Goal: Task Accomplishment & Management: Manage account settings

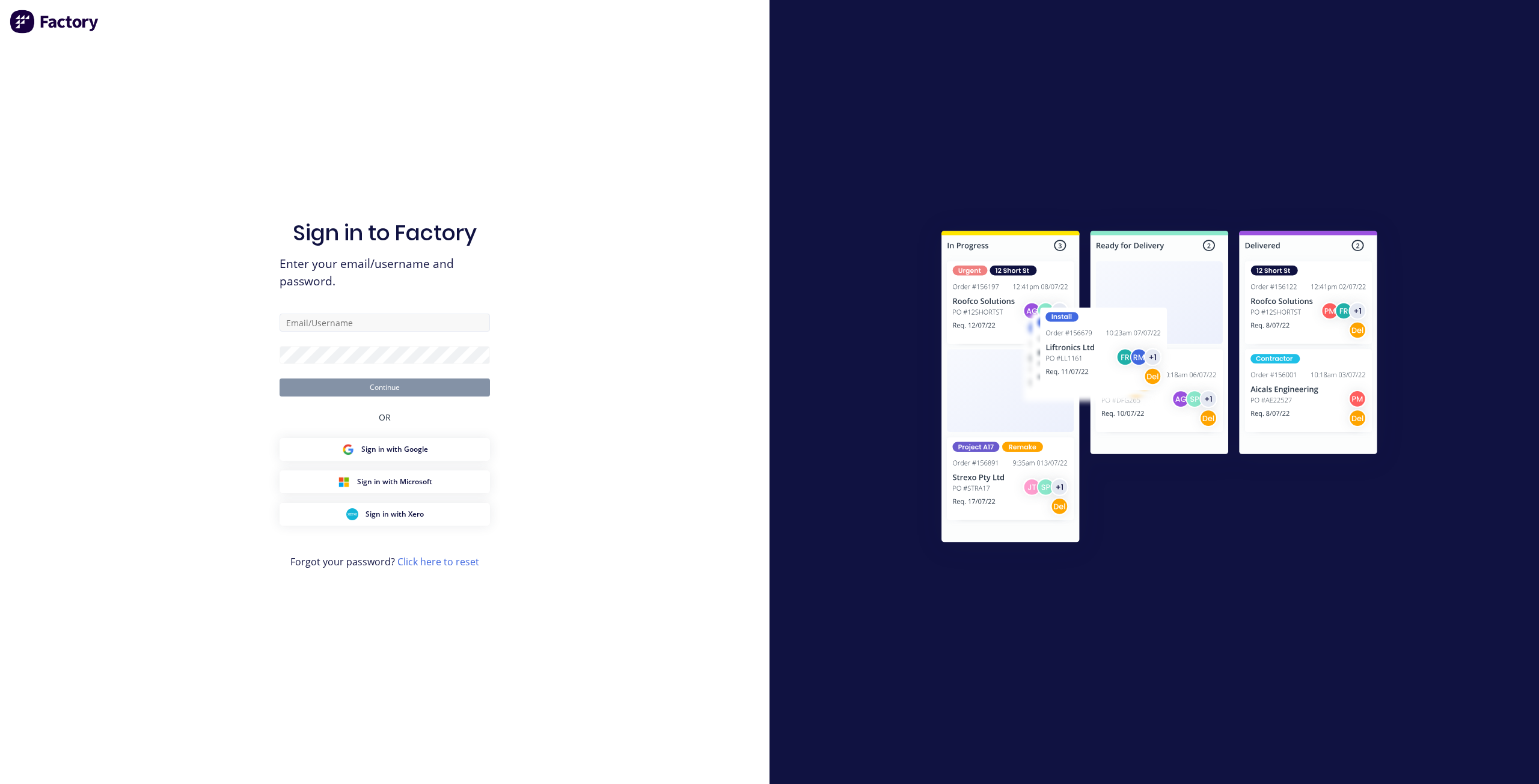
click at [393, 324] on input "text" at bounding box center [384, 323] width 210 height 18
type input "[PERSON_NAME][EMAIL_ADDRESS][DOMAIN_NAME]"
click at [364, 389] on button "Continue" at bounding box center [384, 387] width 210 height 18
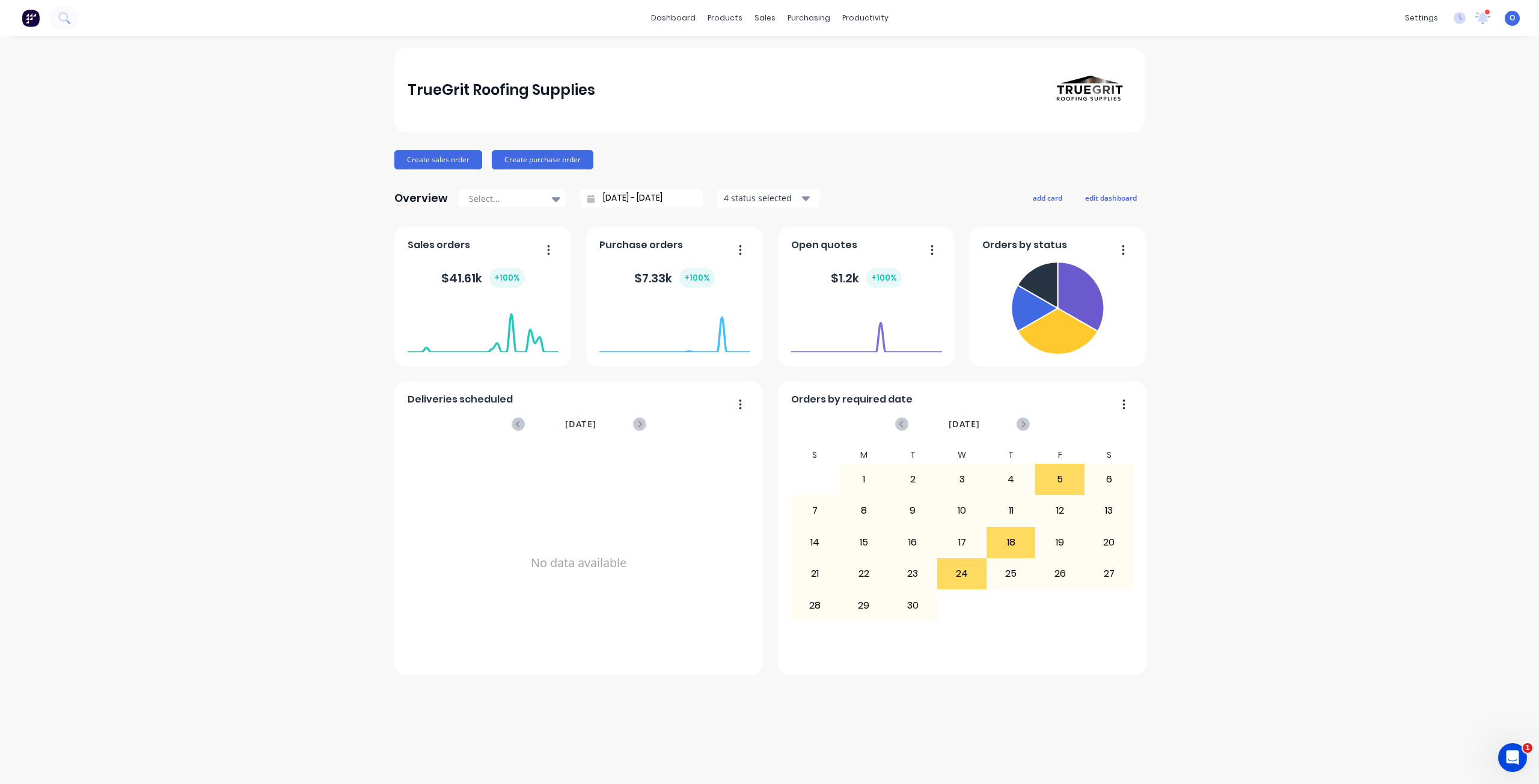
click at [282, 305] on div "TrueGrit Roofing Supplies Create sales order Create purchase order Overview Sel…" at bounding box center [770, 409] width 1539 height 723
click at [276, 303] on div "TrueGrit Roofing Supplies Create sales order Create purchase order Overview Sel…" at bounding box center [770, 409] width 1539 height 723
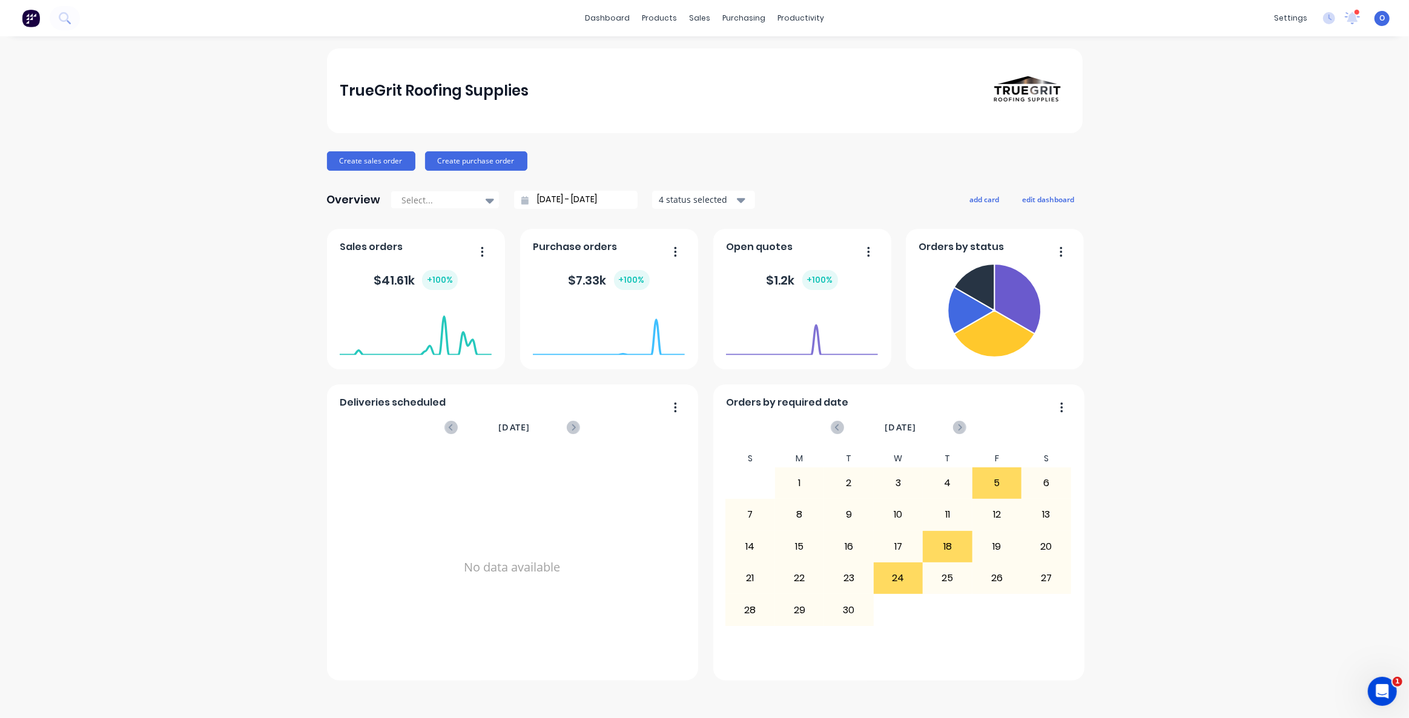
drag, startPoint x: 1452, startPoint y: 5, endPoint x: 1204, endPoint y: 381, distance: 450.6
click at [1204, 381] on div "TrueGrit Roofing Supplies Create sales order Create purchase order Overview Sel…" at bounding box center [704, 376] width 1409 height 657
click at [1173, 613] on div "TrueGrit Roofing Supplies Create sales order Create purchase order Overview Sel…" at bounding box center [704, 376] width 1409 height 657
click at [1181, 585] on div "TrueGrit Roofing Supplies Create sales order Create purchase order Overview Sel…" at bounding box center [704, 376] width 1409 height 657
click at [194, 273] on div "TrueGrit Roofing Supplies Create sales order Create purchase order Overview Sel…" at bounding box center [704, 376] width 1409 height 657
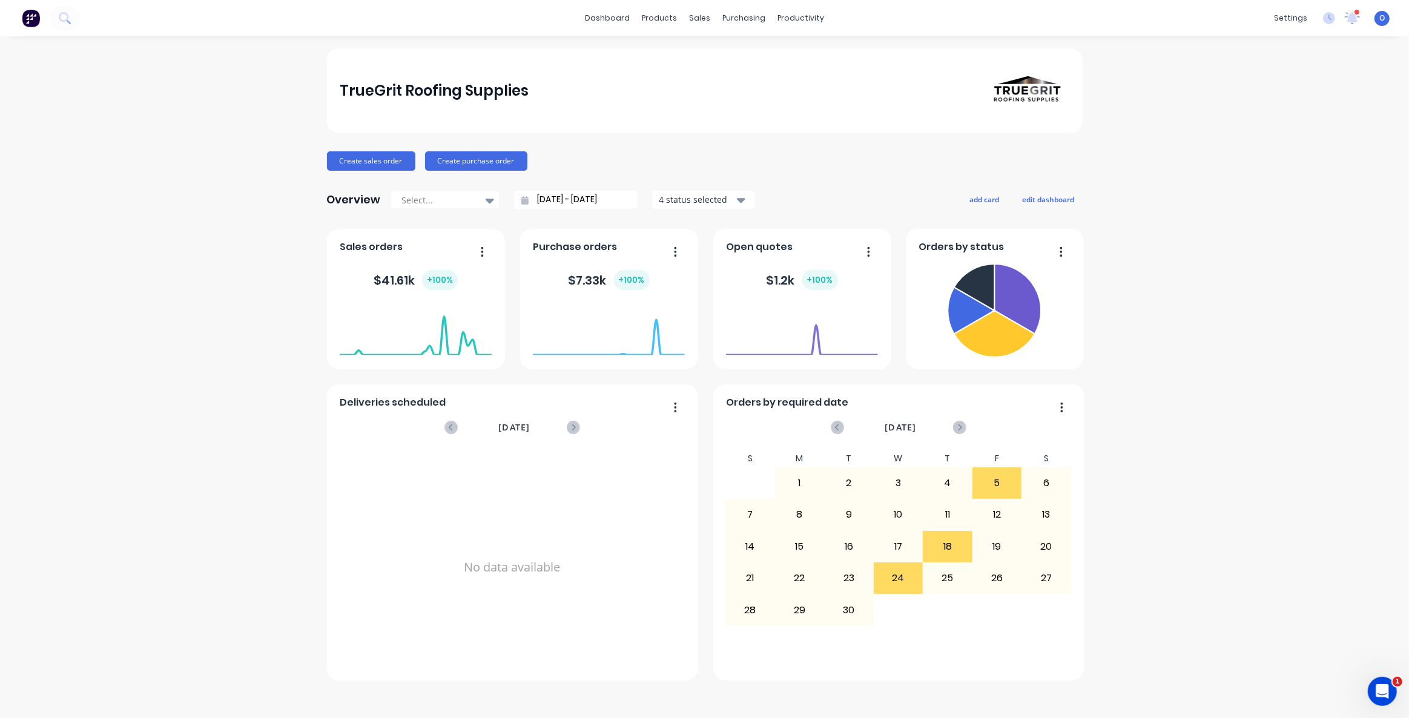
drag, startPoint x: 813, startPoint y: 160, endPoint x: 738, endPoint y: 78, distance: 110.5
click at [814, 160] on div "Create sales order Create purchase order" at bounding box center [704, 160] width 755 height 19
drag, startPoint x: 781, startPoint y: 143, endPoint x: 769, endPoint y: 65, distance: 79.7
click at [783, 143] on div "TrueGrit Roofing Supplies Create sales order Create purchase order Overview Sel…" at bounding box center [704, 364] width 755 height 632
click at [1031, 150] on div "TrueGrit Roofing Supplies Create sales order Create purchase order Overview Sel…" at bounding box center [704, 364] width 755 height 632
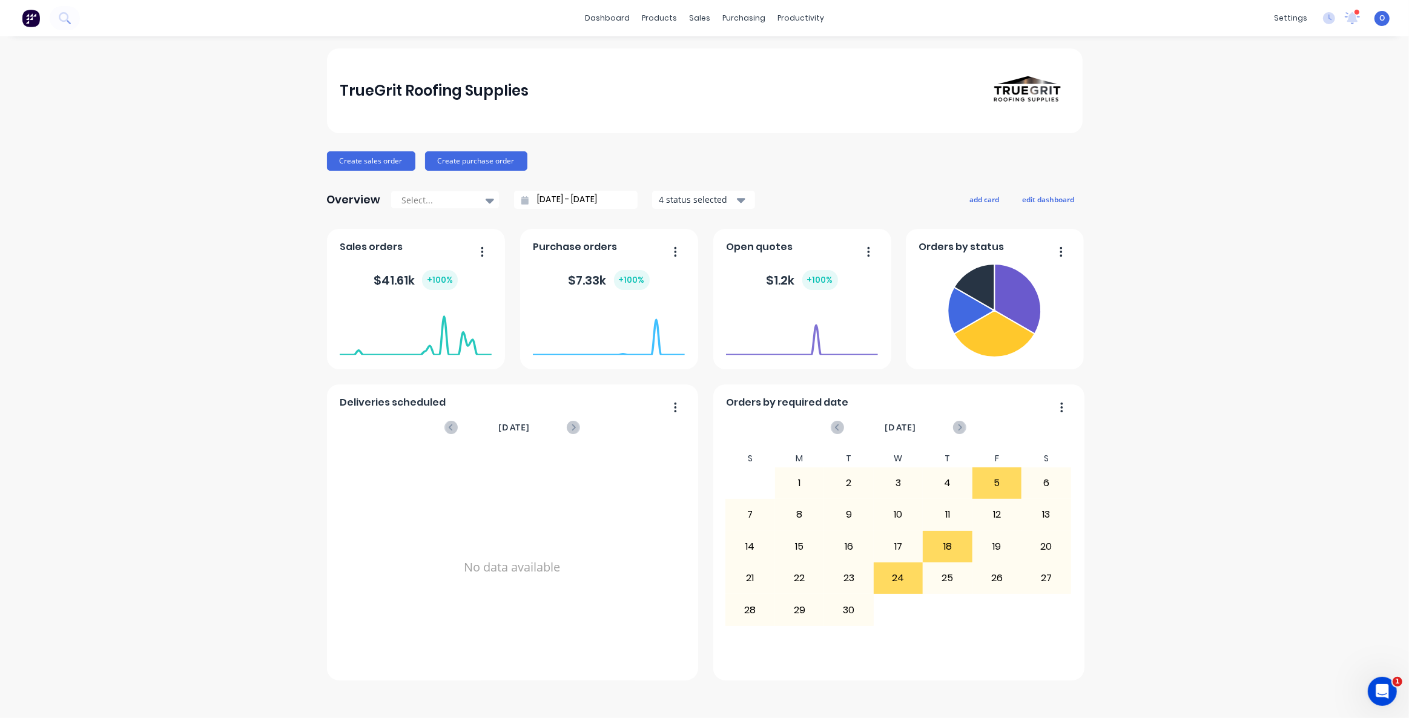
click at [90, 242] on div "TrueGrit Roofing Supplies Create sales order Create purchase order Overview Sel…" at bounding box center [704, 376] width 1409 height 657
click at [201, 327] on div "TrueGrit Roofing Supplies Create sales order Create purchase order Overview Sel…" at bounding box center [704, 376] width 1409 height 657
click at [190, 290] on div "TrueGrit Roofing Supplies Create sales order Create purchase order Overview Sel…" at bounding box center [704, 376] width 1409 height 657
click at [547, 94] on div "TrueGrit Roofing Supplies" at bounding box center [704, 90] width 729 height 85
click at [619, 22] on link "dashboard" at bounding box center [607, 18] width 57 height 18
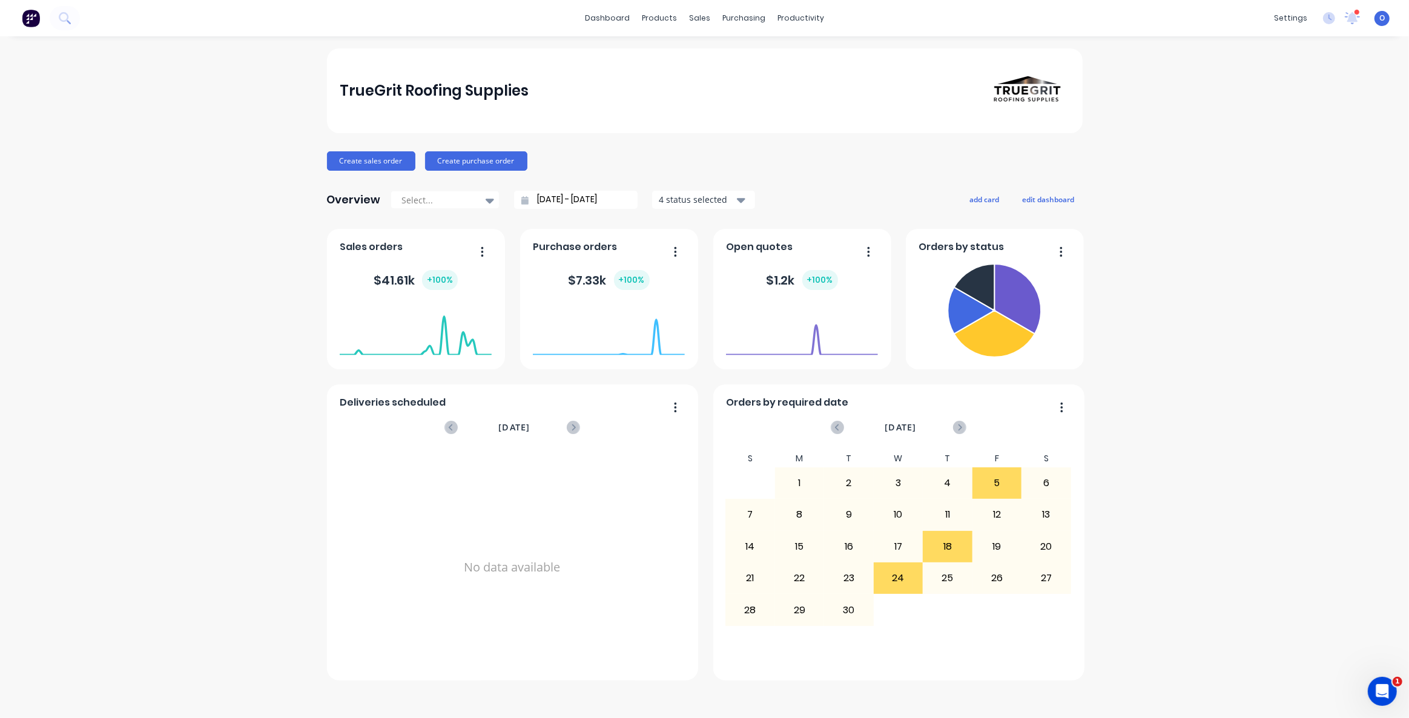
click at [1355, 352] on div "TrueGrit Roofing Supplies Create sales order Create purchase order Overview Sel…" at bounding box center [704, 376] width 1409 height 657
click at [1350, 347] on div "TrueGrit Roofing Supplies Create sales order Create purchase order Overview Sel…" at bounding box center [704, 376] width 1409 height 657
click at [1274, 352] on div "TrueGrit Roofing Supplies Create sales order Create purchase order Overview Sel…" at bounding box center [704, 376] width 1409 height 657
click at [896, 206] on div "Overview Select... [DATE] - [DATE] 4 status selected add card edit dashboard" at bounding box center [704, 200] width 755 height 24
click at [844, 169] on div "Create sales order Create purchase order" at bounding box center [704, 160] width 755 height 19
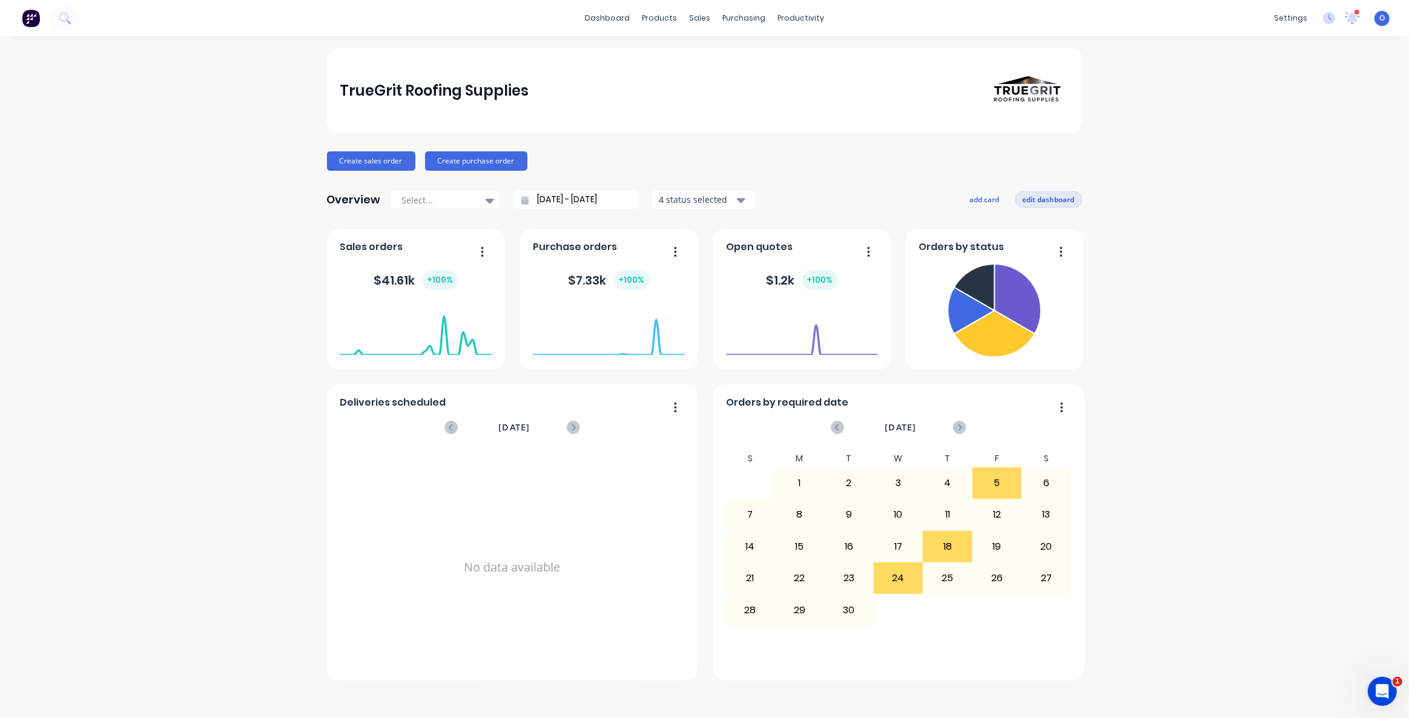
click at [1046, 202] on button "edit dashboard" at bounding box center [1049, 199] width 68 height 16
click at [847, 154] on div "Create sales order Create purchase order" at bounding box center [704, 160] width 755 height 19
click at [857, 180] on div "TrueGrit Roofing Supplies Create sales order Create purchase order Overview Sel…" at bounding box center [704, 364] width 755 height 632
click at [864, 186] on div "TrueGrit Roofing Supplies Create sales order Create purchase order Overview Sel…" at bounding box center [704, 364] width 755 height 632
click at [970, 197] on button "add card" at bounding box center [981, 199] width 45 height 16
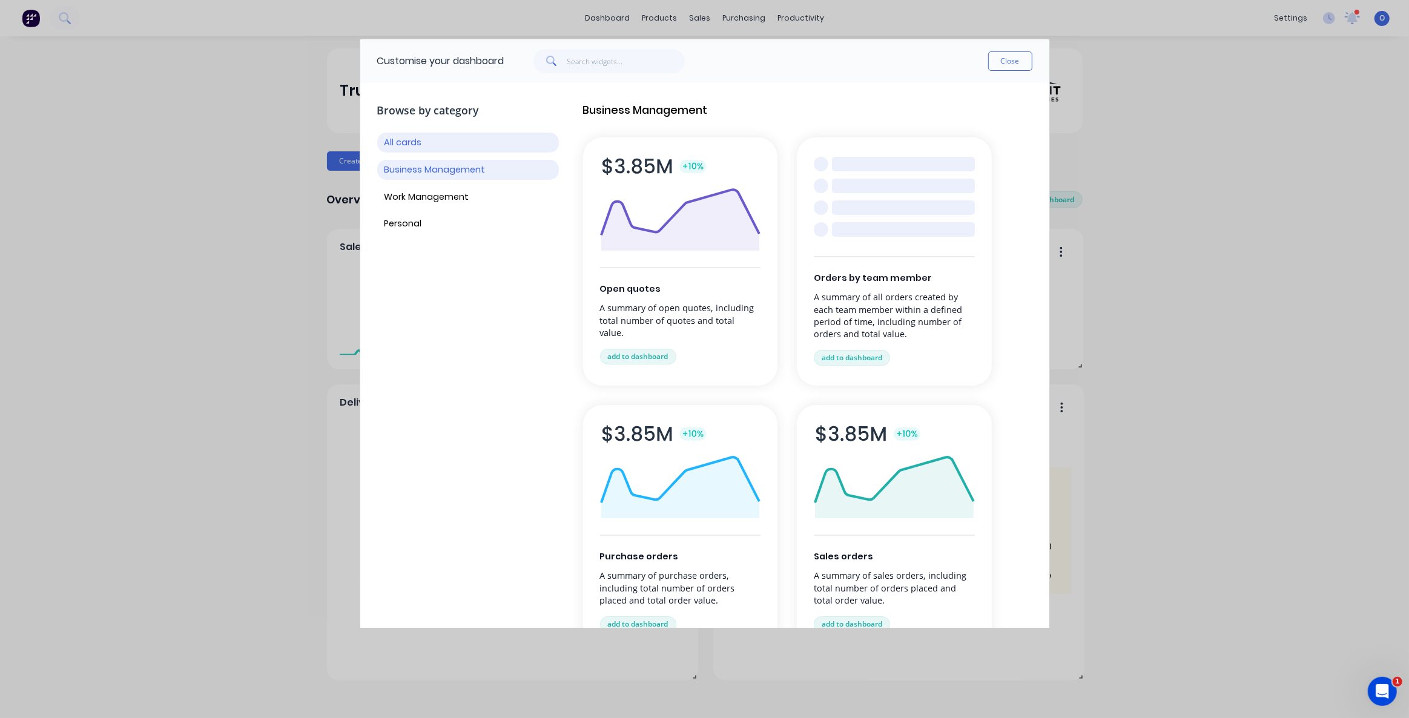
click at [447, 166] on button "Business Management" at bounding box center [468, 170] width 182 height 20
click at [446, 197] on button "Work Management" at bounding box center [468, 197] width 182 height 20
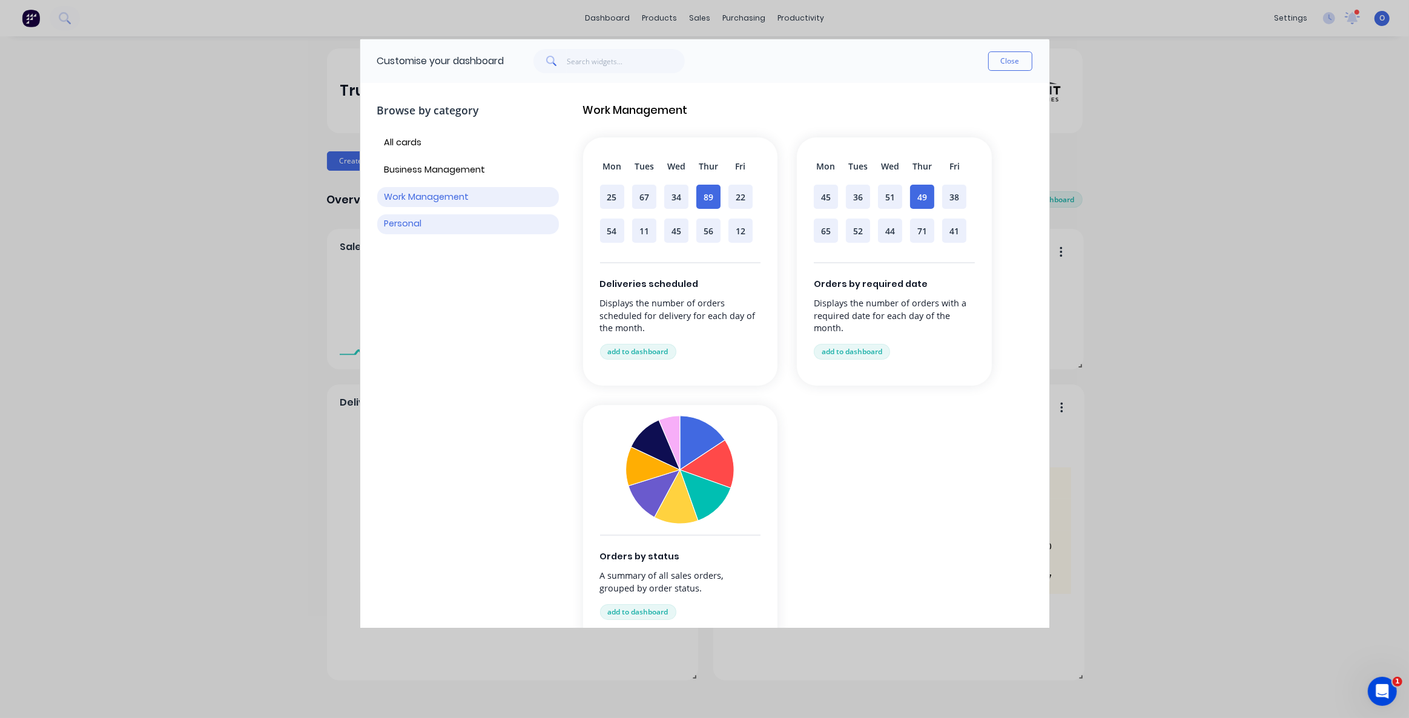
click at [415, 218] on button "Personal" at bounding box center [468, 224] width 182 height 20
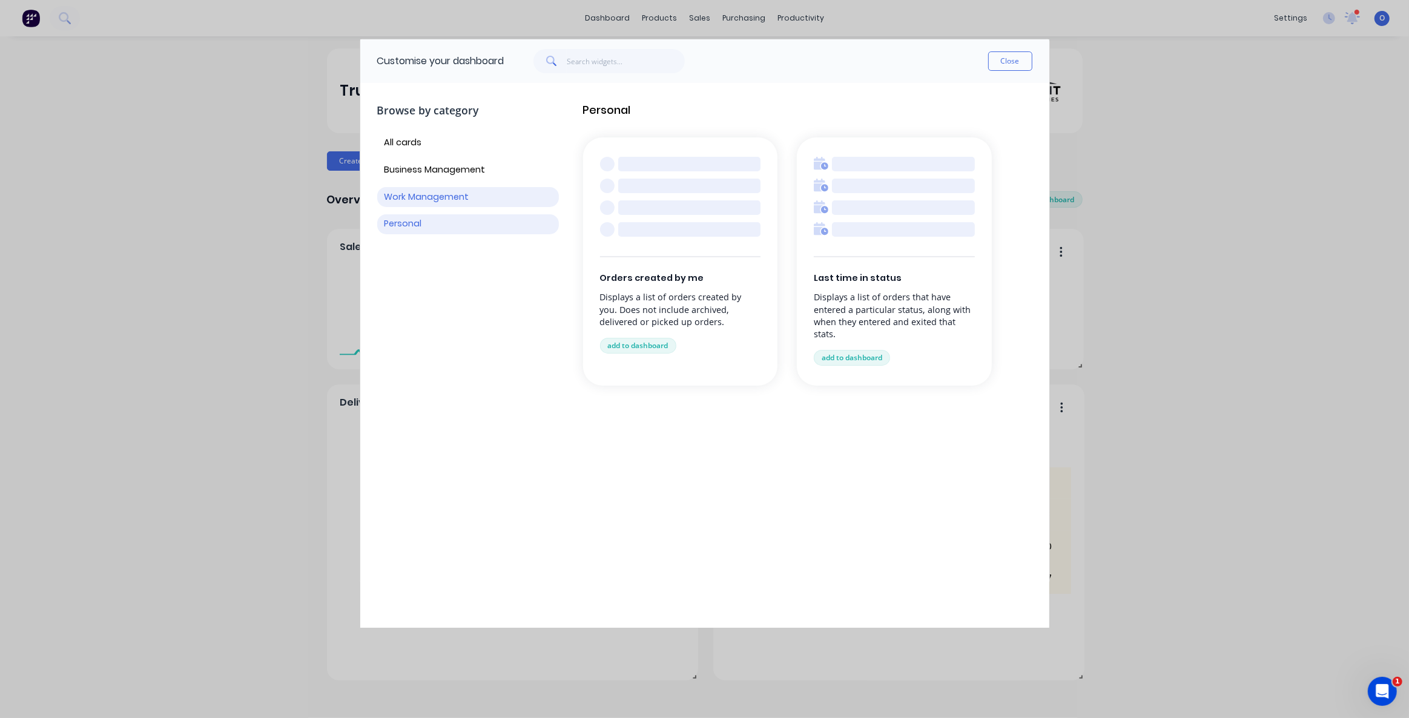
click at [434, 196] on button "Work Management" at bounding box center [468, 197] width 182 height 20
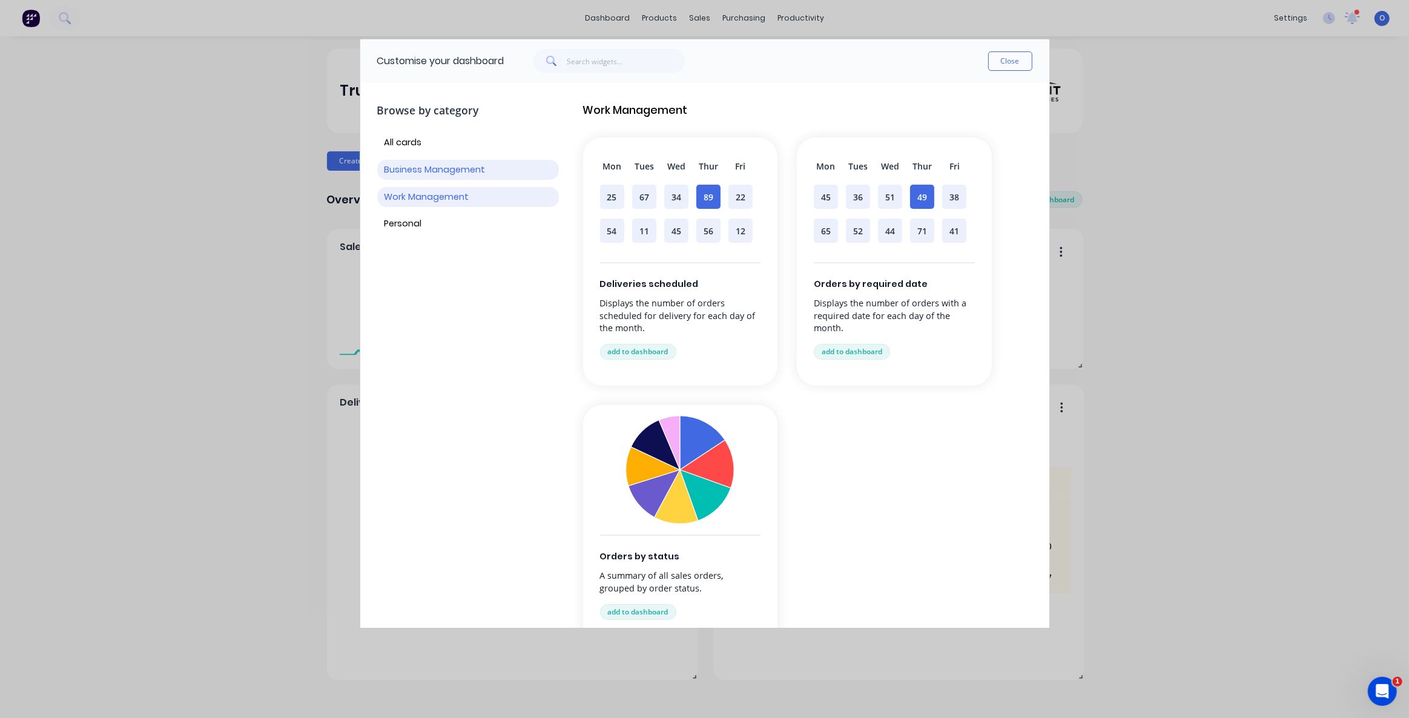
click at [438, 171] on button "Business Management" at bounding box center [468, 170] width 182 height 20
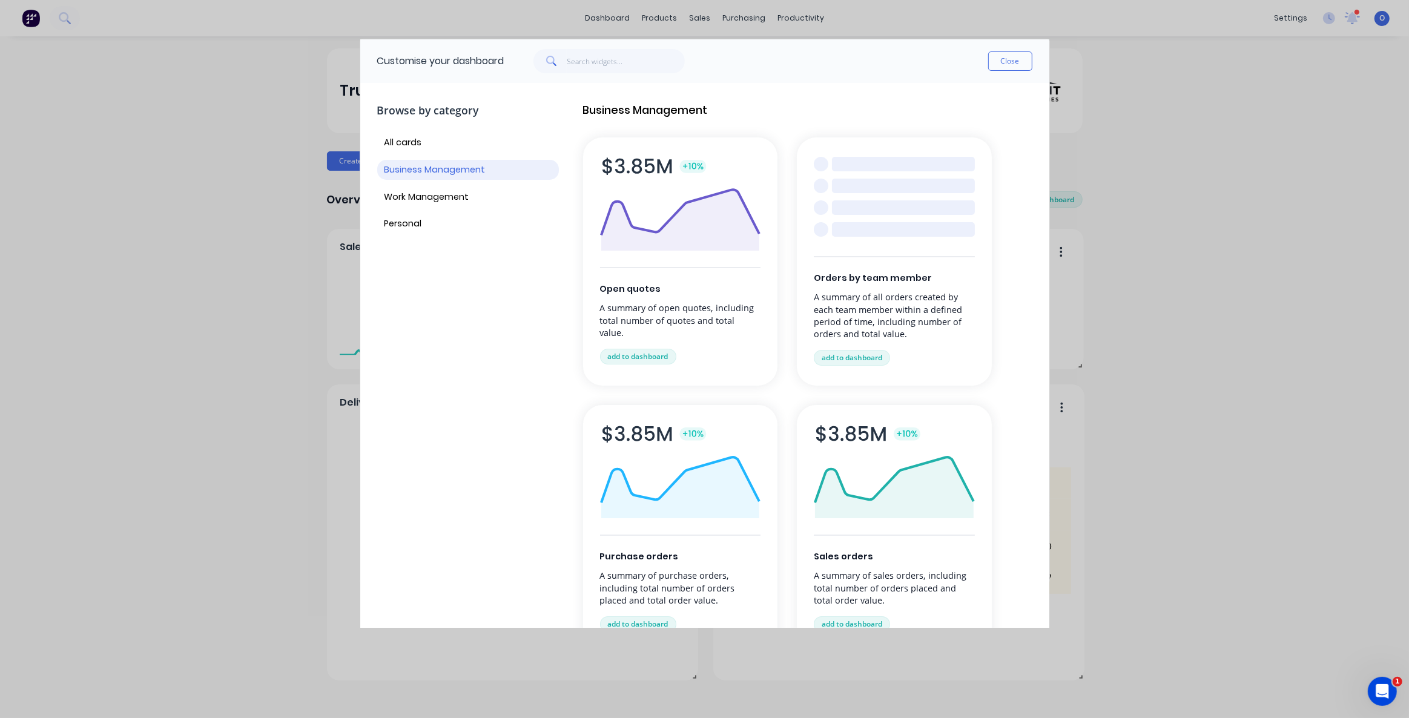
click at [413, 140] on button "All cards" at bounding box center [468, 143] width 182 height 20
click at [418, 222] on button "Personal" at bounding box center [468, 224] width 182 height 20
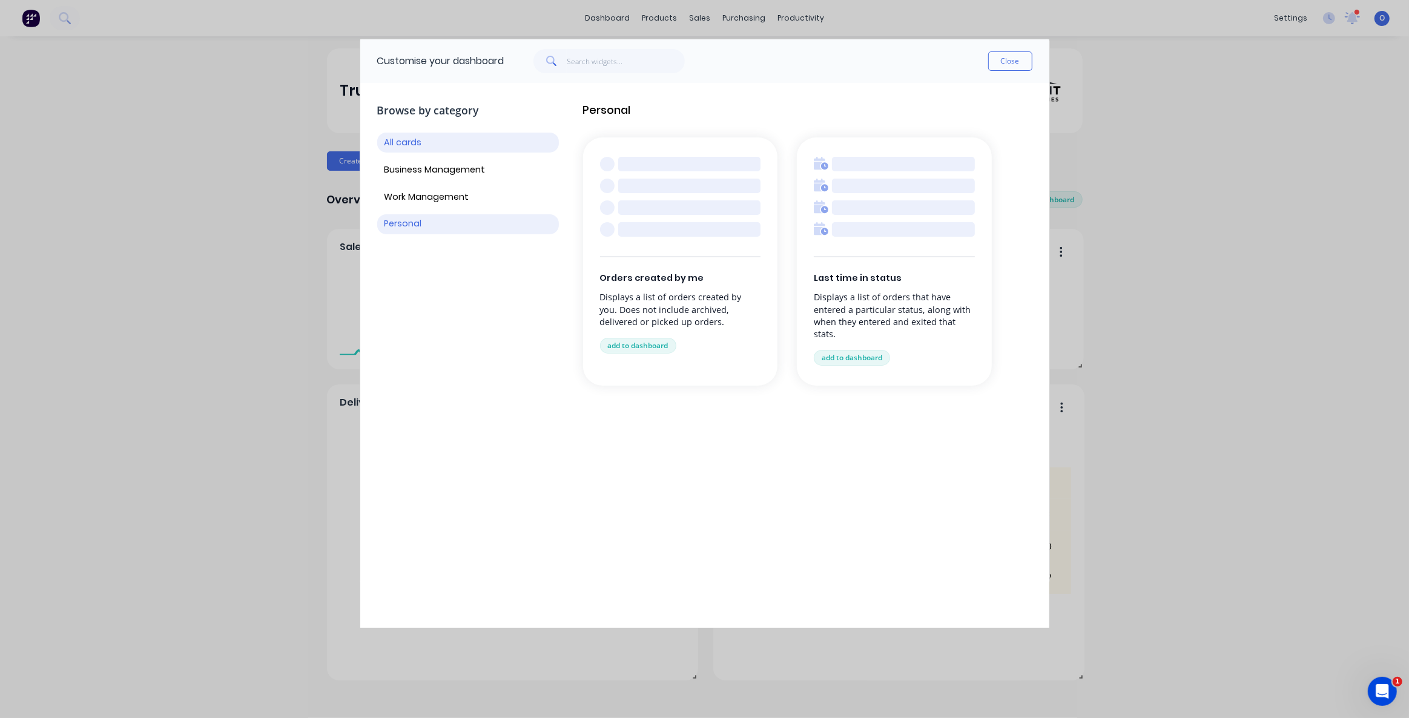
click at [427, 146] on button "All cards" at bounding box center [468, 143] width 182 height 20
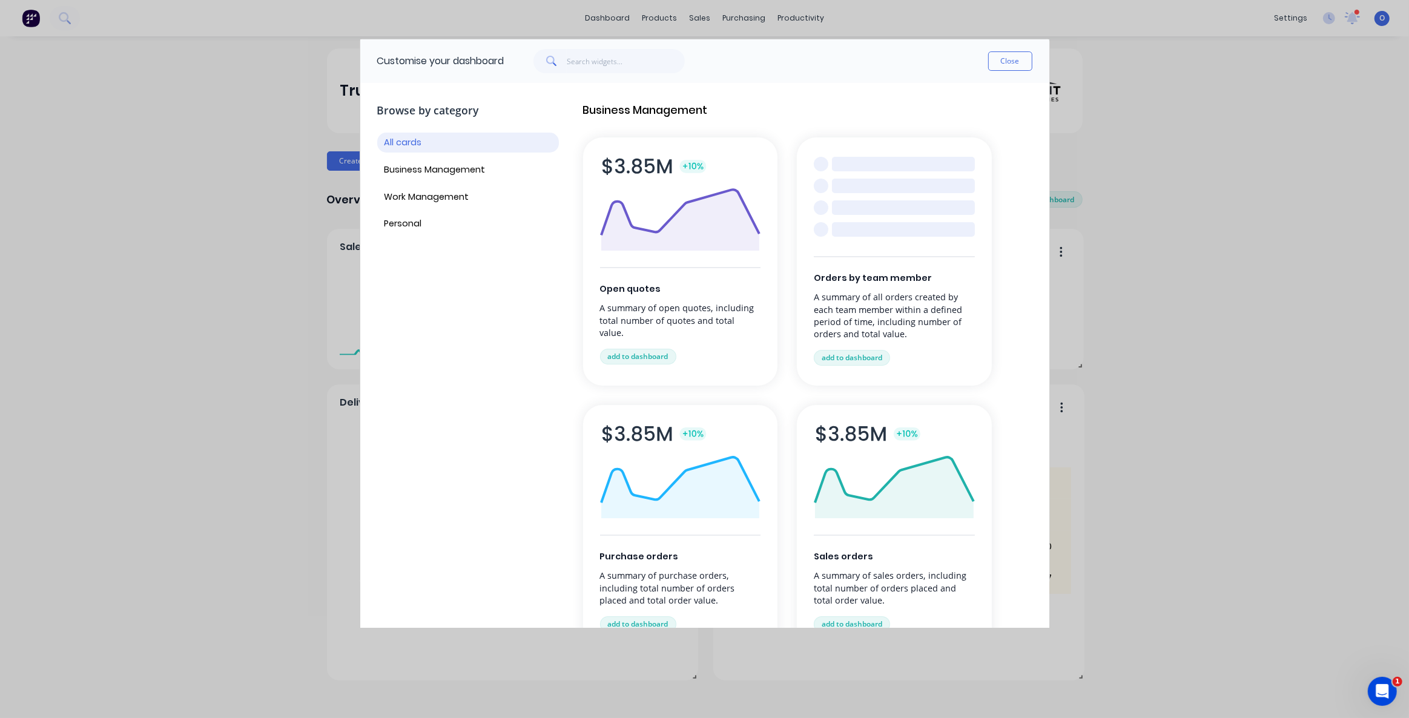
drag, startPoint x: 1008, startPoint y: 61, endPoint x: 816, endPoint y: 273, distance: 286.3
click at [1008, 60] on button "Close" at bounding box center [1010, 60] width 44 height 19
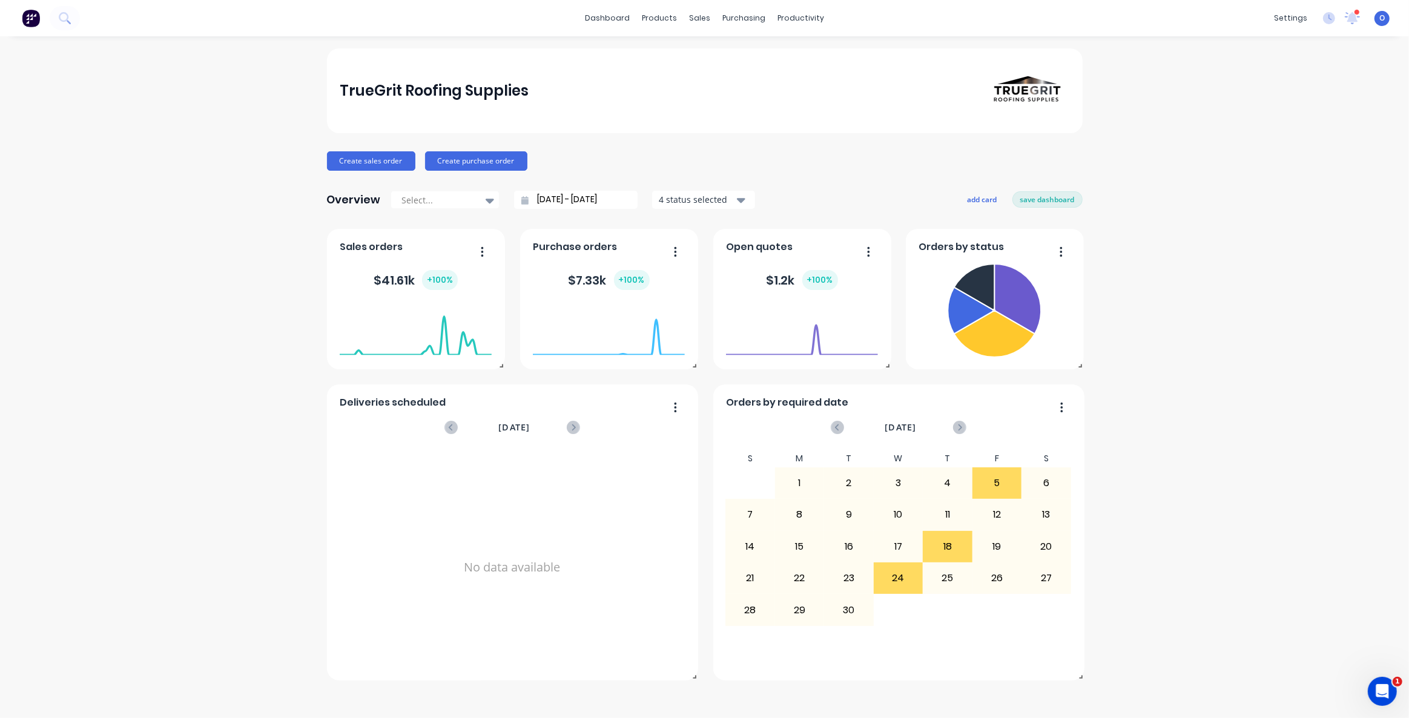
click at [829, 191] on div "Overview Select... [DATE] - [DATE] 4 status selected add card save dashboard" at bounding box center [704, 200] width 755 height 24
click at [822, 186] on div "TrueGrit Roofing Supplies Create sales order Create purchase order Overview Sel…" at bounding box center [704, 364] width 755 height 632
click at [823, 181] on div "TrueGrit Roofing Supplies Create sales order Create purchase order Overview Sel…" at bounding box center [704, 364] width 755 height 632
click at [792, 186] on div "TrueGrit Roofing Supplies Create sales order Create purchase order Overview Sel…" at bounding box center [704, 364] width 755 height 632
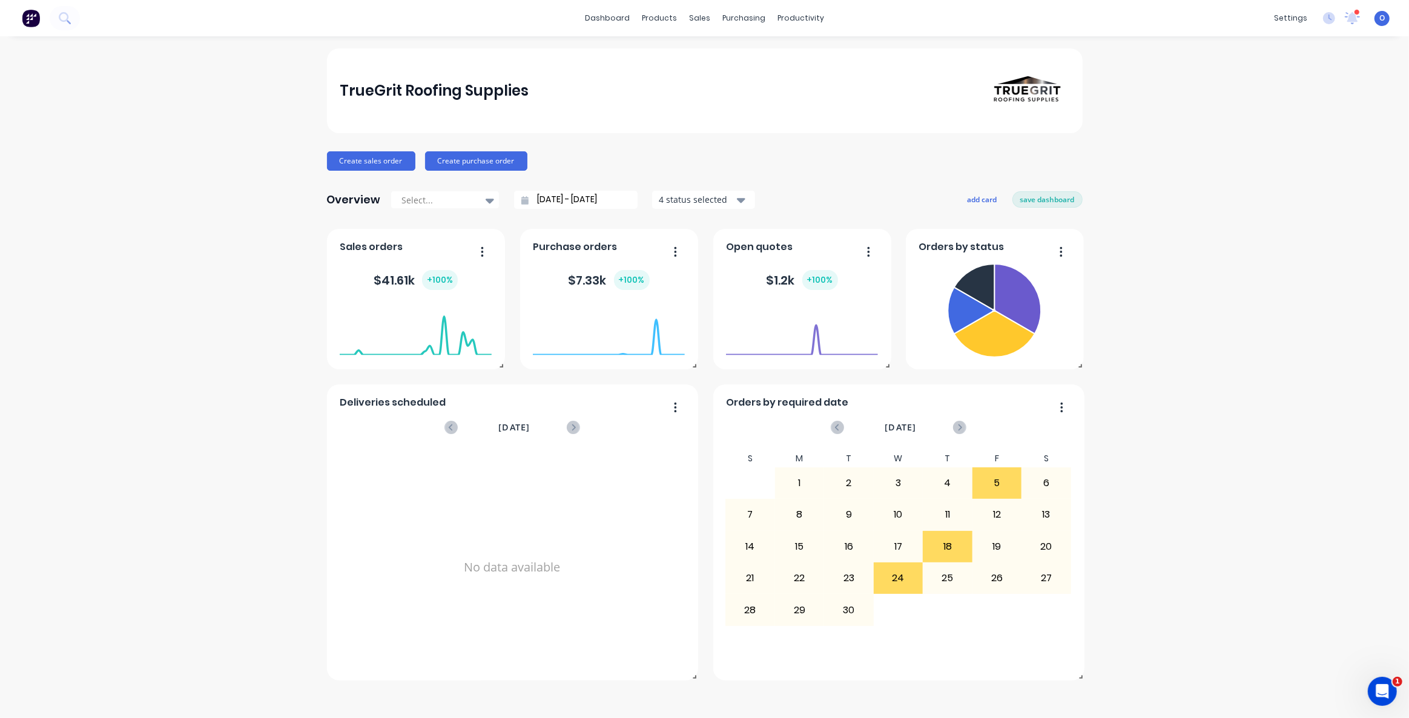
click at [944, 177] on div "TrueGrit Roofing Supplies Create sales order Create purchase order Overview Sel…" at bounding box center [704, 364] width 755 height 632
click at [1031, 200] on button "save dashboard" at bounding box center [1047, 199] width 70 height 16
click at [1209, 342] on div "TrueGrit Roofing Supplies Create sales order Create purchase order Overview Sel…" at bounding box center [704, 376] width 1409 height 657
click at [1204, 339] on div "TrueGrit Roofing Supplies Create sales order Create purchase order Overview Sel…" at bounding box center [704, 376] width 1409 height 657
drag, startPoint x: 733, startPoint y: 164, endPoint x: 734, endPoint y: 156, distance: 7.9
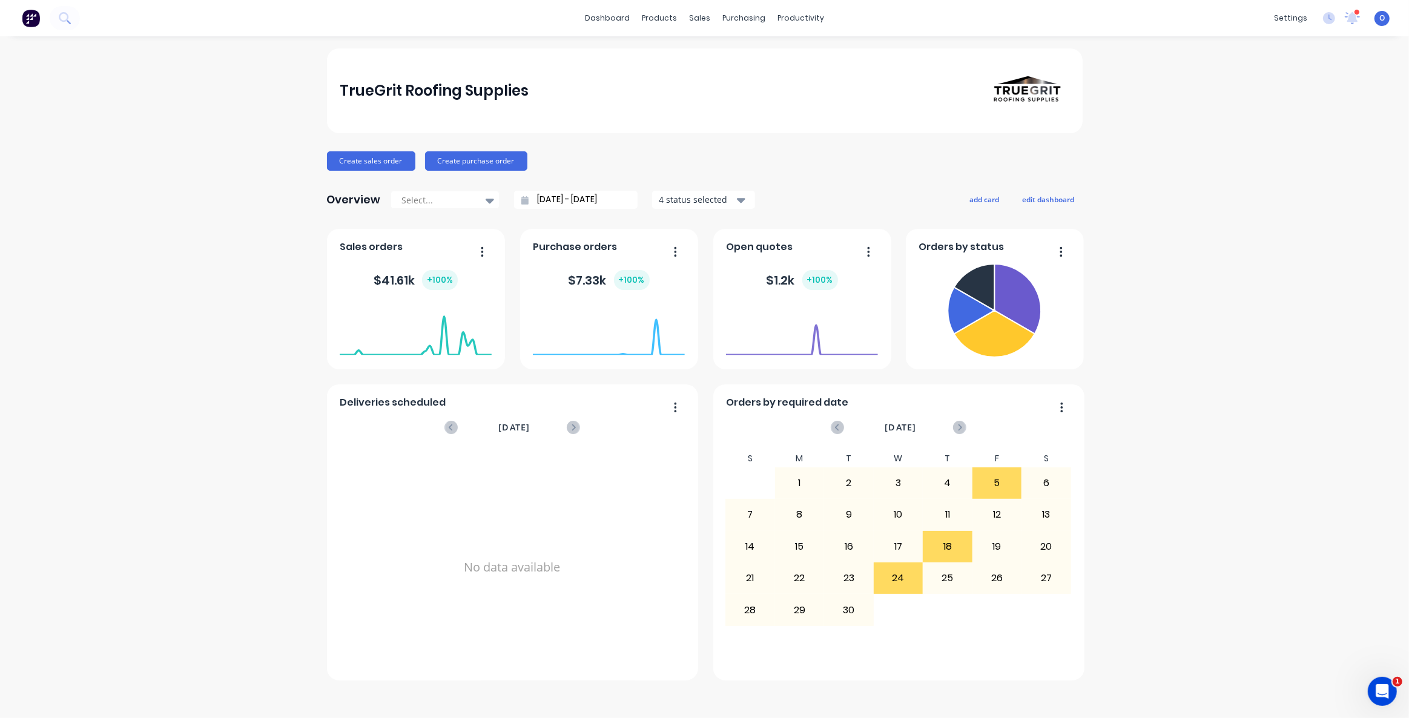
click at [734, 163] on div "Create sales order Create purchase order" at bounding box center [704, 160] width 755 height 19
click at [1265, 411] on div "TrueGrit Roofing Supplies Create sales order Create purchase order Overview Sel…" at bounding box center [704, 376] width 1409 height 657
click at [653, 145] on div "TrueGrit Roofing Supplies Create sales order Create purchase order Overview Sel…" at bounding box center [704, 364] width 755 height 632
click at [732, 62] on div "Sales Orders" at bounding box center [745, 58] width 50 height 11
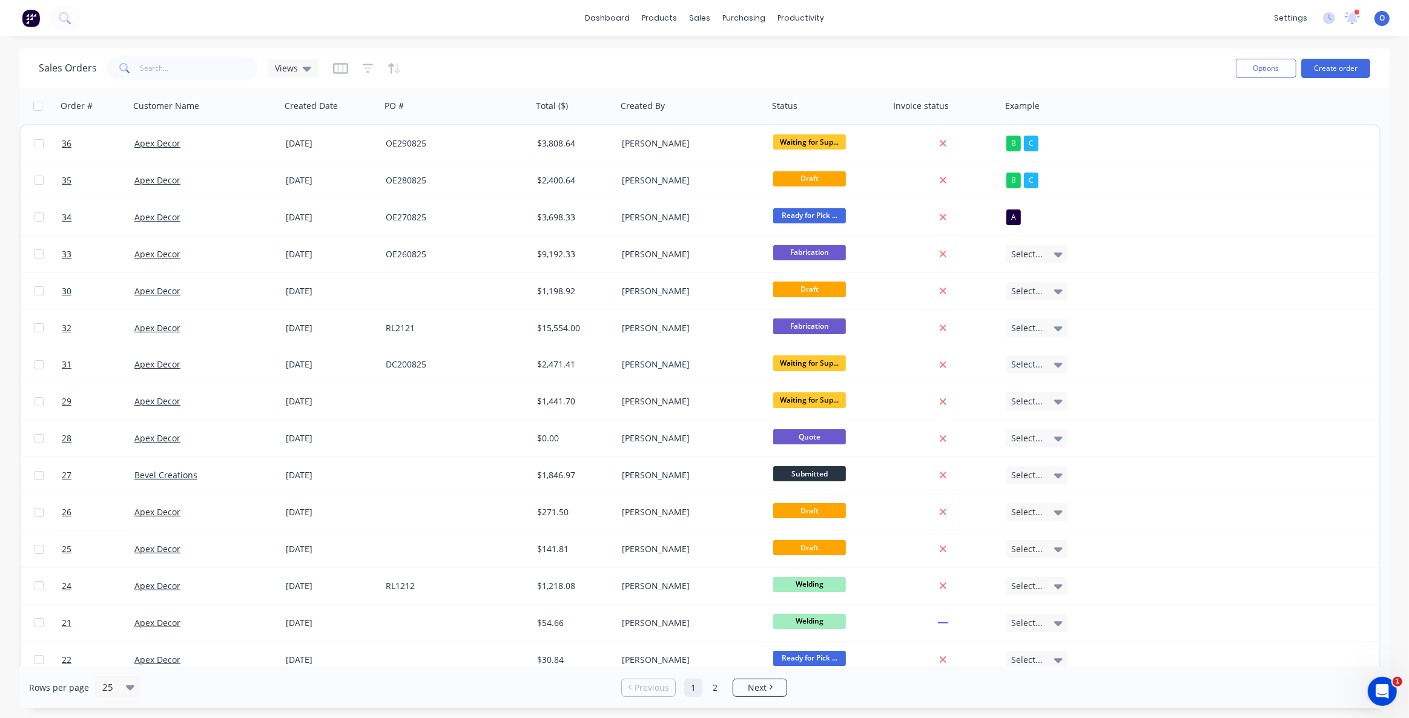
click at [539, 64] on div "Sales Orders Views" at bounding box center [632, 68] width 1187 height 30
drag, startPoint x: 330, startPoint y: 107, endPoint x: 162, endPoint y: 110, distance: 167.7
click at [158, 117] on div at bounding box center [184, 106] width 134 height 24
click at [340, 71] on icon "button" at bounding box center [340, 68] width 6 height 8
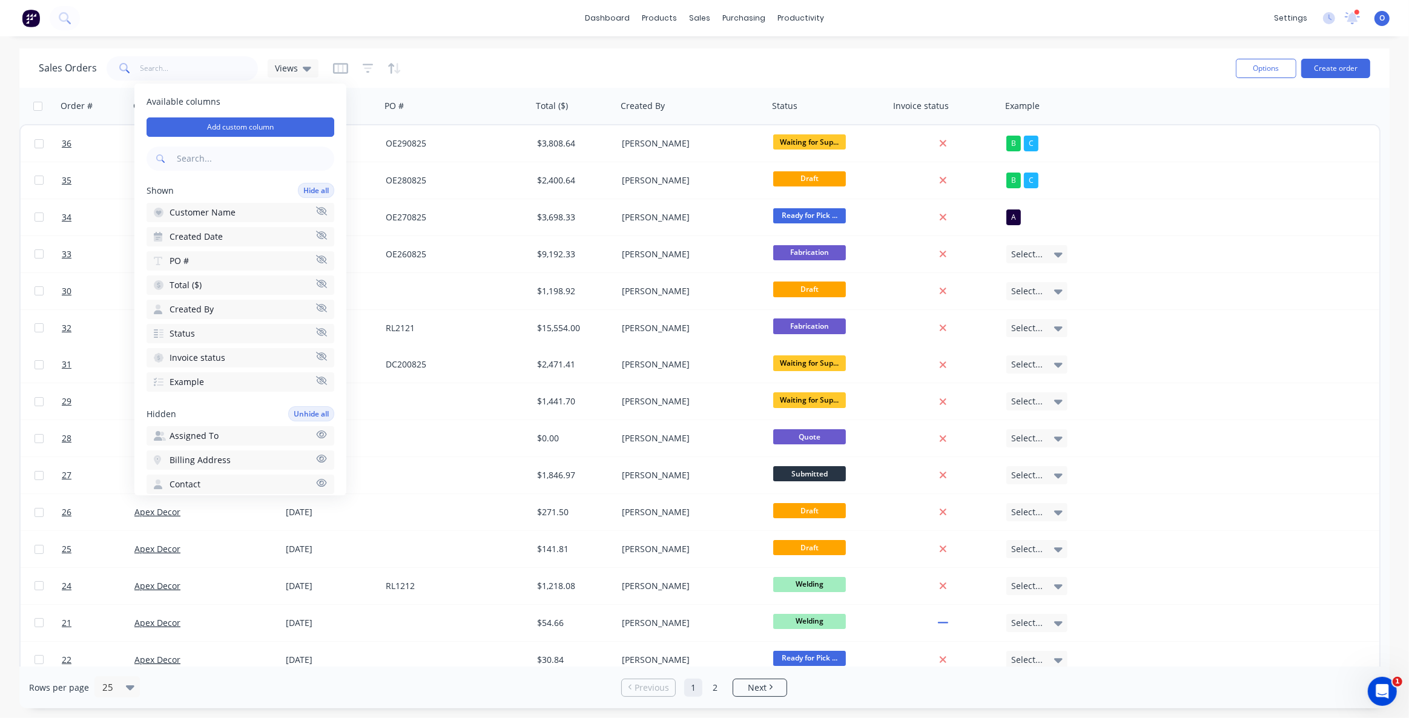
click at [316, 261] on icon "button" at bounding box center [321, 259] width 11 height 8
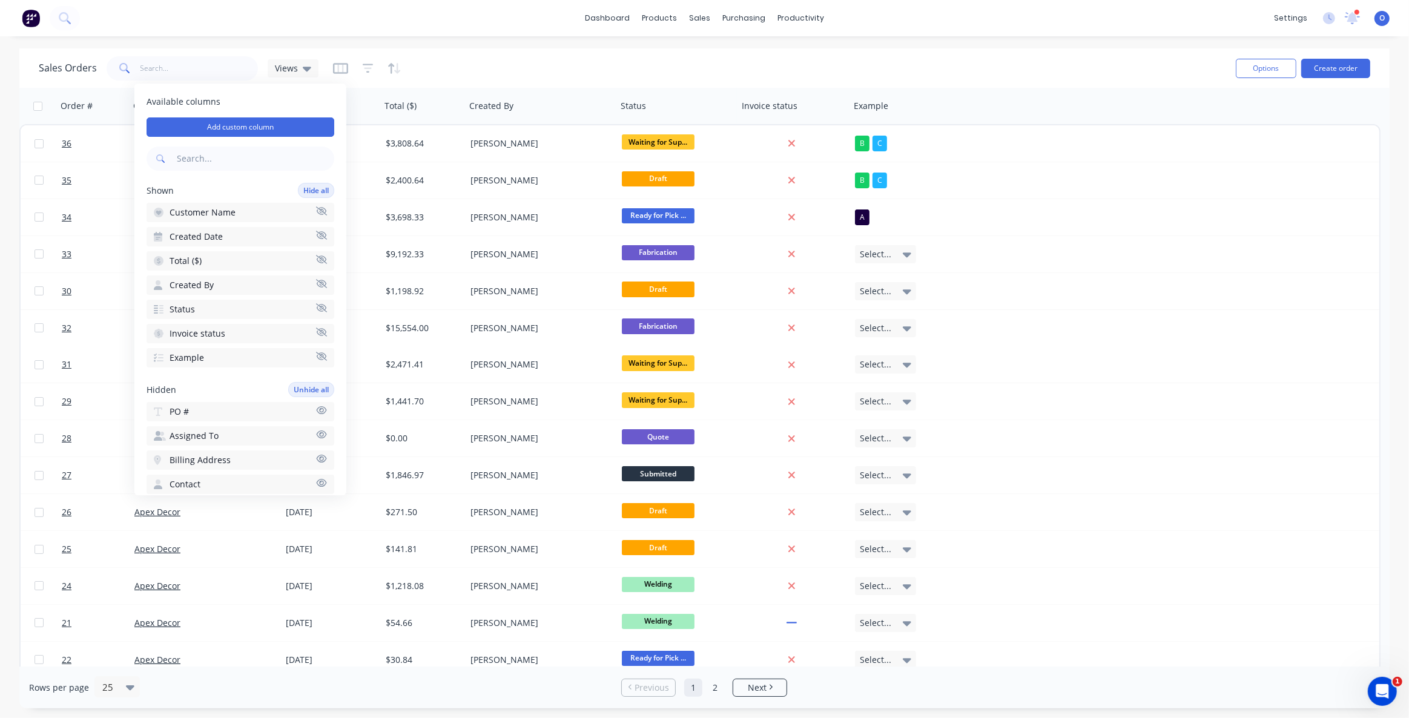
click at [316, 258] on icon "button" at bounding box center [321, 259] width 11 height 9
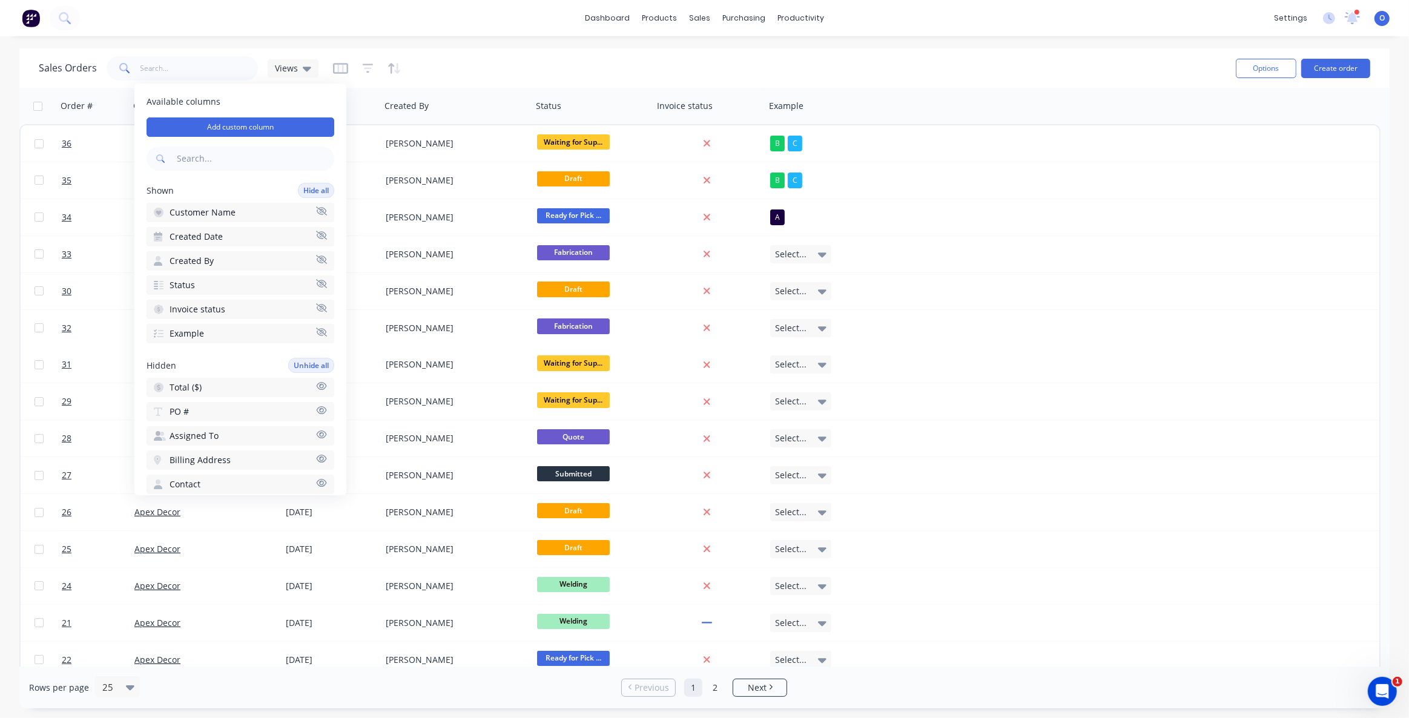
click at [316, 281] on icon "button" at bounding box center [321, 283] width 11 height 8
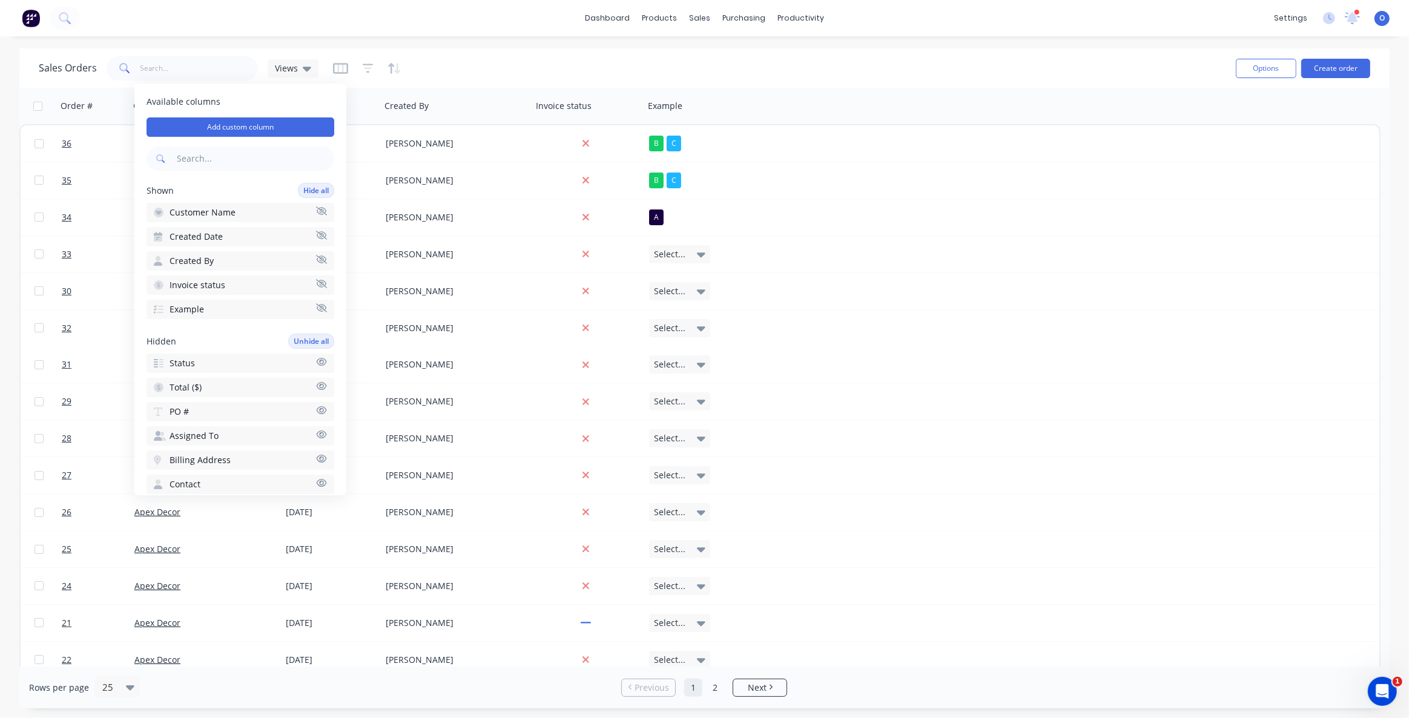
click at [316, 255] on icon "button" at bounding box center [321, 259] width 11 height 9
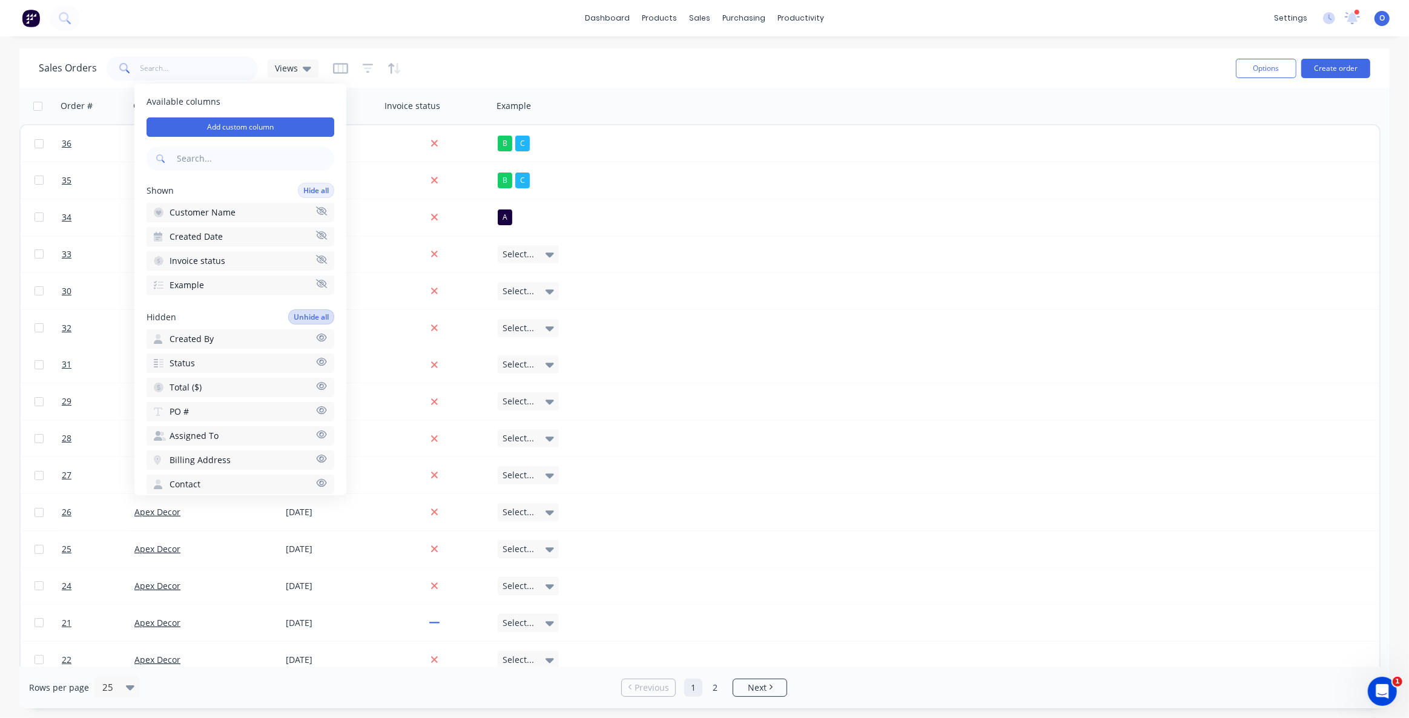
click at [315, 289] on button "Example" at bounding box center [240, 284] width 188 height 19
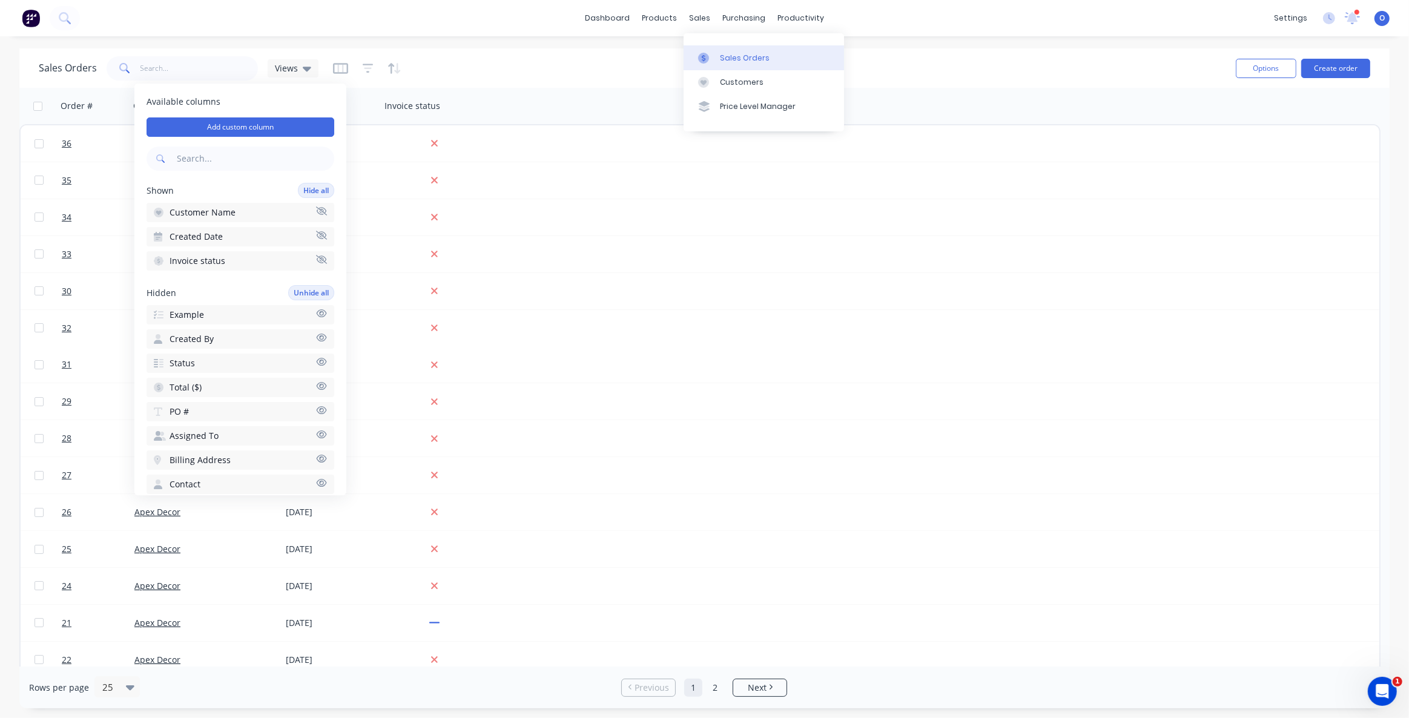
click at [720, 55] on div "Sales Orders" at bounding box center [745, 58] width 50 height 11
click at [542, 49] on div "Sales Orders Views Options Create order" at bounding box center [704, 67] width 1370 height 39
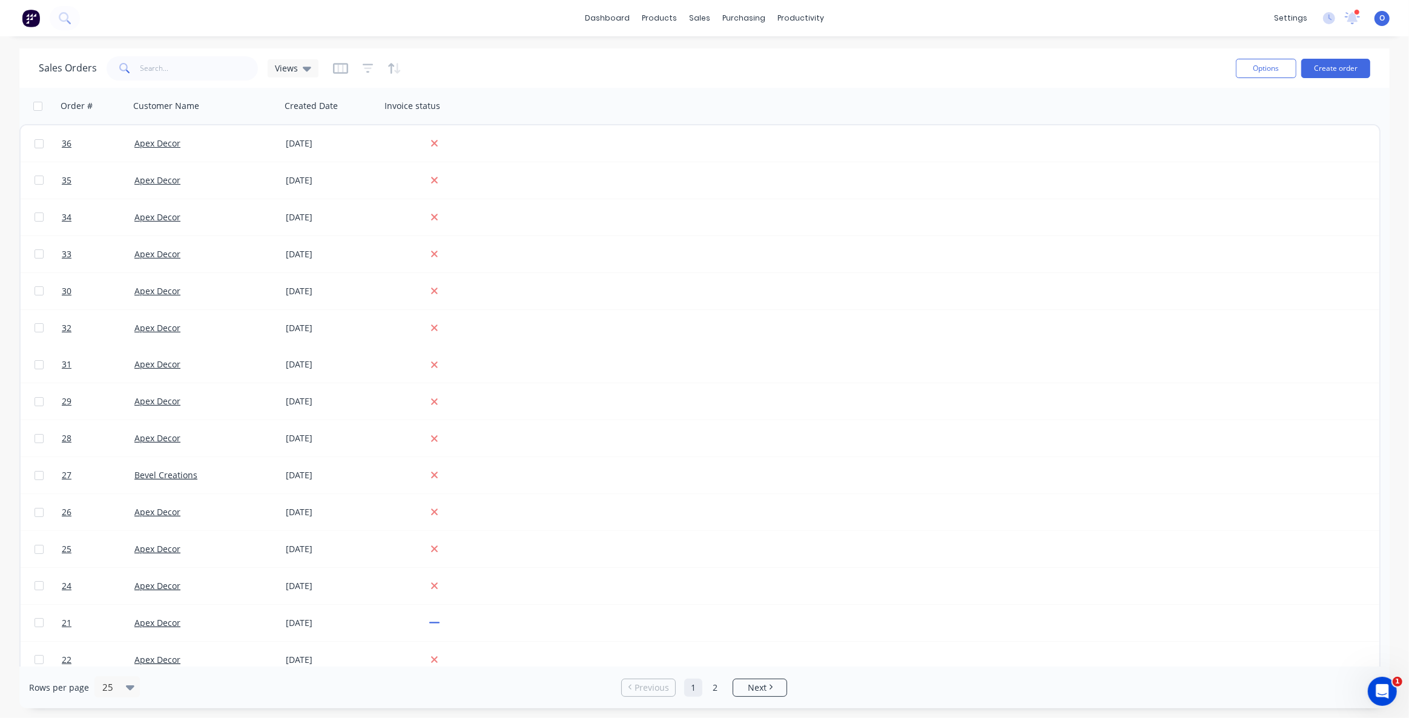
click at [339, 61] on button "button" at bounding box center [340, 68] width 15 height 19
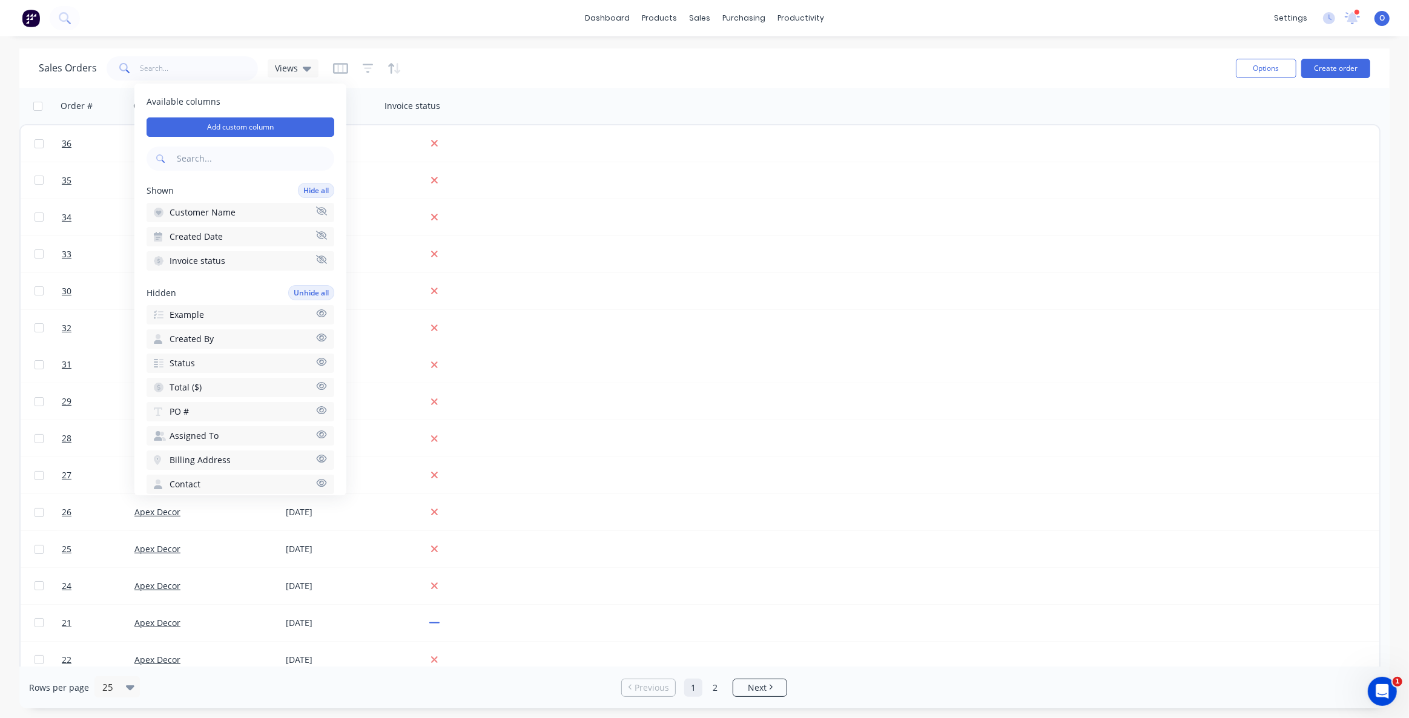
scroll to position [54, 0]
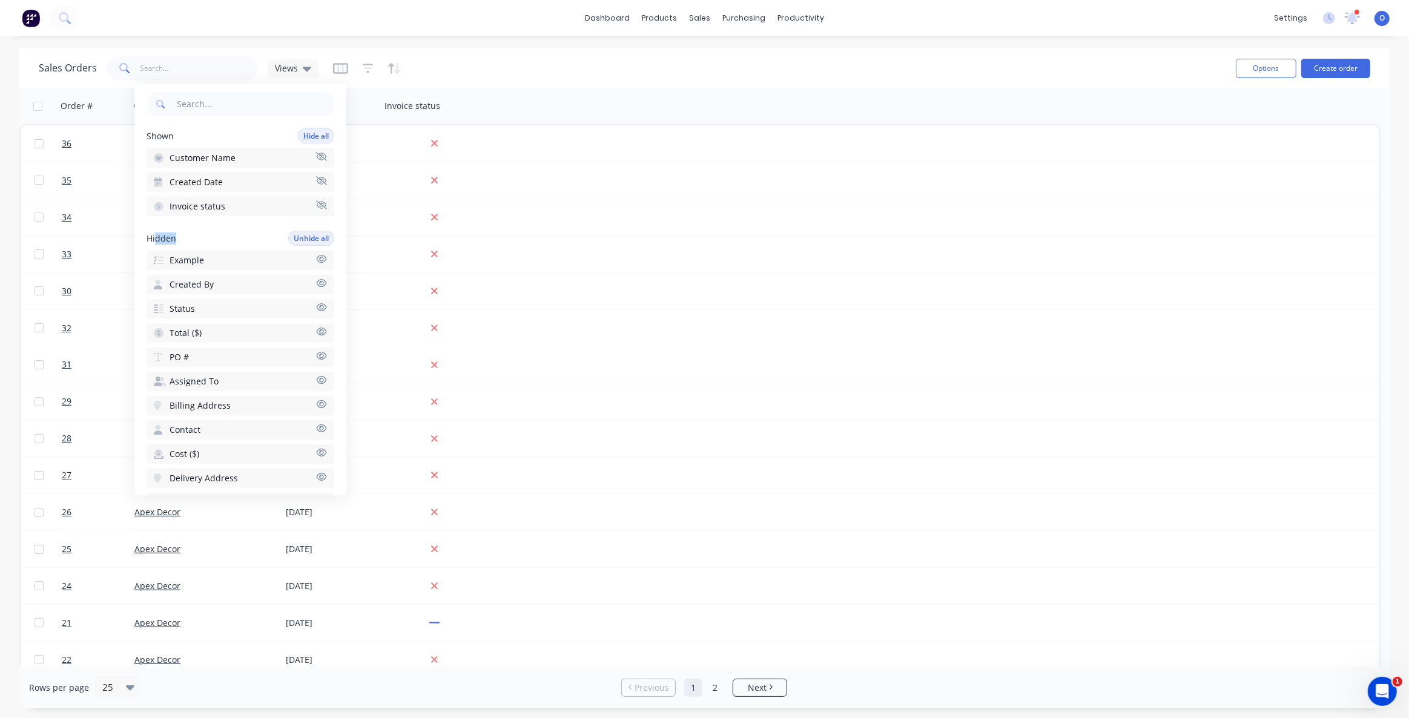
drag, startPoint x: 174, startPoint y: 237, endPoint x: 143, endPoint y: 238, distance: 31.5
click at [143, 238] on div "Available columns Add custom column Shown Hide all Customer Name Created Date I…" at bounding box center [240, 290] width 212 height 412
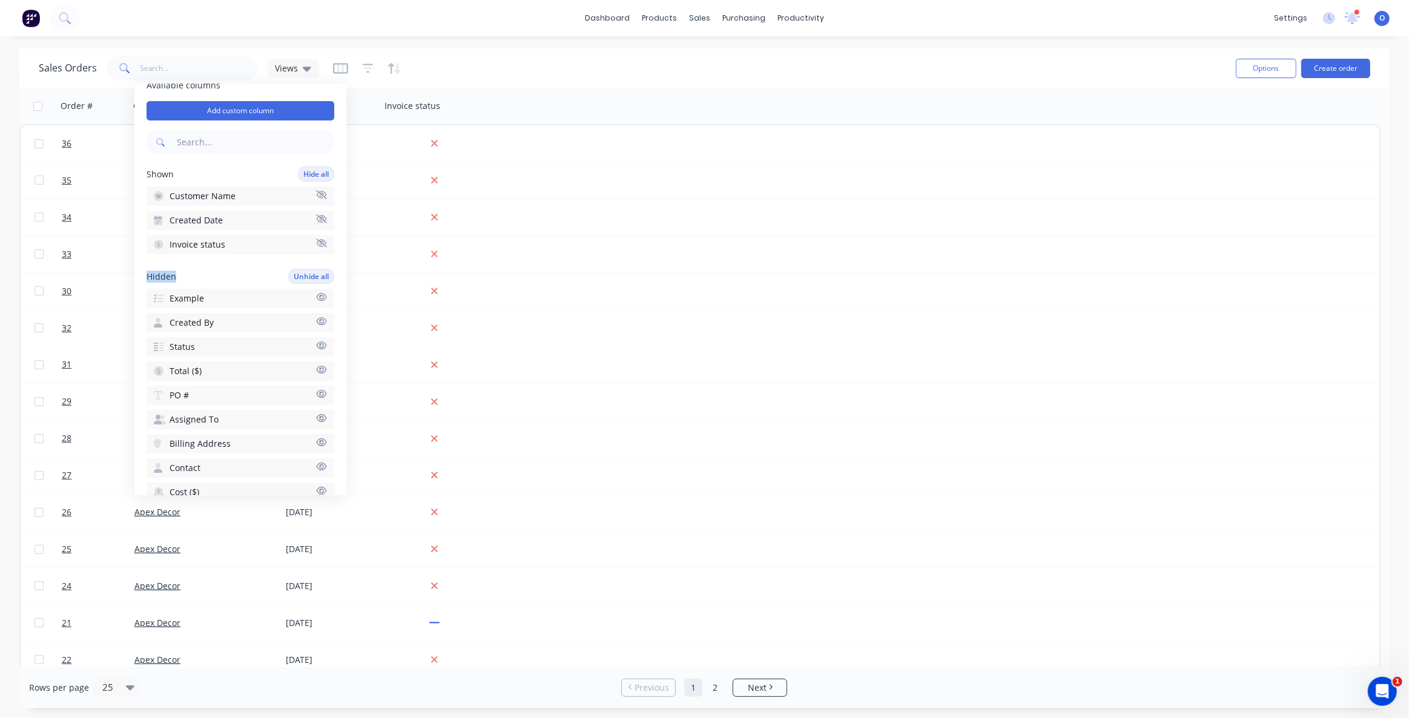
scroll to position [0, 0]
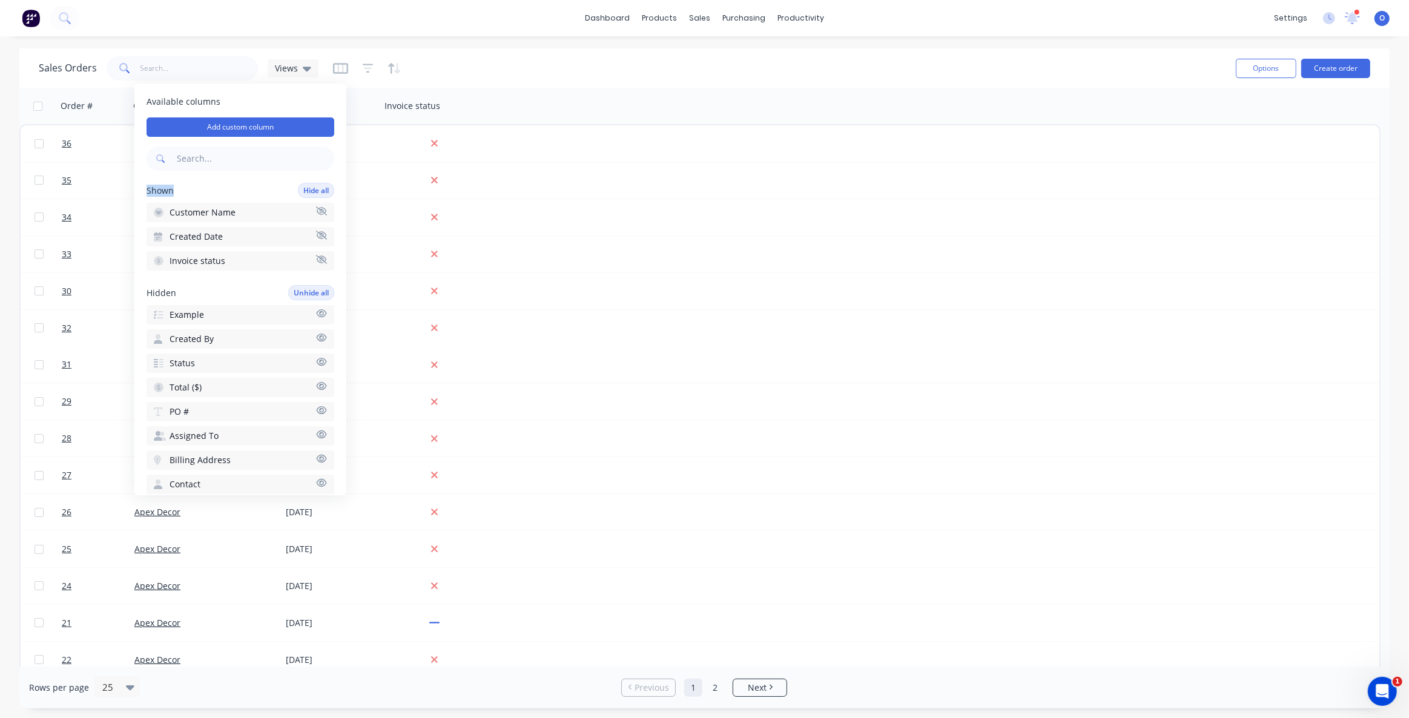
drag, startPoint x: 169, startPoint y: 194, endPoint x: 137, endPoint y: 192, distance: 32.7
click at [137, 192] on div "Available columns Add custom column Shown Hide all Customer Name Created Date I…" at bounding box center [240, 290] width 212 height 412
drag, startPoint x: 162, startPoint y: 292, endPoint x: 145, endPoint y: 290, distance: 17.6
click at [150, 290] on div "Hidden Unhide all" at bounding box center [240, 292] width 188 height 15
click at [316, 258] on icon "button" at bounding box center [321, 259] width 11 height 9
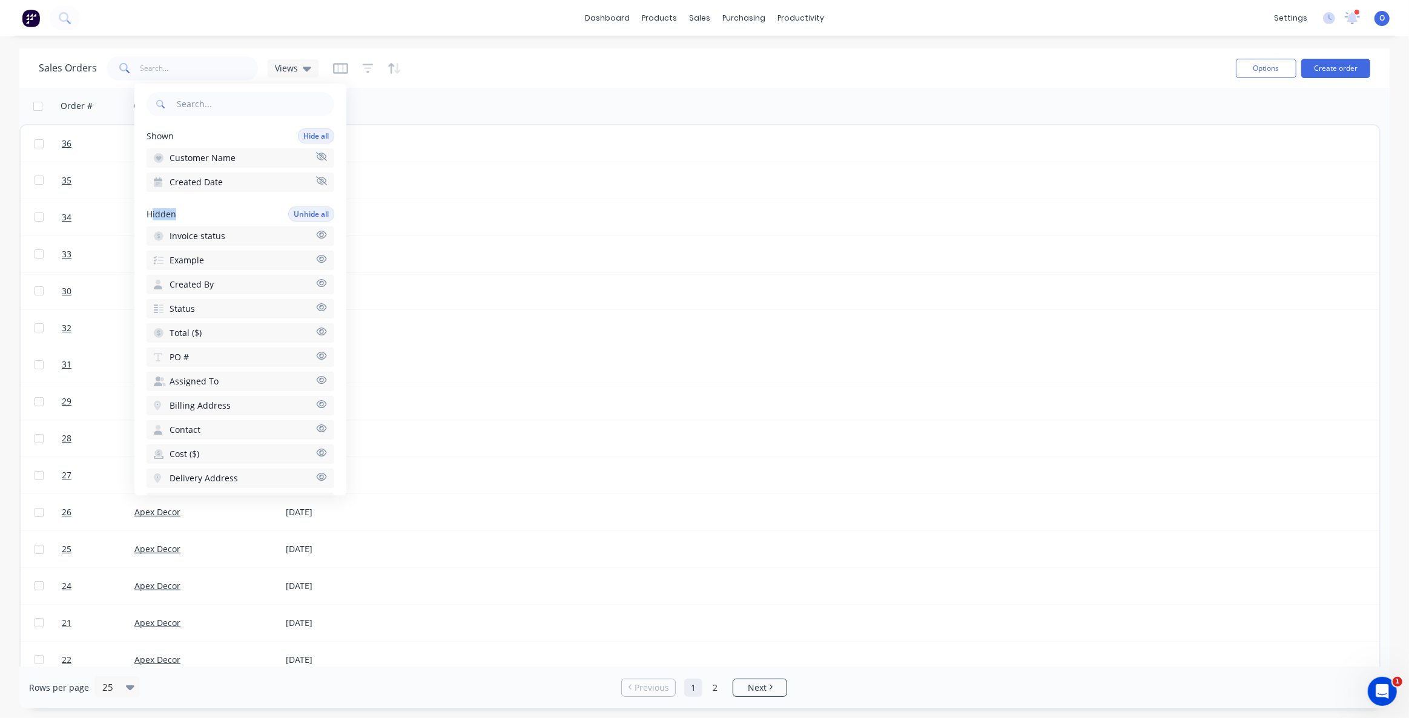
scroll to position [110, 0]
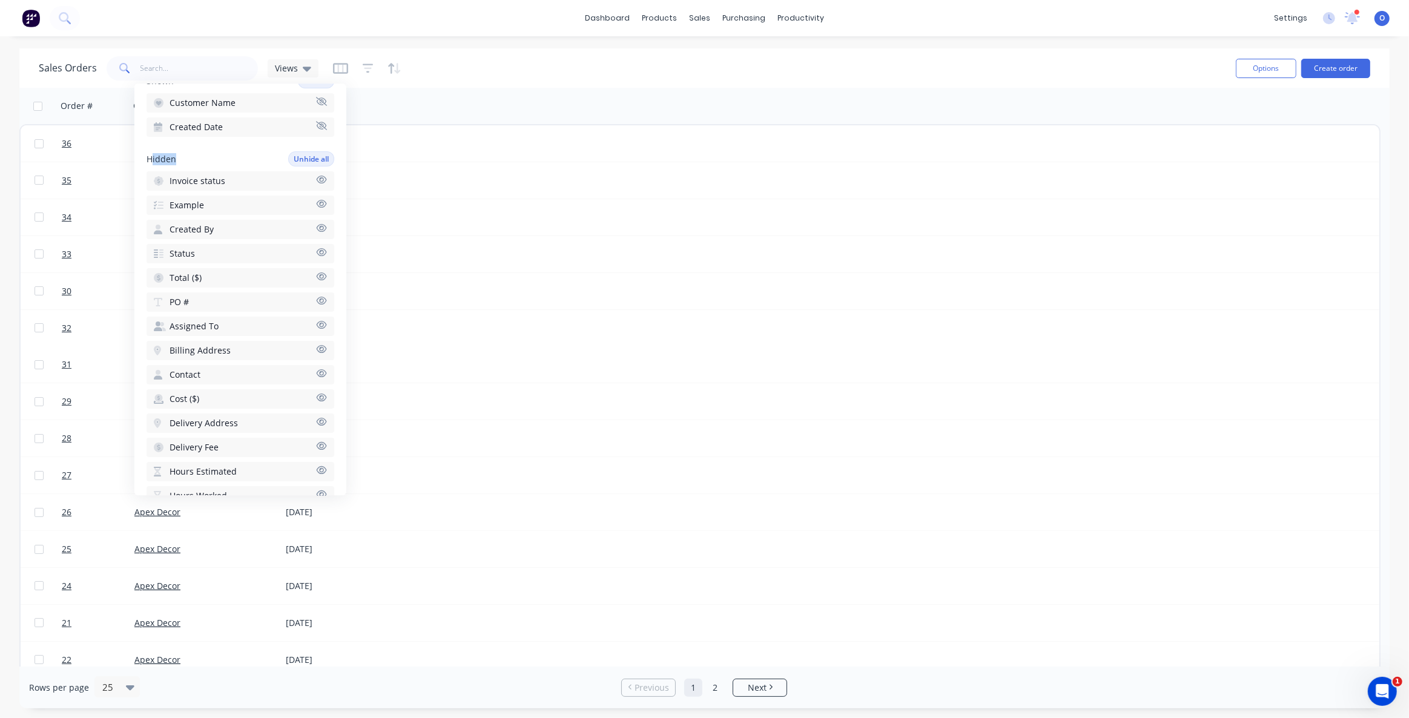
click at [316, 272] on icon "button" at bounding box center [321, 276] width 10 height 8
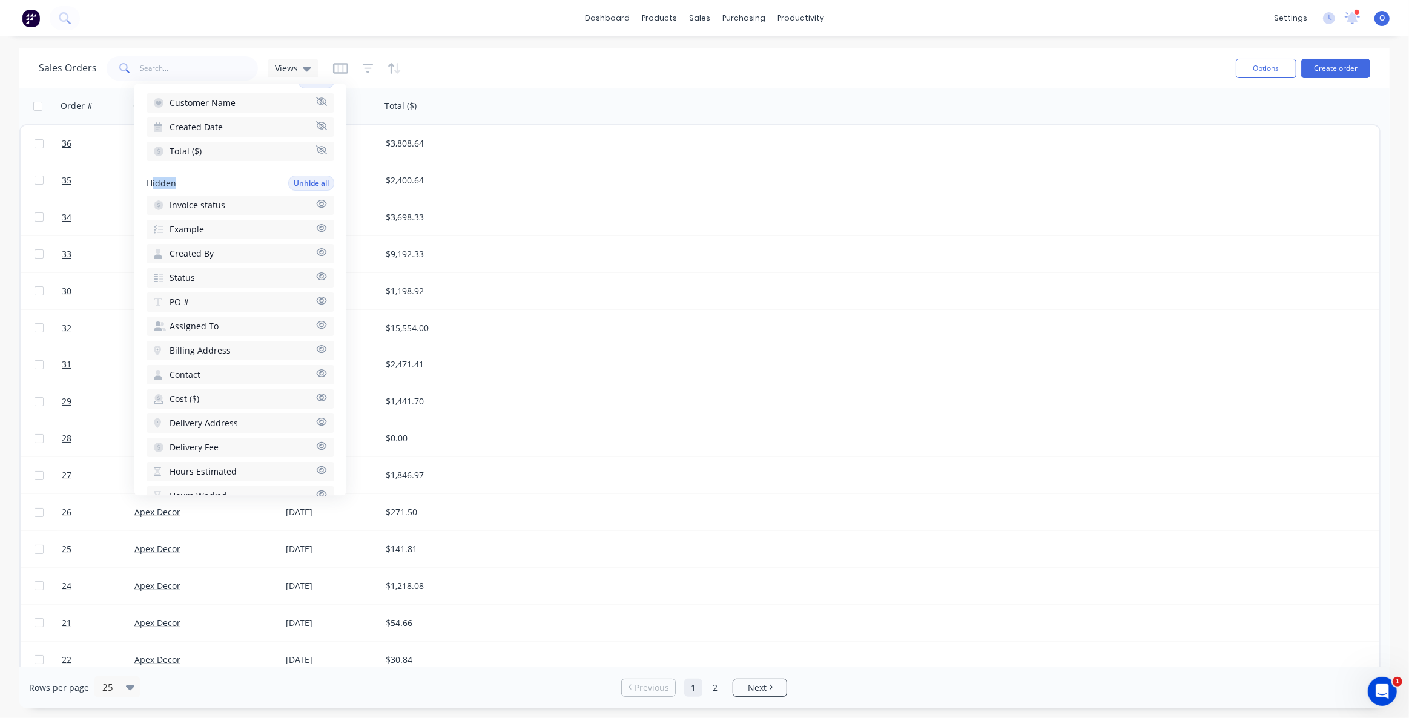
scroll to position [165, 0]
click at [316, 314] on icon "button" at bounding box center [321, 318] width 11 height 9
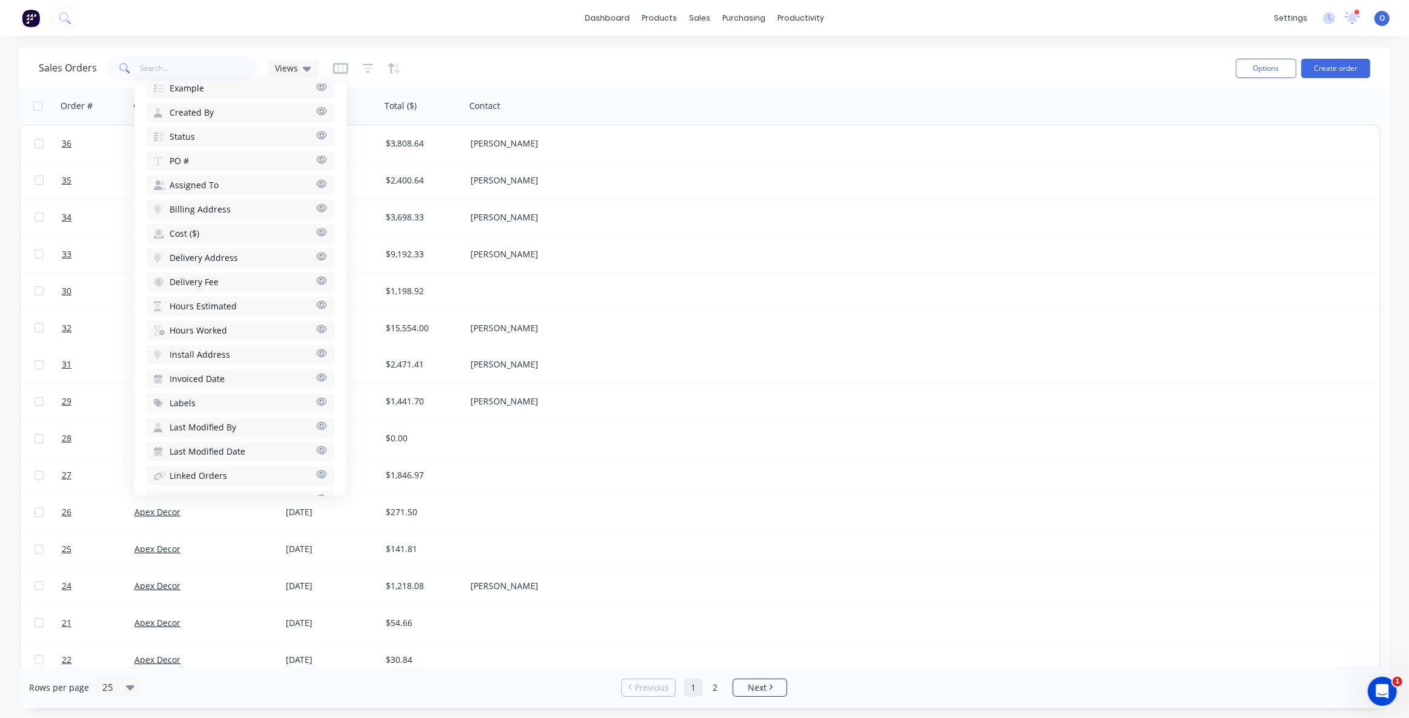
scroll to position [330, 0]
click at [316, 343] on icon "button" at bounding box center [321, 347] width 10 height 8
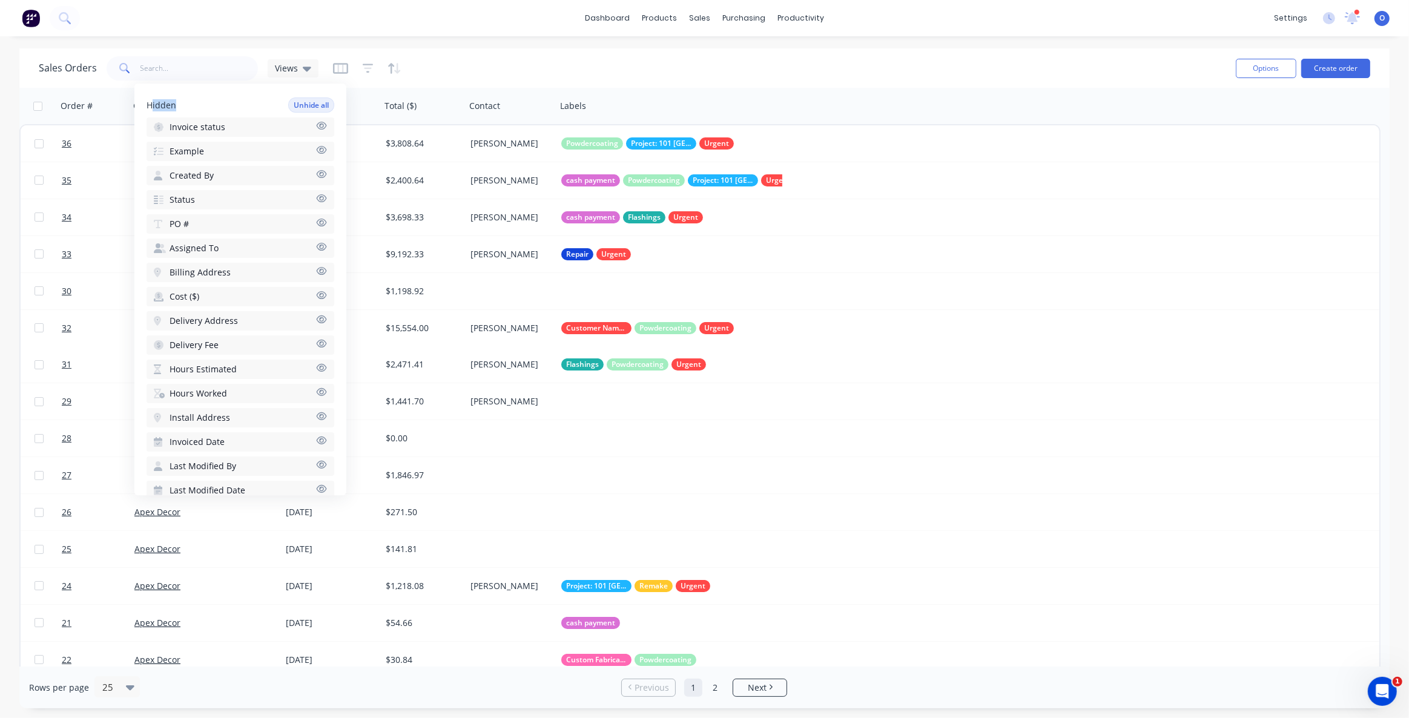
scroll to position [200, 0]
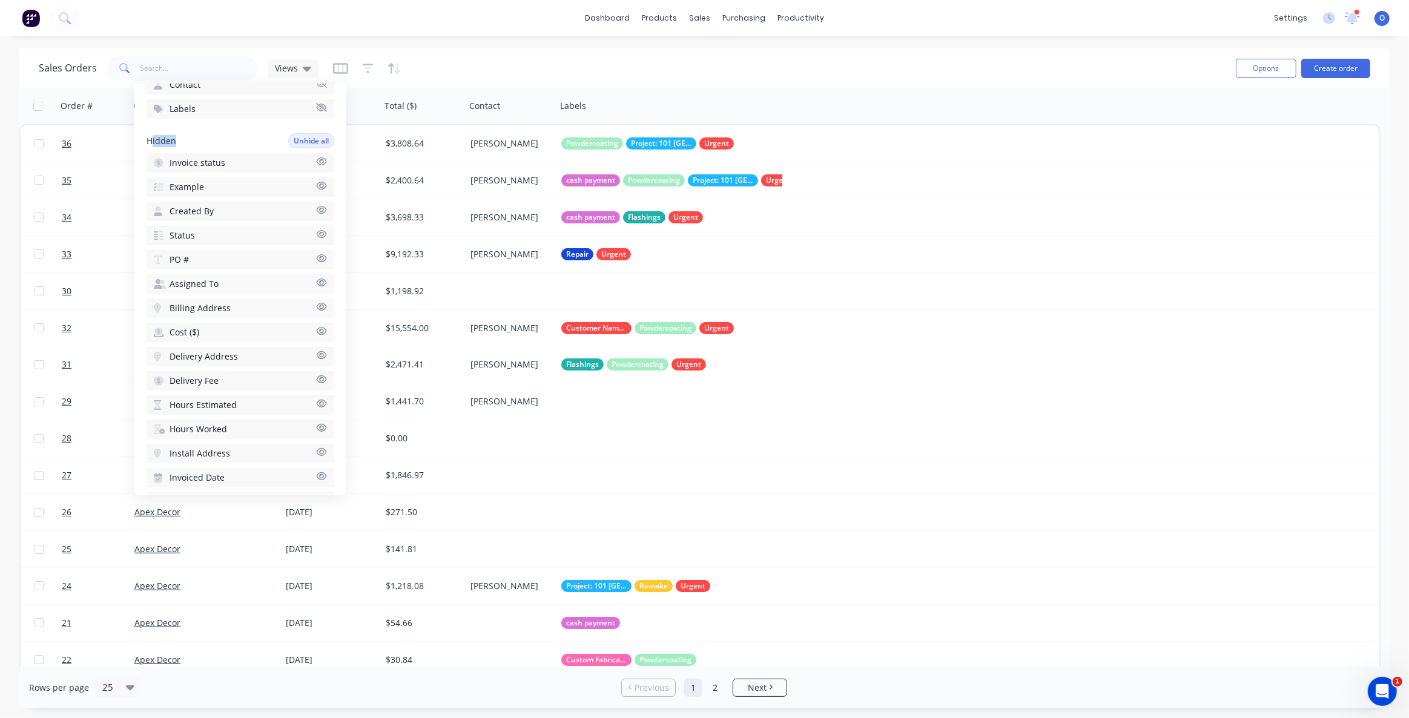
click at [316, 231] on icon "button" at bounding box center [321, 234] width 10 height 8
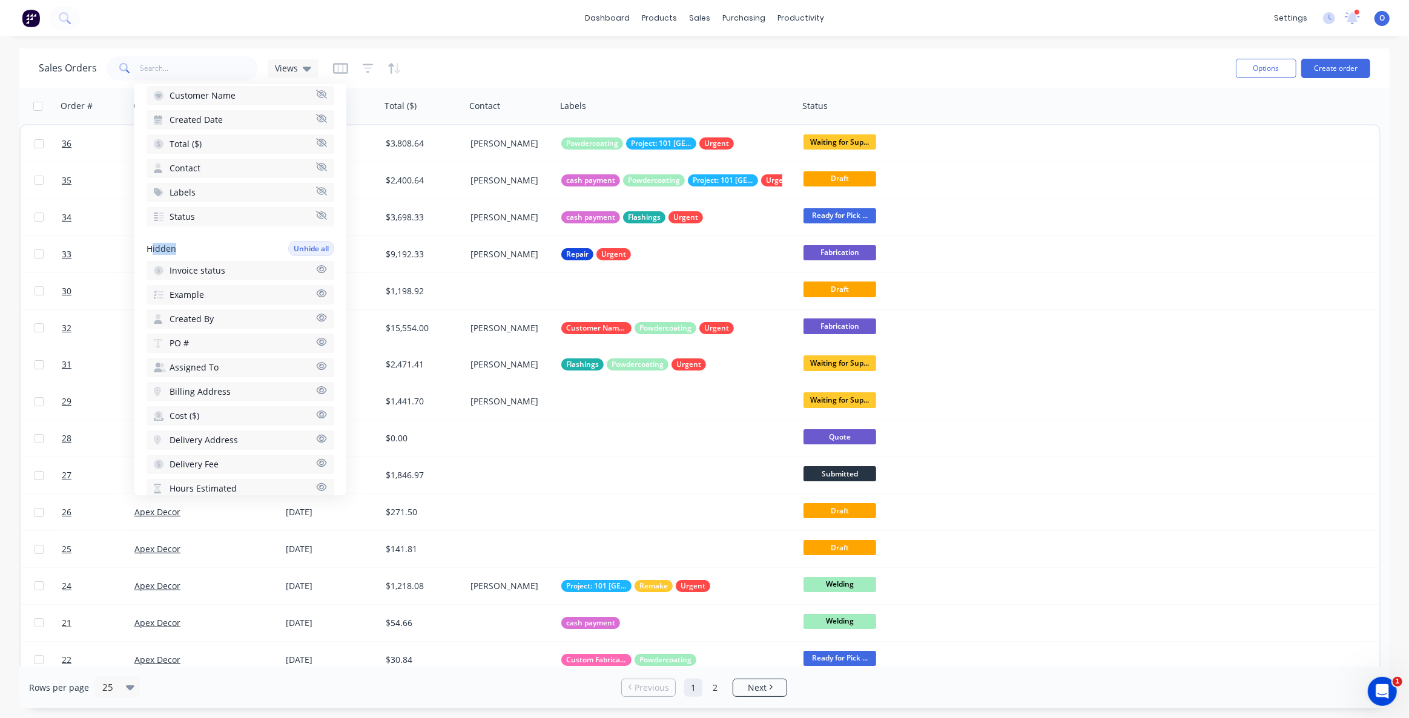
scroll to position [36, 0]
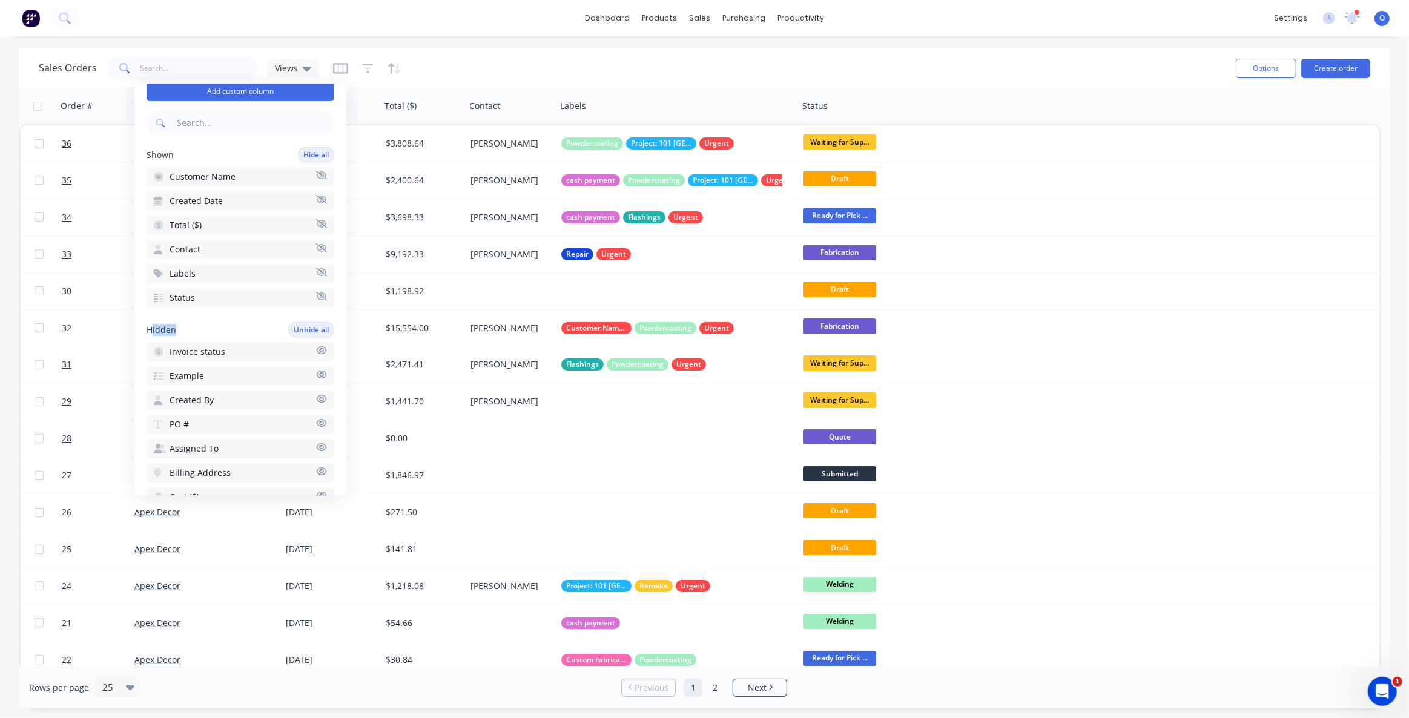
click at [223, 323] on div "Hidden Unhide all" at bounding box center [240, 329] width 188 height 15
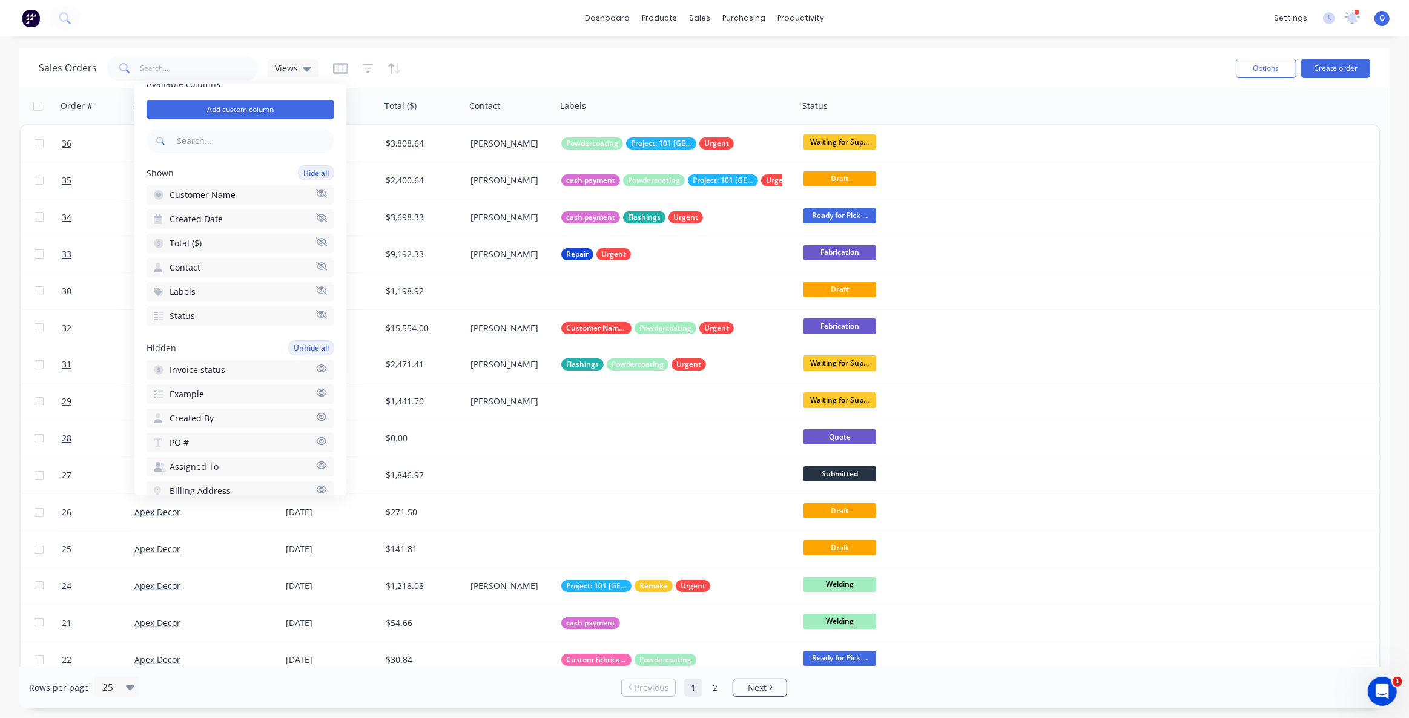
scroll to position [0, 0]
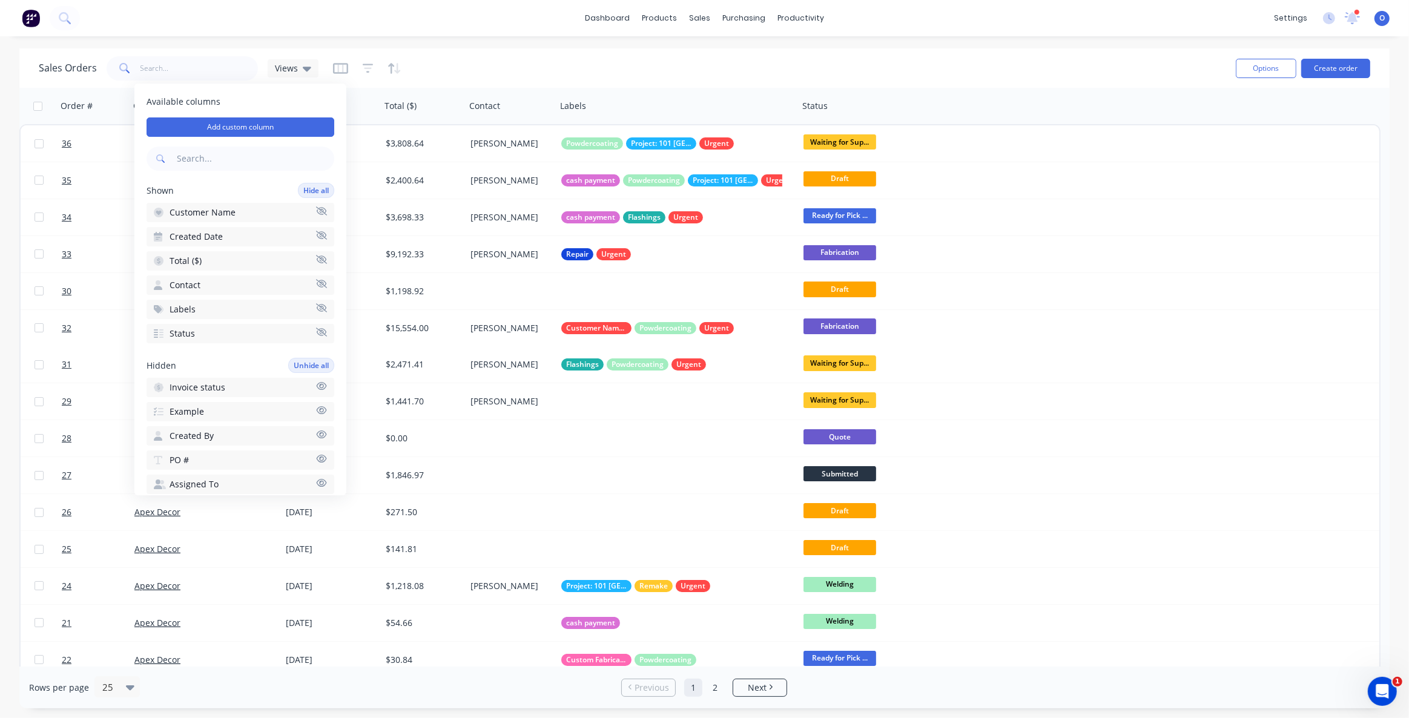
click at [669, 62] on div "Sales Orders Views" at bounding box center [632, 68] width 1187 height 30
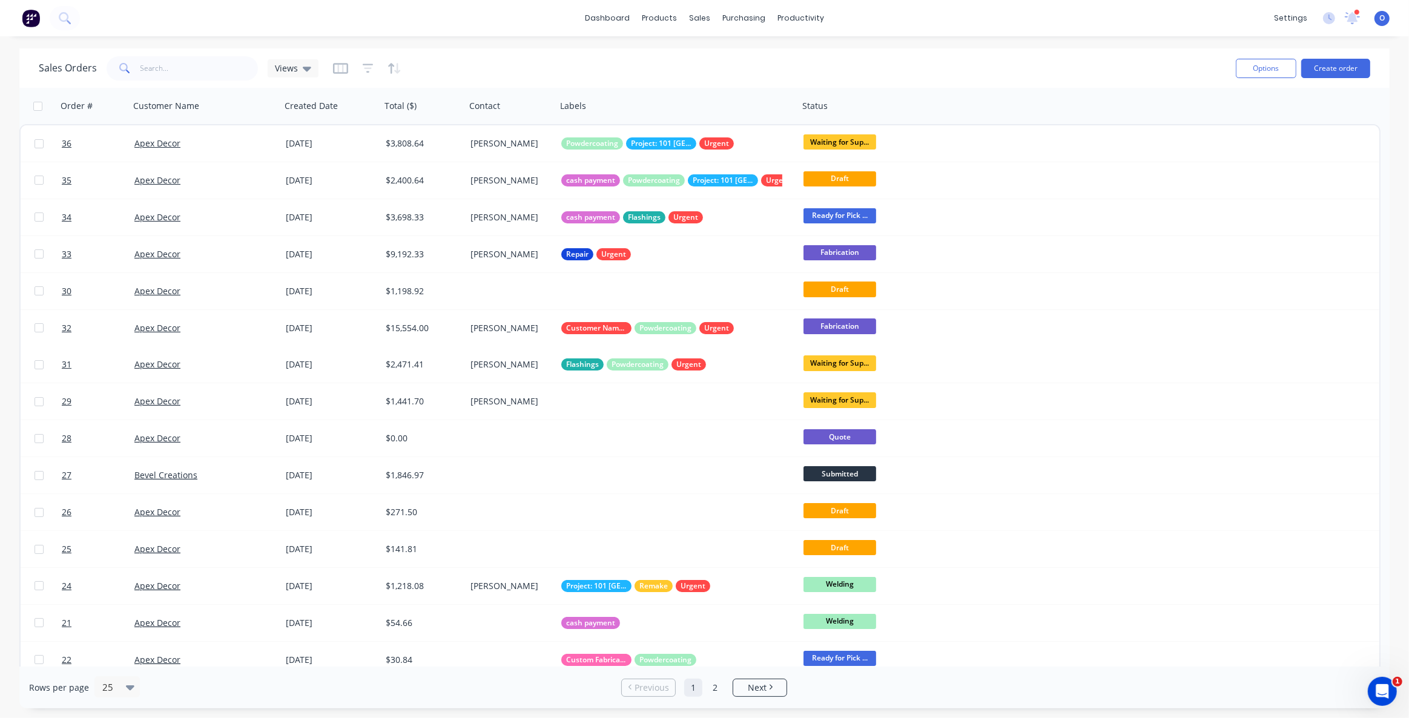
drag, startPoint x: 339, startPoint y: 74, endPoint x: 336, endPoint y: 80, distance: 6.8
click at [339, 73] on button "button" at bounding box center [340, 68] width 15 height 19
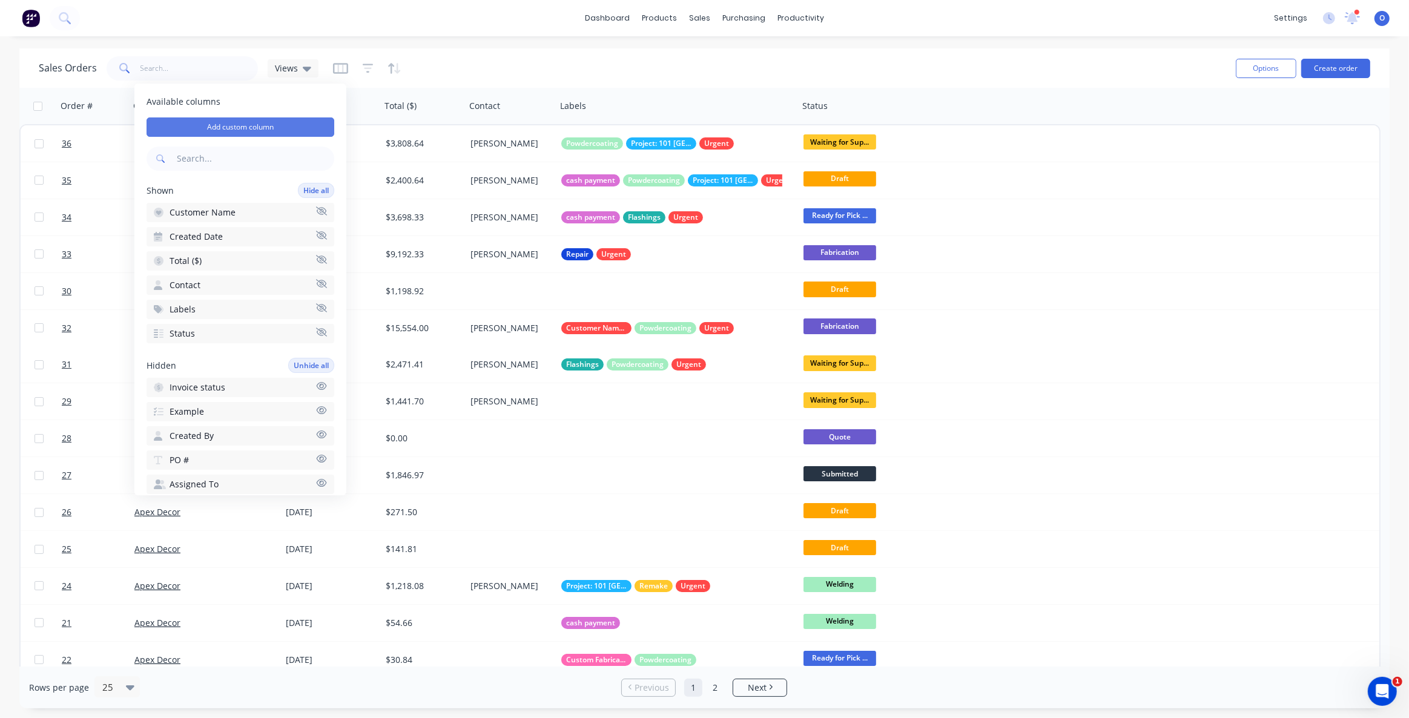
click at [229, 127] on button "Add custom column" at bounding box center [240, 126] width 188 height 19
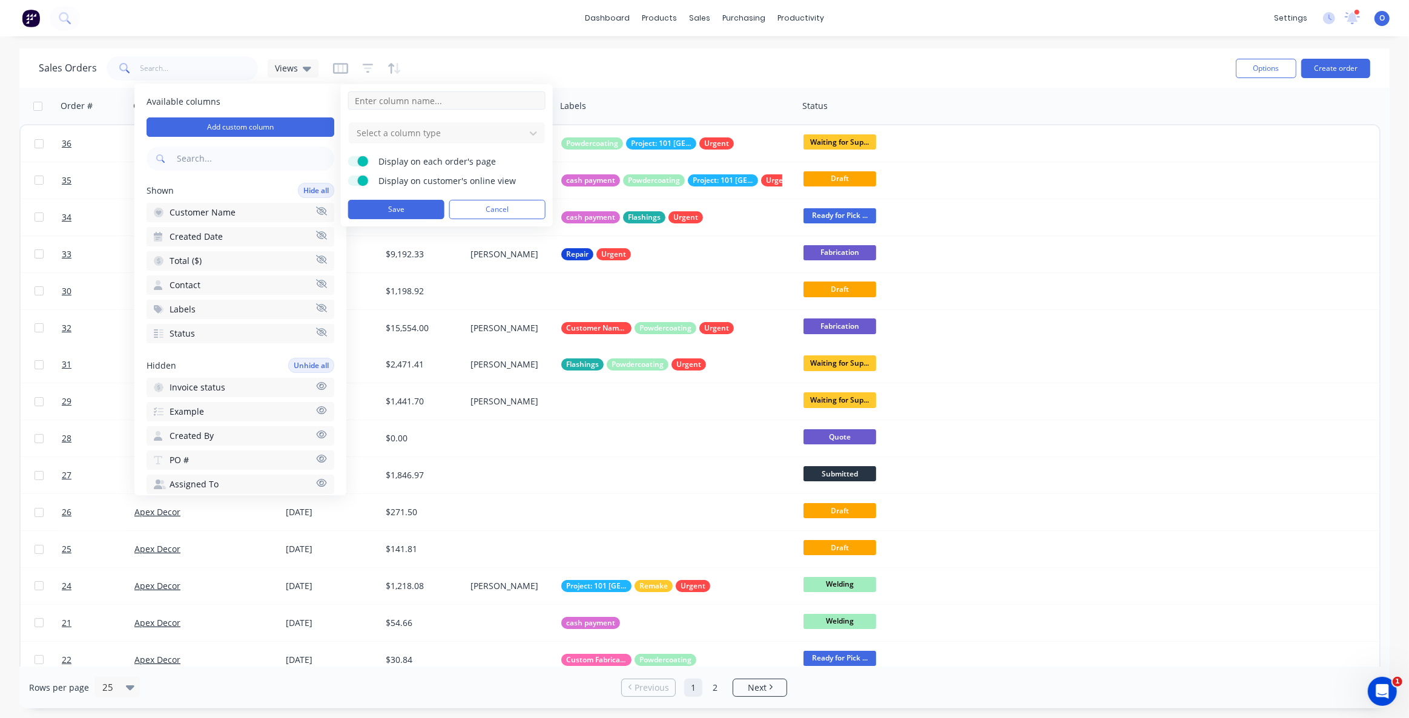
click at [416, 97] on input at bounding box center [446, 100] width 197 height 18
click at [403, 130] on div at bounding box center [436, 132] width 163 height 15
click at [373, 100] on input "Delivery Date" at bounding box center [446, 100] width 197 height 18
click at [401, 102] on input "Pick Date" at bounding box center [446, 100] width 197 height 18
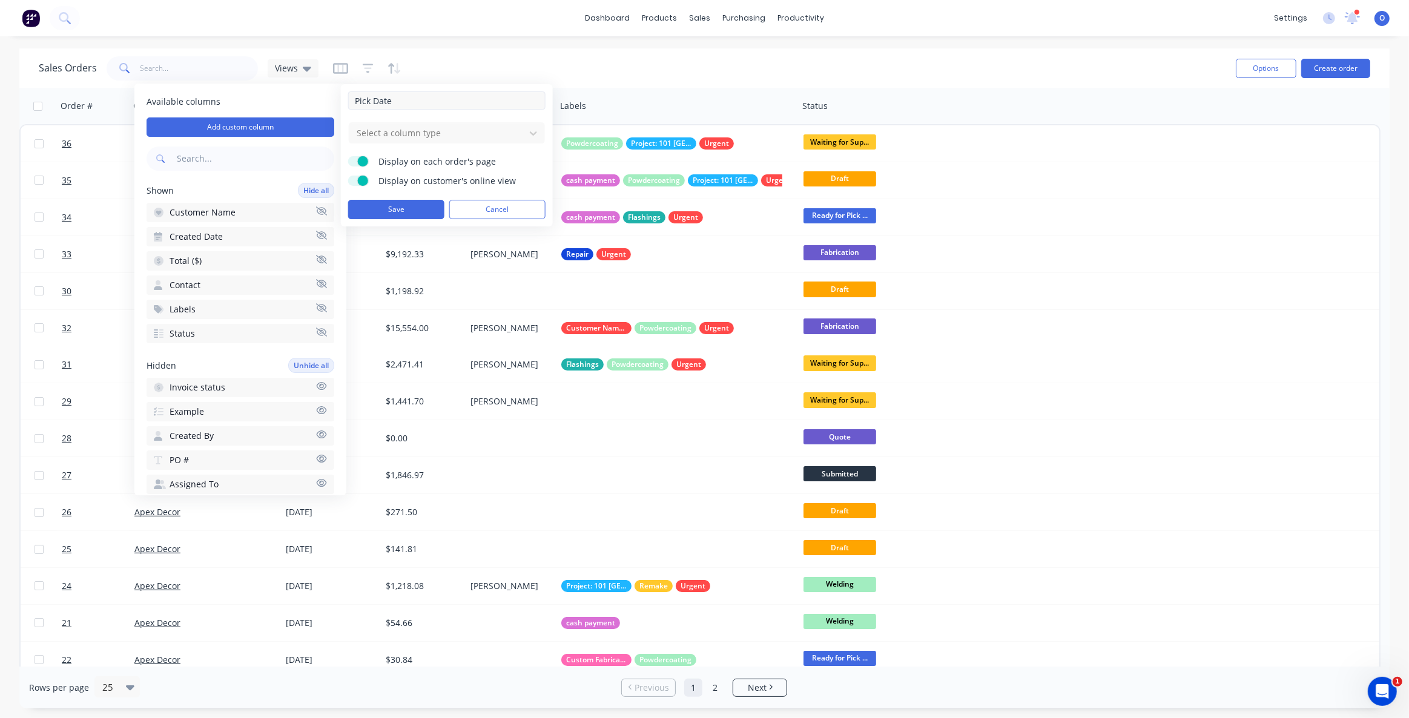
type input "Pick Date"
click at [406, 136] on div at bounding box center [436, 132] width 163 height 15
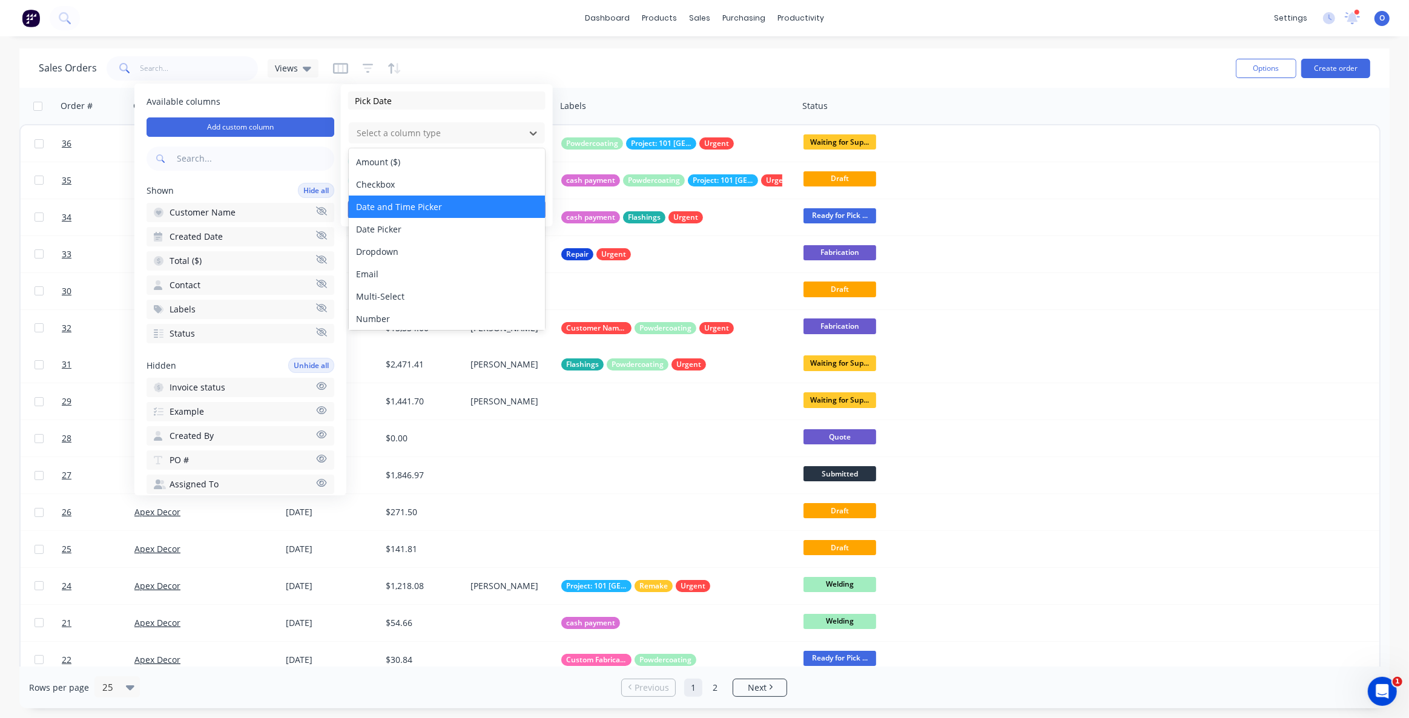
click at [399, 208] on div "Date and Time Picker" at bounding box center [447, 207] width 196 height 22
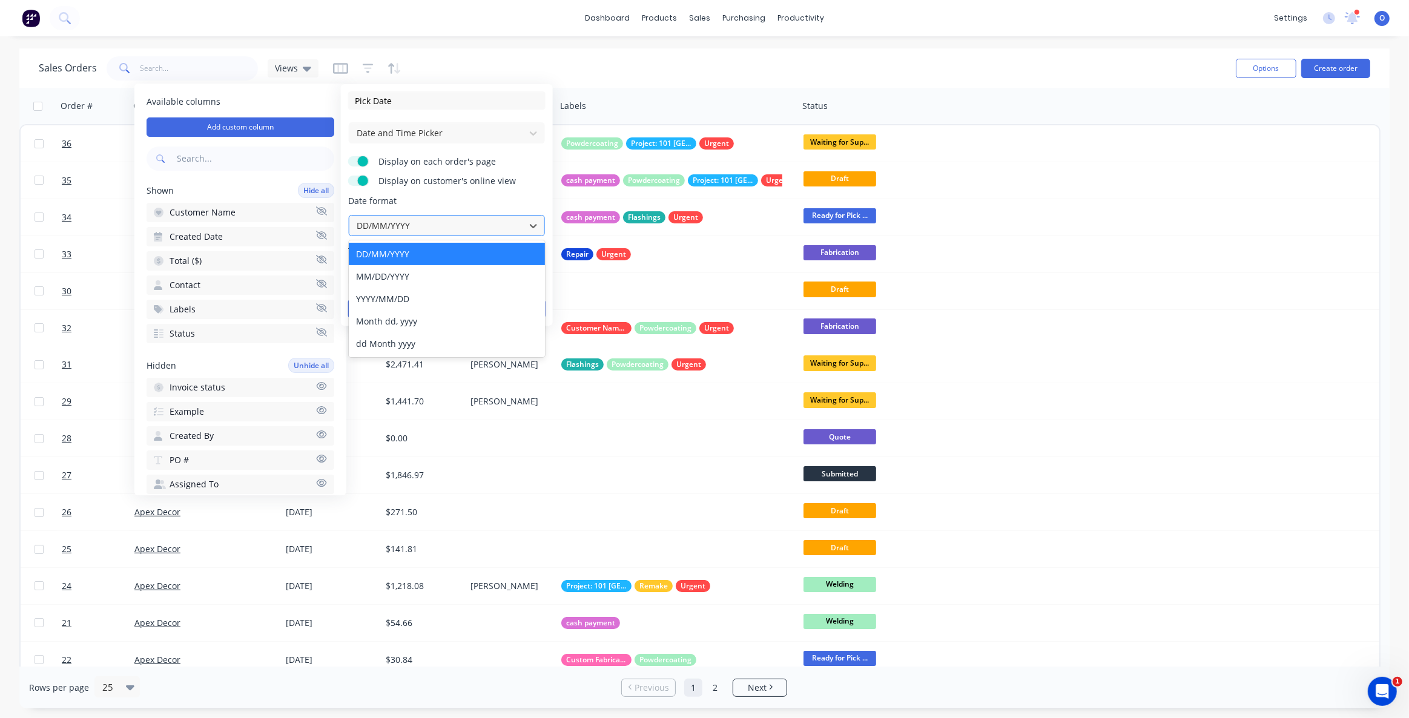
click at [408, 225] on div at bounding box center [436, 225] width 163 height 15
click at [406, 249] on div "DD/MM/YYYY" at bounding box center [447, 254] width 196 height 22
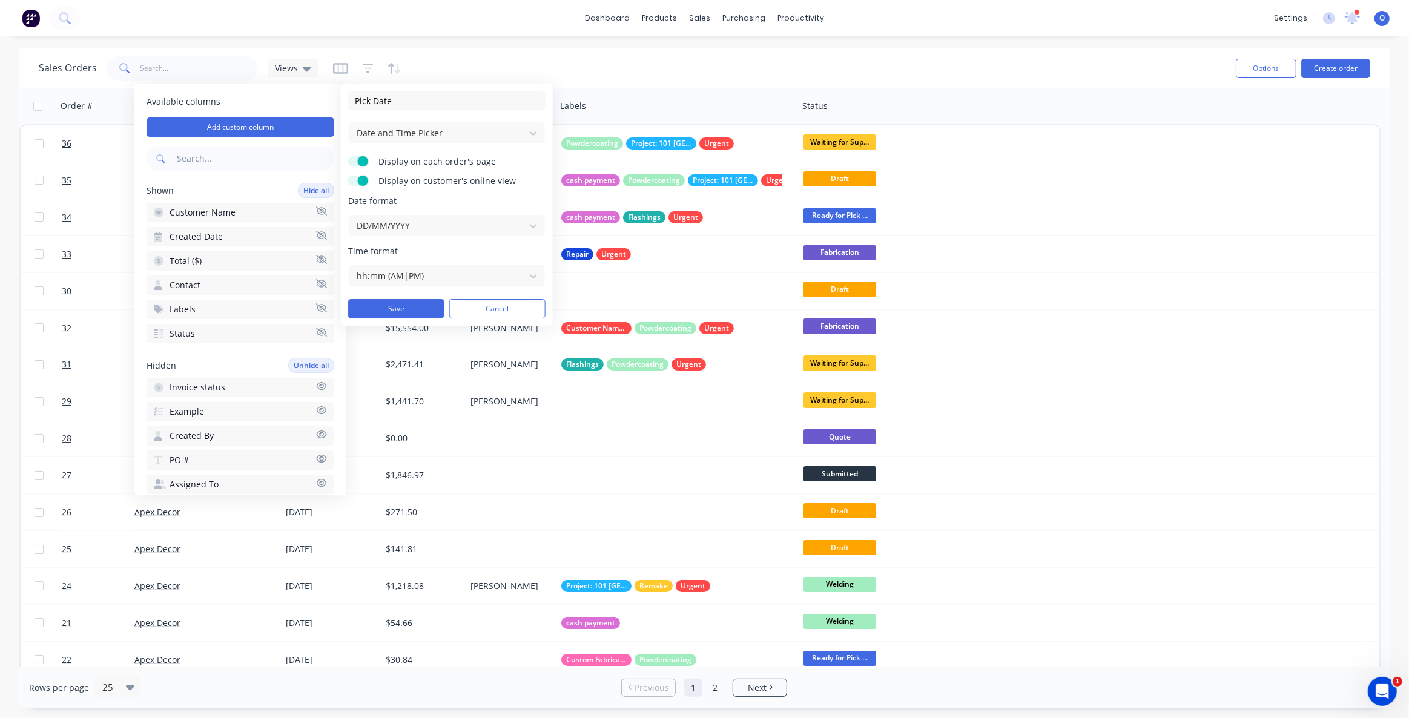
click at [421, 191] on form "Pick Date Date and Time Picker Display on each order's page Display on customer…" at bounding box center [446, 204] width 197 height 227
click at [364, 162] on span at bounding box center [363, 161] width 10 height 10
click at [348, 156] on input "Display on each order's page" at bounding box center [348, 156] width 0 height 0
click at [363, 161] on label "Display on each order's page" at bounding box center [358, 161] width 21 height 10
click at [348, 156] on input "Display on each order's page" at bounding box center [348, 156] width 0 height 0
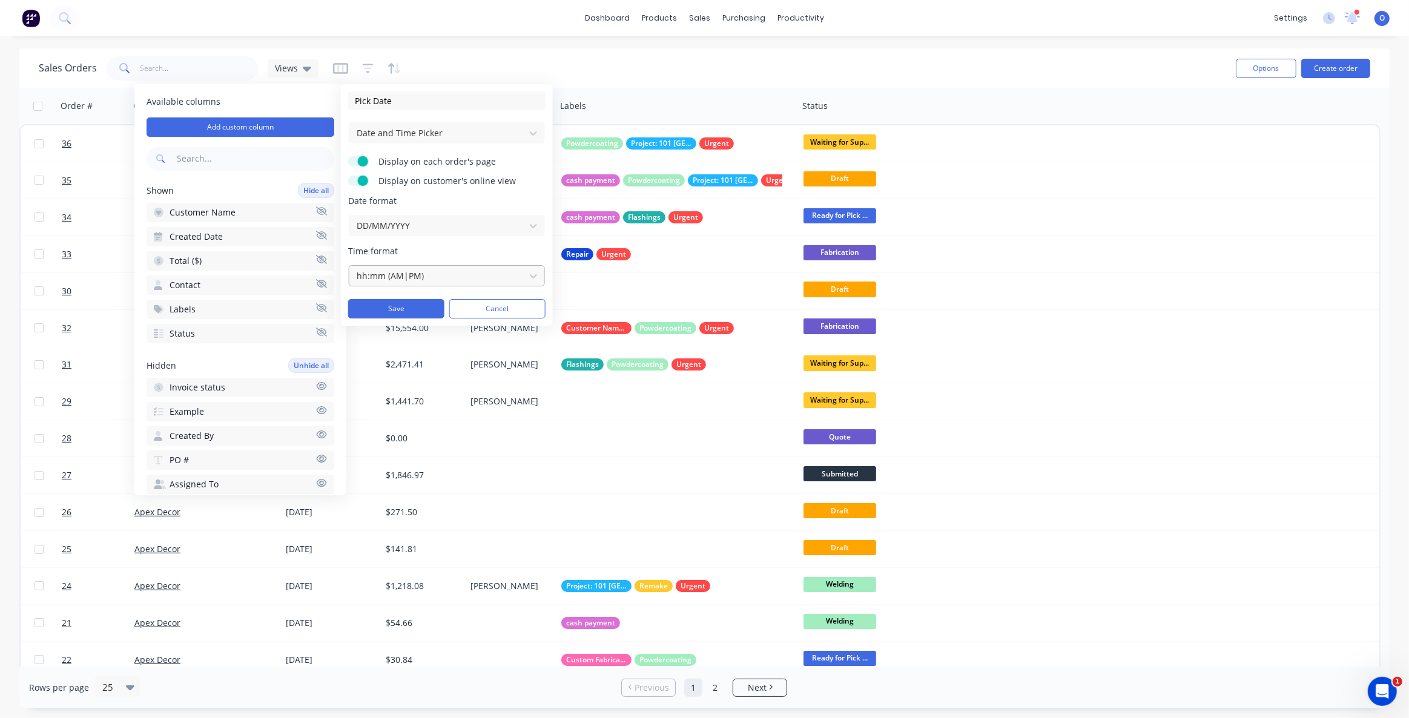
click at [401, 277] on div at bounding box center [436, 275] width 163 height 15
click at [444, 246] on span "Time format" at bounding box center [446, 251] width 197 height 12
click at [397, 303] on button "Save" at bounding box center [396, 308] width 96 height 19
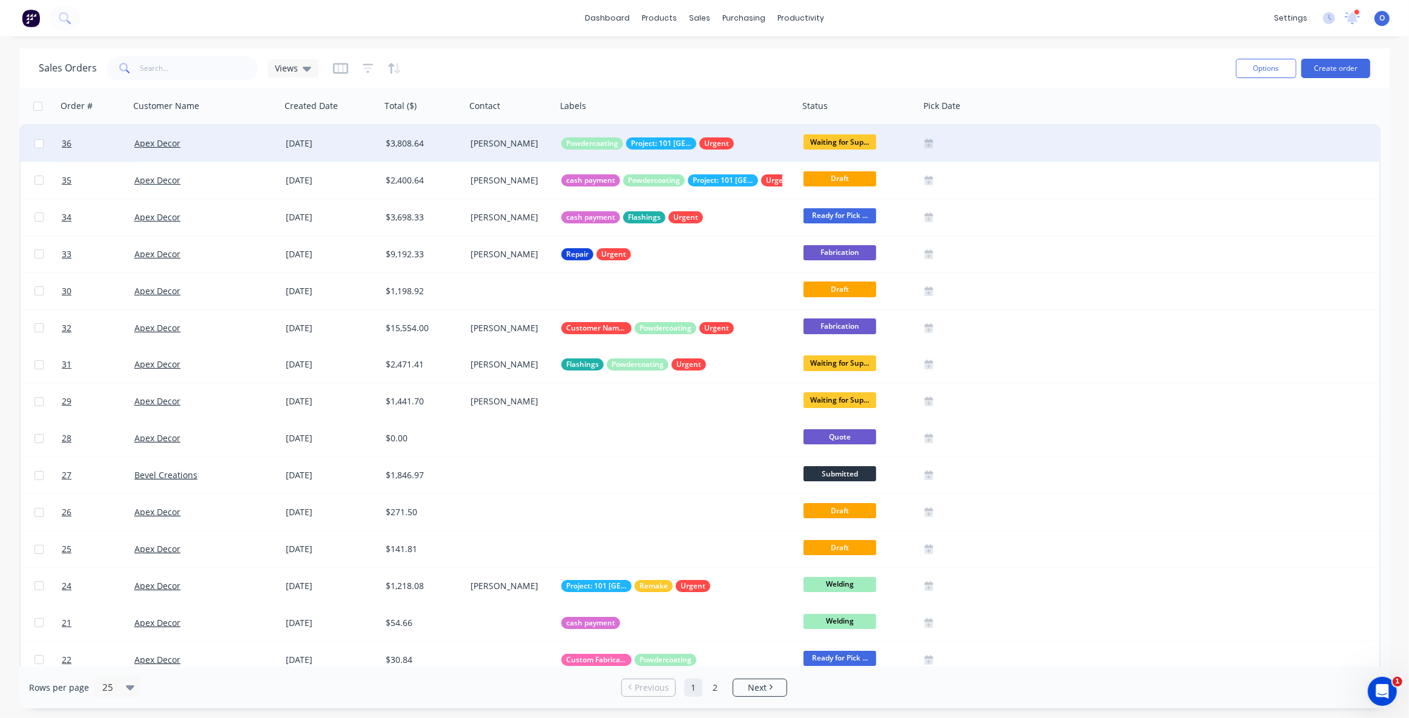
click at [929, 143] on icon at bounding box center [928, 145] width 8 height 6
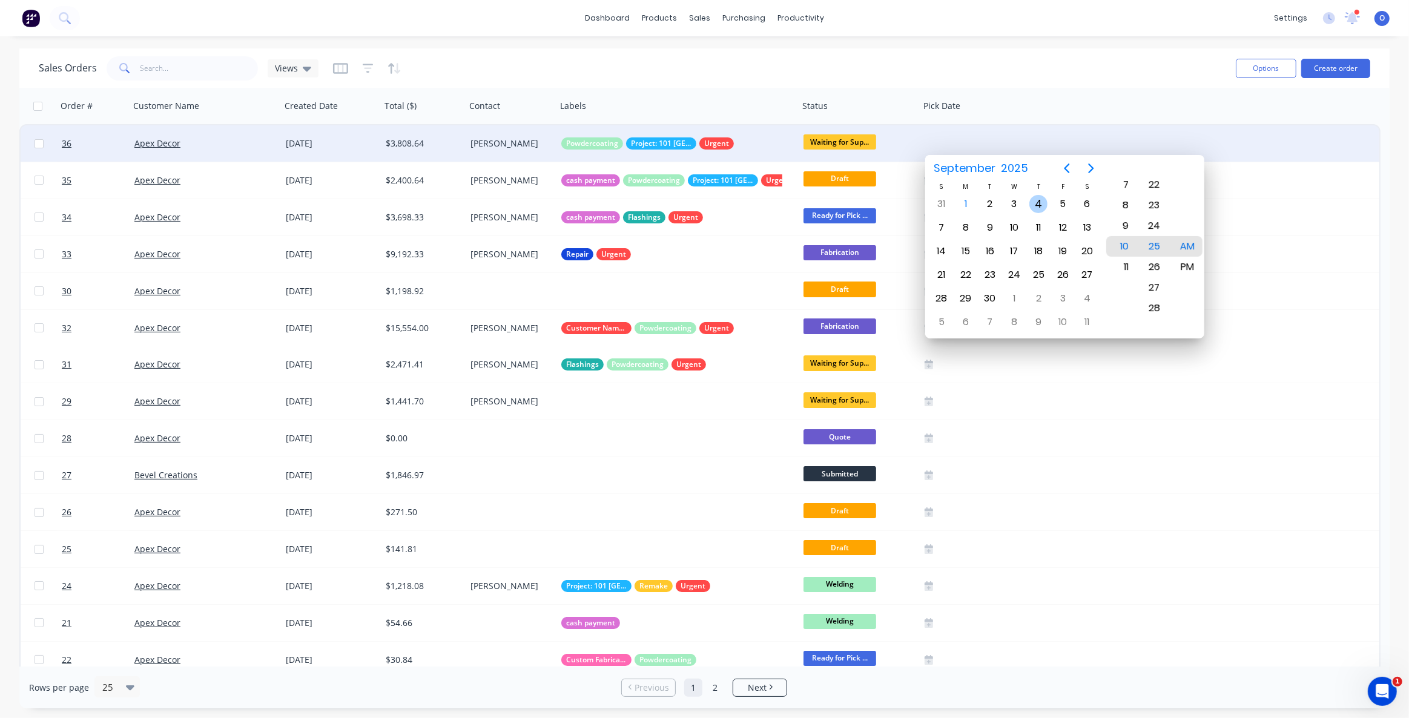
click at [1034, 205] on div "4" at bounding box center [1038, 204] width 18 height 18
click at [1126, 266] on div "9" at bounding box center [1121, 267] width 30 height 21
type input "[DATE] 9:00 AM"
click at [1156, 245] on div "00" at bounding box center [1154, 246] width 30 height 21
click at [1069, 59] on div "Sales Orders Views" at bounding box center [632, 68] width 1187 height 30
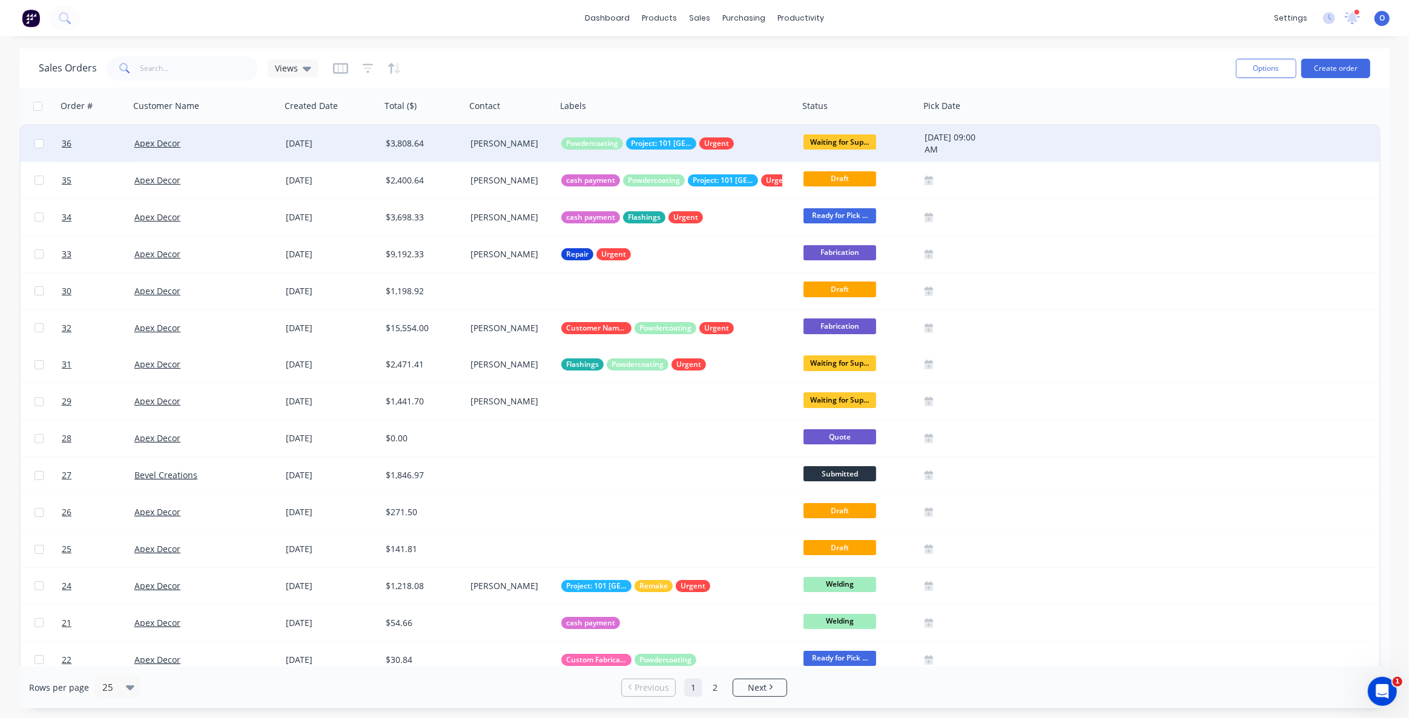
click at [576, 57] on div "Sales Orders Views" at bounding box center [632, 68] width 1187 height 30
click at [551, 55] on div "Sales Orders Views" at bounding box center [632, 68] width 1187 height 30
click at [553, 56] on div "Sales Orders Views" at bounding box center [632, 68] width 1187 height 30
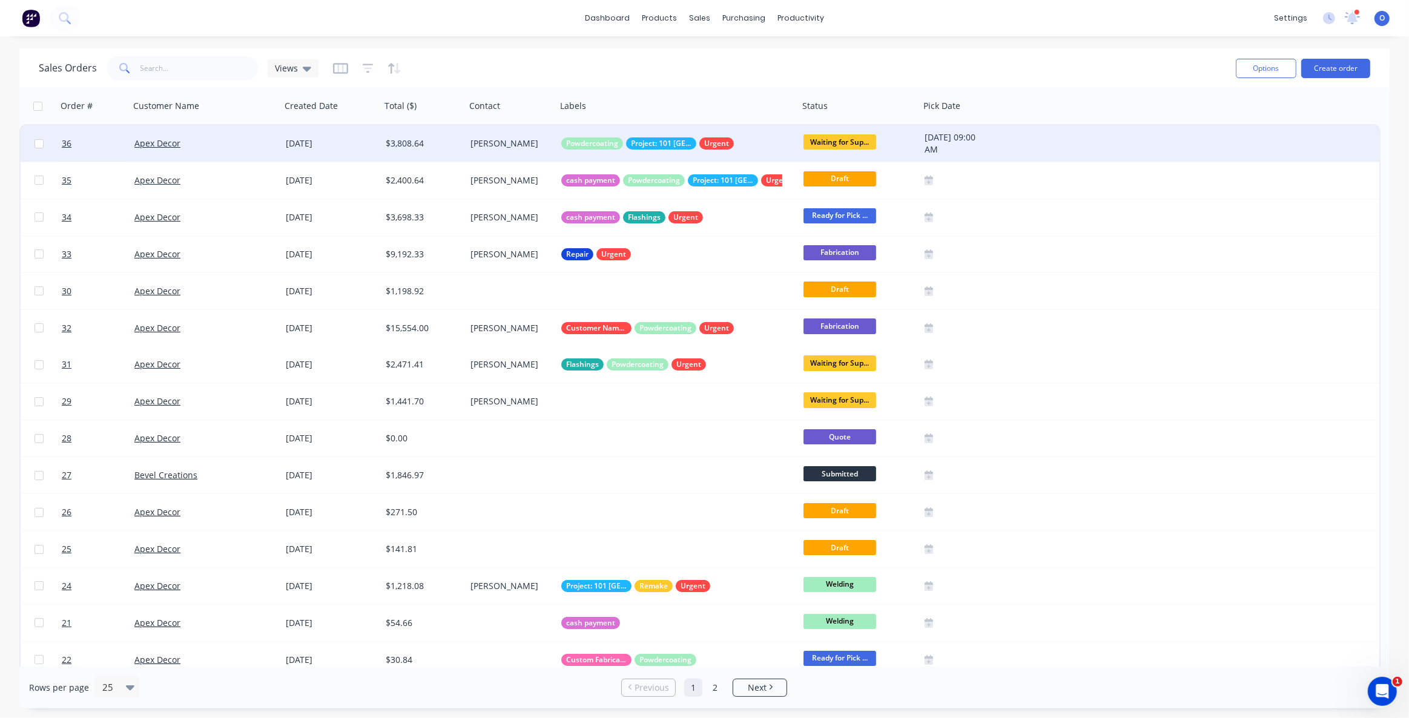
click at [524, 66] on div "Sales Orders Views" at bounding box center [632, 68] width 1187 height 30
click at [573, 68] on div "Sales Orders Views" at bounding box center [632, 68] width 1187 height 30
click at [496, 64] on div "Sales Orders Views" at bounding box center [632, 68] width 1187 height 30
click at [363, 70] on icon "button" at bounding box center [368, 68] width 11 height 12
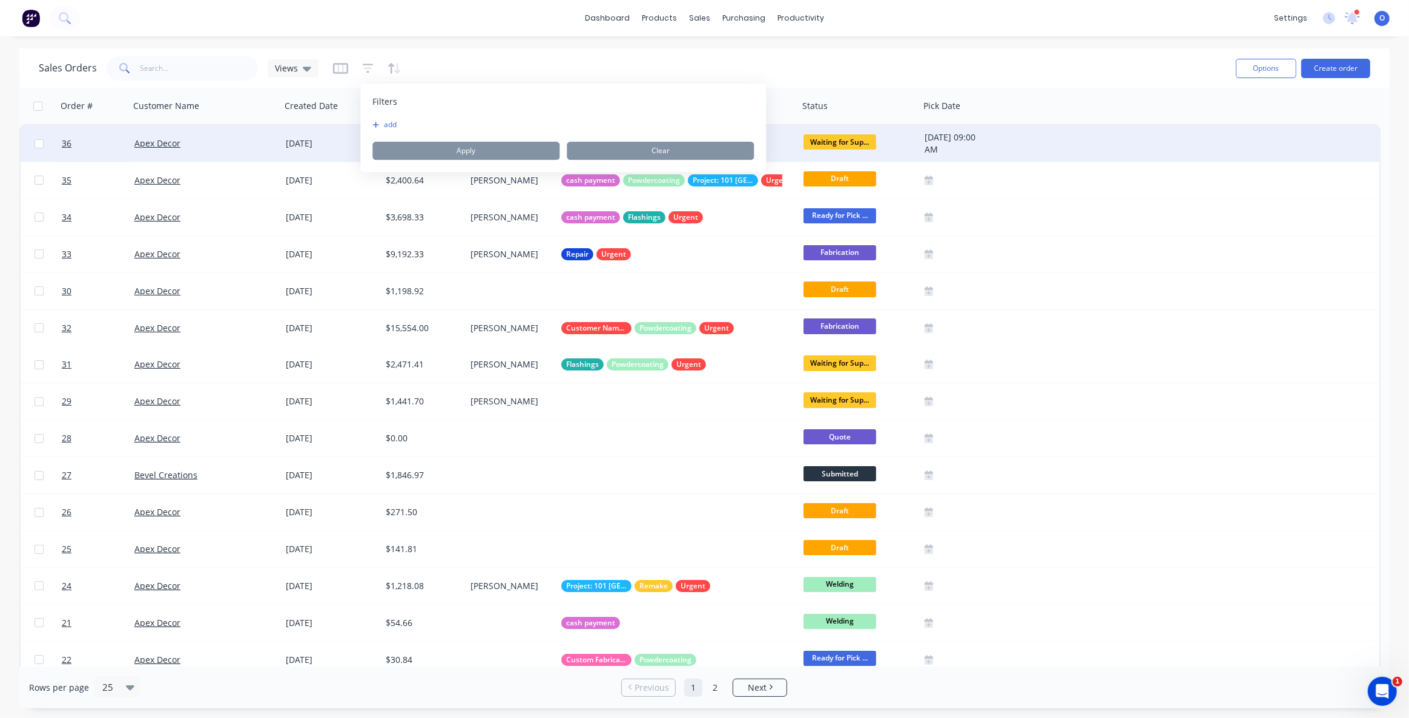
click at [390, 125] on button "add" at bounding box center [387, 125] width 30 height 10
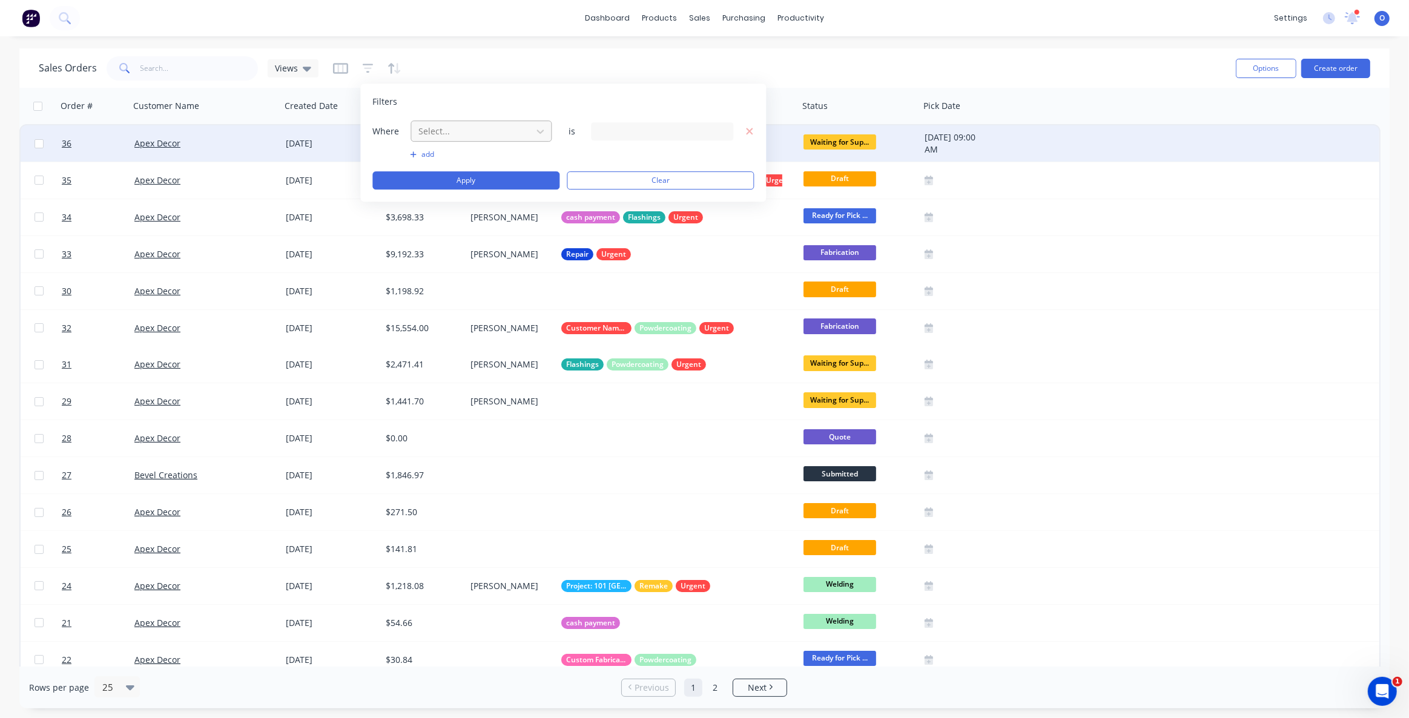
click at [448, 130] on div at bounding box center [471, 130] width 108 height 15
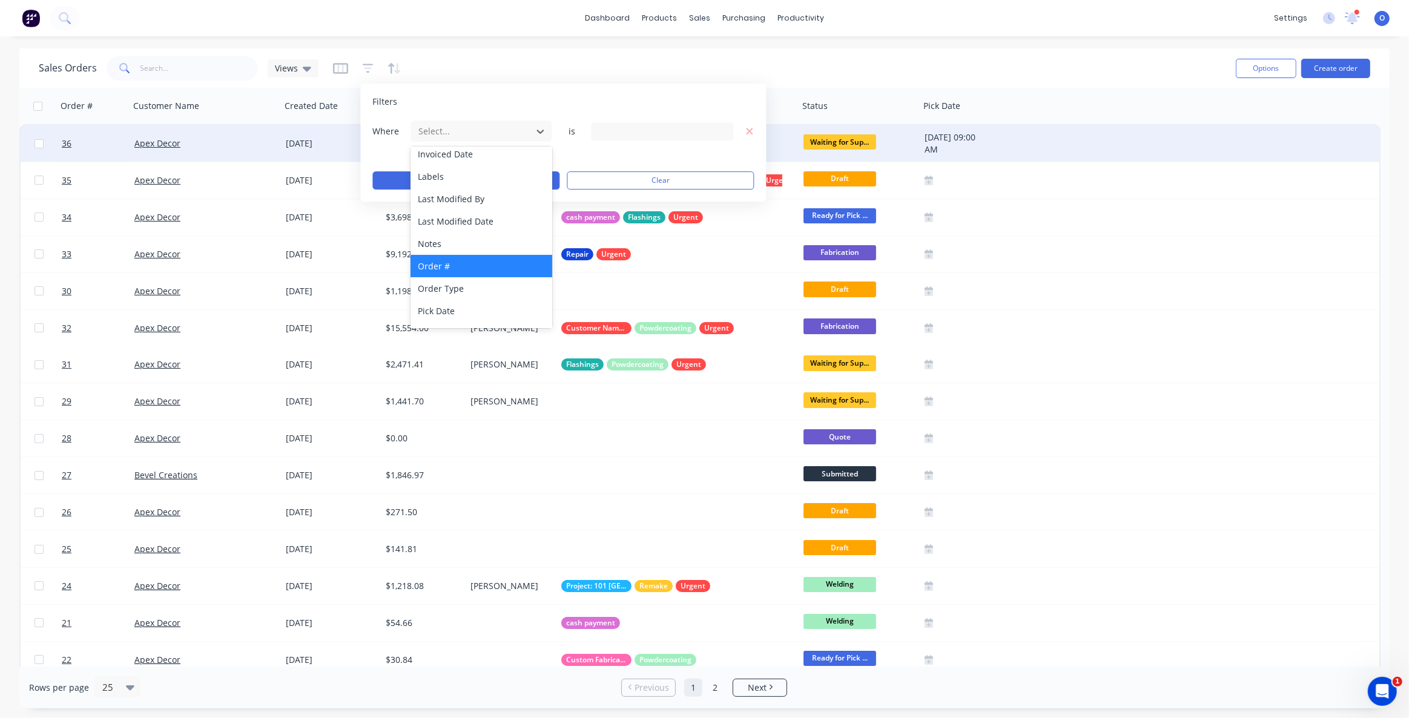
scroll to position [206, 0]
click at [446, 202] on div "Labels" at bounding box center [480, 200] width 141 height 22
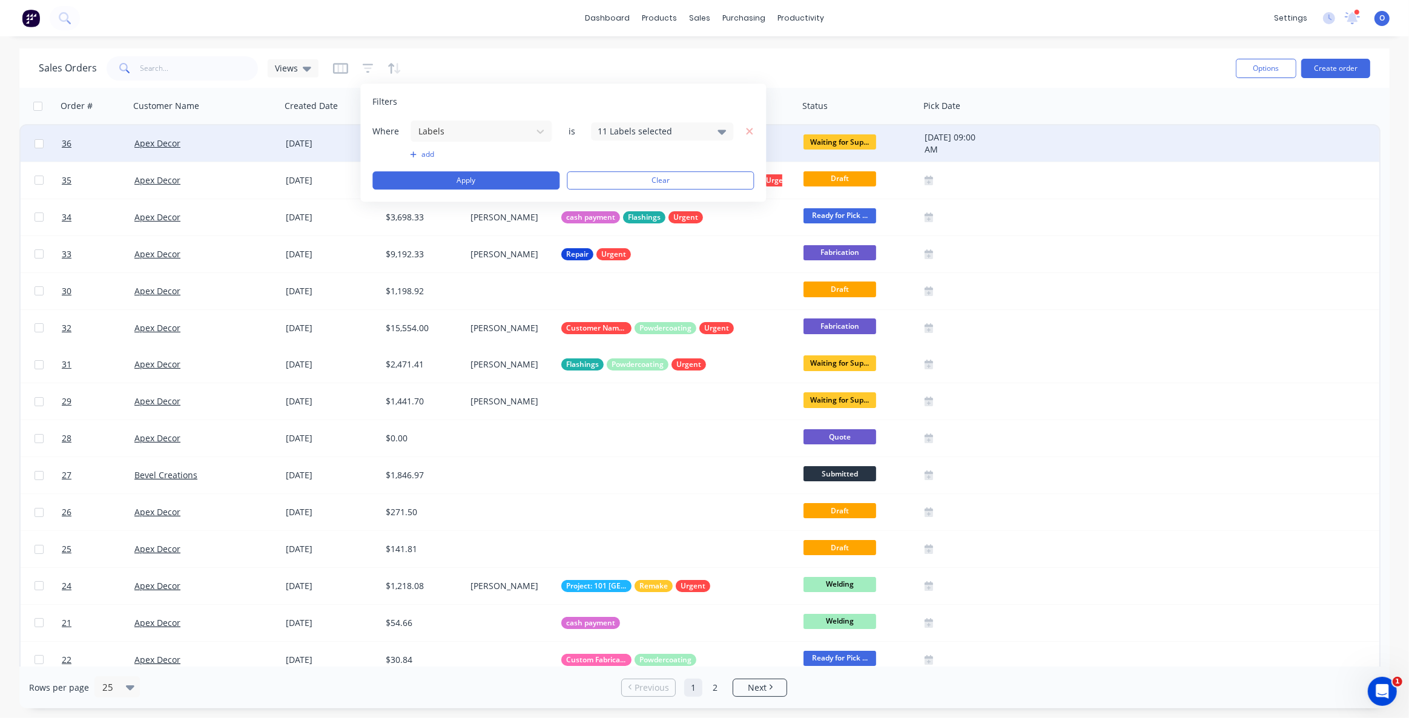
click at [613, 128] on div "11 Labels selected" at bounding box center [652, 131] width 110 height 13
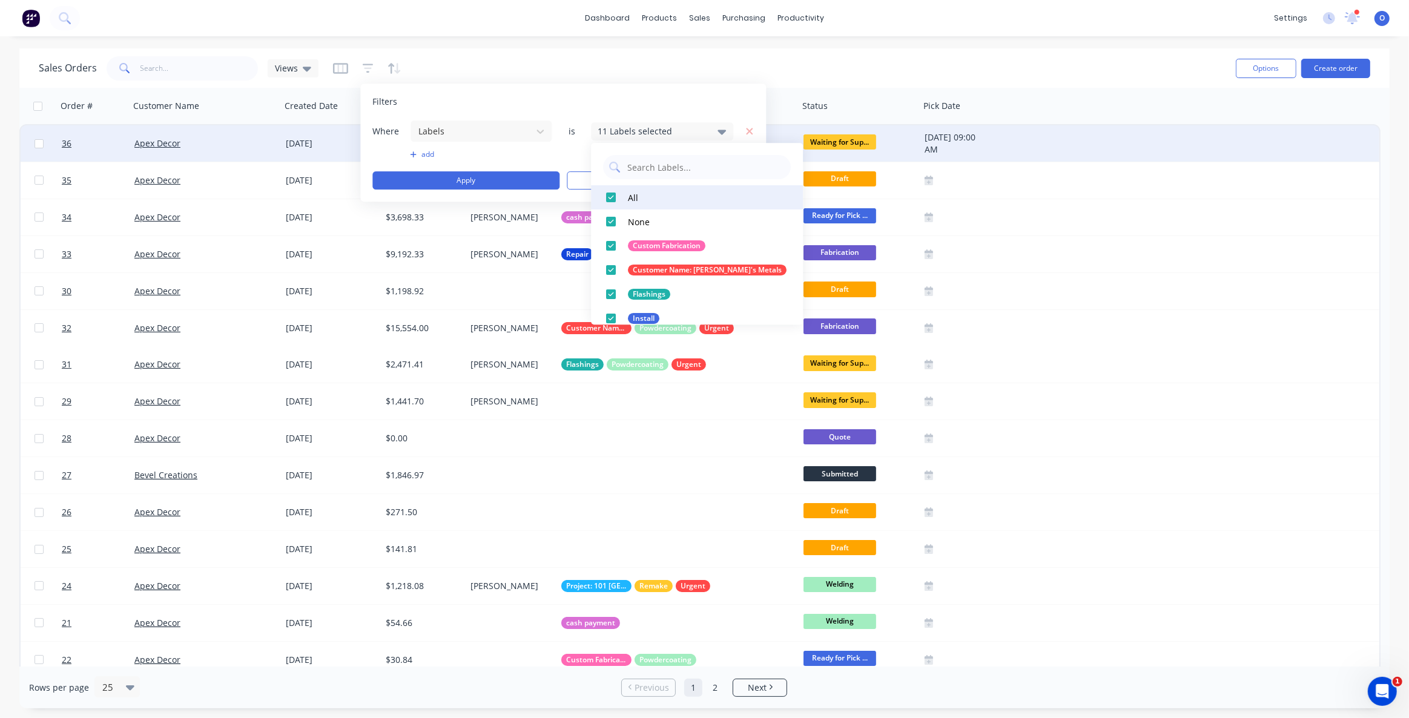
click at [608, 192] on div at bounding box center [611, 197] width 24 height 24
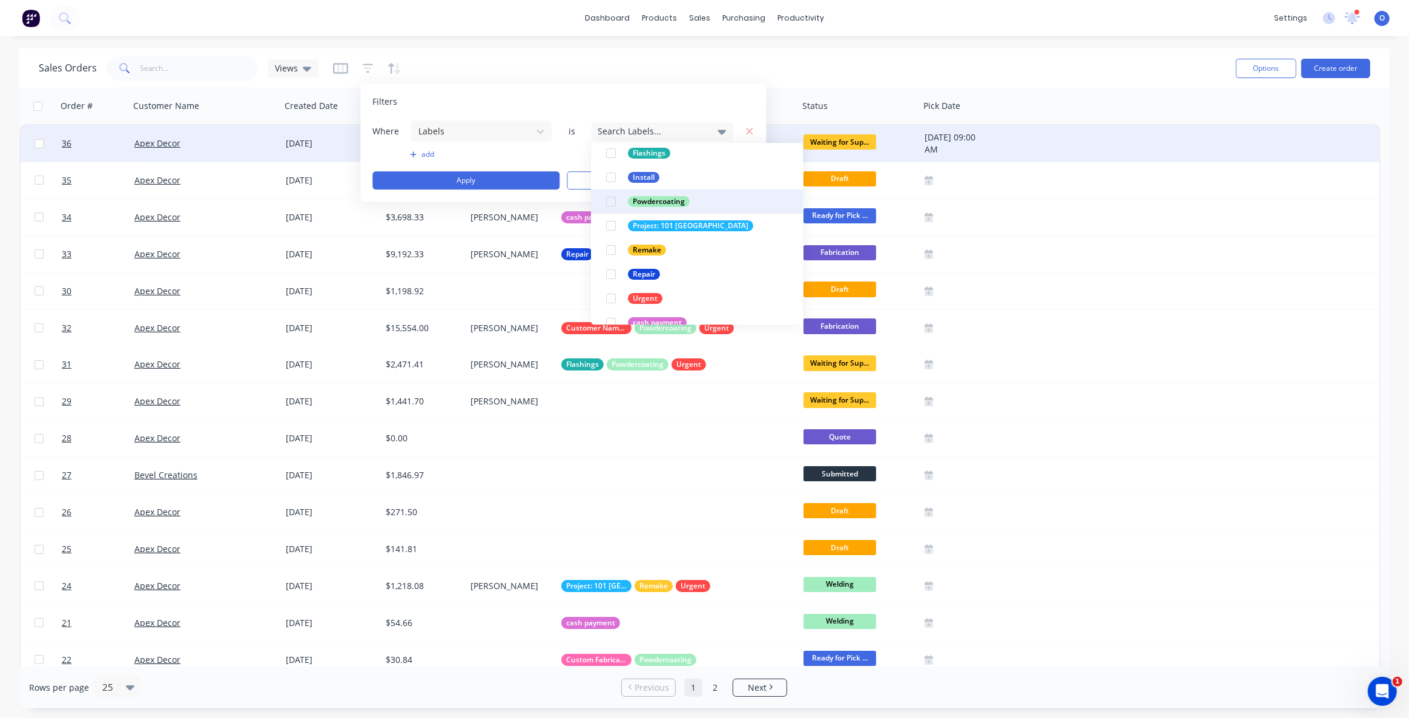
scroll to position [157, 0]
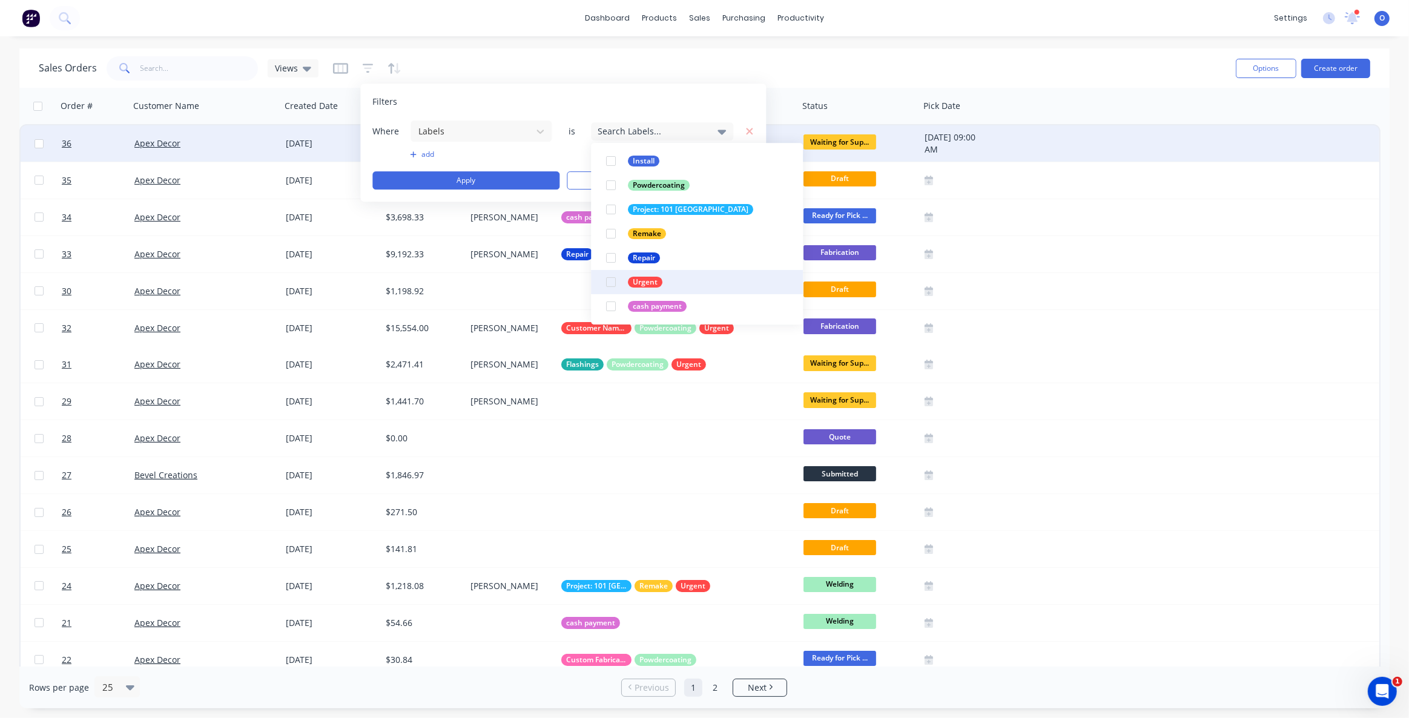
click at [613, 284] on div at bounding box center [611, 282] width 24 height 24
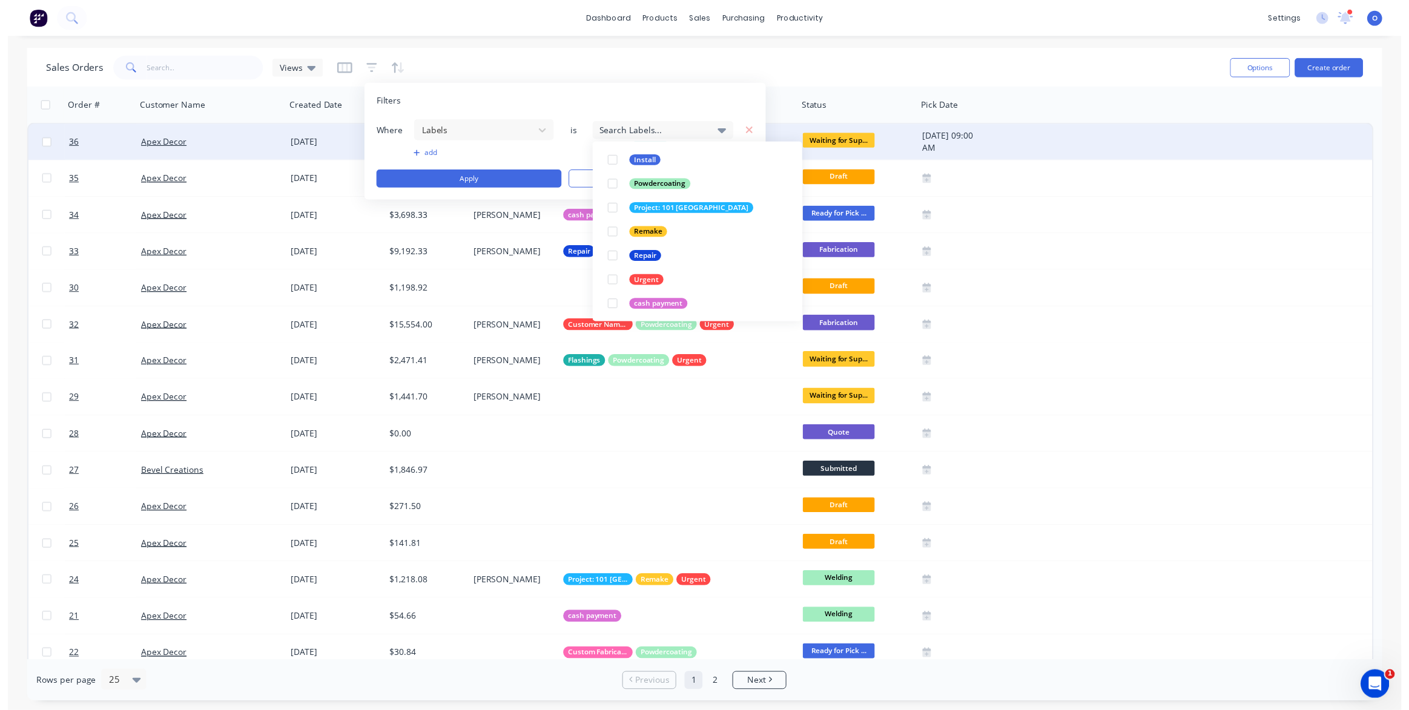
scroll to position [0, 0]
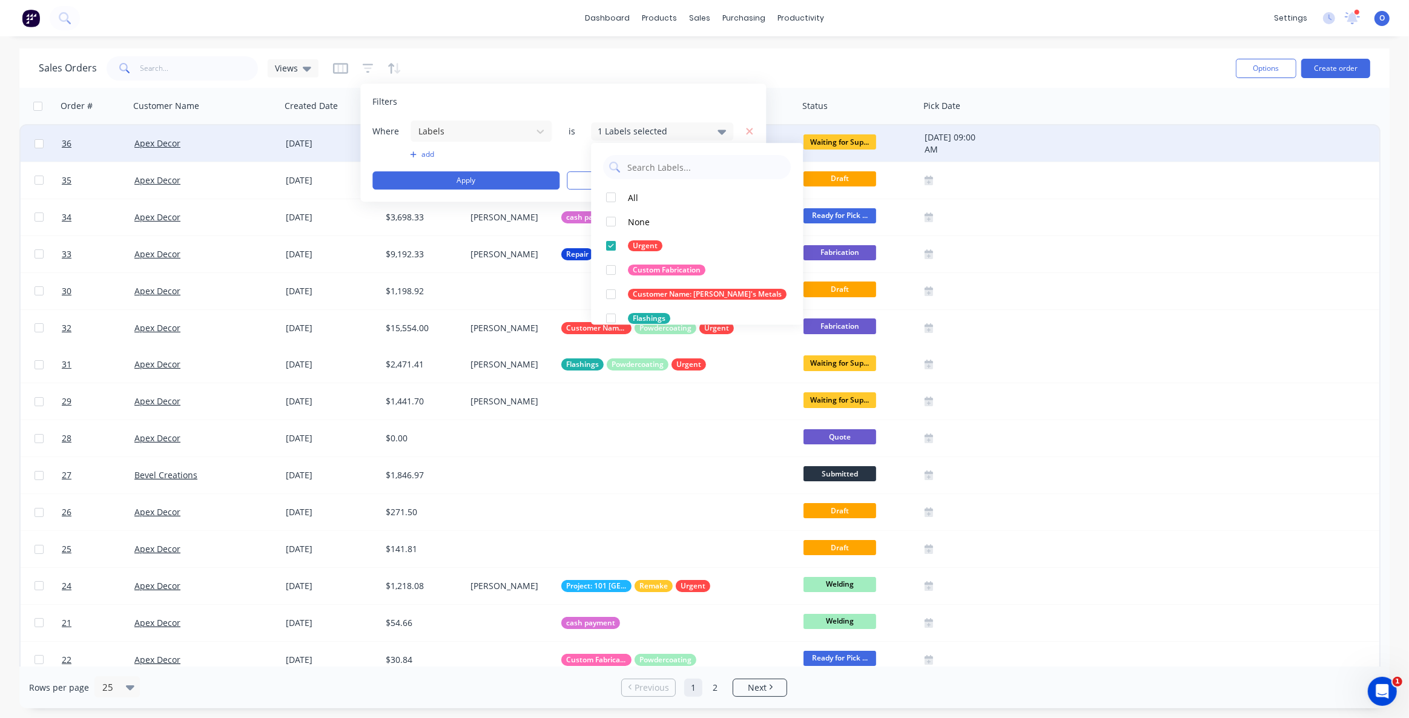
click at [623, 97] on div "Filters" at bounding box center [562, 102] width 381 height 12
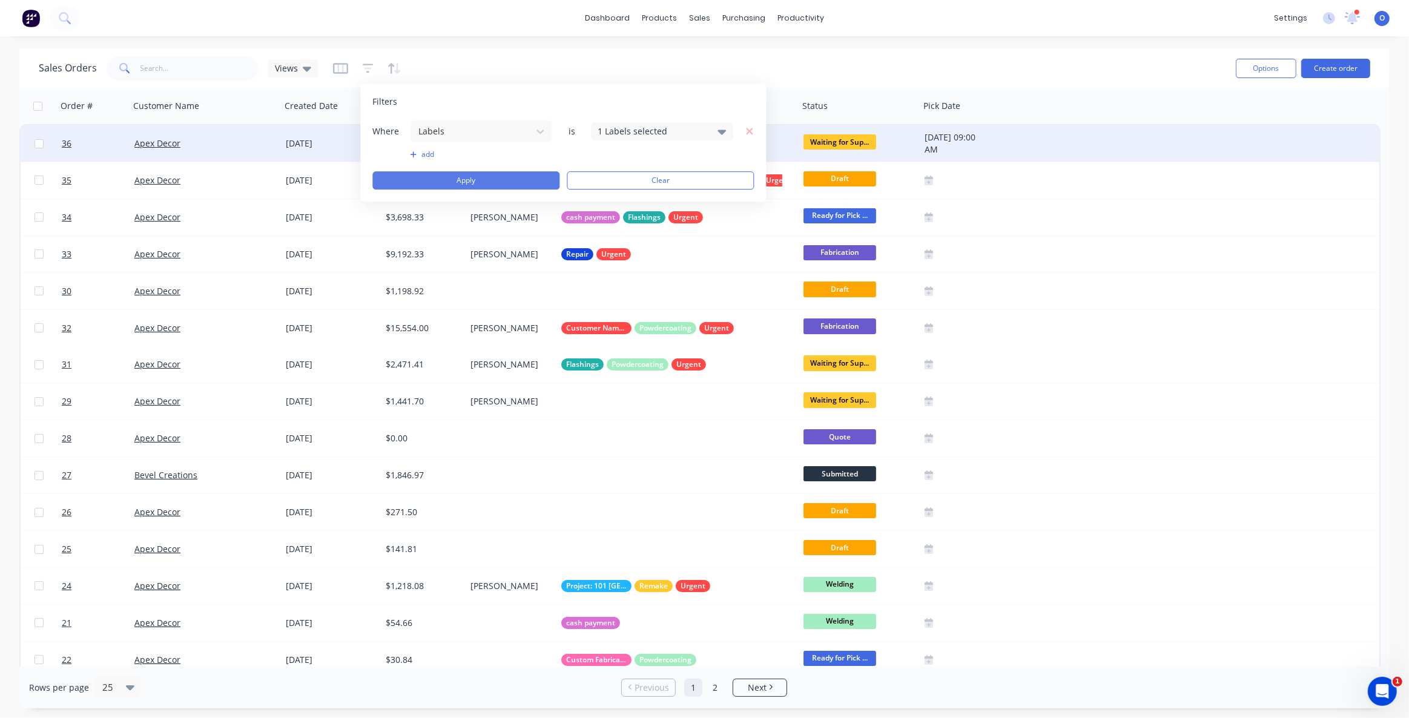
click at [492, 176] on button "Apply" at bounding box center [465, 180] width 187 height 18
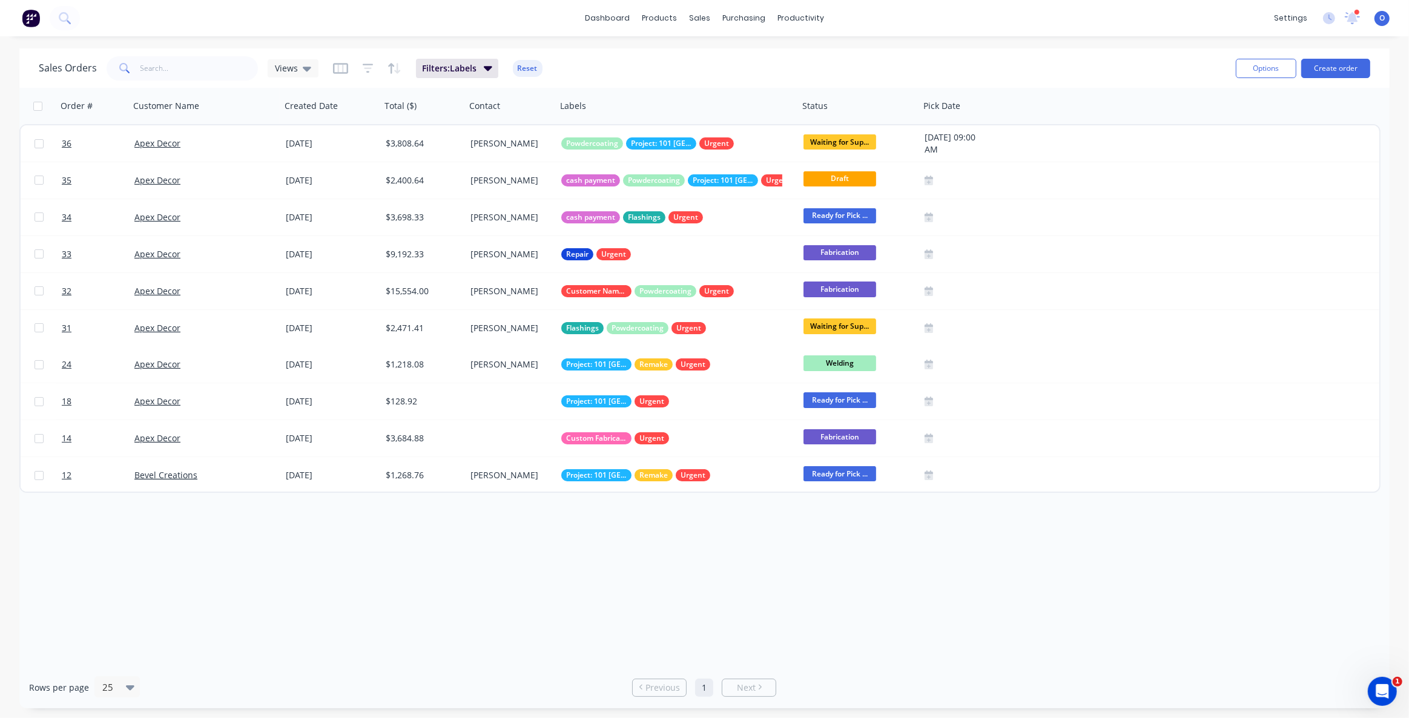
click at [505, 551] on div "Order # Customer Name Created Date Total ($) Contact Labels Status Pick Date 36…" at bounding box center [704, 377] width 1370 height 579
click at [748, 571] on div "Order # Customer Name Created Date Total ($) Contact Labels Status Pick Date 36…" at bounding box center [704, 377] width 1370 height 579
click at [300, 79] on div "Sales Orders Views" at bounding box center [179, 68] width 280 height 24
click at [298, 71] on div "Views" at bounding box center [293, 68] width 36 height 11
click at [636, 54] on div "Sales Orders Views Filters: Labels Reset" at bounding box center [632, 68] width 1187 height 30
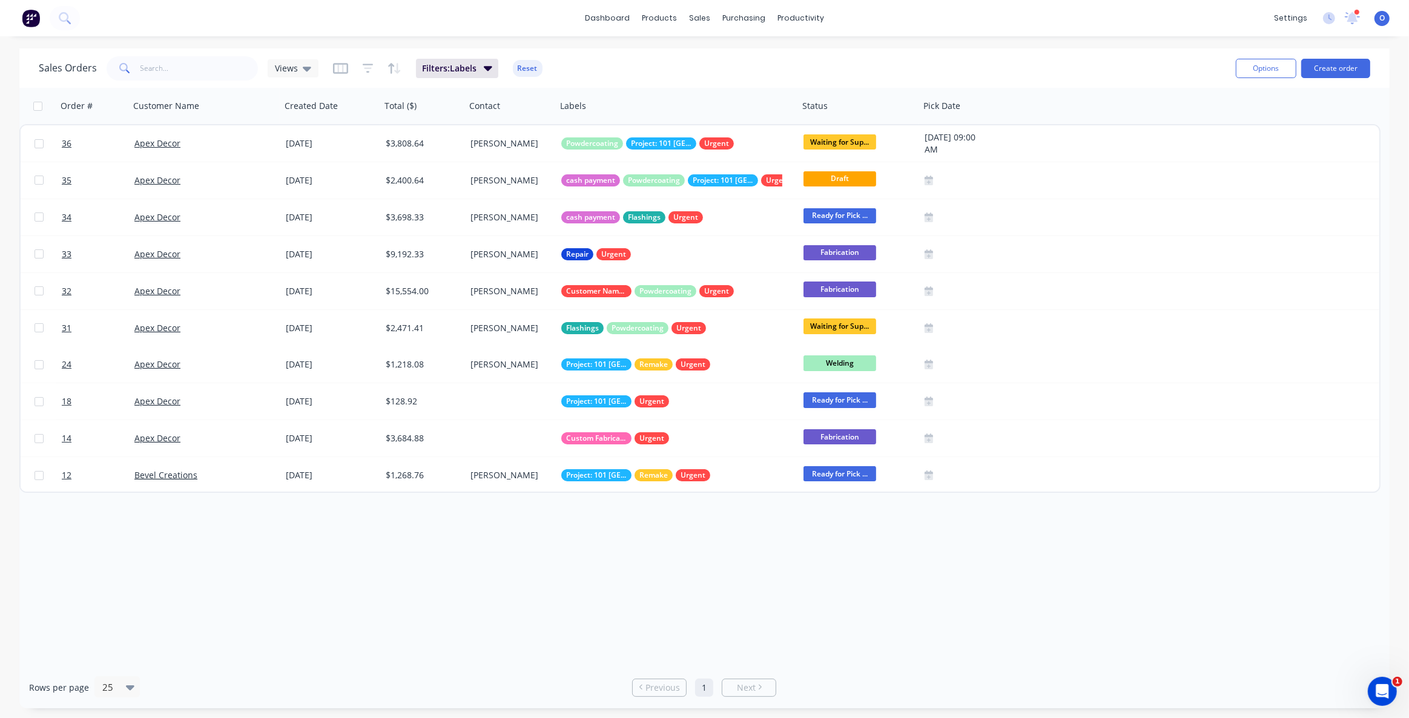
click at [571, 599] on div "Order # Customer Name Created Date Total ($) Contact Labels Status Pick Date 36…" at bounding box center [704, 377] width 1370 height 579
click at [613, 47] on div "dashboard products sales purchasing productivity dashboard products Product Cat…" at bounding box center [704, 359] width 1409 height 718
click at [301, 68] on div "Views" at bounding box center [293, 68] width 36 height 11
click at [324, 146] on button "Save new view" at bounding box center [352, 145] width 162 height 18
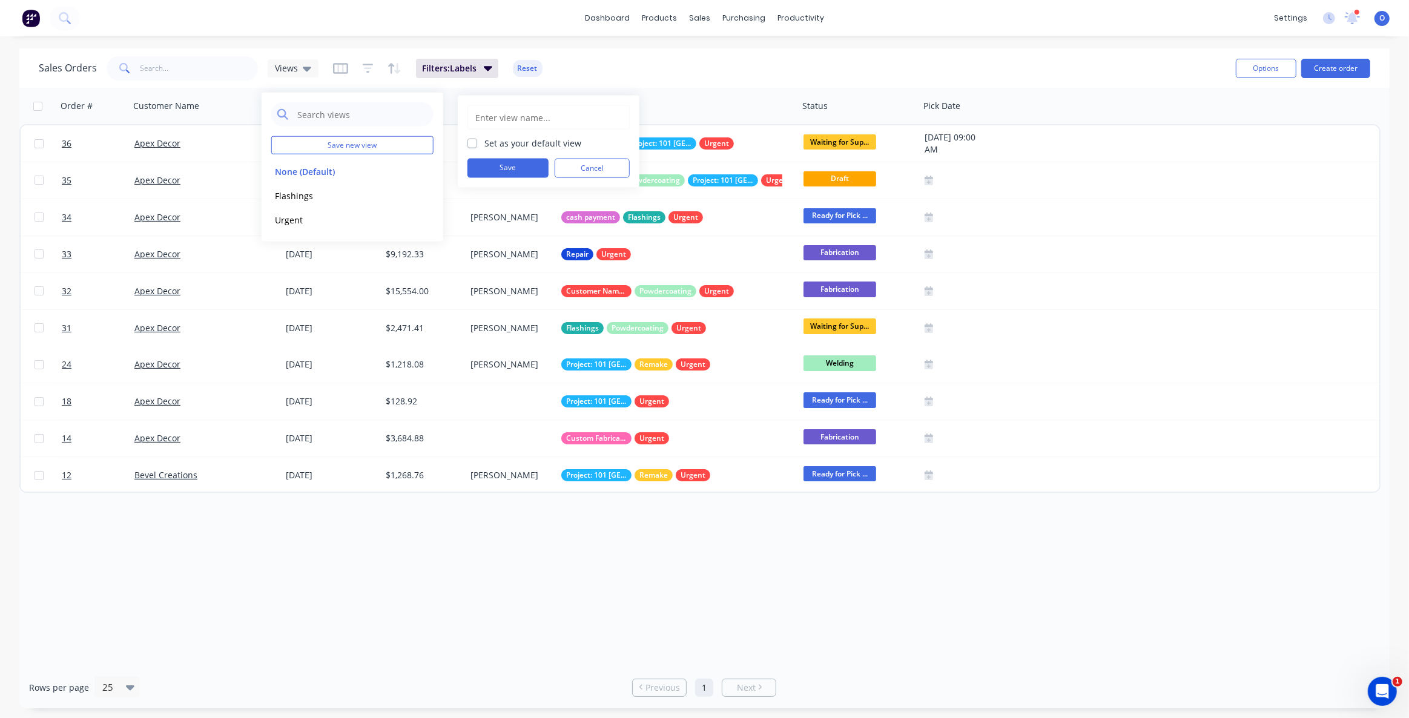
click at [542, 120] on input "text" at bounding box center [548, 117] width 149 height 23
type input "Artwork"
click at [514, 171] on button "Save" at bounding box center [507, 168] width 81 height 19
click at [464, 601] on div "Order # Customer Name Created Date Total ($) Contact Labels Status Pick Date 36…" at bounding box center [704, 377] width 1370 height 579
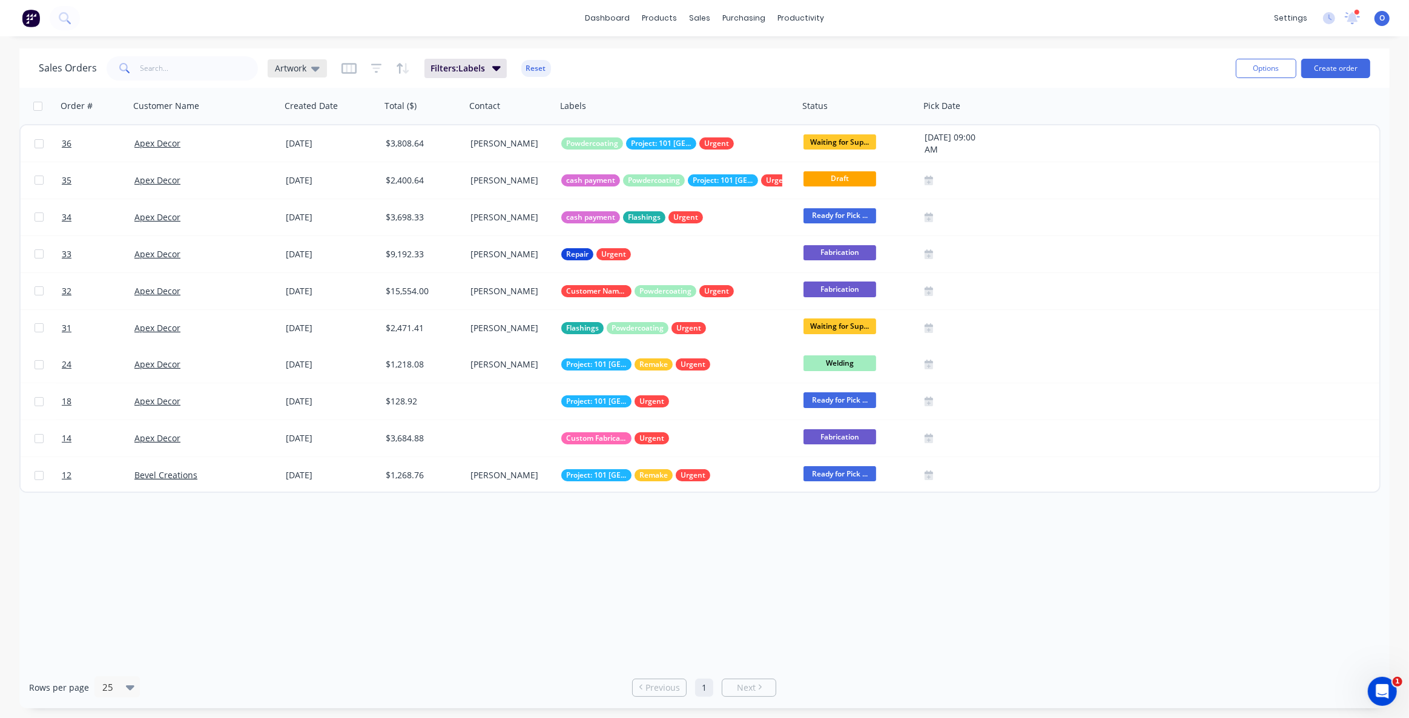
click at [315, 69] on icon at bounding box center [315, 69] width 8 height 5
click at [294, 169] on button "None (Default)" at bounding box center [340, 171] width 138 height 14
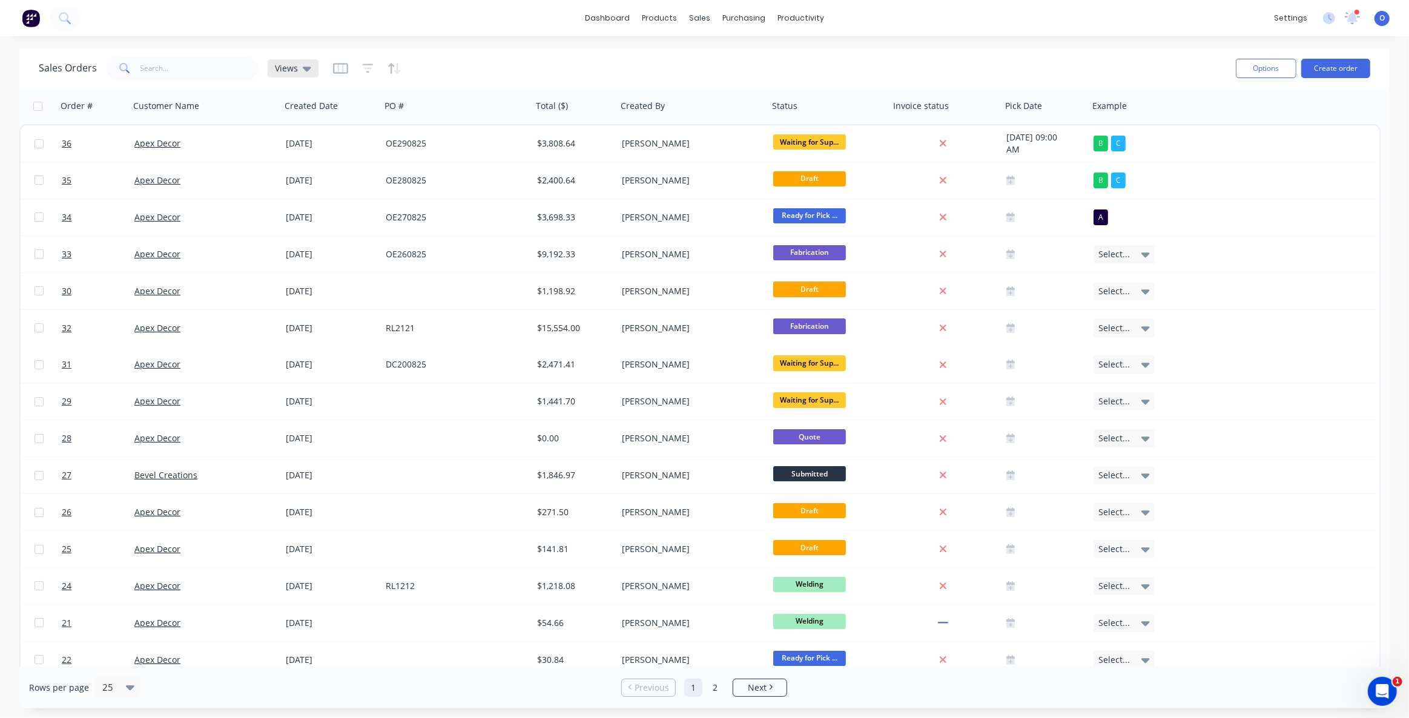
click at [289, 64] on span "Views" at bounding box center [286, 68] width 23 height 13
click at [314, 243] on button "Artwork" at bounding box center [340, 244] width 138 height 14
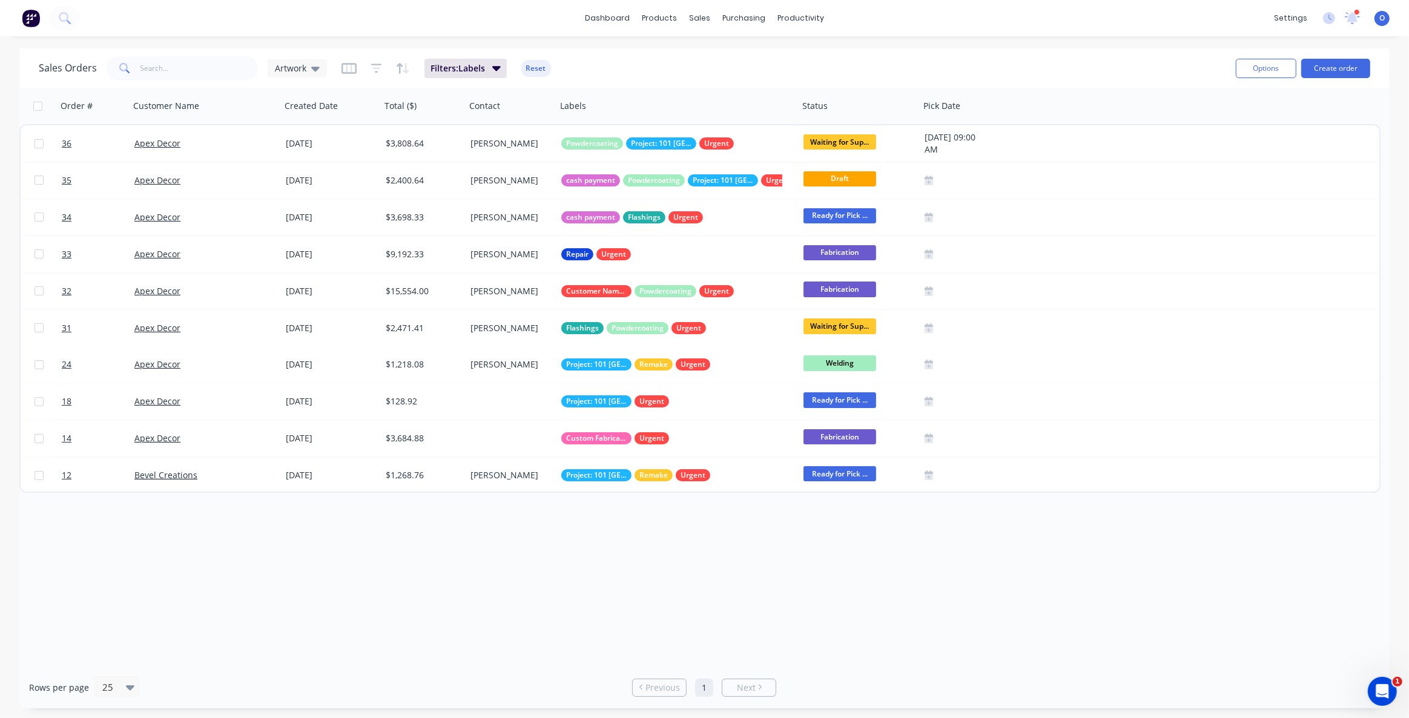
click at [781, 565] on div "Order # Customer Name Created Date Total ($) Contact Labels Status Pick Date 36…" at bounding box center [704, 377] width 1370 height 579
click at [452, 561] on div "Order # Customer Name Created Date Total ($) Contact Labels Status Pick Date 36…" at bounding box center [704, 377] width 1370 height 579
click at [458, 562] on div "Order # Customer Name Created Date Total ($) Contact Labels Status Pick Date 36…" at bounding box center [704, 377] width 1370 height 579
click at [283, 66] on span "Artwork" at bounding box center [290, 68] width 31 height 13
click at [309, 192] on button "Flashings" at bounding box center [340, 195] width 138 height 14
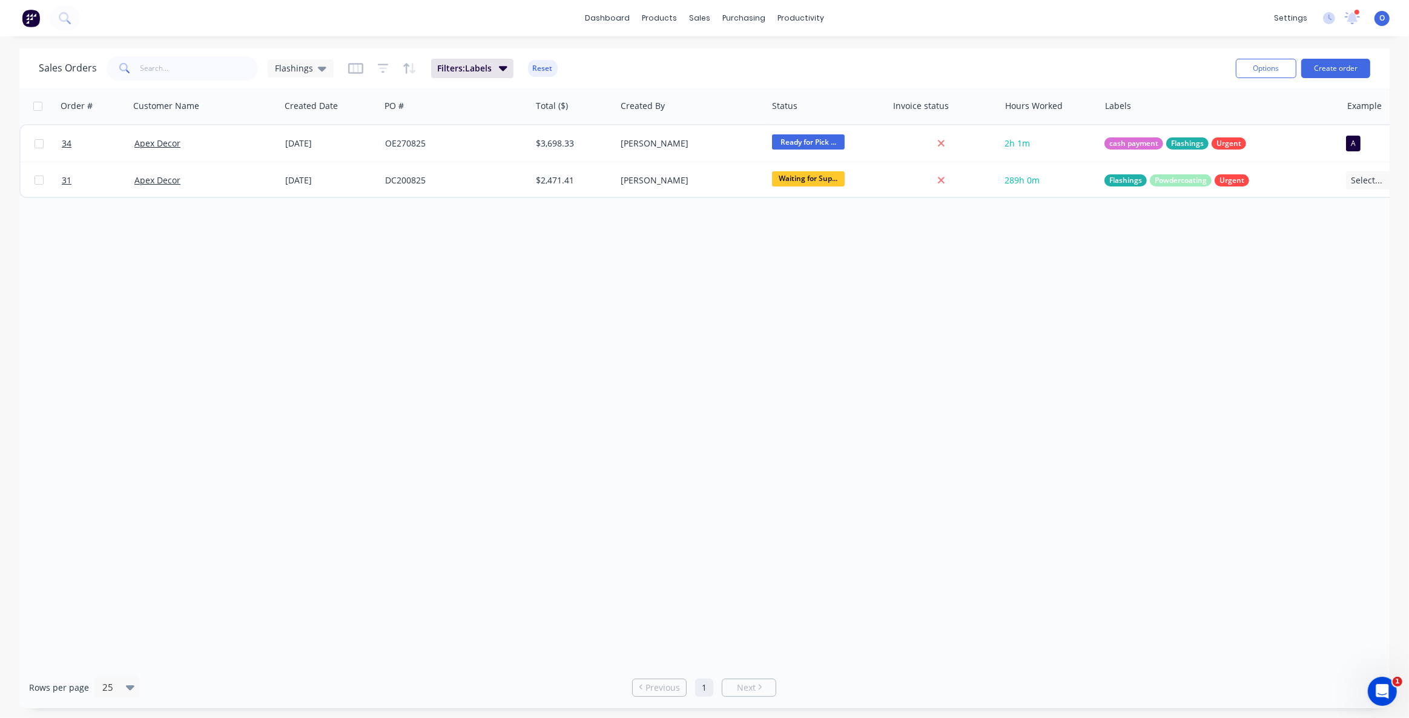
click at [827, 377] on div "Order # Customer Name Created Date PO # Total ($) Created By Status Invoice sta…" at bounding box center [704, 377] width 1370 height 579
click at [467, 66] on span "Filters: Labels" at bounding box center [464, 68] width 54 height 12
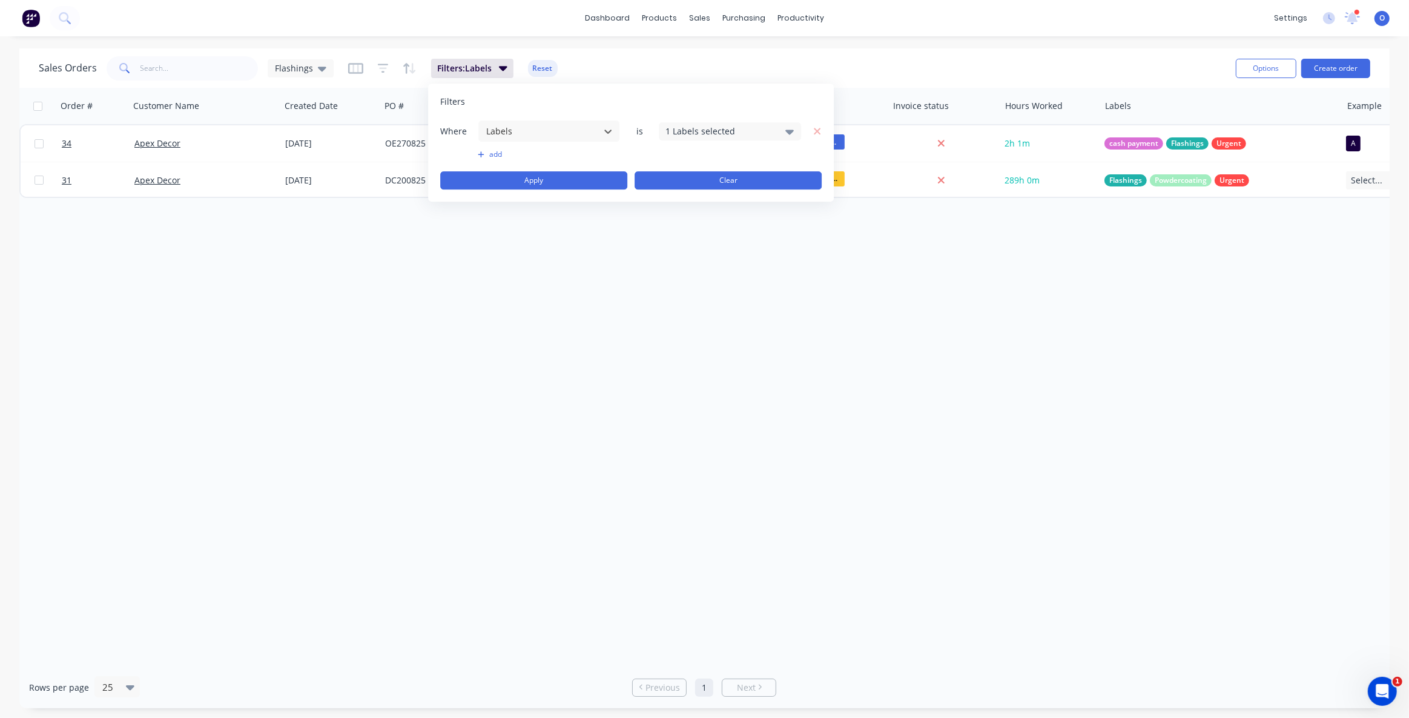
click at [784, 182] on button "Clear" at bounding box center [727, 180] width 187 height 18
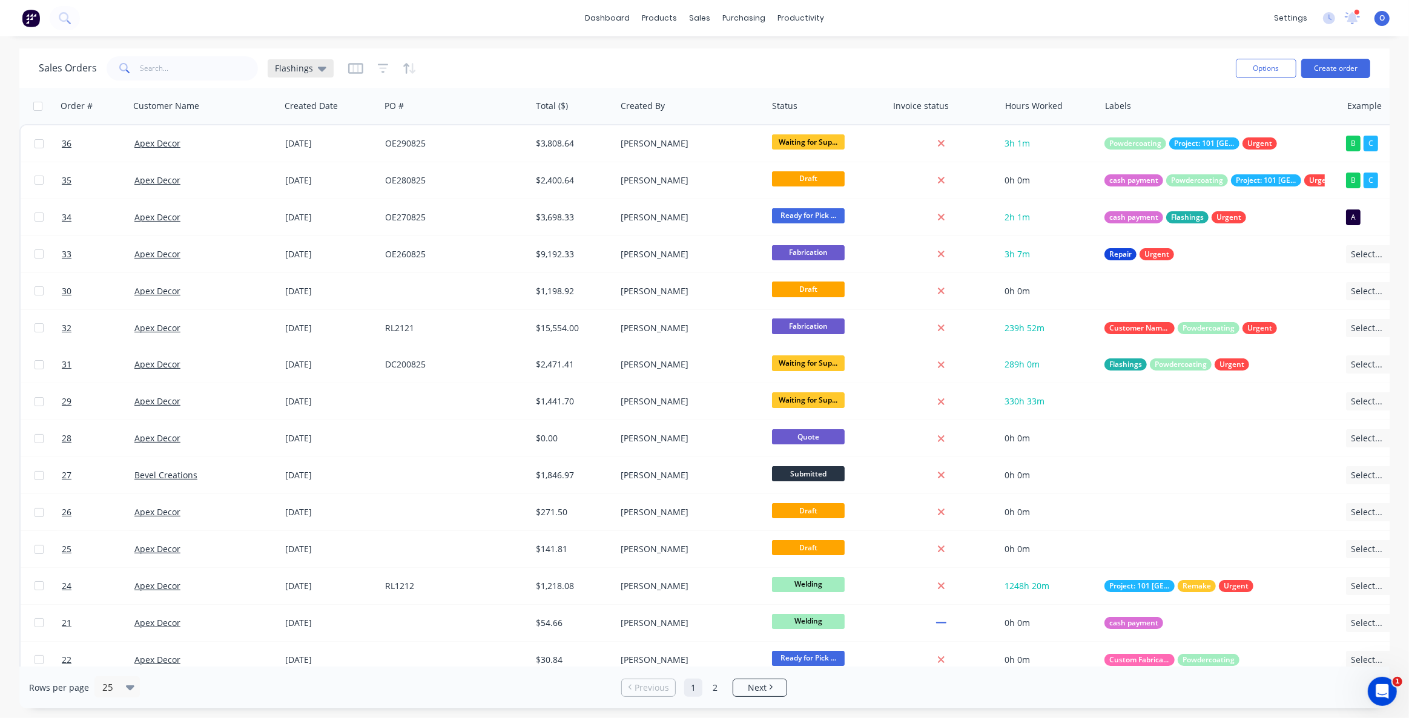
click at [301, 72] on span "Flashings" at bounding box center [294, 68] width 38 height 13
click at [327, 169] on button "None (Default)" at bounding box center [340, 171] width 138 height 14
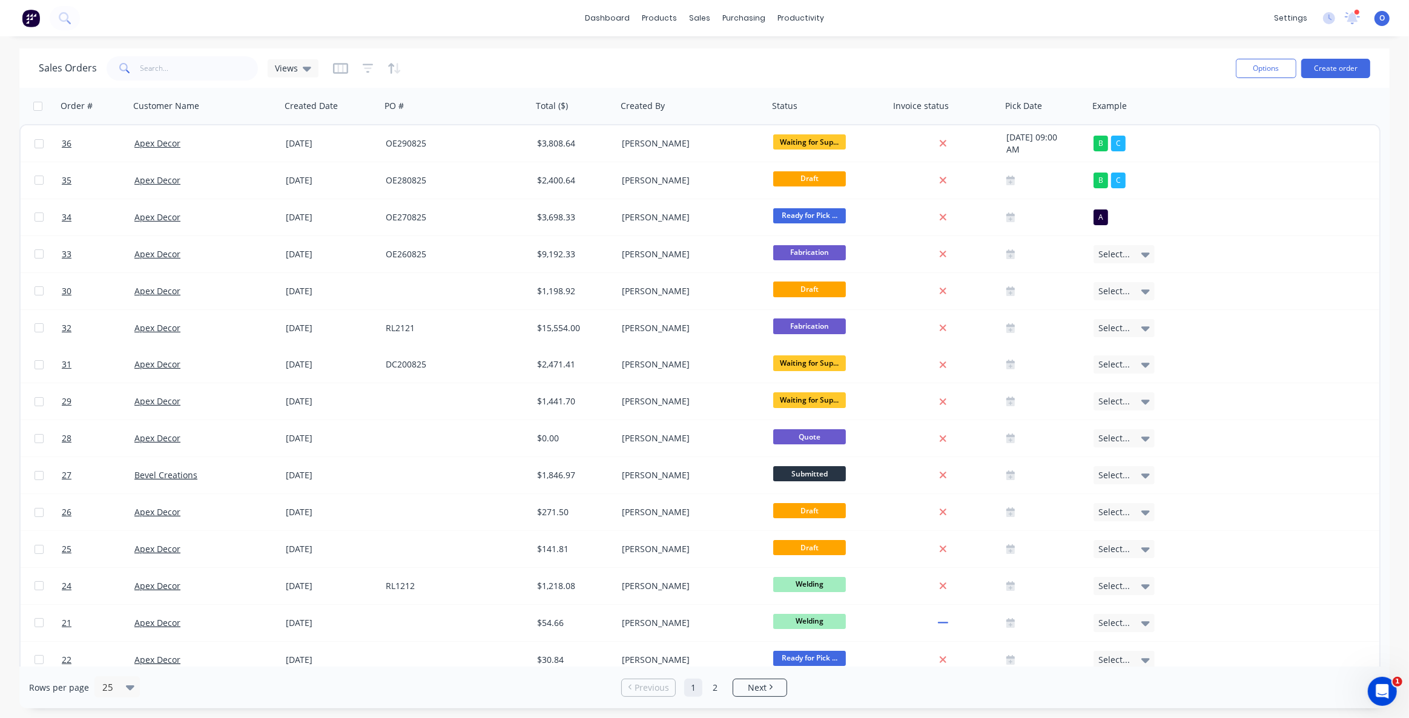
click at [864, 74] on div "Sales Orders Views" at bounding box center [632, 68] width 1187 height 30
click at [303, 65] on icon at bounding box center [307, 68] width 8 height 13
click at [540, 63] on div "Sales Orders Views" at bounding box center [632, 68] width 1187 height 30
click at [536, 63] on div "Sales Orders Views" at bounding box center [632, 68] width 1187 height 30
click at [671, 64] on div "Sales Orders Views" at bounding box center [632, 68] width 1187 height 30
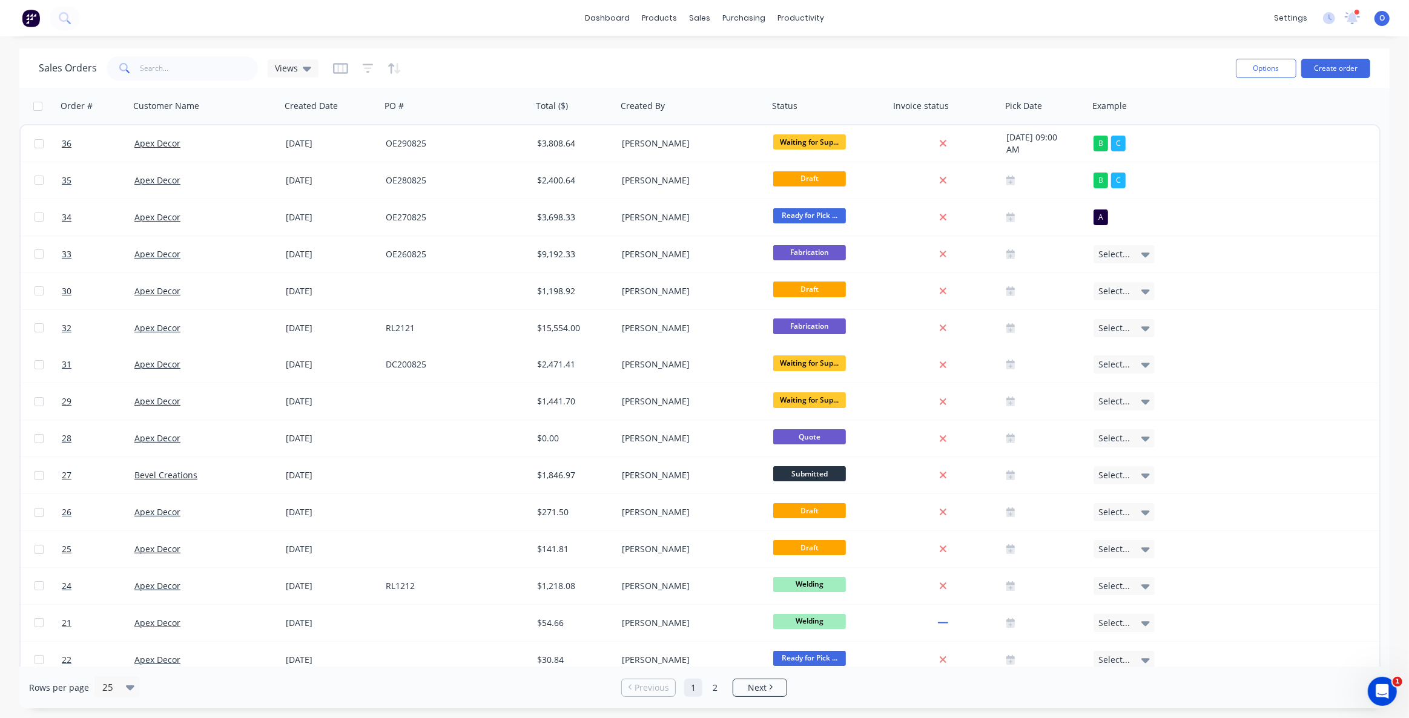
click at [671, 64] on div "Sales Orders Views" at bounding box center [632, 68] width 1187 height 30
click at [625, 61] on div "Sales Orders Views" at bounding box center [632, 68] width 1187 height 30
click at [828, 54] on div "Workflow" at bounding box center [822, 58] width 36 height 11
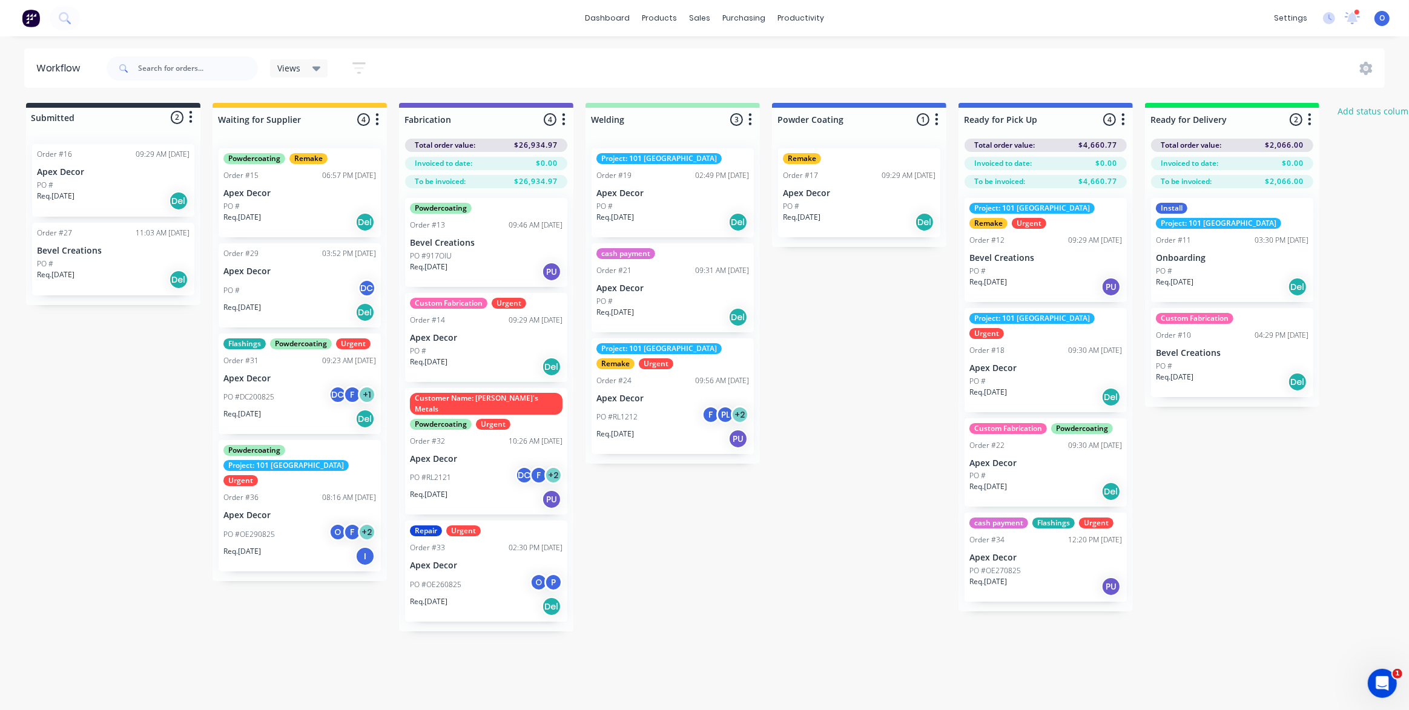
click at [923, 375] on div "Submitted 2 Status colour #273444 hex #273444 Save Cancel Summaries Total order…" at bounding box center [825, 367] width 1668 height 528
click at [861, 379] on div "Submitted 2 Status colour #273444 hex #273444 Save Cancel Summaries Total order…" at bounding box center [825, 367] width 1668 height 528
click at [308, 118] on div at bounding box center [299, 120] width 174 height 24
click at [472, 116] on div at bounding box center [486, 120] width 174 height 24
click at [654, 119] on div at bounding box center [672, 120] width 174 height 24
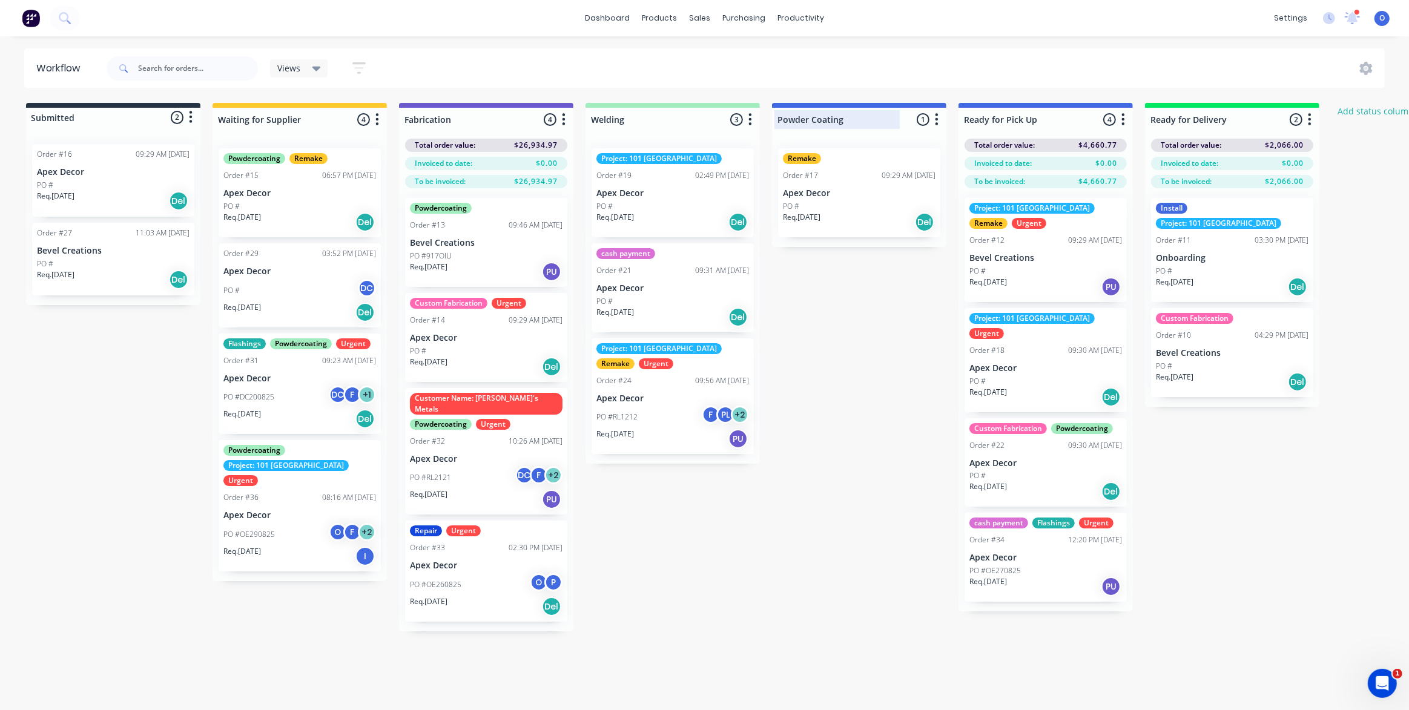
click at [840, 117] on div at bounding box center [859, 120] width 174 height 24
click at [449, 124] on div at bounding box center [486, 120] width 174 height 24
click at [1360, 111] on button "Add status column" at bounding box center [1375, 111] width 89 height 16
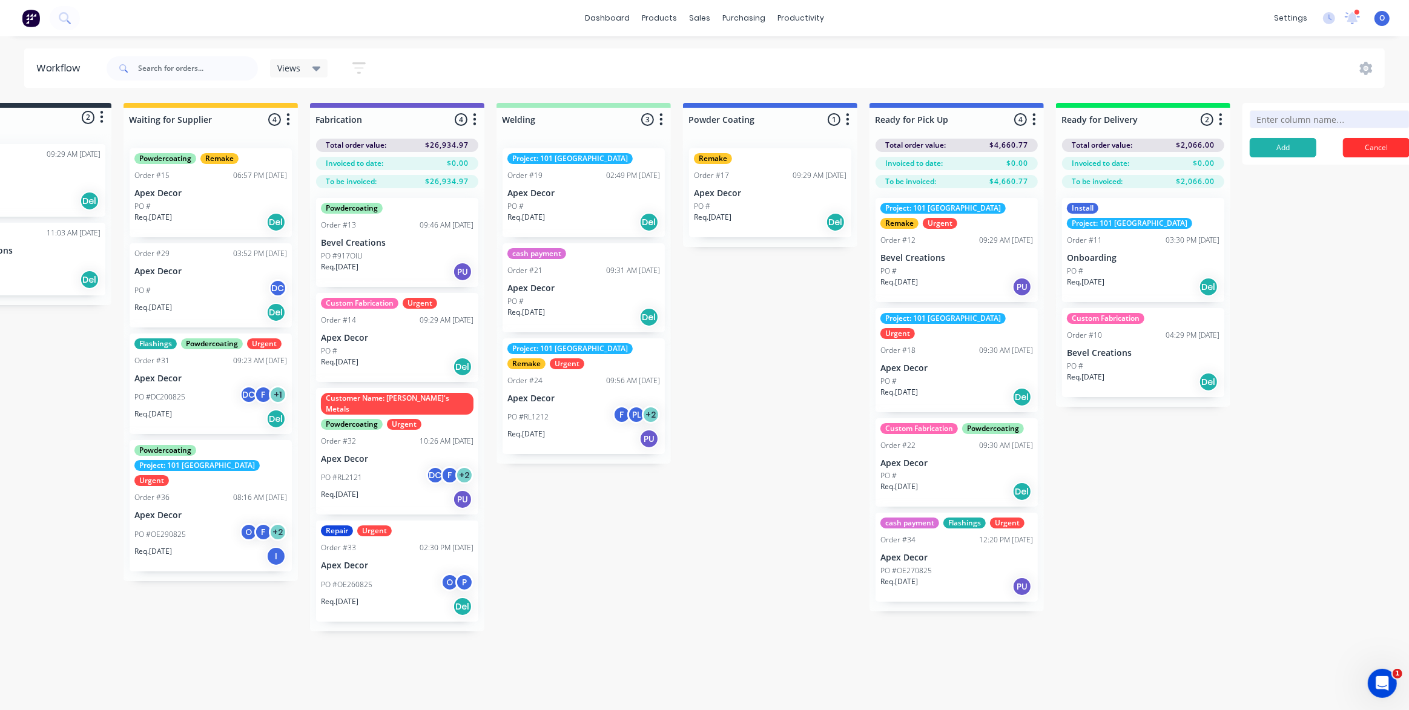
click at [1361, 143] on button "Cancel" at bounding box center [1376, 147] width 67 height 19
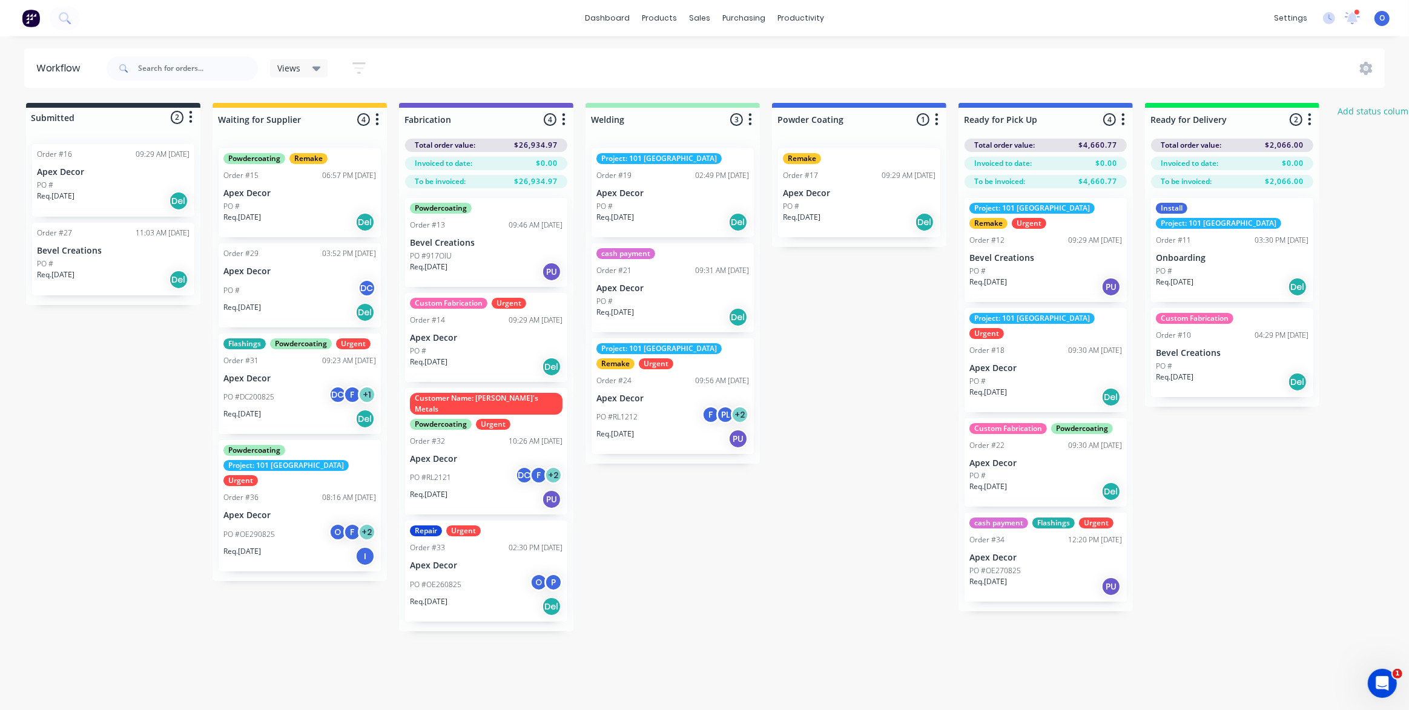
click at [564, 120] on icon "button" at bounding box center [563, 119] width 3 height 12
click at [533, 137] on button "Status colour" at bounding box center [510, 146] width 121 height 20
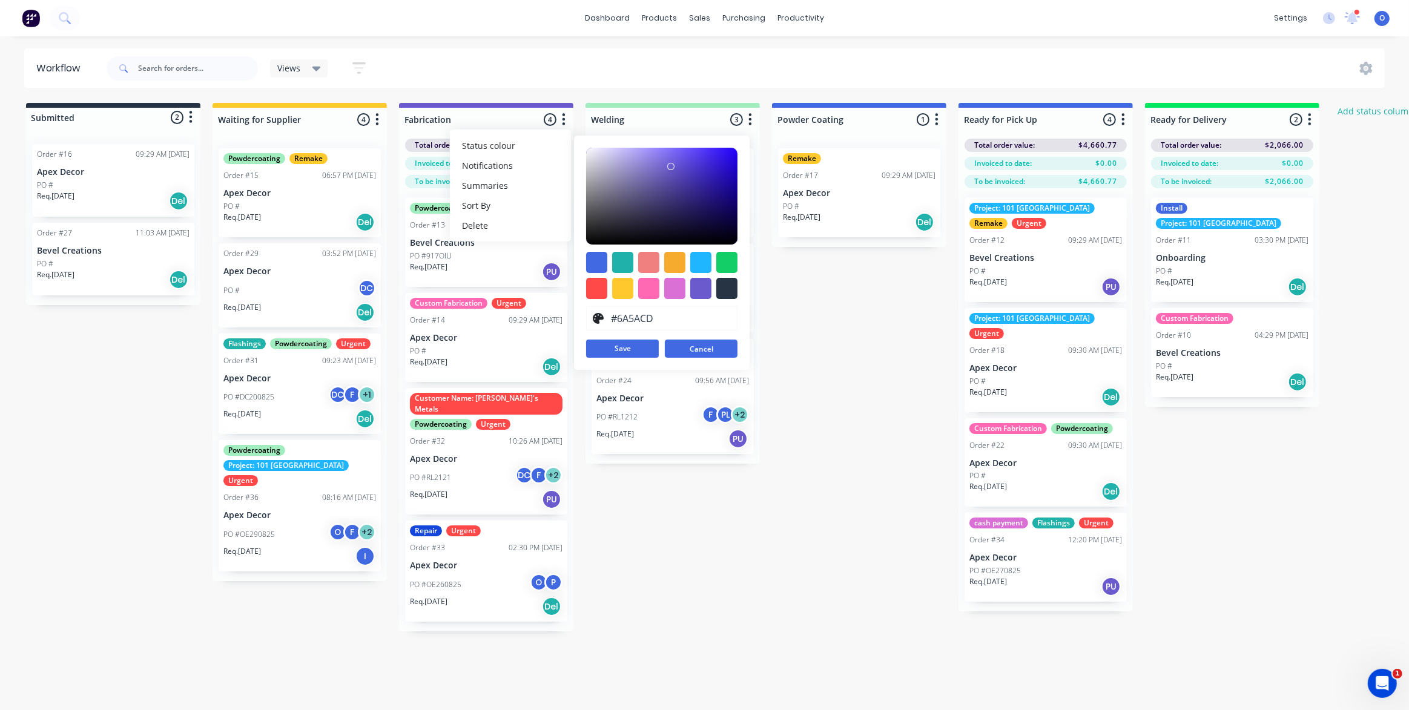
click at [692, 349] on button "Cancel" at bounding box center [701, 349] width 73 height 18
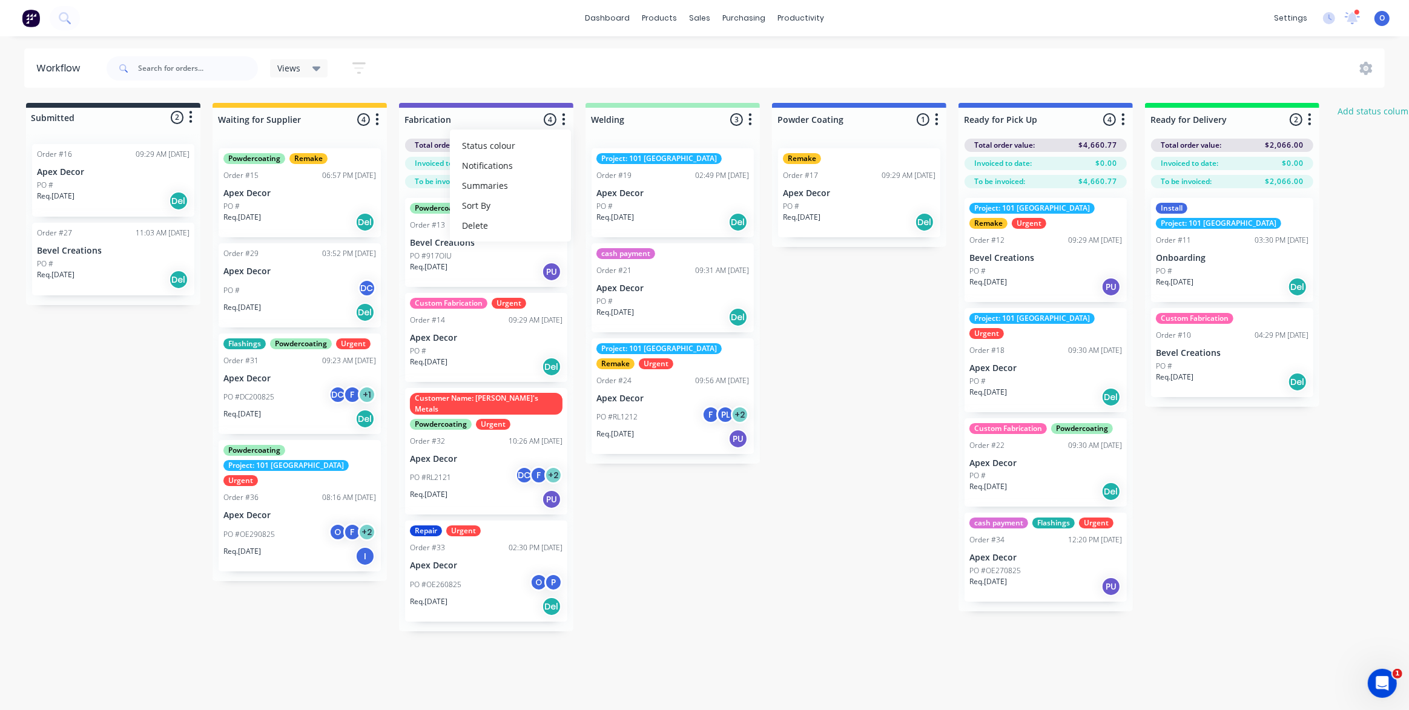
click at [72, 446] on div "Submitted 2 Status colour #273444 hex #273444 Save Cancel Summaries Total order…" at bounding box center [825, 367] width 1668 height 528
click at [88, 401] on div "Submitted 2 Status colour #273444 hex #273444 Save Cancel Summaries Total order…" at bounding box center [825, 367] width 1668 height 528
drag, startPoint x: 145, startPoint y: 495, endPoint x: 143, endPoint y: 435, distance: 60.6
click at [145, 495] on div "Submitted 2 Status colour #273444 hex #273444 Save Cancel Summaries Total order…" at bounding box center [825, 367] width 1668 height 528
drag, startPoint x: 90, startPoint y: 192, endPoint x: 93, endPoint y: 185, distance: 7.6
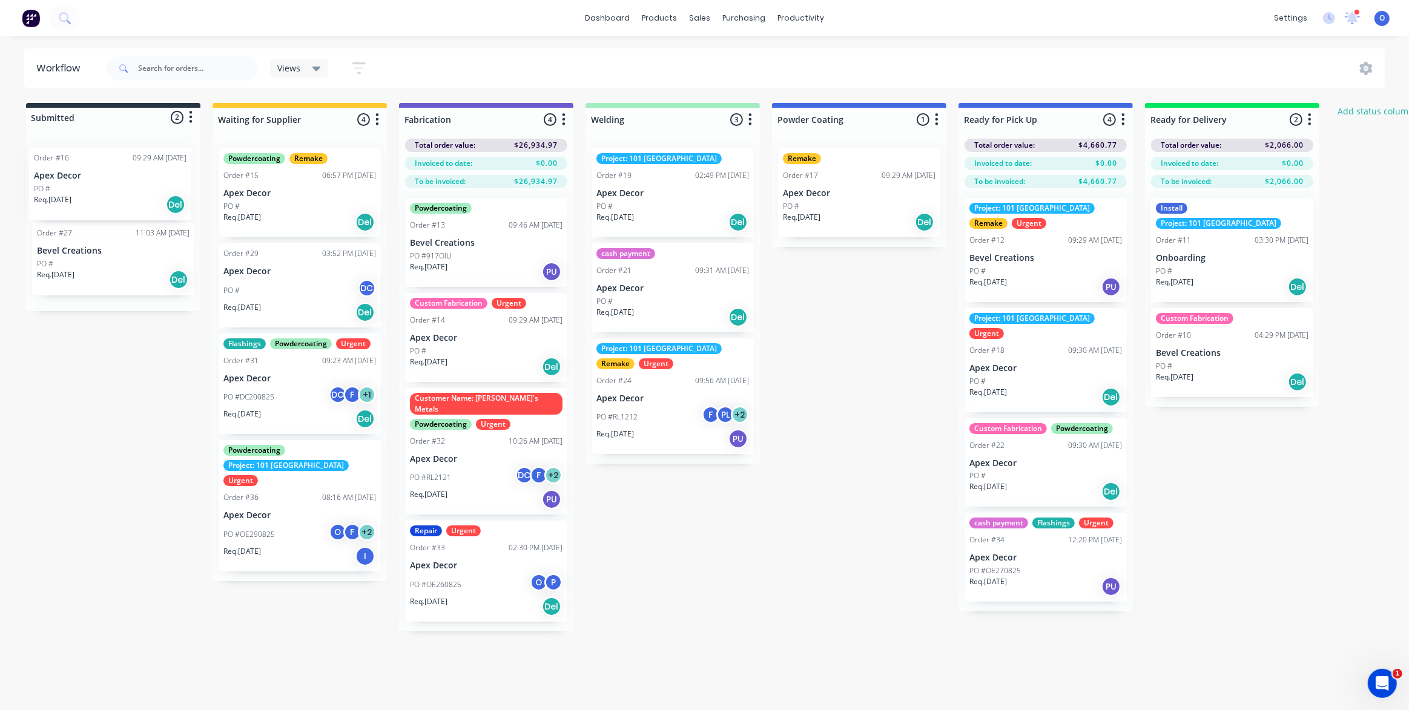
click at [88, 188] on div "Order #16 09:29 AM [DATE] Apex Decor PO # Req. [DATE] Del Order #27 11:03 AM [D…" at bounding box center [113, 222] width 174 height 177
click at [624, 557] on div "Submitted 2 Status colour #273444 hex #273444 Save Cancel Summaries Total order…" at bounding box center [825, 367] width 1668 height 528
click at [663, 585] on div "Submitted 2 Status colour #273444 hex #273444 Save Cancel Summaries Total order…" at bounding box center [825, 367] width 1668 height 528
click at [668, 582] on div "Submitted 2 Status colour #273444 hex #273444 Save Cancel Summaries Total order…" at bounding box center [825, 367] width 1668 height 528
click at [562, 116] on icon "button" at bounding box center [564, 119] width 4 height 15
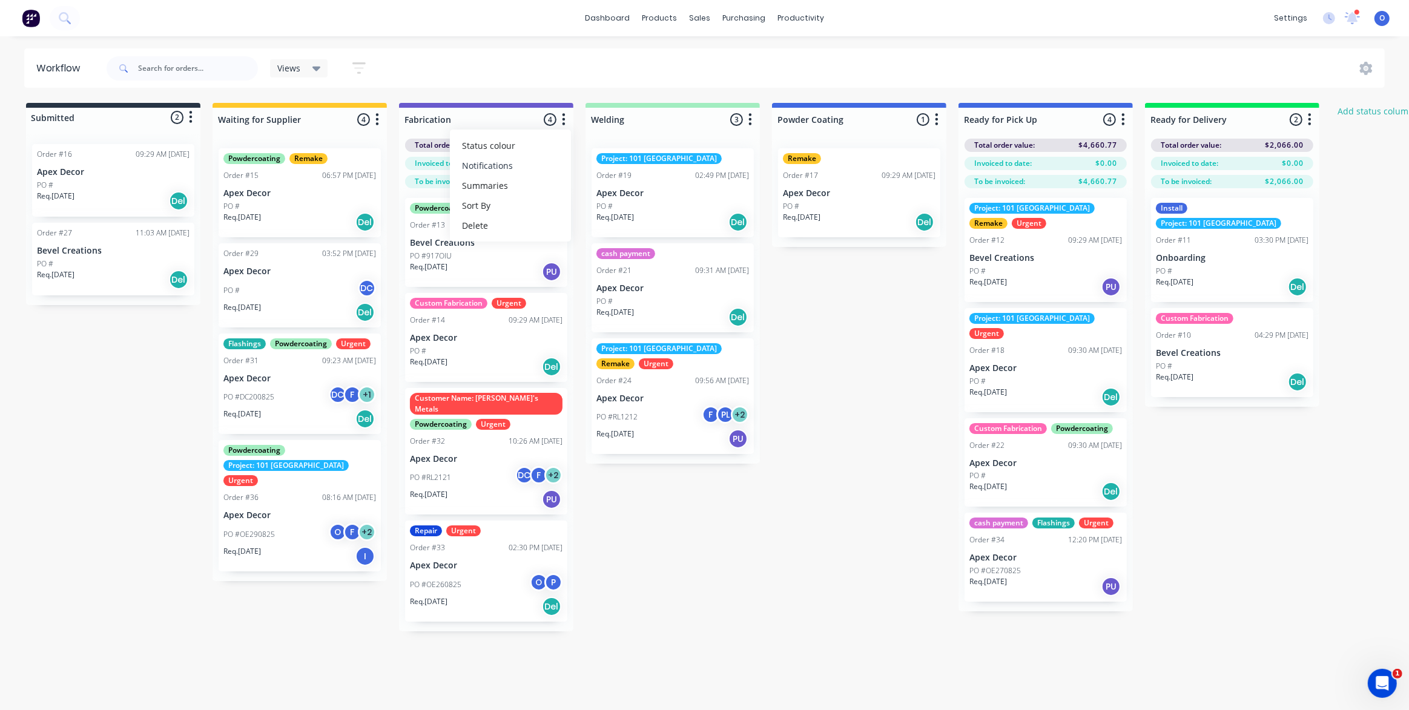
click at [534, 162] on button "Notifications" at bounding box center [510, 166] width 121 height 20
click at [835, 318] on div "Submitted 2 Status colour #273444 hex #273444 Save Cancel Summaries Total order…" at bounding box center [825, 367] width 1668 height 528
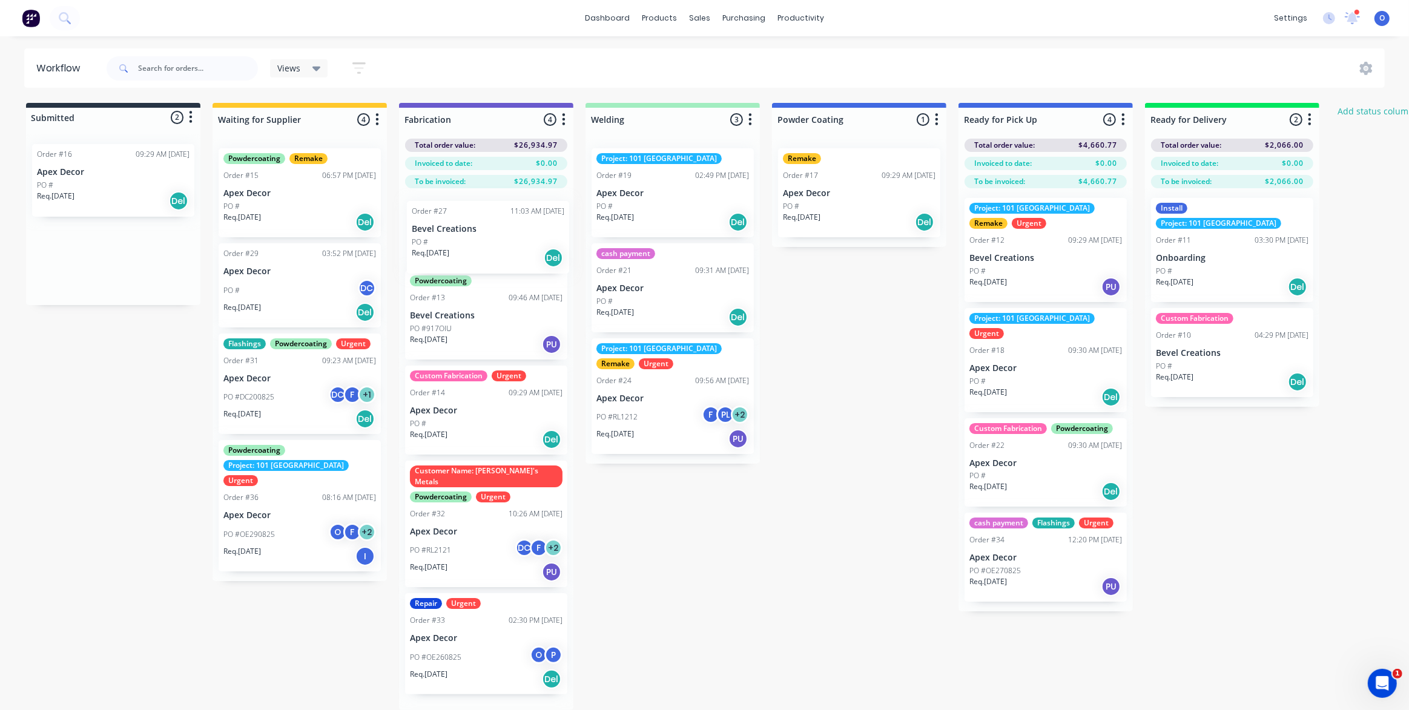
drag, startPoint x: 68, startPoint y: 266, endPoint x: 447, endPoint y: 245, distance: 378.9
click at [447, 245] on div "Submitted 2 Status colour #273444 hex #273444 Save Cancel Summaries Total order…" at bounding box center [825, 406] width 1668 height 607
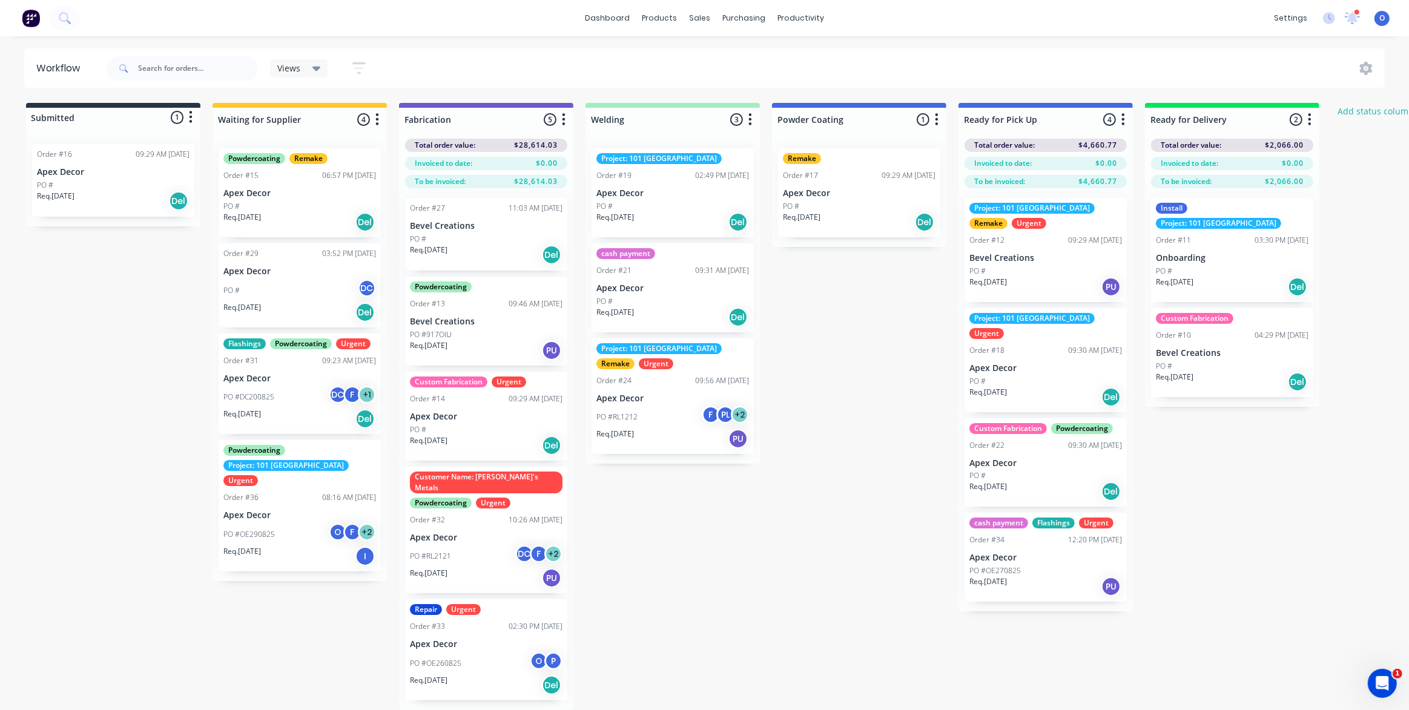
click at [563, 124] on icon "button" at bounding box center [563, 119] width 3 height 12
click at [131, 346] on div "Submitted 1 Status colour #273444 hex #273444 Save Cancel Summaries Total order…" at bounding box center [825, 406] width 1668 height 607
click at [910, 365] on div "Submitted 1 Status colour #273444 hex #273444 Save Cancel Summaries Total order…" at bounding box center [825, 406] width 1668 height 607
click at [812, 296] on div "Submitted 1 Status colour #273444 hex #273444 Save Cancel Summaries Total order…" at bounding box center [825, 406] width 1668 height 607
drag, startPoint x: 410, startPoint y: 142, endPoint x: 447, endPoint y: 143, distance: 36.3
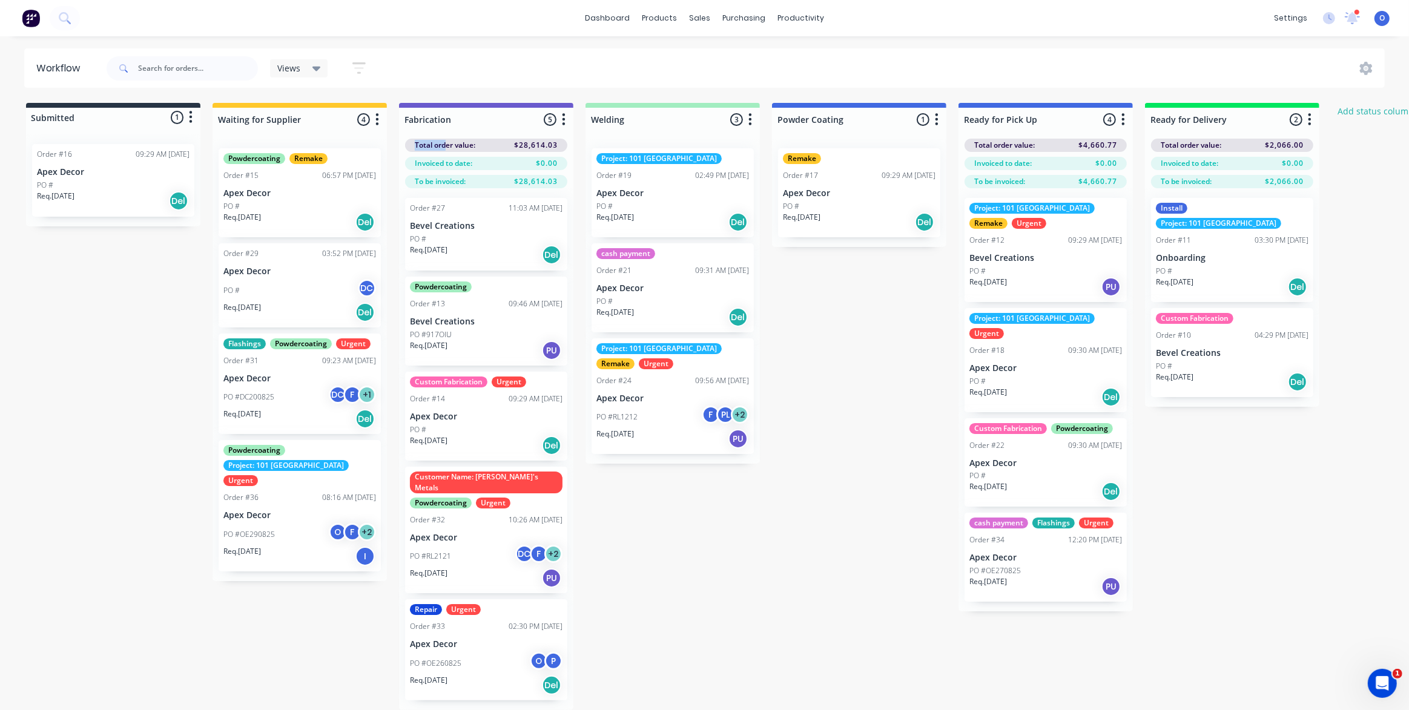
click at [447, 143] on div "Total order value: $28,614.03" at bounding box center [486, 145] width 162 height 13
click at [424, 145] on span "Total order value:" at bounding box center [445, 145] width 61 height 11
drag, startPoint x: 415, startPoint y: 143, endPoint x: 559, endPoint y: 145, distance: 144.1
click at [559, 145] on div "Total order value: $28,614.03" at bounding box center [486, 145] width 162 height 13
drag, startPoint x: 556, startPoint y: 163, endPoint x: 526, endPoint y: 163, distance: 30.3
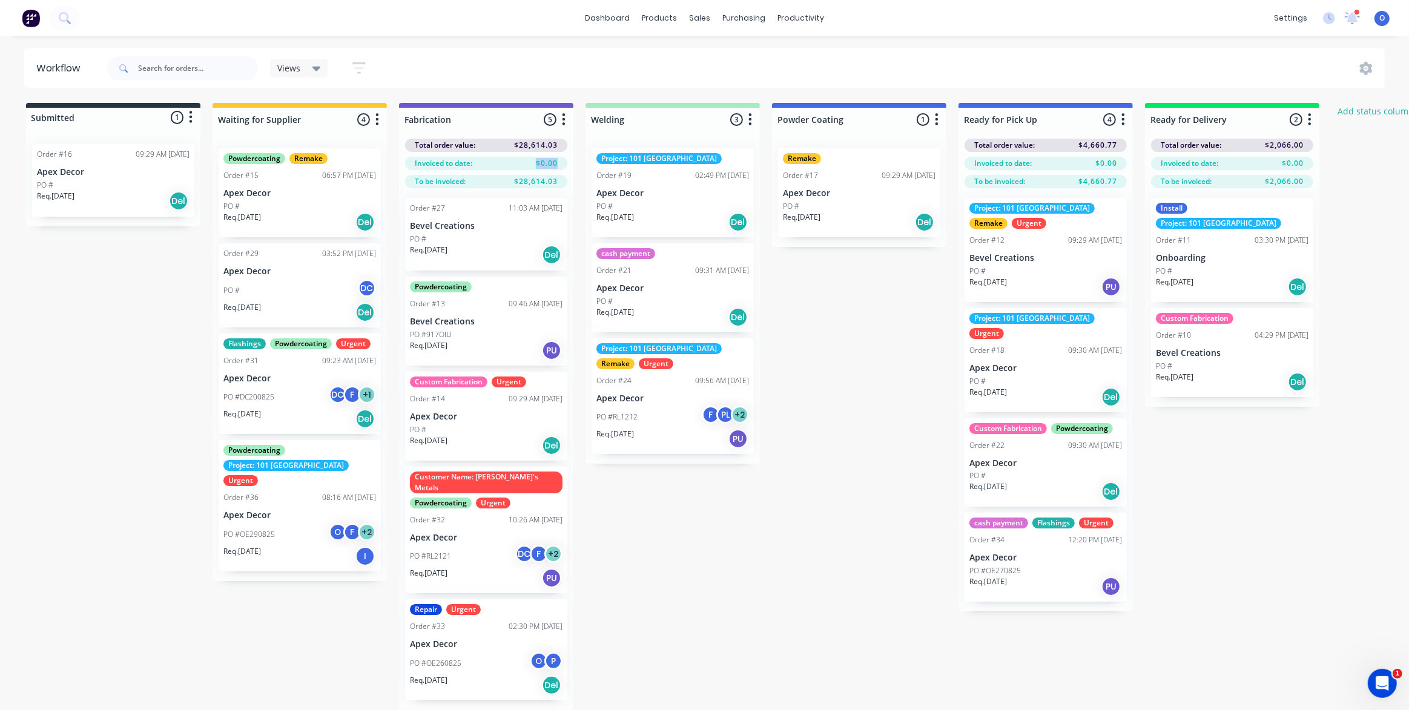
click at [526, 163] on div "Invoiced to date: $0.00" at bounding box center [486, 163] width 162 height 13
drag, startPoint x: 515, startPoint y: 182, endPoint x: 550, endPoint y: 181, distance: 35.1
click at [550, 181] on span "$28,614.03" at bounding box center [536, 181] width 44 height 11
click at [562, 122] on icon "button" at bounding box center [564, 119] width 4 height 15
click at [536, 186] on button "Summaries" at bounding box center [510, 186] width 121 height 20
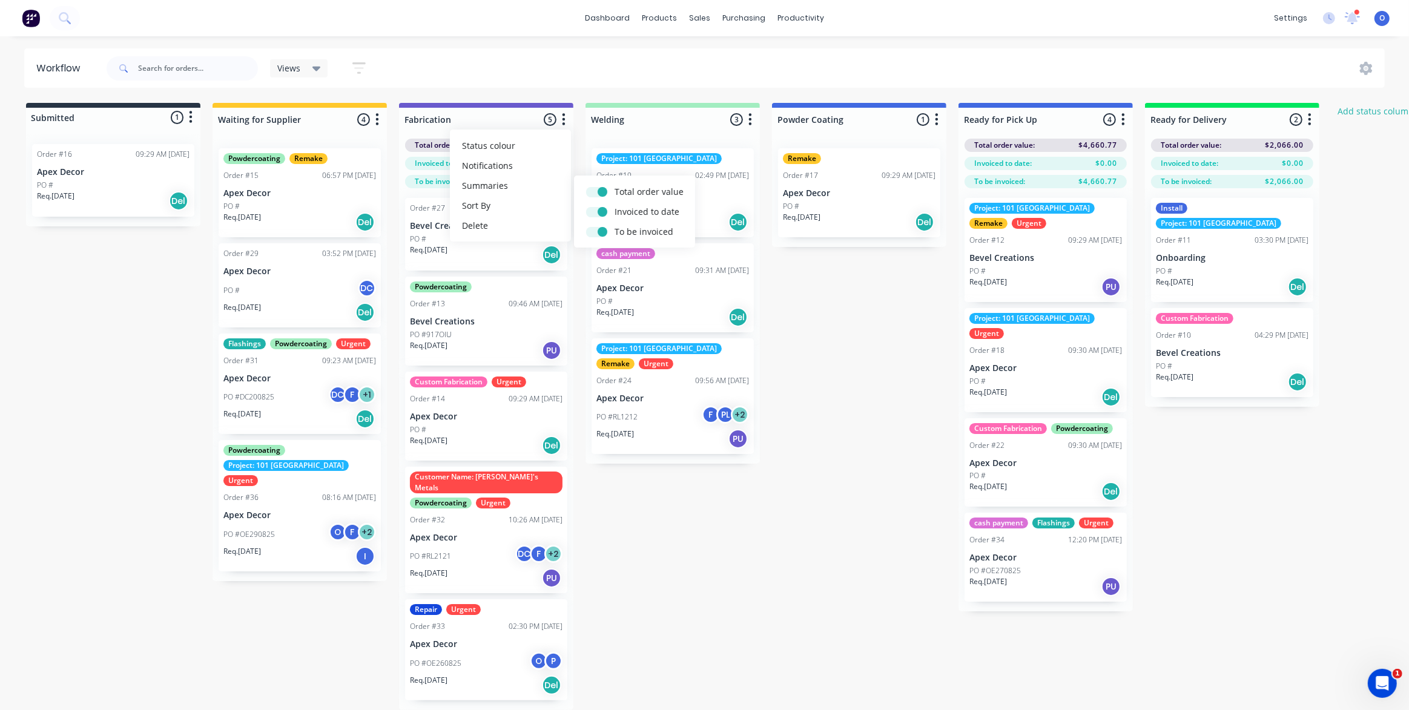
click at [821, 316] on div "Submitted 1 Status colour #273444 hex #273444 Save Cancel Summaries Total order…" at bounding box center [825, 406] width 1668 height 607
click at [799, 356] on div "Submitted 1 Status colour #273444 hex #273444 Save Cancel Summaries Total order…" at bounding box center [825, 406] width 1668 height 607
click at [790, 375] on div "Submitted 1 Status colour #273444 hex #273444 Save Cancel Summaries Total order…" at bounding box center [825, 406] width 1668 height 607
click at [870, 341] on div "Submitted 1 Status colour #273444 hex #273444 Save Cancel Summaries Total order…" at bounding box center [825, 406] width 1668 height 607
click at [866, 338] on div "Submitted 1 Status colour #273444 hex #273444 Save Cancel Summaries Total order…" at bounding box center [825, 406] width 1668 height 607
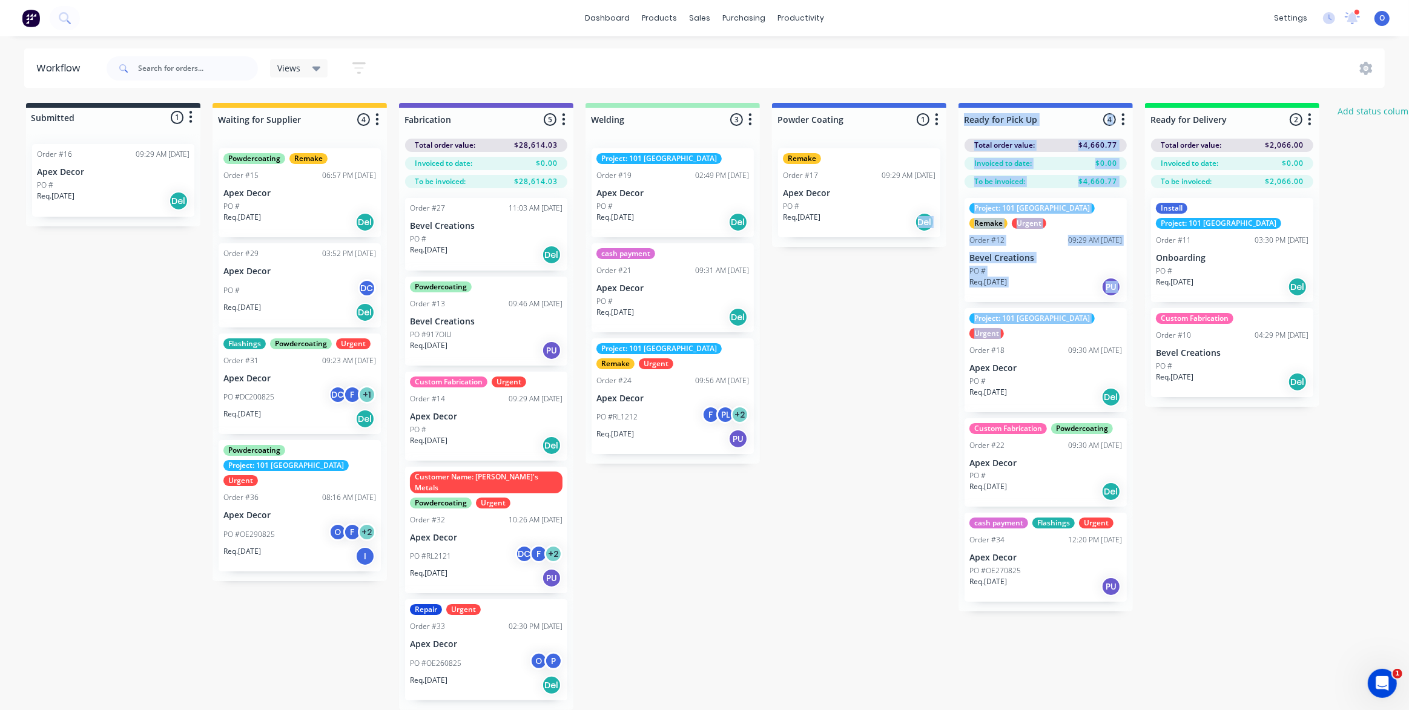
click at [890, 340] on div "Submitted 1 Status colour #273444 hex #273444 Save Cancel Summaries Total order…" at bounding box center [825, 406] width 1668 height 607
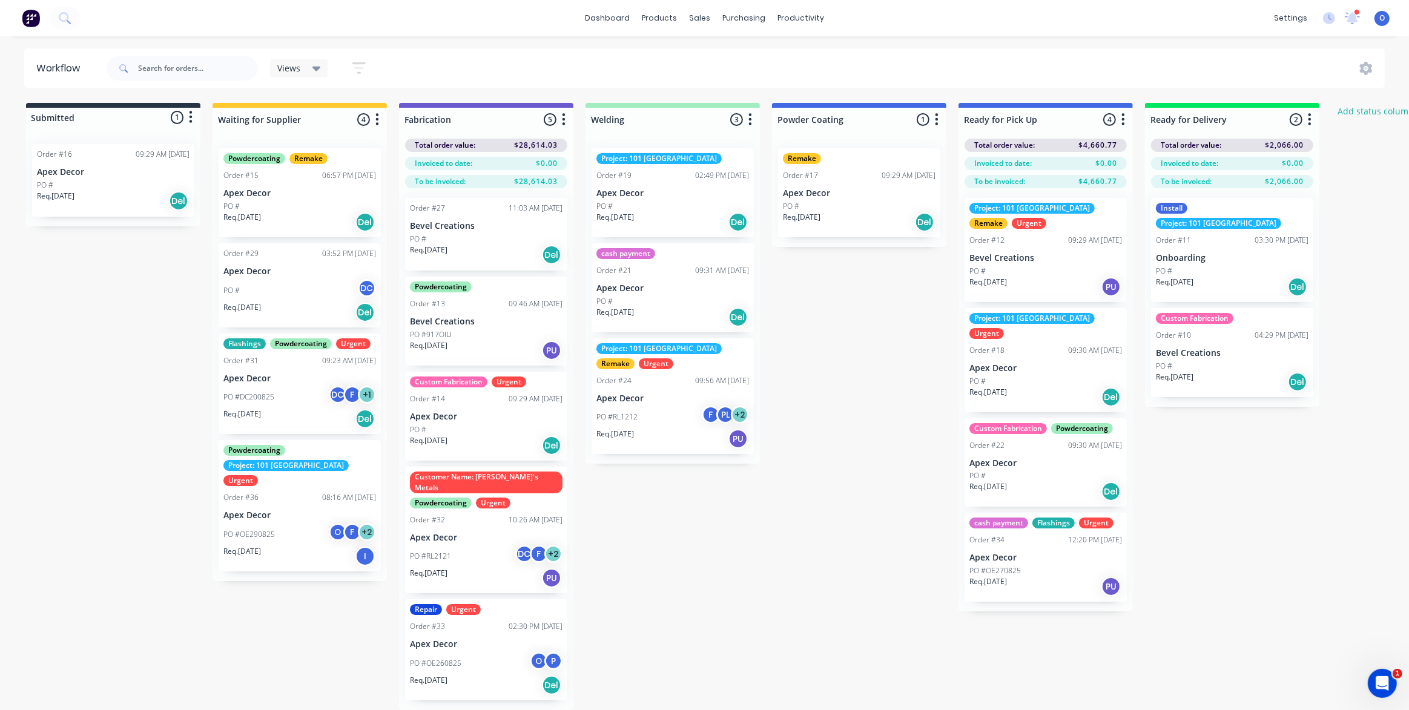
click at [876, 342] on div "Submitted 1 Status colour #273444 hex #273444 Save Cancel Summaries Total order…" at bounding box center [825, 406] width 1668 height 607
click at [860, 339] on div "Submitted 1 Status colour #273444 hex #273444 Save Cancel Summaries Total order…" at bounding box center [825, 406] width 1668 height 607
click at [860, 337] on div "Submitted 1 Status colour #273444 hex #273444 Save Cancel Summaries Total order…" at bounding box center [825, 406] width 1668 height 607
click at [876, 386] on div "Submitted 1 Status colour #273444 hex #273444 Save Cancel Summaries Total order…" at bounding box center [825, 406] width 1668 height 607
click at [853, 372] on div "Submitted 1 Status colour #273444 hex #273444 Save Cancel Summaries Total order…" at bounding box center [825, 406] width 1668 height 607
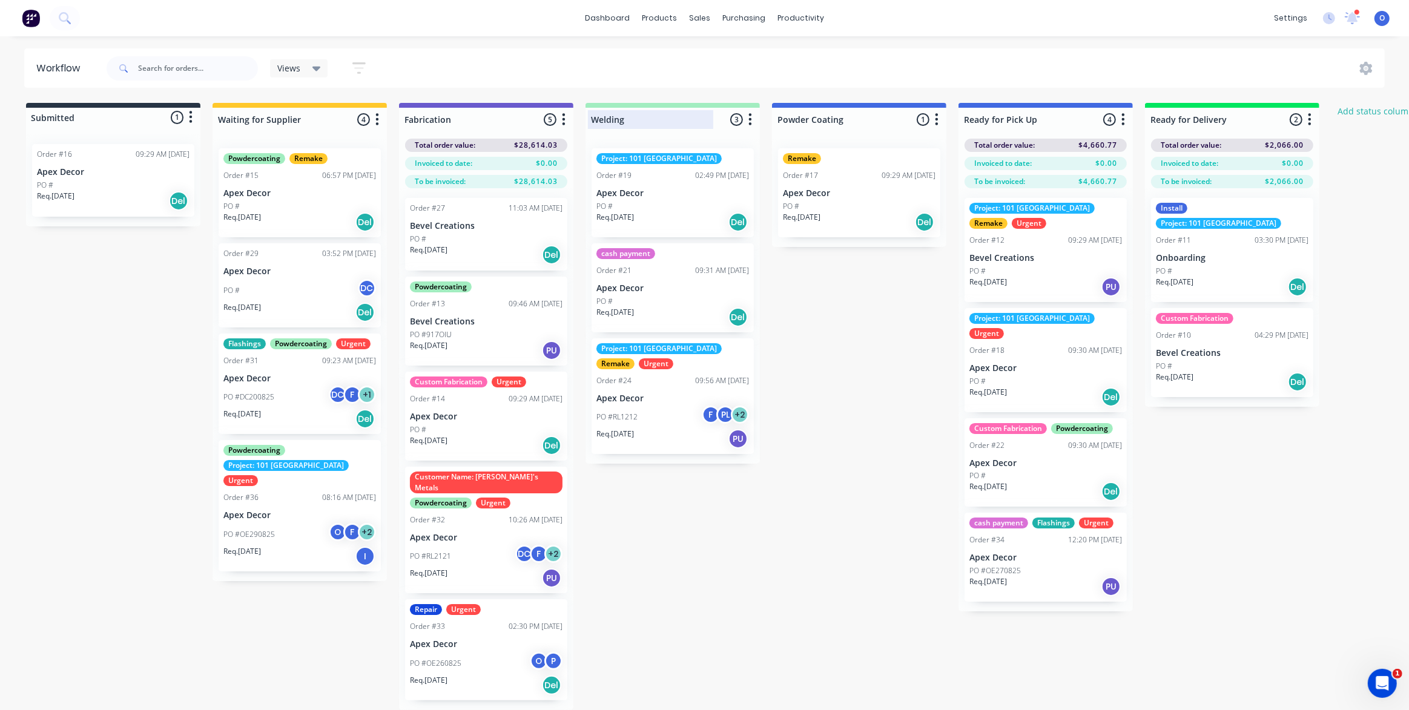
click at [638, 120] on div at bounding box center [672, 120] width 174 height 24
drag, startPoint x: 638, startPoint y: 120, endPoint x: 599, endPoint y: 120, distance: 39.4
click at [599, 120] on input "Welding" at bounding box center [650, 119] width 119 height 13
click at [454, 117] on div at bounding box center [486, 120] width 174 height 24
click at [298, 122] on div at bounding box center [299, 120] width 174 height 24
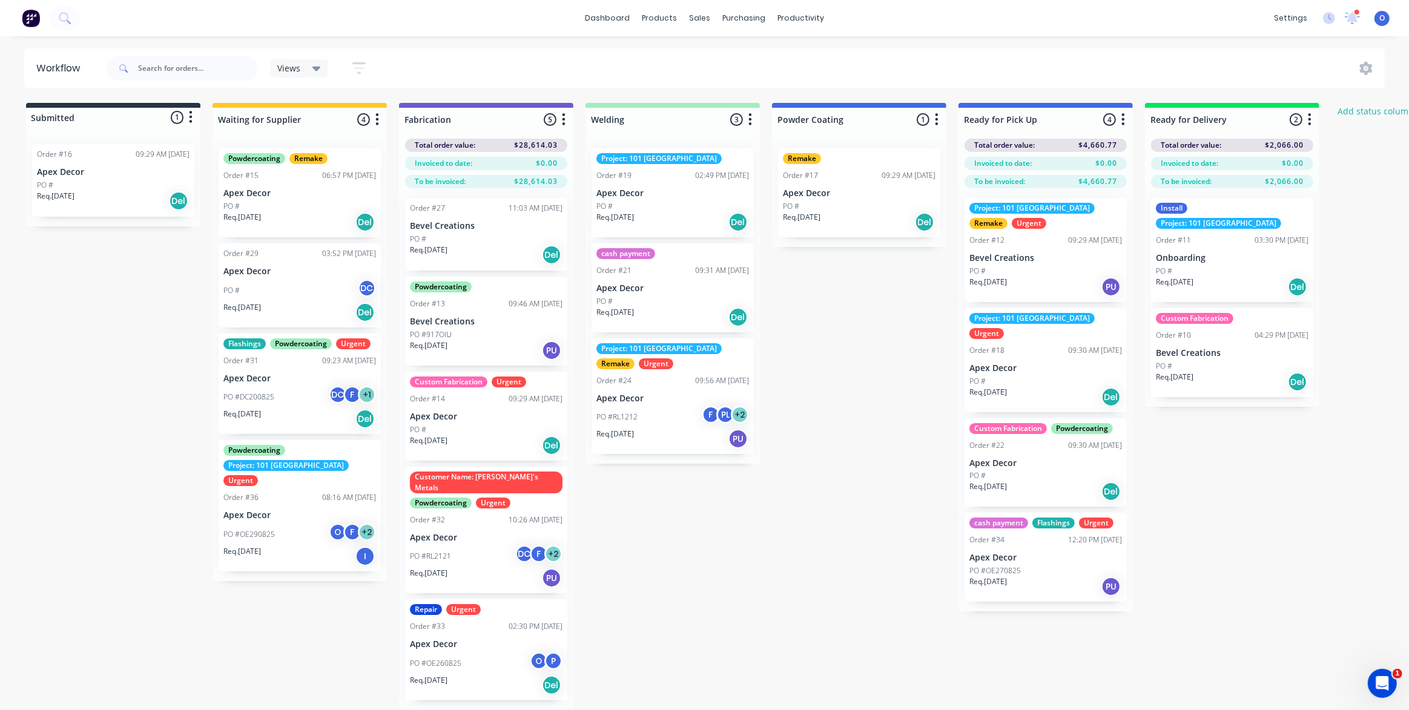
click at [416, 62] on div "Views Save new view None (Default) edit Project 101 edit Urgent Jobs edit Show/…" at bounding box center [744, 68] width 1281 height 36
click at [416, 61] on div "Views Save new view None (Default) edit Project 101 edit Urgent Jobs edit Show/…" at bounding box center [744, 68] width 1281 height 36
click at [442, 74] on div "Views Save new view None (Default) edit Project 101 edit Urgent Jobs edit Show/…" at bounding box center [744, 68] width 1281 height 36
click at [292, 71] on span "Views" at bounding box center [288, 68] width 23 height 13
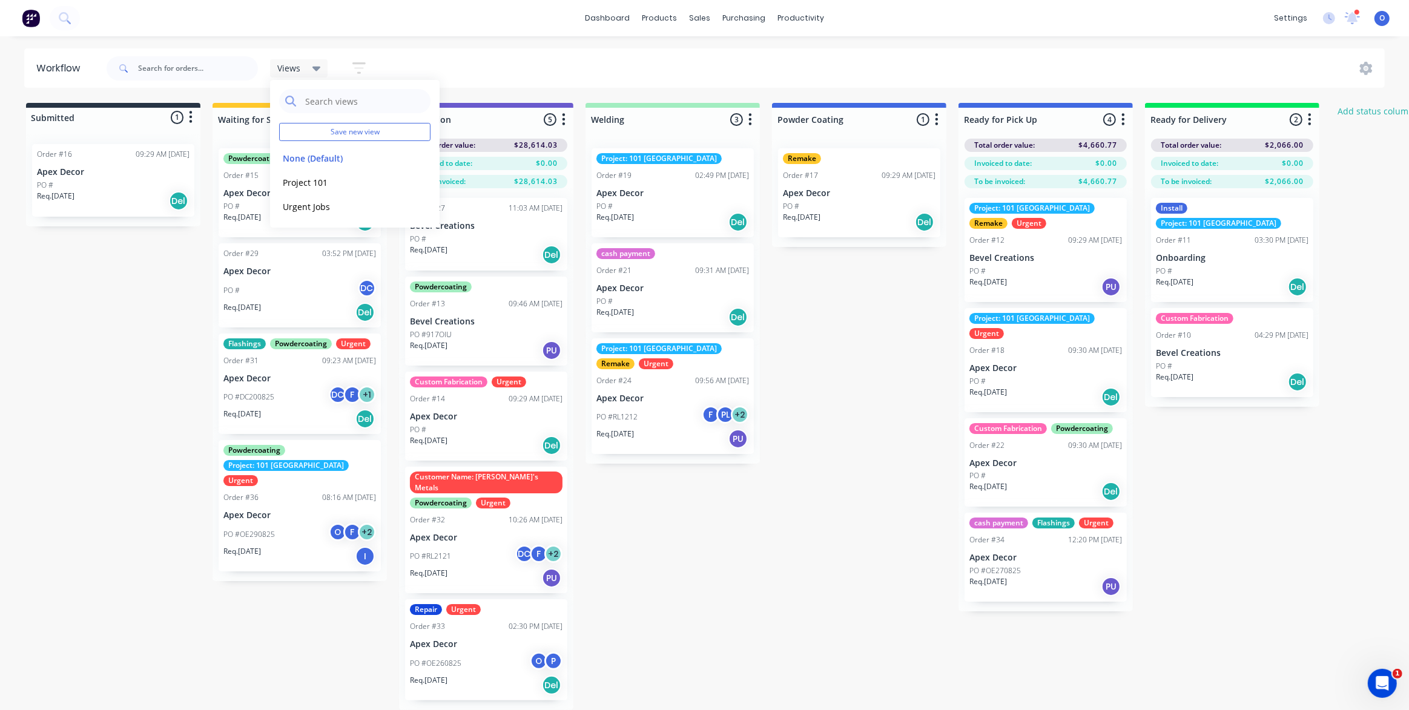
click at [352, 71] on icon "button" at bounding box center [358, 68] width 13 height 15
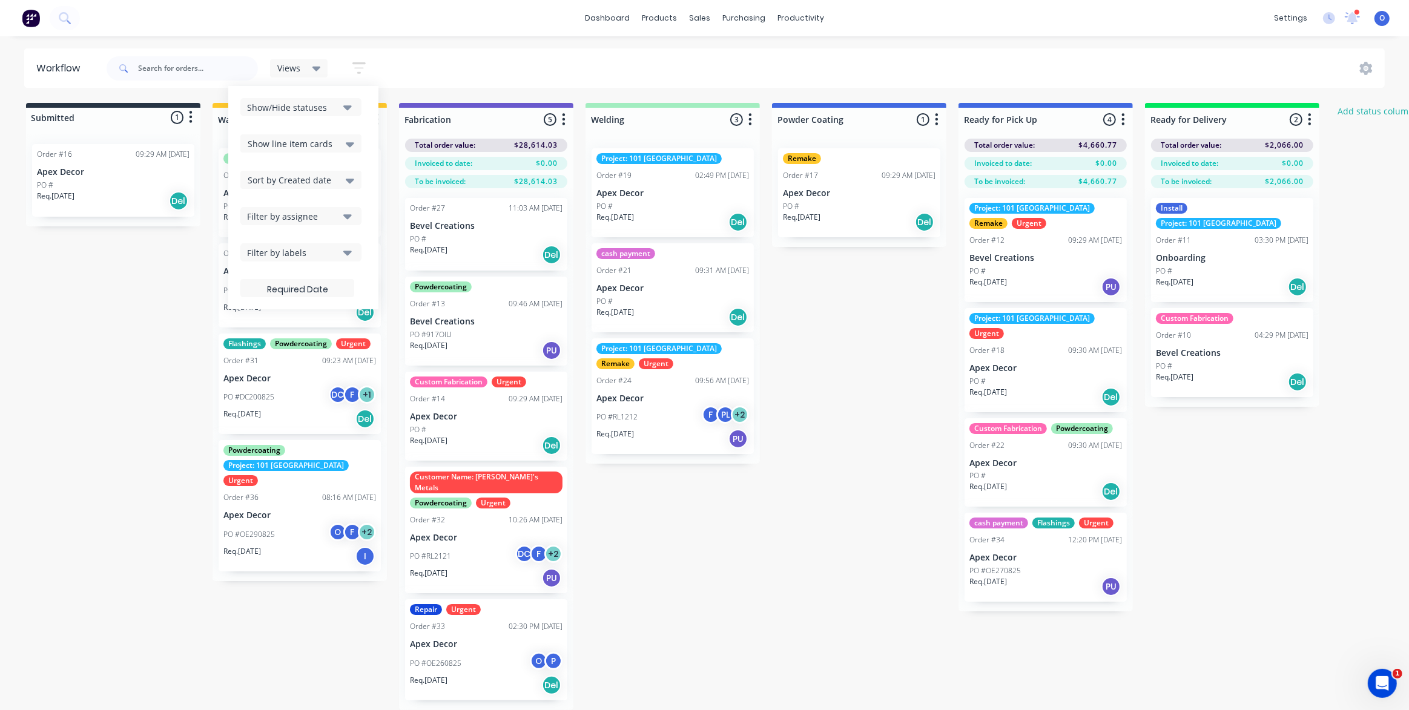
click at [308, 250] on div "Filter by labels" at bounding box center [292, 252] width 91 height 13
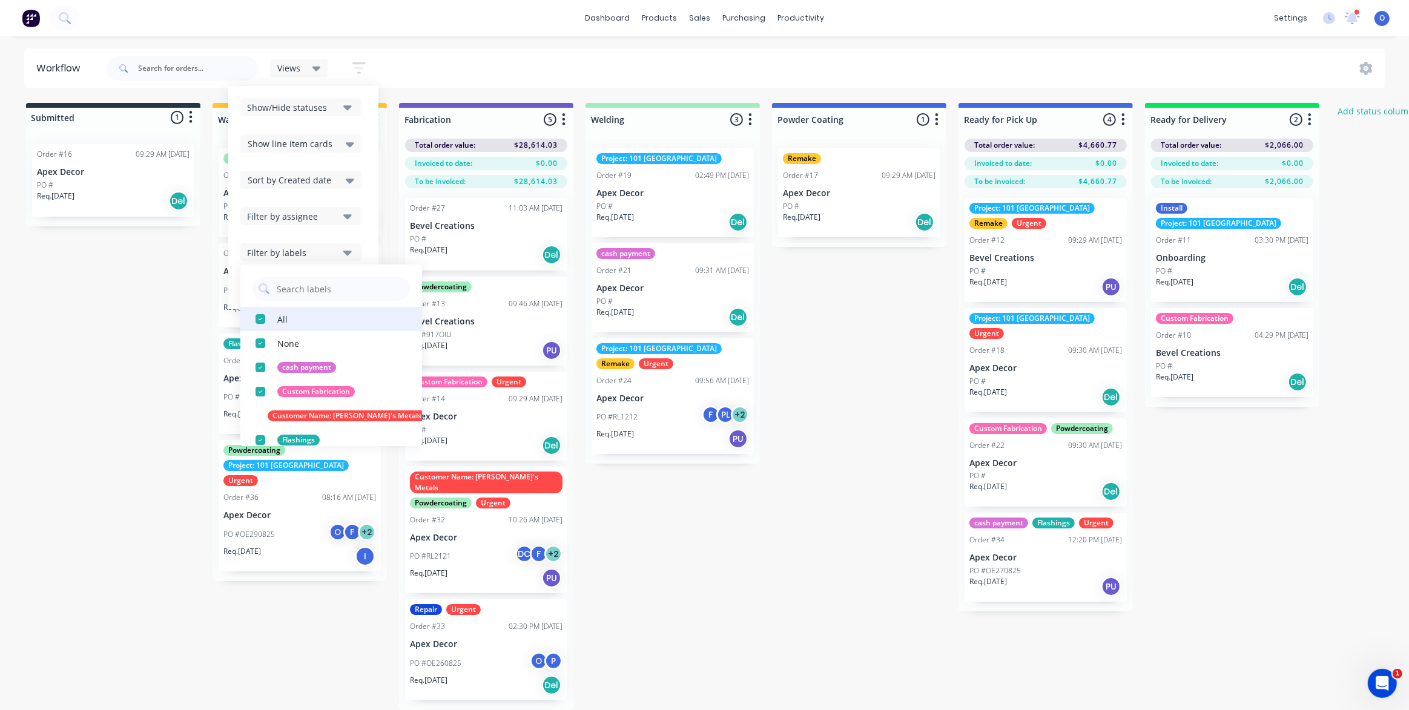
click at [262, 318] on div "button" at bounding box center [260, 319] width 24 height 24
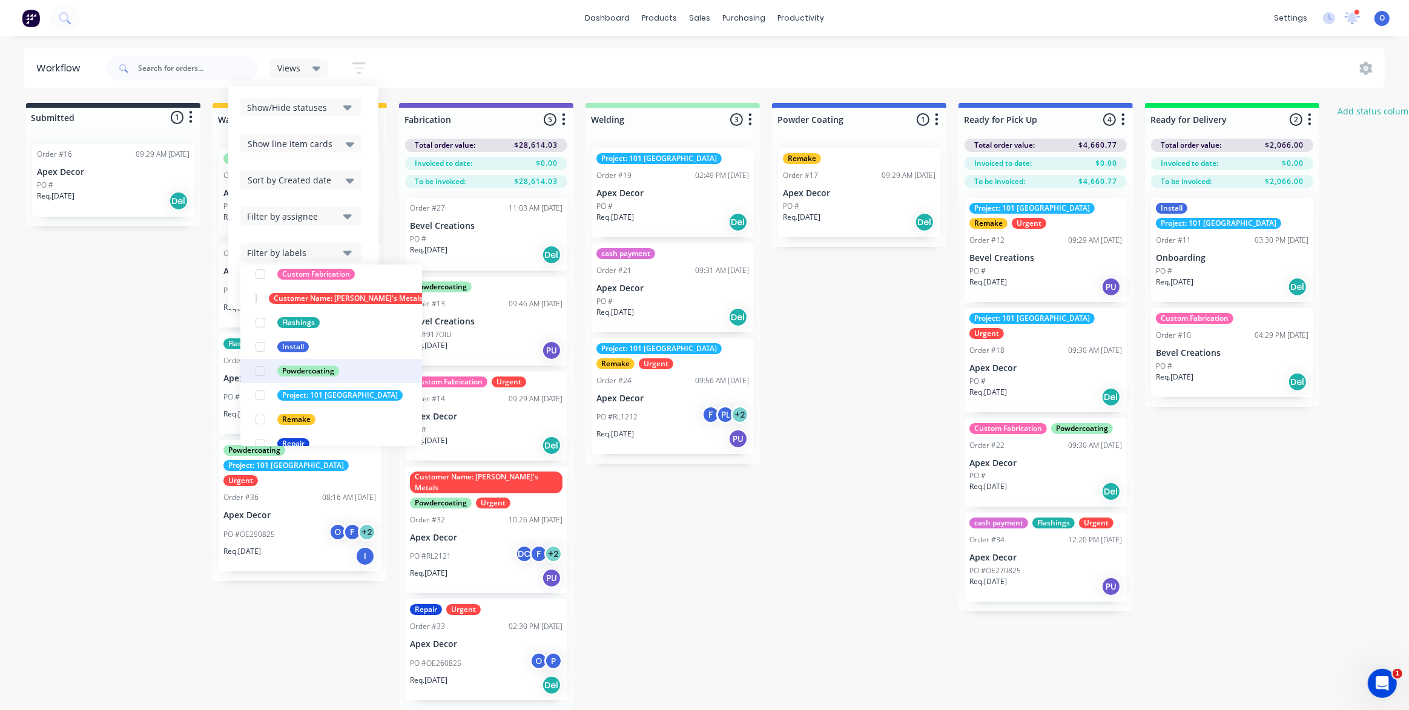
scroll to position [157, 0]
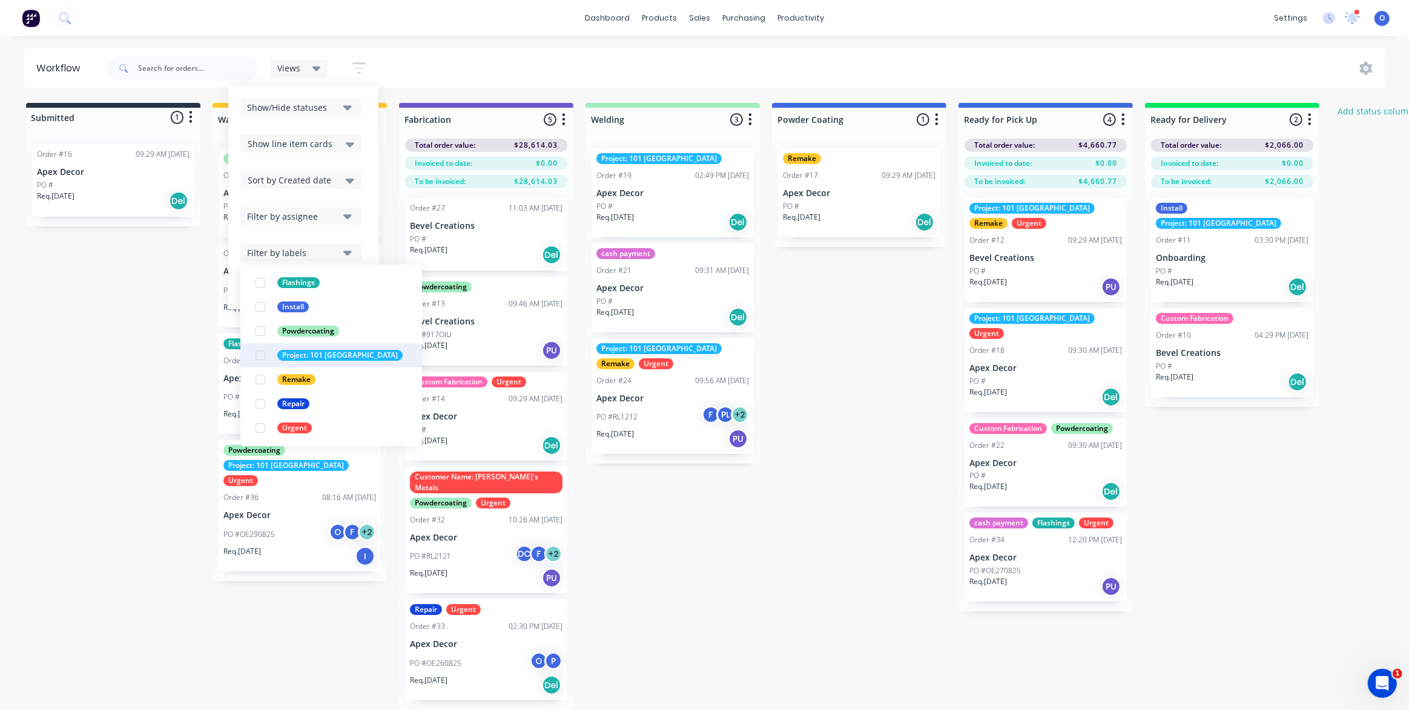
click at [308, 355] on div "Project: 101 [GEOGRAPHIC_DATA]" at bounding box center [339, 355] width 125 height 11
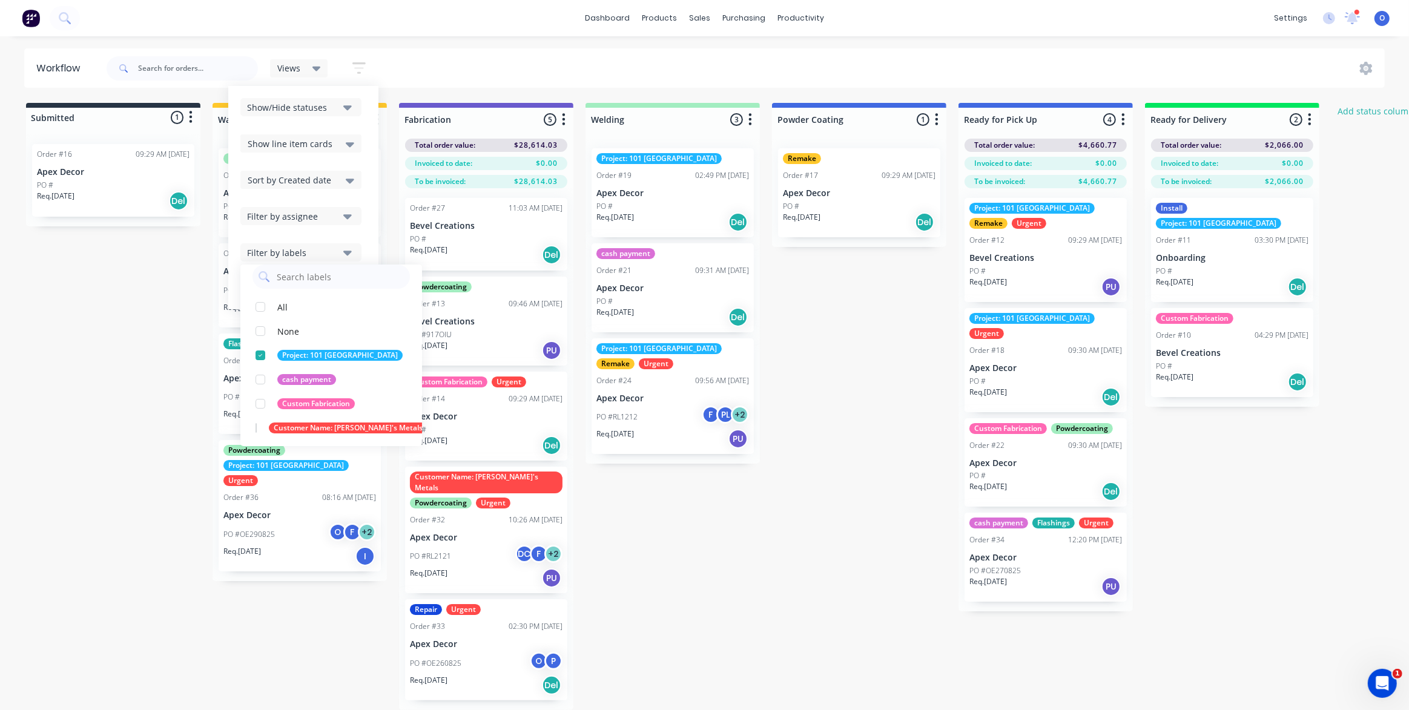
click at [863, 362] on div "Submitted 1 Status colour #273444 hex #273444 Save Cancel Summaries Total order…" at bounding box center [825, 406] width 1668 height 607
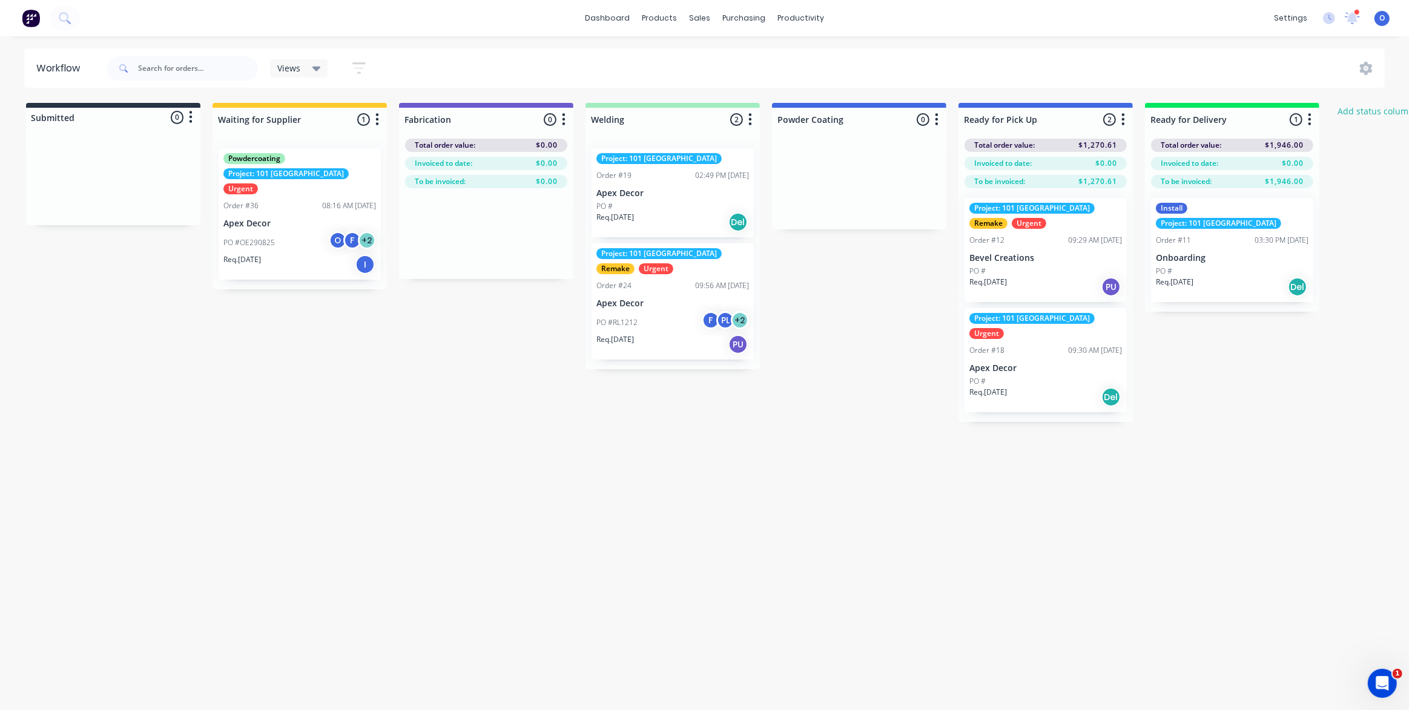
click at [430, 493] on div "Workflow Views Save new view None (Default) edit Project 101 edit Urgent Jobs e…" at bounding box center [704, 366] width 1409 height 637
click at [364, 67] on icon "button" at bounding box center [358, 68] width 13 height 15
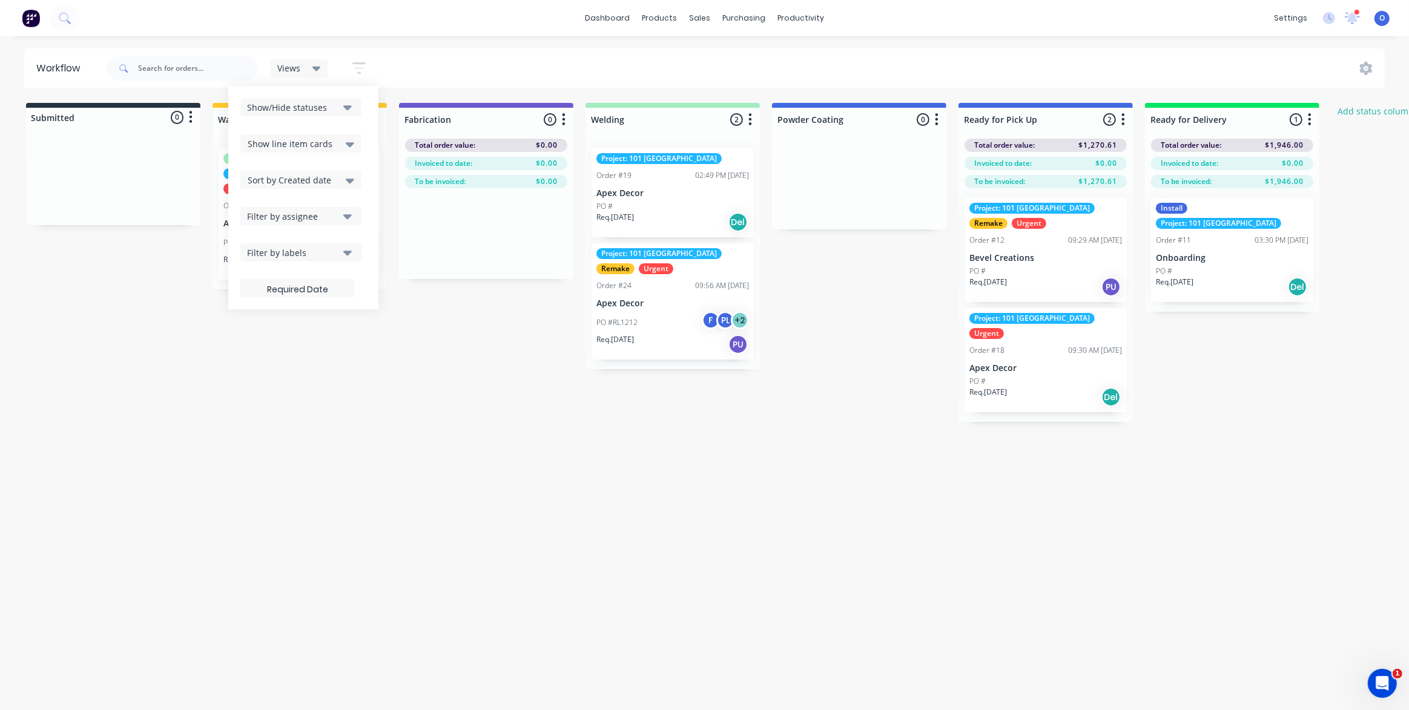
click at [290, 260] on button "Filter by labels" at bounding box center [300, 252] width 121 height 18
click at [258, 430] on div "button" at bounding box center [260, 428] width 24 height 24
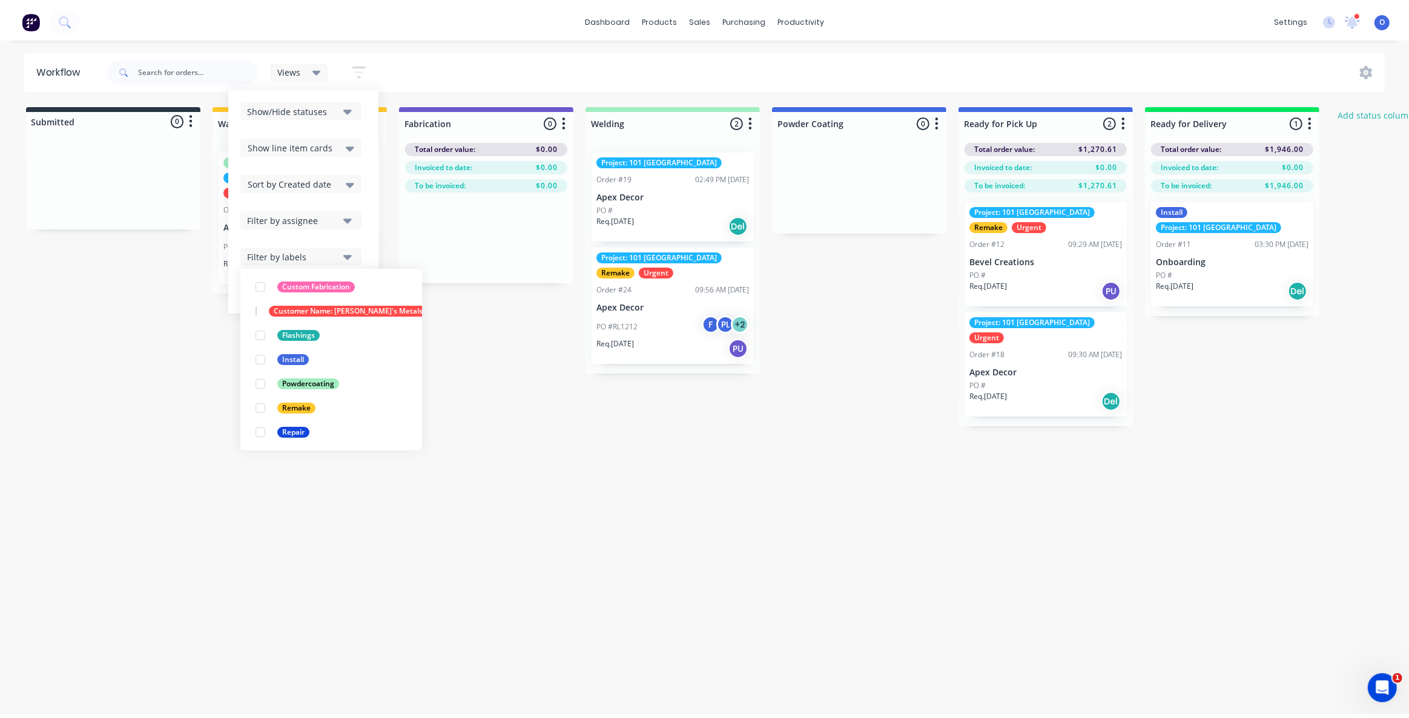
scroll to position [0, 0]
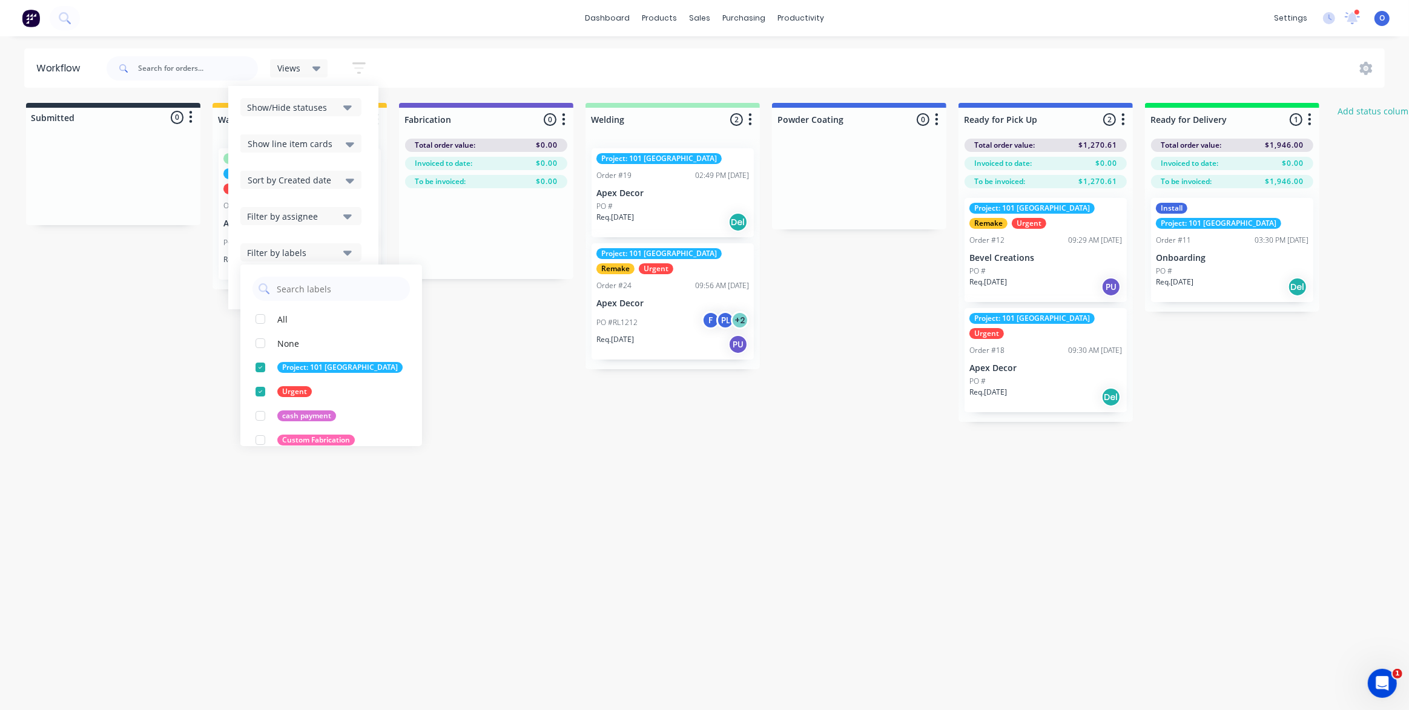
click at [268, 476] on div "Workflow Views Save new view None (Default) edit Project 101 edit Urgent Jobs e…" at bounding box center [704, 366] width 1409 height 637
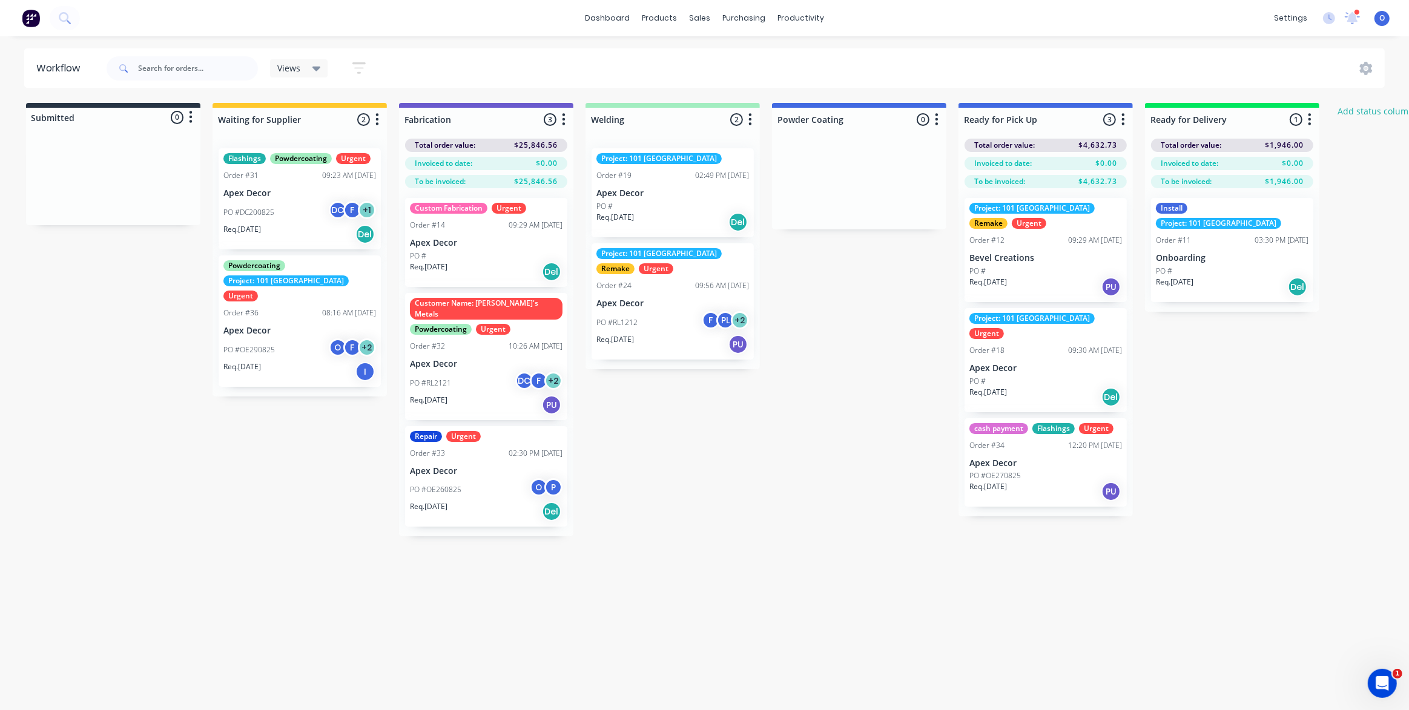
click at [270, 463] on div "Submitted 0 Status colour #273444 hex #273444 Save Cancel Summaries Total order…" at bounding box center [825, 319] width 1668 height 433
click at [704, 498] on div "Submitted 0 Status colour #273444 hex #273444 Save Cancel Summaries Total order…" at bounding box center [825, 319] width 1668 height 433
click at [311, 68] on div "Views" at bounding box center [299, 68] width 44 height 11
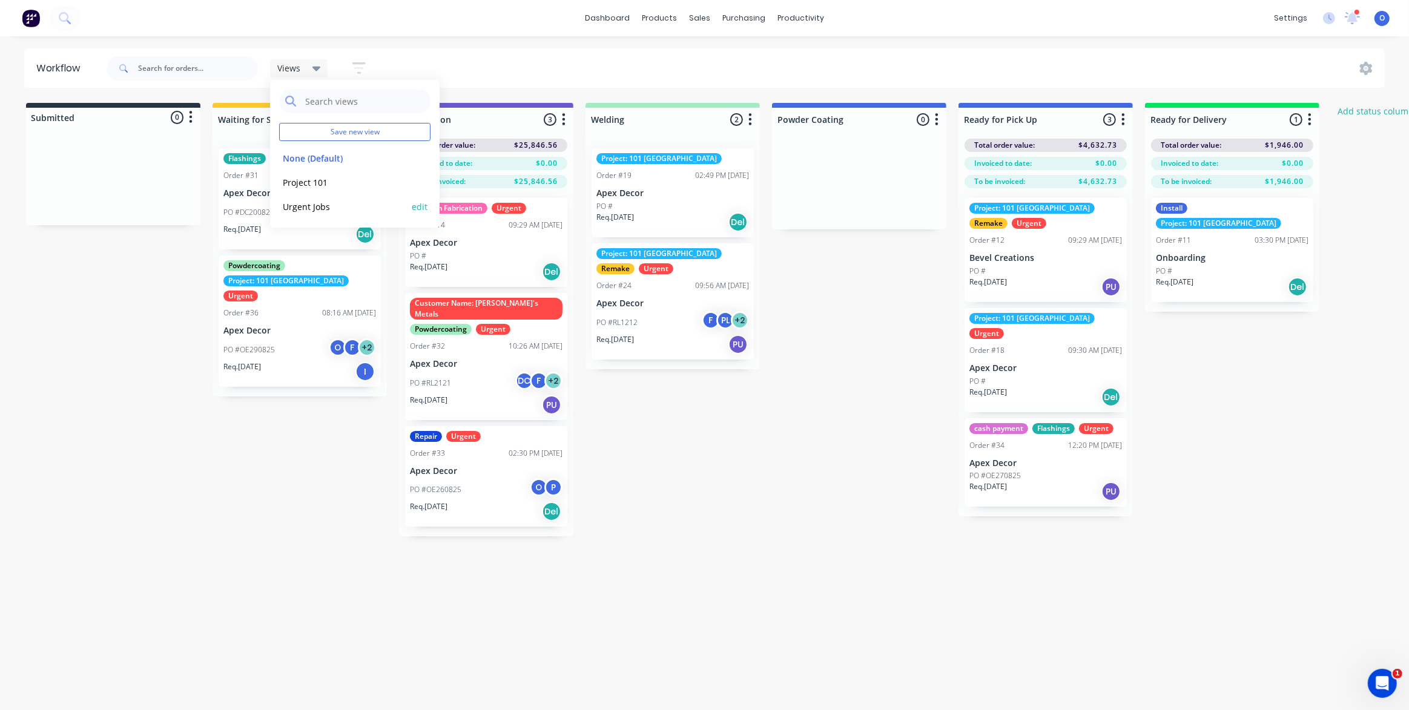
click at [328, 206] on button "Urgent Jobs" at bounding box center [343, 207] width 129 height 14
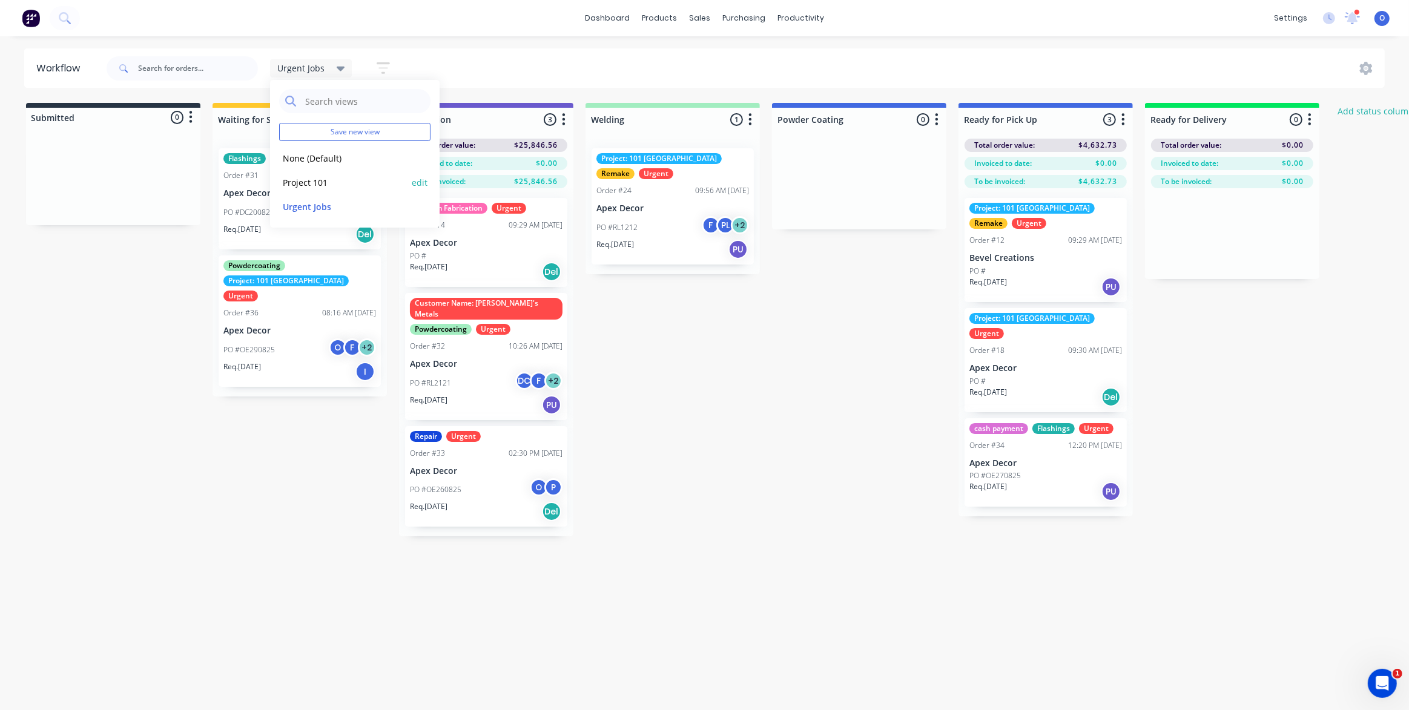
click at [315, 183] on button "Project 101" at bounding box center [343, 183] width 129 height 14
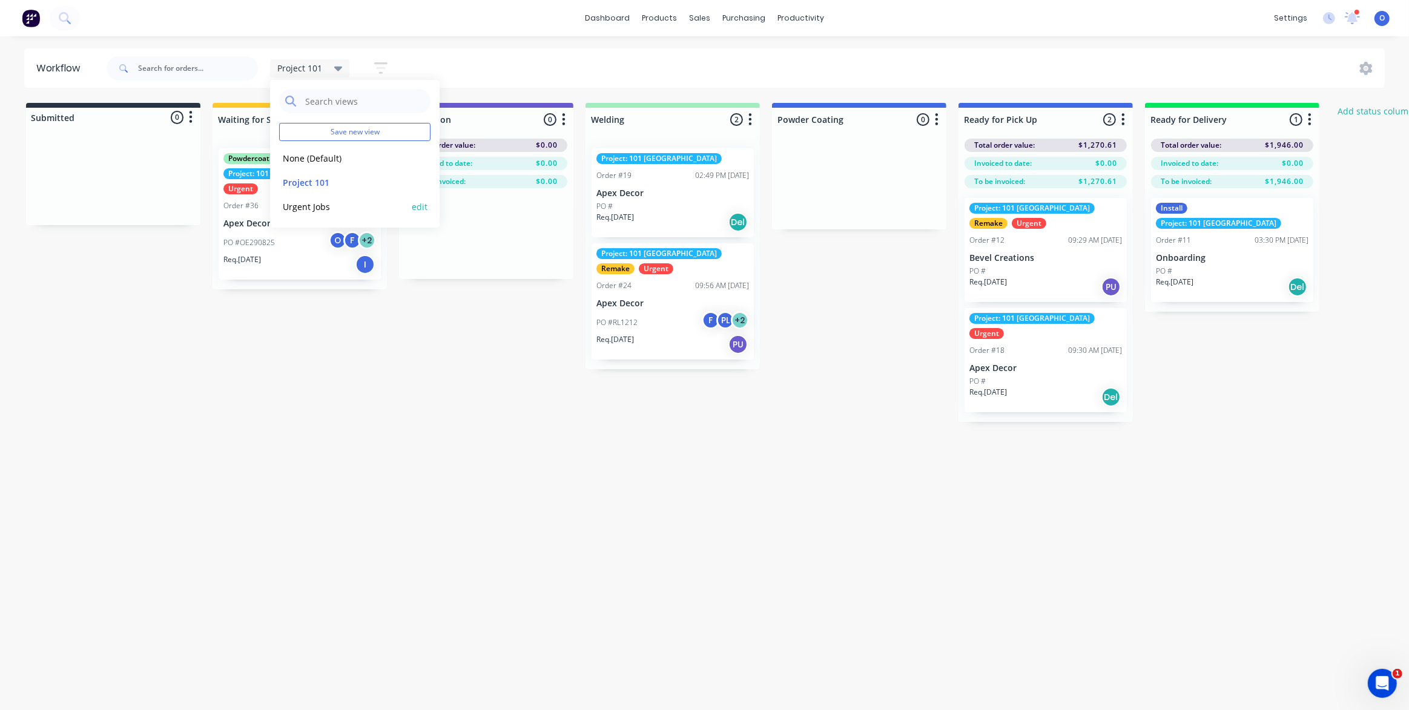
click at [321, 210] on button "Urgent Jobs" at bounding box center [343, 207] width 129 height 14
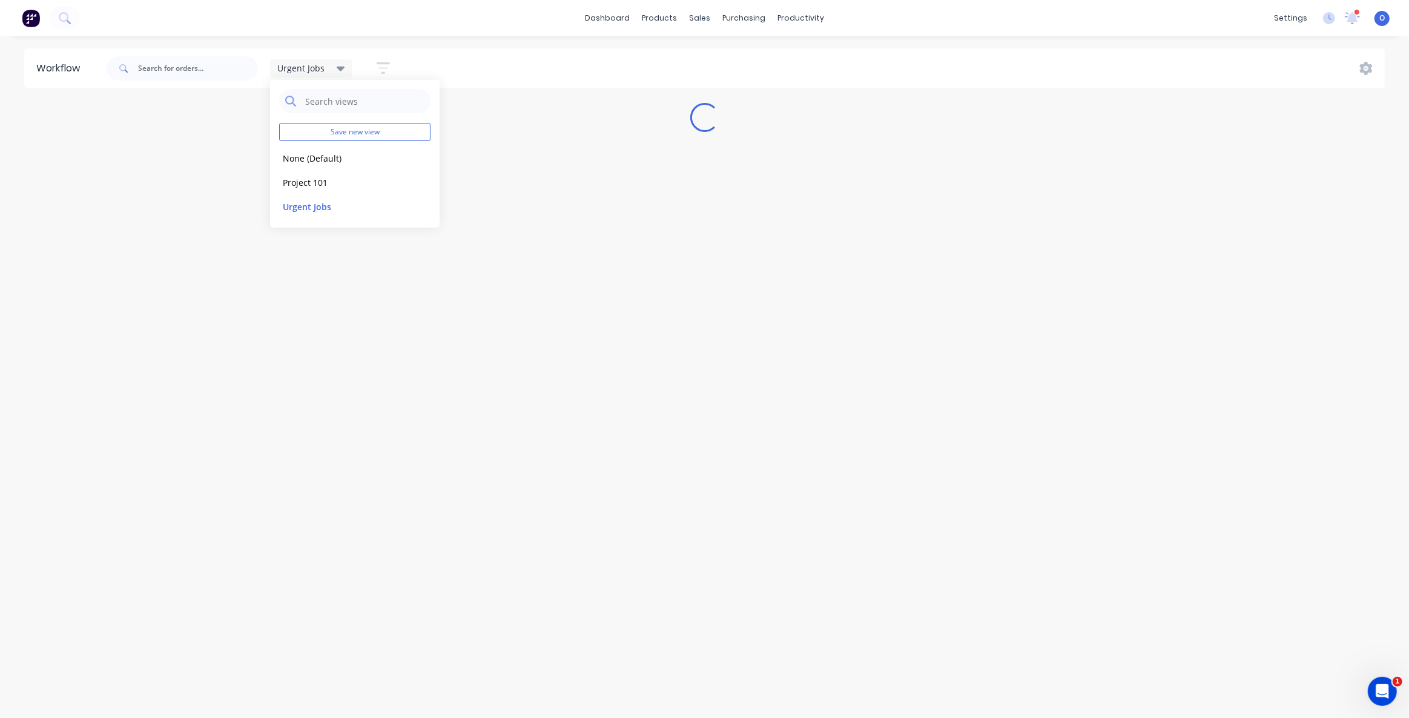
click at [309, 418] on div "Workflow Urgent Jobs Save new view None (Default) edit Project 101 edit Urgent …" at bounding box center [704, 370] width 1409 height 645
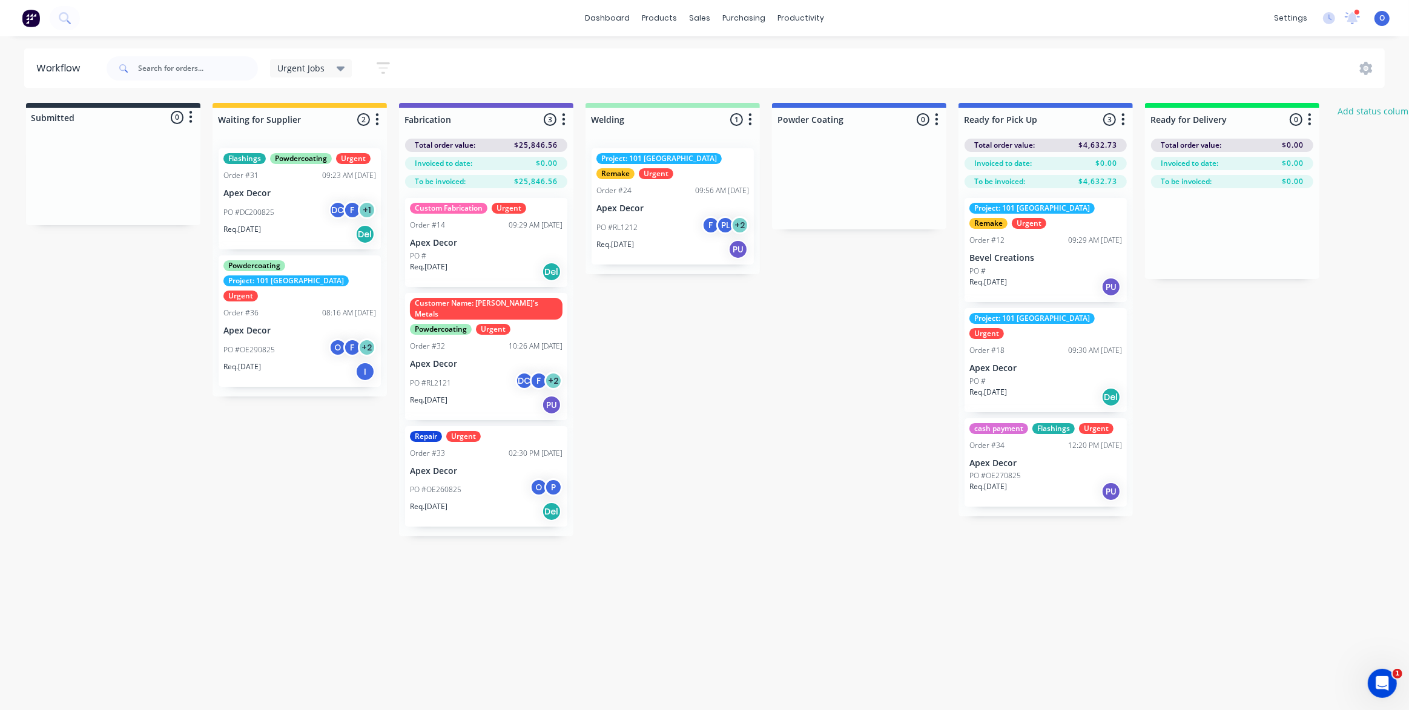
click at [693, 439] on div "Submitted 0 Status colour #273444 hex #273444 Save Cancel Summaries Total order…" at bounding box center [825, 319] width 1668 height 433
click at [840, 79] on link "Planner" at bounding box center [848, 82] width 160 height 24
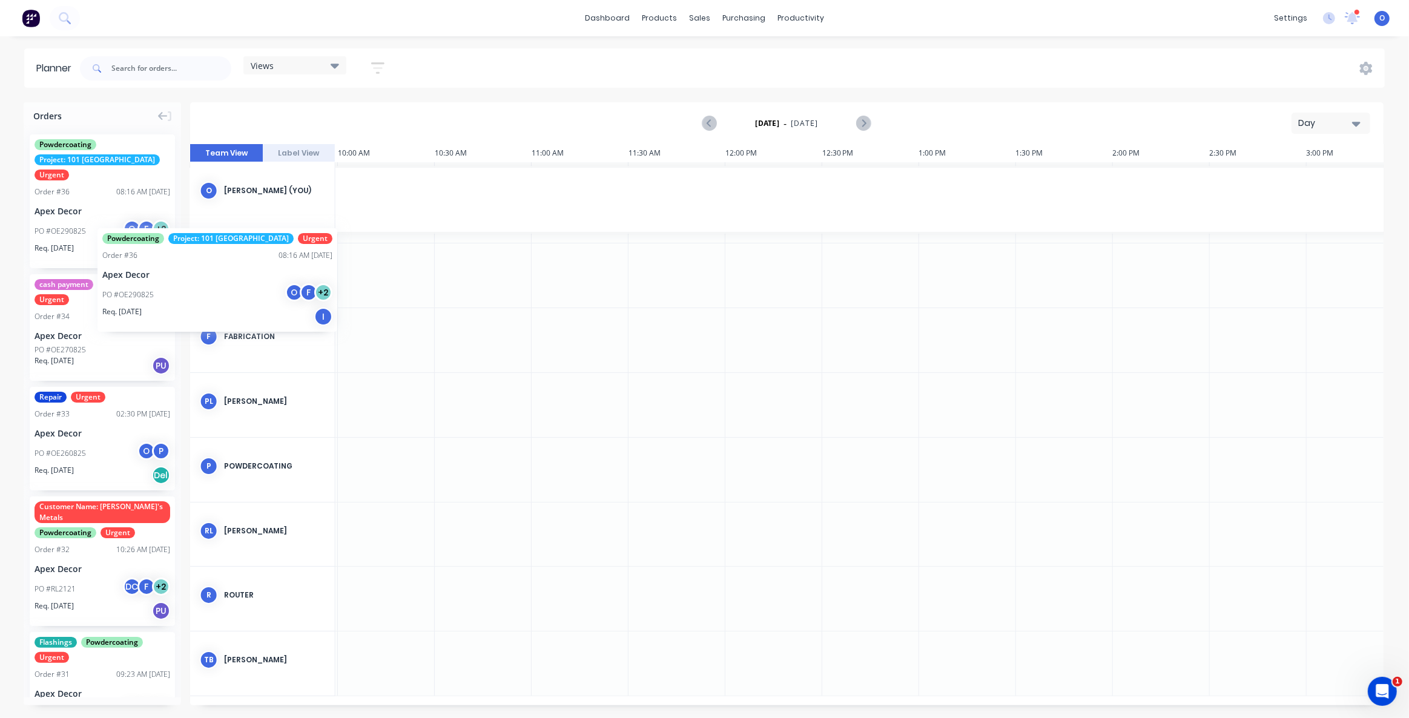
scroll to position [0, 1932]
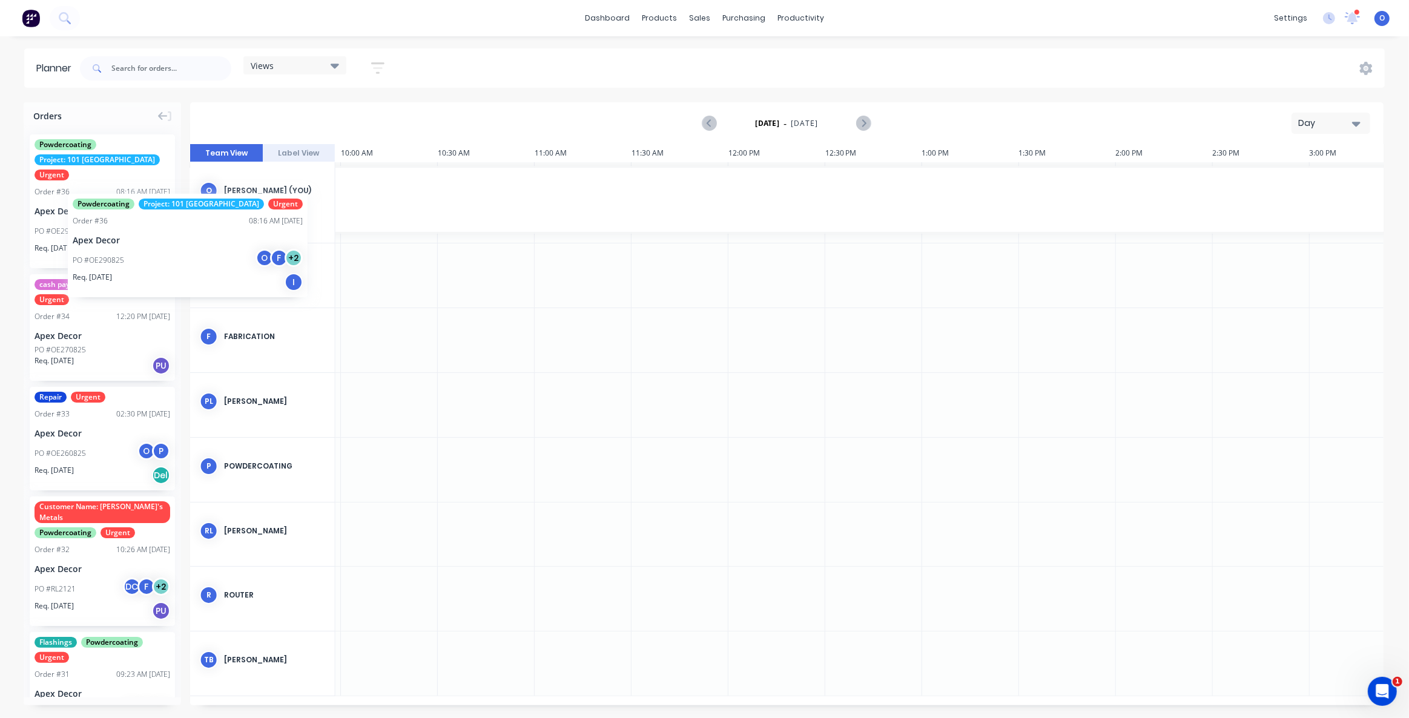
drag, startPoint x: 56, startPoint y: 198, endPoint x: 54, endPoint y: 182, distance: 16.4
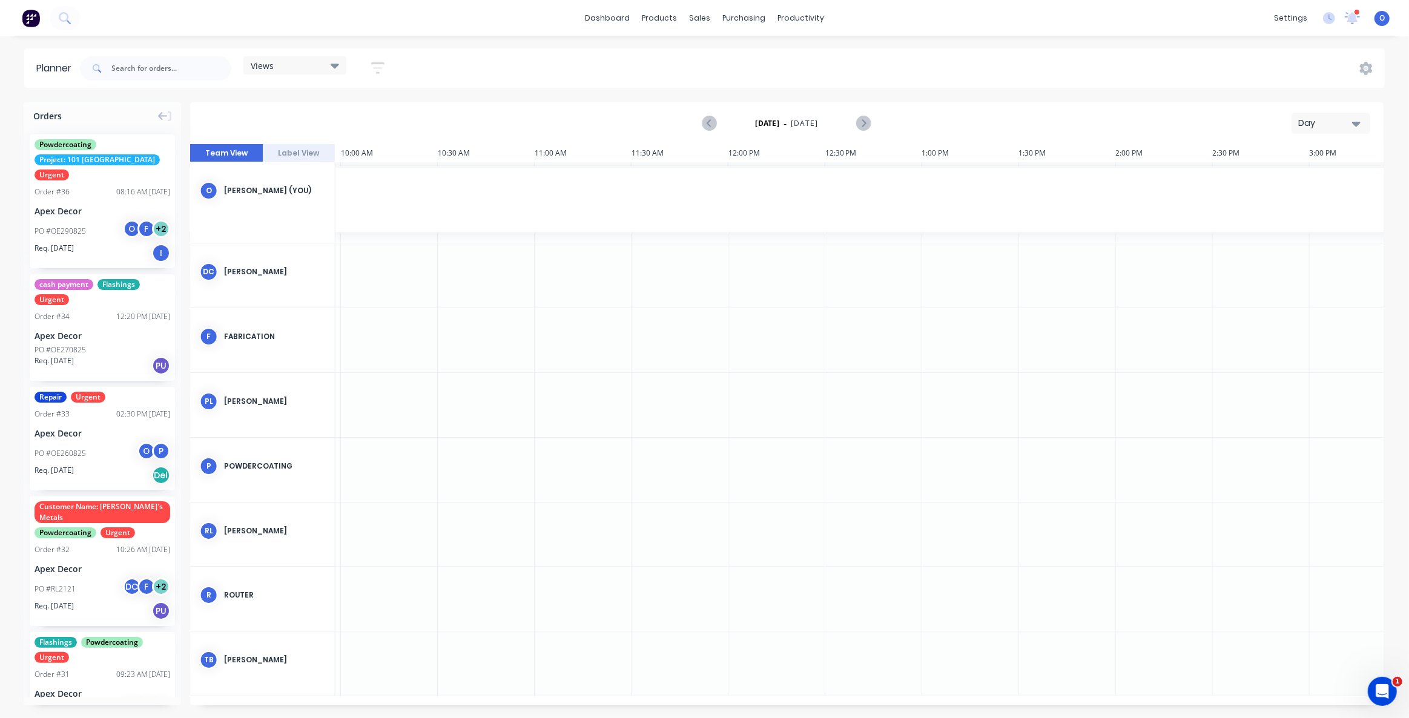
click at [772, 127] on strong "[DATE]" at bounding box center [767, 123] width 24 height 11
click at [1304, 124] on div "Day" at bounding box center [1326, 123] width 56 height 13
click at [1297, 174] on div "Week" at bounding box center [1309, 180] width 120 height 24
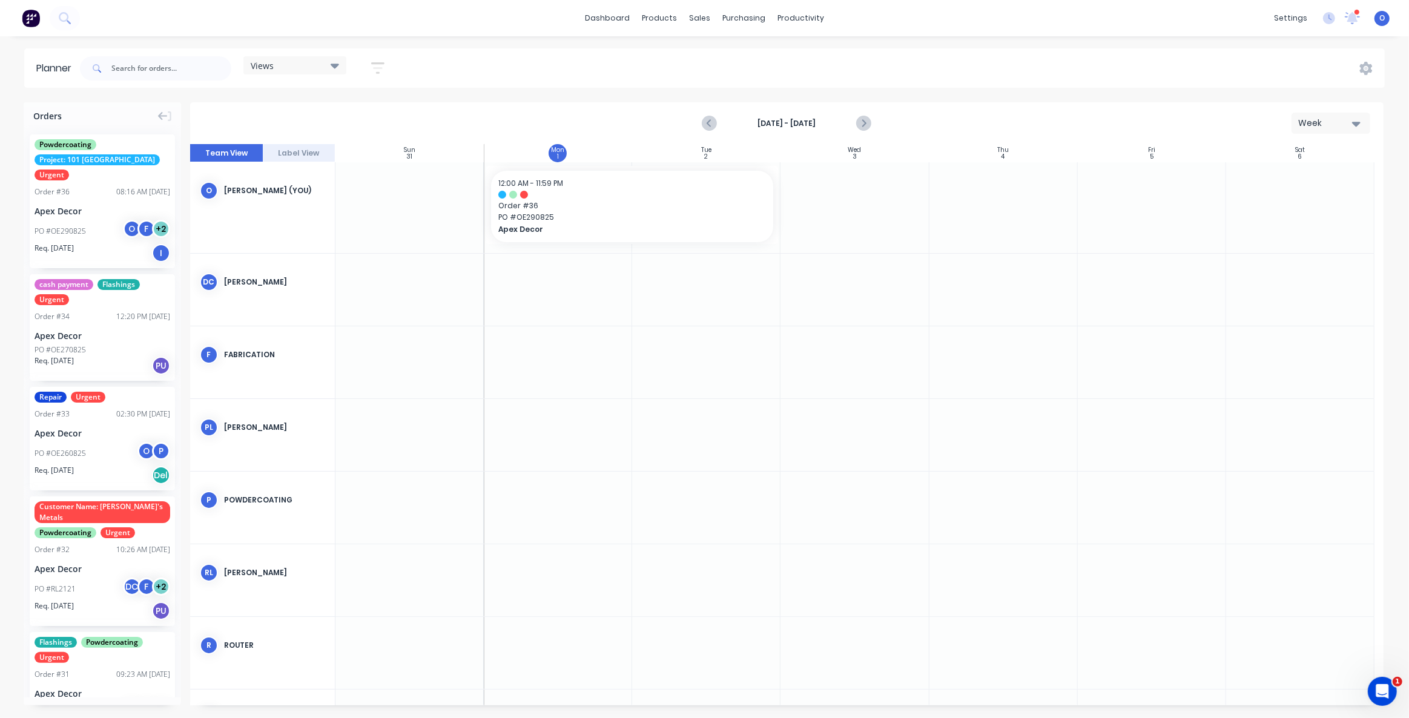
click at [1324, 126] on div "Week" at bounding box center [1326, 123] width 56 height 13
click at [1303, 206] on div "Month" at bounding box center [1309, 204] width 120 height 24
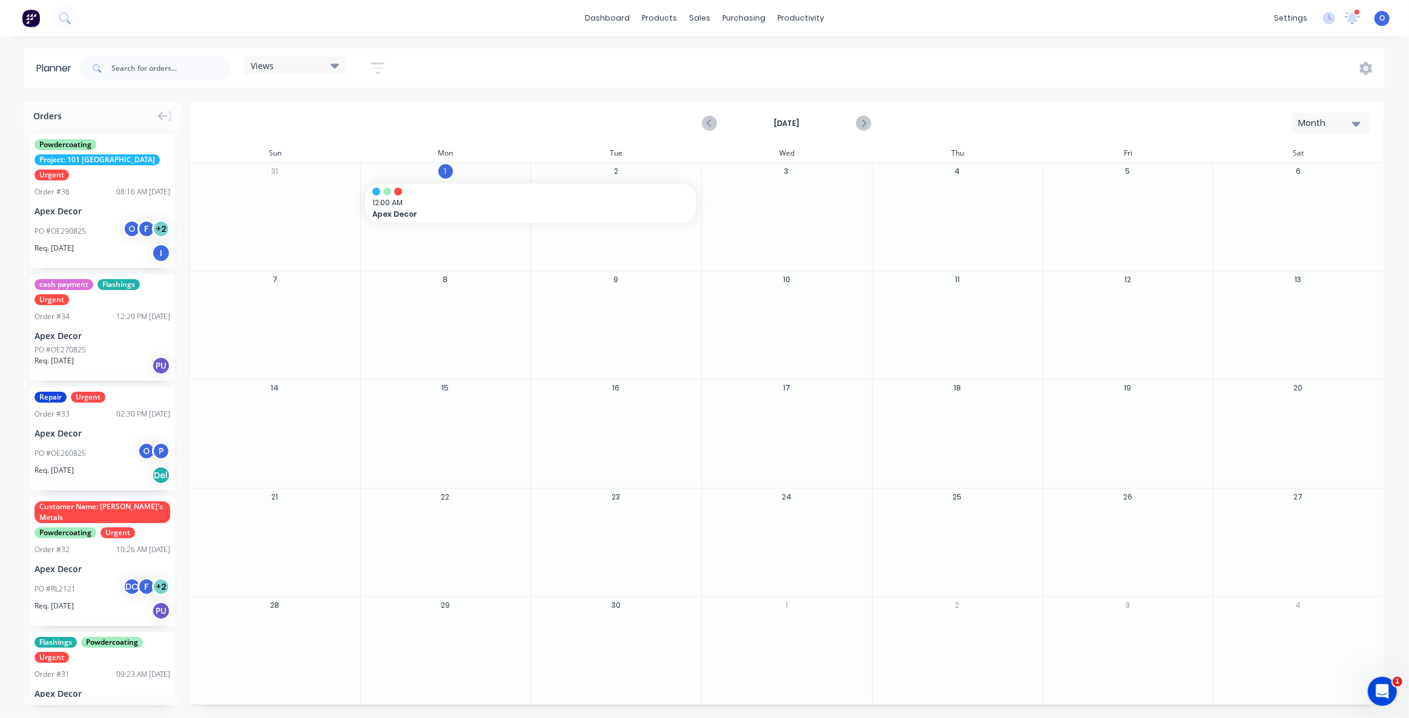
click at [943, 116] on div "[DATE] Month" at bounding box center [786, 123] width 1191 height 39
click at [870, 123] on icon "Next page" at bounding box center [863, 123] width 15 height 15
click at [706, 126] on icon "Previous page" at bounding box center [710, 123] width 15 height 15
drag, startPoint x: 61, startPoint y: 211, endPoint x: 950, endPoint y: 411, distance: 912.0
drag, startPoint x: 1034, startPoint y: 421, endPoint x: 1196, endPoint y: 419, distance: 161.6
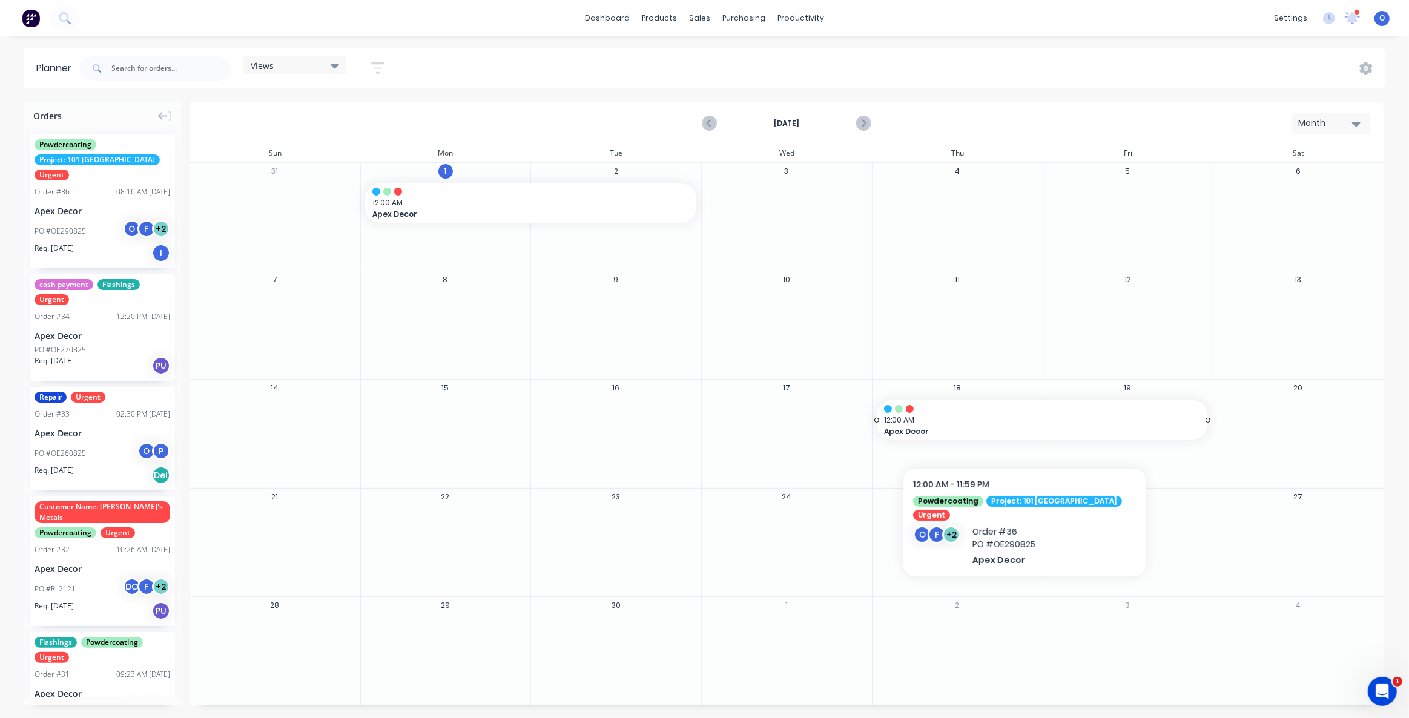
click at [1005, 430] on span "Apex Decor" at bounding box center [1026, 431] width 285 height 11
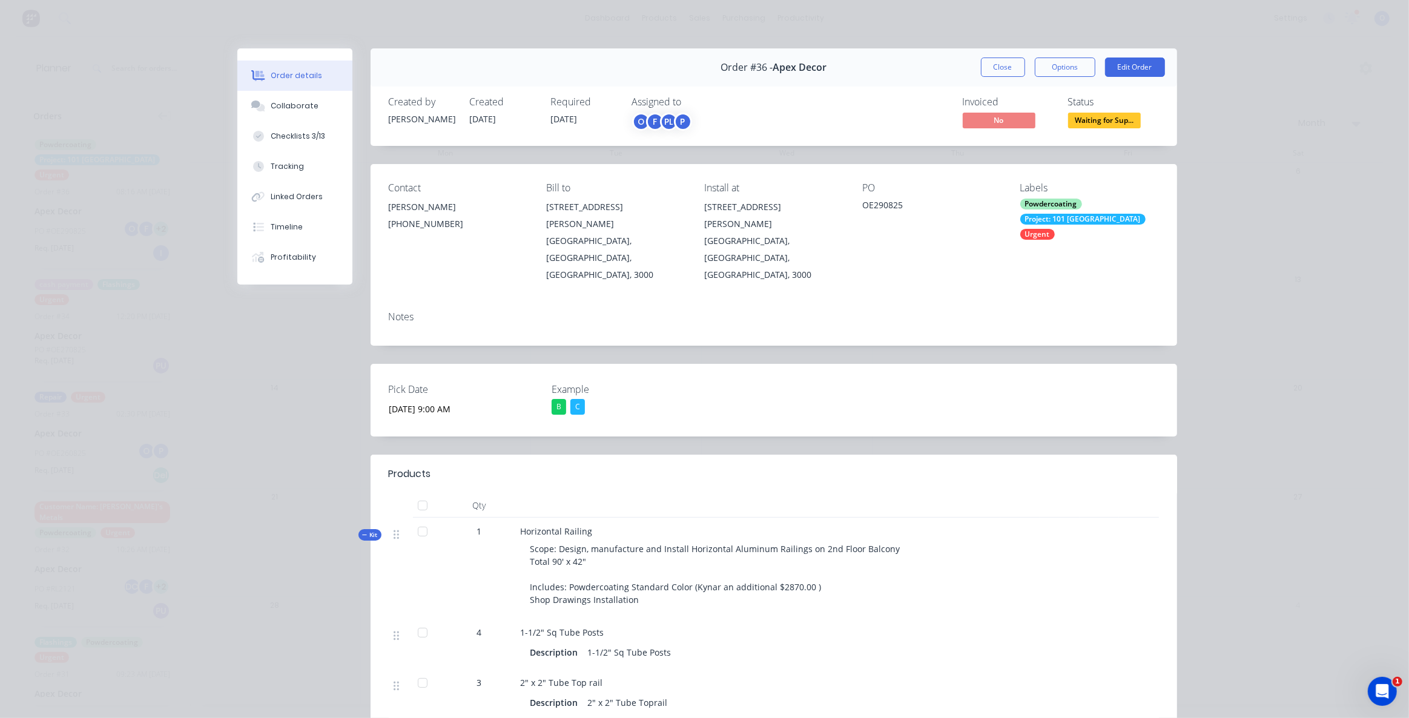
click at [981, 67] on button "Close" at bounding box center [1003, 67] width 44 height 19
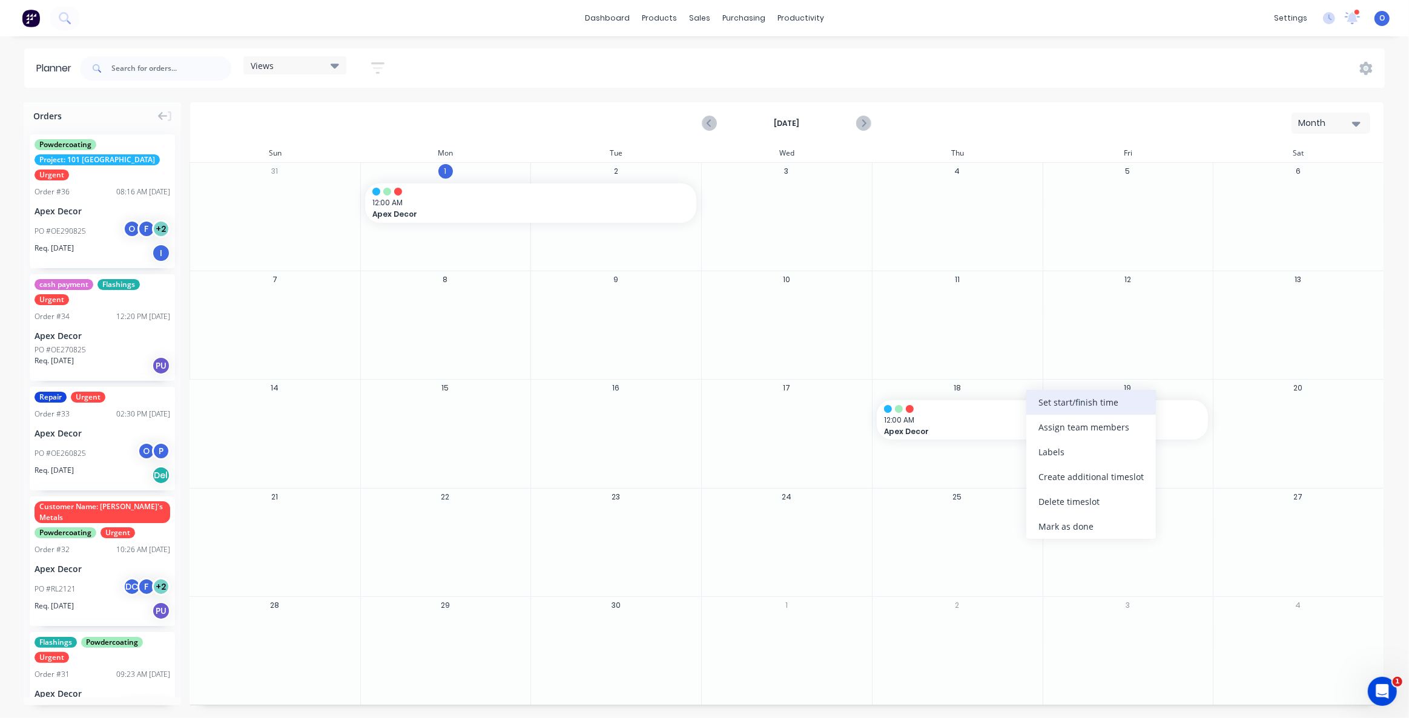
click at [1069, 406] on div "Set start/finish time" at bounding box center [1091, 402] width 130 height 25
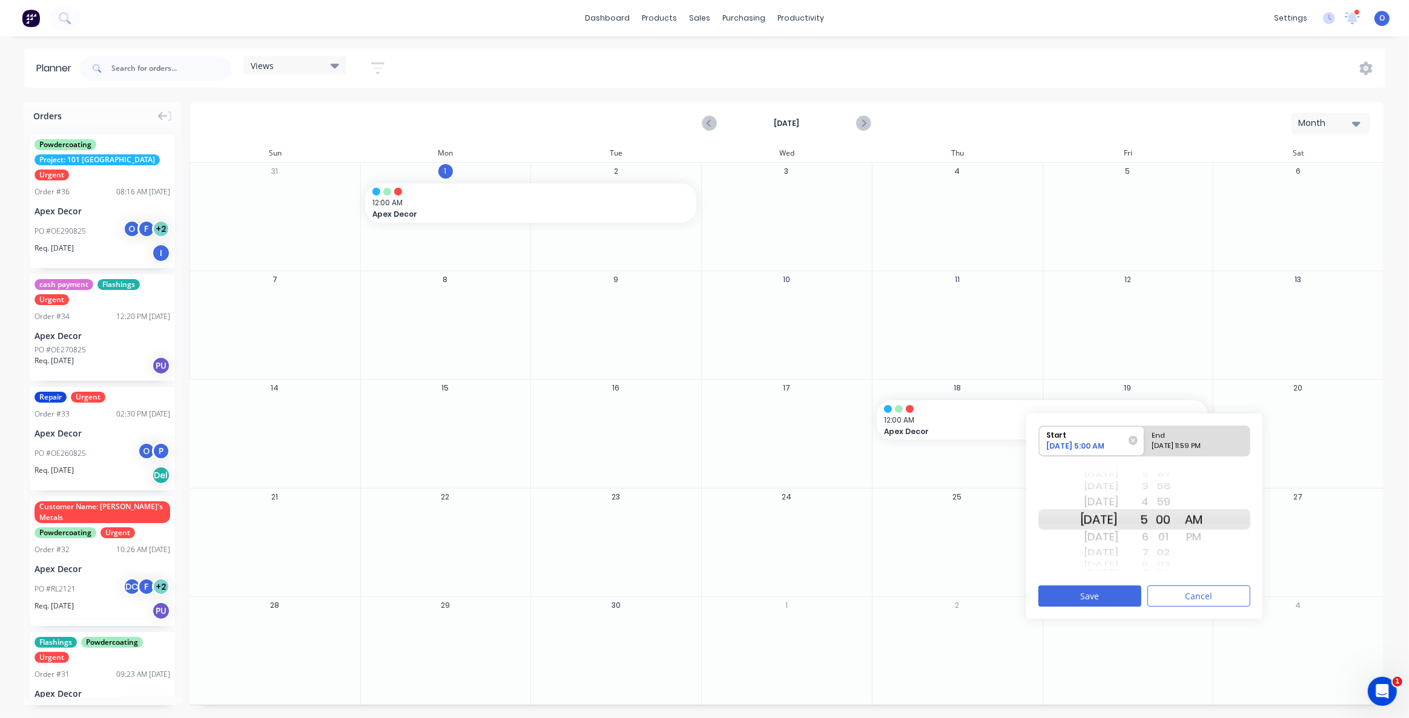
click at [1148, 531] on div "6" at bounding box center [1133, 536] width 30 height 19
click at [1182, 444] on div "[DATE] 11:59 PM" at bounding box center [1192, 448] width 88 height 15
click at [1145, 444] on input "End [DATE] 11:59 PM" at bounding box center [1144, 441] width 1 height 30
radio input "true"
click at [1110, 534] on div "[DATE]" at bounding box center [1099, 536] width 38 height 19
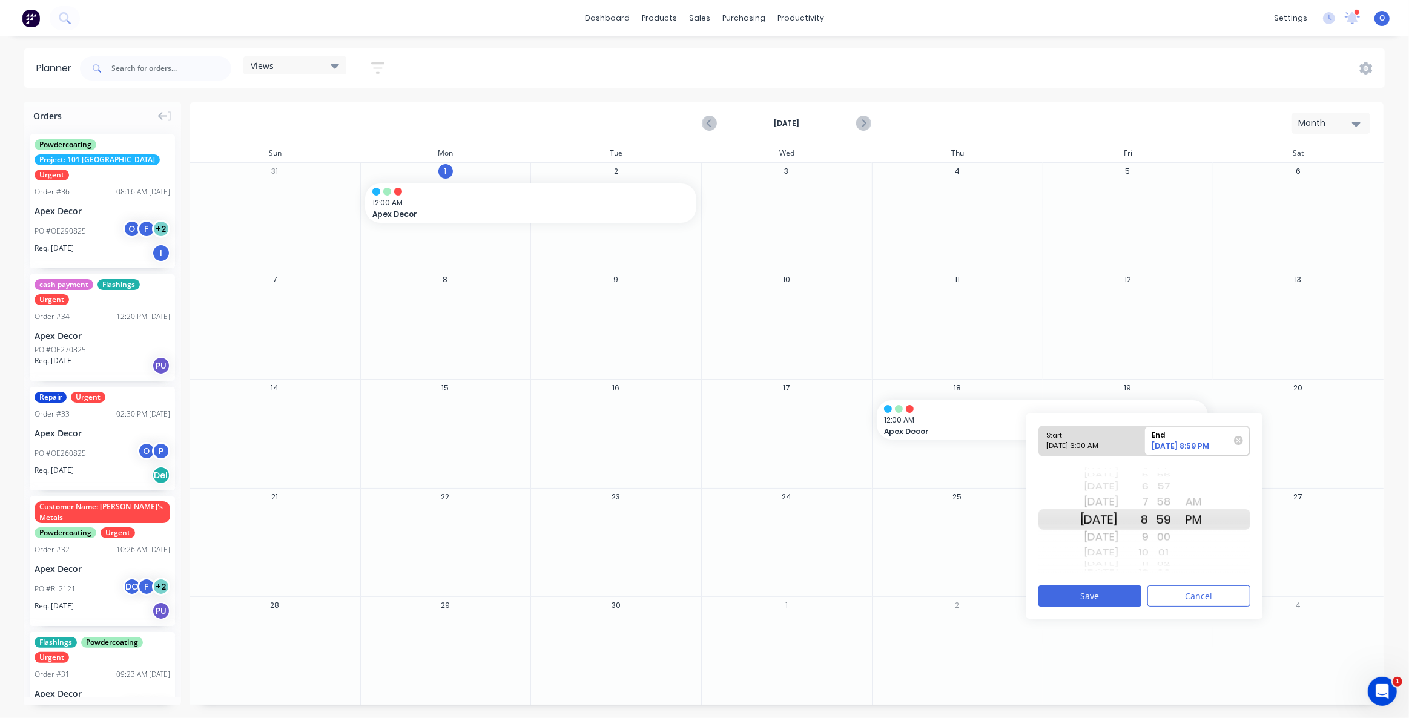
click at [1148, 524] on div "8" at bounding box center [1133, 519] width 30 height 21
click at [1181, 588] on button "Cancel" at bounding box center [1198, 595] width 103 height 21
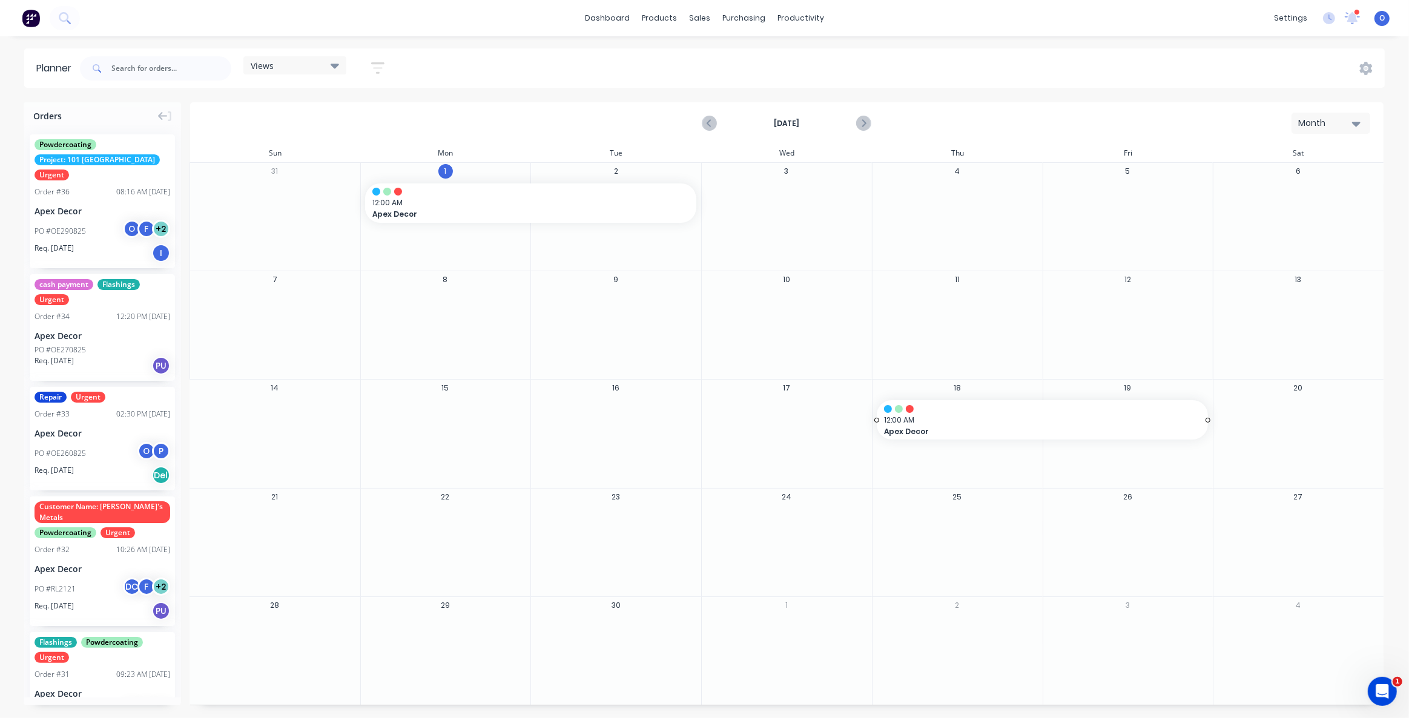
click at [997, 430] on span "Apex Decor" at bounding box center [1026, 431] width 285 height 11
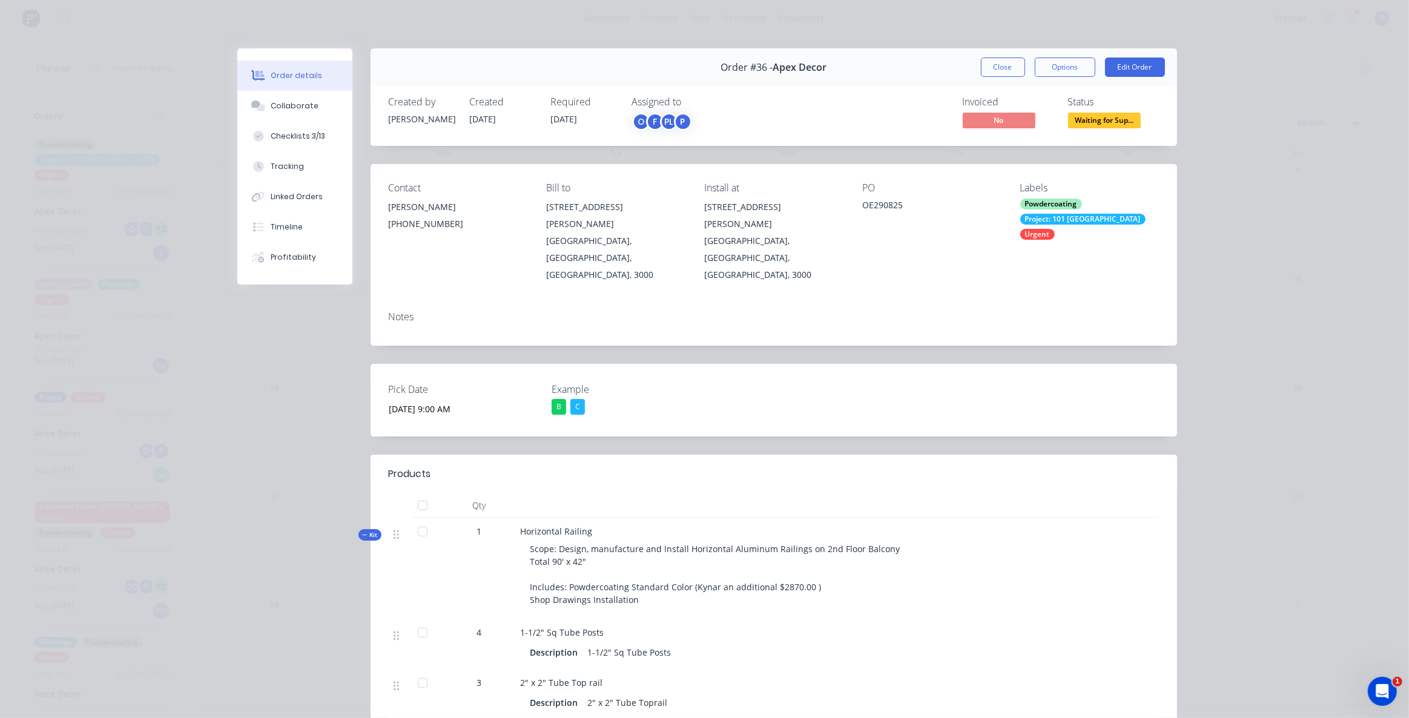
click at [985, 72] on button "Close" at bounding box center [1003, 67] width 44 height 19
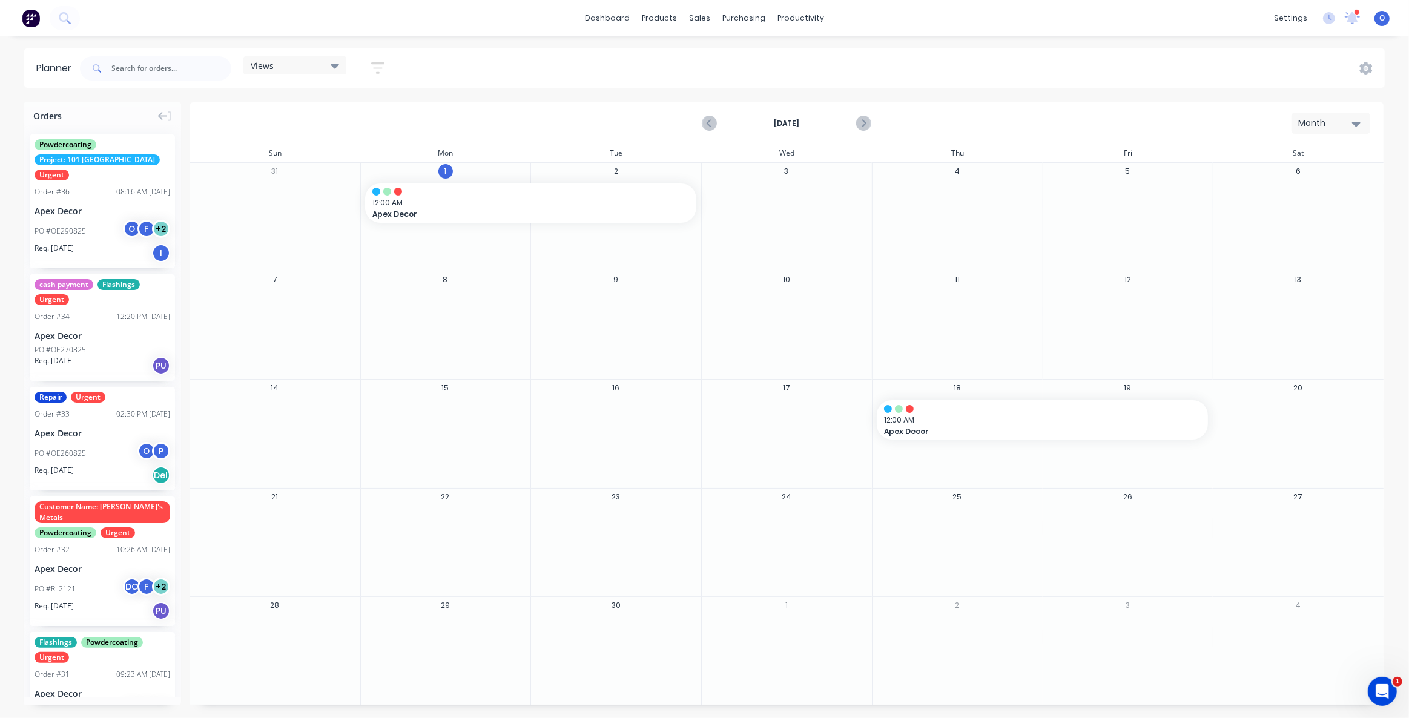
click at [1245, 63] on div "Views Save new view None (Default) edit Default View edit Show/Hide users Show/…" at bounding box center [730, 68] width 1307 height 36
click at [1318, 129] on div "Month" at bounding box center [1326, 123] width 56 height 13
click at [1307, 181] on div "Week" at bounding box center [1309, 180] width 120 height 24
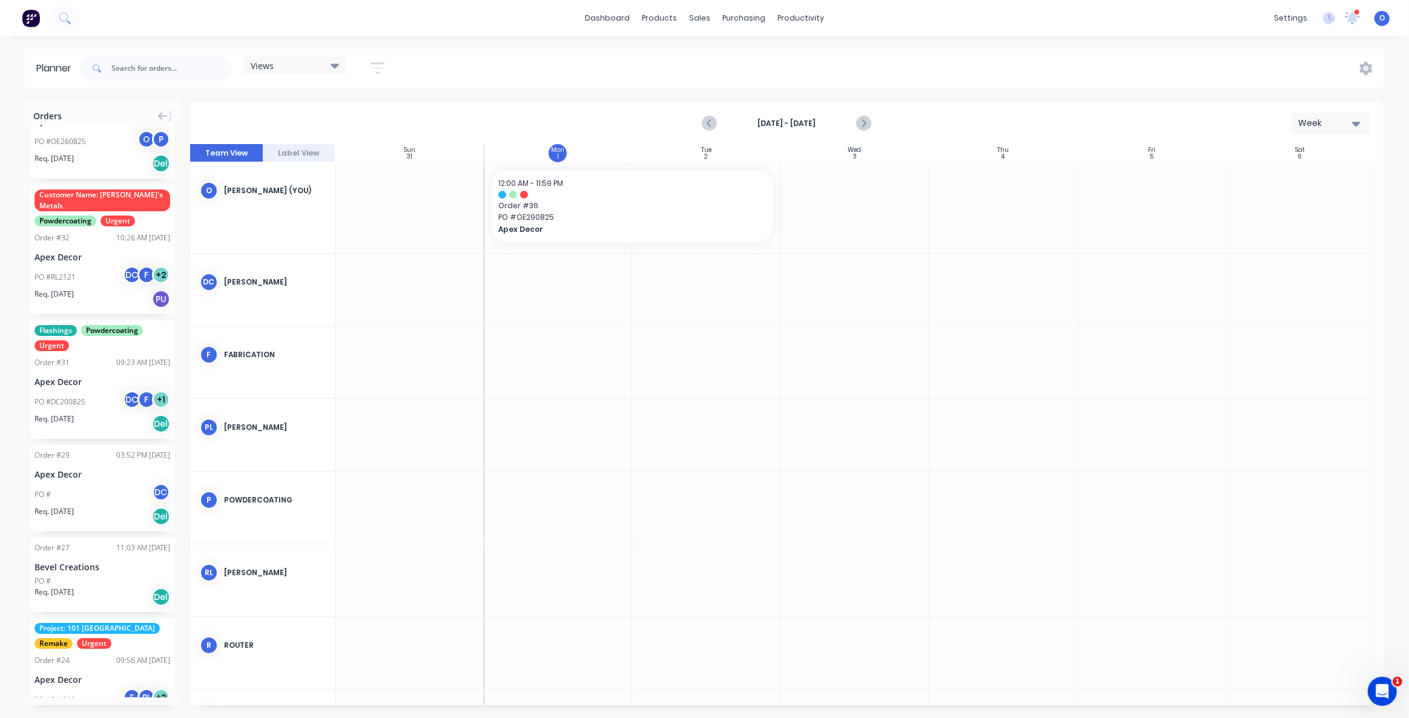
scroll to position [0, 0]
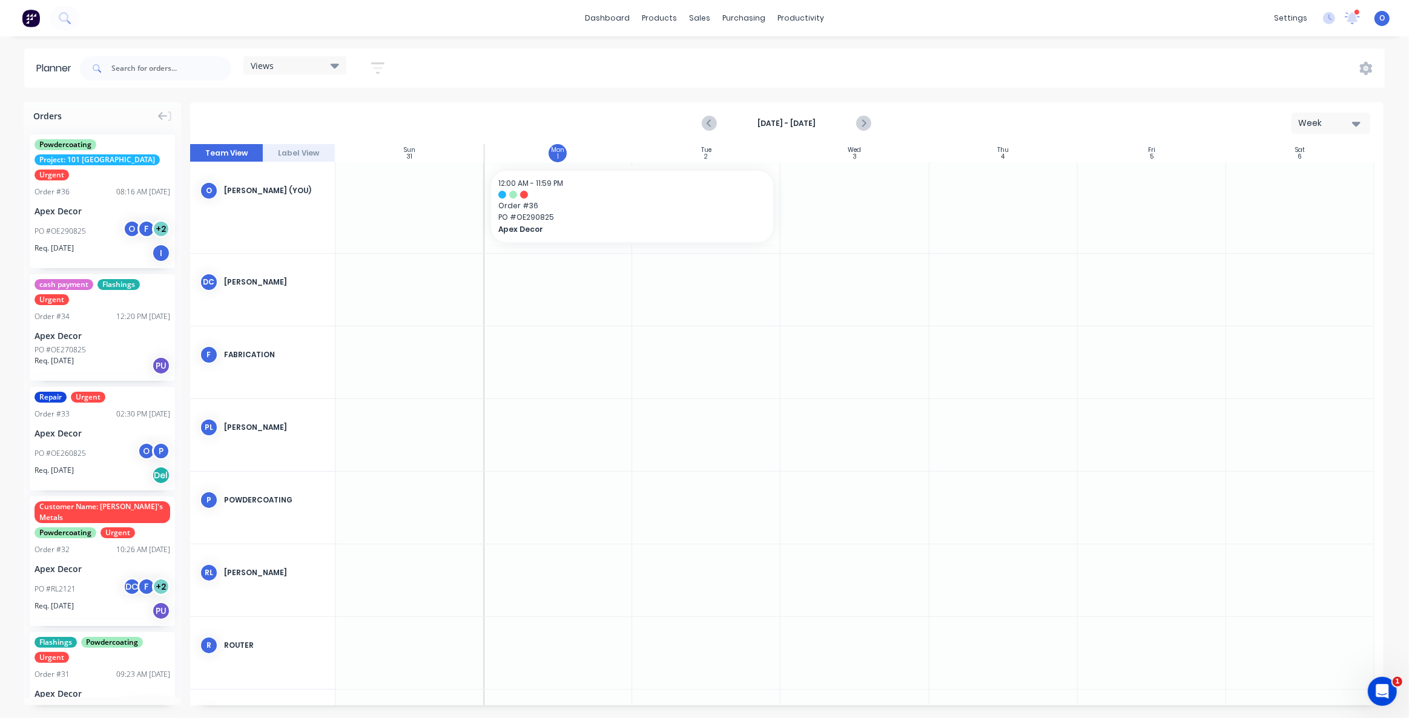
click at [518, 57] on div "Views Save new view None (Default) edit Default View edit Show/Hide users Show/…" at bounding box center [730, 68] width 1307 height 36
click at [1295, 122] on button "Week" at bounding box center [1330, 123] width 79 height 21
click at [1292, 176] on div "Week" at bounding box center [1309, 180] width 120 height 24
drag, startPoint x: 482, startPoint y: 186, endPoint x: 344, endPoint y: 182, distance: 138.7
click at [593, 204] on span "Order # 36" at bounding box center [632, 205] width 268 height 11
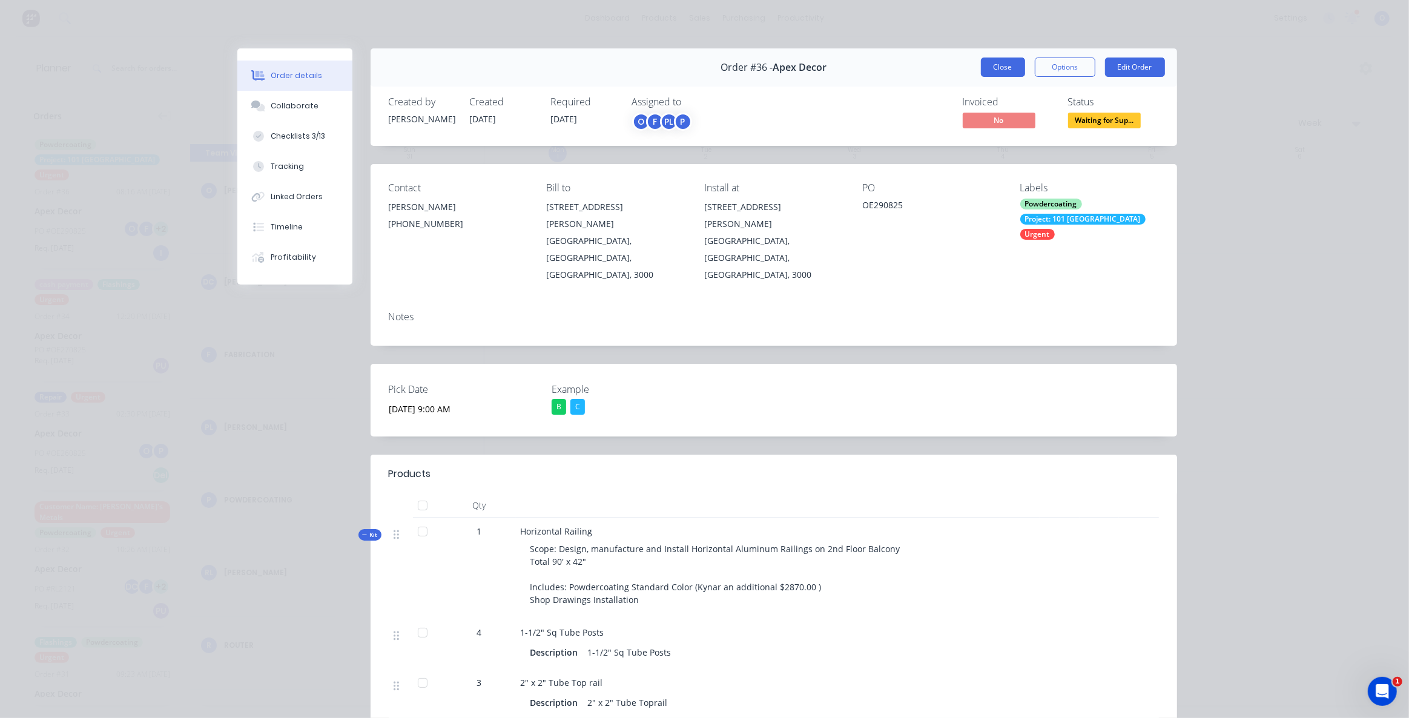
click at [981, 68] on button "Close" at bounding box center [1003, 67] width 44 height 19
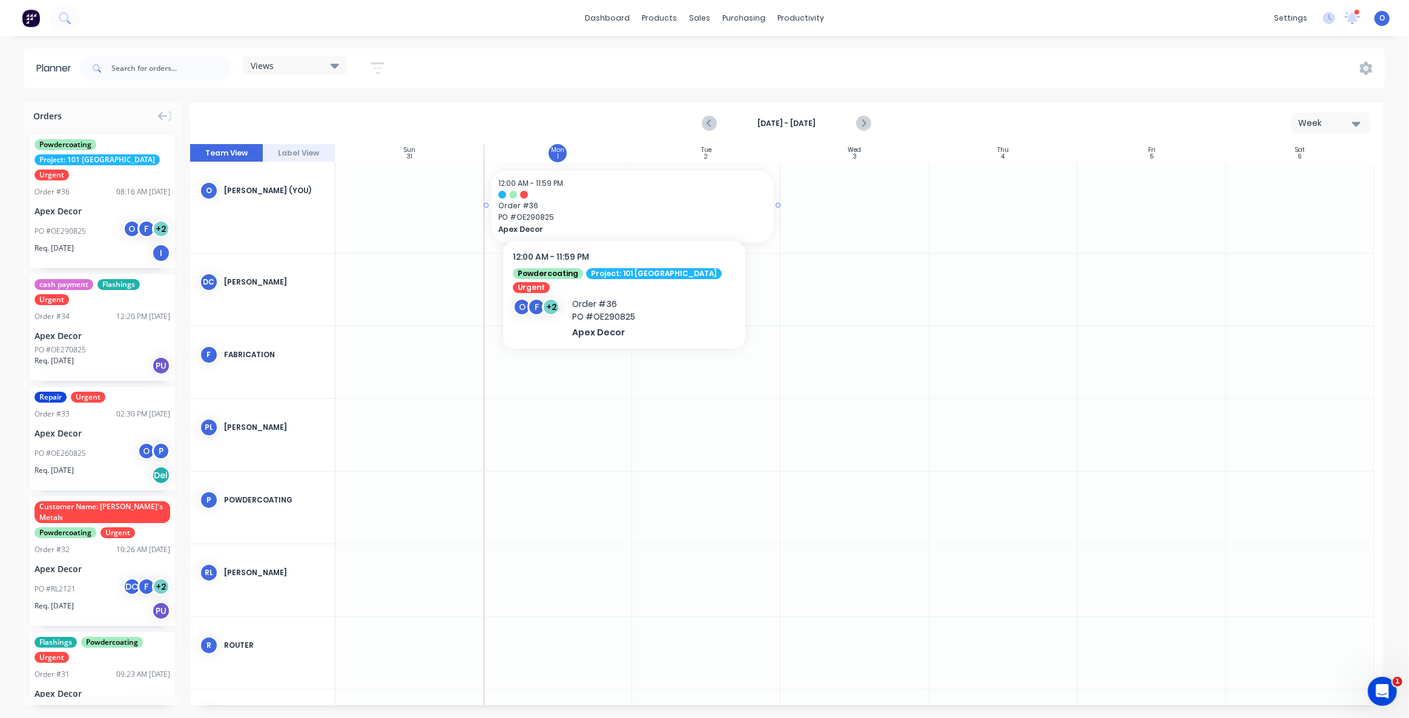
click at [605, 203] on span "Order # 36" at bounding box center [632, 205] width 268 height 11
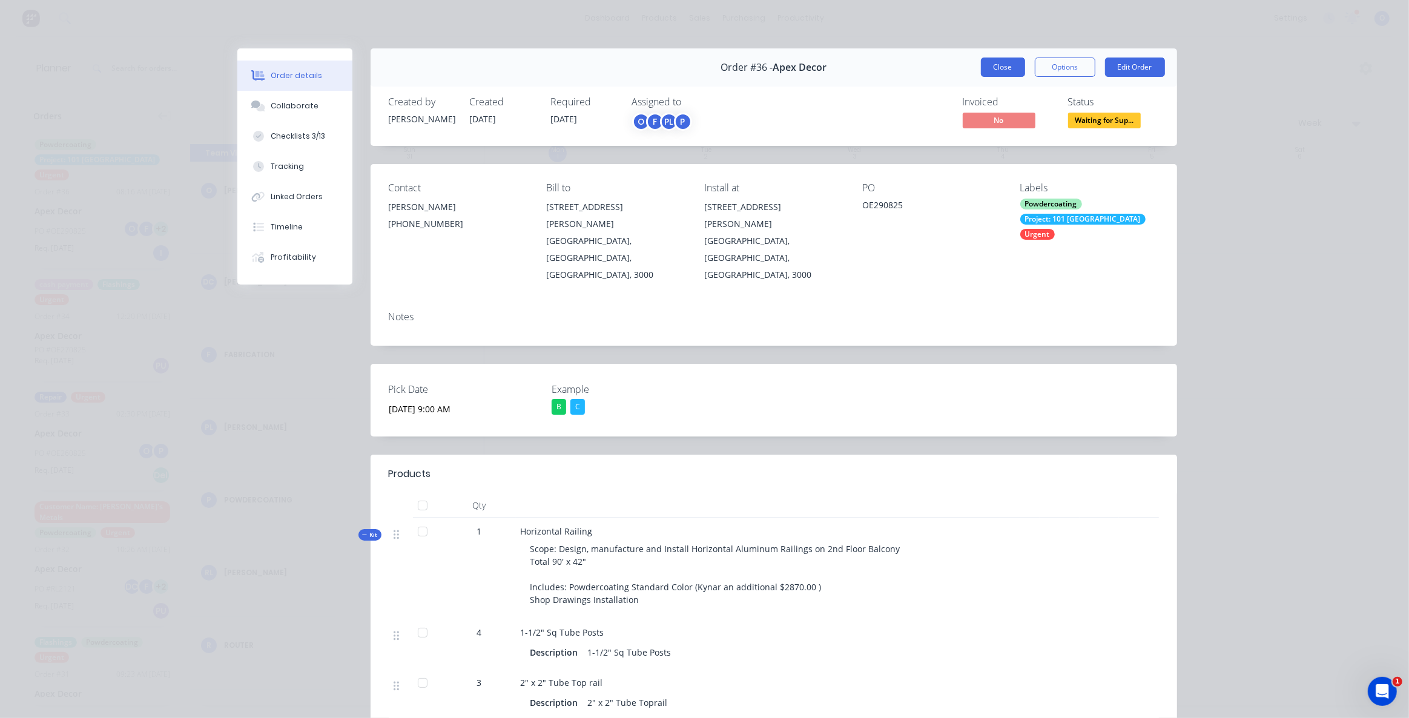
click at [990, 71] on button "Close" at bounding box center [1003, 67] width 44 height 19
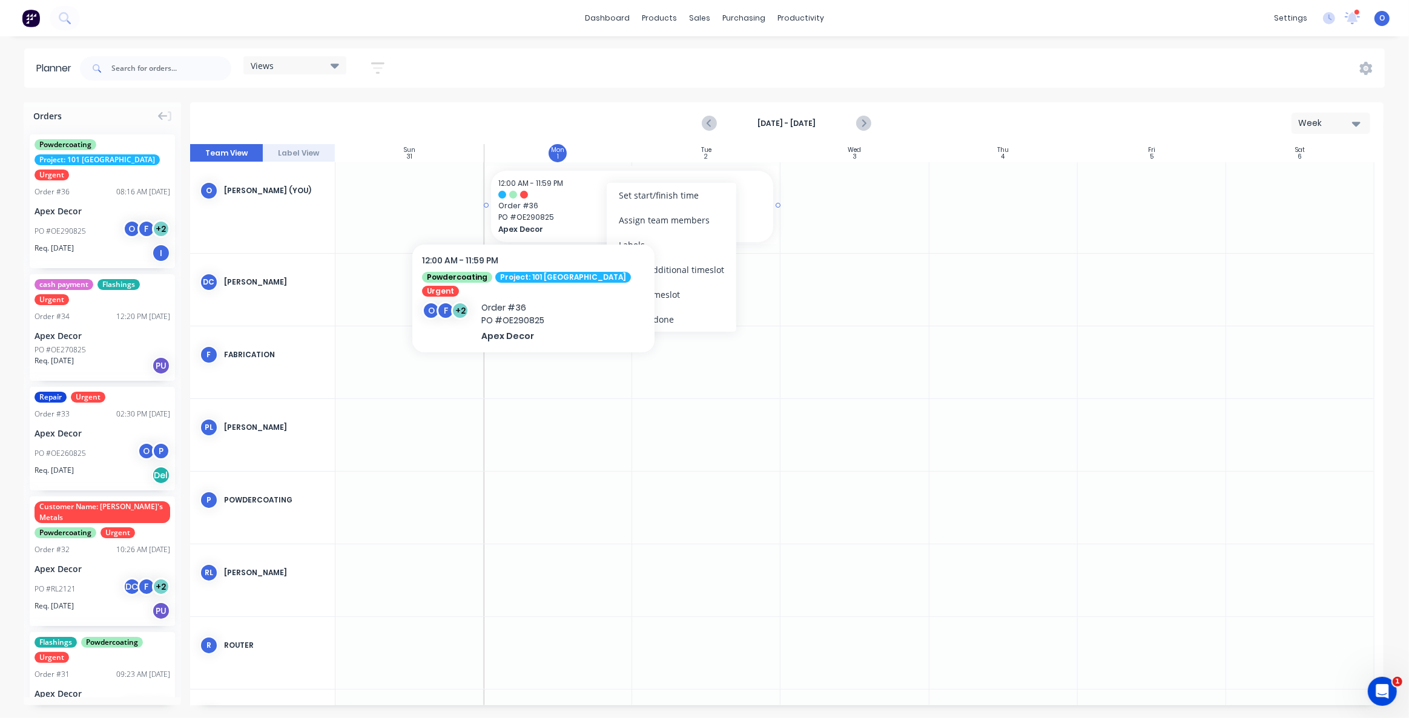
click at [510, 205] on span "Order # 36" at bounding box center [632, 205] width 268 height 11
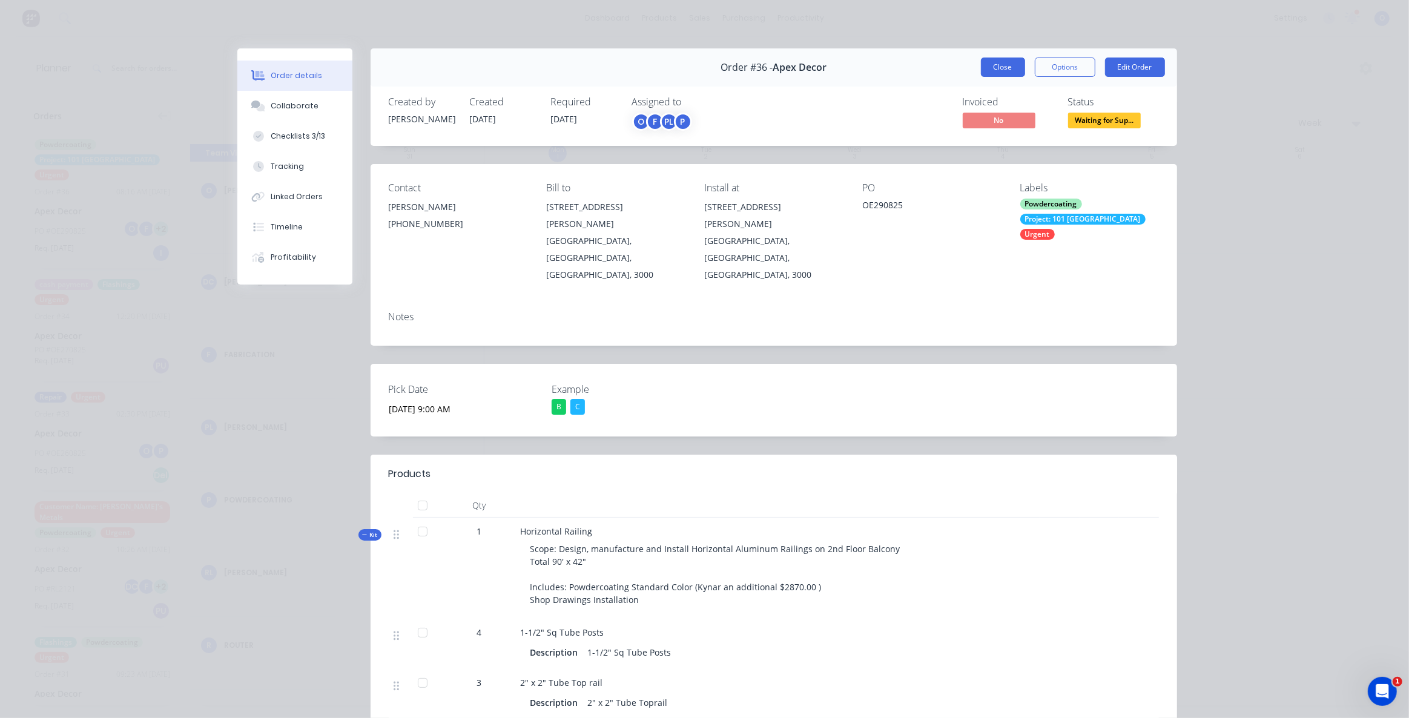
click at [989, 66] on button "Close" at bounding box center [1003, 67] width 44 height 19
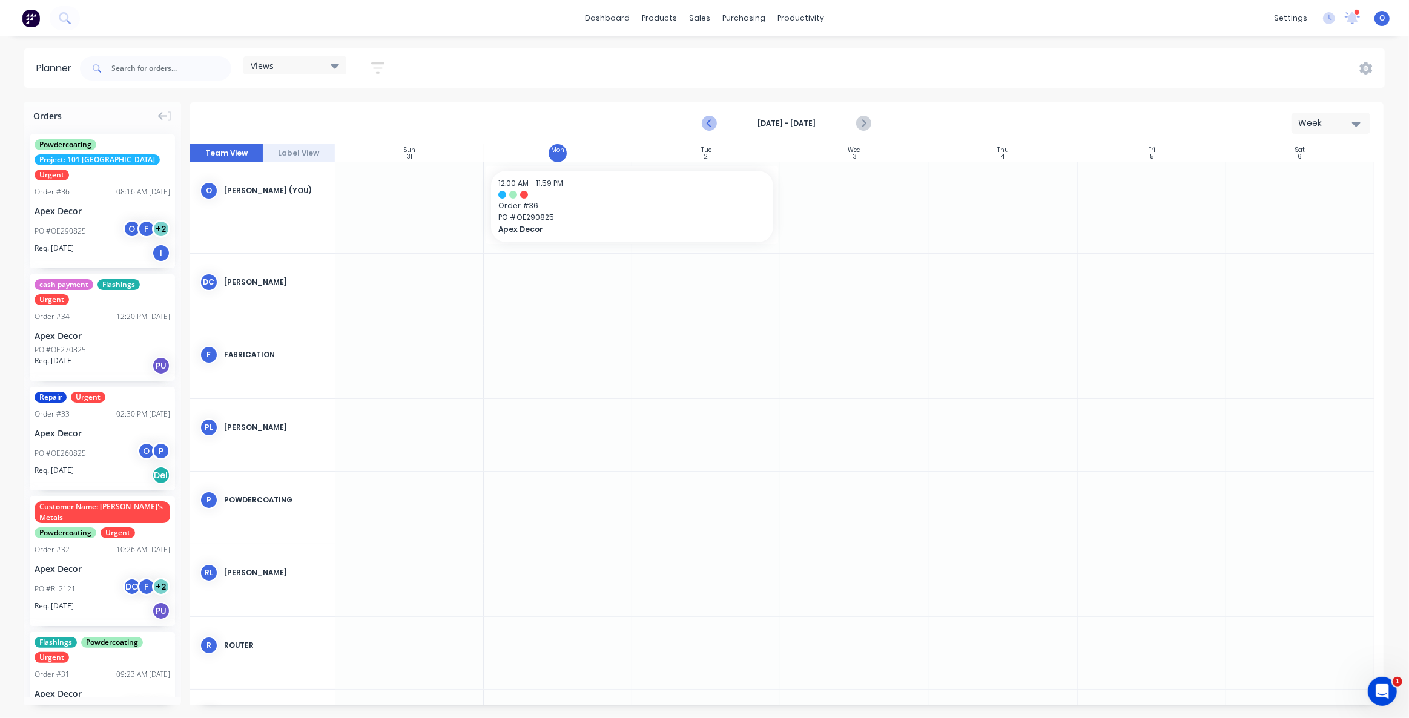
click at [709, 120] on icon "Previous page" at bounding box center [710, 123] width 15 height 15
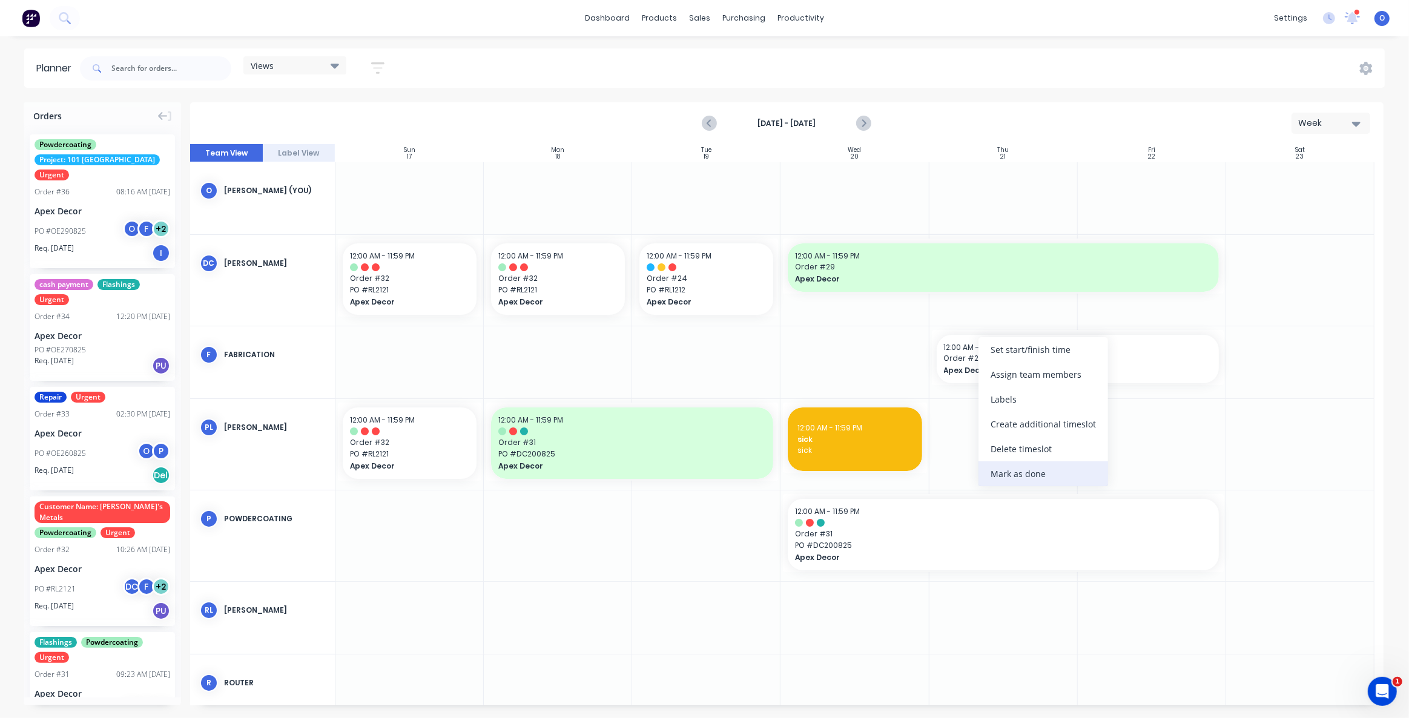
click at [1033, 474] on div "Mark as done" at bounding box center [1043, 473] width 130 height 25
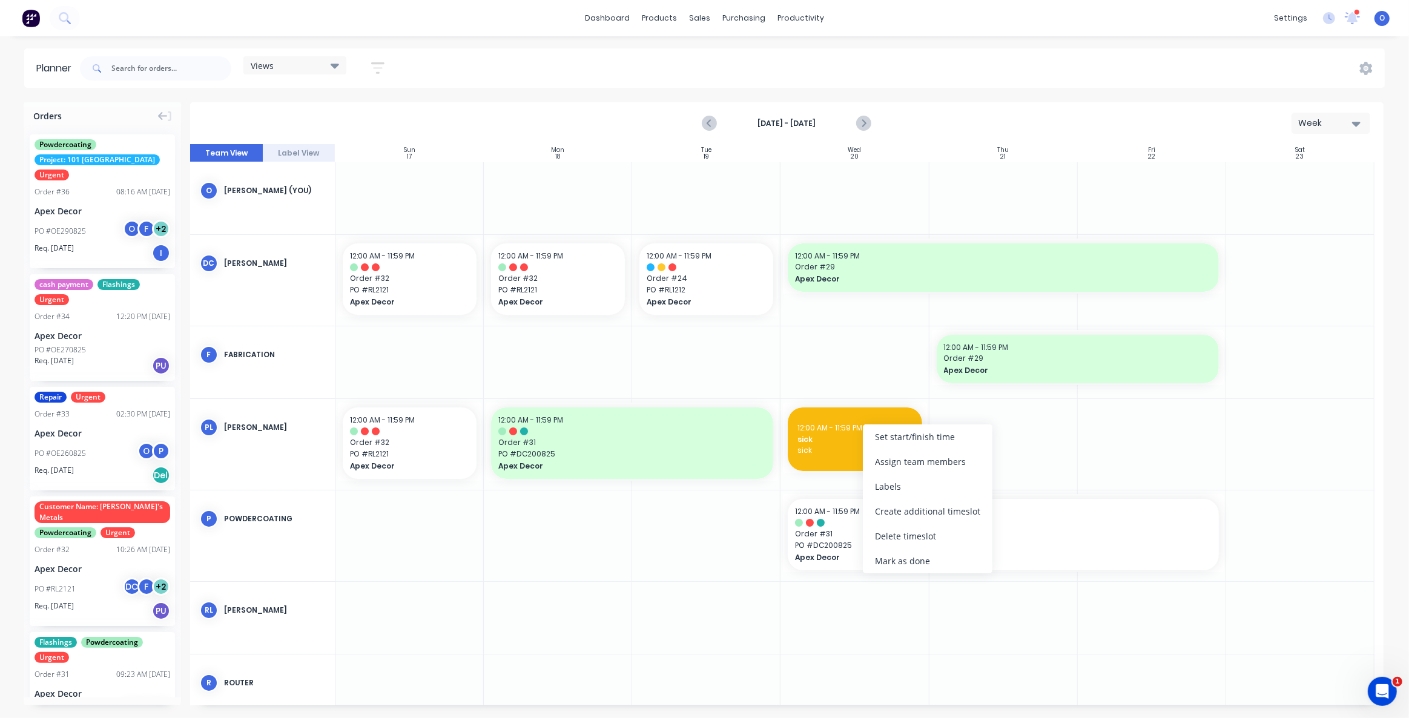
click at [921, 120] on div "[DATE] - [DATE] Week" at bounding box center [786, 123] width 1191 height 39
click at [712, 120] on icon "Previous page" at bounding box center [710, 123] width 15 height 15
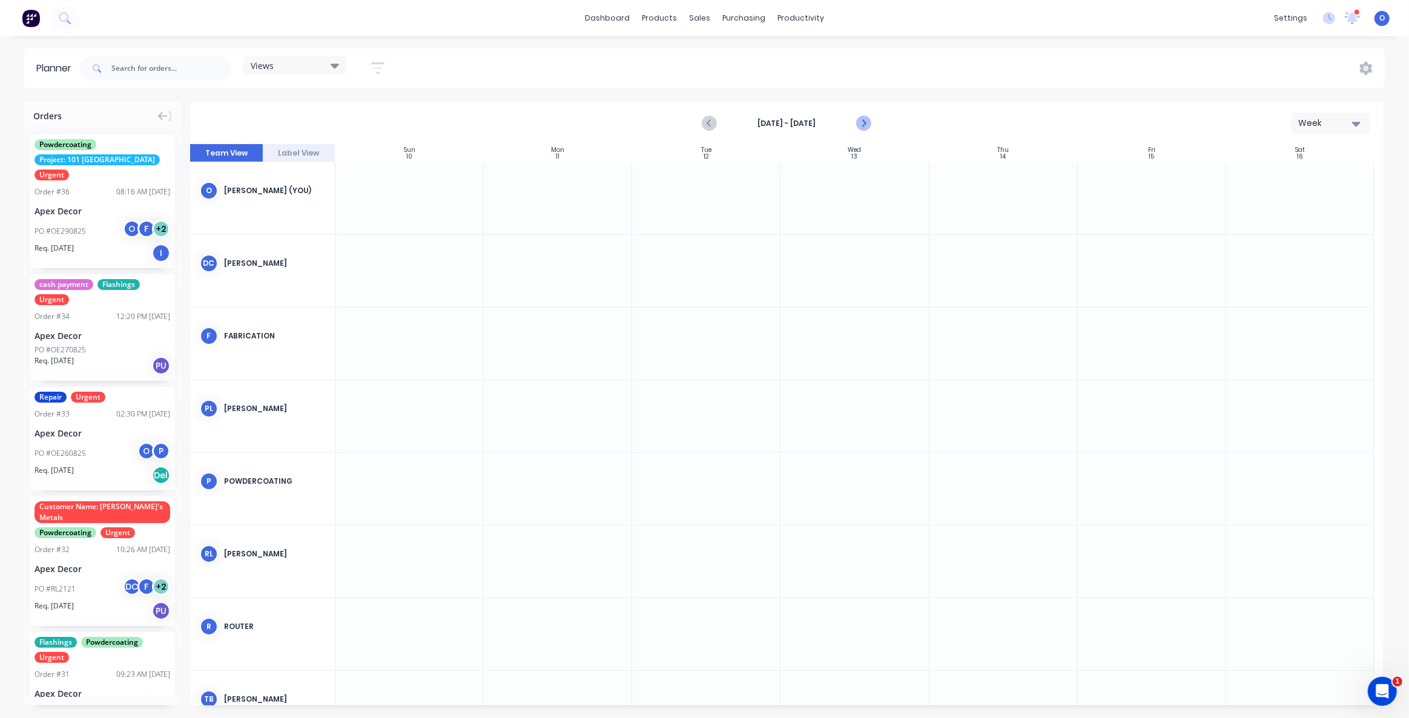
click at [872, 120] on button "Next page" at bounding box center [863, 123] width 24 height 24
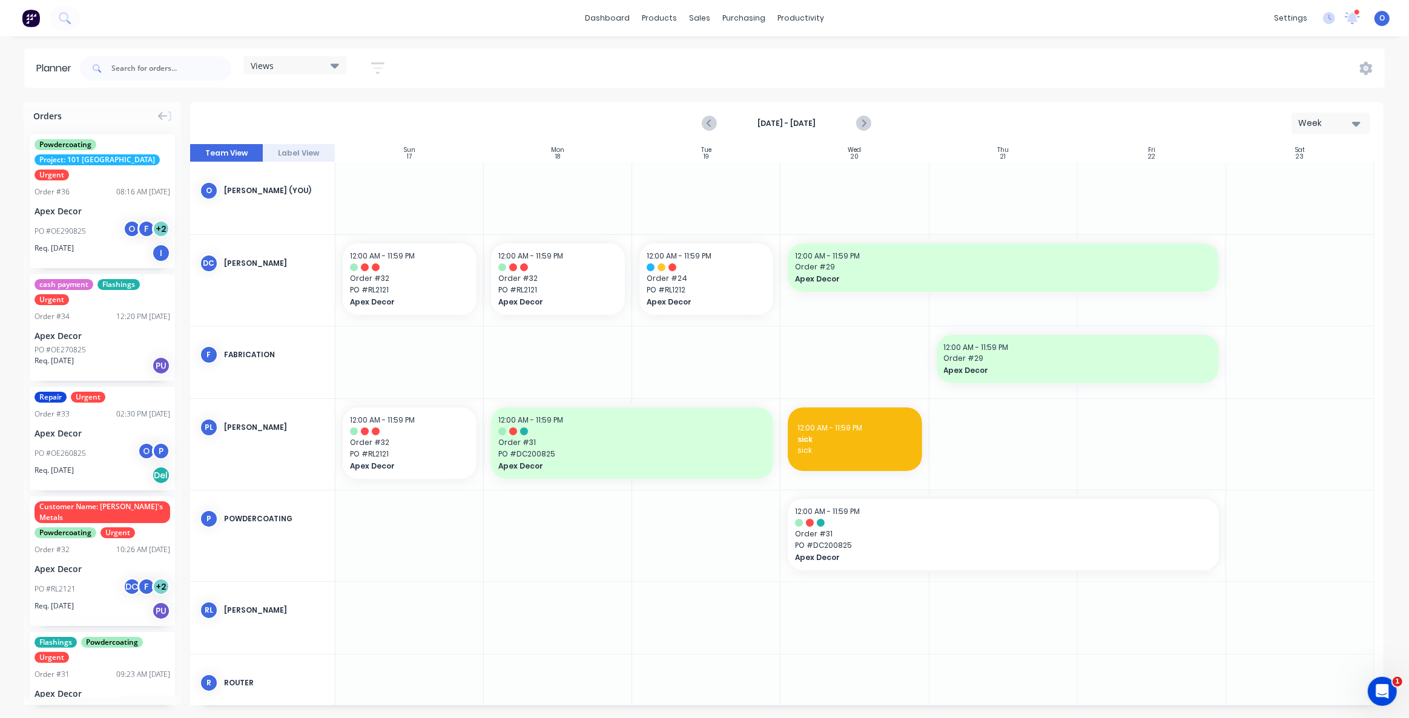
click at [1347, 120] on div "Week" at bounding box center [1326, 123] width 56 height 13
click at [796, 70] on div "Views Save new view None (Default) edit Default View edit Show/Hide users Show/…" at bounding box center [730, 68] width 1307 height 36
click at [839, 110] on div "Delivery Scheduling" at bounding box center [842, 106] width 76 height 11
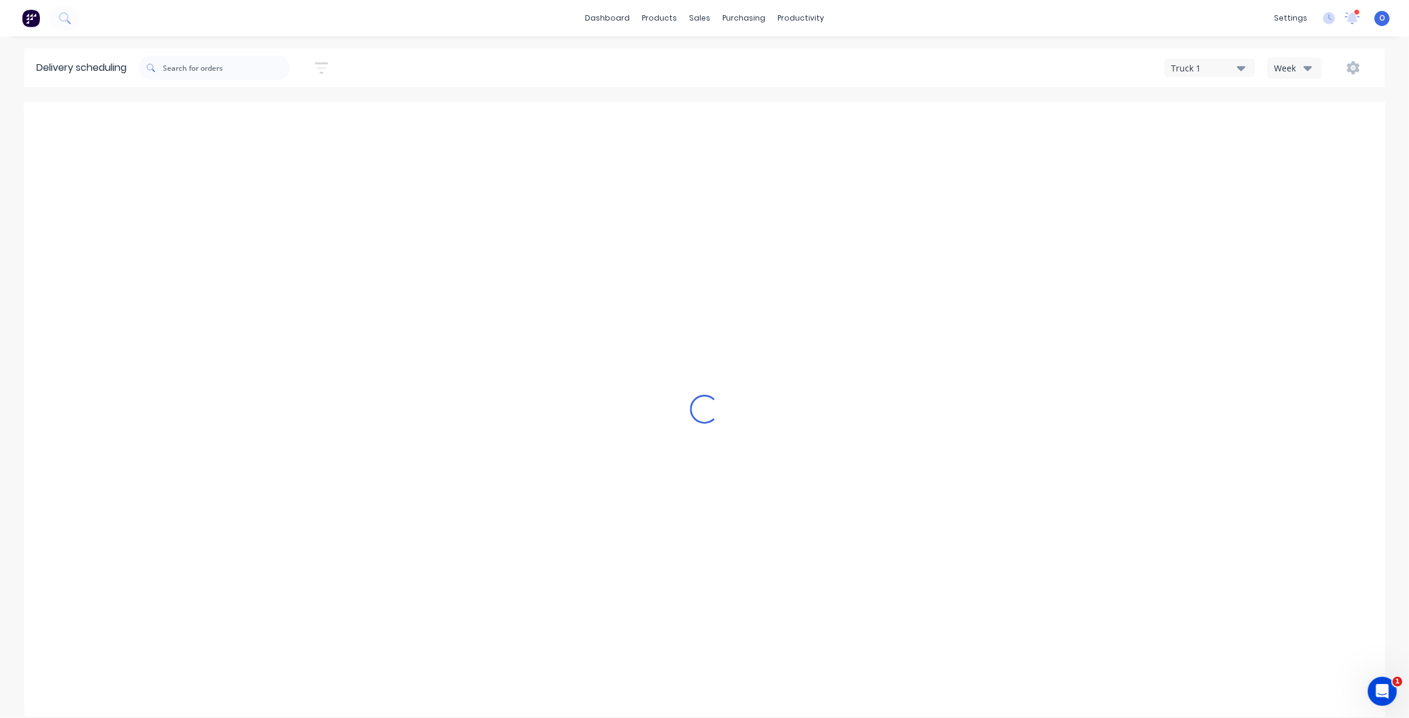
type input "[DATE] - [DATE]"
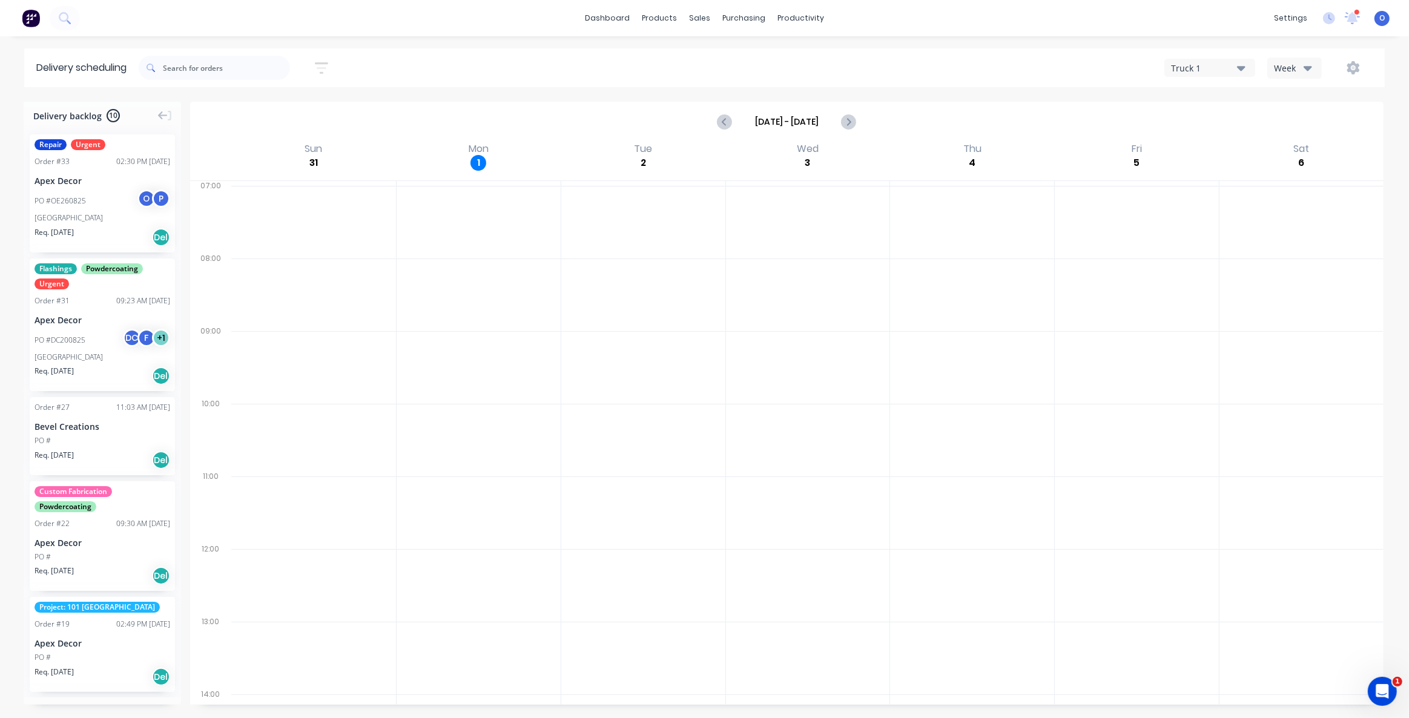
click at [1226, 62] on div "Truck 1" at bounding box center [1204, 68] width 66 height 13
click at [1210, 93] on div "Truck 1" at bounding box center [1225, 99] width 120 height 24
click at [800, 19] on div "productivity" at bounding box center [800, 18] width 59 height 18
click at [718, 59] on link "Sales Orders" at bounding box center [763, 57] width 160 height 24
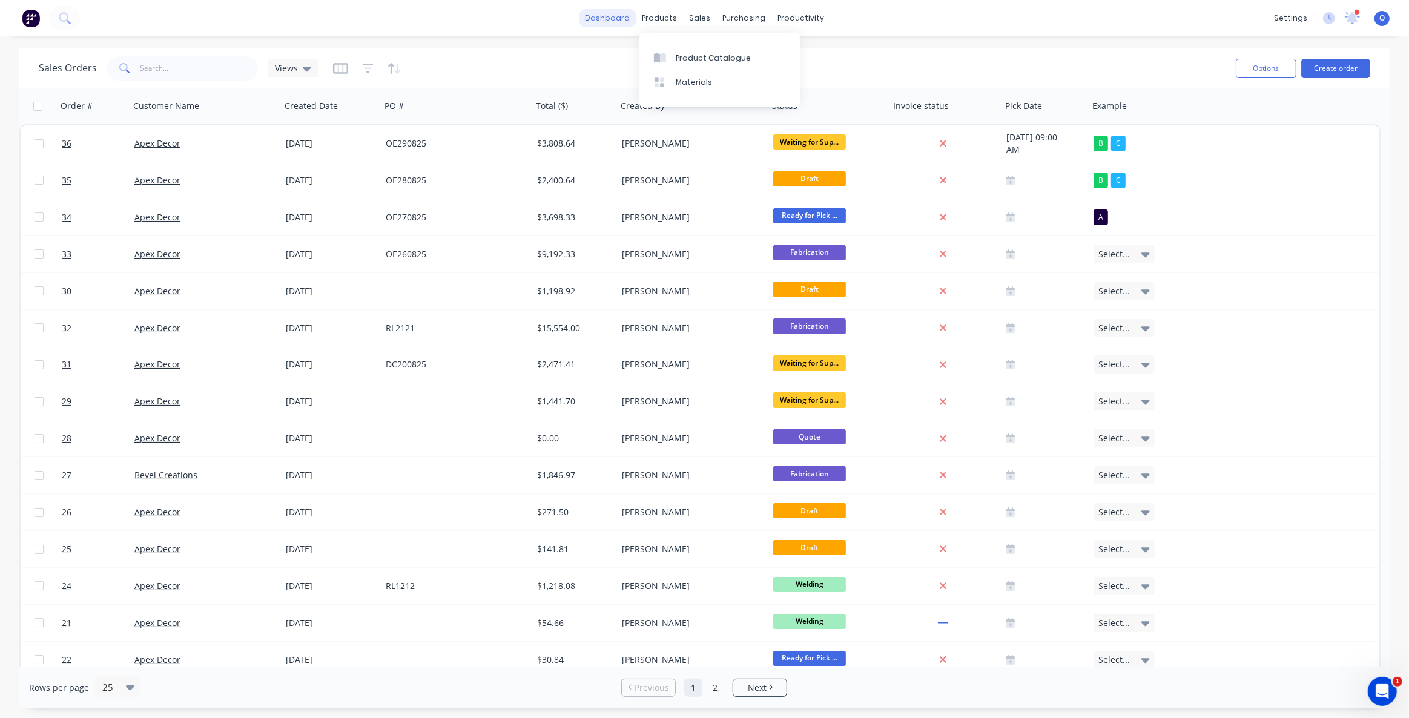
click at [600, 22] on link "dashboard" at bounding box center [607, 18] width 57 height 18
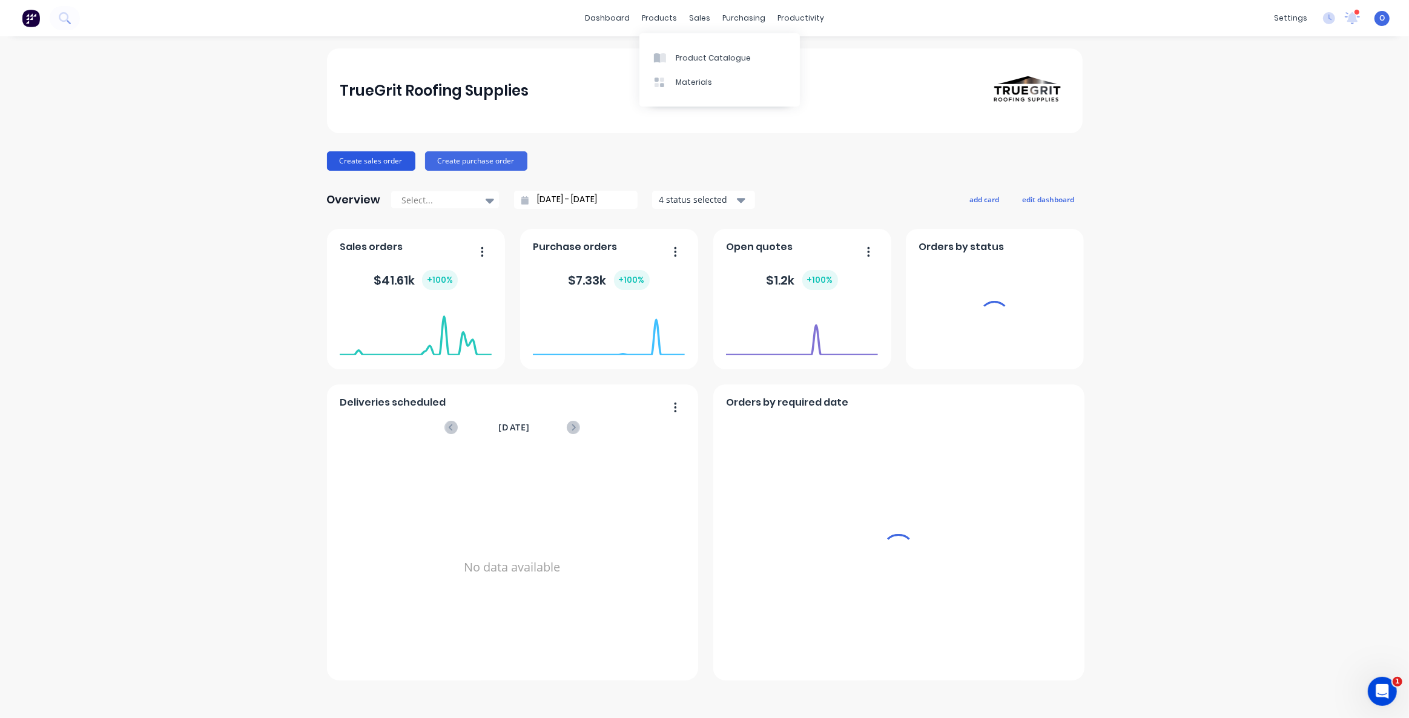
click at [215, 194] on div "TrueGrit Roofing Supplies Create sales order Create purchase order Overview Sel…" at bounding box center [704, 376] width 1409 height 657
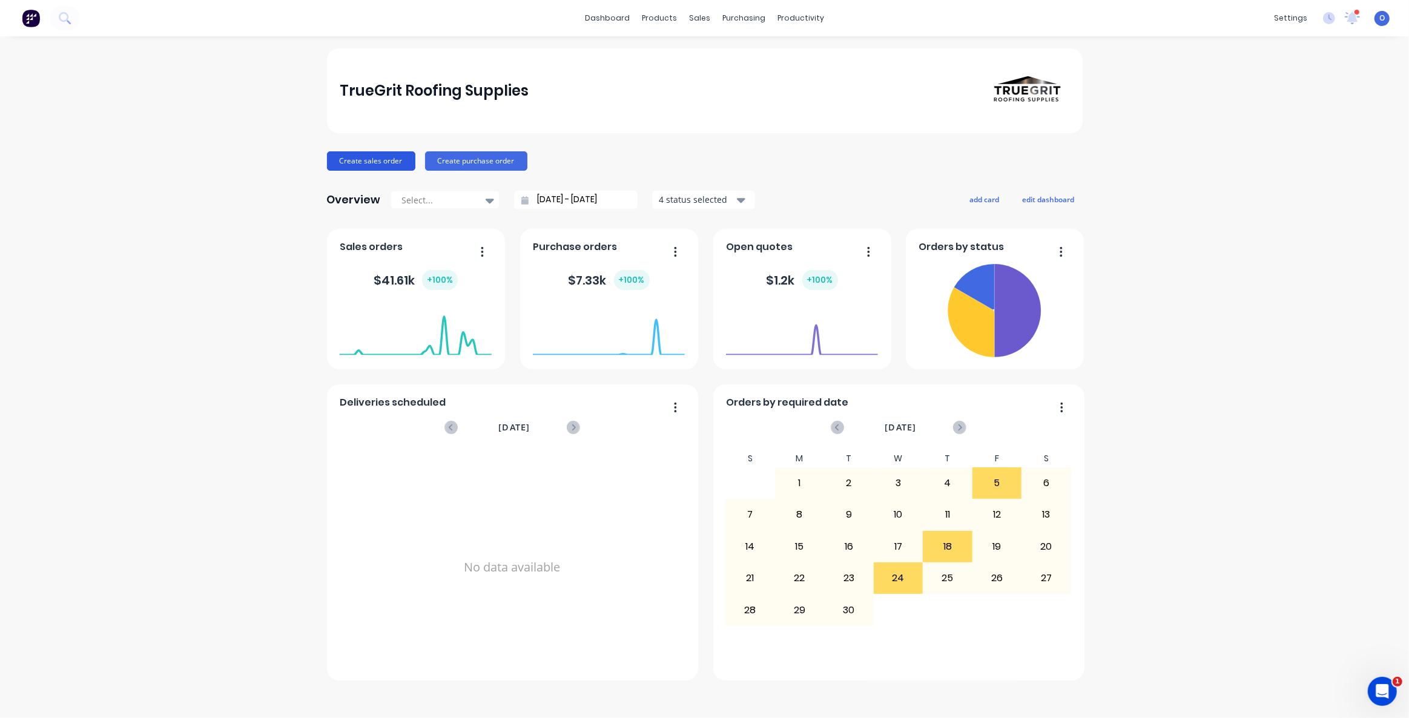
click at [374, 162] on button "Create sales order" at bounding box center [371, 160] width 88 height 19
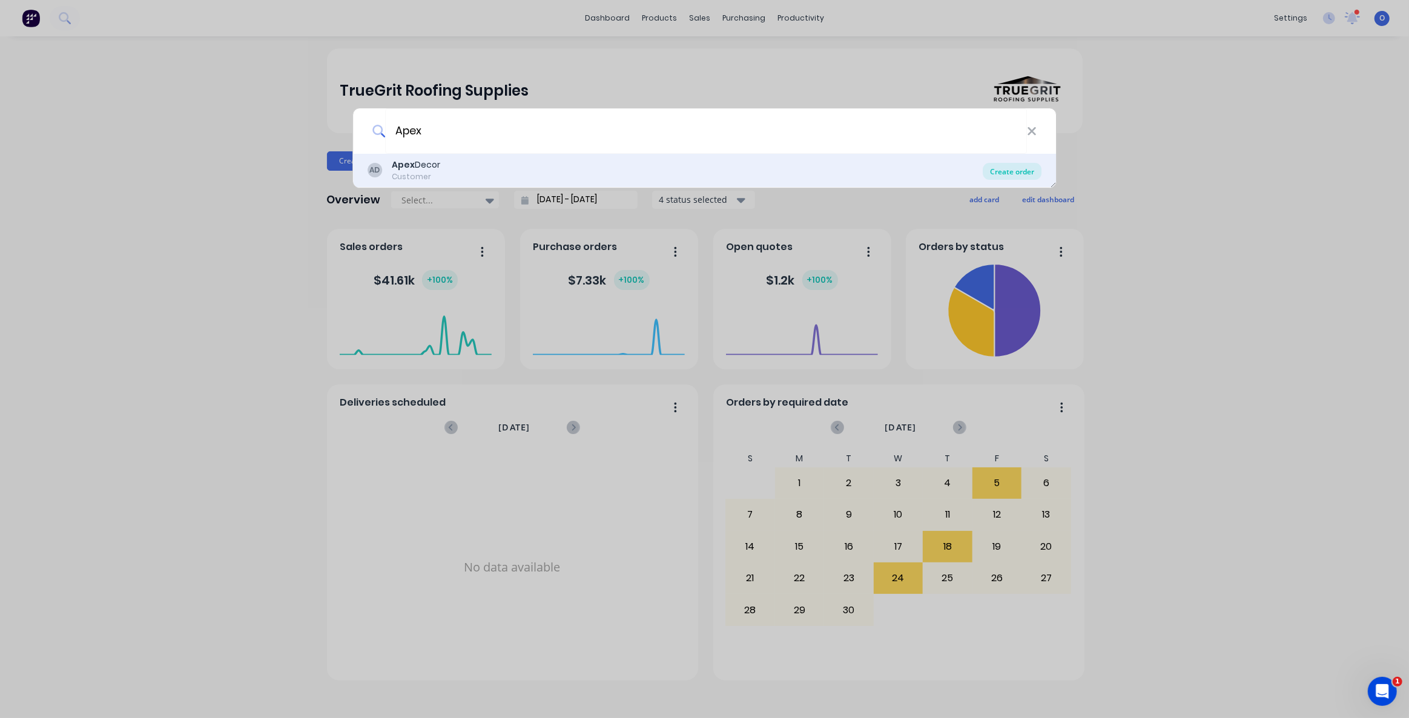
type input "Apex"
drag, startPoint x: 1006, startPoint y: 174, endPoint x: 945, endPoint y: 222, distance: 77.2
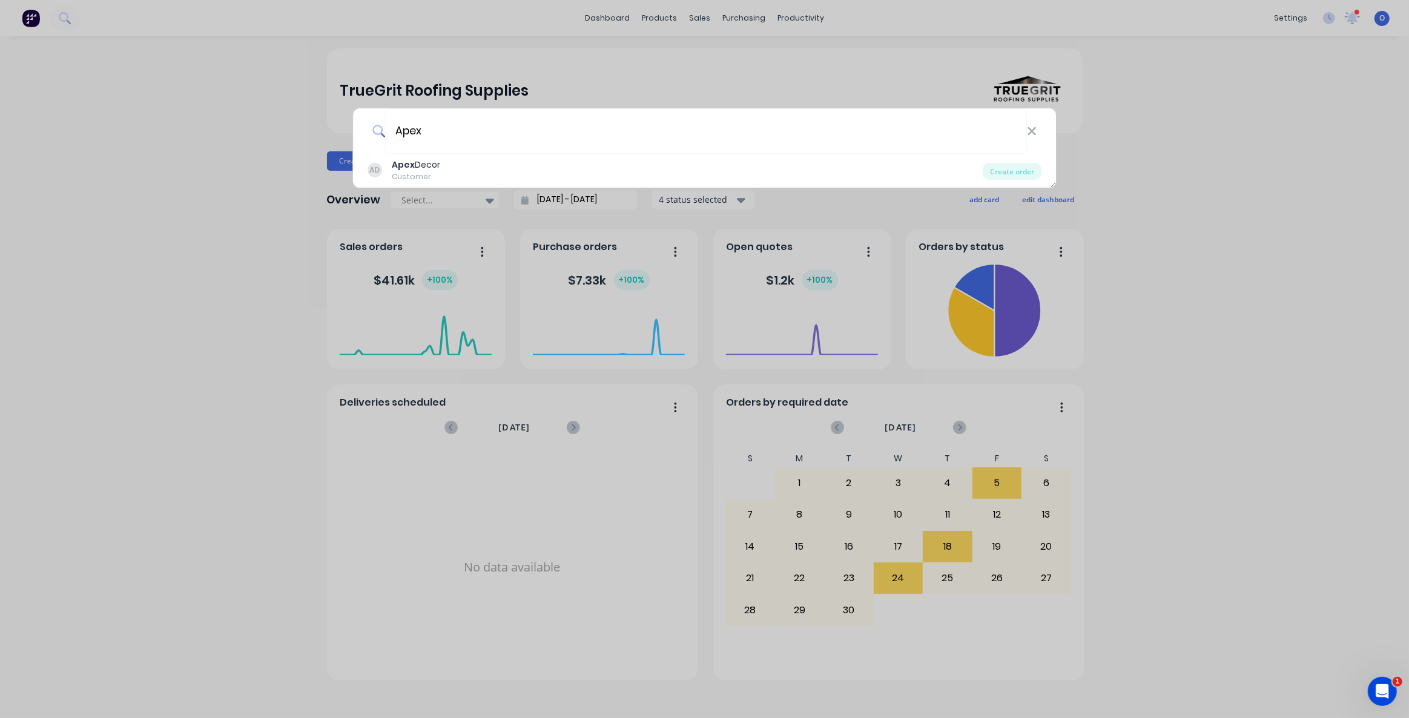
click at [1006, 174] on div "Create order" at bounding box center [1011, 171] width 59 height 17
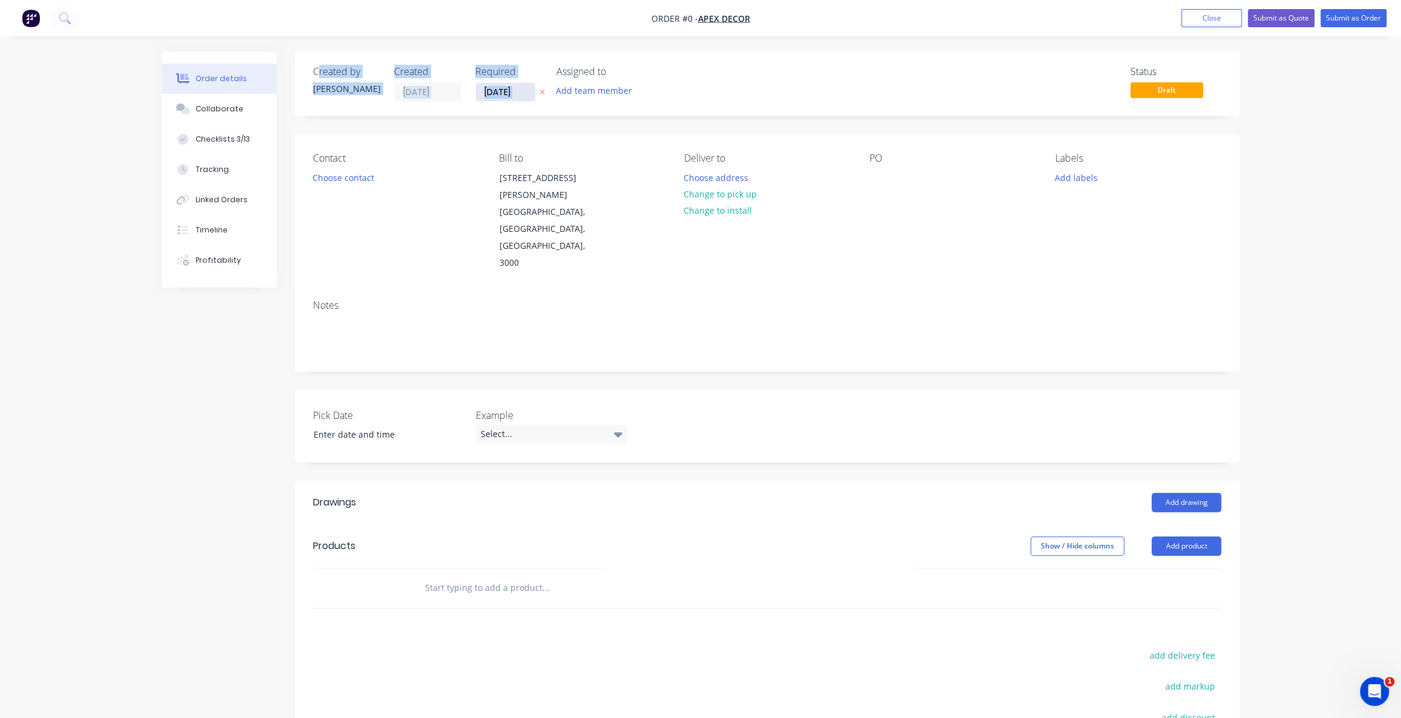
drag, startPoint x: 317, startPoint y: 74, endPoint x: 493, endPoint y: 98, distance: 178.3
click at [493, 98] on div "Created by [PERSON_NAME] Created [DATE] Required [DATE] Assigned to Add team me…" at bounding box center [495, 84] width 364 height 36
click at [324, 91] on div "[PERSON_NAME]" at bounding box center [346, 88] width 67 height 13
click at [324, 77] on div "Created by" at bounding box center [346, 72] width 67 height 12
click at [484, 87] on input "[DATE]" at bounding box center [505, 92] width 59 height 18
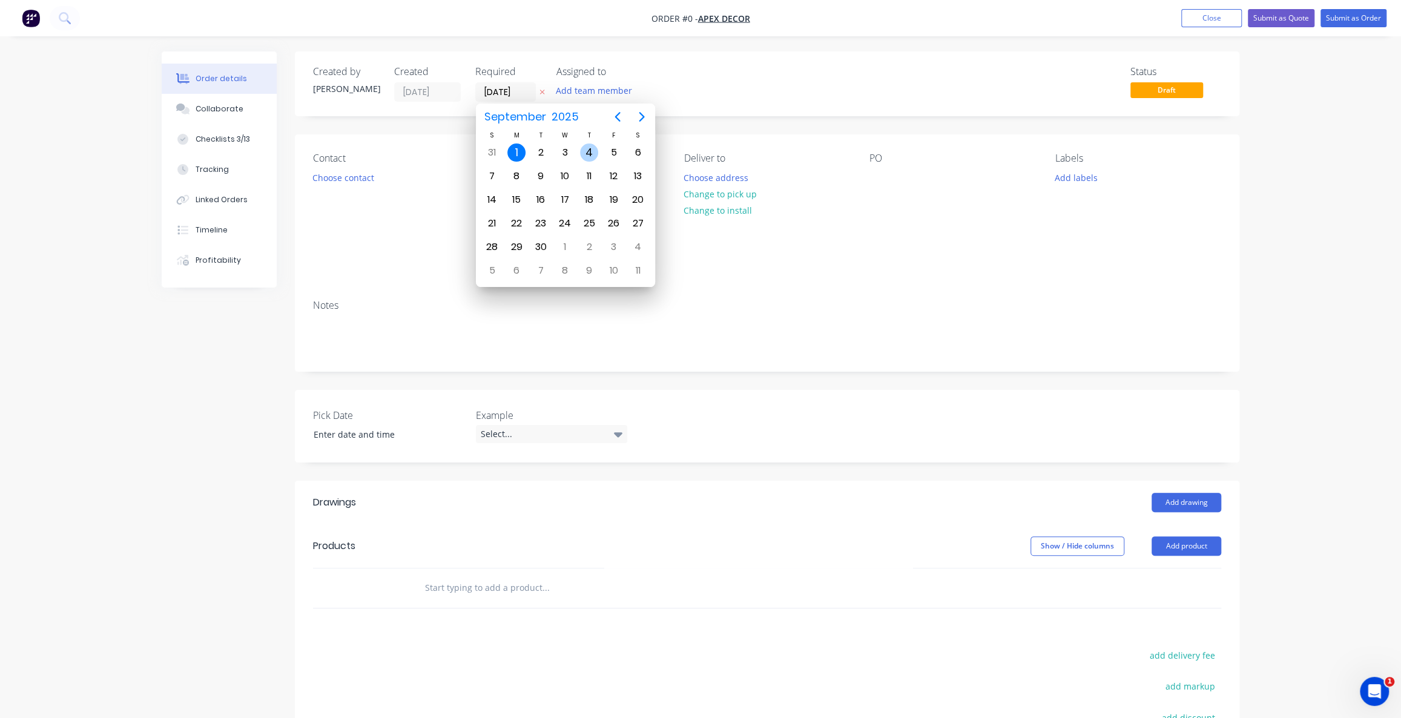
click at [589, 157] on div "4" at bounding box center [589, 152] width 18 height 18
type input "[DATE]"
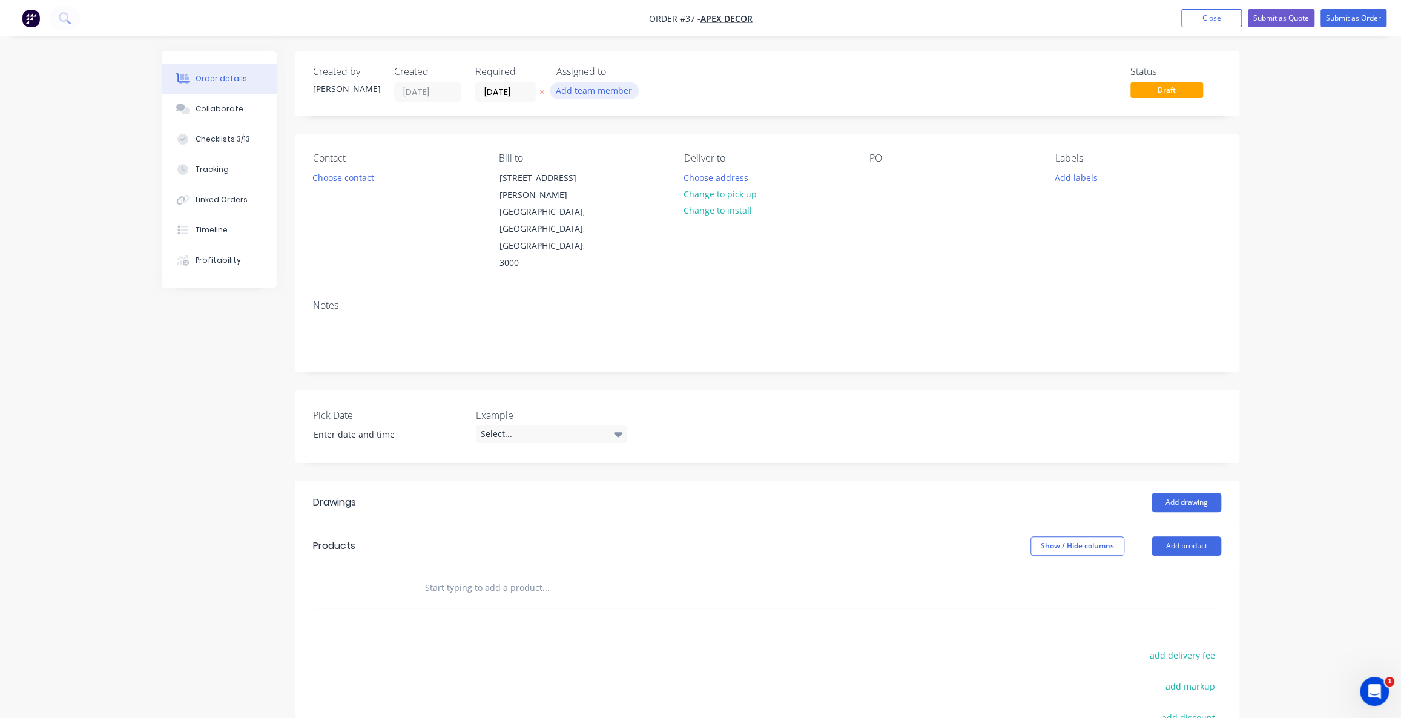
click at [587, 92] on button "Add team member" at bounding box center [594, 90] width 89 height 16
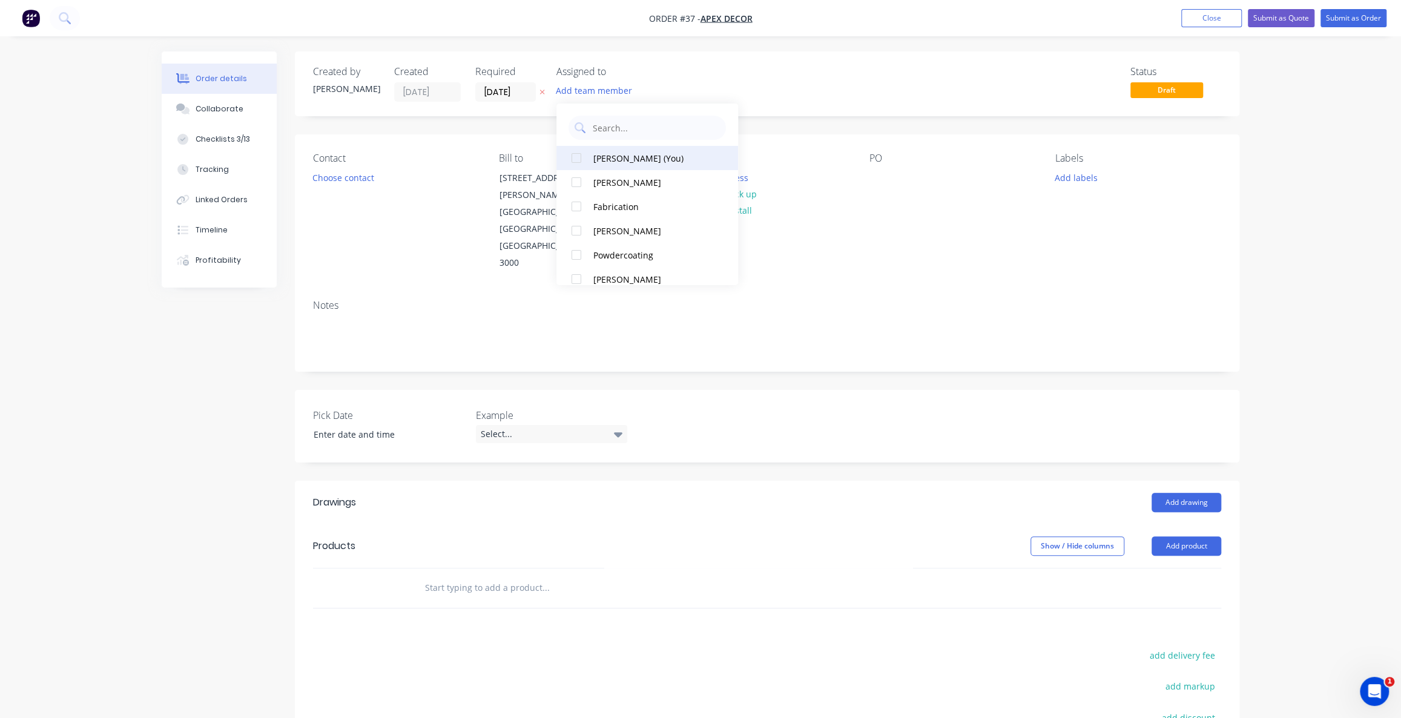
click at [577, 153] on div at bounding box center [576, 158] width 24 height 24
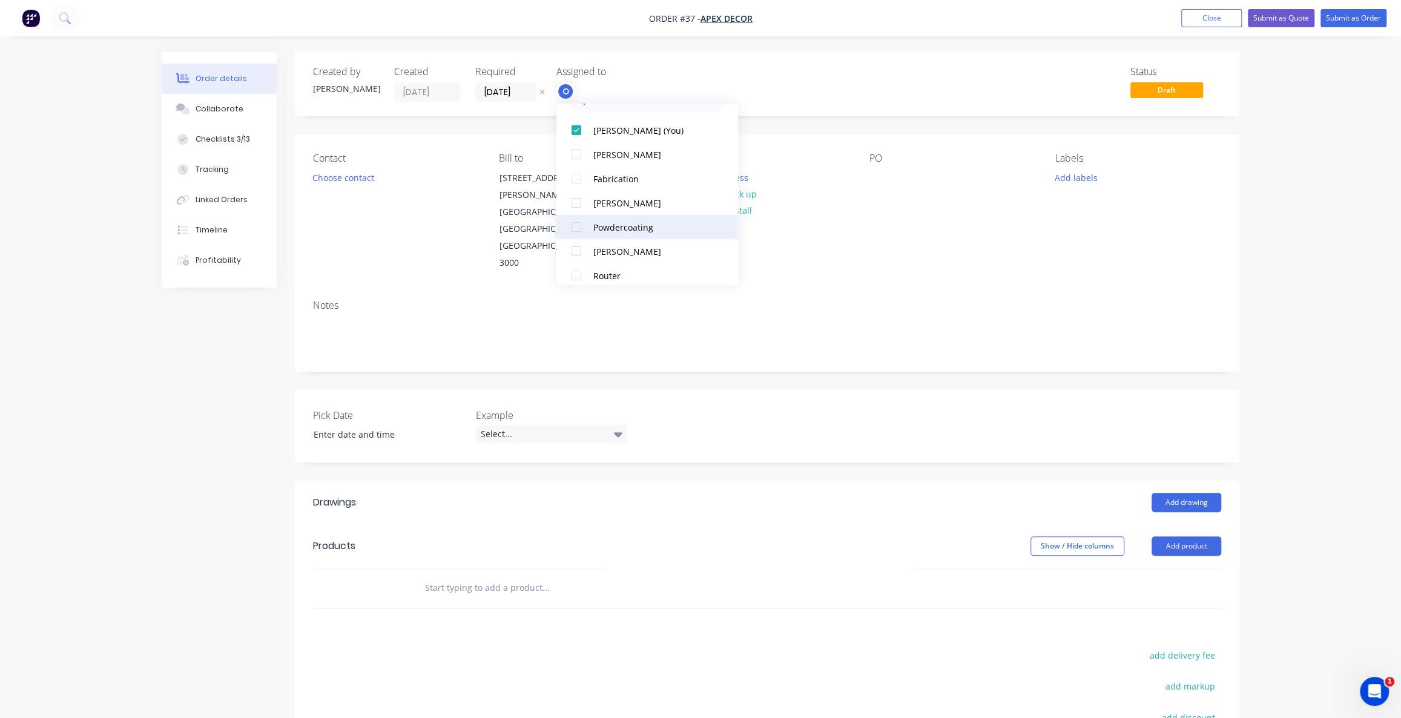
scroll to position [54, 0]
click at [1277, 128] on div "Order details Collaborate Checklists 3/13 Tracking Linked Orders Timeline Profi…" at bounding box center [700, 458] width 1401 height 917
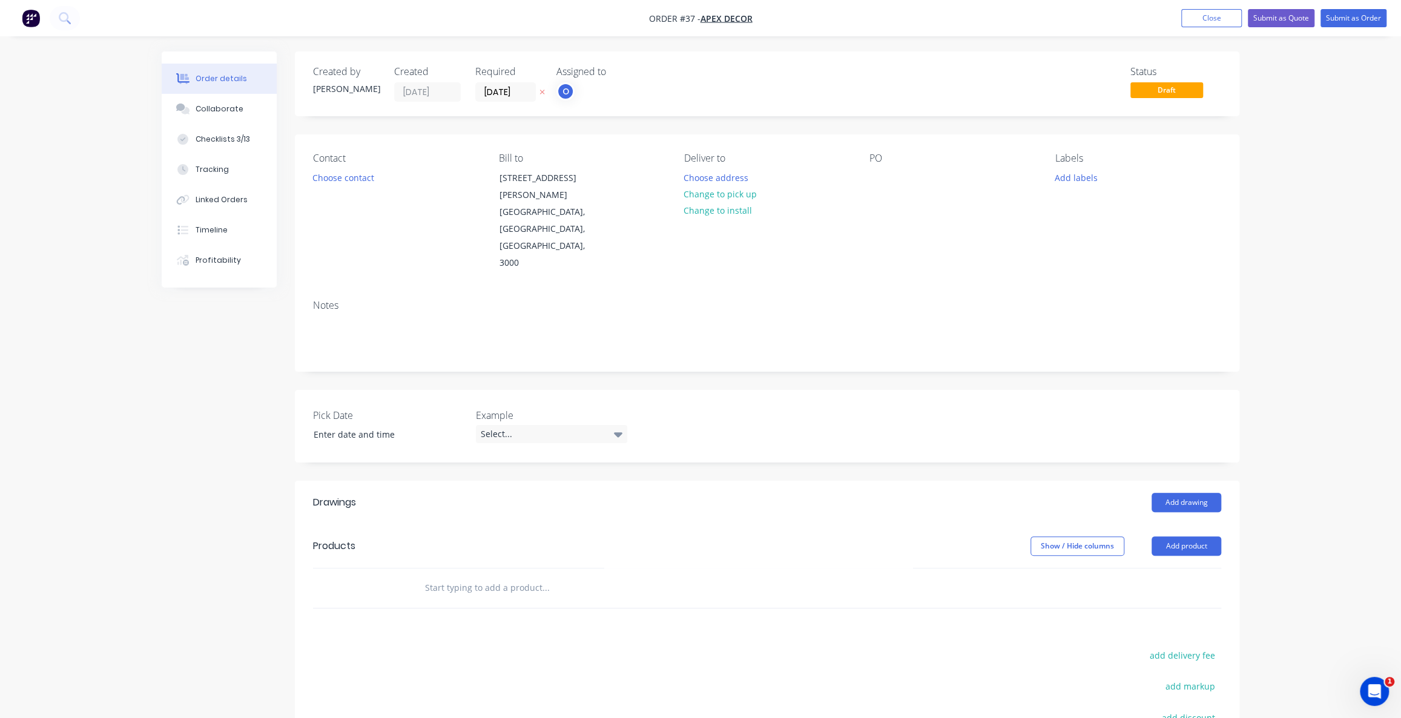
click at [1321, 263] on div "Order details Collaborate Checklists 3/13 Tracking Linked Orders Timeline Profi…" at bounding box center [700, 458] width 1401 height 917
click at [344, 177] on button "Choose contact" at bounding box center [343, 177] width 74 height 16
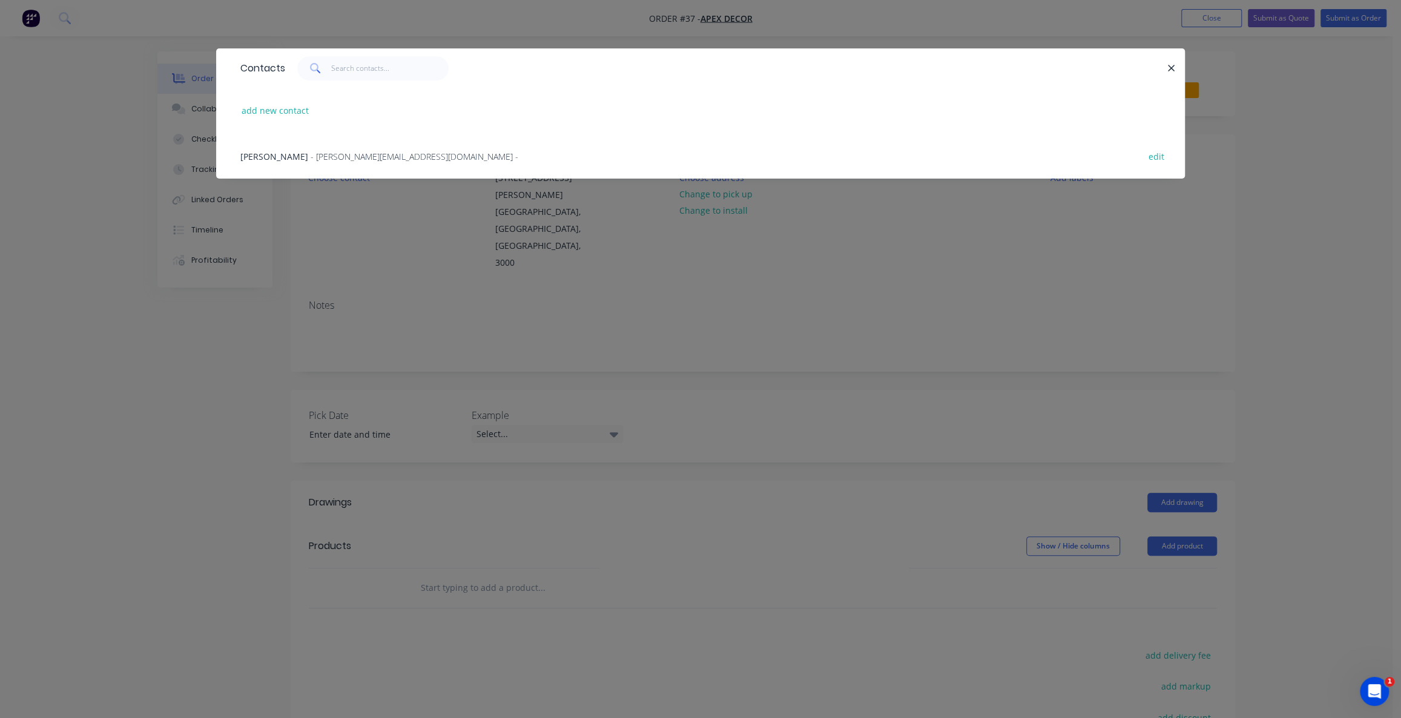
click at [327, 156] on span "- [PERSON_NAME][EMAIL_ADDRESS][DOMAIN_NAME] -" at bounding box center [415, 157] width 208 height 12
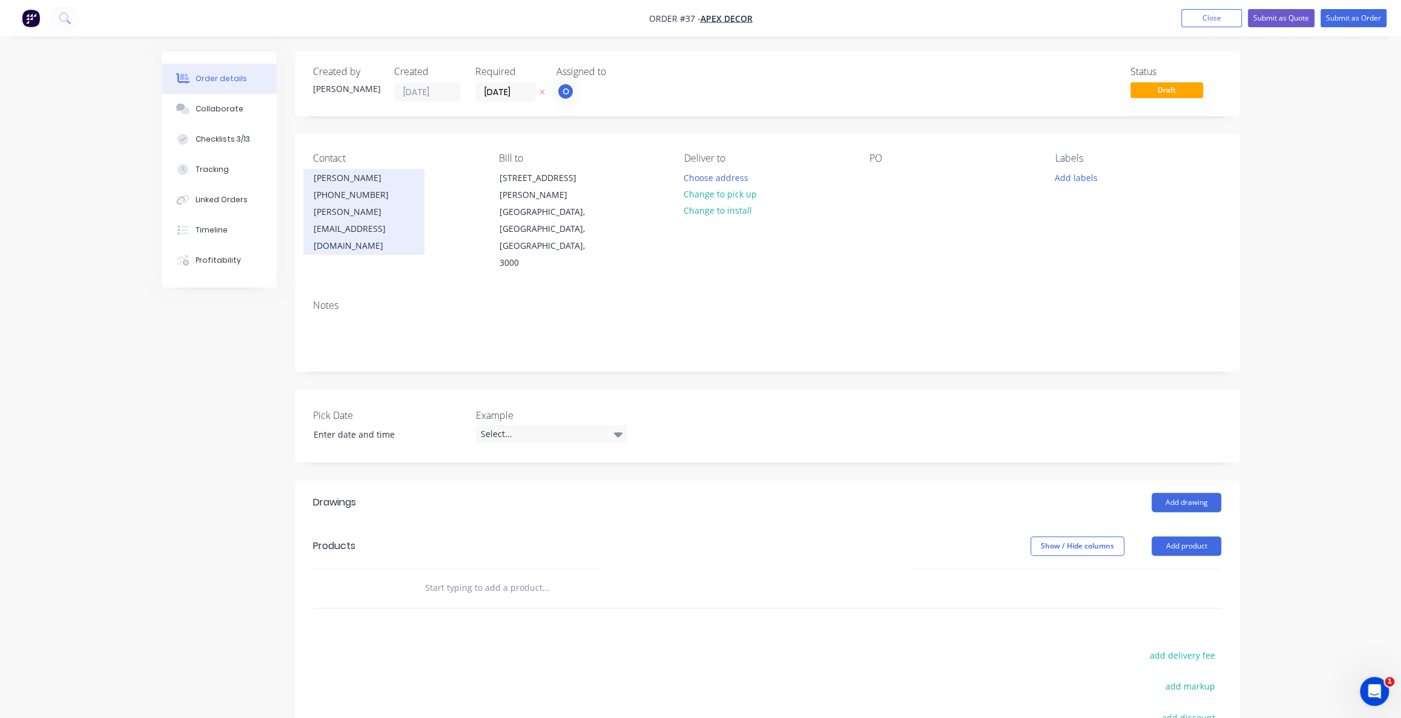
click at [407, 211] on div "[PERSON_NAME][EMAIL_ADDRESS][DOMAIN_NAME]" at bounding box center [364, 228] width 100 height 51
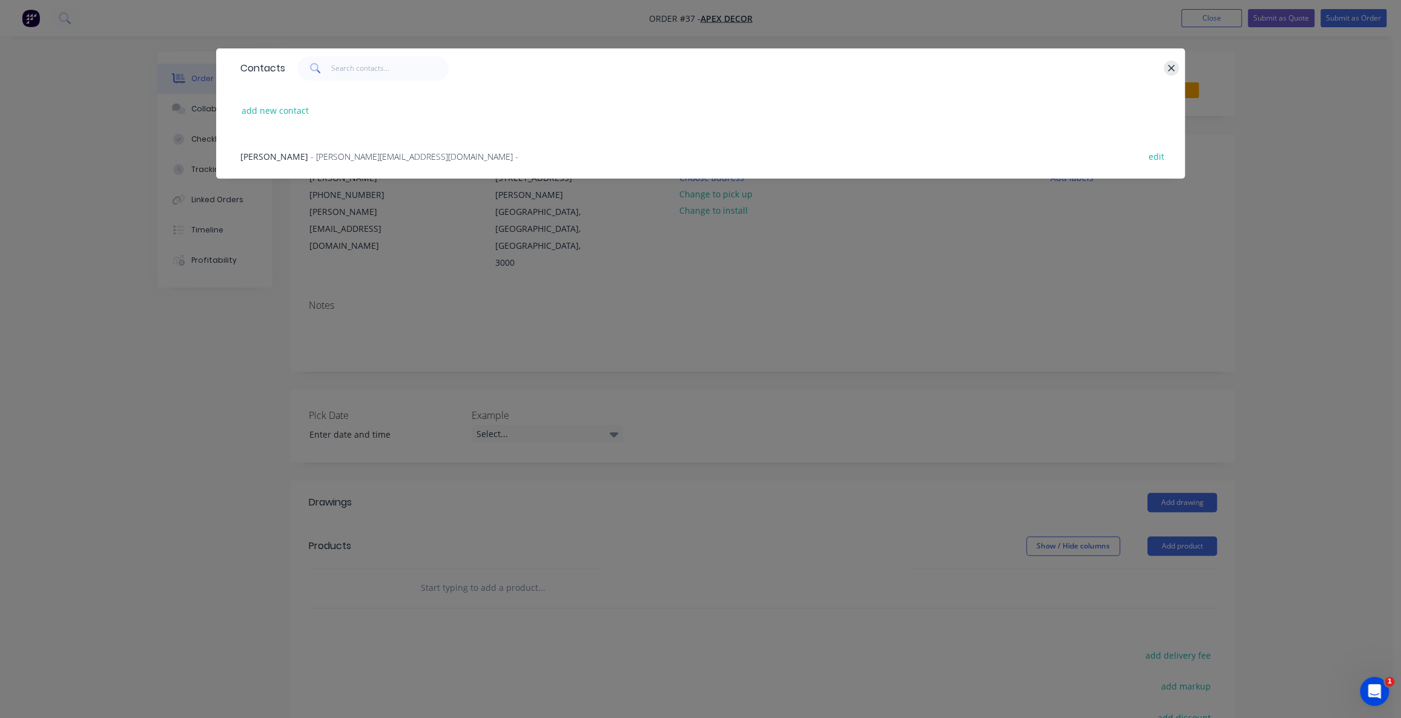
click at [1168, 68] on icon "button" at bounding box center [1171, 68] width 8 height 11
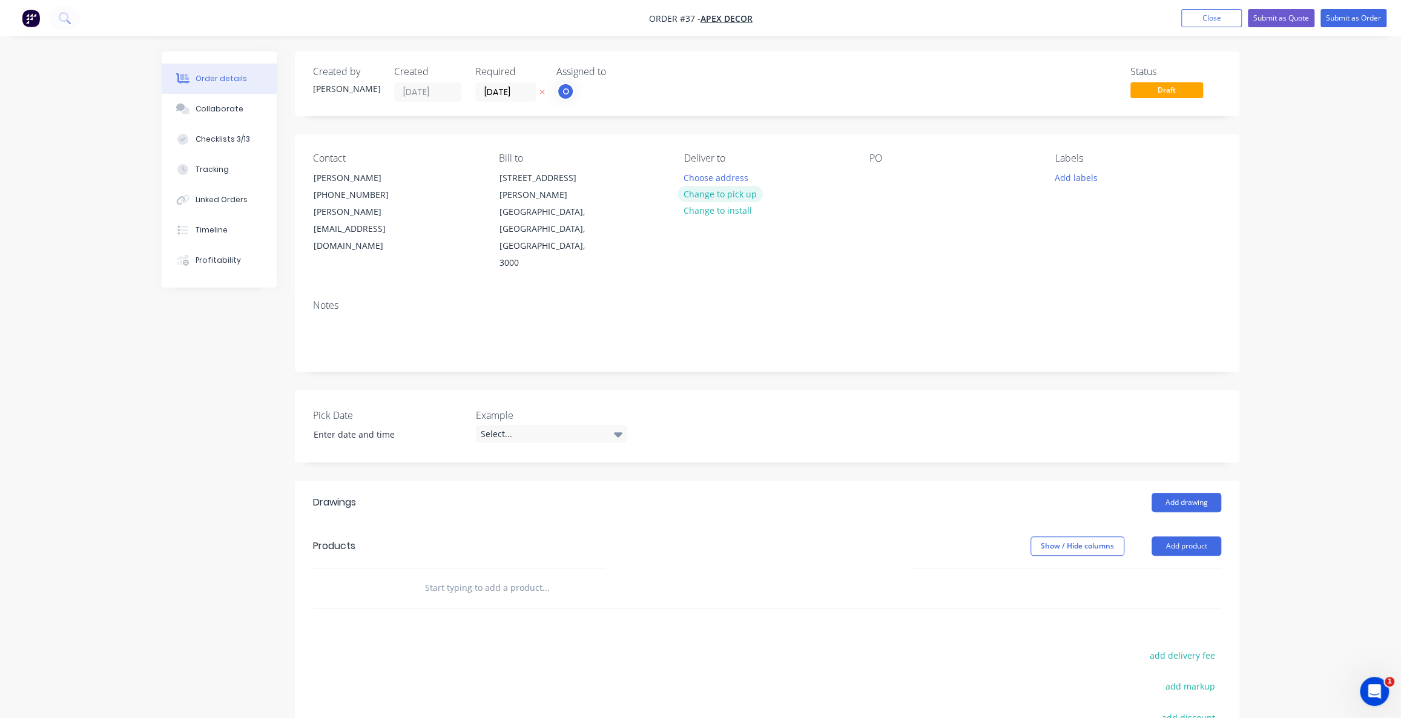
click at [731, 196] on button "Change to pick up" at bounding box center [720, 194] width 86 height 16
click at [878, 179] on div at bounding box center [878, 178] width 19 height 18
click at [1342, 257] on div "Order details Collaborate Checklists 3/13 Tracking Linked Orders Timeline Profi…" at bounding box center [700, 458] width 1401 height 917
click at [1077, 173] on button "Add labels" at bounding box center [1076, 177] width 56 height 16
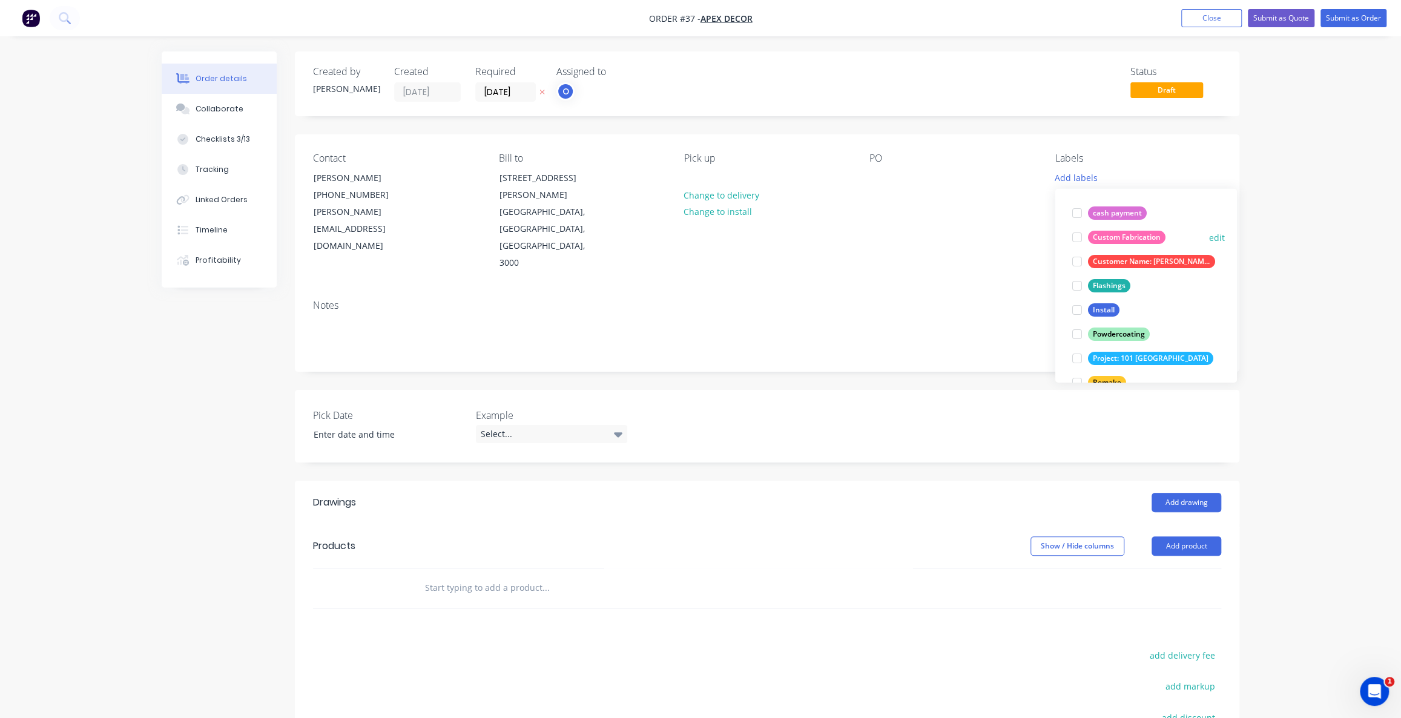
scroll to position [0, 0]
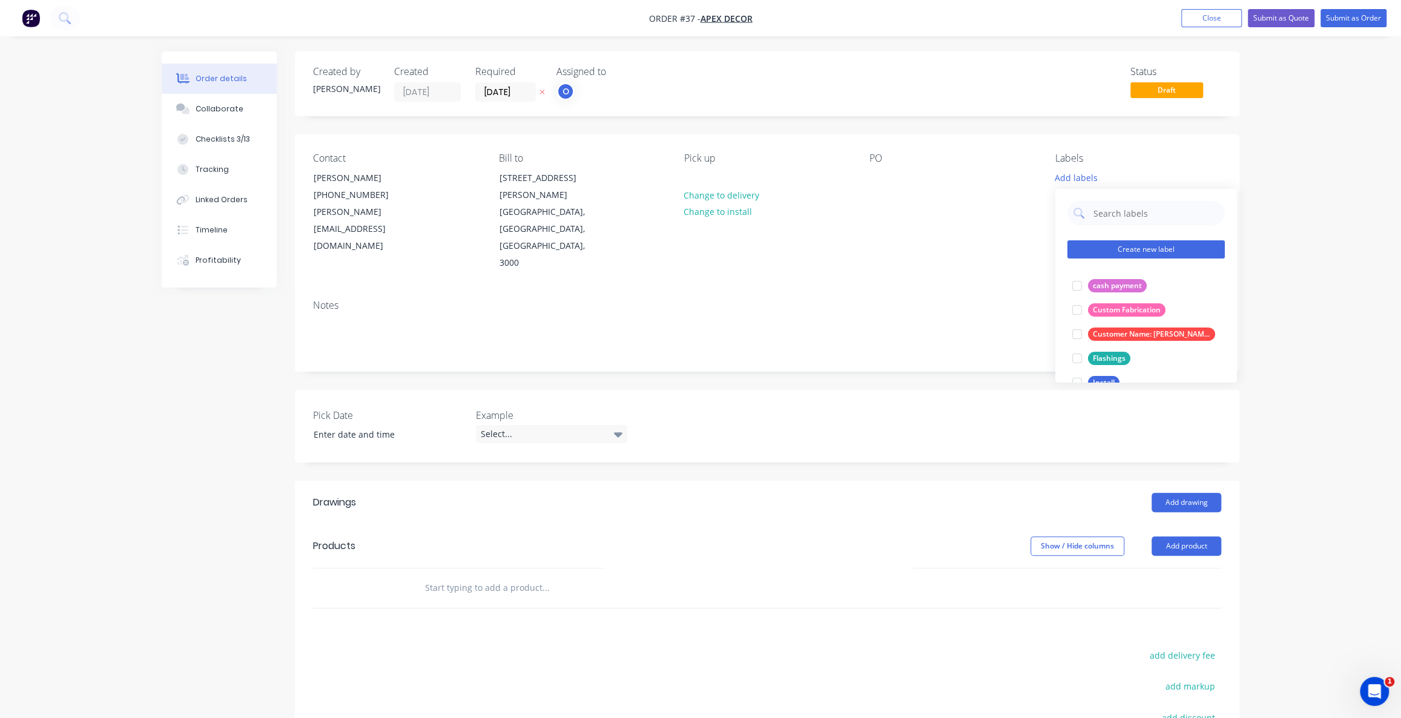
click at [1125, 249] on button "Create new label" at bounding box center [1145, 249] width 157 height 18
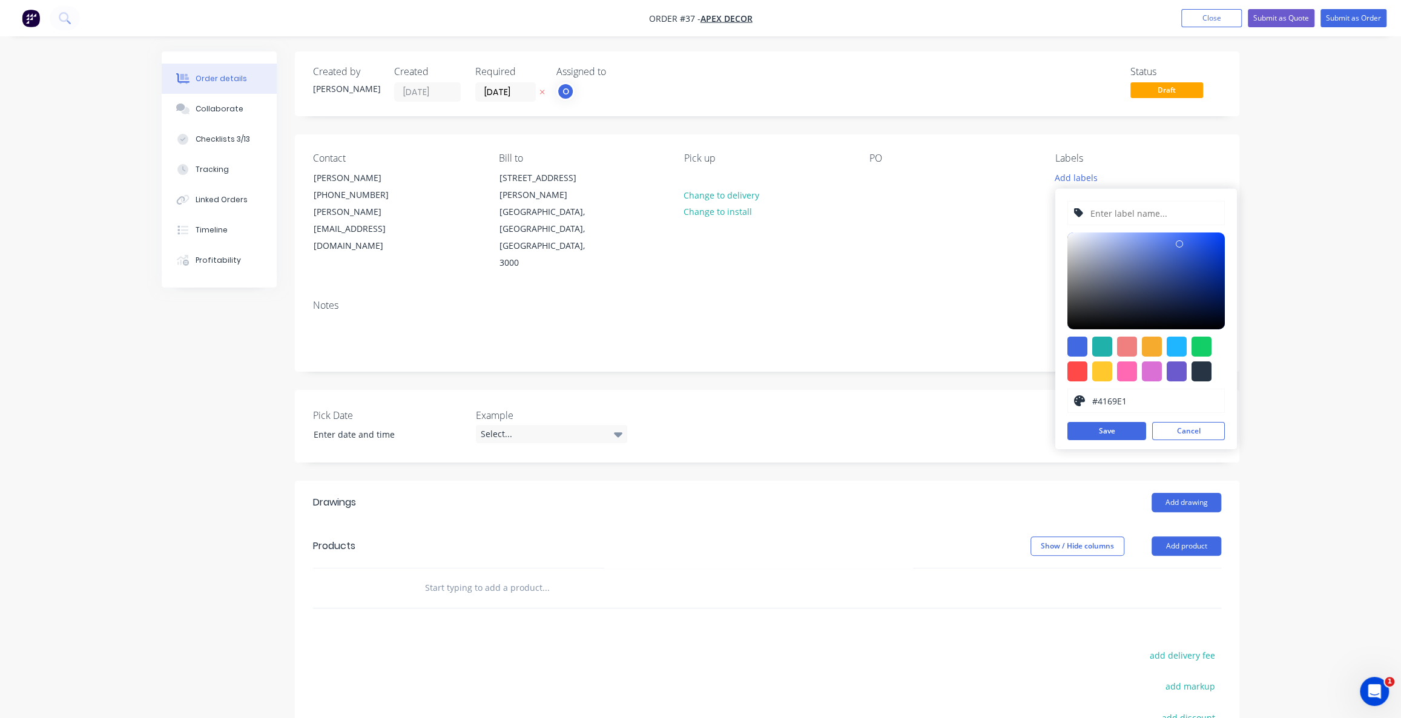
click at [1160, 211] on input "text" at bounding box center [1153, 213] width 129 height 23
type input "fsfsfsfsf"
click at [1119, 298] on div at bounding box center [1145, 280] width 157 height 97
click at [1127, 367] on div at bounding box center [1127, 371] width 20 height 20
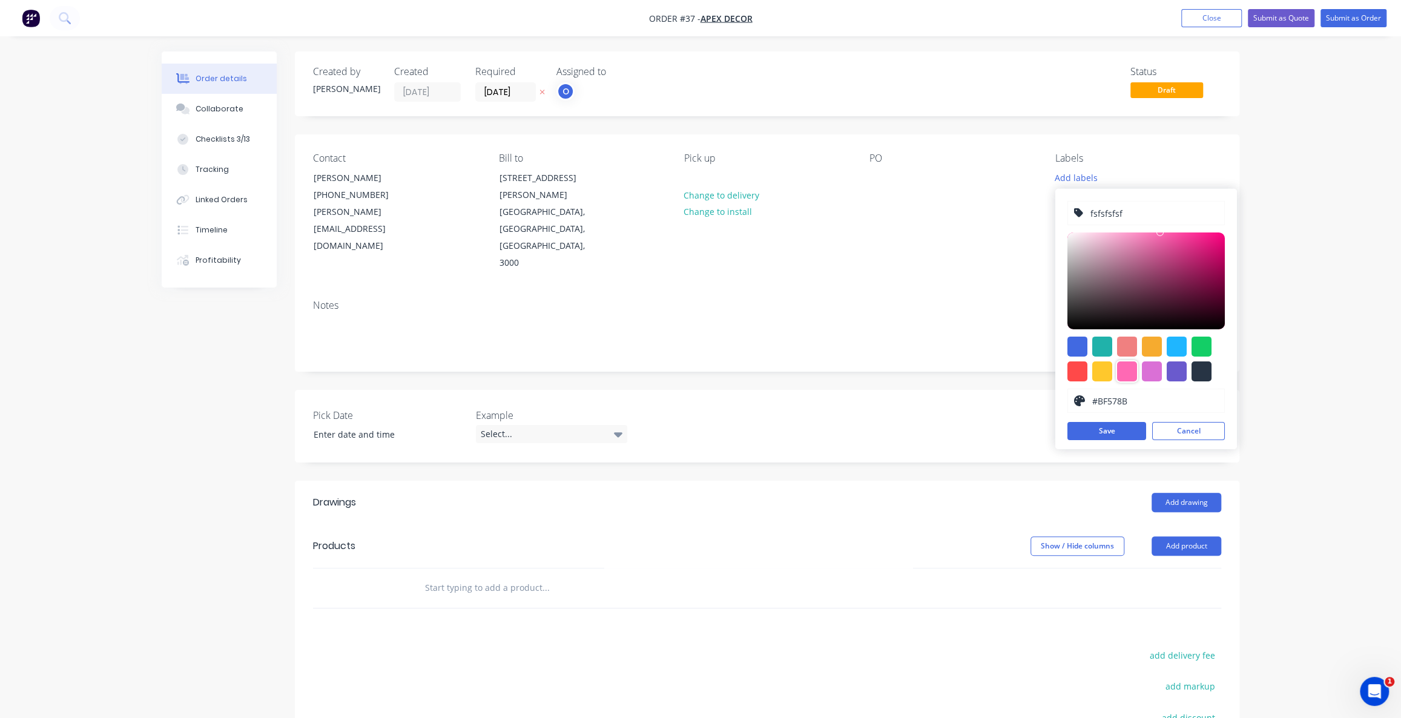
click at [1153, 257] on div at bounding box center [1145, 280] width 157 height 97
type input "#E02E87"
click at [1192, 244] on div at bounding box center [1145, 280] width 157 height 97
click at [1203, 427] on button "Cancel" at bounding box center [1188, 431] width 73 height 18
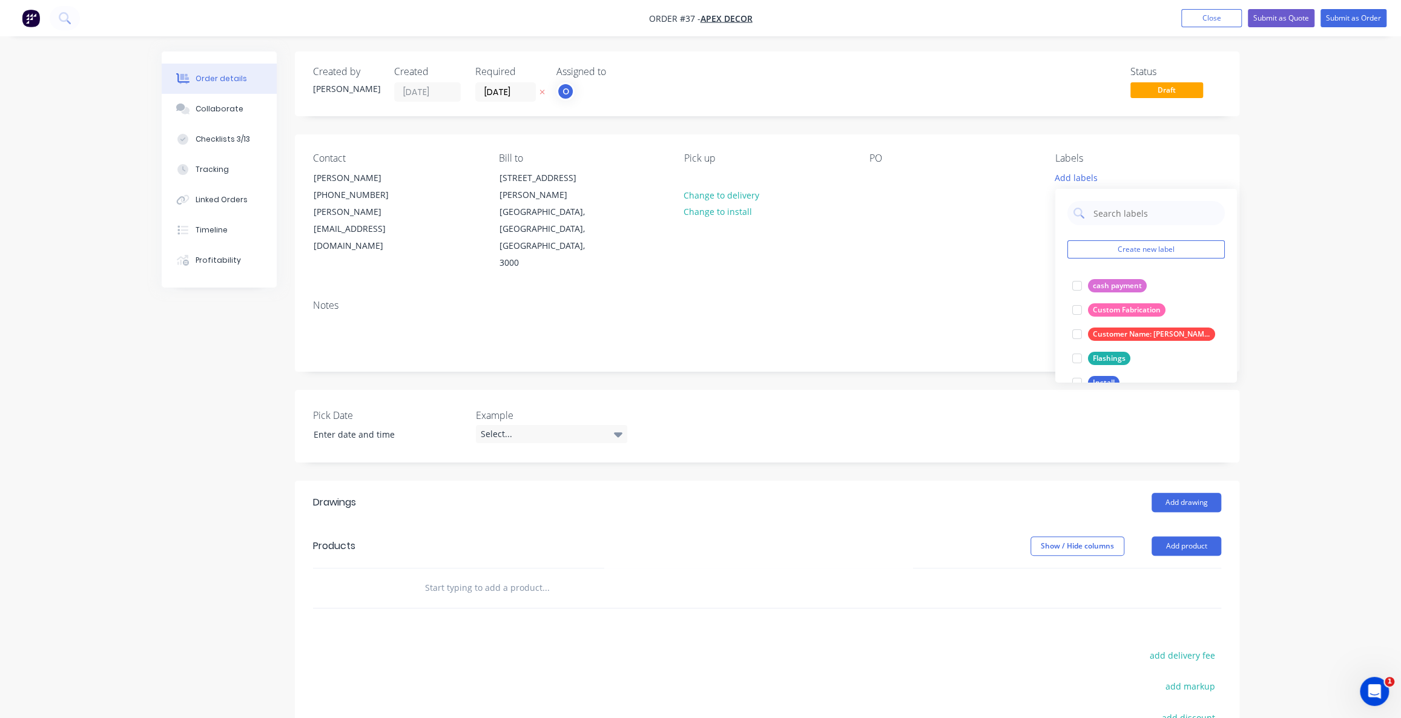
click at [1303, 271] on div "Order details Collaborate Checklists 3/13 Tracking Linked Orders Timeline Profi…" at bounding box center [700, 458] width 1401 height 917
click at [1309, 200] on div "Order details Collaborate Checklists 3/13 Tracking Linked Orders Timeline Profi…" at bounding box center [700, 458] width 1401 height 917
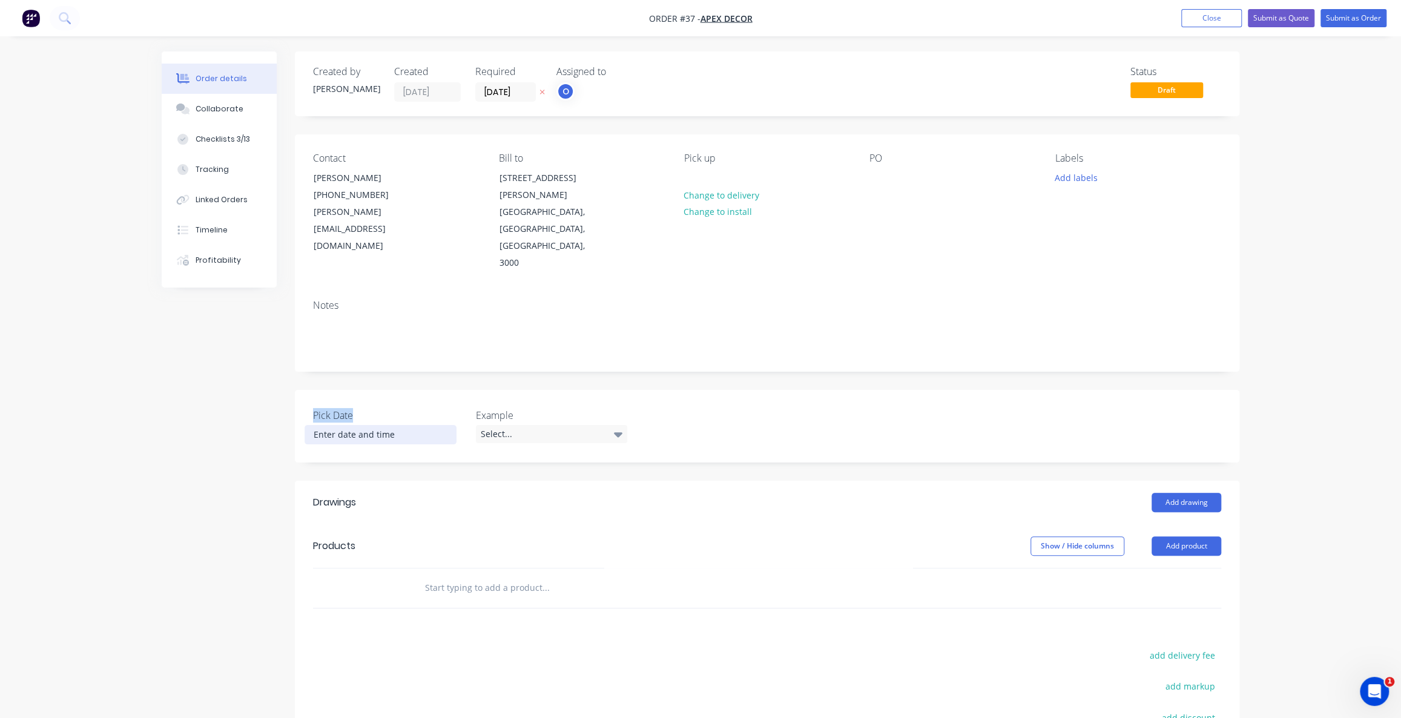
drag, startPoint x: 311, startPoint y: 363, endPoint x: 413, endPoint y: 393, distance: 107.1
click at [407, 392] on div "Pick Date Example Select..." at bounding box center [767, 426] width 944 height 73
click at [504, 408] on label "Example" at bounding box center [551, 415] width 151 height 15
click at [314, 390] on div "Pick Date Example Select..." at bounding box center [767, 426] width 944 height 73
click at [327, 408] on label "Pick Date" at bounding box center [388, 415] width 151 height 15
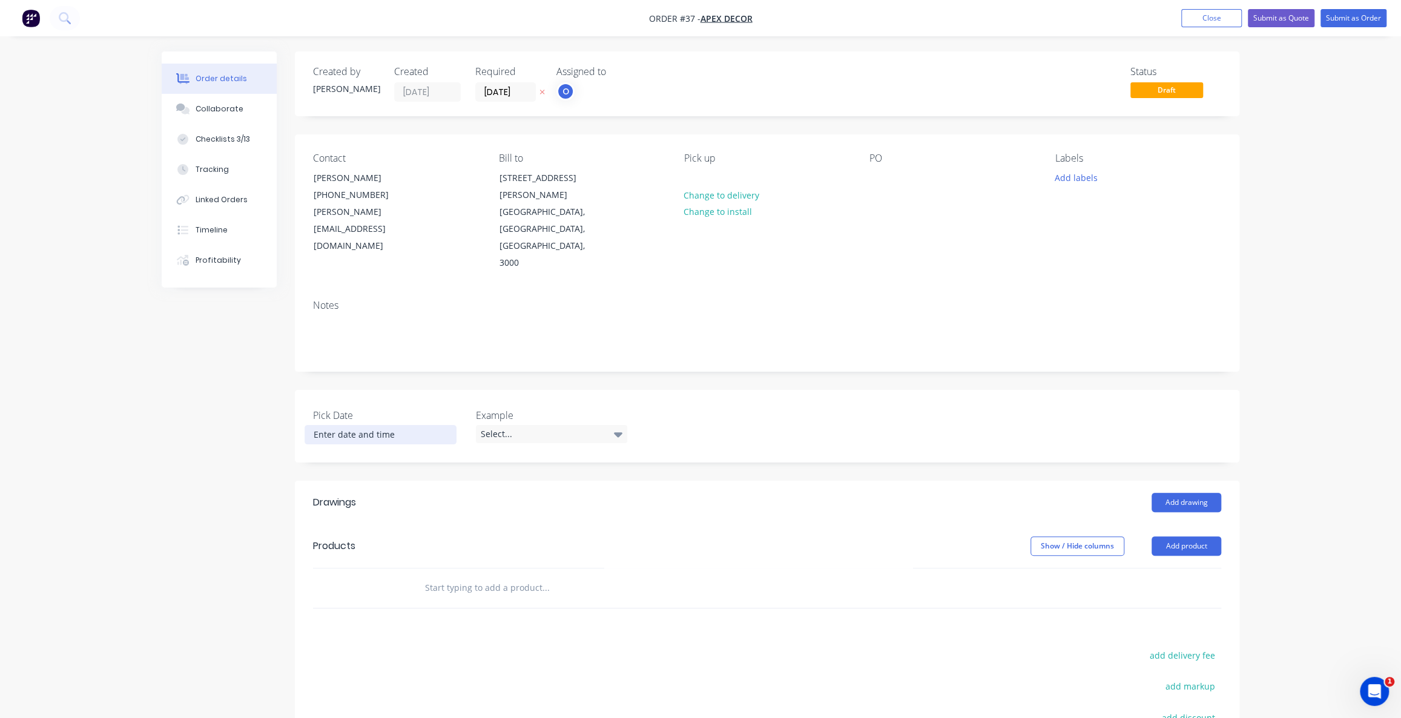
click at [344, 426] on input at bounding box center [380, 435] width 151 height 18
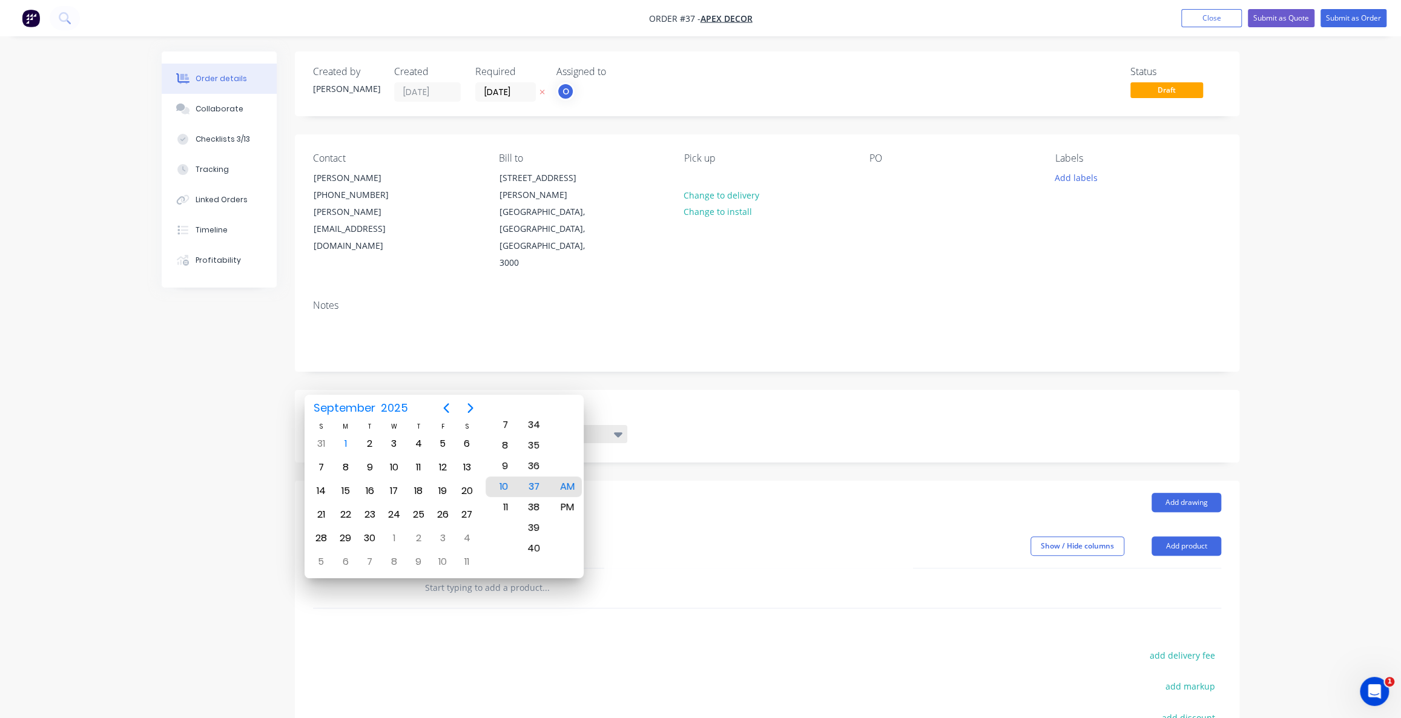
click at [518, 425] on div "Select..." at bounding box center [551, 434] width 151 height 18
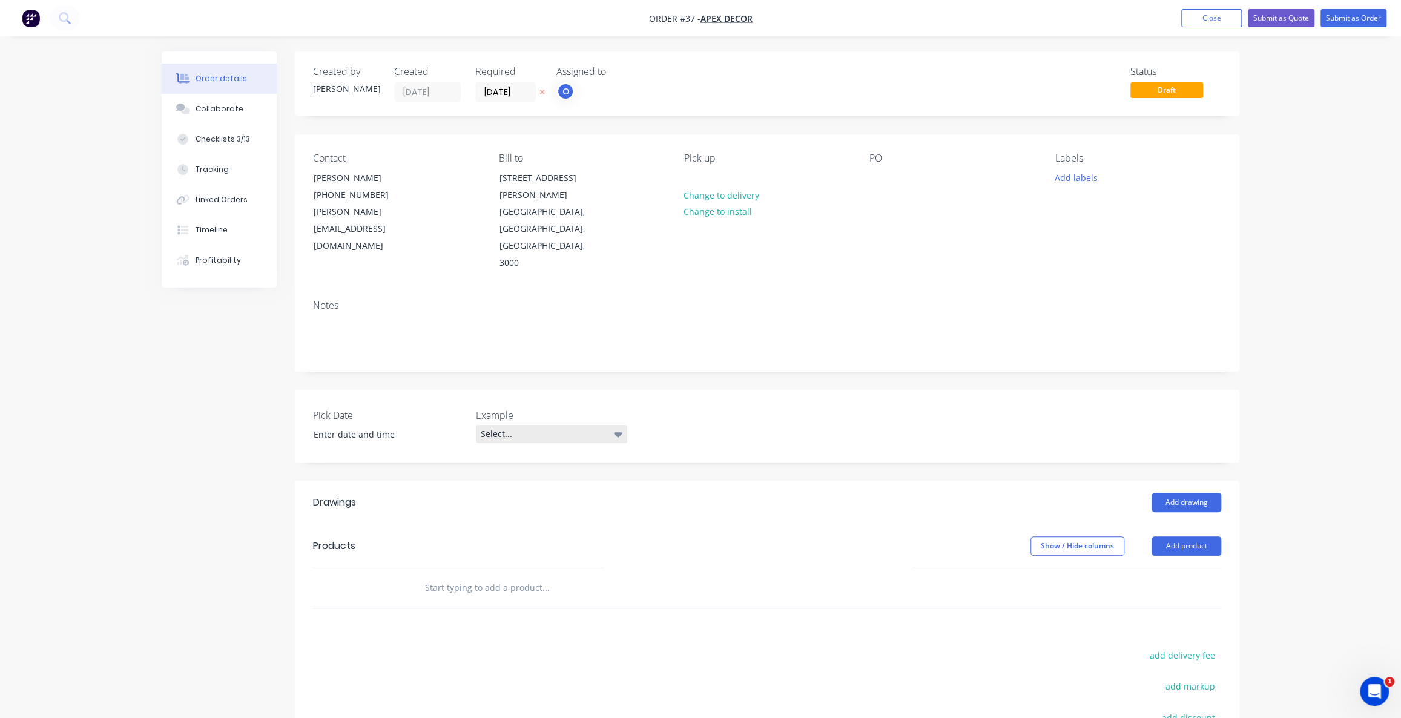
click at [511, 408] on div "Example Select..." at bounding box center [551, 426] width 151 height 36
click at [507, 425] on div "Select..." at bounding box center [551, 434] width 151 height 18
click at [487, 462] on div "button" at bounding box center [490, 459] width 24 height 24
click at [120, 389] on div "Order details Collaborate Checklists 3/13 Tracking Linked Orders Timeline Profi…" at bounding box center [700, 458] width 1401 height 917
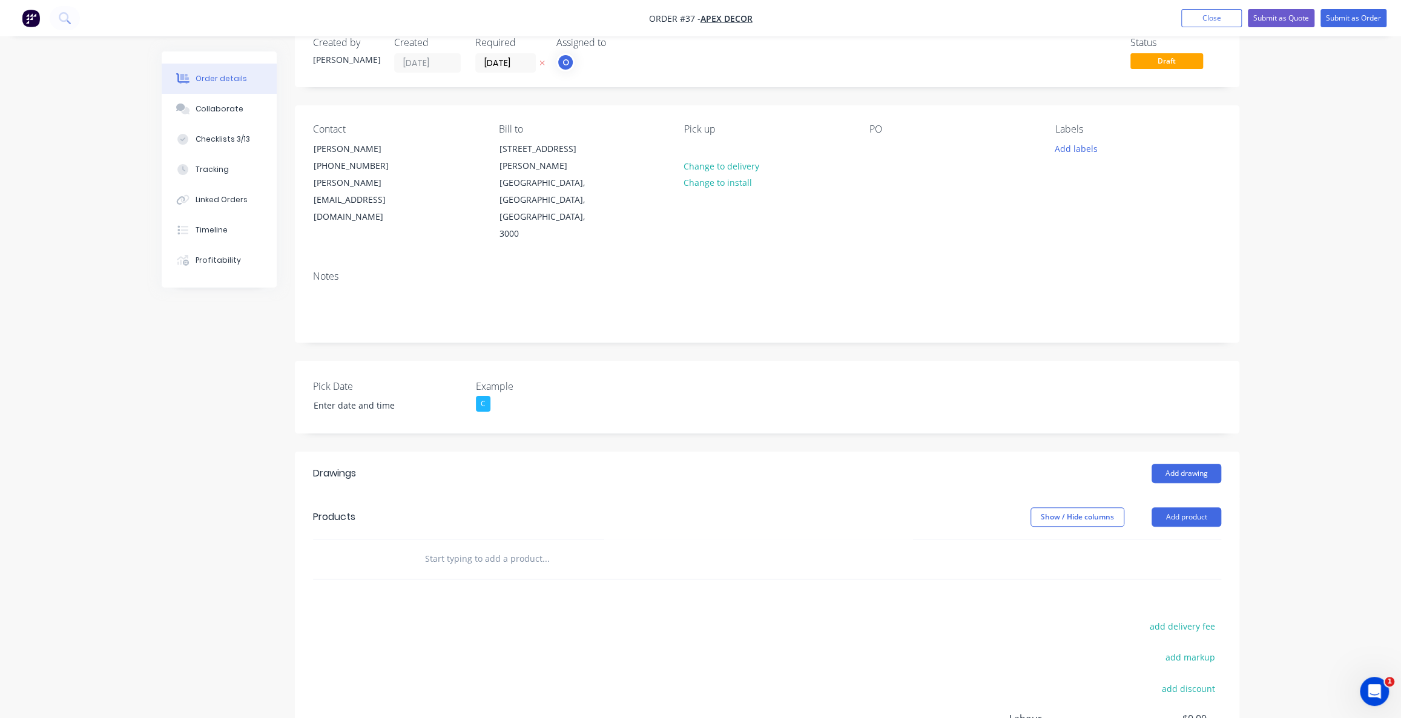
scroll to position [54, 0]
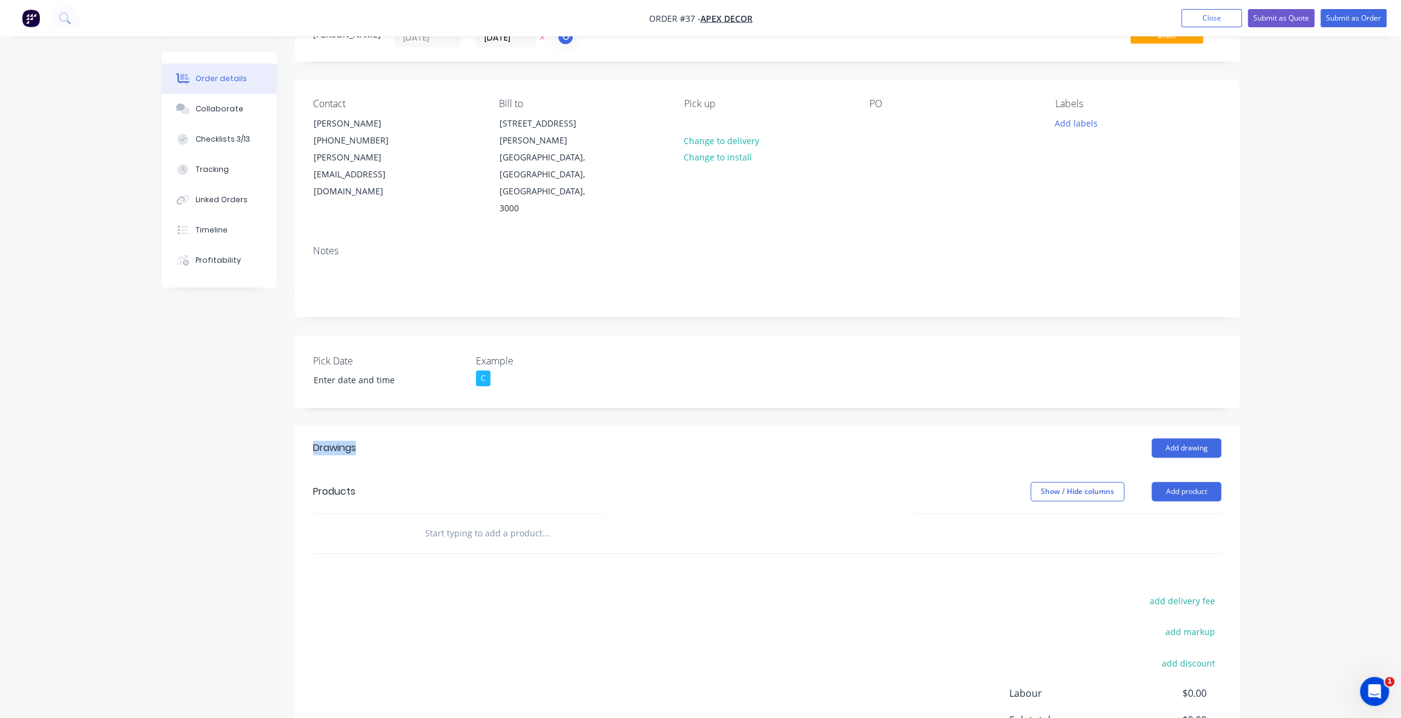
drag, startPoint x: 306, startPoint y: 393, endPoint x: 375, endPoint y: 396, distance: 68.4
click at [375, 426] on header "Drawings Add drawing" at bounding box center [767, 448] width 944 height 44
drag, startPoint x: 1136, startPoint y: 398, endPoint x: 1253, endPoint y: 402, distance: 117.5
click at [1217, 438] on div "Add drawing" at bounding box center [863, 447] width 715 height 19
click at [1301, 387] on div "Order details Collaborate Checklists 3/13 Tracking Linked Orders Timeline Profi…" at bounding box center [700, 404] width 1401 height 917
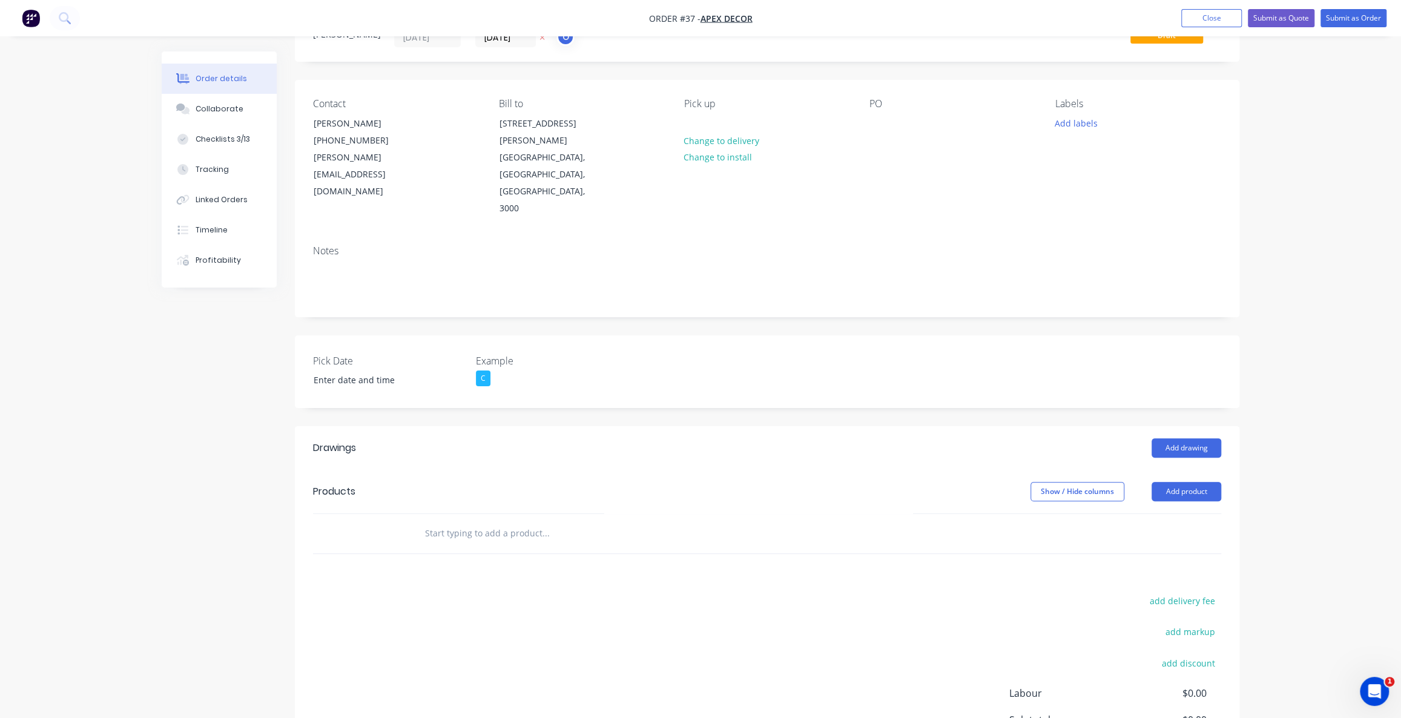
click at [1283, 407] on div "Order details Collaborate Checklists 3/13 Tracking Linked Orders Timeline Profi…" at bounding box center [700, 404] width 1401 height 917
drag, startPoint x: 306, startPoint y: 391, endPoint x: 382, endPoint y: 396, distance: 76.5
click at [382, 426] on header "Drawings Add drawing" at bounding box center [767, 448] width 944 height 44
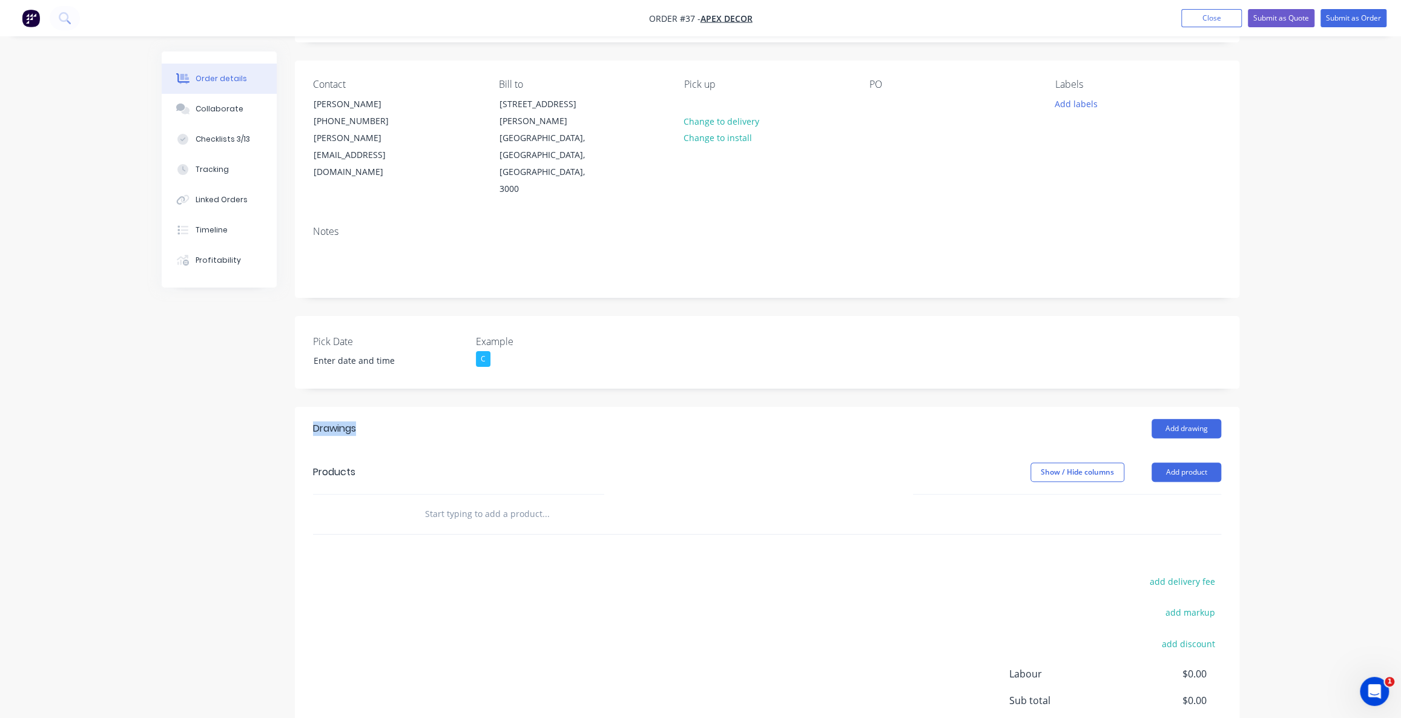
scroll to position [147, 0]
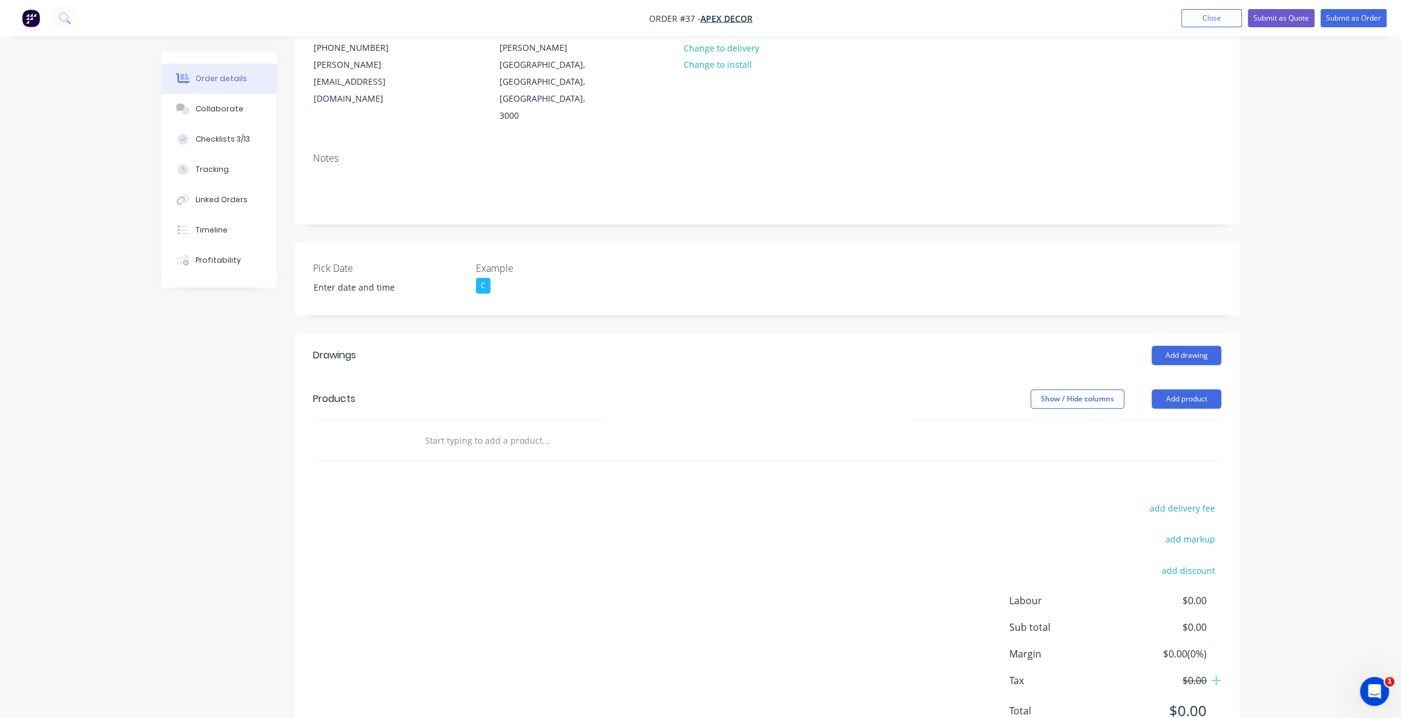
click at [418, 436] on div "Drawings Add drawing Products Show / Hide columns Add product add delivery fee …" at bounding box center [767, 543] width 944 height 418
click at [540, 500] on div "add delivery fee add markup add discount Labour $0.00 Sub total $0.00 Margin $0…" at bounding box center [767, 617] width 908 height 234
click at [340, 348] on div "Drawings" at bounding box center [334, 355] width 43 height 15
click at [350, 392] on div "Products" at bounding box center [334, 399] width 42 height 15
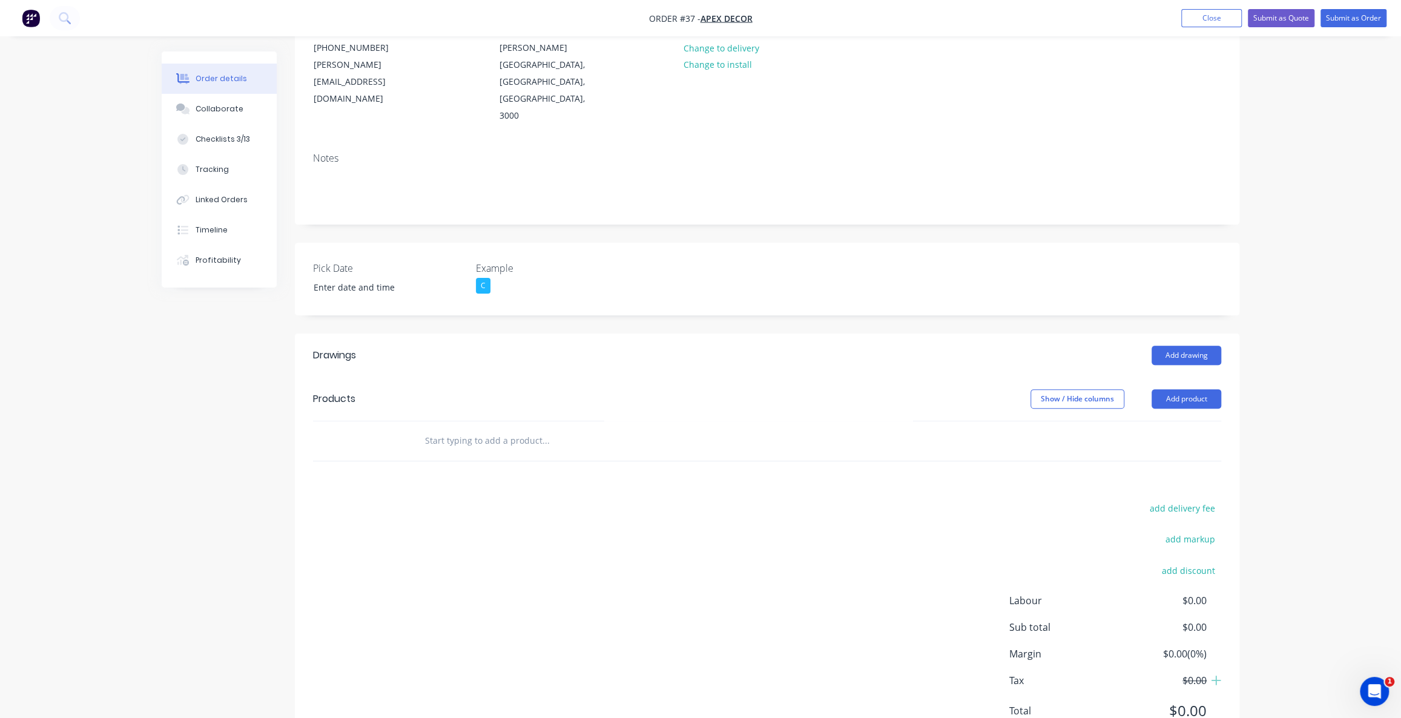
click at [350, 392] on div "Products" at bounding box center [334, 399] width 42 height 15
click at [472, 429] on input "text" at bounding box center [545, 441] width 242 height 24
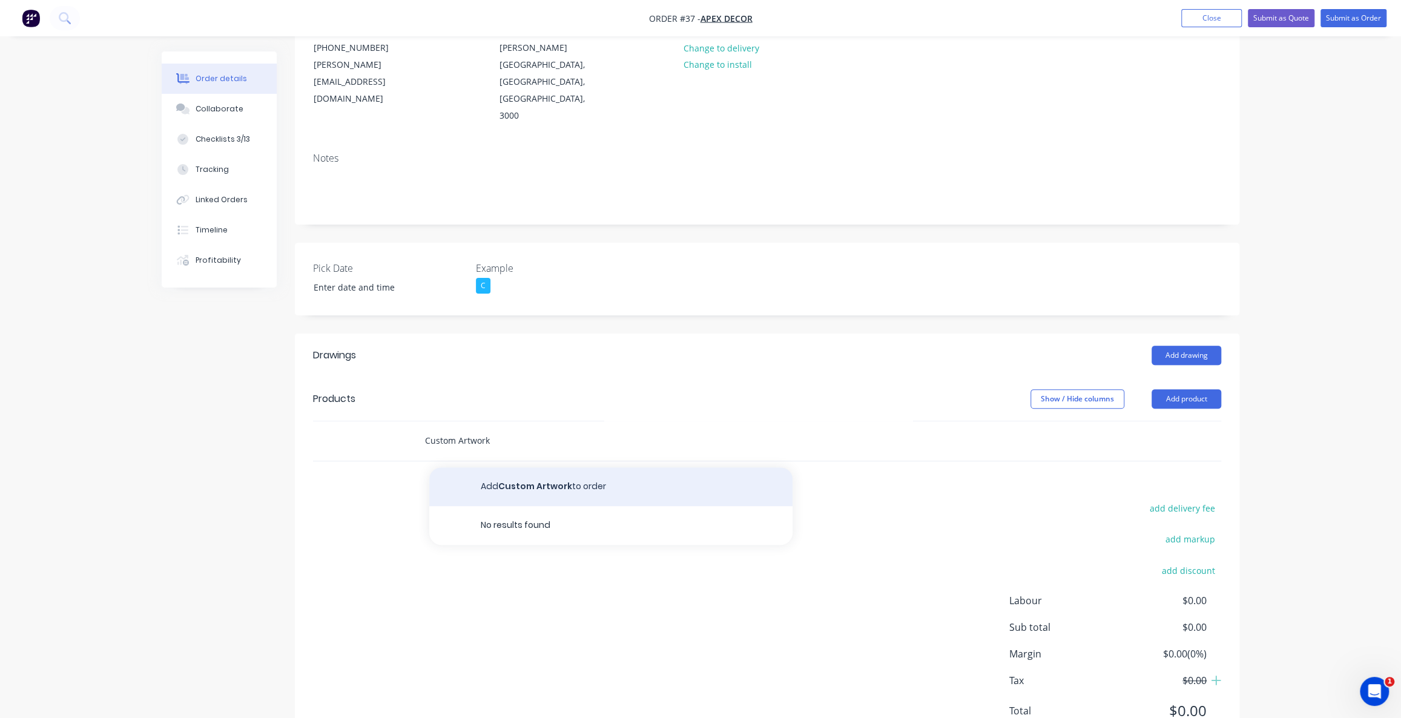
type input "Custom Artwork"
click at [534, 467] on button "Add Custom Artwork to order" at bounding box center [610, 486] width 363 height 39
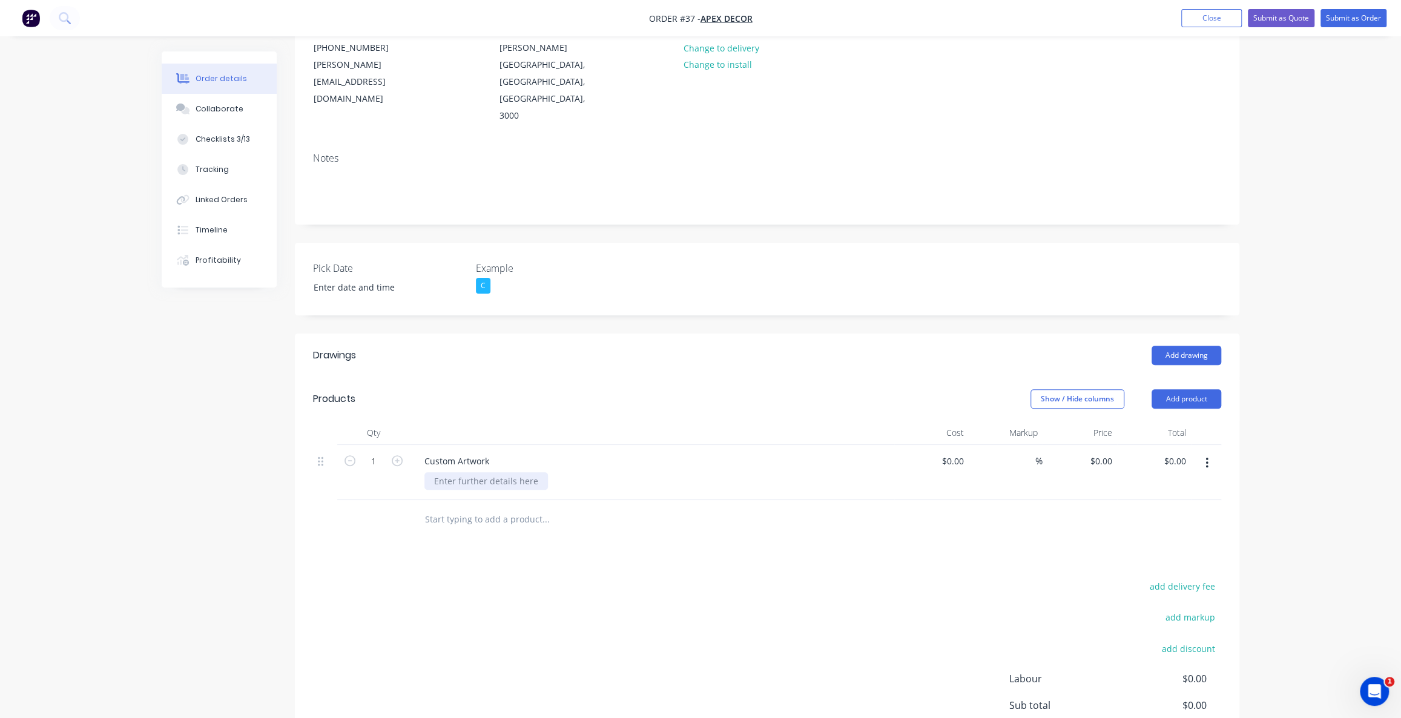
click at [479, 472] on div at bounding box center [485, 481] width 123 height 18
drag, startPoint x: 487, startPoint y: 412, endPoint x: 422, endPoint y: 404, distance: 65.2
click at [422, 452] on div "Custom Artwork" at bounding box center [457, 461] width 84 height 18
click at [442, 472] on div at bounding box center [485, 481] width 123 height 18
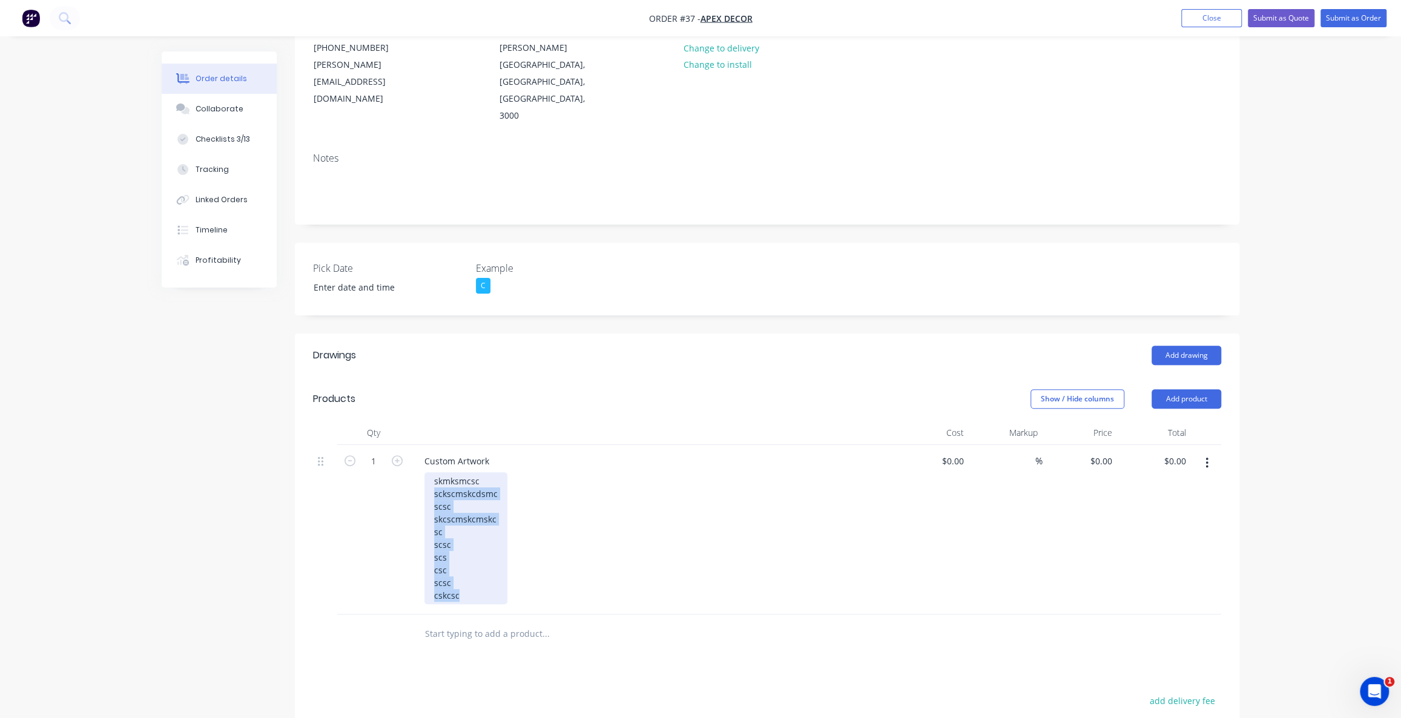
drag, startPoint x: 460, startPoint y: 545, endPoint x: 425, endPoint y: 436, distance: 114.5
click at [426, 472] on div "skmksmcsc sckscmskcdsmc scsc skcscmskcmskc sc scsc scs csc scsc cskcsc" at bounding box center [465, 538] width 83 height 132
click at [965, 452] on div "$0.00" at bounding box center [955, 461] width 28 height 18
type input "$1,000.00"
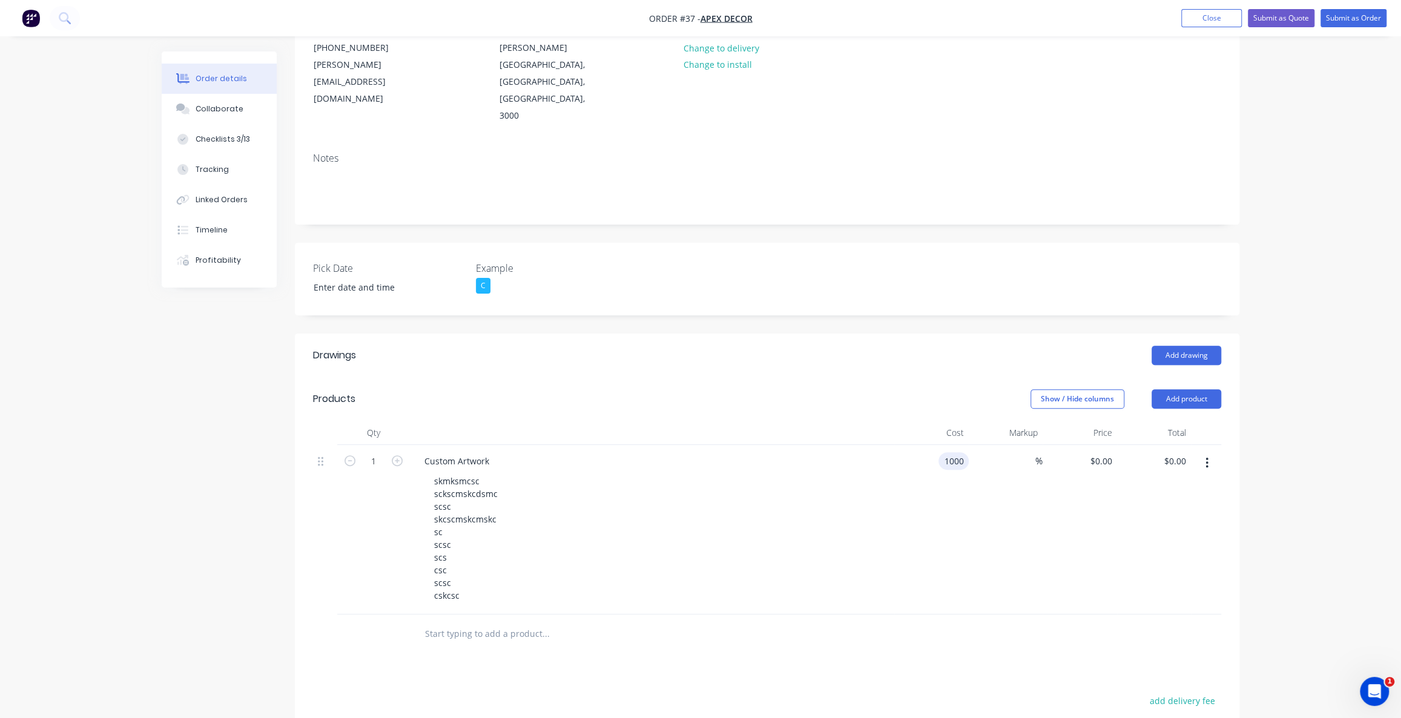
type input "$1,000.00"
type input "100"
type input "2000"
type input "$2,000.00"
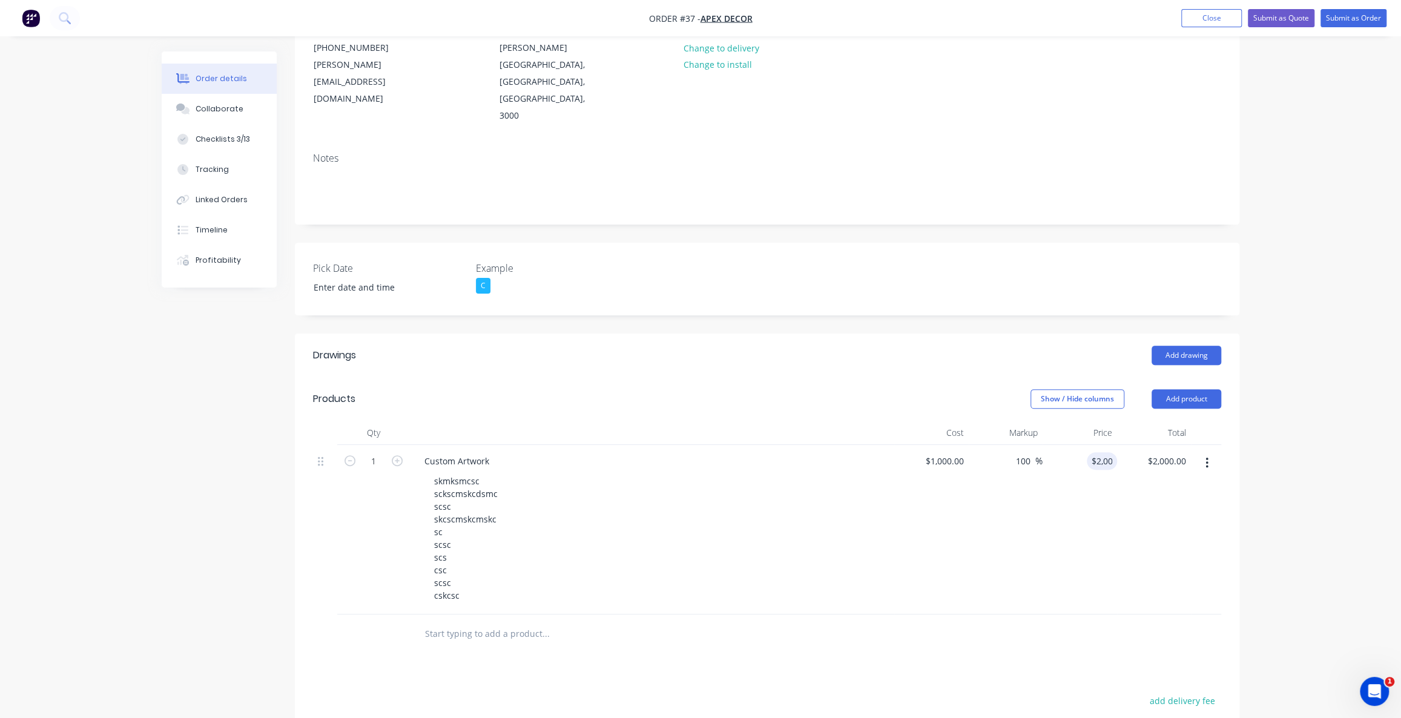
click at [1267, 431] on div "Order details Collaborate Checklists 3/13 Tracking Linked Orders Timeline Profi…" at bounding box center [700, 408] width 1401 height 1110
click at [472, 472] on div "skmksmcsc sckscmskcdsmc scsc skcscmskcmskc sc scsc scs csc scsc cskcsc" at bounding box center [465, 538] width 83 height 132
drag, startPoint x: 484, startPoint y: 544, endPoint x: 434, endPoint y: 417, distance: 136.5
click at [439, 472] on div "skmksmcsc sckscmskcdsmc scsc skcscmskcmskc sc scsc scs csc scsc cskcsc" at bounding box center [465, 538] width 83 height 132
click at [1206, 456] on icon "button" at bounding box center [1206, 462] width 3 height 13
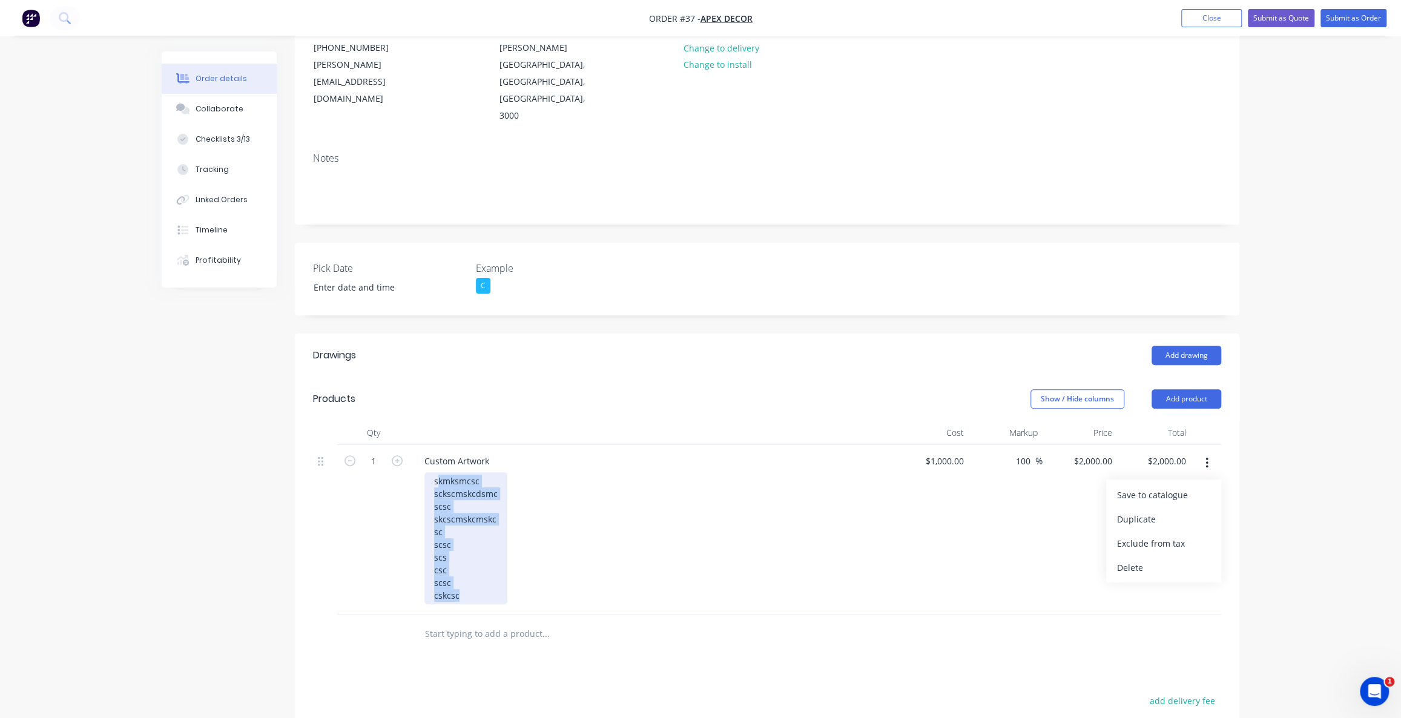
click at [462, 524] on div "skmksmcsc sckscmskcdsmc scsc skcscmskcmskc sc scsc scs csc scsc cskcsc" at bounding box center [465, 538] width 83 height 132
drag, startPoint x: 470, startPoint y: 544, endPoint x: 426, endPoint y: 442, distance: 111.4
click at [426, 472] on div "skmksmcsc sckscmskcdsmc scsc skcscmskcmskc sc scsc scs csc scsc cskcsc" at bounding box center [465, 538] width 83 height 132
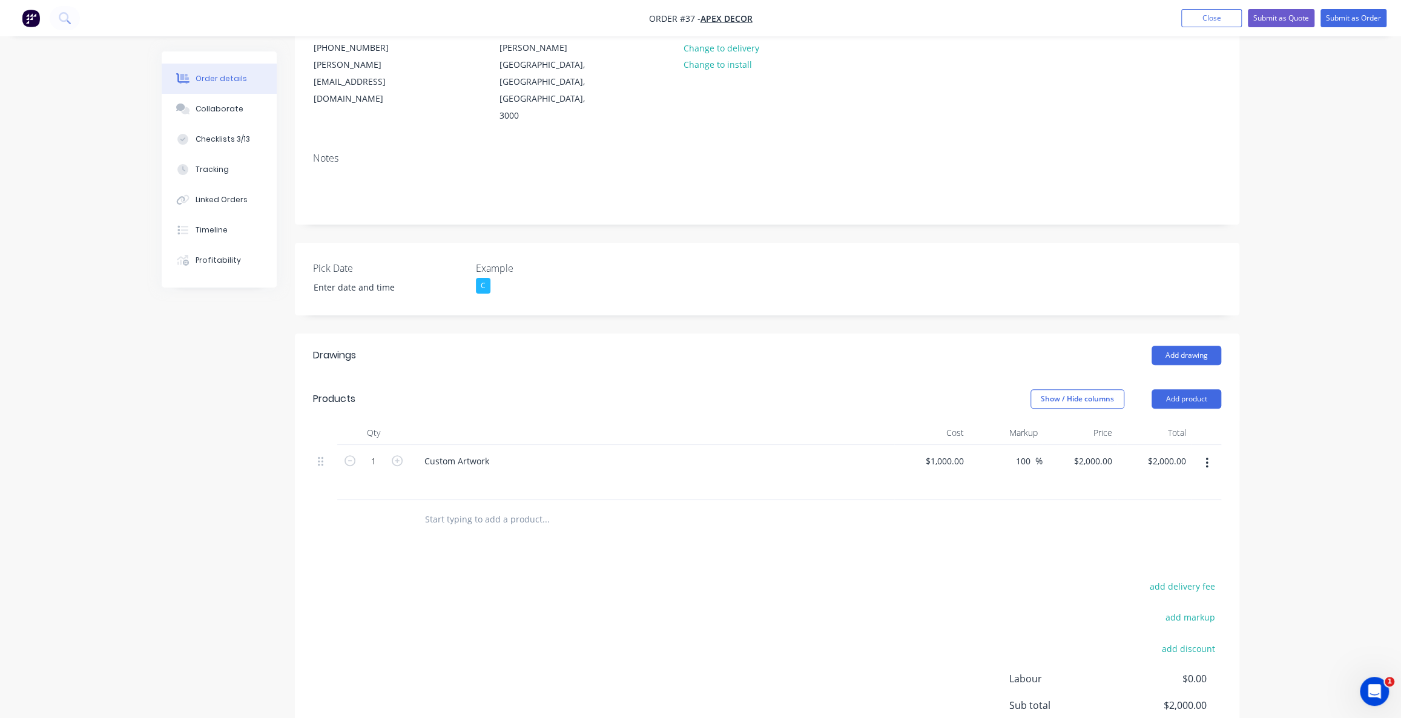
click at [708, 596] on div "add delivery fee add markup add discount Labour $0.00 Sub total $2,000.00 Margi…" at bounding box center [767, 695] width 908 height 234
click at [1210, 452] on button "button" at bounding box center [1206, 463] width 28 height 22
click at [1168, 559] on div "Delete" at bounding box center [1163, 568] width 93 height 18
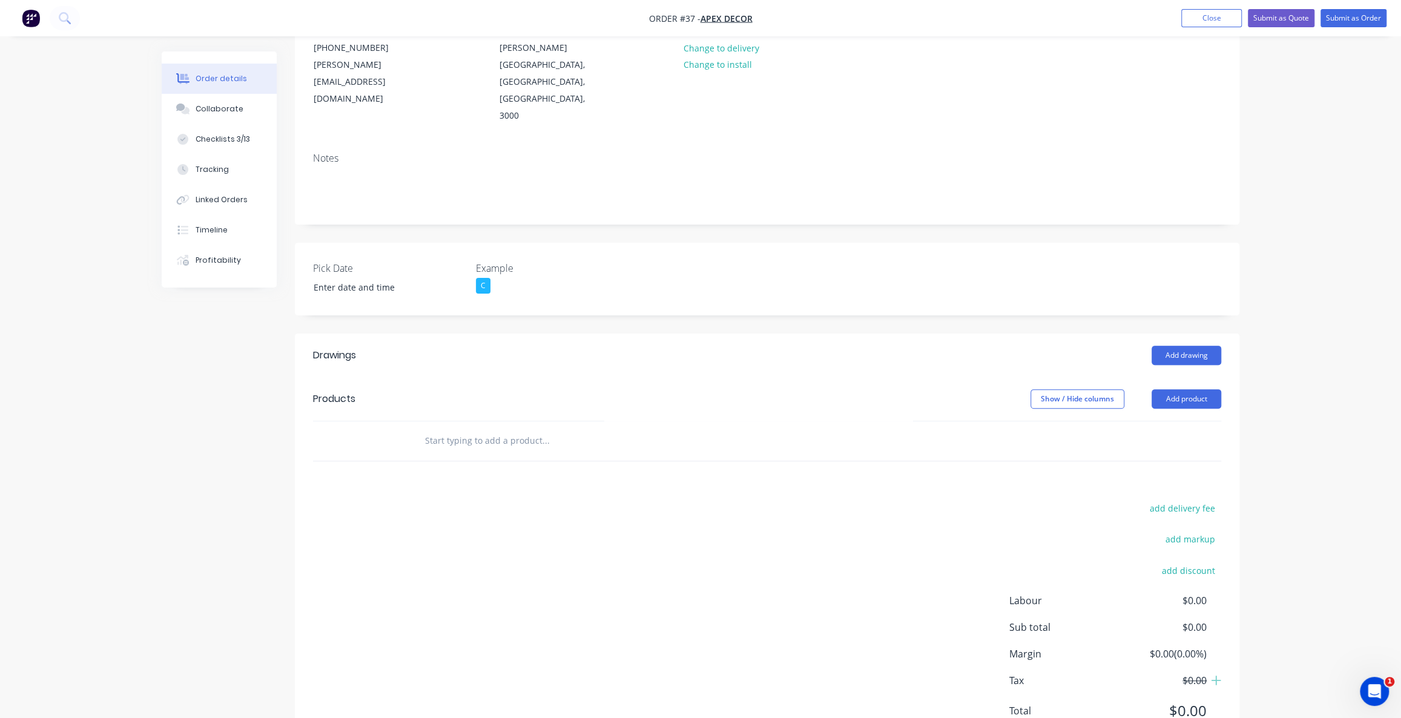
click at [1281, 398] on div "Order details Collaborate Checklists 3/13 Tracking Linked Orders Timeline Profi…" at bounding box center [700, 311] width 1401 height 917
click at [1204, 389] on button "Add product" at bounding box center [1186, 398] width 70 height 19
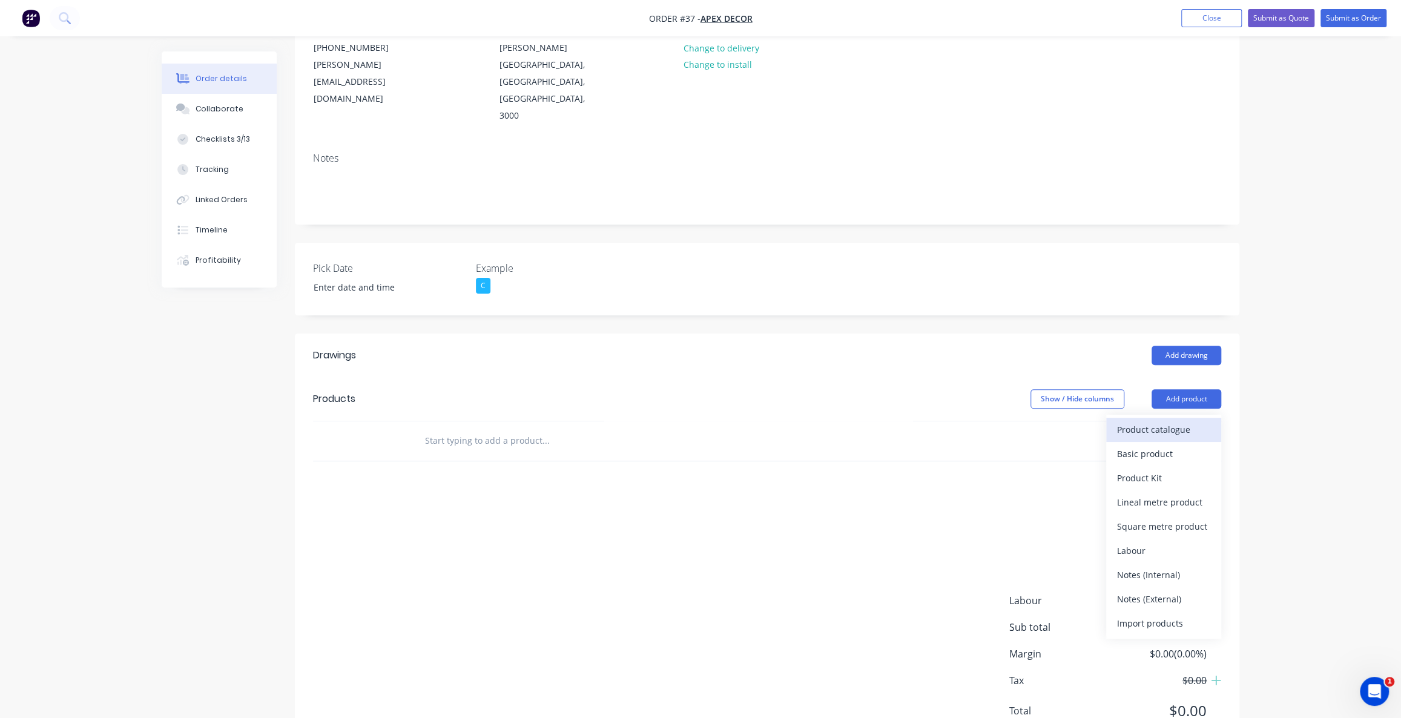
click at [1166, 421] on div "Product catalogue" at bounding box center [1163, 430] width 93 height 18
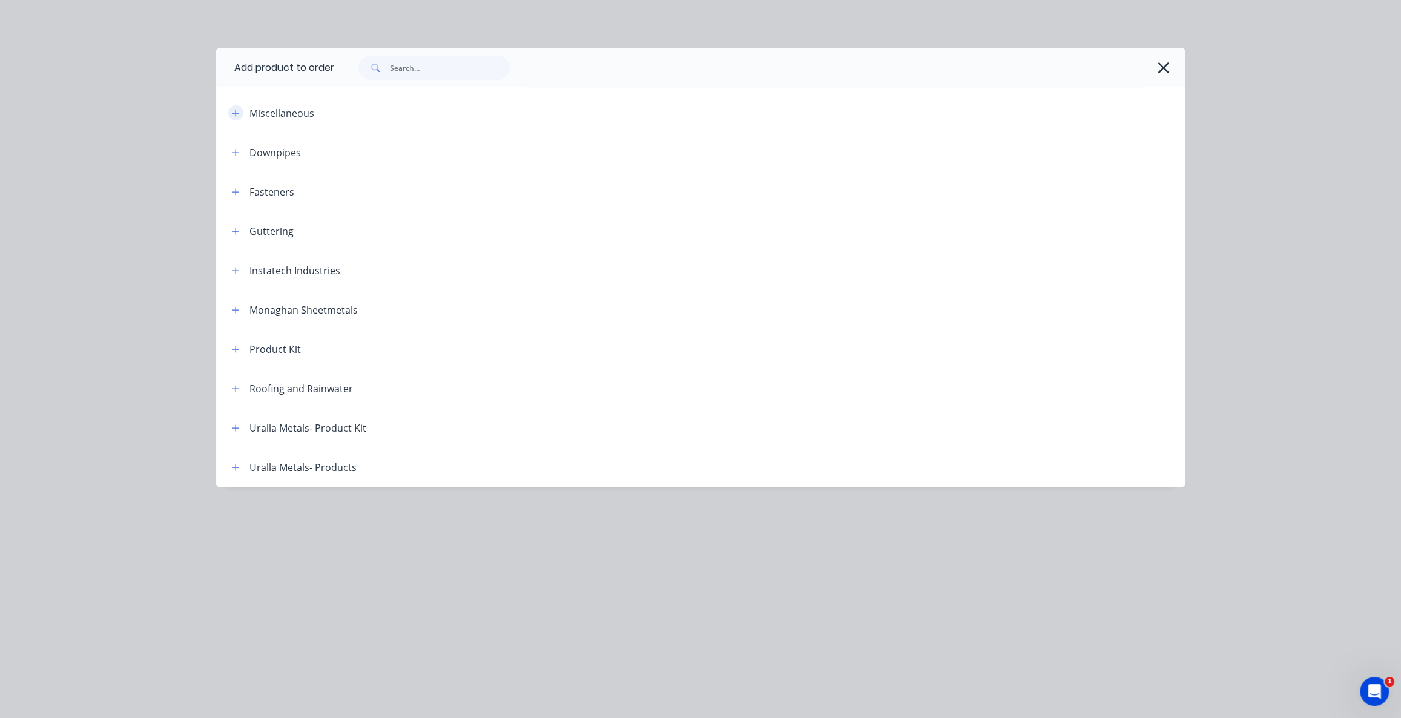
click at [237, 111] on icon "button" at bounding box center [235, 113] width 7 height 8
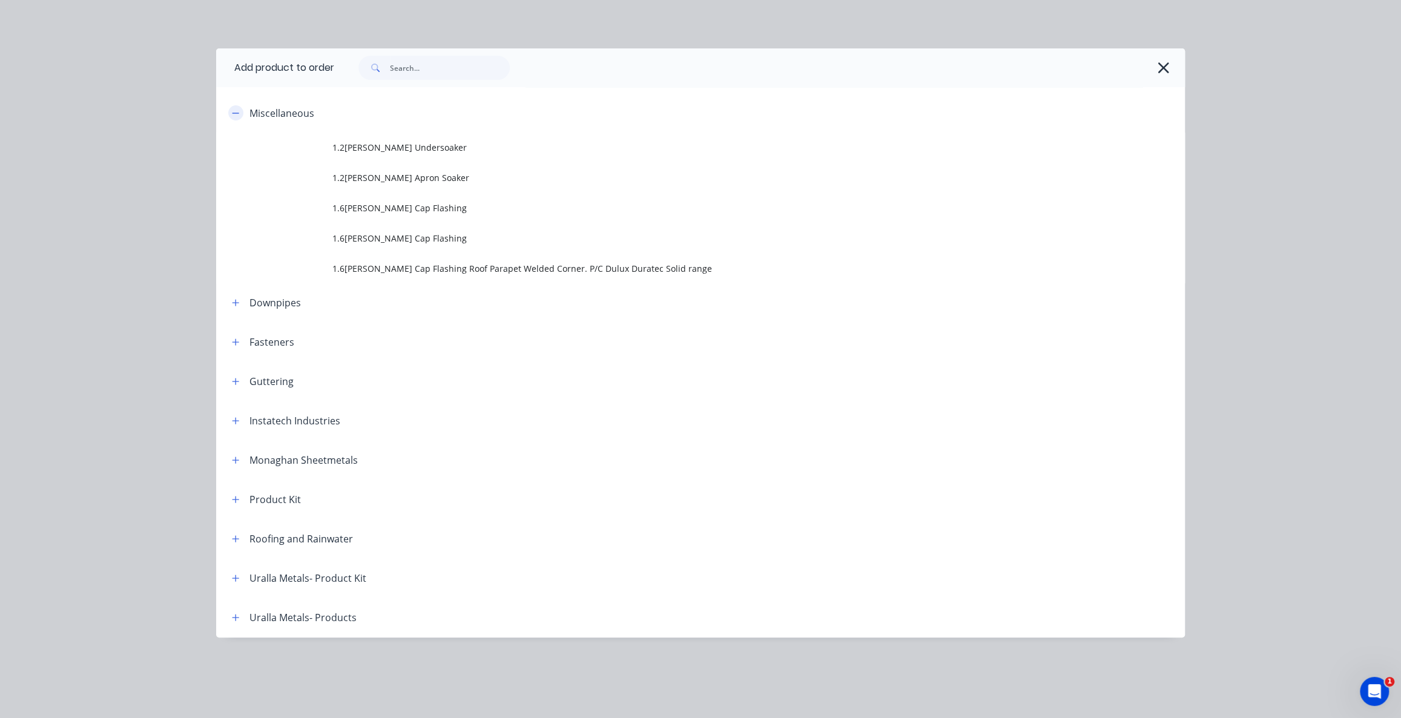
click at [236, 113] on icon "button" at bounding box center [235, 113] width 7 height 8
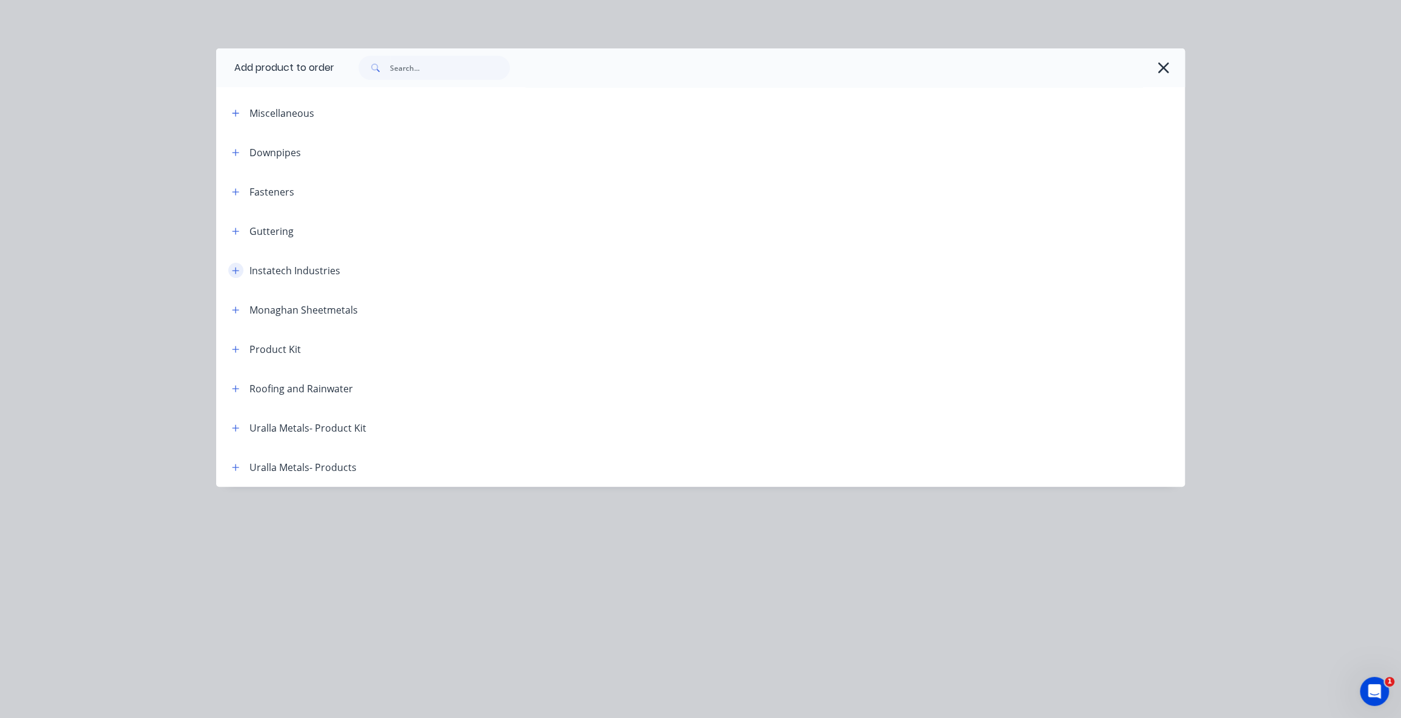
click at [236, 268] on icon "button" at bounding box center [235, 270] width 7 height 8
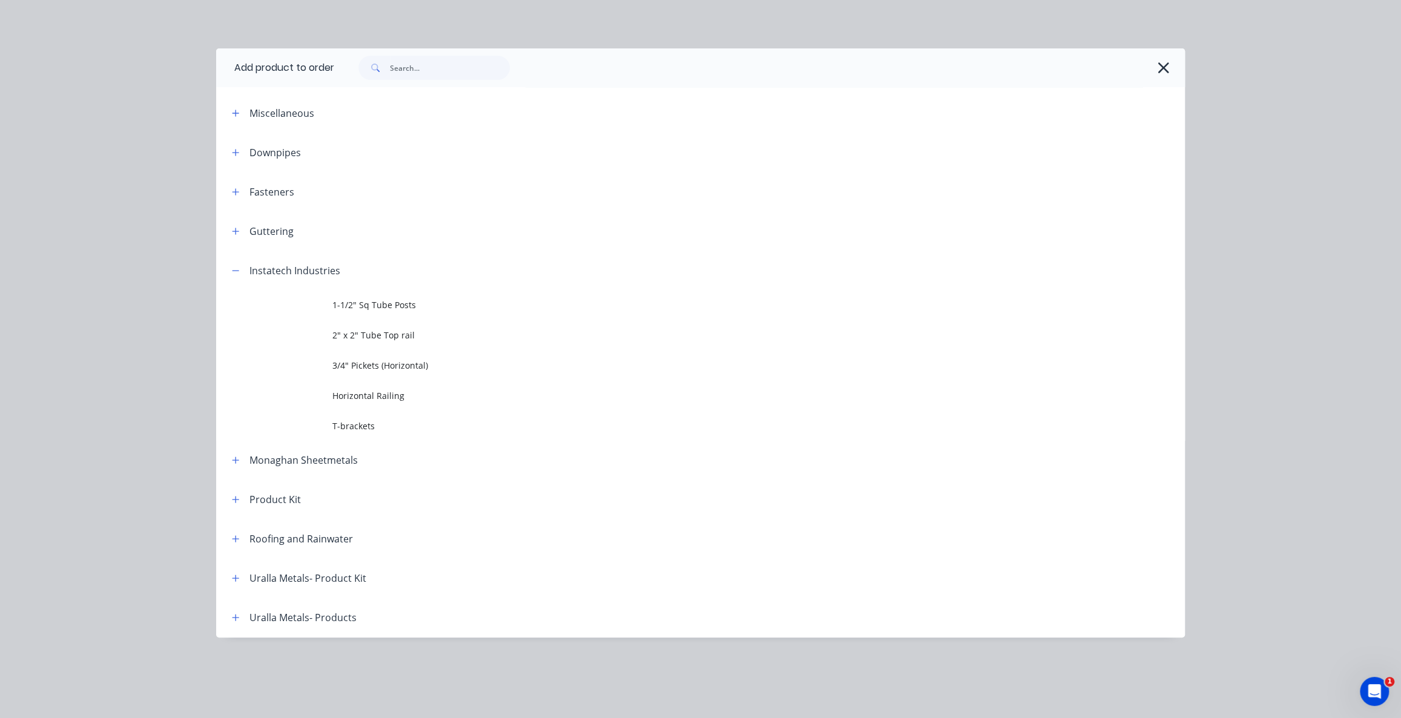
click at [385, 398] on span "Horizontal Railing" at bounding box center [673, 395] width 682 height 13
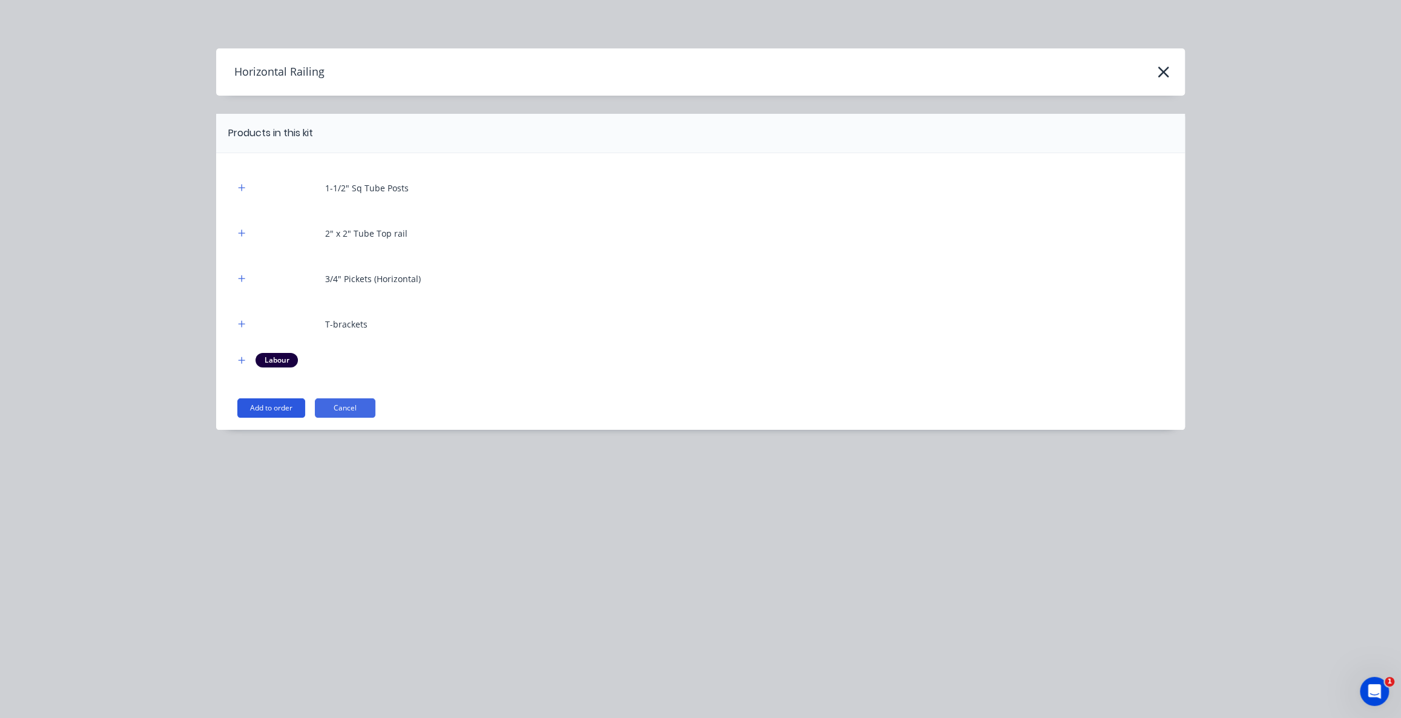
click at [292, 408] on button "Add to order" at bounding box center [271, 407] width 68 height 19
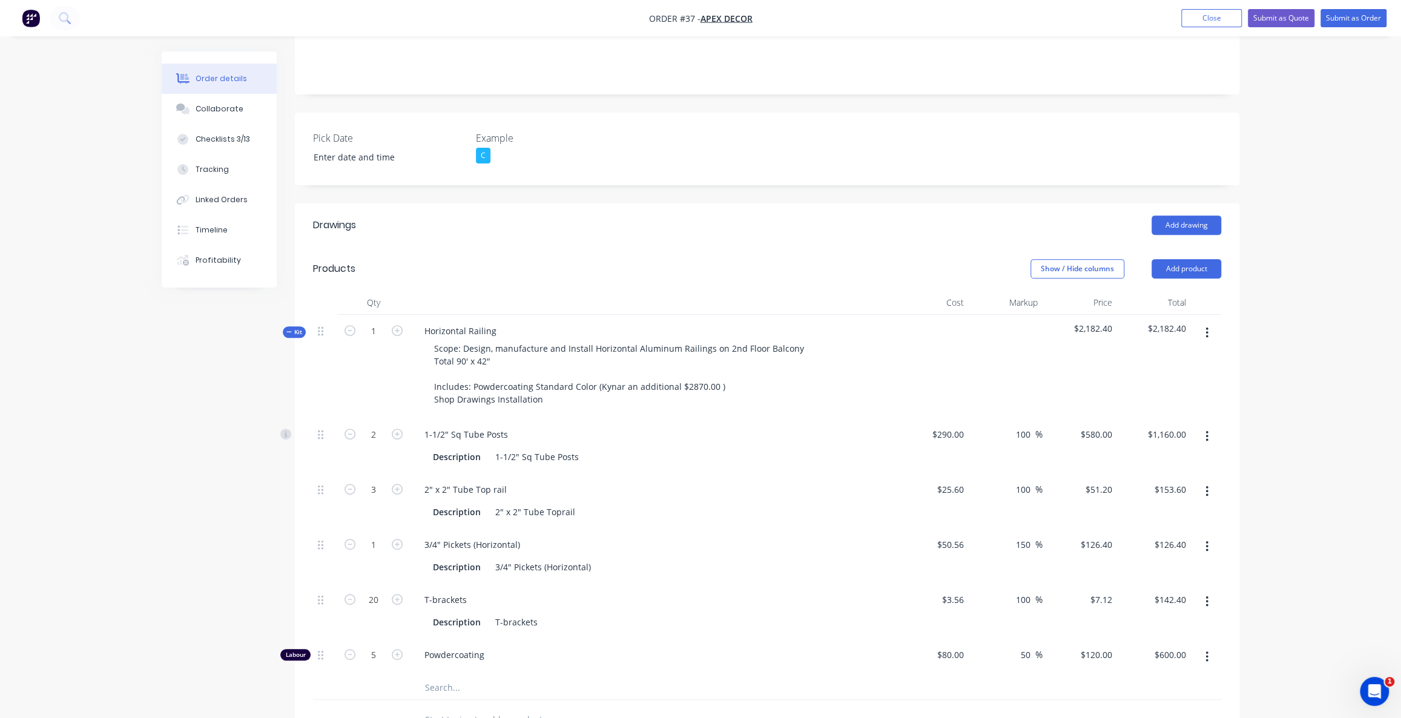
scroll to position [257, 0]
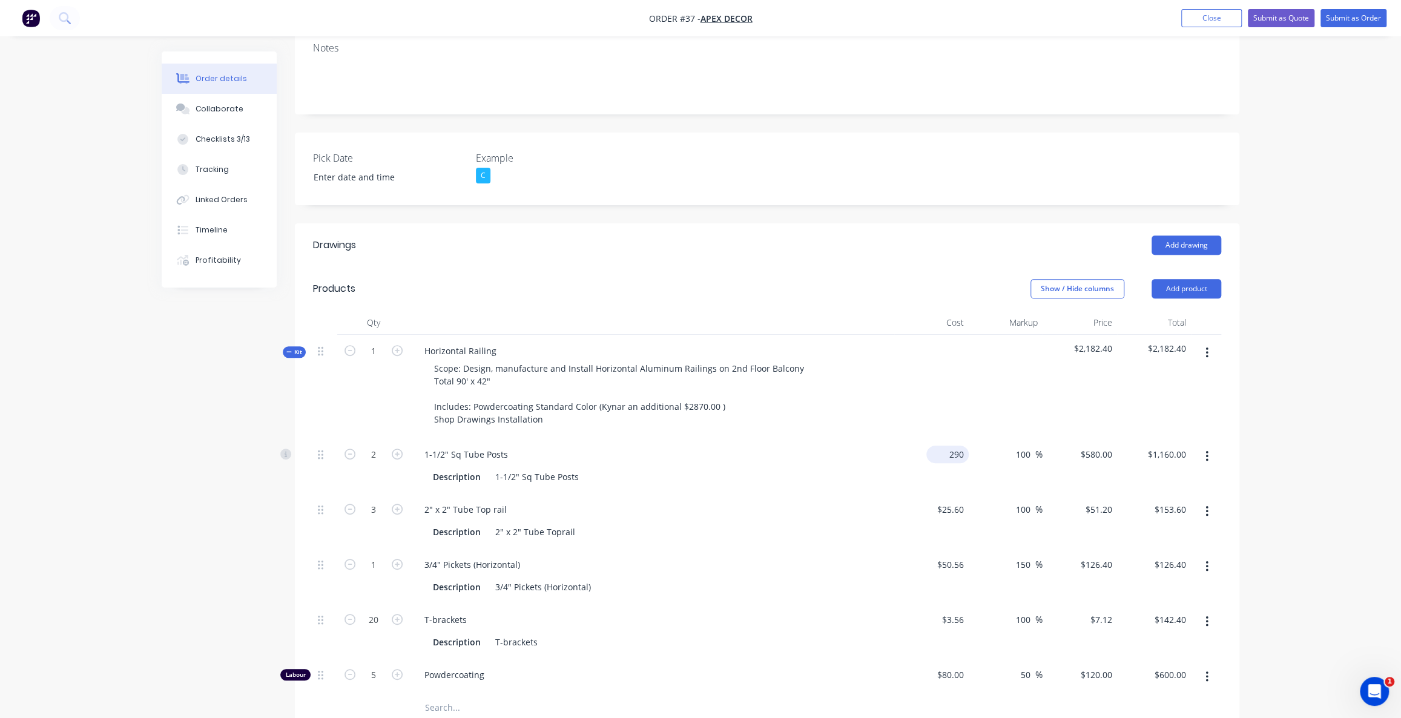
click at [949, 446] on input "290" at bounding box center [950, 455] width 38 height 18
type input "$290.00"
click at [954, 501] on input "25.6" at bounding box center [952, 510] width 33 height 18
type input "$25.60"
click at [948, 556] on input "50.56" at bounding box center [952, 565] width 33 height 18
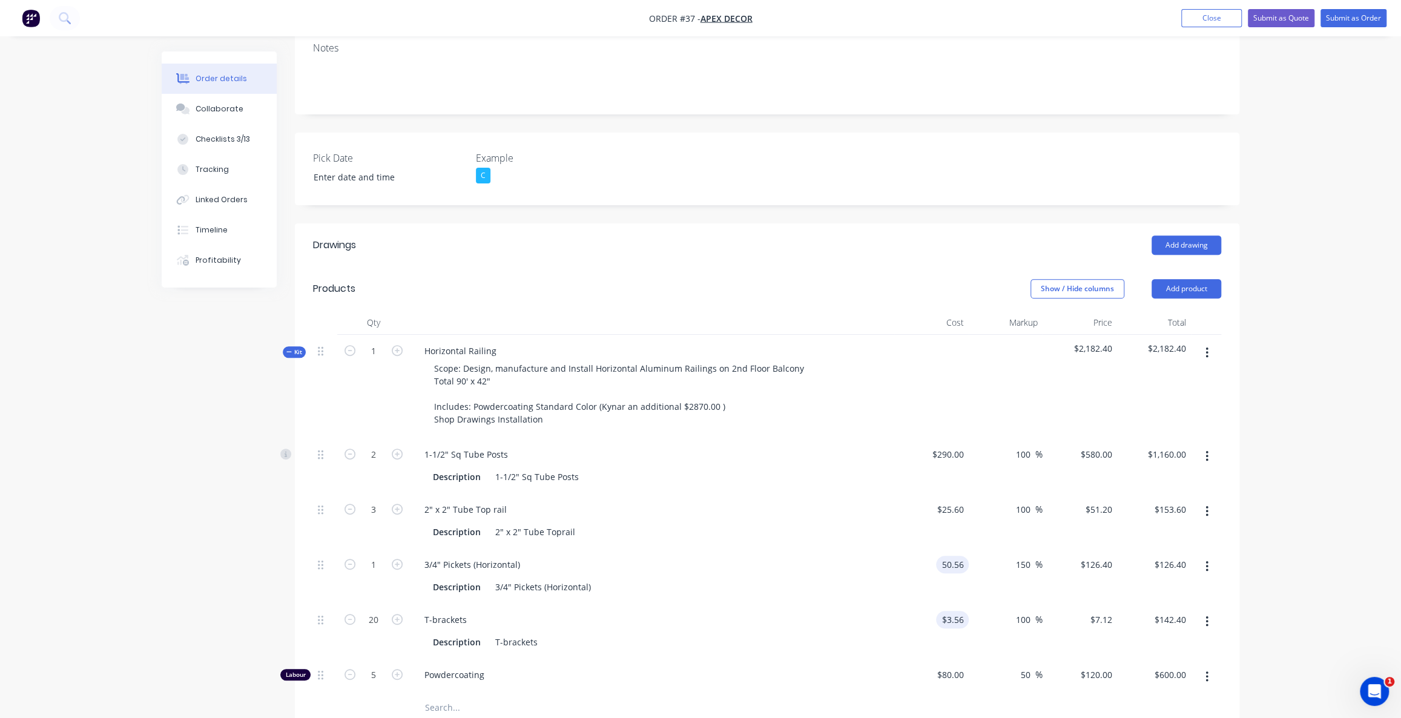
click at [941, 604] on div "$3.56 $3.56" at bounding box center [931, 631] width 74 height 55
type input "$50.56"
type input "$3.56"
click at [1018, 611] on input "100" at bounding box center [1025, 620] width 21 height 18
type input "7.12"
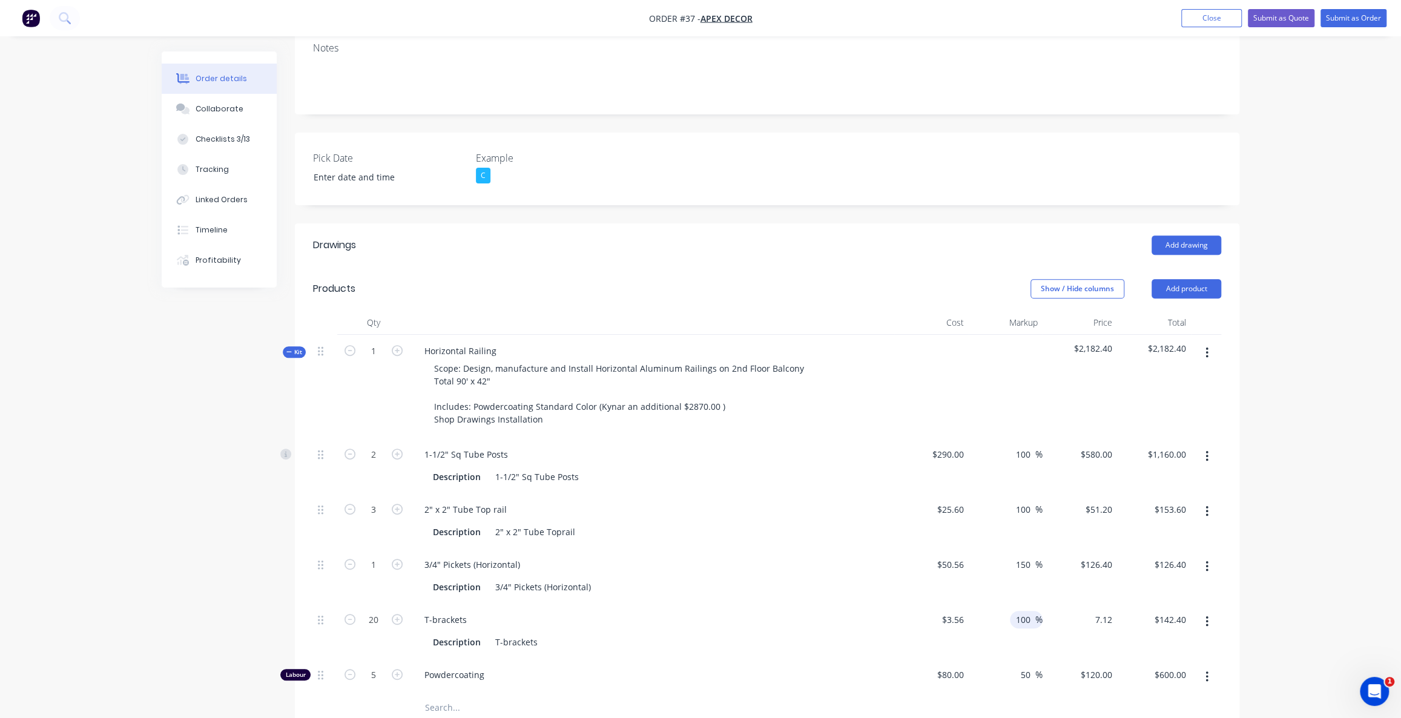
click at [1088, 604] on div "7.12 $7.12" at bounding box center [1079, 631] width 74 height 55
click at [291, 347] on span "Kit" at bounding box center [294, 351] width 16 height 9
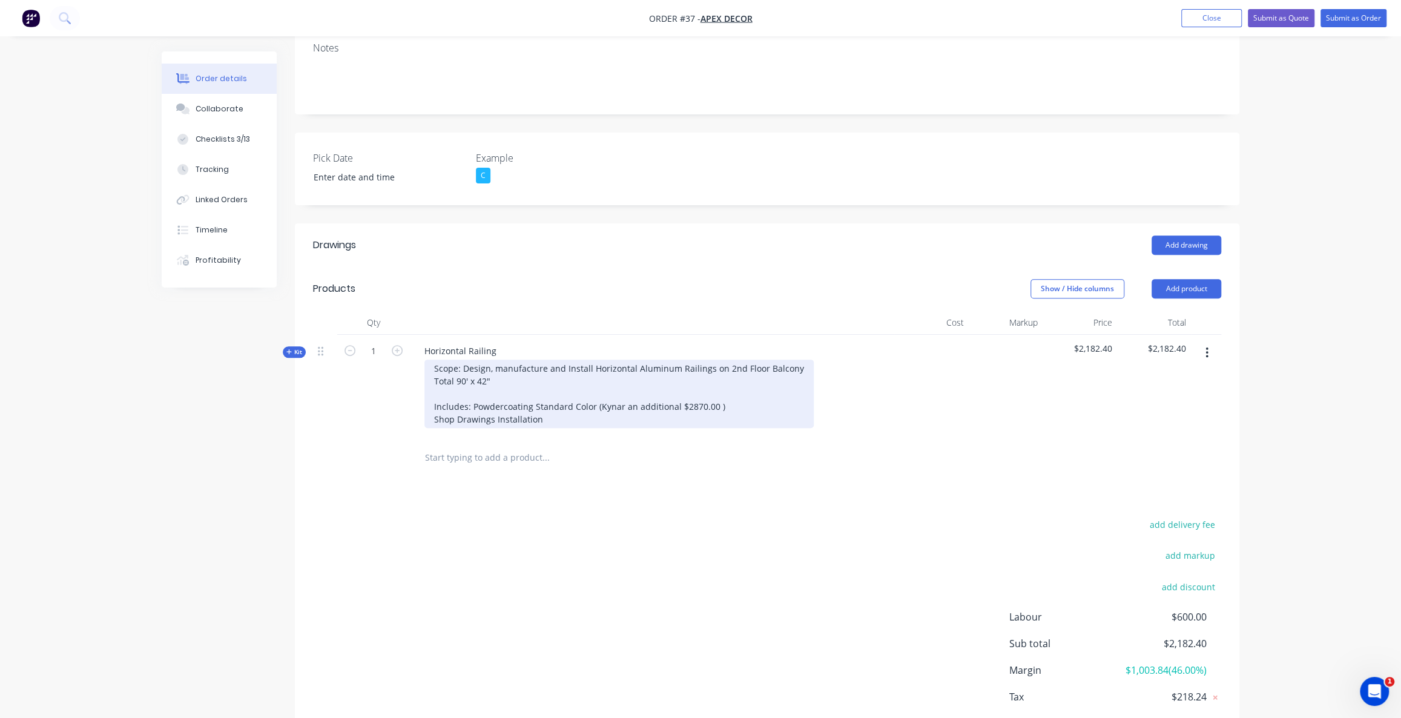
click at [637, 369] on div "Scope: Design, manufacture and Install Horizontal Aluminum Railings on 2nd Floo…" at bounding box center [618, 394] width 389 height 68
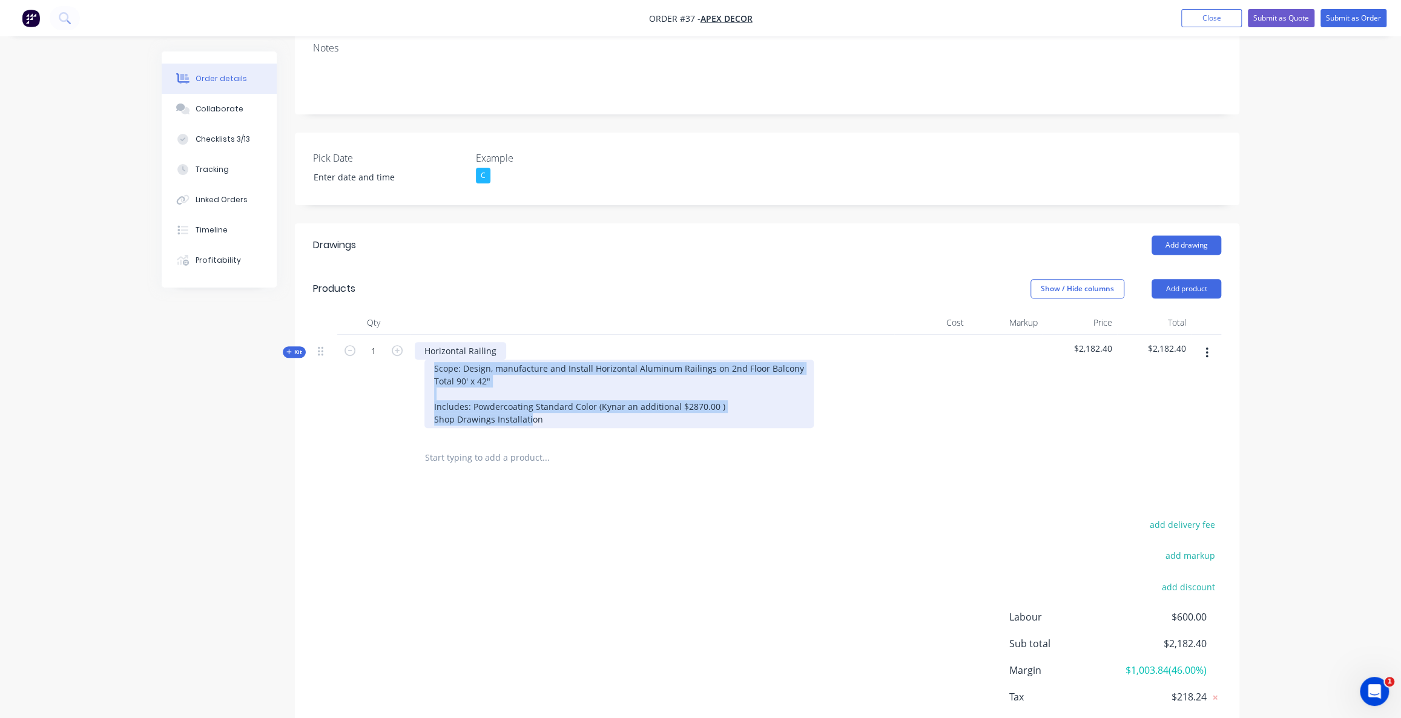
drag, startPoint x: 531, startPoint y: 368, endPoint x: 412, endPoint y: 291, distance: 142.2
click at [421, 335] on div "Horizontal Railing Scope: Design, manufacture and Install Horizontal Aluminum R…" at bounding box center [652, 387] width 484 height 104
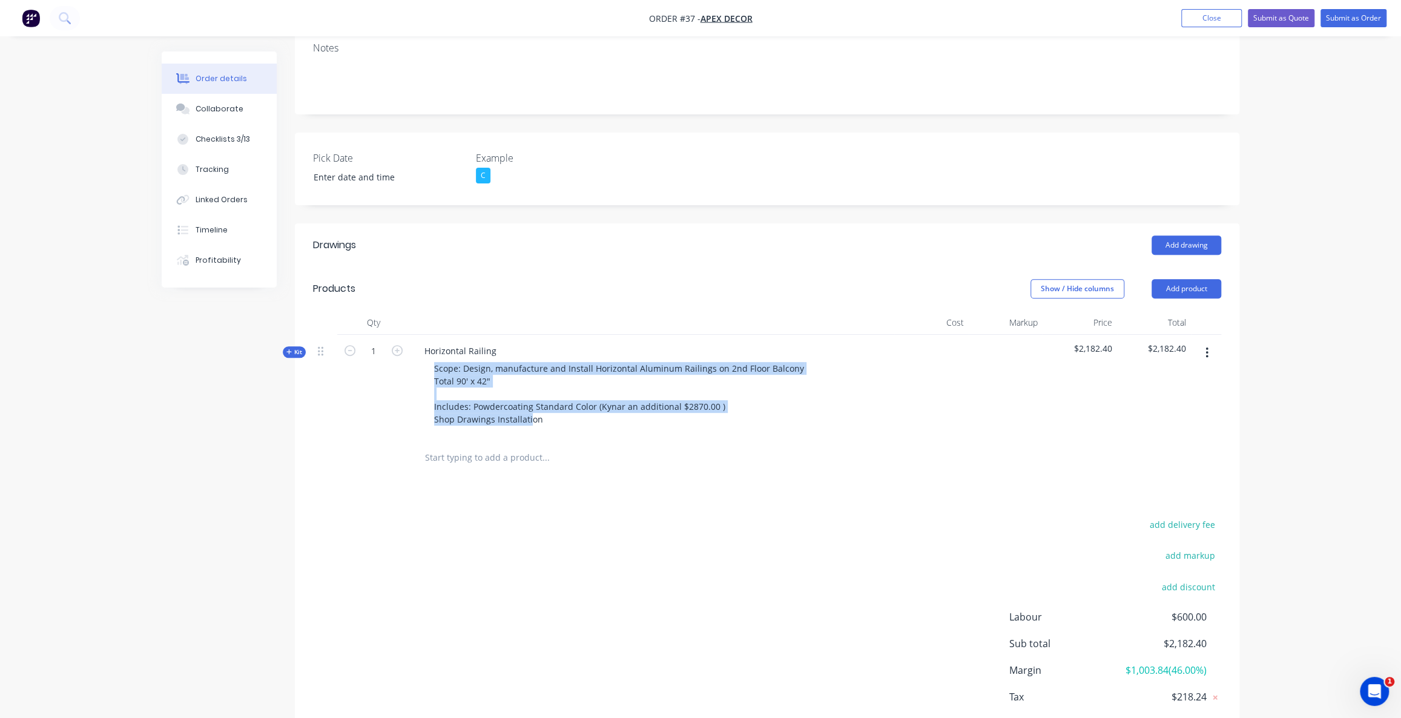
click at [578, 605] on div "add delivery fee add markup add discount Labour $600.00 Sub total $2,182.40 Mar…" at bounding box center [767, 633] width 908 height 234
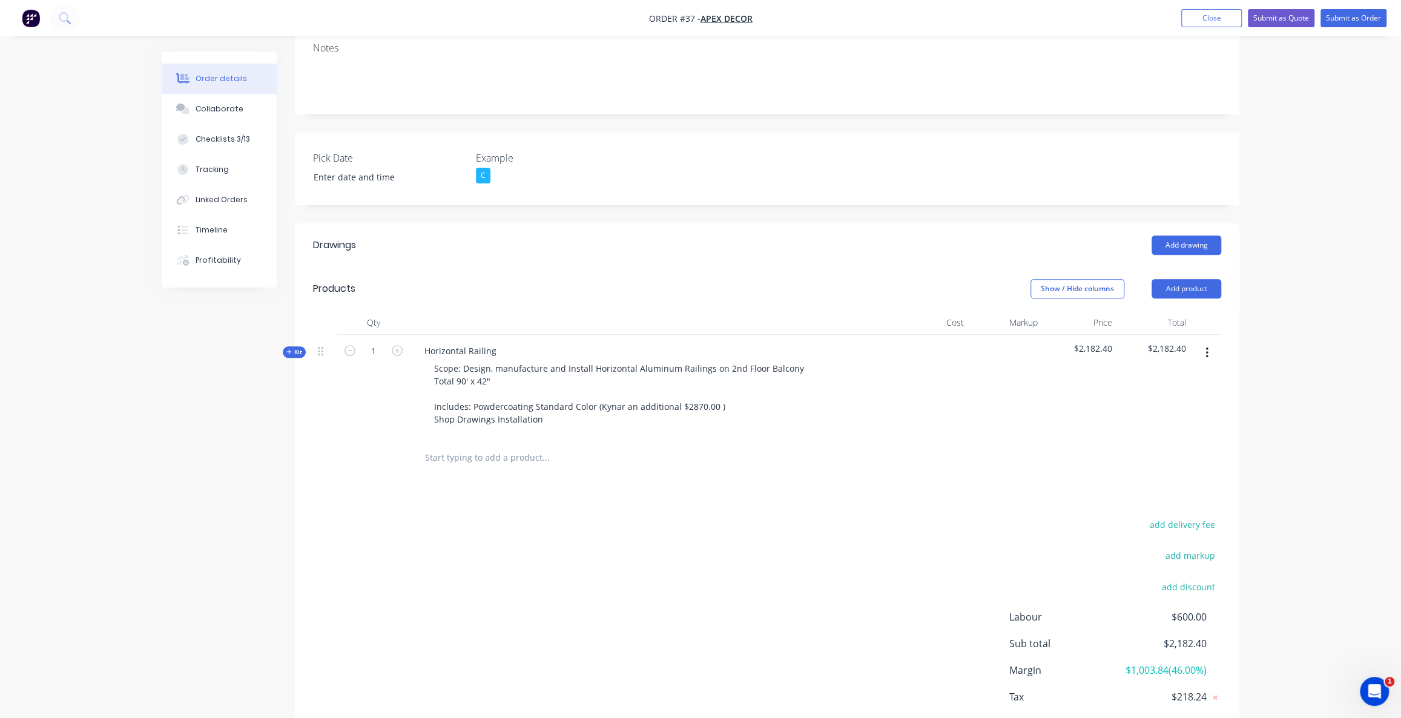
click at [486, 527] on div "add delivery fee add markup add discount Labour $600.00 Sub total $2,182.40 Mar…" at bounding box center [767, 633] width 908 height 234
click at [286, 346] on div "Kit" at bounding box center [294, 352] width 23 height 12
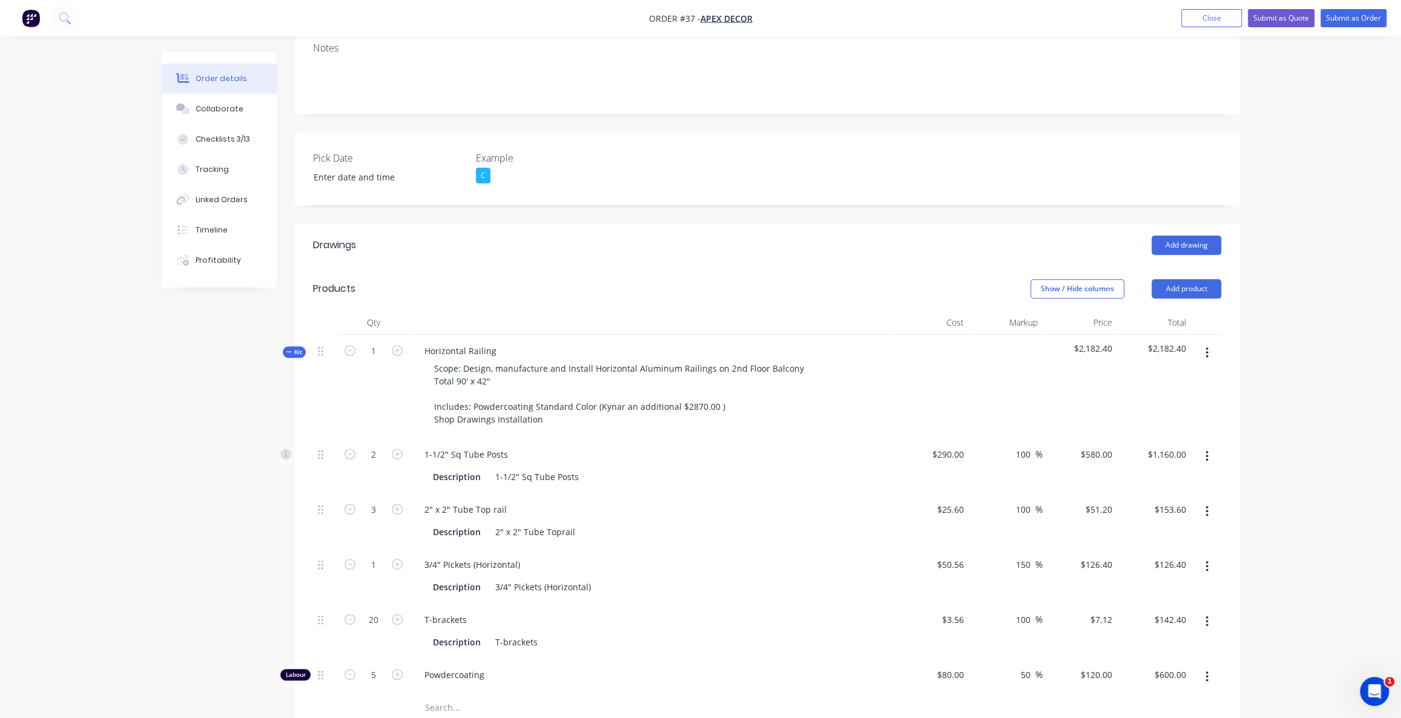
scroll to position [312, 0]
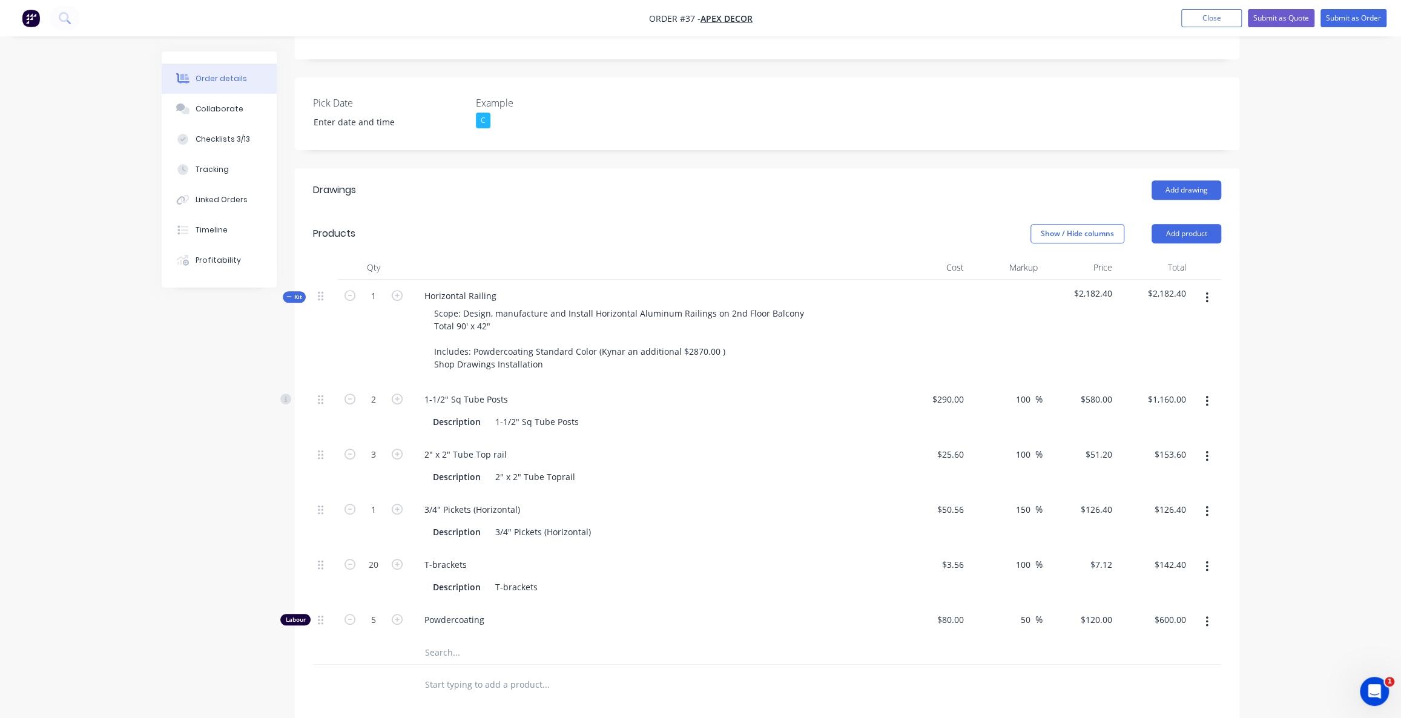
click at [295, 614] on div "Labour" at bounding box center [295, 620] width 30 height 12
click at [375, 409] on input "5" at bounding box center [373, 399] width 31 height 18
drag, startPoint x: 1108, startPoint y: 242, endPoint x: 1051, endPoint y: 238, distance: 57.0
click at [1057, 287] on span "$2,182.40" at bounding box center [1079, 293] width 65 height 13
click at [290, 294] on icon at bounding box center [288, 297] width 5 height 6
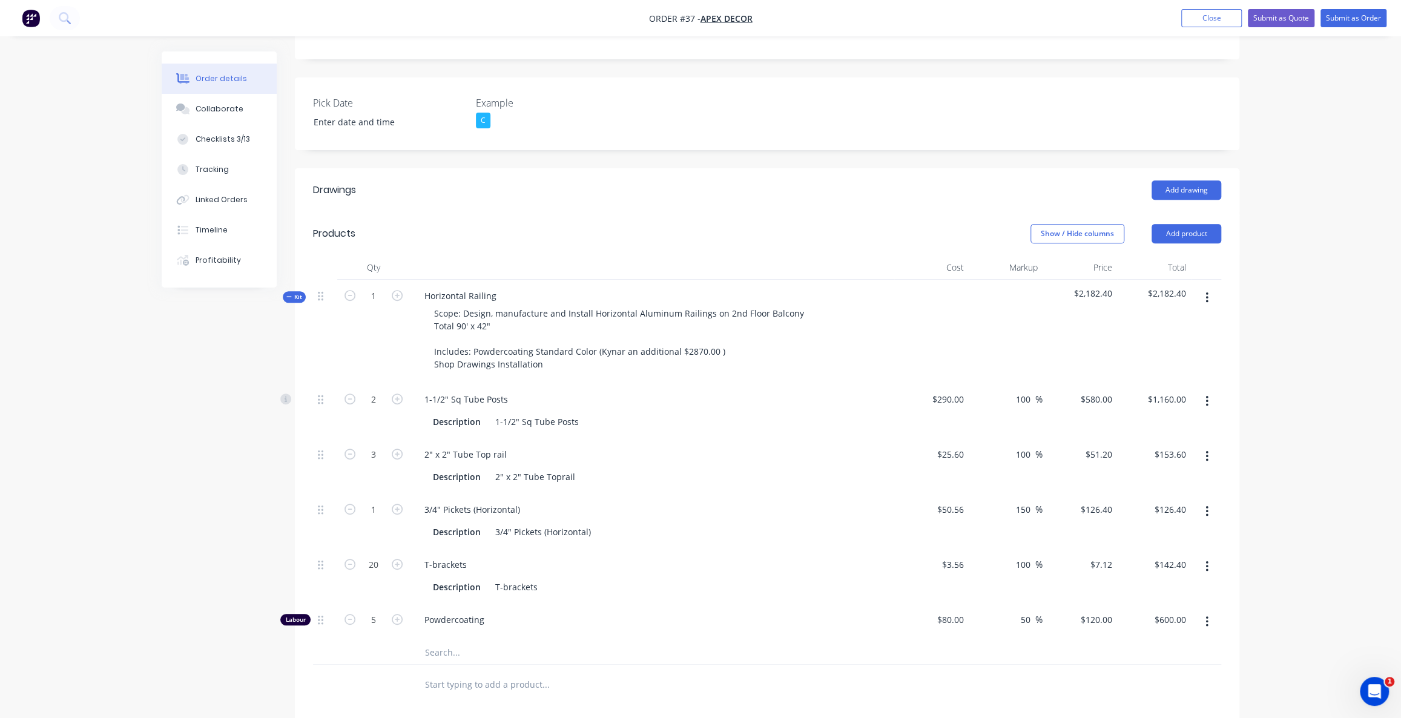
scroll to position [274, 0]
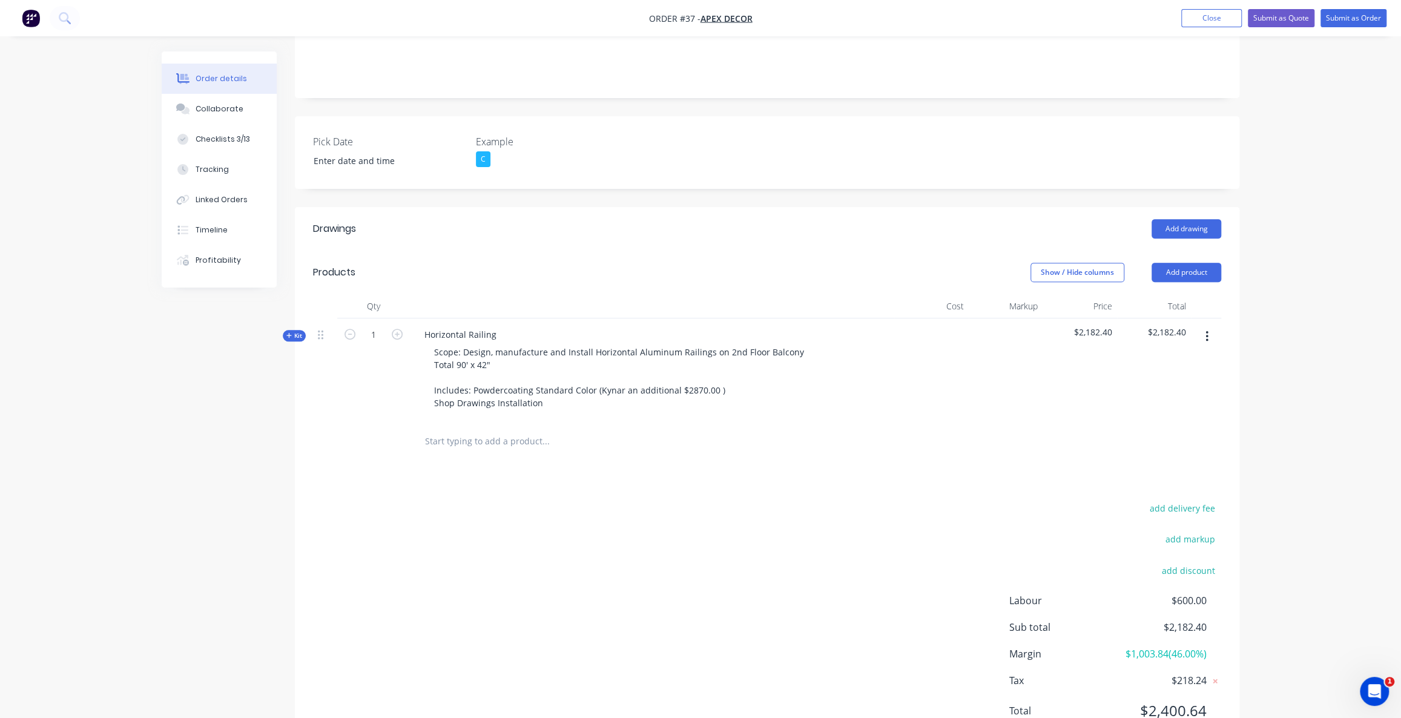
drag, startPoint x: 1387, startPoint y: 353, endPoint x: 1291, endPoint y: 261, distance: 132.7
click at [1386, 352] on div "Order details Collaborate Checklists 3/13 Tracking Linked Orders Timeline Profi…" at bounding box center [700, 248] width 1401 height 1044
click at [1208, 263] on button "Add product" at bounding box center [1186, 272] width 70 height 19
click at [1194, 294] on div "Product catalogue" at bounding box center [1163, 303] width 93 height 18
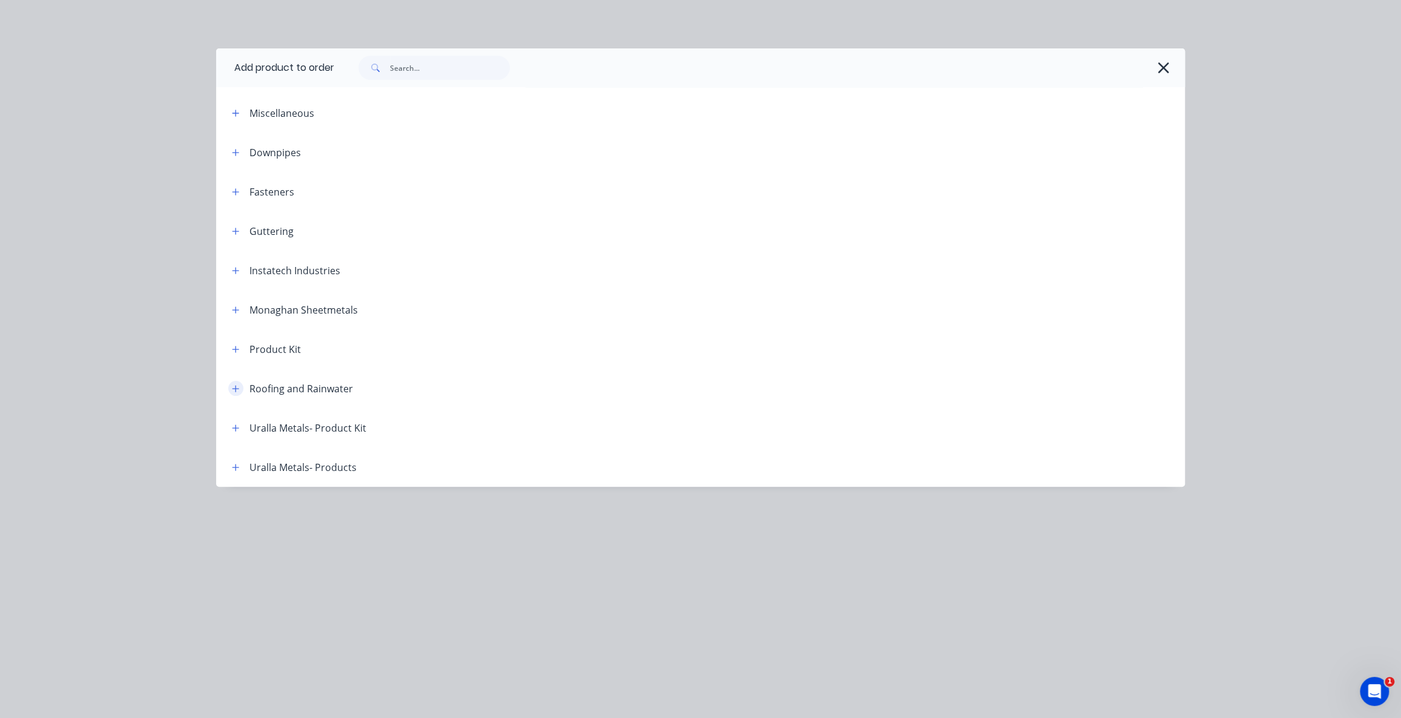
click at [232, 392] on icon "button" at bounding box center [235, 388] width 7 height 8
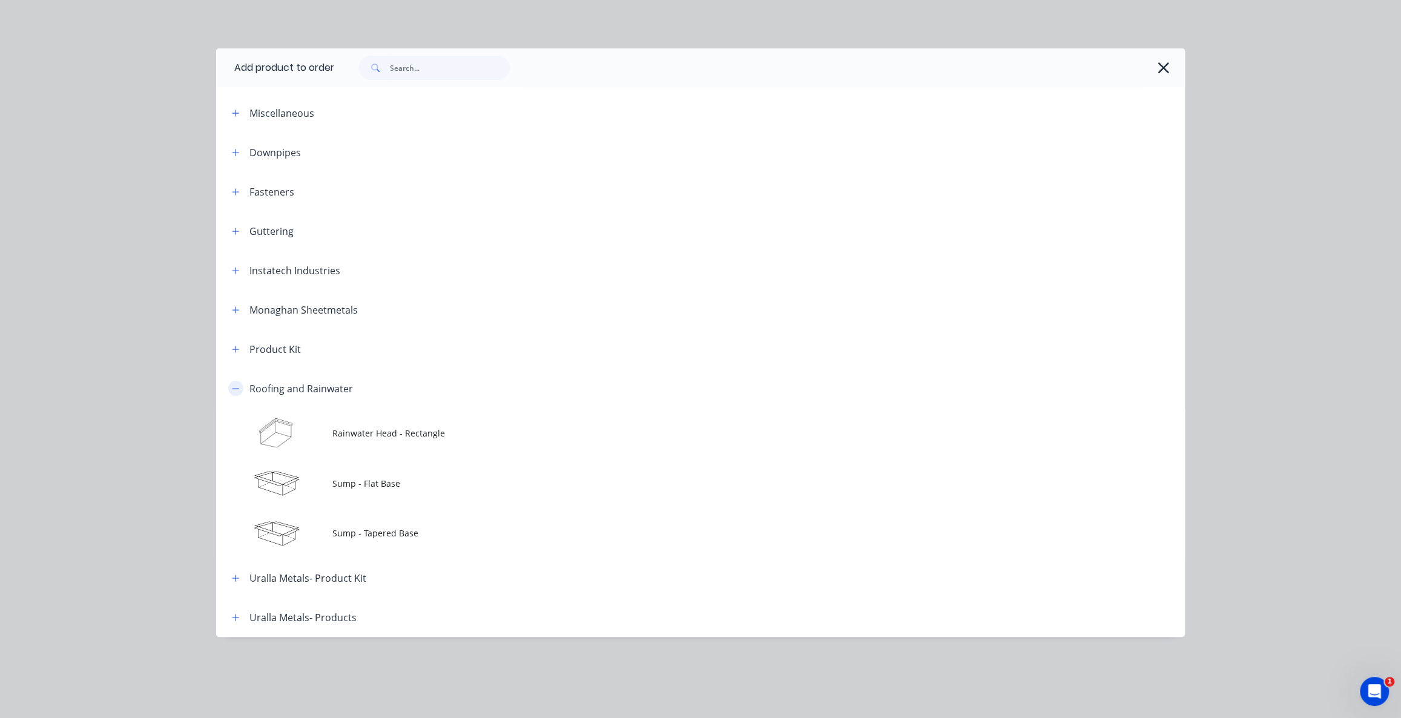
click at [235, 386] on icon "button" at bounding box center [235, 388] width 7 height 8
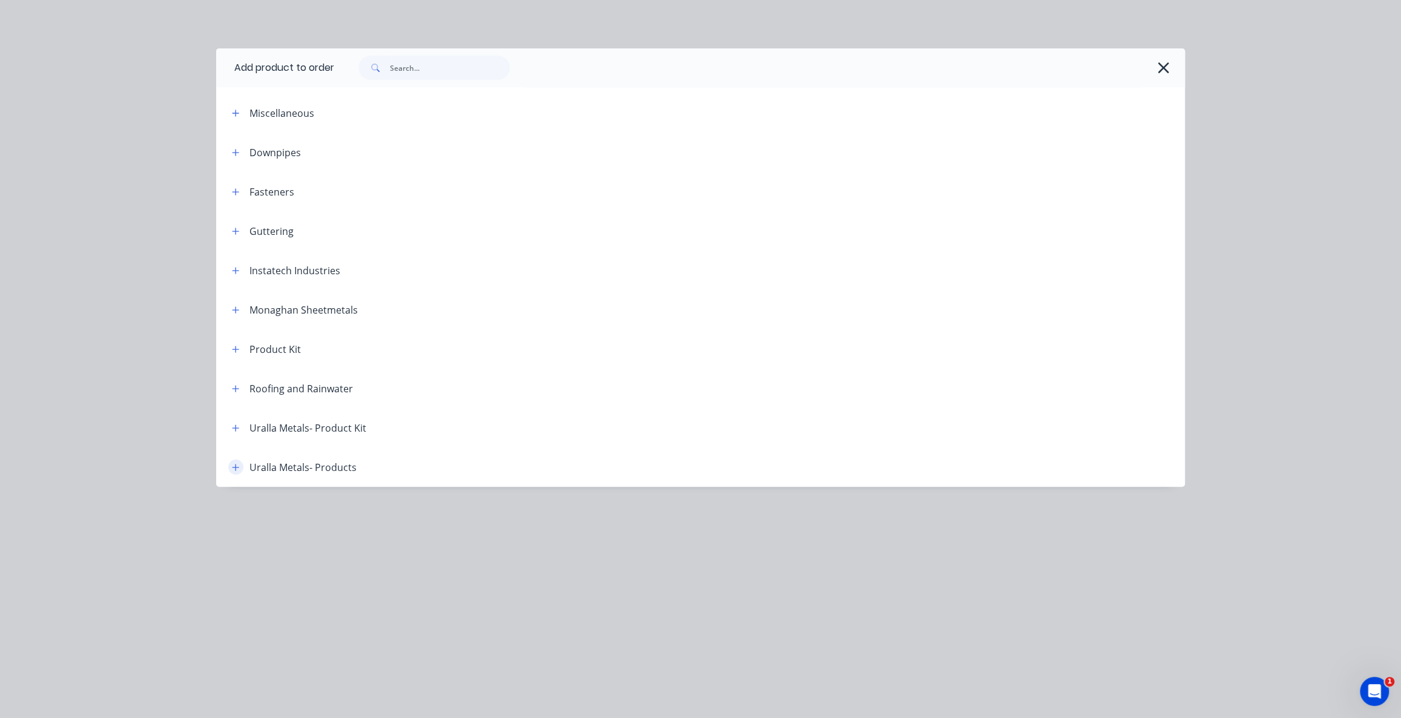
click at [233, 471] on icon "button" at bounding box center [235, 467] width 7 height 8
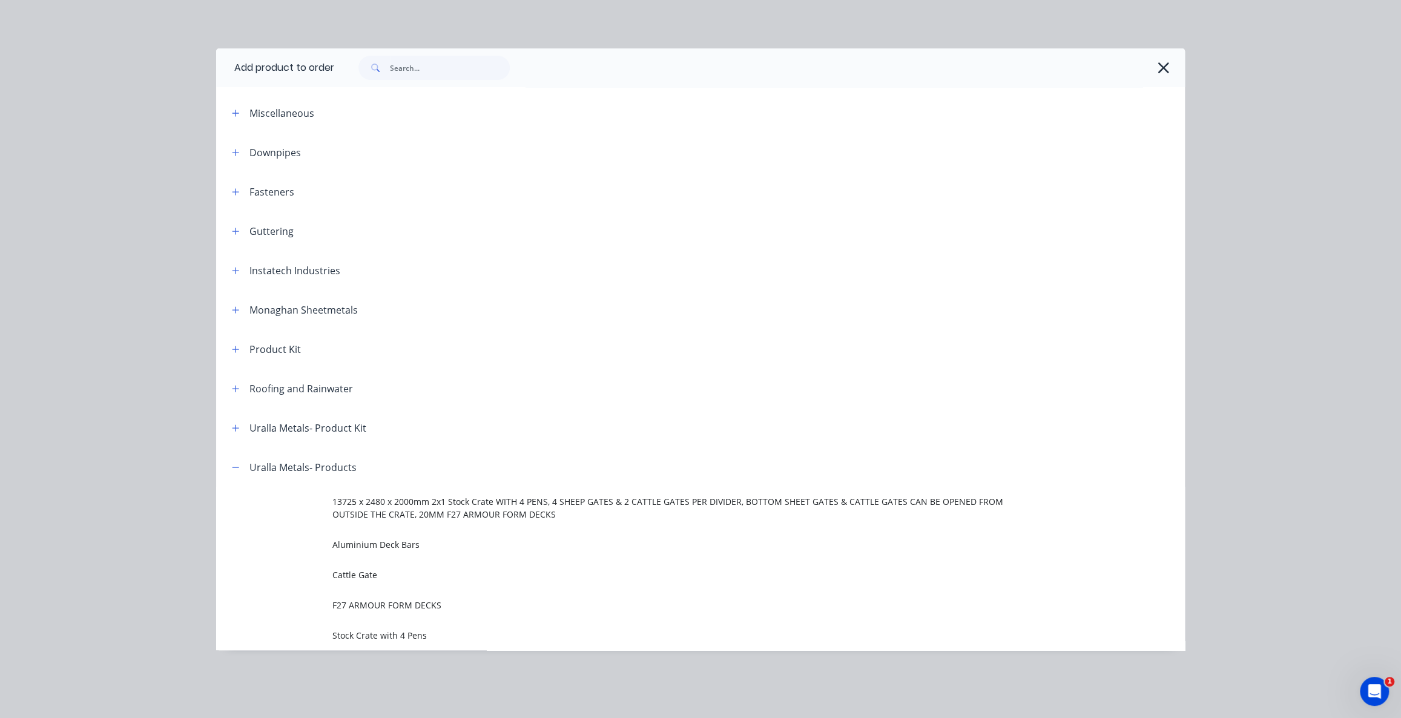
scroll to position [291, 0]
click at [238, 470] on icon "button" at bounding box center [235, 467] width 7 height 8
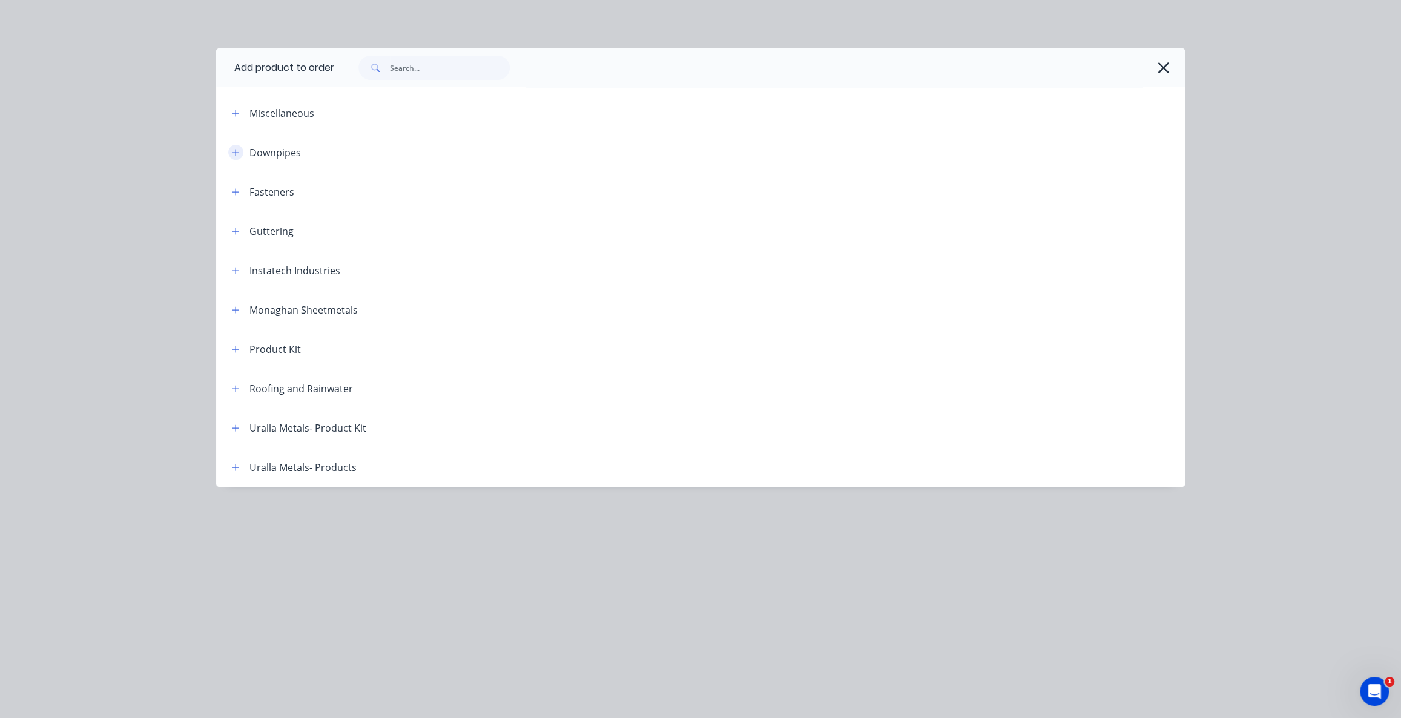
click at [236, 151] on icon "button" at bounding box center [235, 152] width 7 height 7
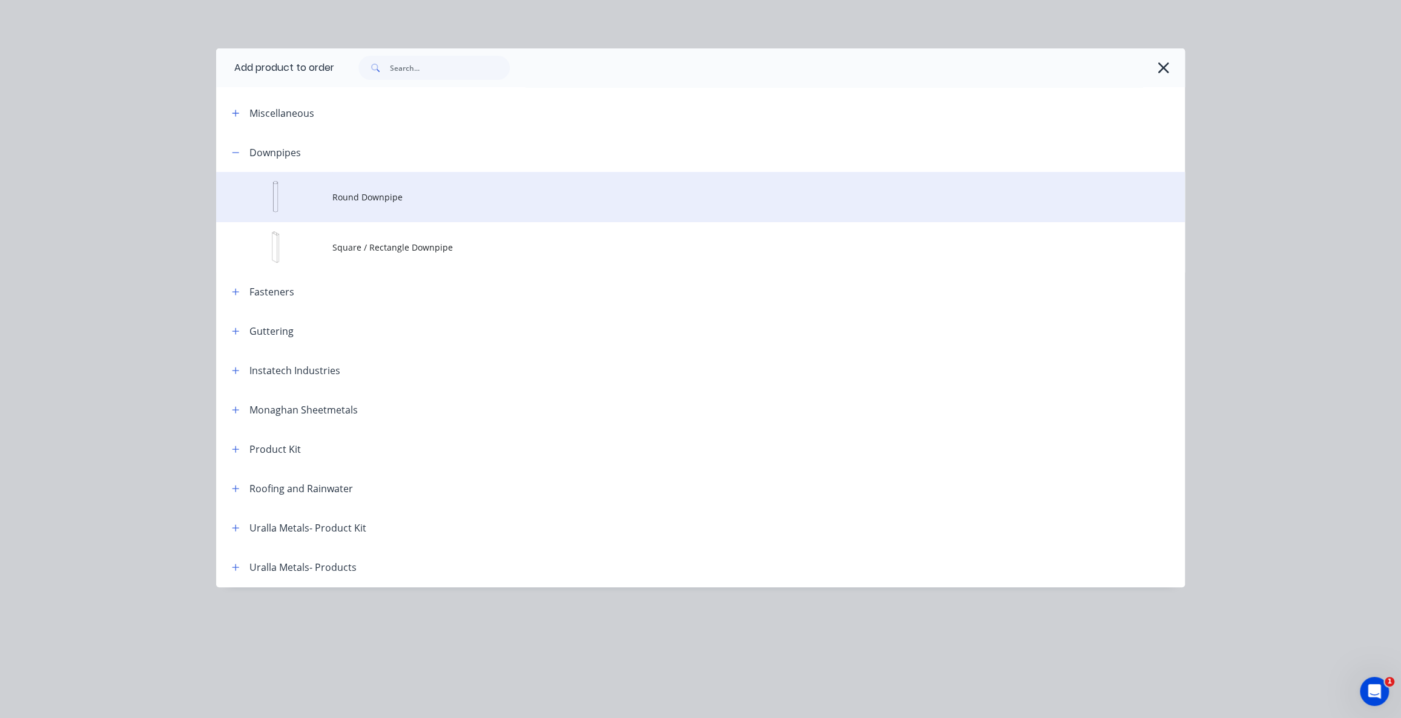
click at [321, 188] on td at bounding box center [274, 197] width 116 height 50
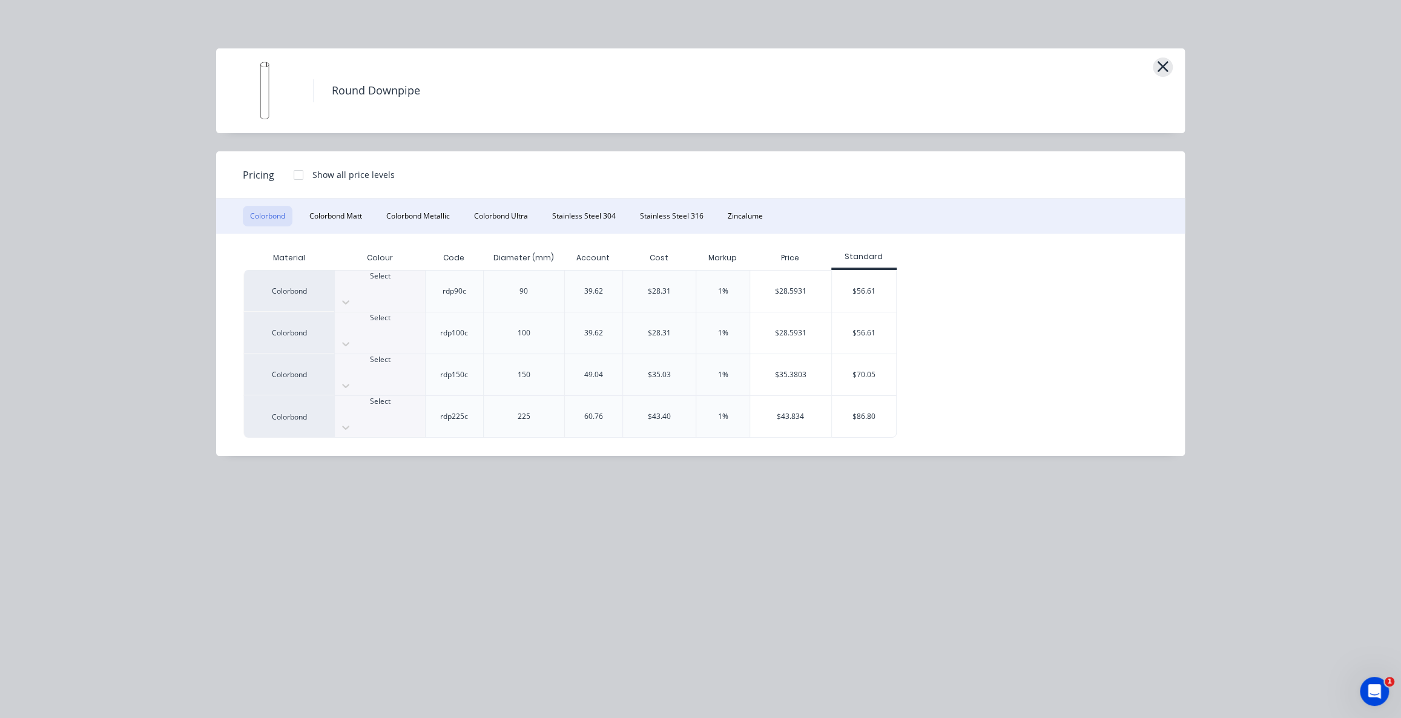
click at [1163, 66] on icon "button" at bounding box center [1162, 66] width 11 height 11
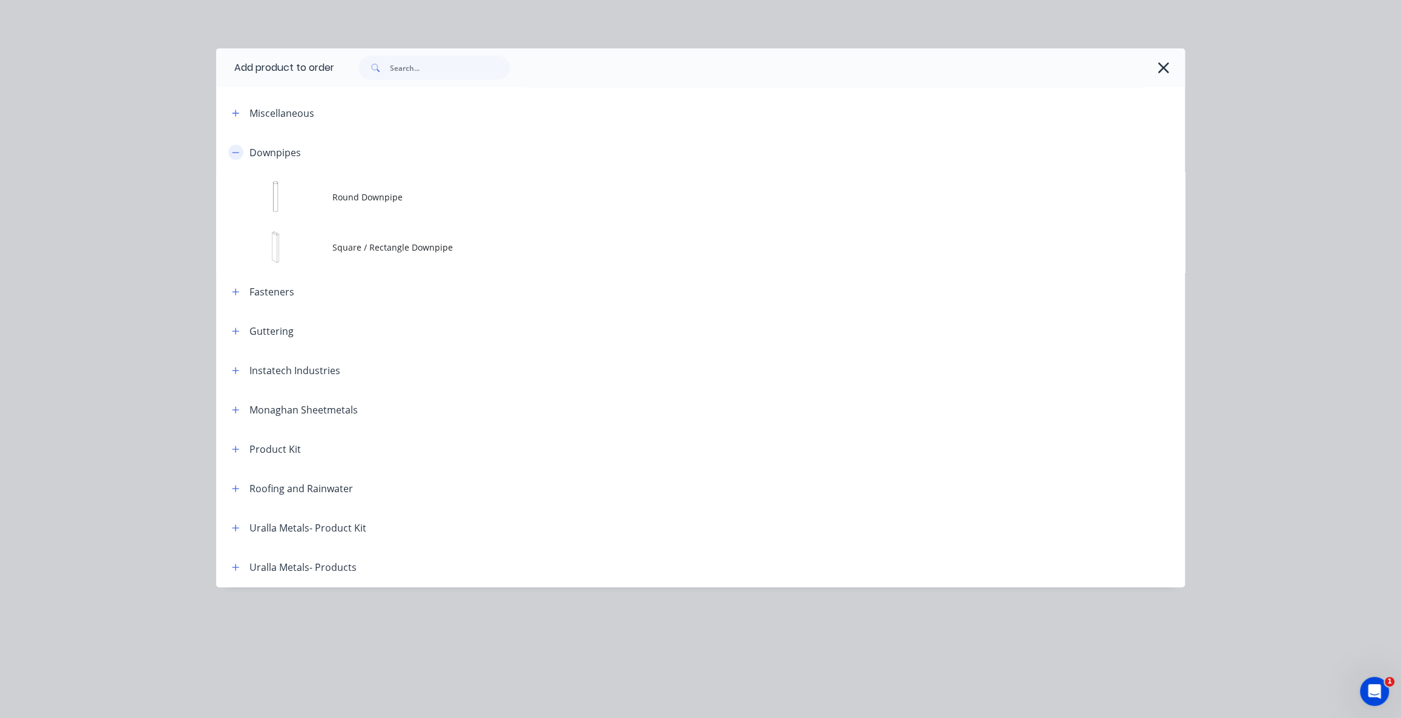
drag, startPoint x: 230, startPoint y: 153, endPoint x: 228, endPoint y: 122, distance: 30.3
click at [230, 153] on button "button" at bounding box center [235, 152] width 15 height 15
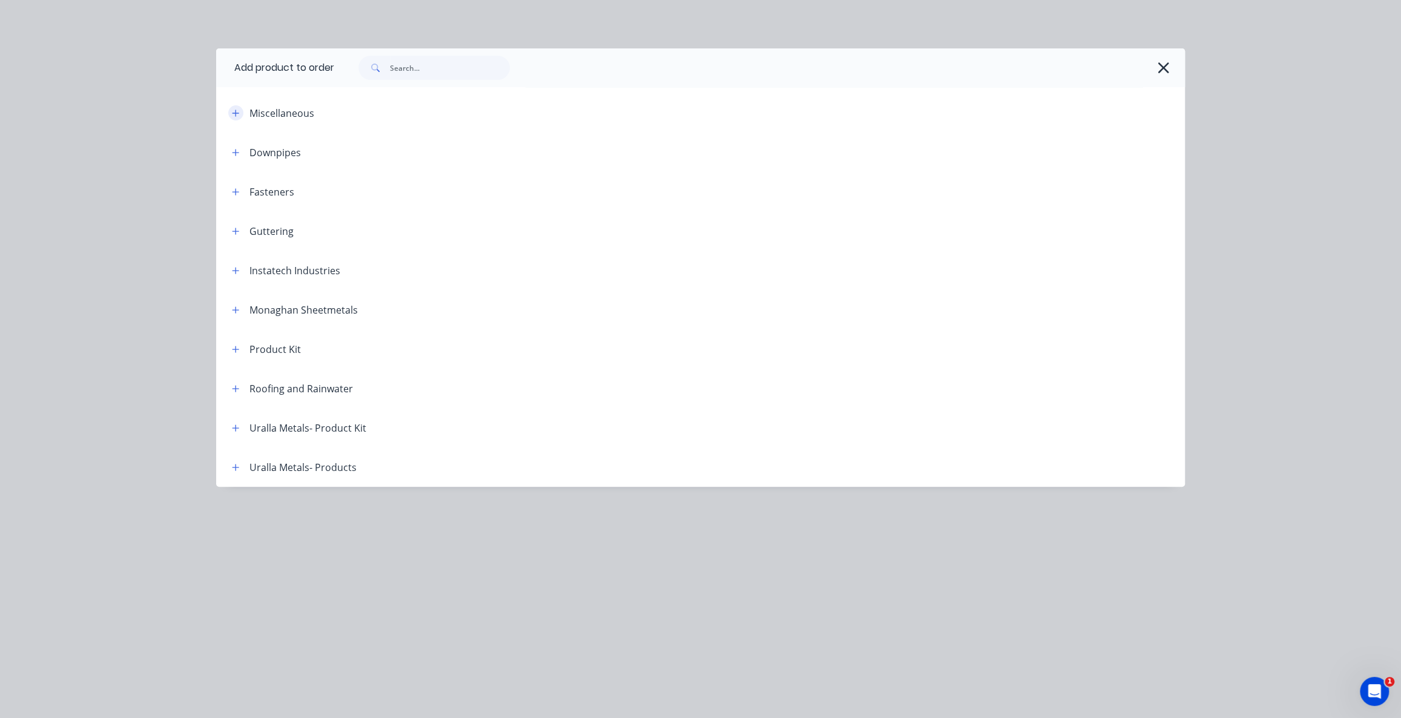
click at [232, 114] on icon "button" at bounding box center [235, 113] width 7 height 8
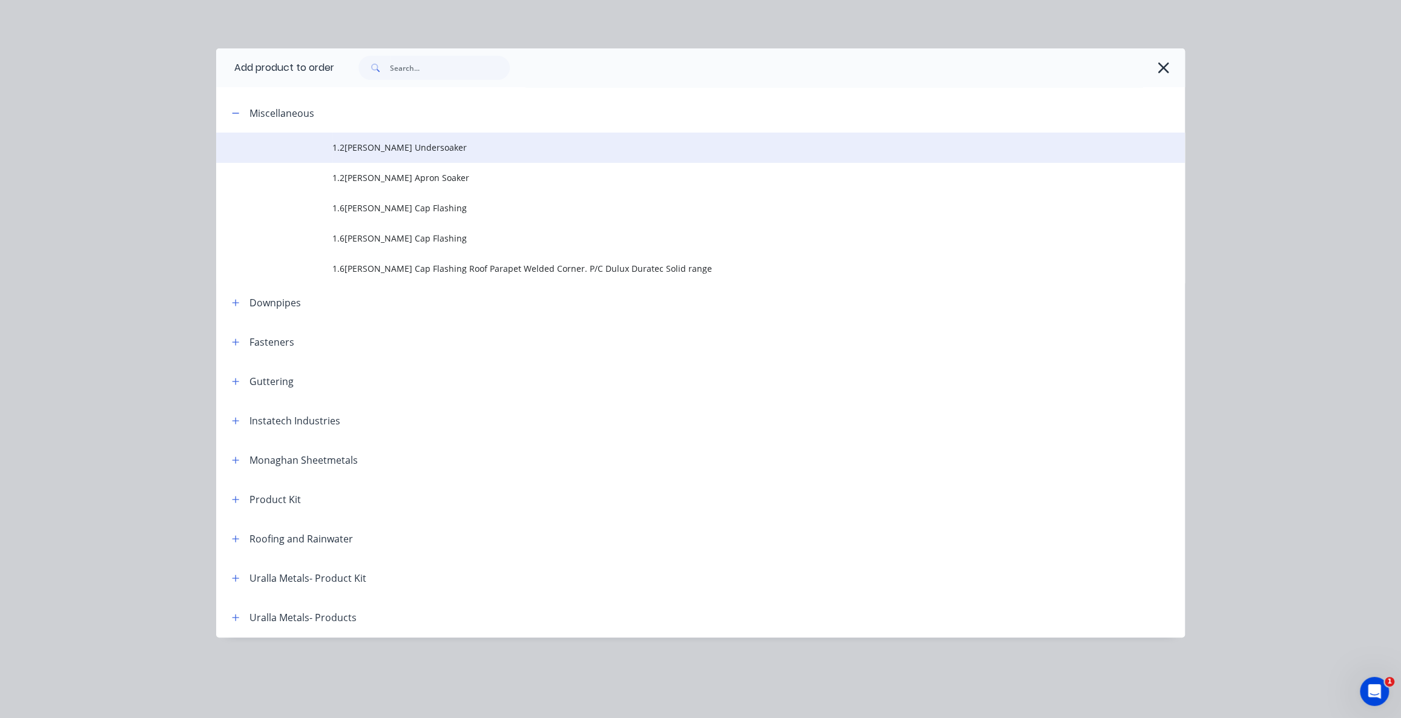
click at [357, 151] on span "1.2[PERSON_NAME] Undersoaker" at bounding box center [673, 147] width 682 height 13
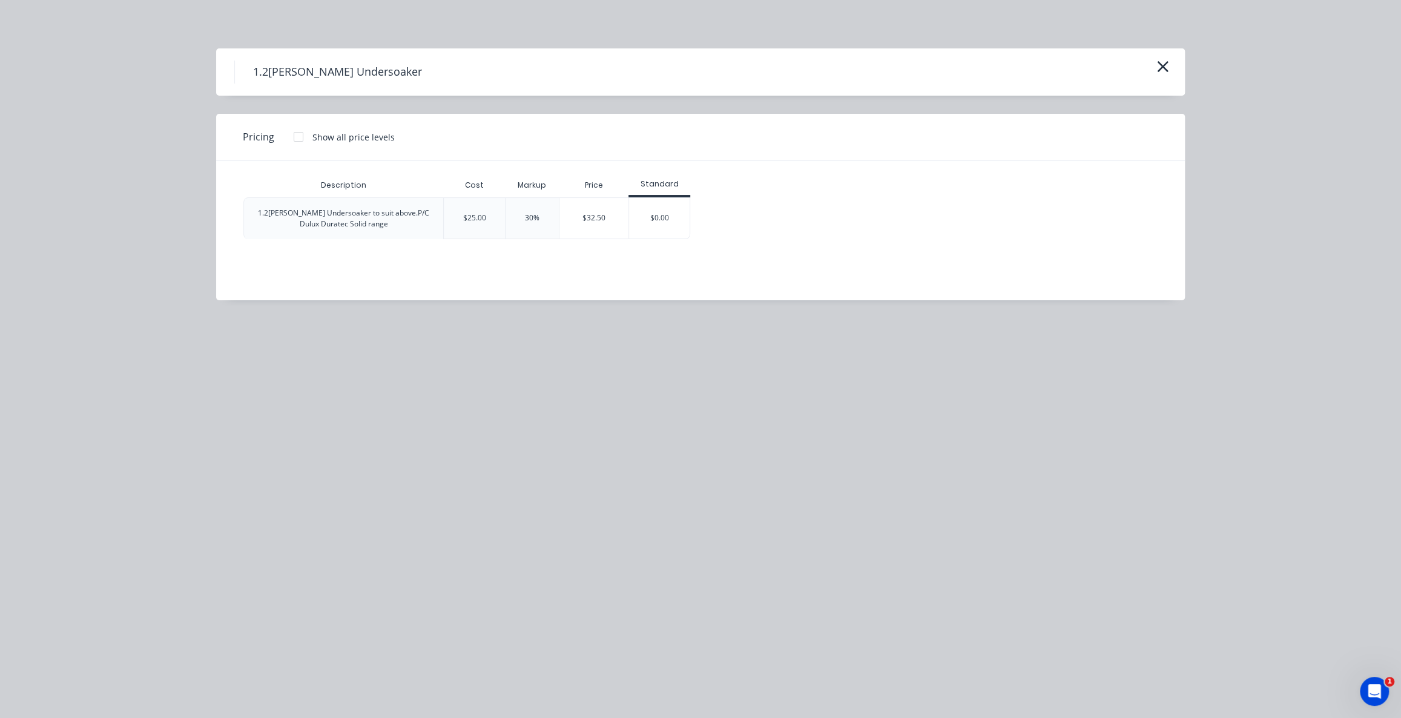
click at [473, 222] on div "$25.00" at bounding box center [474, 217] width 23 height 11
click at [609, 215] on div "$32.50" at bounding box center [593, 218] width 69 height 41
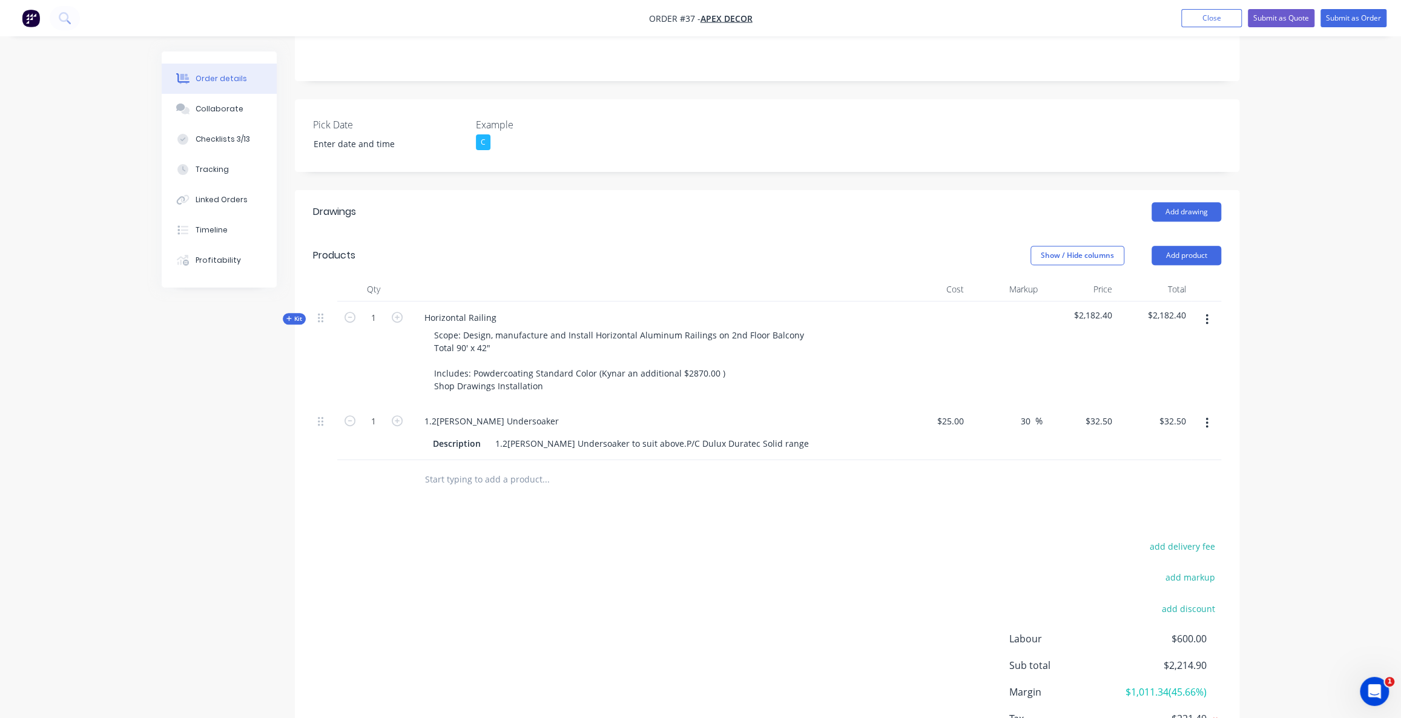
click at [611, 476] on div "Drawings Add drawing Products Show / Hide columns Add product Qty Cost Markup P…" at bounding box center [767, 490] width 944 height 600
click at [1368, 257] on div "Order details Collaborate Checklists 3/13 Tracking Linked Orders Timeline Profi…" at bounding box center [700, 258] width 1401 height 1099
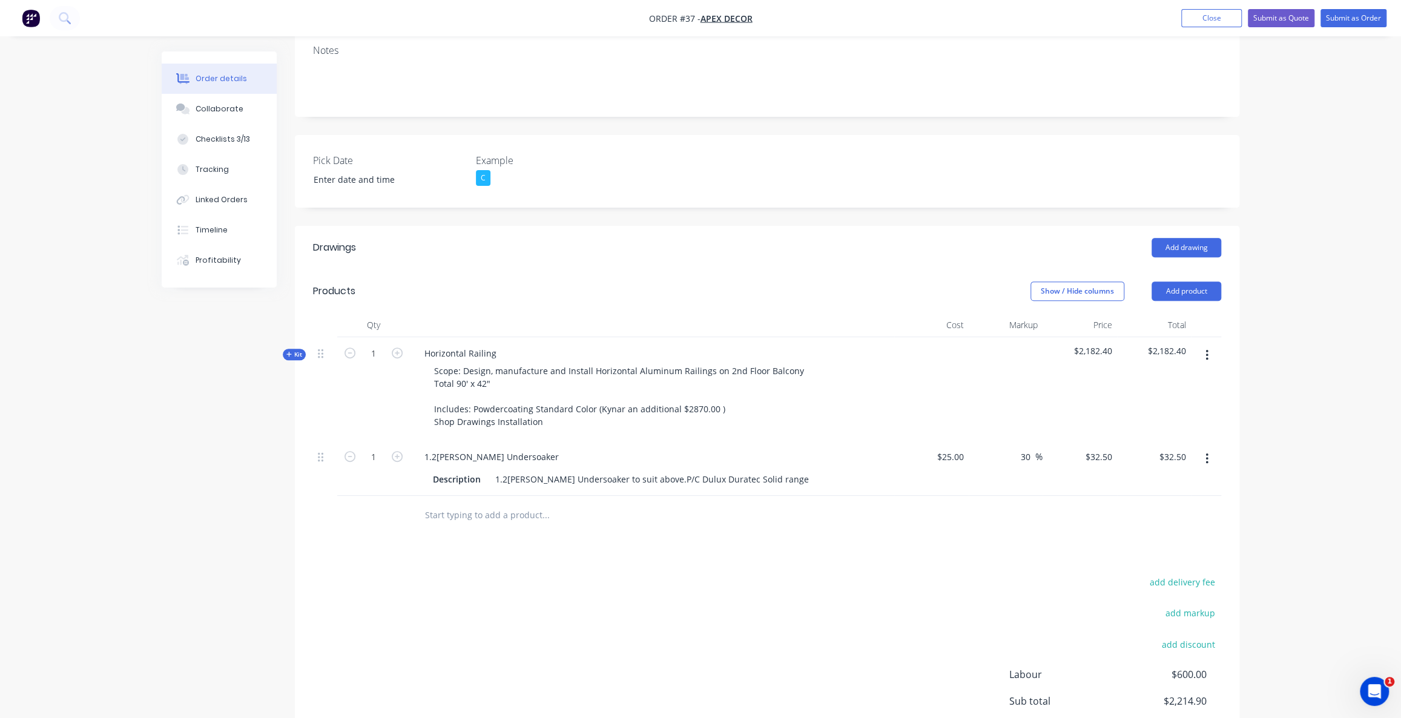
scroll to position [126, 0]
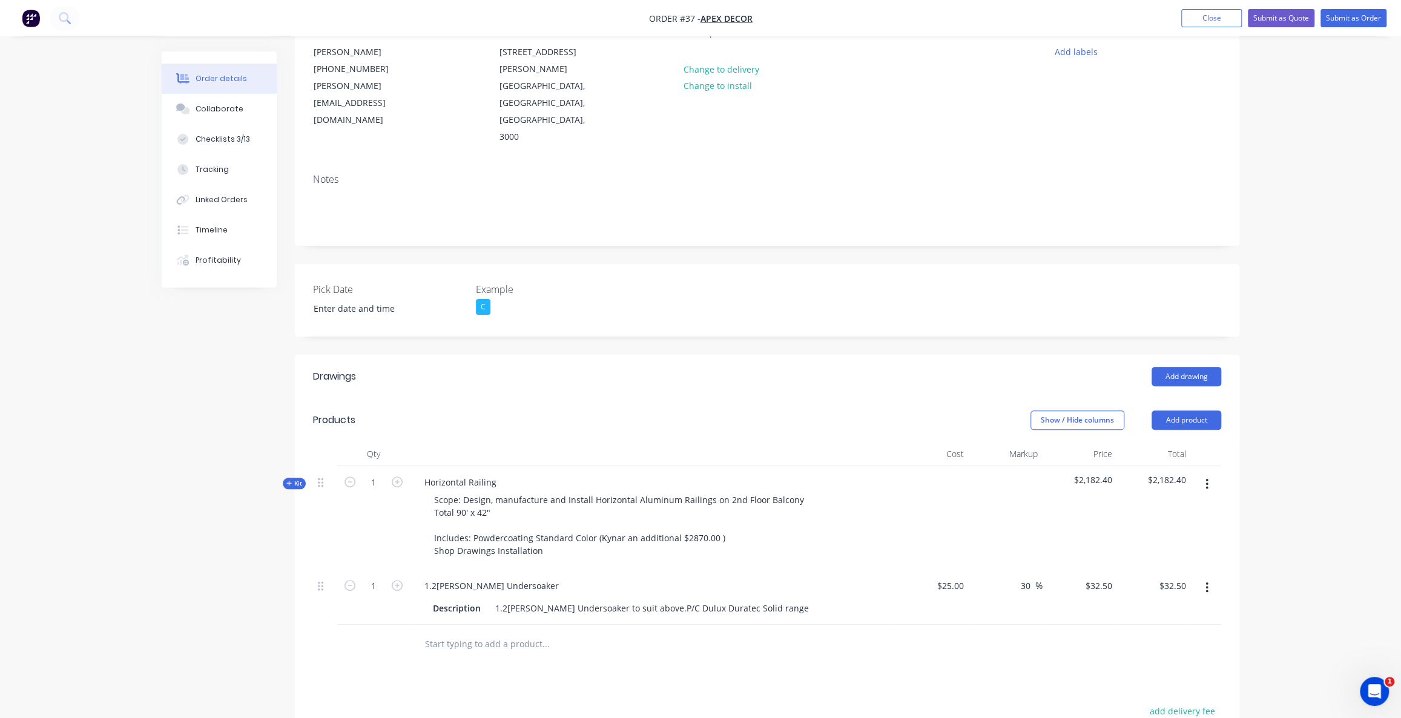
drag, startPoint x: 1363, startPoint y: 278, endPoint x: 1335, endPoint y: 283, distance: 28.3
click at [1364, 278] on div "Order details Collaborate Checklists 3/13 Tracking Linked Orders Timeline Profi…" at bounding box center [700, 423] width 1401 height 1099
click at [1335, 283] on div "Order details Collaborate Checklists 3/13 Tracking Linked Orders Timeline Profi…" at bounding box center [700, 423] width 1401 height 1099
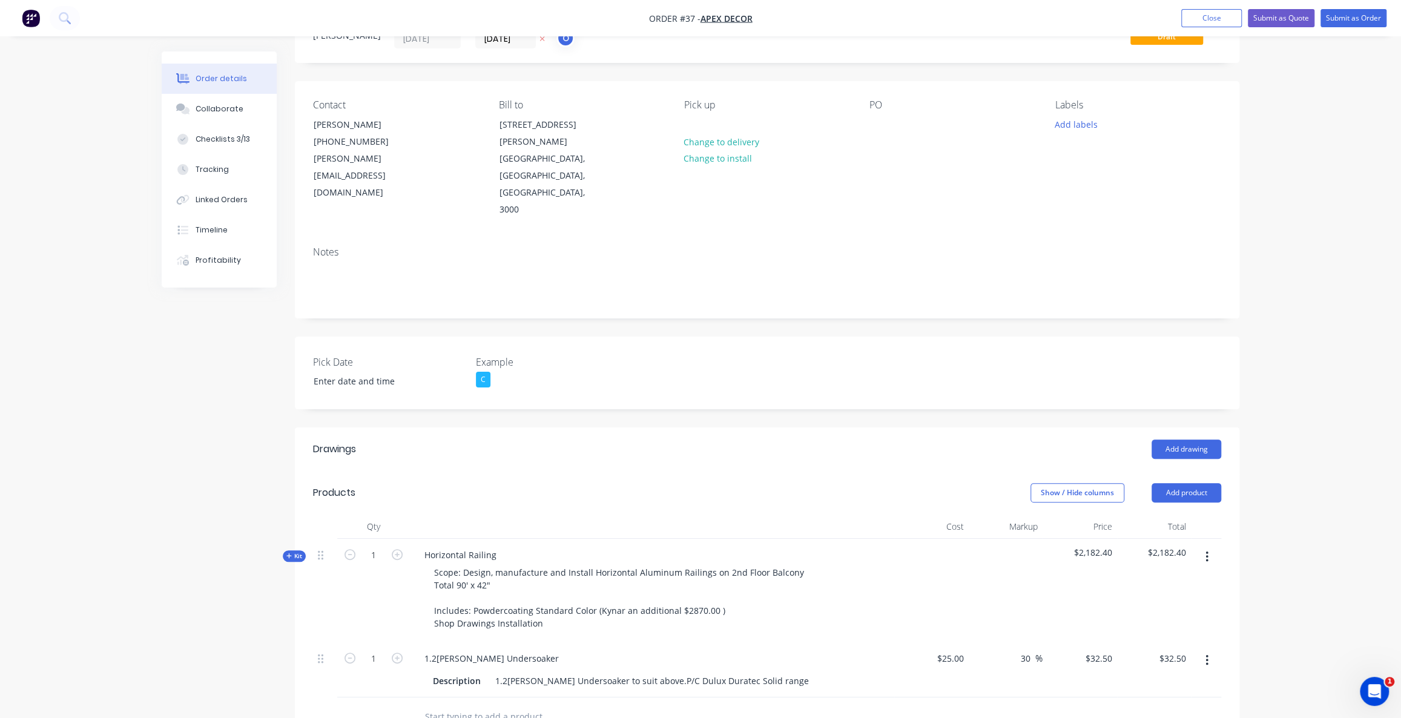
scroll to position [0, 0]
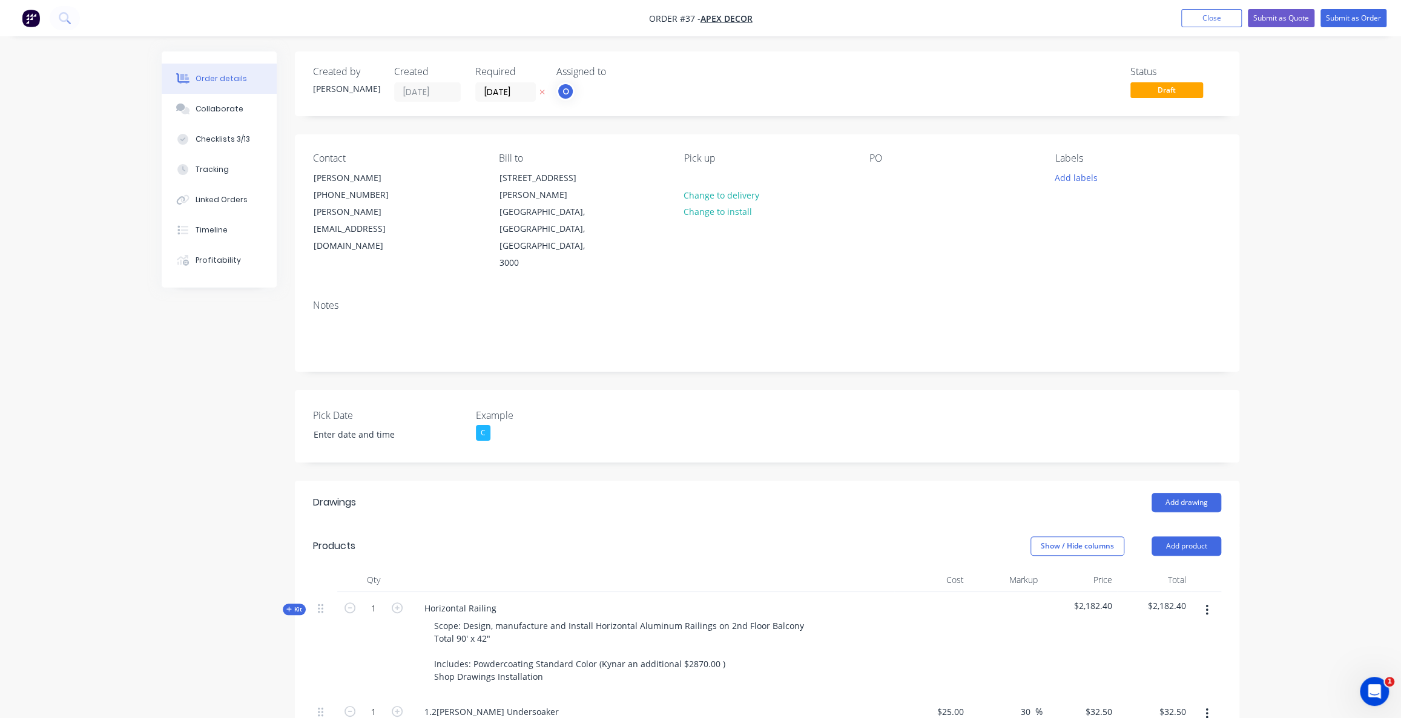
click at [1301, 93] on div "Order details Collaborate Checklists 3/13 Tracking Linked Orders Timeline Profi…" at bounding box center [700, 549] width 1401 height 1099
click at [1297, 61] on div "Order details Collaborate Checklists 3/13 Tracking Linked Orders Timeline Profi…" at bounding box center [700, 549] width 1401 height 1099
click at [1297, 55] on div "Order details Collaborate Checklists 3/13 Tracking Linked Orders Timeline Profi…" at bounding box center [700, 549] width 1401 height 1099
click at [1305, 50] on div "Order details Collaborate Checklists 3/13 Tracking Linked Orders Timeline Profi…" at bounding box center [700, 549] width 1401 height 1099
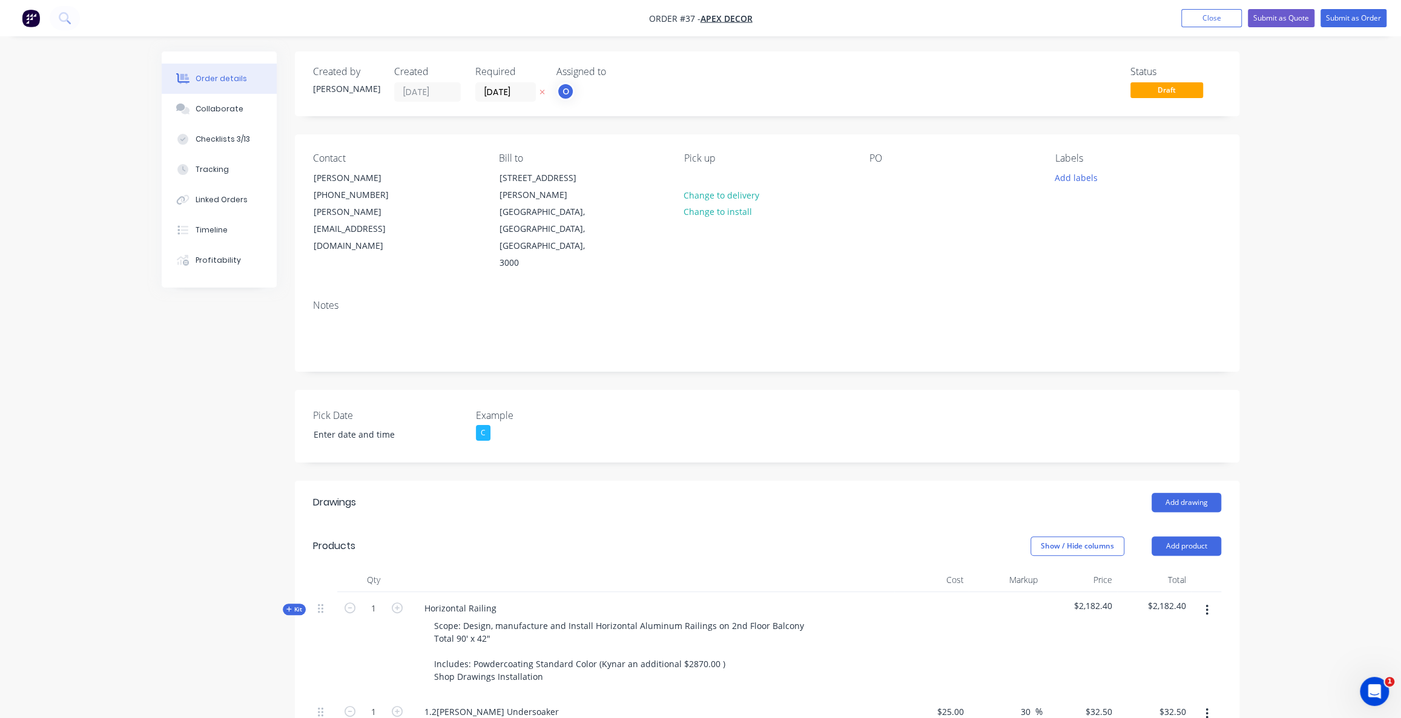
click at [1301, 79] on div "Order details Collaborate Checklists 3/13 Tracking Linked Orders Timeline Profi…" at bounding box center [700, 549] width 1401 height 1099
click at [1323, 438] on div "Order details Collaborate Checklists 3/13 Tracking Linked Orders Timeline Profi…" at bounding box center [700, 549] width 1401 height 1099
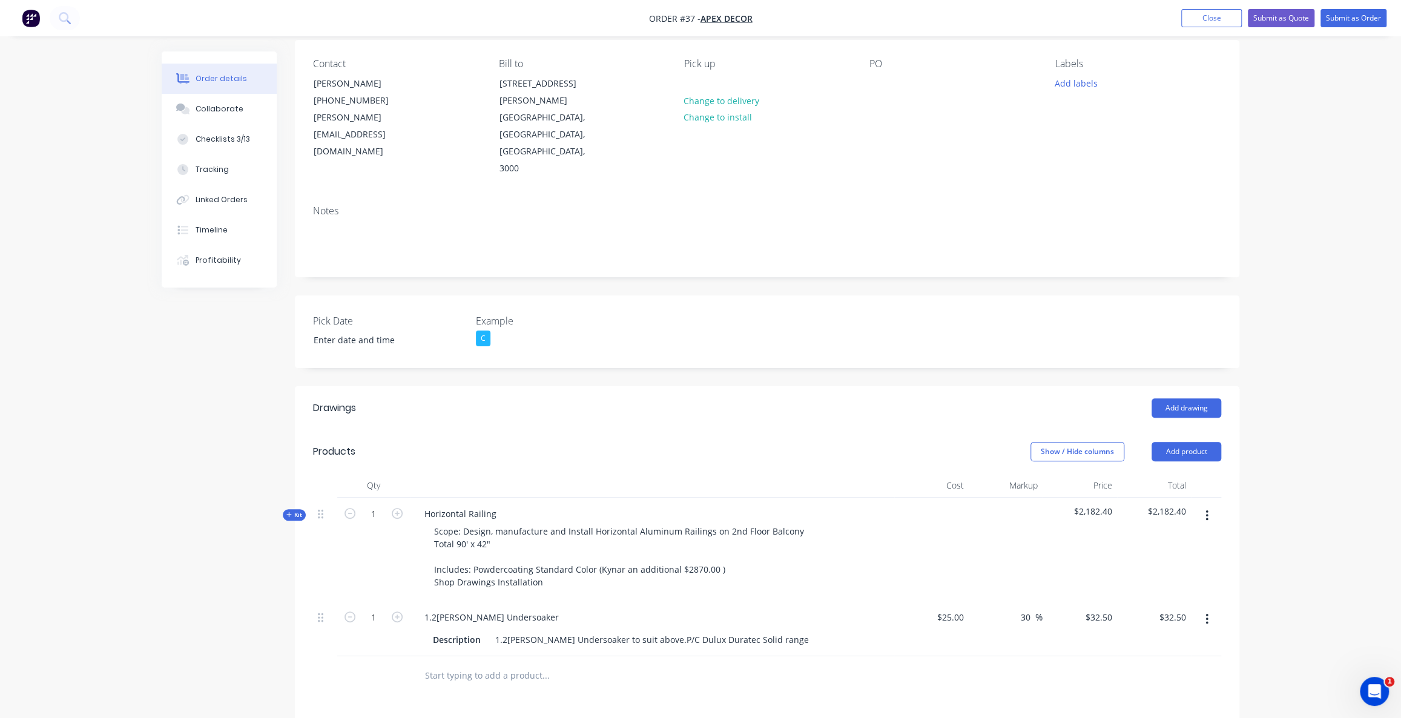
scroll to position [110, 0]
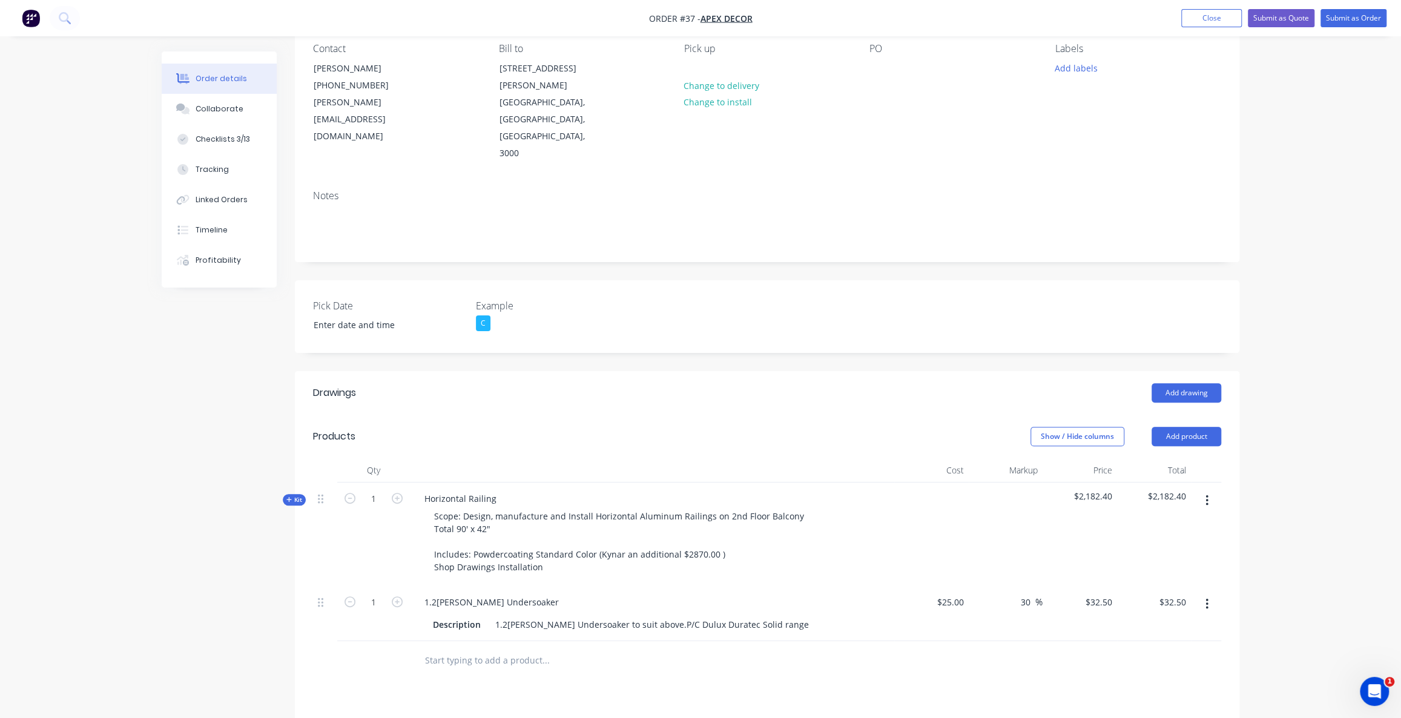
click at [191, 400] on div "Created by [PERSON_NAME] Created [DATE] Required [DATE] Assigned to O Status Dr…" at bounding box center [700, 465] width 1077 height 1047
click at [1314, 537] on div "Order details Collaborate Checklists 3/13 Tracking Linked Orders Timeline Profi…" at bounding box center [700, 439] width 1401 height 1099
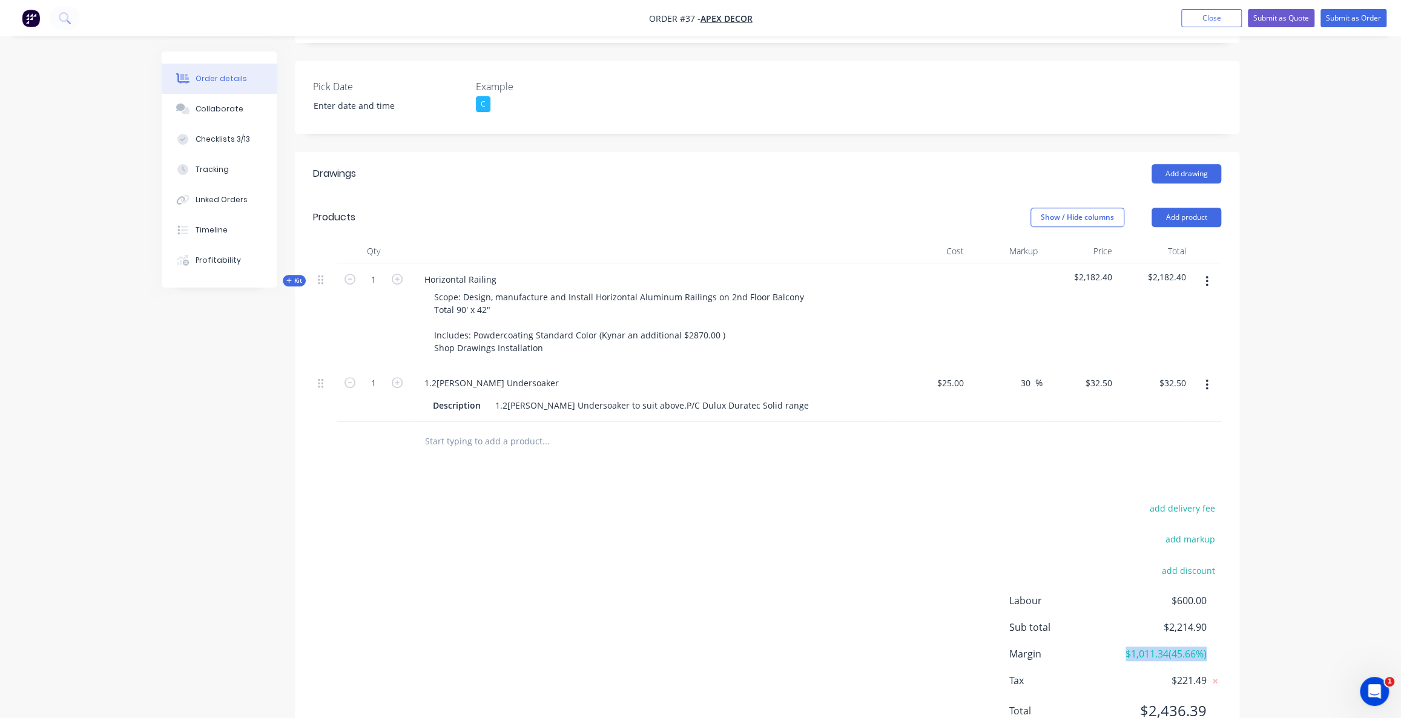
drag, startPoint x: 1122, startPoint y: 605, endPoint x: 1208, endPoint y: 600, distance: 85.5
click at [1208, 646] on div "Margin $1,011.34 ( 45.66 %)" at bounding box center [1115, 653] width 212 height 15
click at [1290, 551] on div "Order details Collaborate Checklists 3/13 Tracking Linked Orders Timeline Profi…" at bounding box center [700, 220] width 1401 height 1099
drag, startPoint x: 1172, startPoint y: 548, endPoint x: 1217, endPoint y: 547, distance: 44.8
click at [1216, 593] on div "Labour $600.00" at bounding box center [1115, 600] width 212 height 15
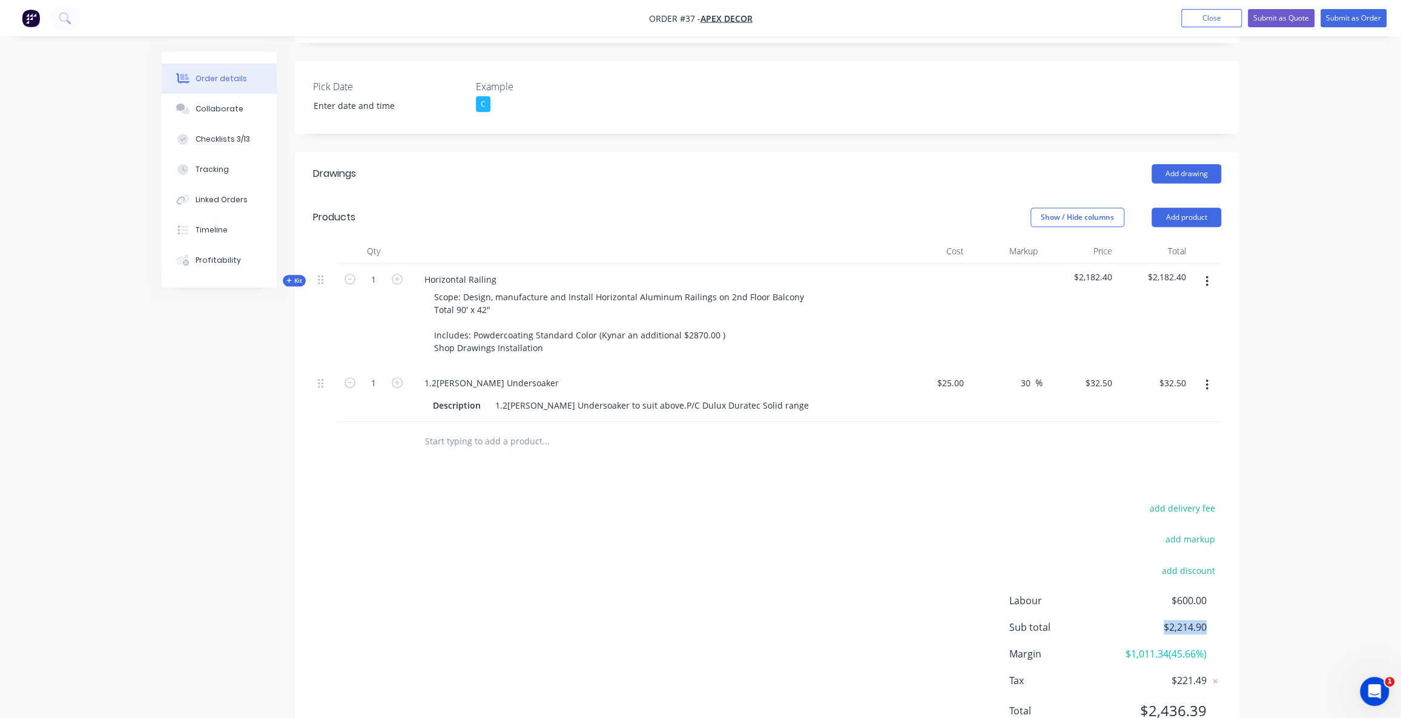
drag, startPoint x: 1159, startPoint y: 573, endPoint x: 1277, endPoint y: 570, distance: 118.7
click at [1250, 573] on div "Order details Collaborate Checklists 3/13 Tracking Linked Orders Timeline Profi…" at bounding box center [701, 246] width 1102 height 1047
click at [1295, 573] on div "Order details Collaborate Checklists 3/13 Tracking Linked Orders Timeline Profi…" at bounding box center [700, 220] width 1401 height 1099
click at [1198, 531] on button "add markup" at bounding box center [1190, 539] width 62 height 16
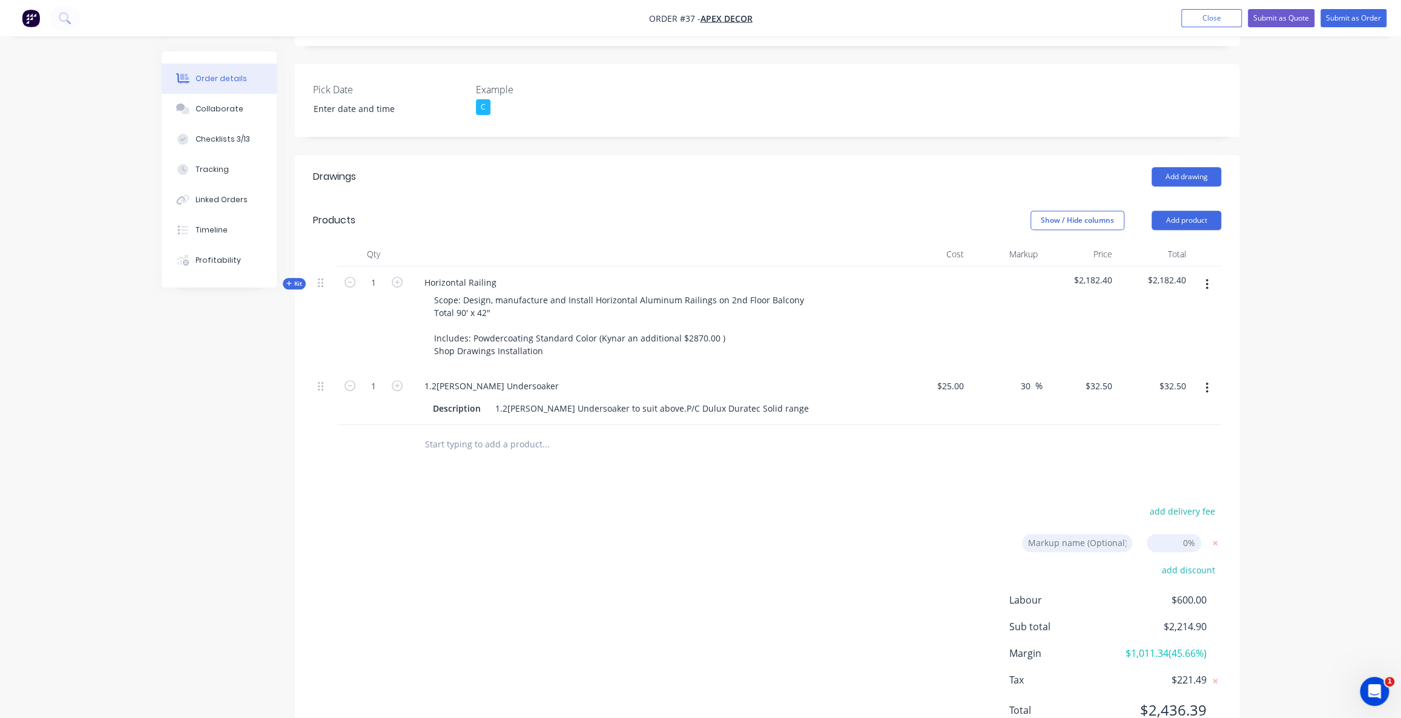
drag, startPoint x: 1166, startPoint y: 490, endPoint x: 1199, endPoint y: 487, distance: 33.4
click at [1199, 534] on input at bounding box center [1173, 543] width 54 height 18
click at [1215, 537] on icon at bounding box center [1215, 543] width 12 height 12
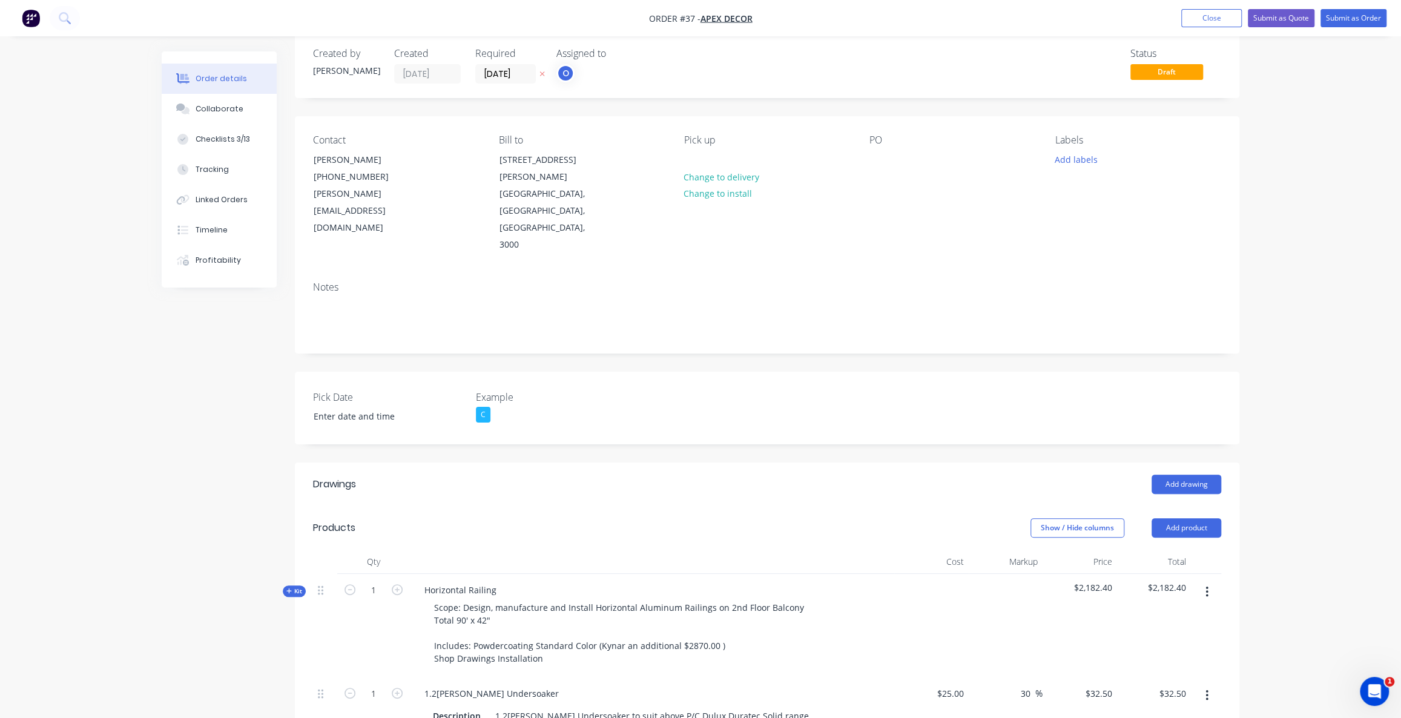
scroll to position [0, 0]
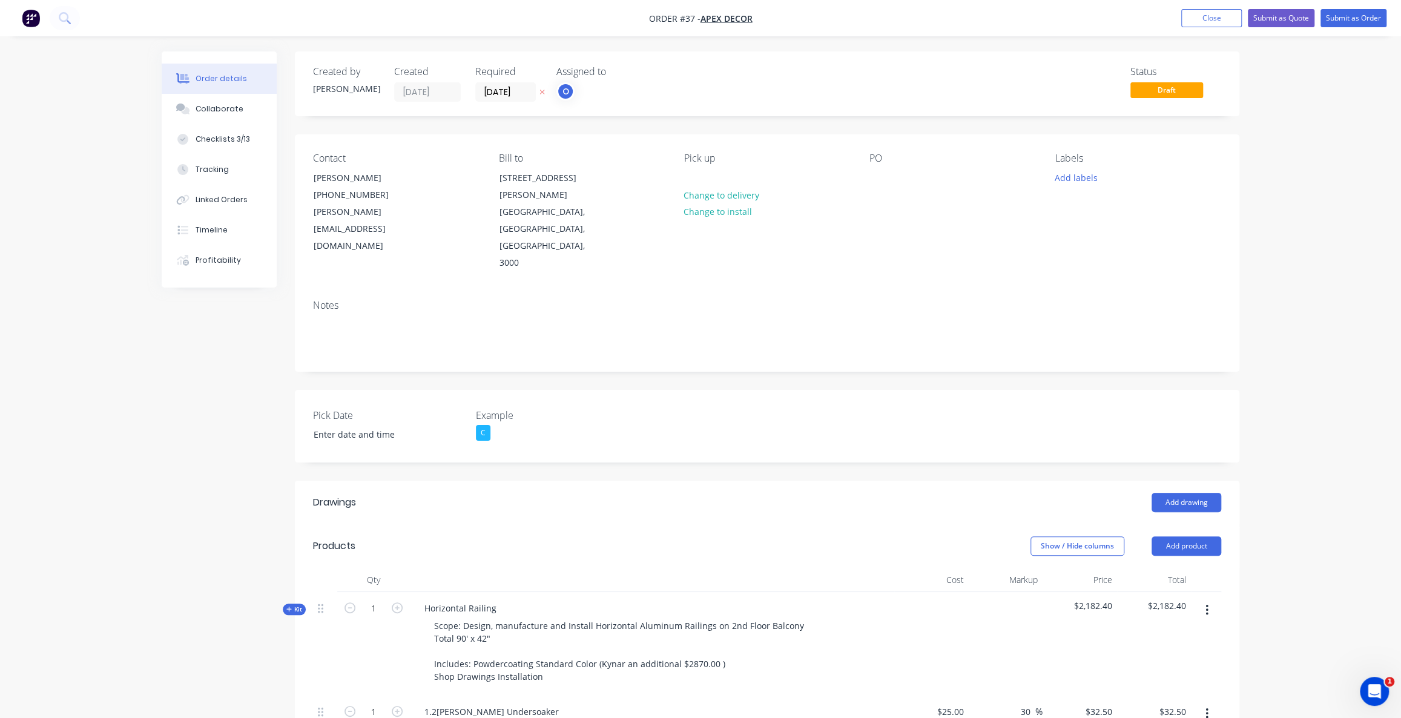
click at [191, 444] on div "Created by [PERSON_NAME] Created [DATE] Required [DATE] Assigned to O Status Dr…" at bounding box center [700, 574] width 1077 height 1047
click at [1296, 107] on div "Order details Collaborate Checklists 3/13 Tracking Linked Orders Timeline Profi…" at bounding box center [700, 549] width 1401 height 1099
click at [1277, 22] on button "Submit as Quote" at bounding box center [1281, 18] width 67 height 18
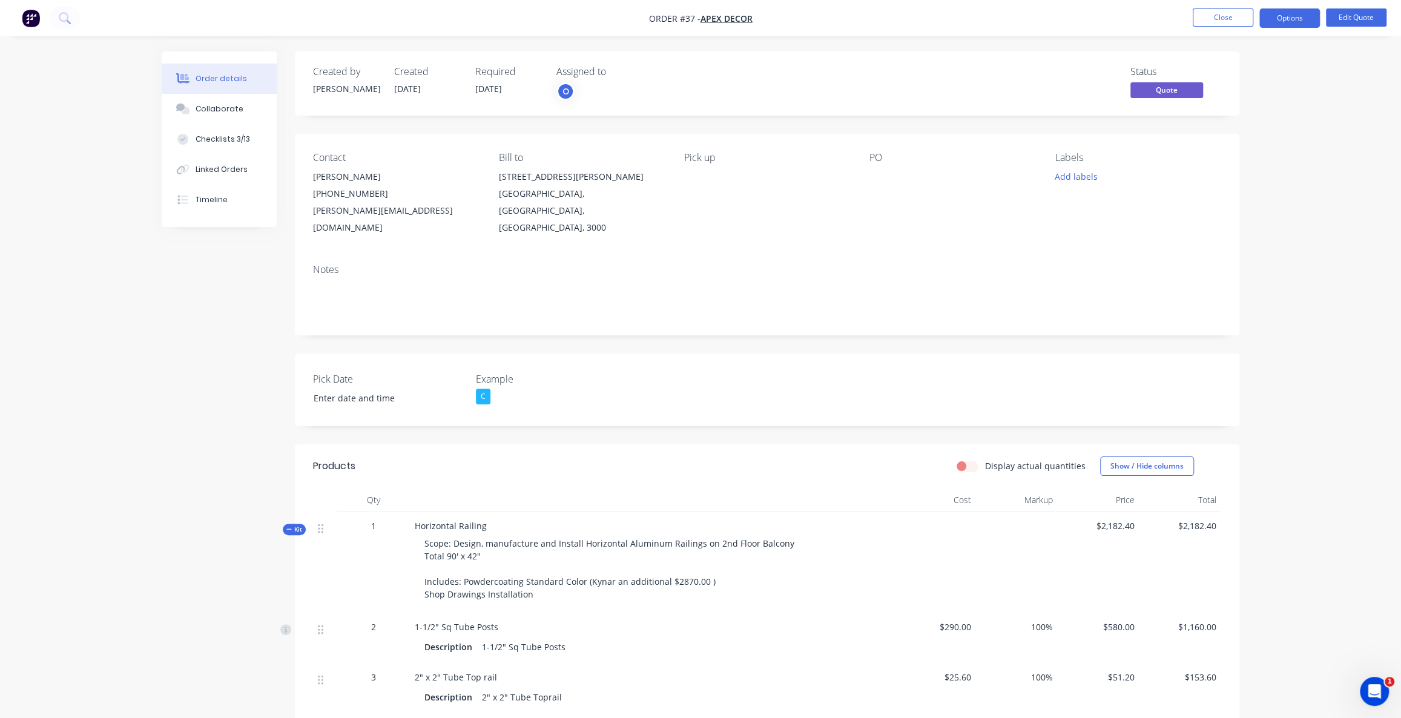
click at [1306, 94] on div "Order details Collaborate Checklists 3/13 Linked Orders Timeline Order details …" at bounding box center [700, 555] width 1401 height 1111
click at [1297, 64] on div "Order details Collaborate Checklists 3/13 Linked Orders Timeline Order details …" at bounding box center [700, 555] width 1401 height 1111
click at [1280, 19] on button "Options" at bounding box center [1289, 17] width 61 height 19
click at [1223, 76] on div "Quote" at bounding box center [1252, 74] width 111 height 18
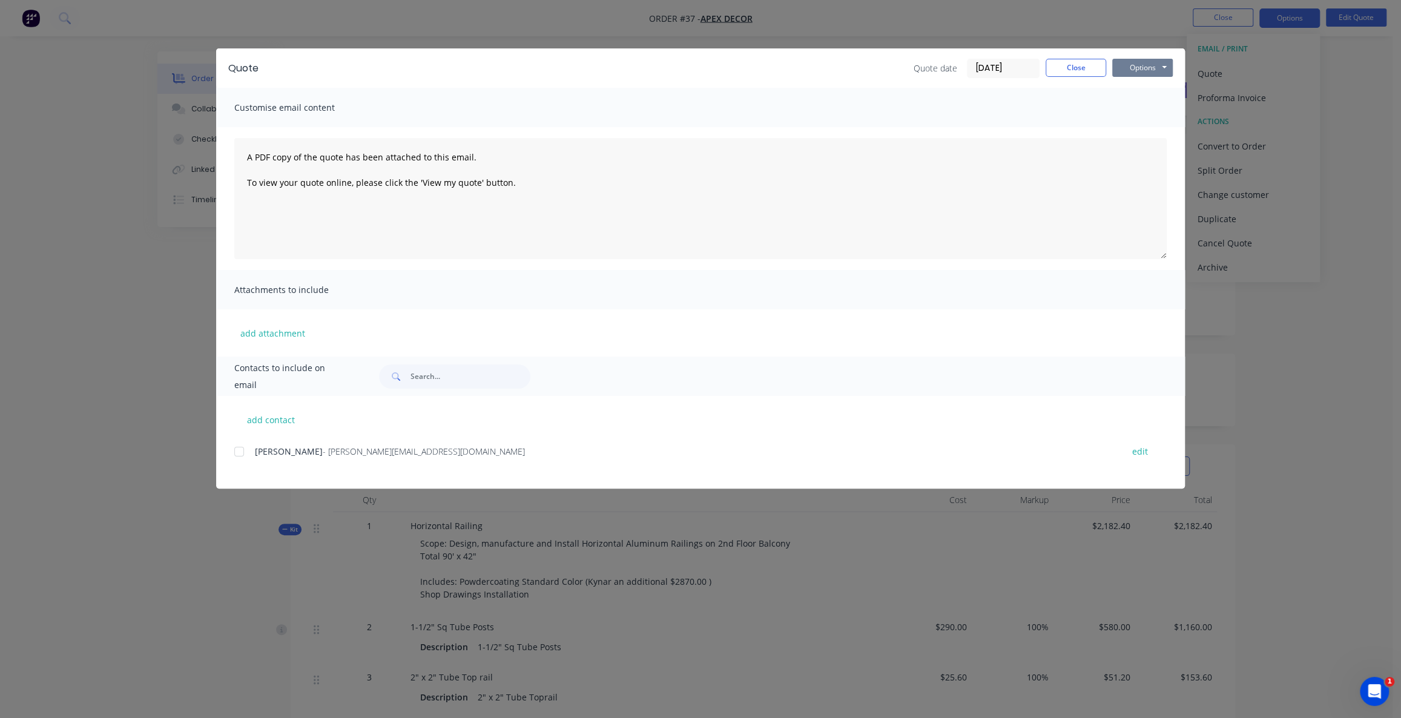
click at [1125, 69] on button "Options" at bounding box center [1142, 68] width 61 height 18
click at [1131, 94] on button "Preview" at bounding box center [1150, 89] width 77 height 20
click at [1140, 65] on button "Options" at bounding box center [1142, 68] width 61 height 18
click at [1072, 65] on button "Close" at bounding box center [1075, 68] width 61 height 18
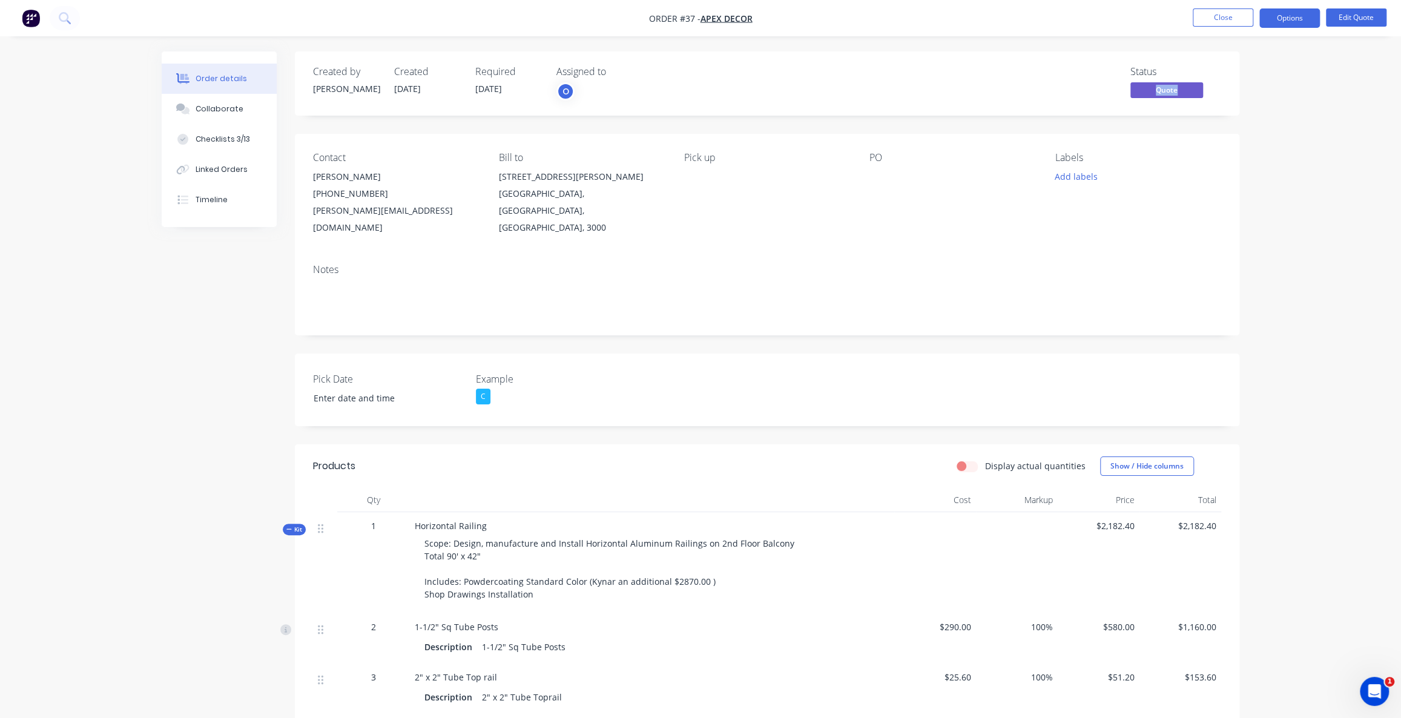
click at [1266, 77] on div "Order details Collaborate Checklists 3/13 Linked Orders Timeline Order details …" at bounding box center [700, 555] width 1401 height 1111
click at [1278, 22] on button "Options" at bounding box center [1289, 17] width 61 height 19
click at [1227, 146] on div "Convert to Order" at bounding box center [1252, 146] width 111 height 18
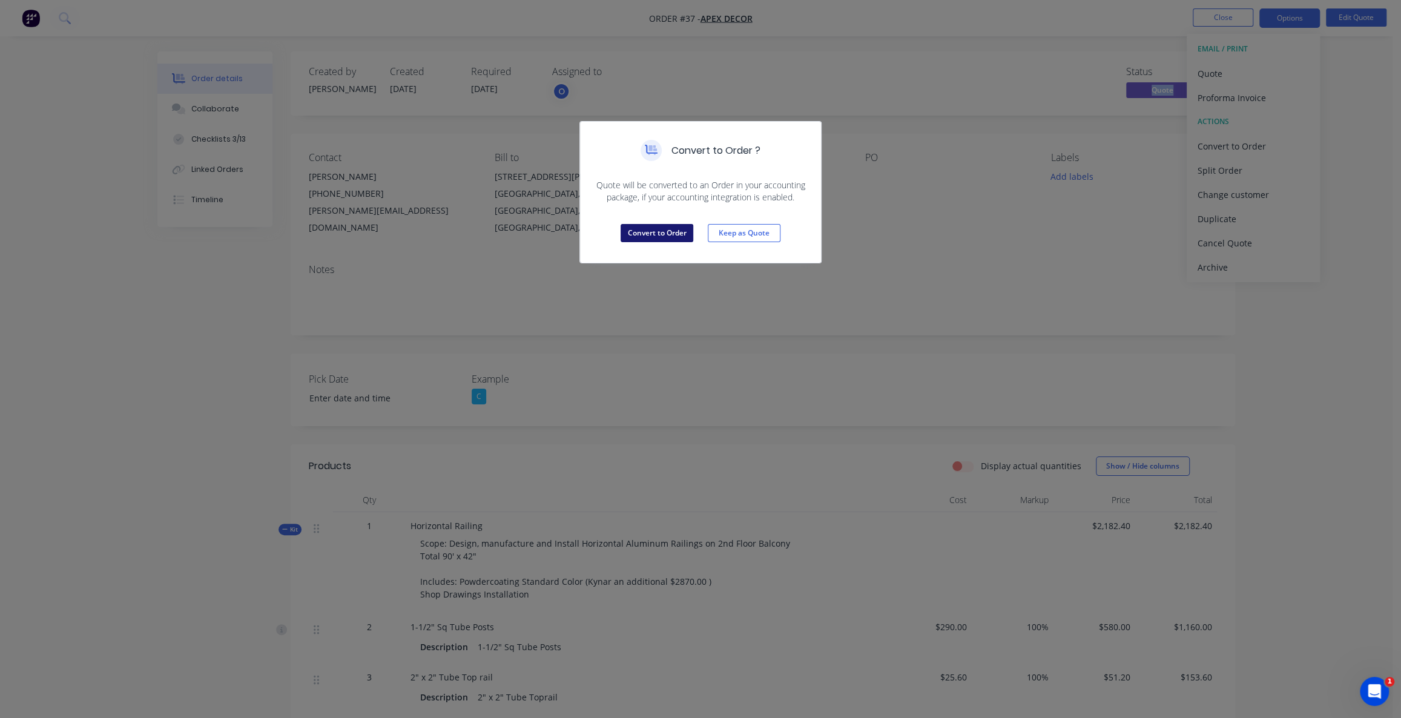
click at [646, 235] on button "Convert to Order" at bounding box center [656, 233] width 73 height 18
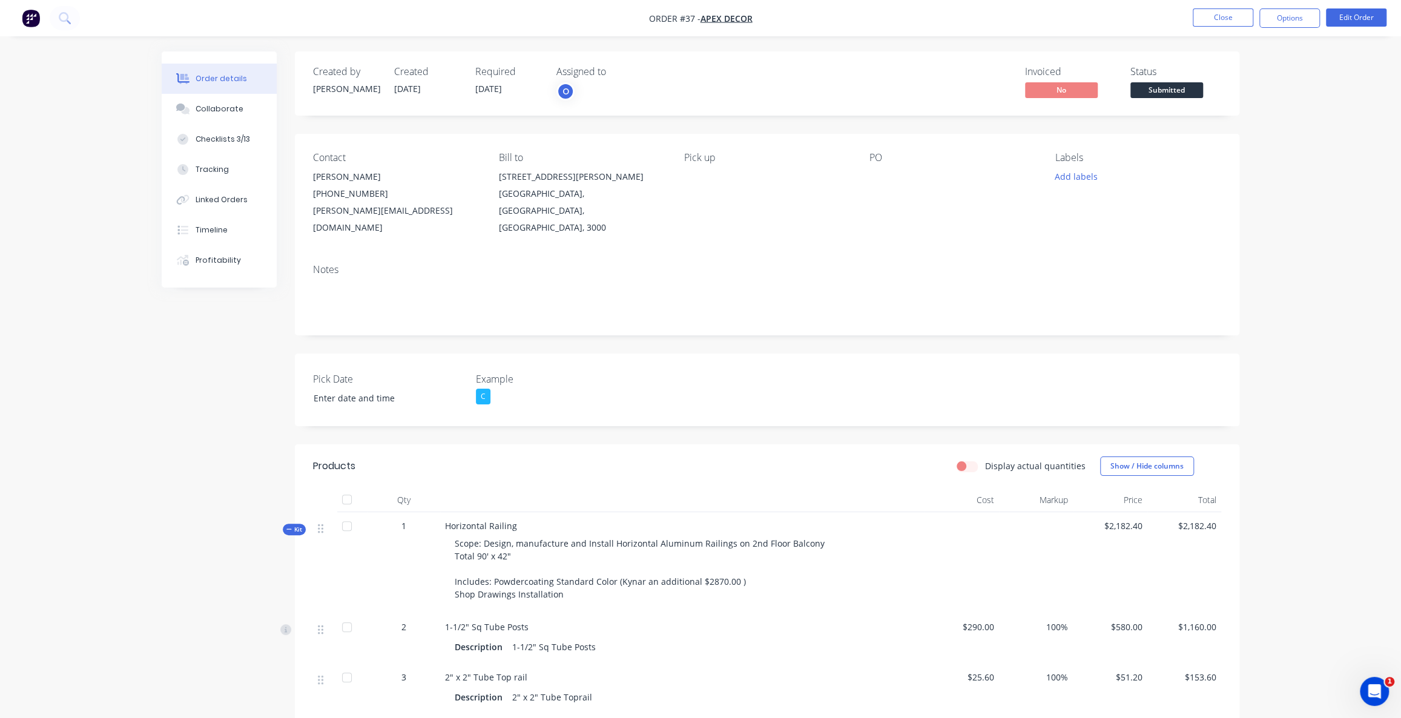
click at [972, 77] on div "Invoiced No Status Submitted" at bounding box center [949, 83] width 544 height 35
click at [1373, 161] on div "Order details Collaborate Checklists 3/13 Tracking Linked Orders Timeline Profi…" at bounding box center [700, 555] width 1401 height 1111
click at [1347, 93] on div "Order details Collaborate Checklists 3/13 Tracking Linked Orders Timeline Profi…" at bounding box center [700, 555] width 1401 height 1111
click at [1356, 133] on div "Order details Collaborate Checklists 3/13 Tracking Linked Orders Timeline Profi…" at bounding box center [700, 555] width 1401 height 1111
click at [1357, 13] on button "Edit Order" at bounding box center [1356, 17] width 61 height 18
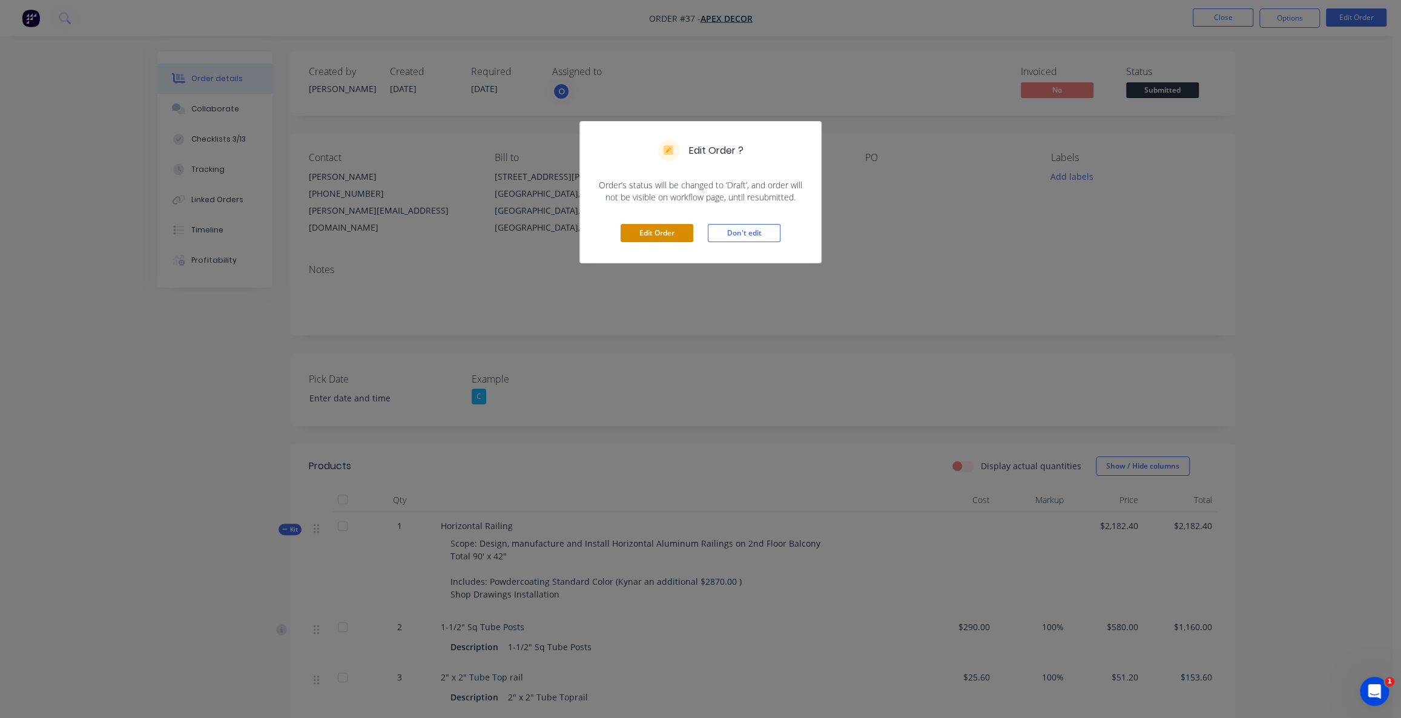
click at [640, 226] on button "Edit Order" at bounding box center [656, 233] width 73 height 18
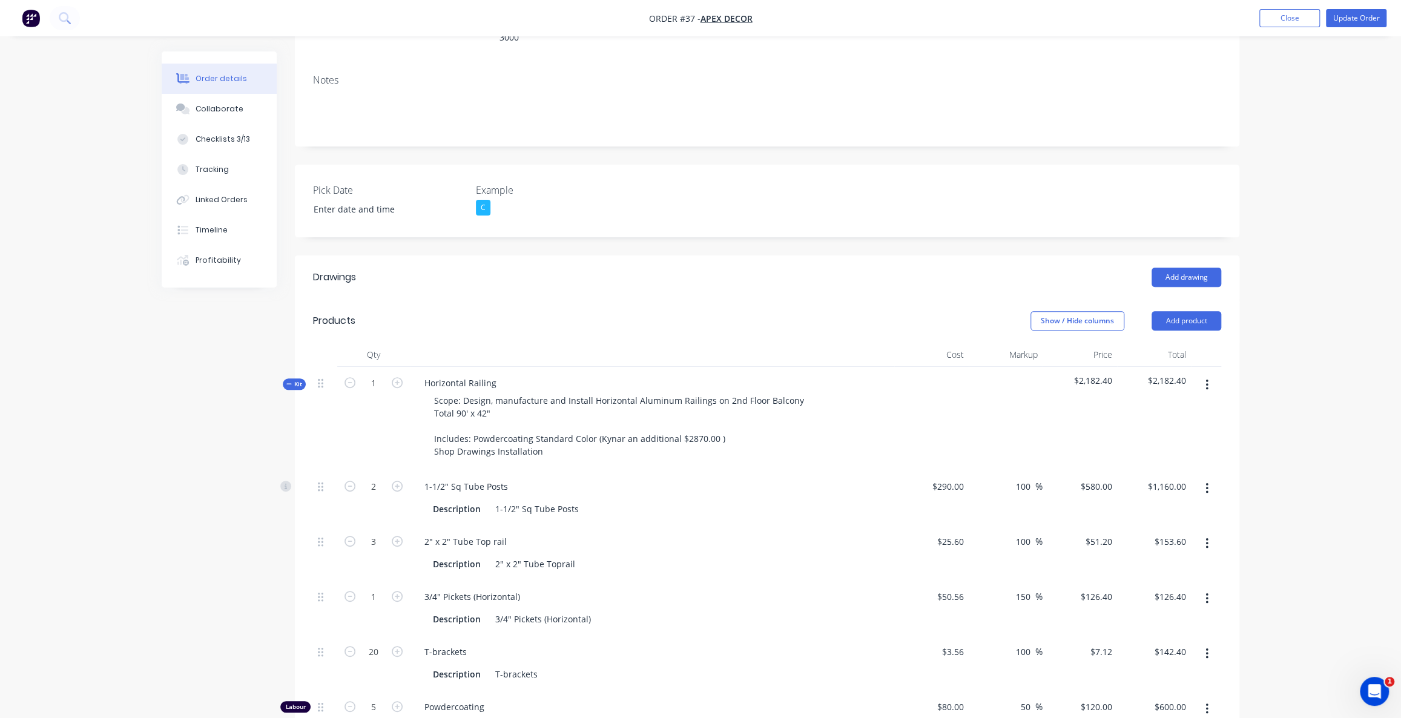
scroll to position [275, 0]
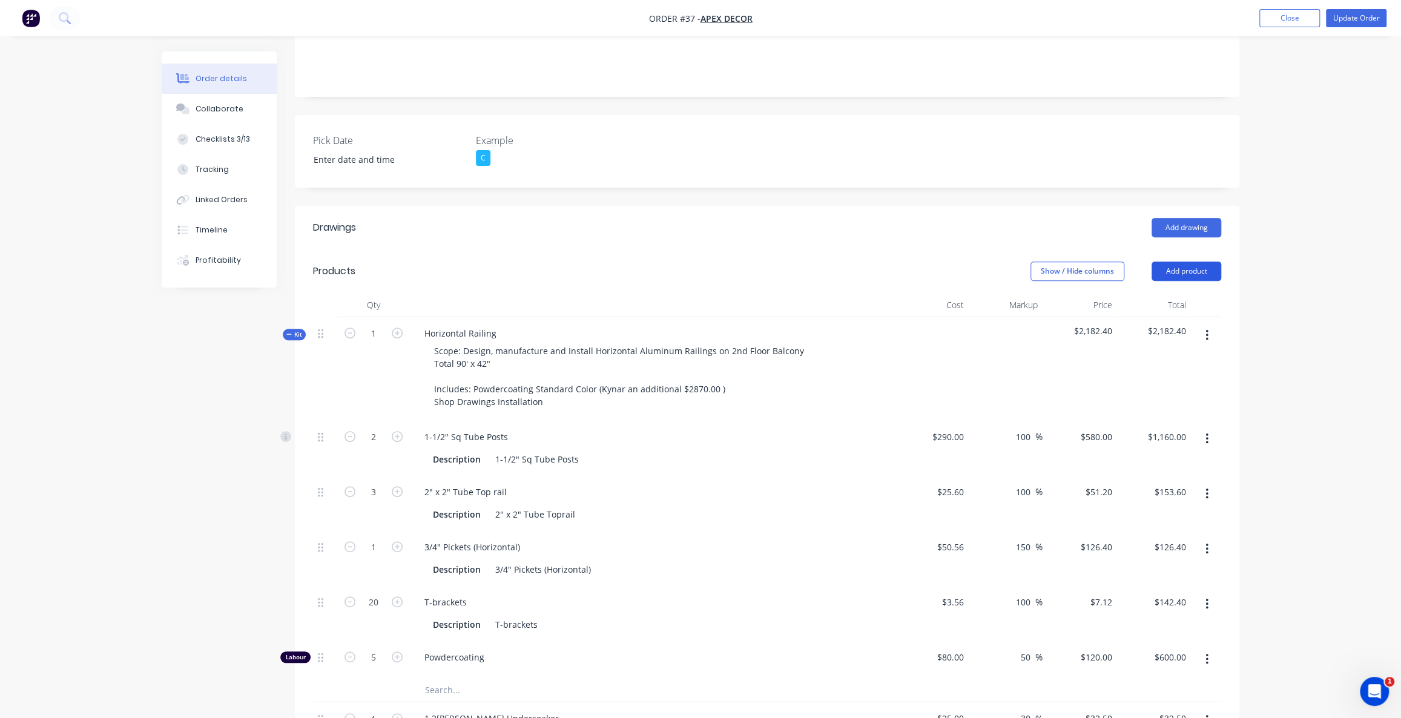
click at [1194, 261] on button "Add product" at bounding box center [1186, 270] width 70 height 19
click at [1172, 293] on div "Product catalogue" at bounding box center [1163, 302] width 93 height 18
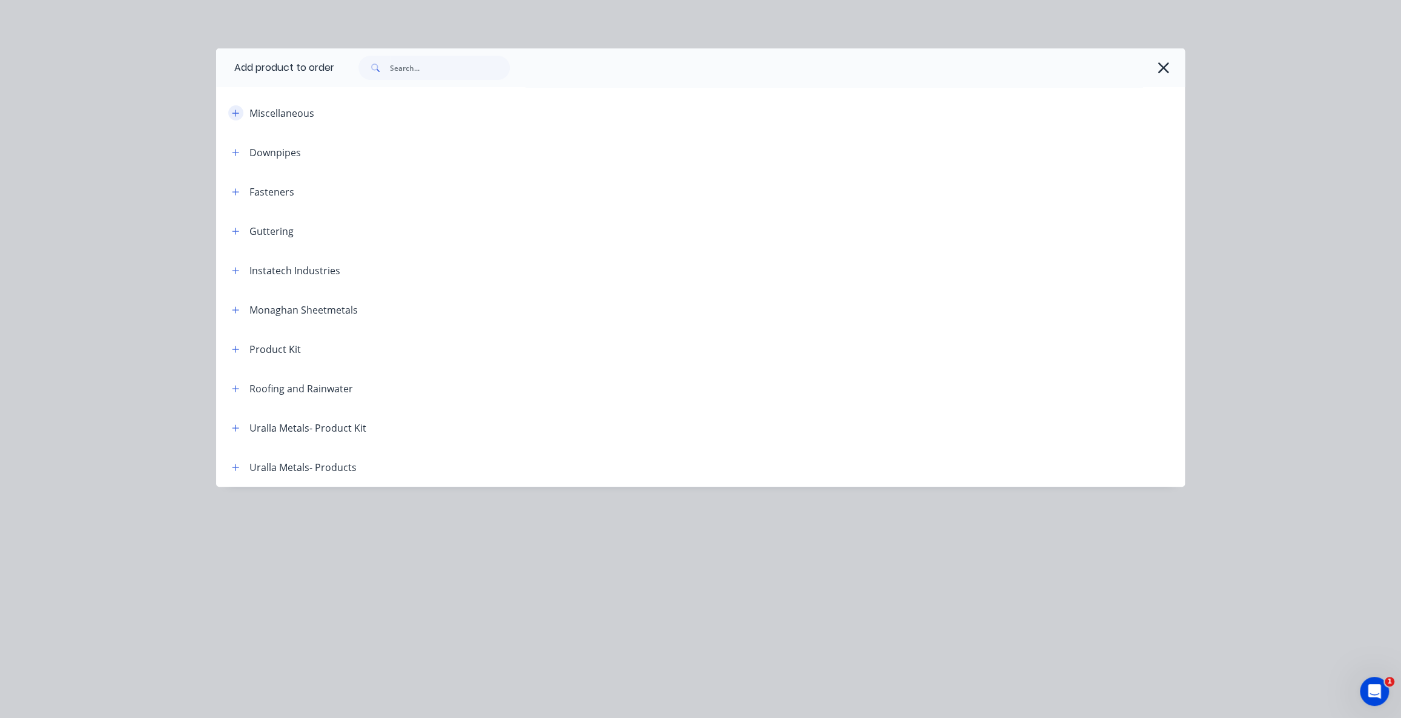
click at [235, 113] on icon "button" at bounding box center [235, 113] width 7 height 8
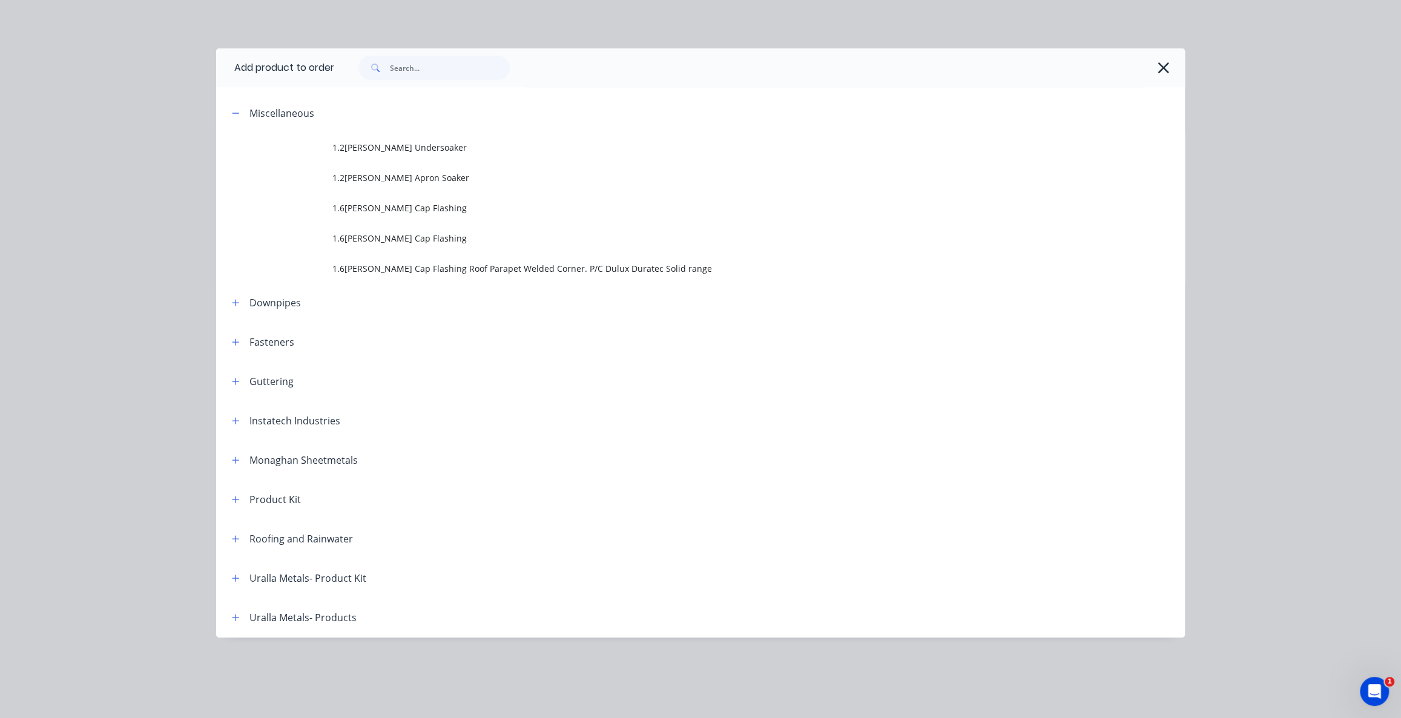
click at [383, 153] on span "1.2[PERSON_NAME] Undersoaker" at bounding box center [673, 147] width 682 height 13
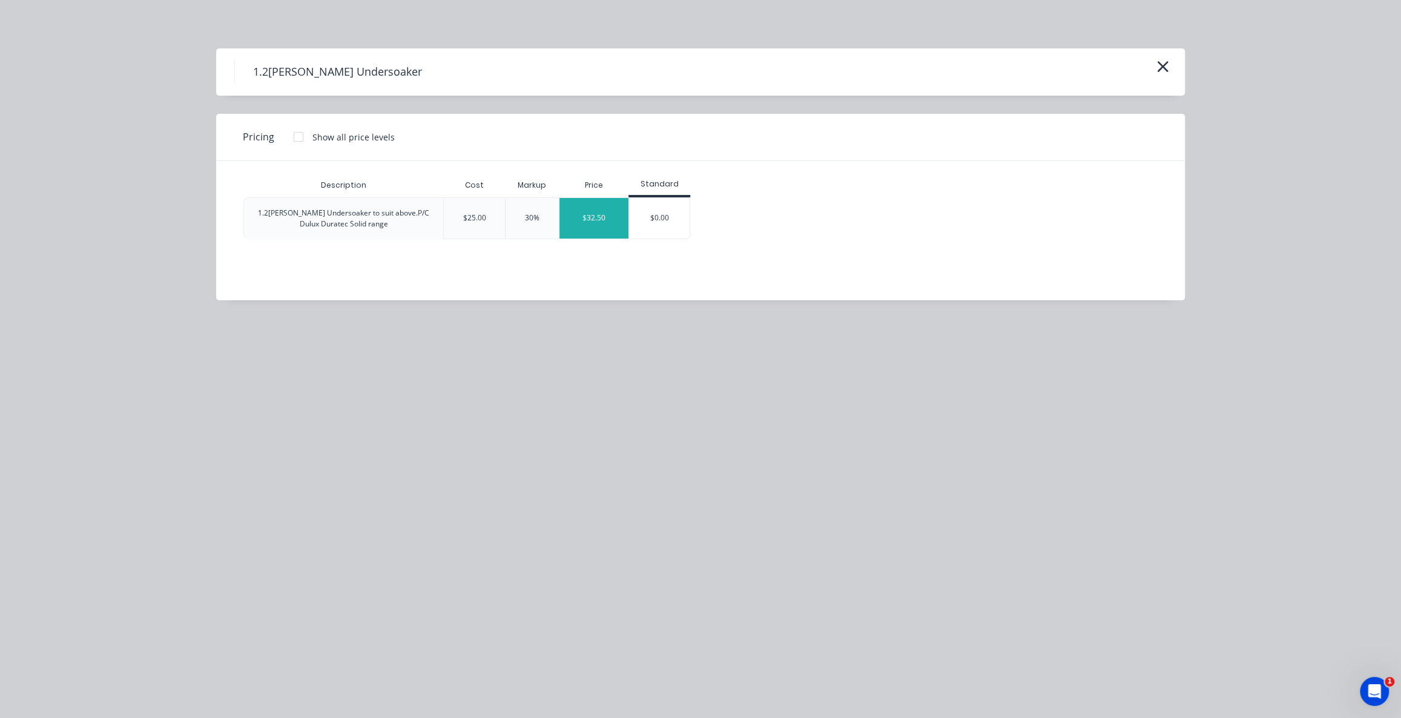
click at [574, 220] on div "$32.50" at bounding box center [593, 218] width 69 height 41
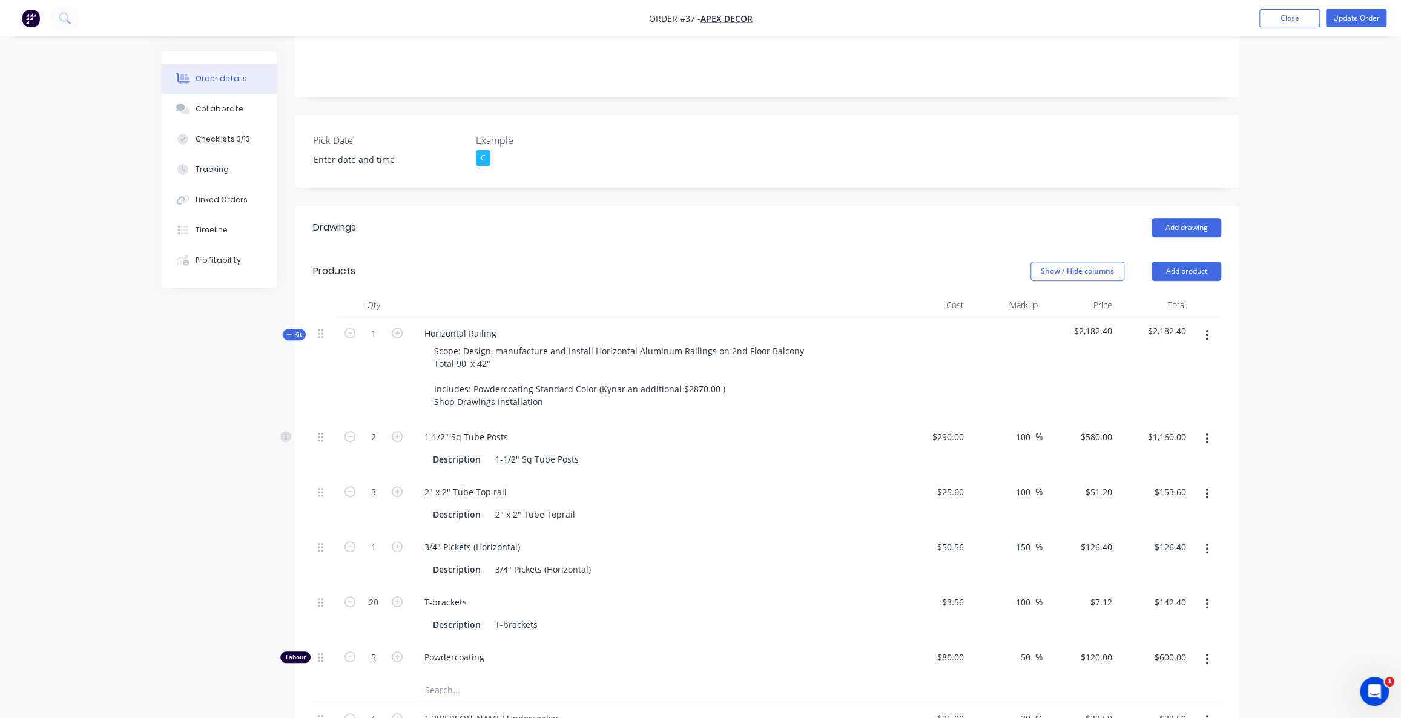
scroll to position [605, 0]
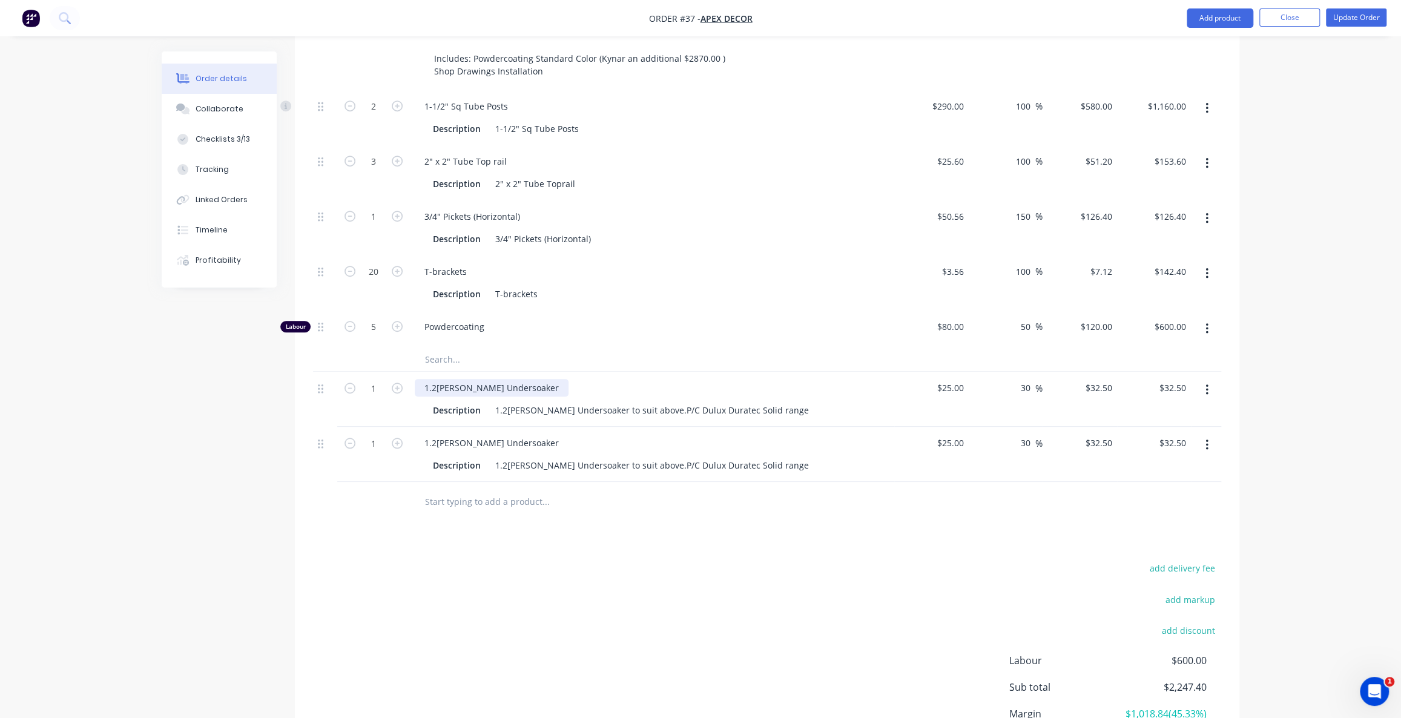
click at [518, 379] on div "1.2[PERSON_NAME] Undersoaker" at bounding box center [492, 388] width 154 height 18
click at [545, 401] on div "1.2[PERSON_NAME] Undersoaker to suit above.P/C Dulux Duratec Solid range" at bounding box center [651, 410] width 323 height 18
drag, startPoint x: 587, startPoint y: 412, endPoint x: 821, endPoint y: 371, distance: 237.8
click at [587, 456] on div "1.2[PERSON_NAME] Undersoaker to suit above.P/C Dulux Duratec Solid range" at bounding box center [651, 465] width 323 height 18
click at [941, 372] on div "25 $25.00" at bounding box center [931, 399] width 74 height 55
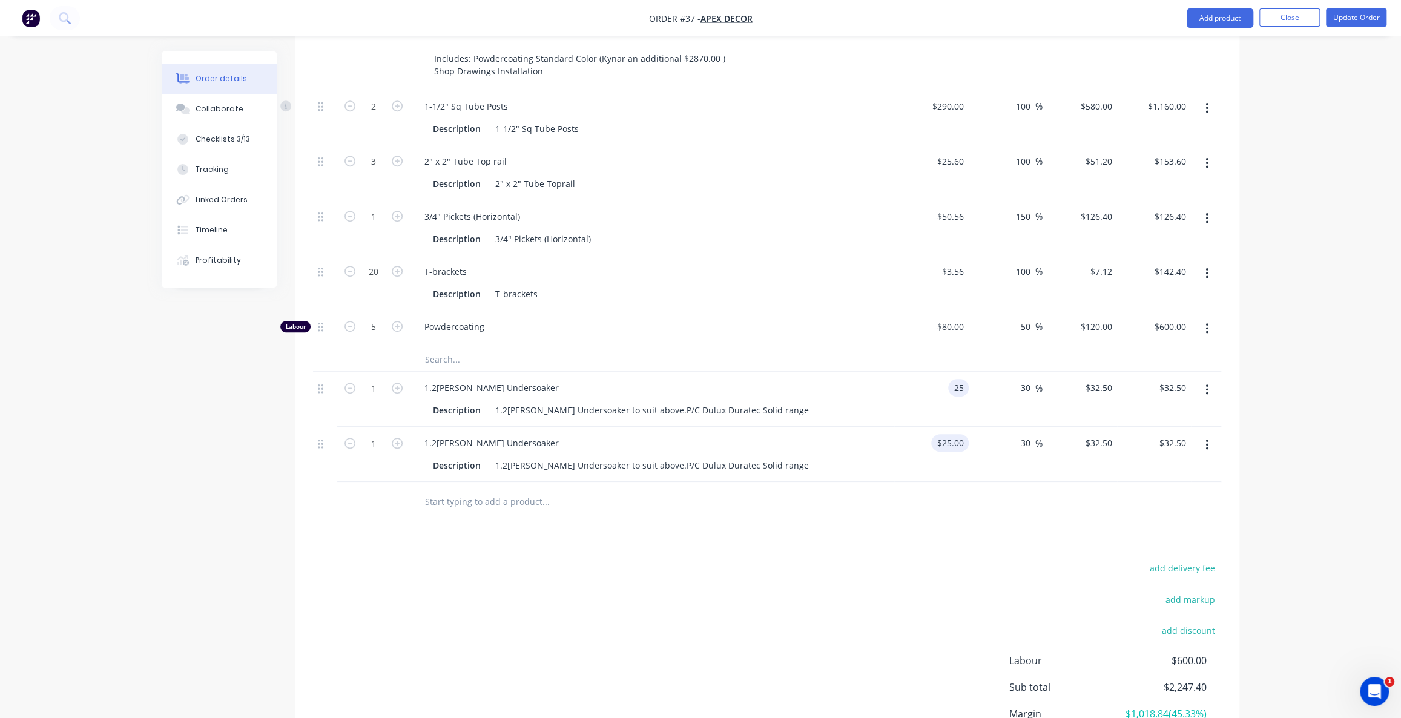
type input "$25.00"
click at [947, 427] on div "25 $25.00" at bounding box center [931, 454] width 74 height 55
type input "$25.00"
click at [1030, 434] on input "30" at bounding box center [1027, 443] width 16 height 18
click at [1019, 379] on input "30" at bounding box center [1027, 388] width 16 height 18
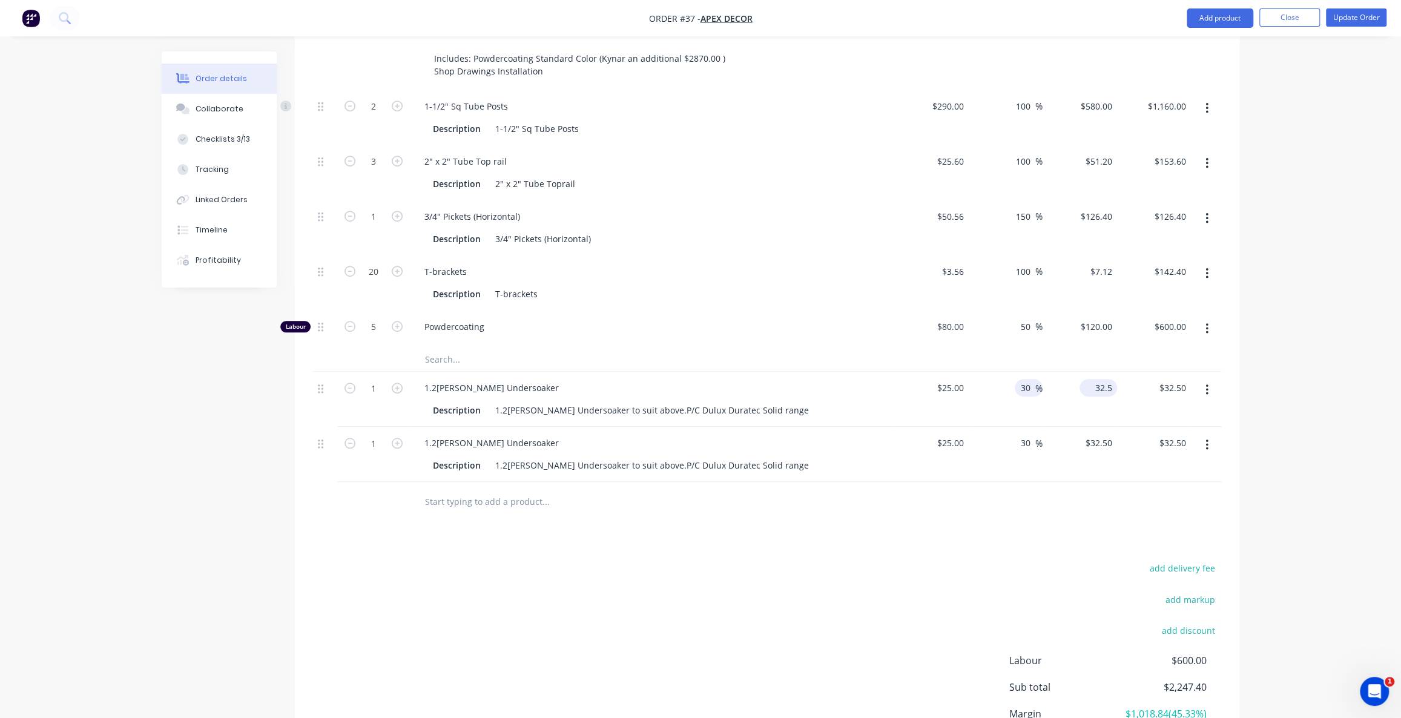
click at [1096, 379] on input "32.5" at bounding box center [1100, 388] width 33 height 18
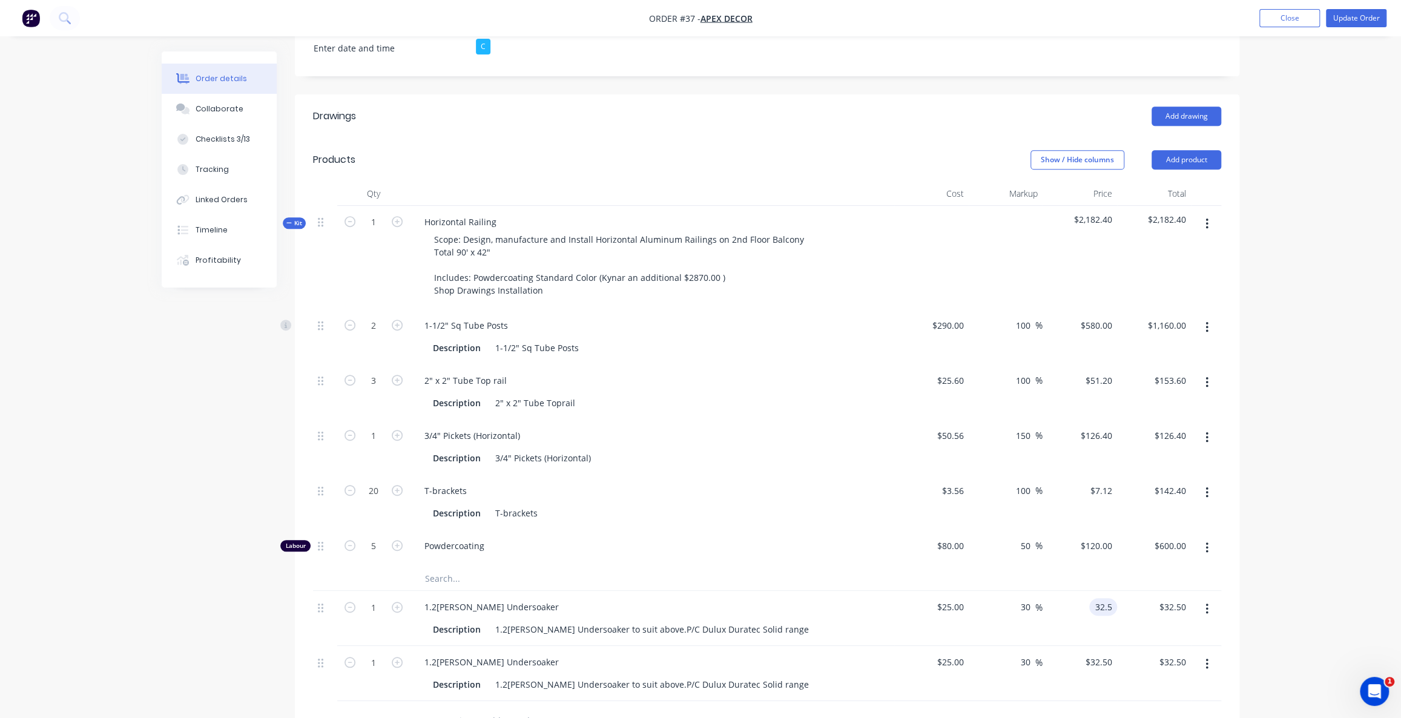
scroll to position [385, 0]
type input "$32.50"
click at [1306, 556] on div "Order details Collaborate Checklists 3/13 Tracking Linked Orders Timeline Profi…" at bounding box center [700, 332] width 1401 height 1435
click at [248, 515] on div "Created by [PERSON_NAME] Created [DATE] Required [DATE] Assigned to O Invoiced …" at bounding box center [700, 358] width 1077 height 1384
click at [961, 599] on input "25" at bounding box center [952, 608] width 33 height 18
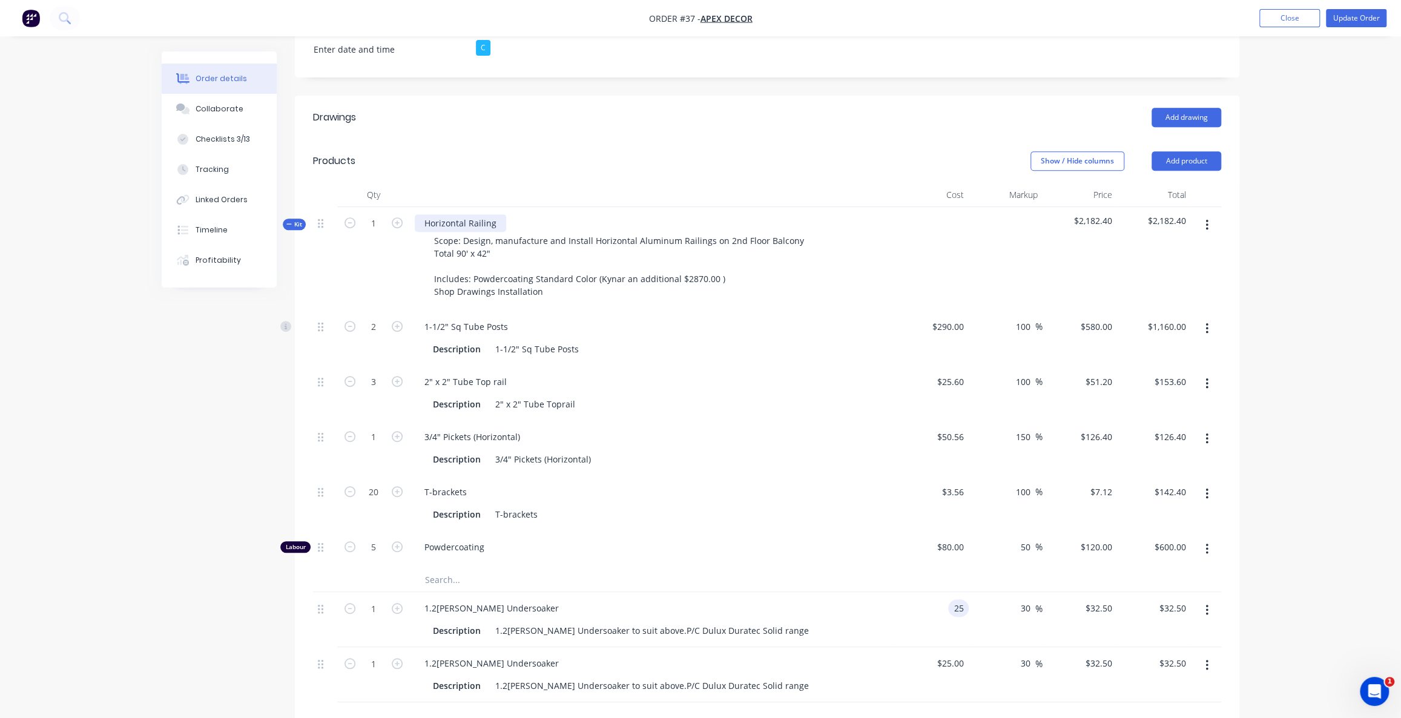
type input "$25.00"
click at [493, 214] on div "Horizontal Railing" at bounding box center [460, 223] width 91 height 18
click at [352, 321] on icon "button" at bounding box center [349, 326] width 11 height 11
type input "1"
type input "$580.00"
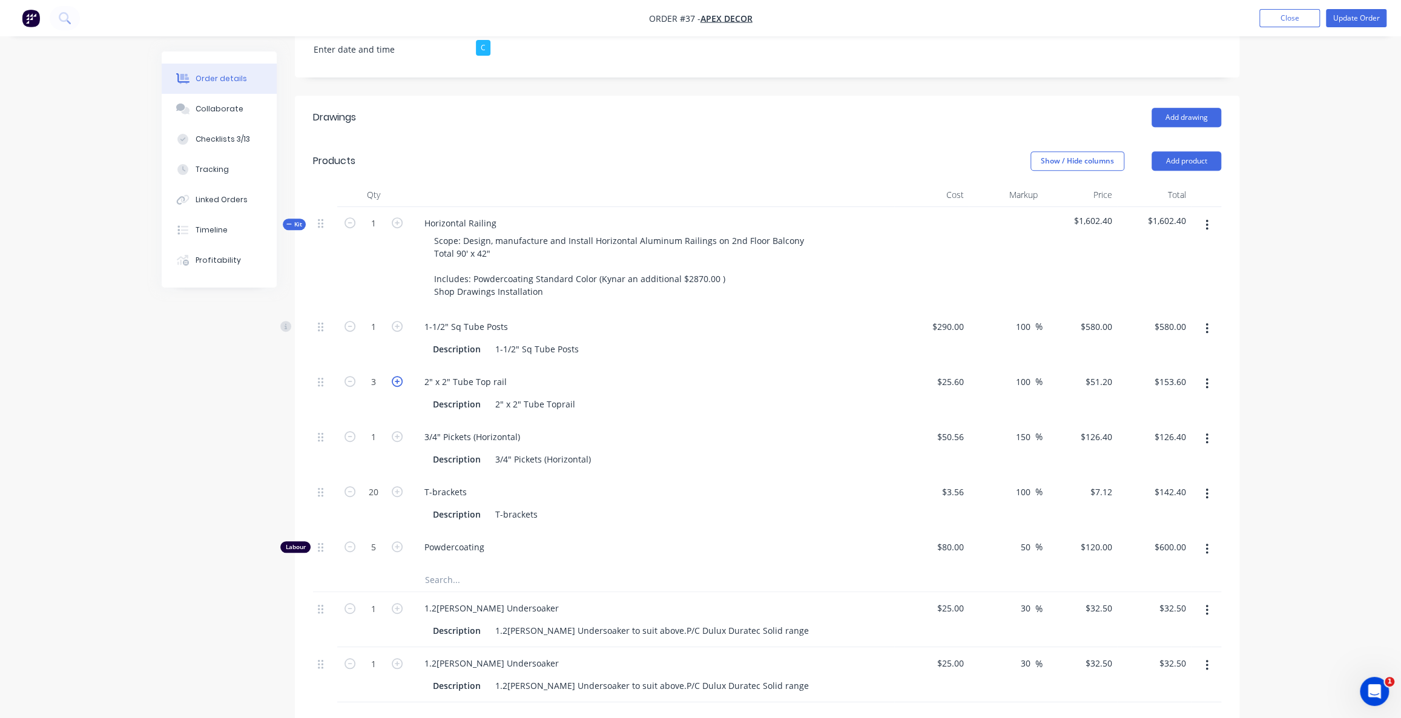
click at [396, 376] on icon "button" at bounding box center [397, 381] width 11 height 11
type input "4"
type input "$204.80"
click at [1206, 377] on icon "button" at bounding box center [1206, 383] width 3 height 13
click at [1167, 455] on div "Delete" at bounding box center [1163, 464] width 93 height 18
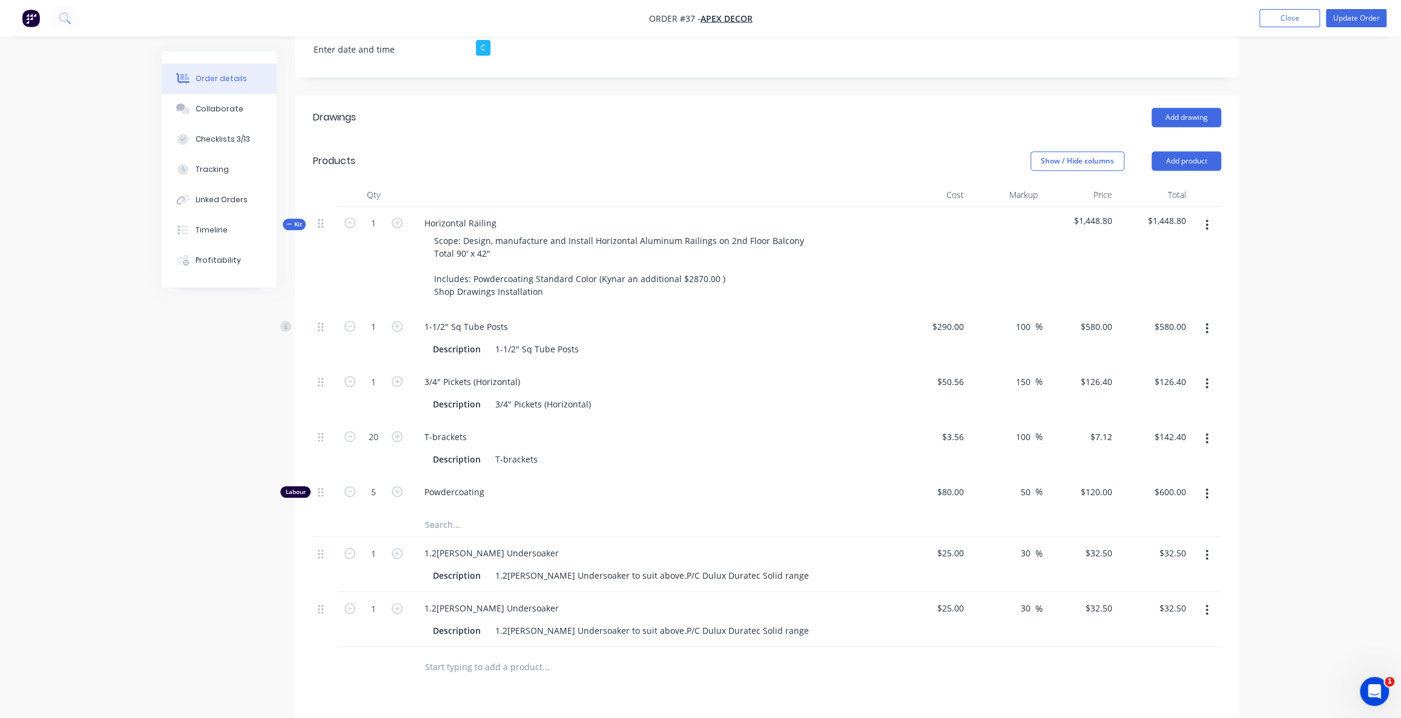
click at [442, 512] on input "text" at bounding box center [545, 524] width 242 height 24
click at [188, 507] on div "Created by [PERSON_NAME] Created [DATE] Required [DATE] Assigned to O Invoiced …" at bounding box center [700, 330] width 1077 height 1329
click at [525, 318] on div "1-1/2" Sq Tube Posts" at bounding box center [652, 327] width 475 height 18
click at [521, 318] on div "1-1/2" Sq Tube Posts" at bounding box center [652, 327] width 475 height 18
click at [511, 318] on div "1-1/2" Sq Tube Posts" at bounding box center [466, 327] width 103 height 18
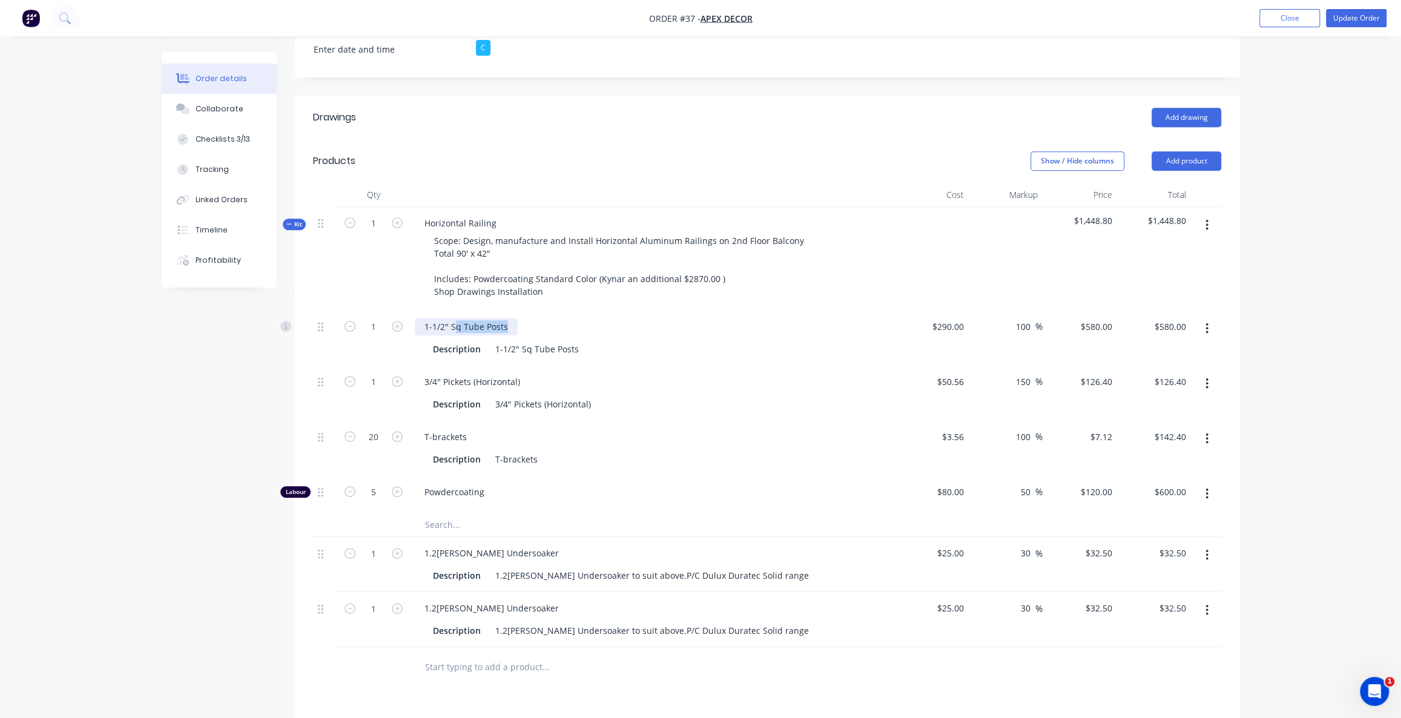
drag, startPoint x: 496, startPoint y: 274, endPoint x: 403, endPoint y: 275, distance: 93.2
click at [435, 318] on div "1-1/2" Sq Tube Posts" at bounding box center [466, 327] width 103 height 18
click at [294, 220] on span "Kit" at bounding box center [294, 224] width 16 height 9
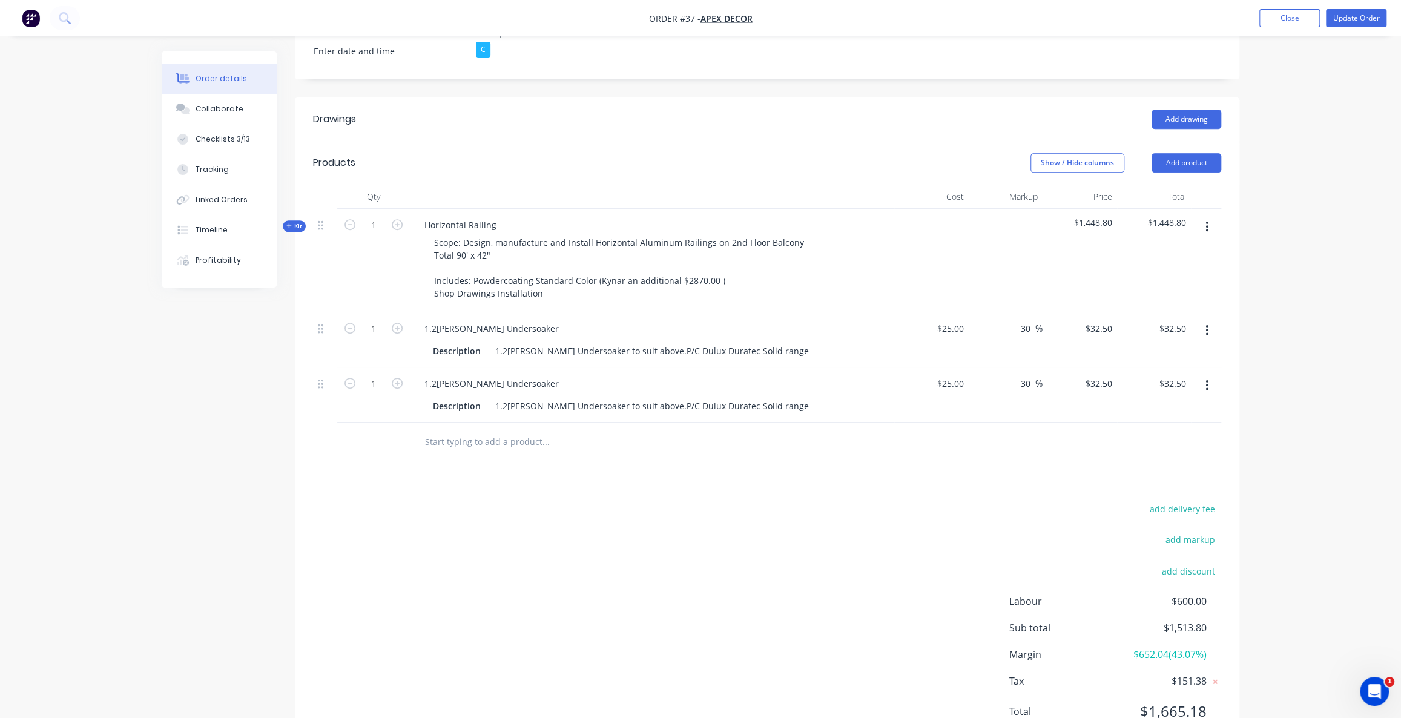
click at [699, 501] on div "add delivery fee add markup add discount Labour $600.00 Sub total $1,513.80 Mar…" at bounding box center [767, 618] width 908 height 234
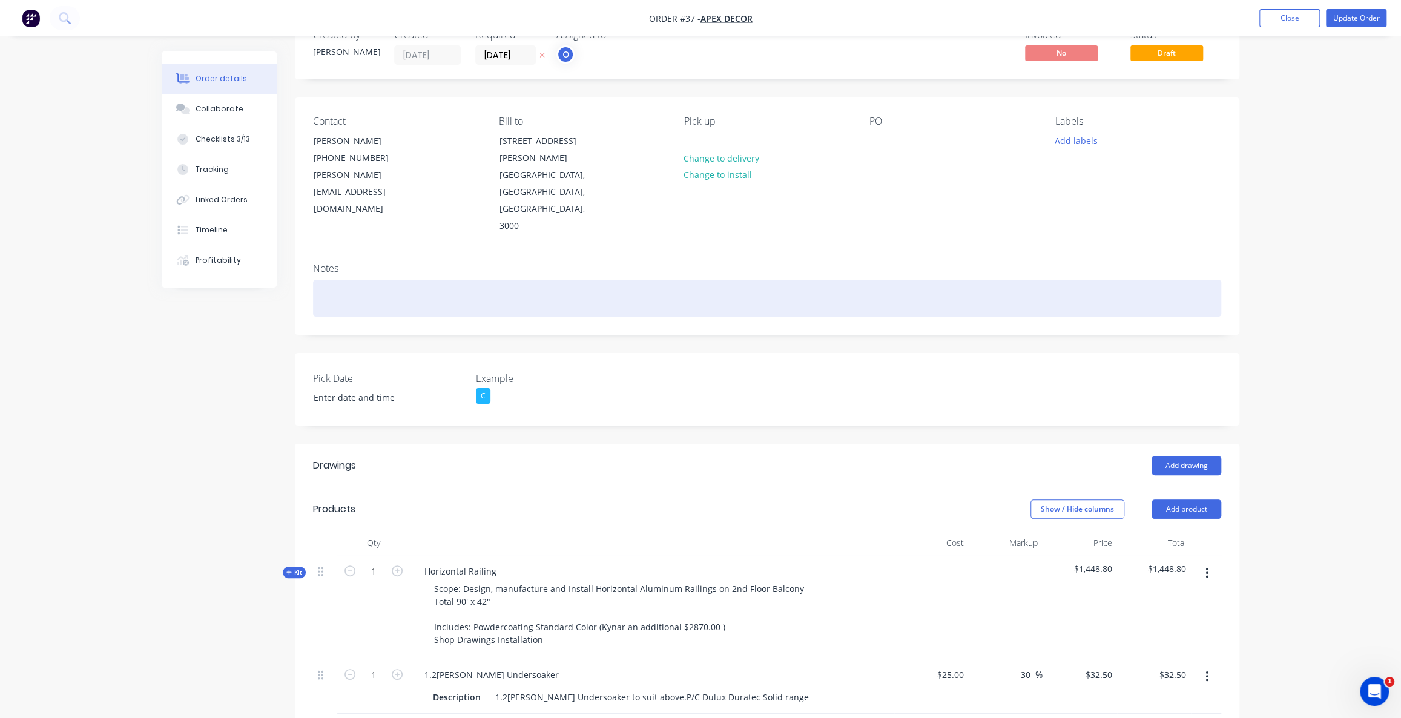
scroll to position [0, 0]
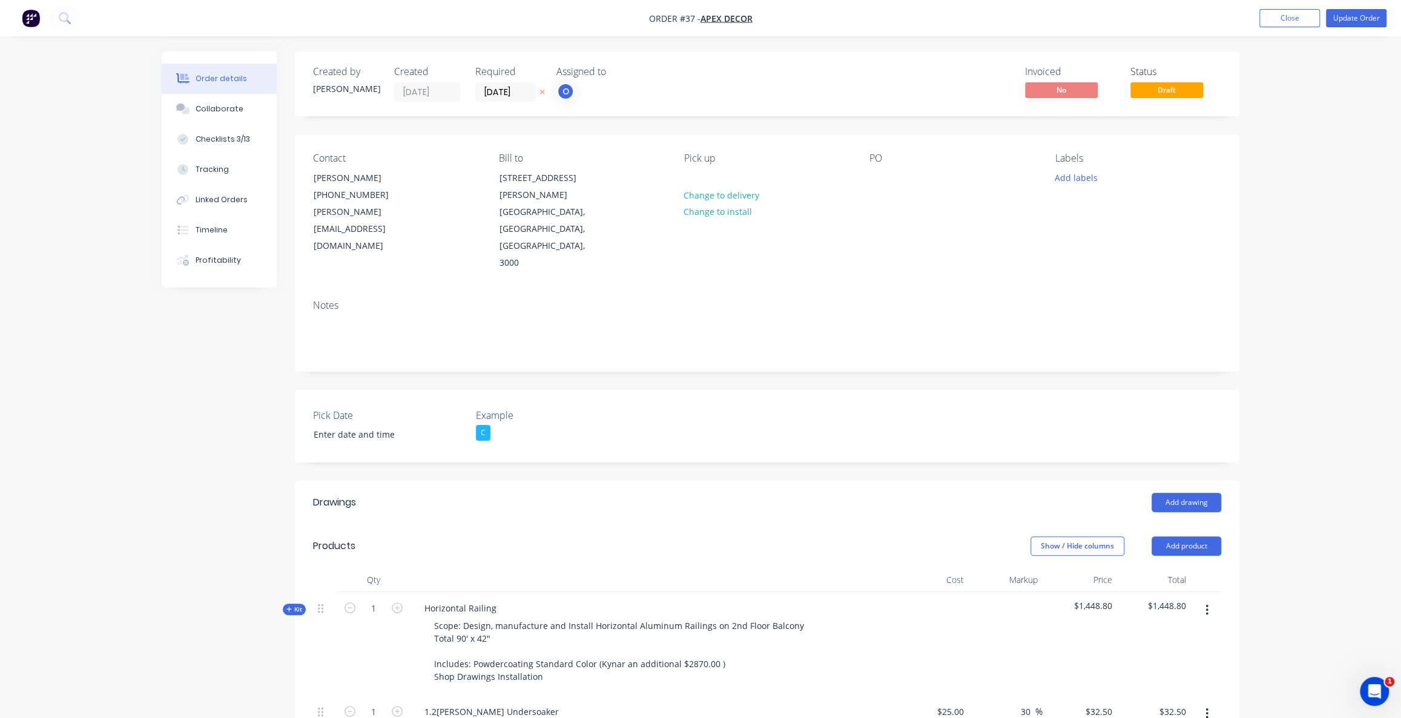
click at [1353, 119] on div "Order details Collaborate Checklists 3/13 Tracking Linked Orders Timeline Profi…" at bounding box center [700, 577] width 1401 height 1154
click at [1358, 145] on div "Order details Collaborate Checklists 3/13 Tracking Linked Orders Timeline Profi…" at bounding box center [700, 577] width 1401 height 1154
click at [1352, 15] on button "Update Order" at bounding box center [1356, 18] width 61 height 18
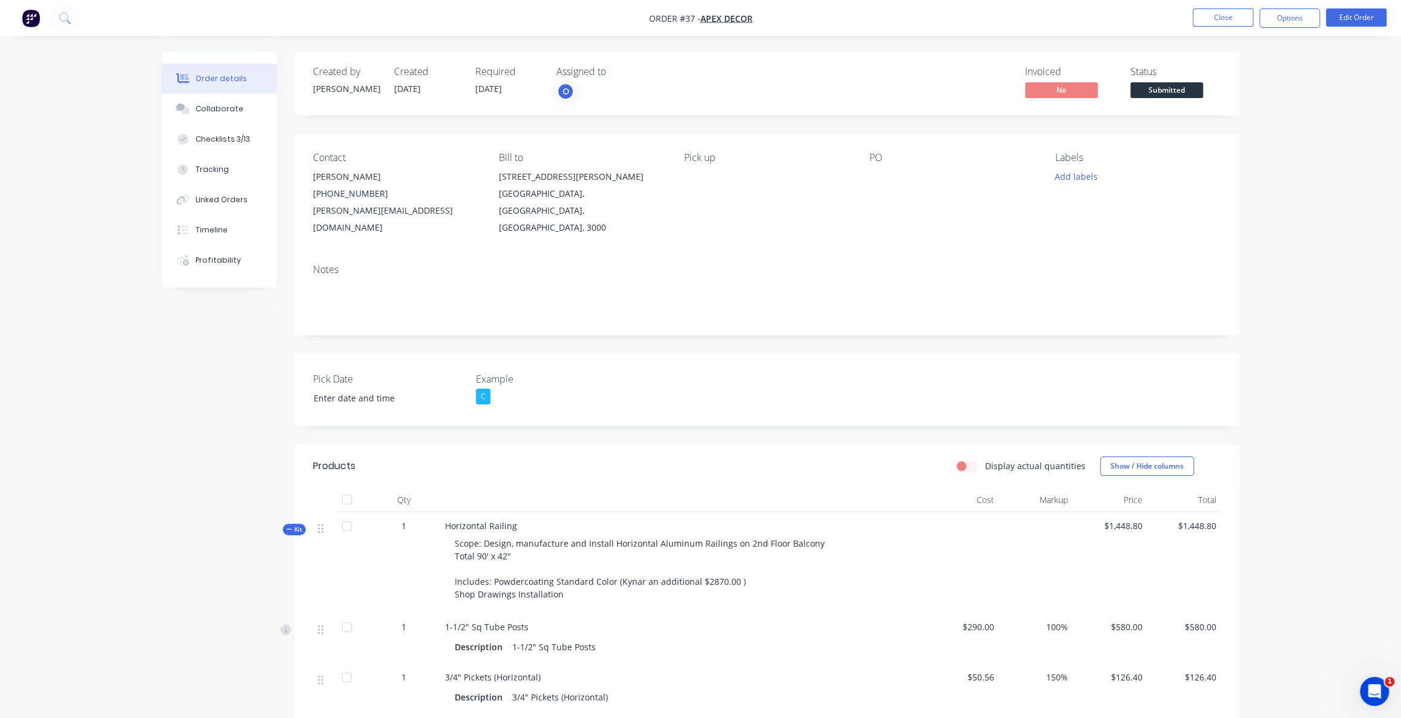
click at [1352, 88] on div "Order details Collaborate Checklists 3/13 Tracking Linked Orders Timeline Profi…" at bounding box center [700, 555] width 1401 height 1111
click at [1335, 115] on div "Order details Collaborate Checklists 3/13 Tracking Linked Orders Timeline Profi…" at bounding box center [700, 555] width 1401 height 1111
click at [1326, 101] on div "Order details Collaborate Checklists 3/13 Tracking Linked Orders Timeline Profi…" at bounding box center [700, 555] width 1401 height 1111
click at [1280, 19] on button "Options" at bounding box center [1289, 17] width 61 height 19
click at [1232, 99] on div "Partial Invoice" at bounding box center [1252, 98] width 111 height 18
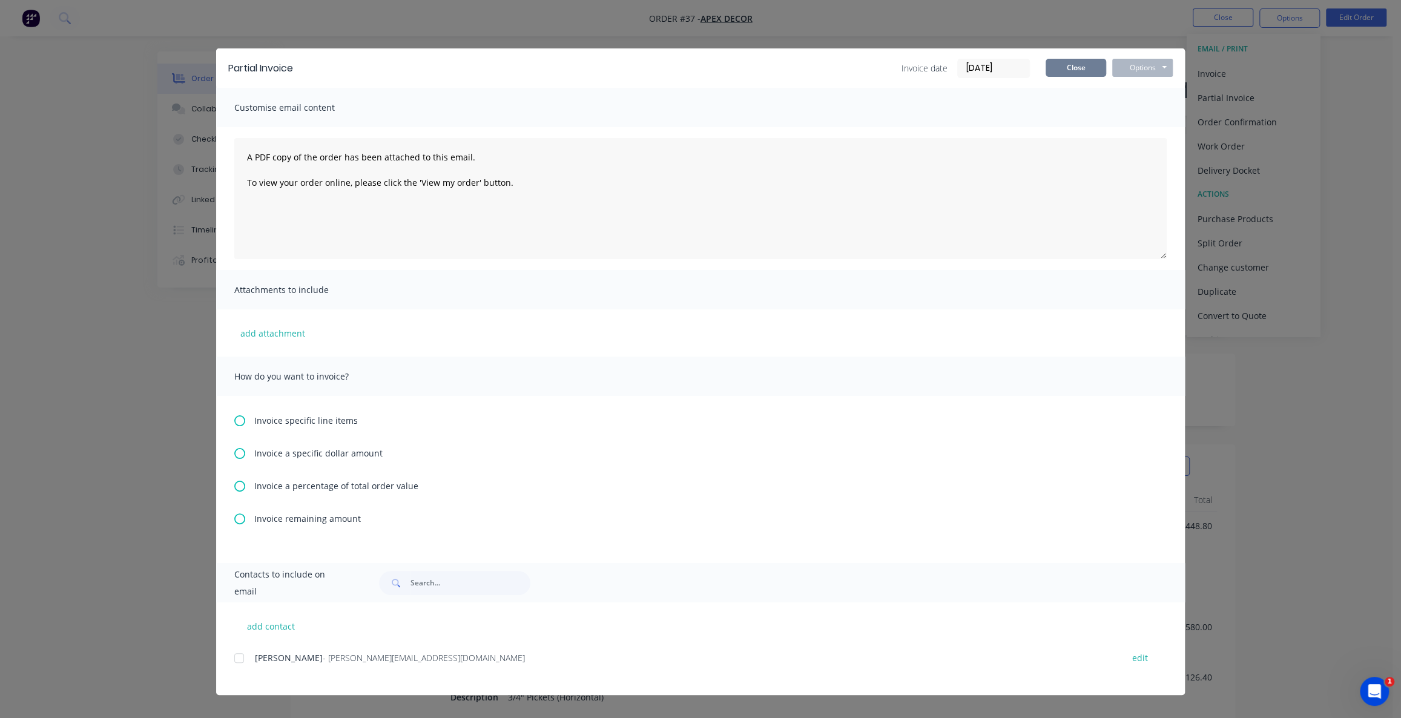
click at [1079, 68] on button "Close" at bounding box center [1075, 68] width 61 height 18
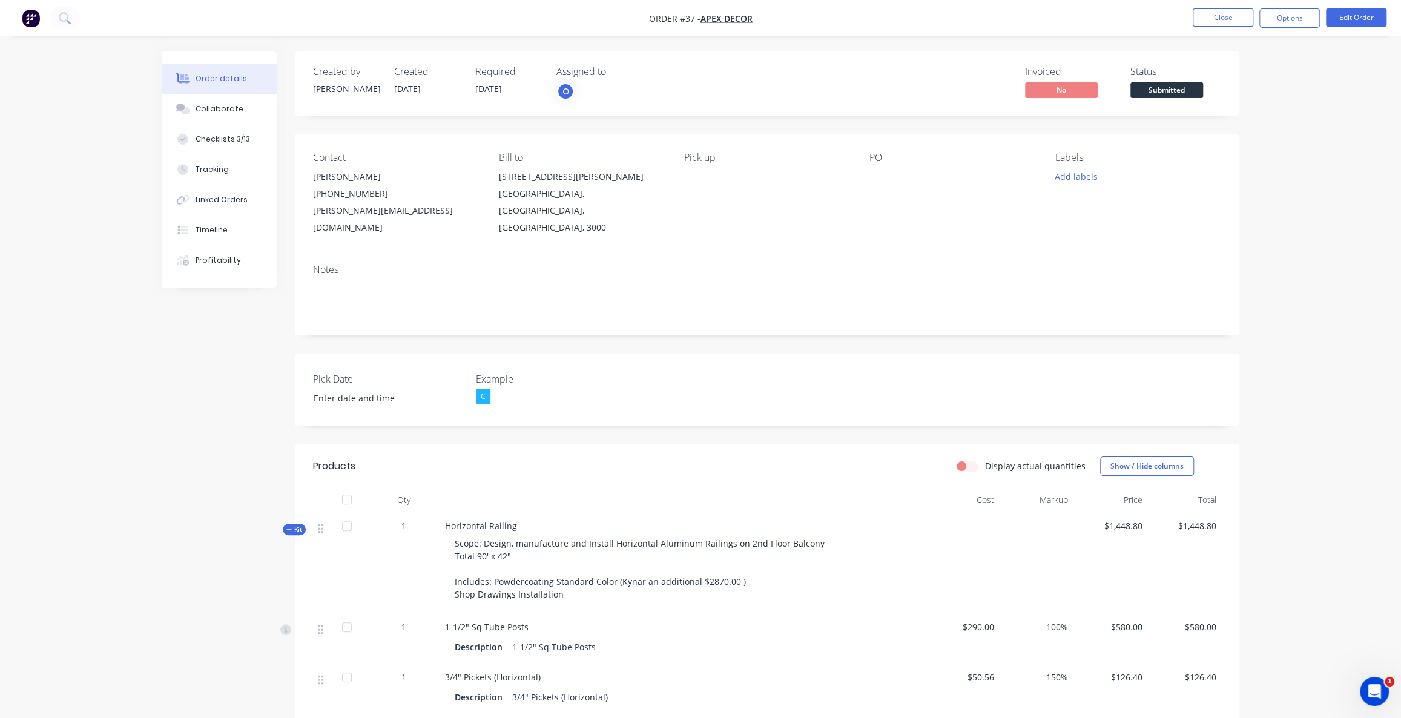
click at [1289, 171] on div "Order details Collaborate Checklists 3/13 Tracking Linked Orders Timeline Profi…" at bounding box center [700, 555] width 1401 height 1111
click at [1265, 217] on div "Order details Collaborate Checklists 3/13 Tracking Linked Orders Timeline Profi…" at bounding box center [700, 555] width 1401 height 1111
click at [1294, 22] on button "Options" at bounding box center [1289, 17] width 61 height 19
click at [1222, 100] on div "Partial Invoice" at bounding box center [1252, 98] width 111 height 18
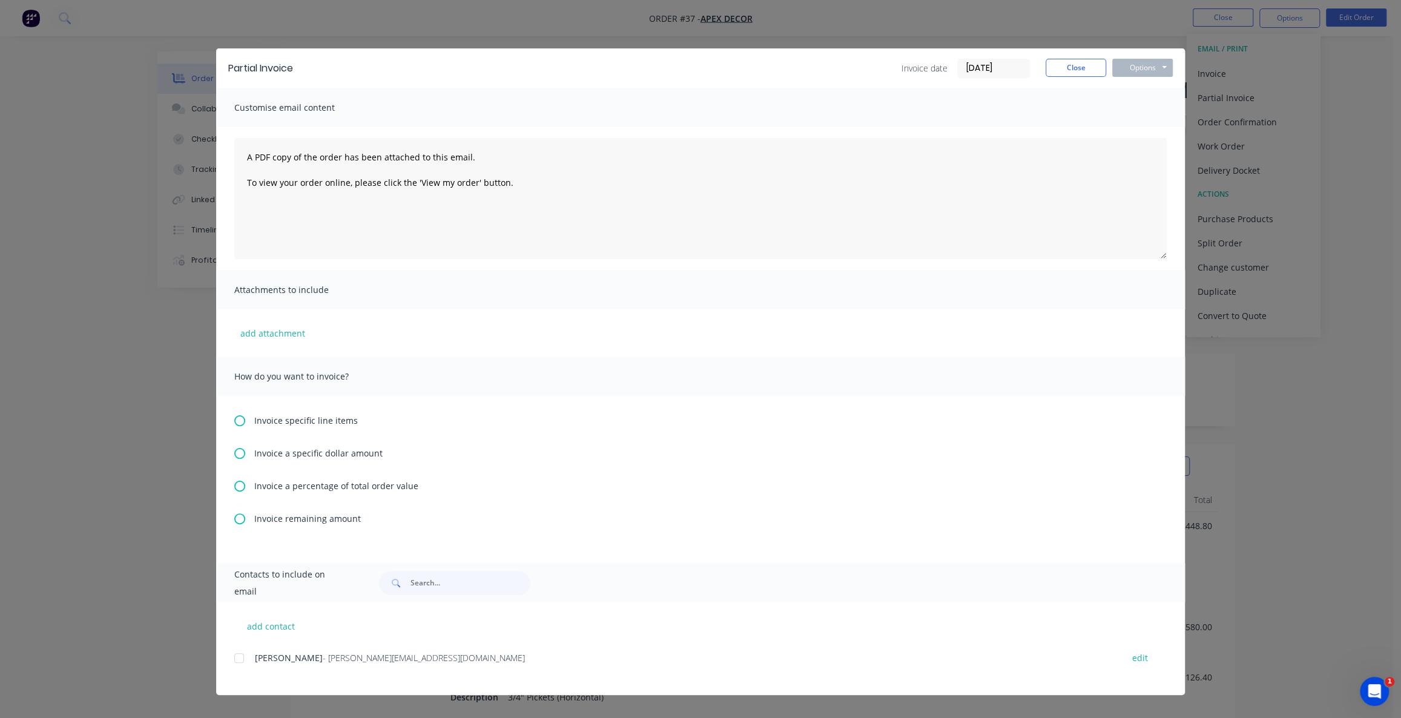
click at [289, 419] on span "Invoice specific line items" at bounding box center [306, 420] width 104 height 13
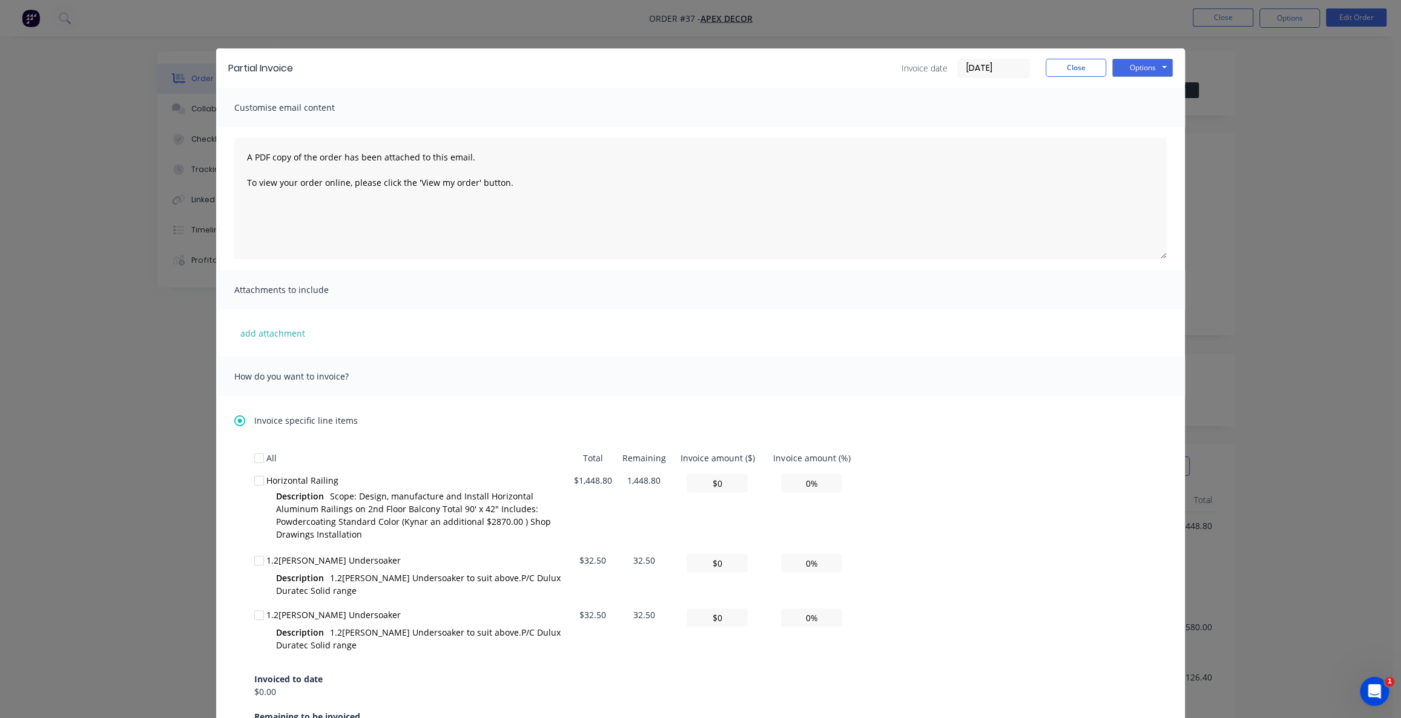
click at [255, 479] on div at bounding box center [259, 481] width 24 height 24
drag, startPoint x: 569, startPoint y: 483, endPoint x: 660, endPoint y: 479, distance: 90.9
click at [660, 479] on tr "Horizontal Railing Description Scope: Design, manufacture and Install Horizonta…" at bounding box center [556, 509] width 605 height 80
click at [252, 484] on div at bounding box center [259, 481] width 24 height 24
click at [256, 483] on div at bounding box center [259, 481] width 24 height 24
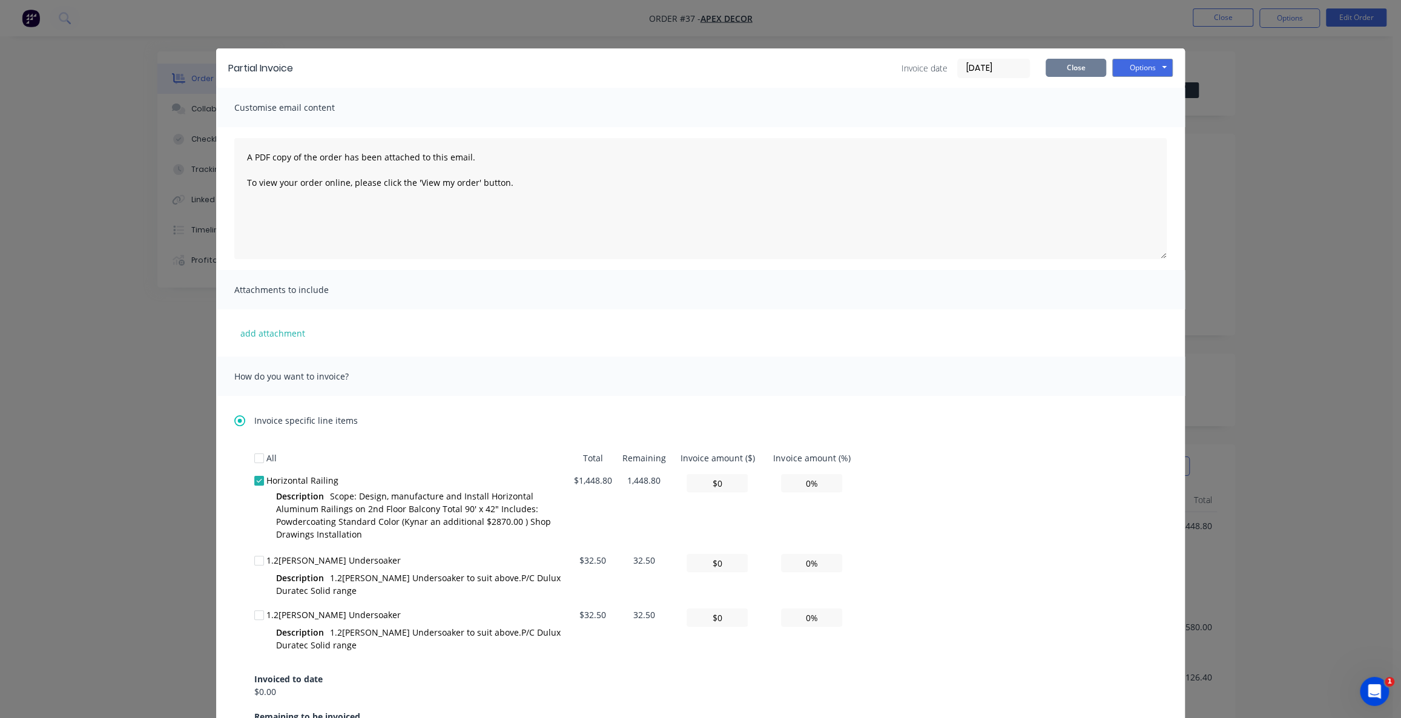
click at [1064, 66] on button "Close" at bounding box center [1075, 68] width 61 height 18
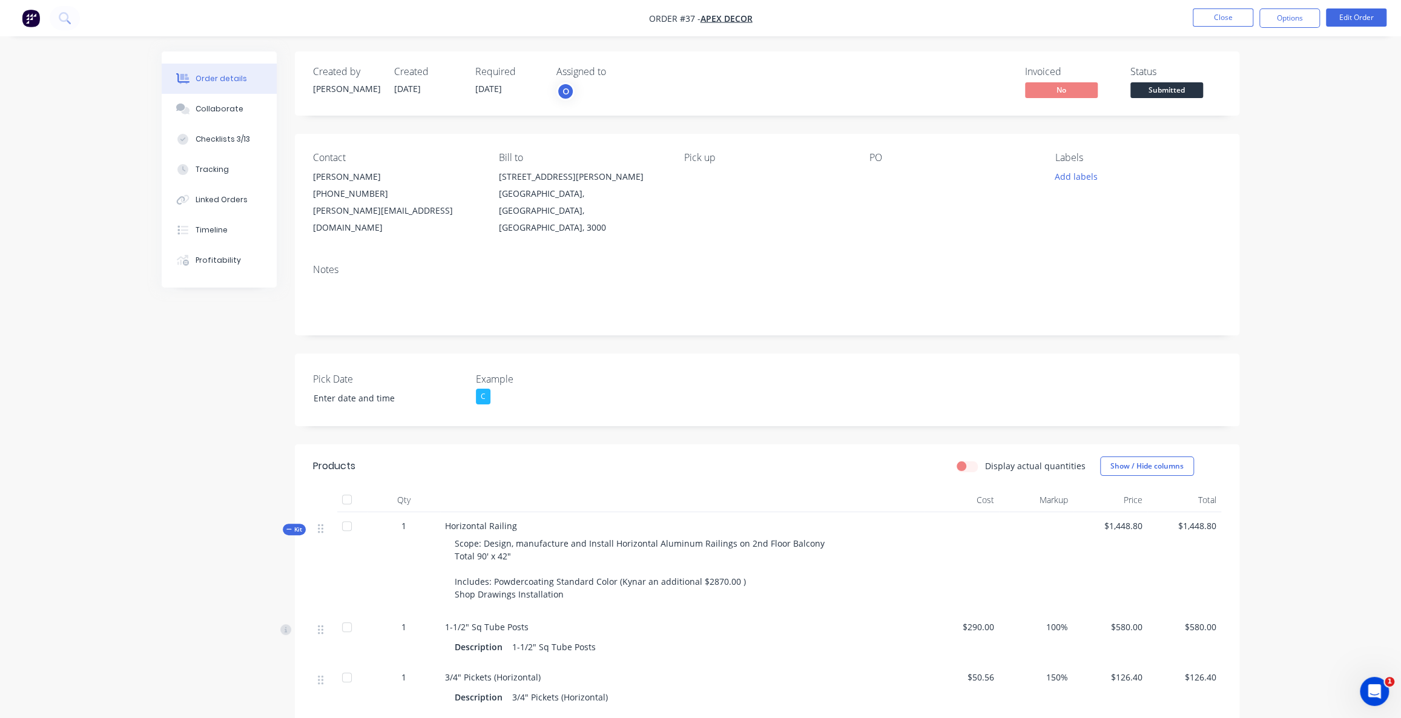
click at [156, 369] on div "Order details Collaborate Checklists 3/13 Tracking Linked Orders Timeline Profi…" at bounding box center [701, 581] width 1102 height 1060
click at [1289, 13] on button "Options" at bounding box center [1289, 17] width 61 height 19
click at [1344, 146] on div "Order details Collaborate Checklists 3/13 Tracking Linked Orders Timeline Profi…" at bounding box center [700, 555] width 1401 height 1111
drag, startPoint x: 1059, startPoint y: 75, endPoint x: 1025, endPoint y: 74, distance: 33.9
click at [1025, 74] on div "Invoiced" at bounding box center [1070, 72] width 91 height 12
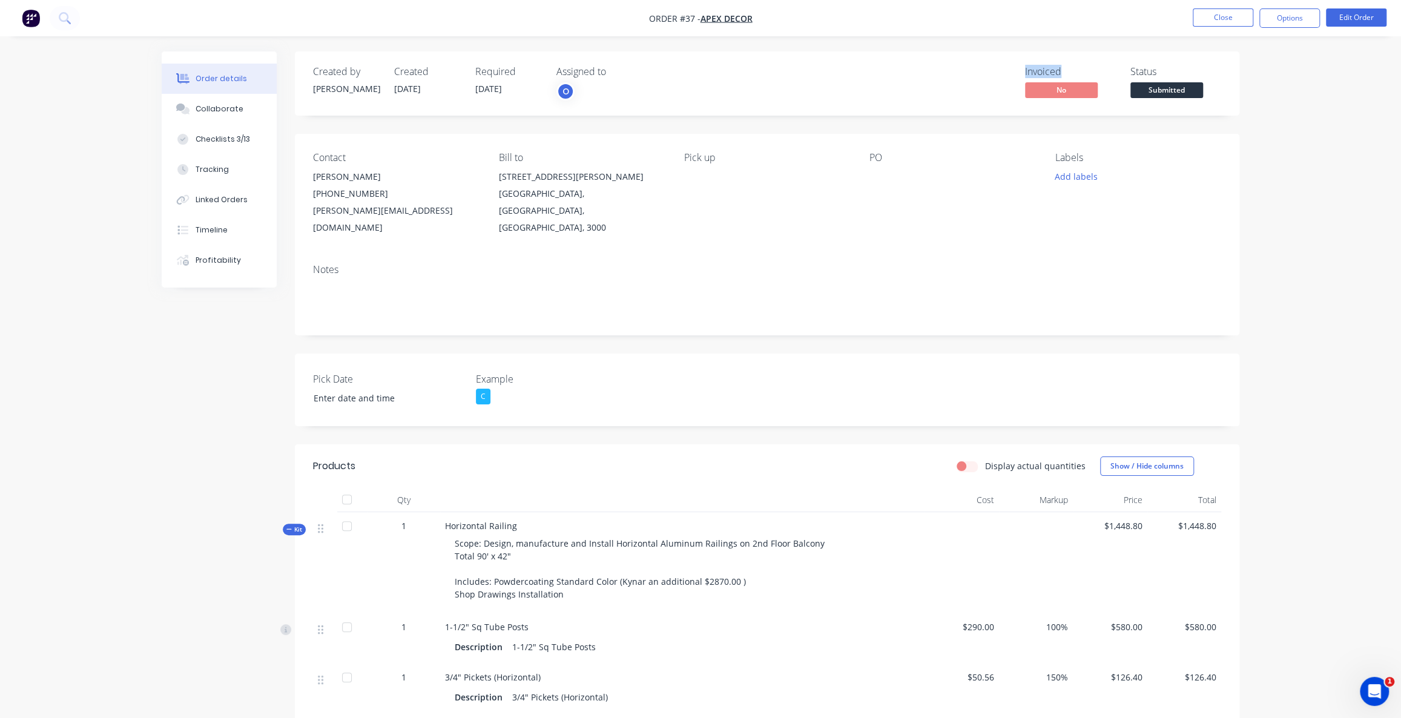
click at [949, 76] on div "Invoiced No Status Submitted" at bounding box center [949, 83] width 544 height 35
drag, startPoint x: 1029, startPoint y: 71, endPoint x: 1063, endPoint y: 72, distance: 33.9
click at [1062, 72] on div "Invoiced" at bounding box center [1070, 72] width 91 height 12
click at [1031, 68] on div "Invoiced" at bounding box center [1070, 72] width 91 height 12
click at [1300, 224] on div "Order details Collaborate Checklists 3/13 Tracking Linked Orders Timeline Profi…" at bounding box center [700, 555] width 1401 height 1111
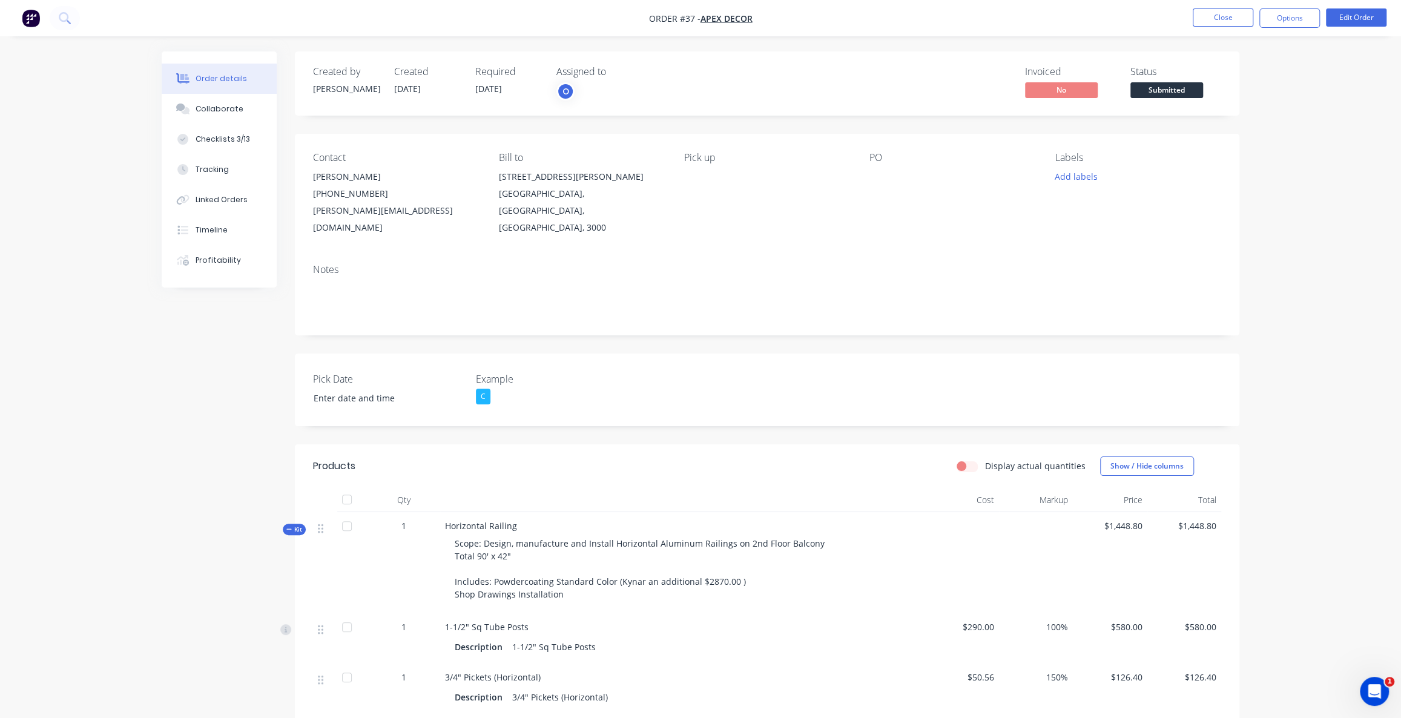
click at [1308, 199] on div "Order details Collaborate Checklists 3/13 Tracking Linked Orders Timeline Profi…" at bounding box center [700, 555] width 1401 height 1111
drag, startPoint x: 1289, startPoint y: 192, endPoint x: 1226, endPoint y: 169, distance: 67.8
click at [1289, 189] on div "Order details Collaborate Checklists 3/13 Tracking Linked Orders Timeline Profi…" at bounding box center [700, 555] width 1401 height 1111
click at [1332, 190] on div "Order details Collaborate Checklists 3/13 Tracking Linked Orders Timeline Profi…" at bounding box center [700, 555] width 1401 height 1111
click at [1328, 193] on div "Order details Collaborate Checklists 3/13 Tracking Linked Orders Timeline Profi…" at bounding box center [700, 555] width 1401 height 1111
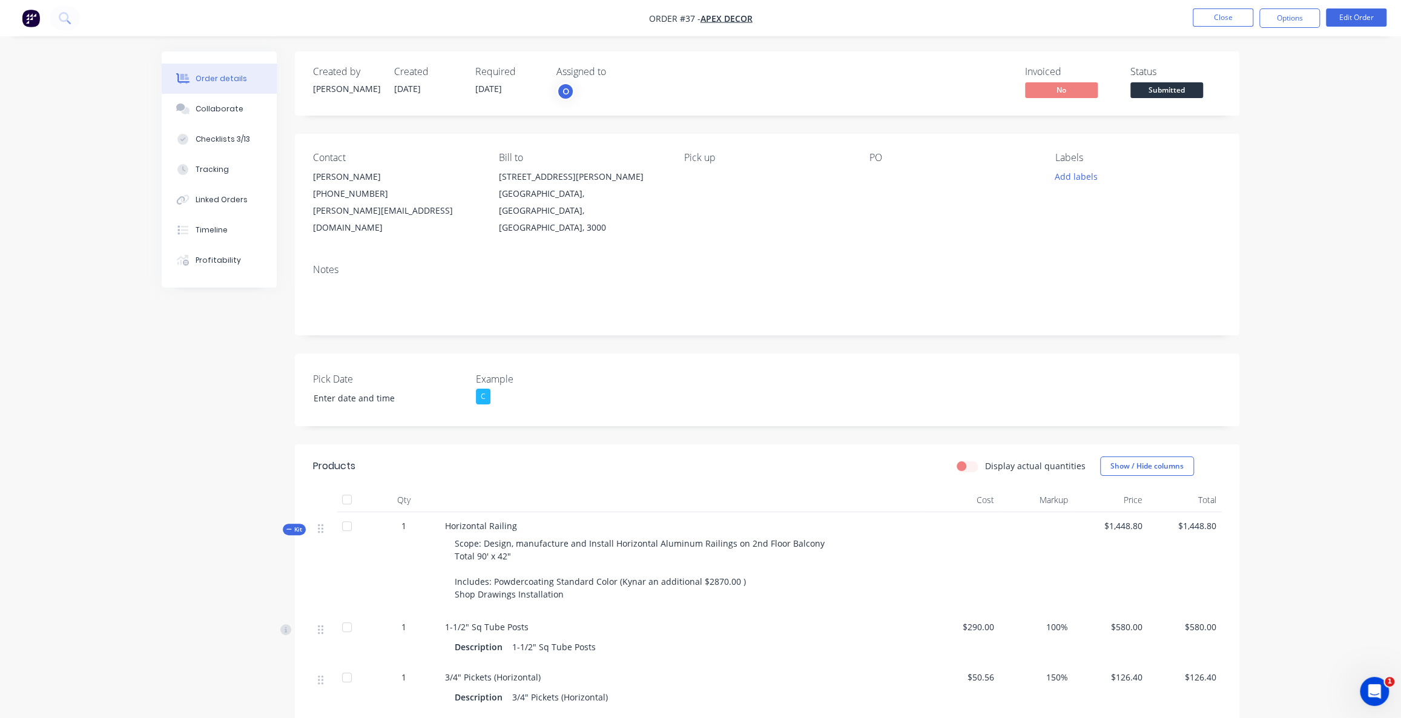
click at [1254, 188] on div "Order details Collaborate Checklists 3/13 Tracking Linked Orders Timeline Profi…" at bounding box center [700, 555] width 1401 height 1111
click at [1280, 20] on button "Options" at bounding box center [1289, 17] width 61 height 19
click at [1361, 176] on div "Order details Collaborate Checklists 3/13 Tracking Linked Orders Timeline Profi…" at bounding box center [700, 555] width 1401 height 1111
click at [1284, 17] on button "Options" at bounding box center [1289, 17] width 61 height 19
click at [1242, 220] on div "Purchase Products" at bounding box center [1252, 219] width 111 height 18
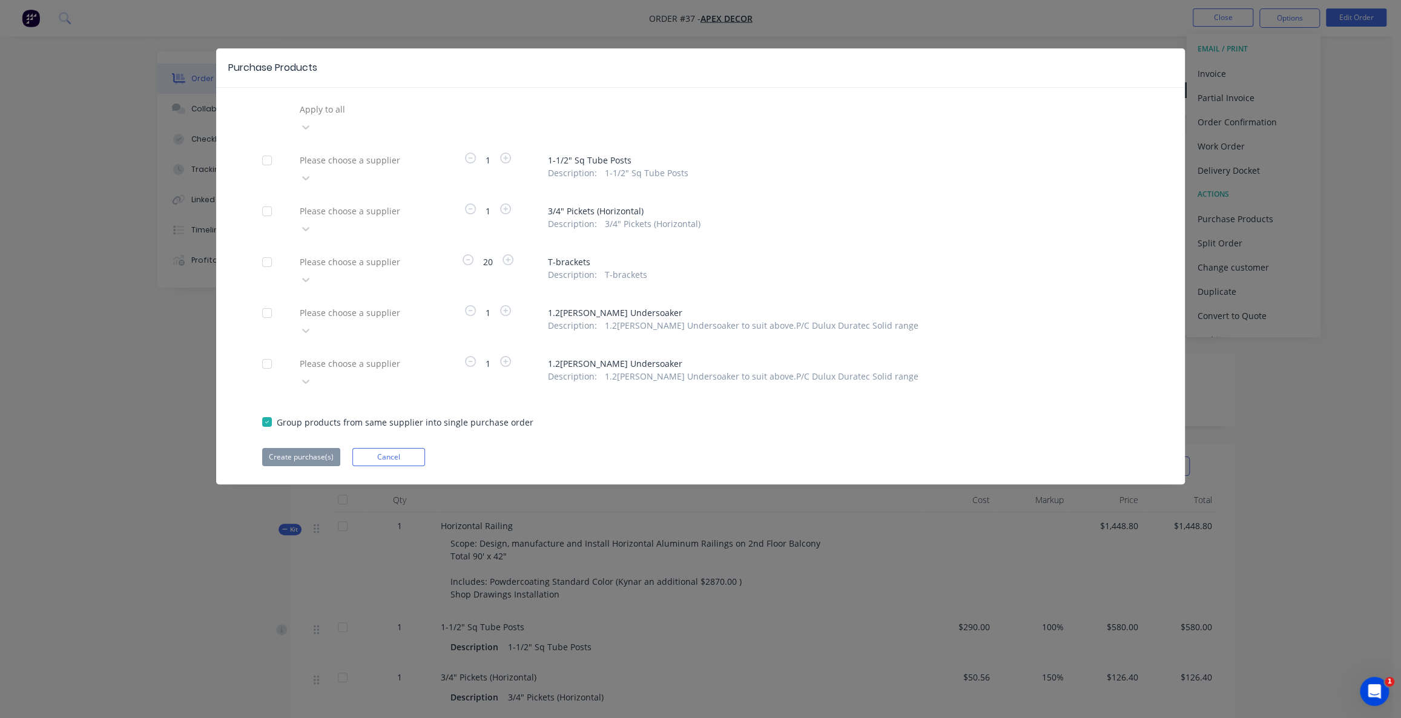
click at [357, 111] on div at bounding box center [385, 109] width 174 height 15
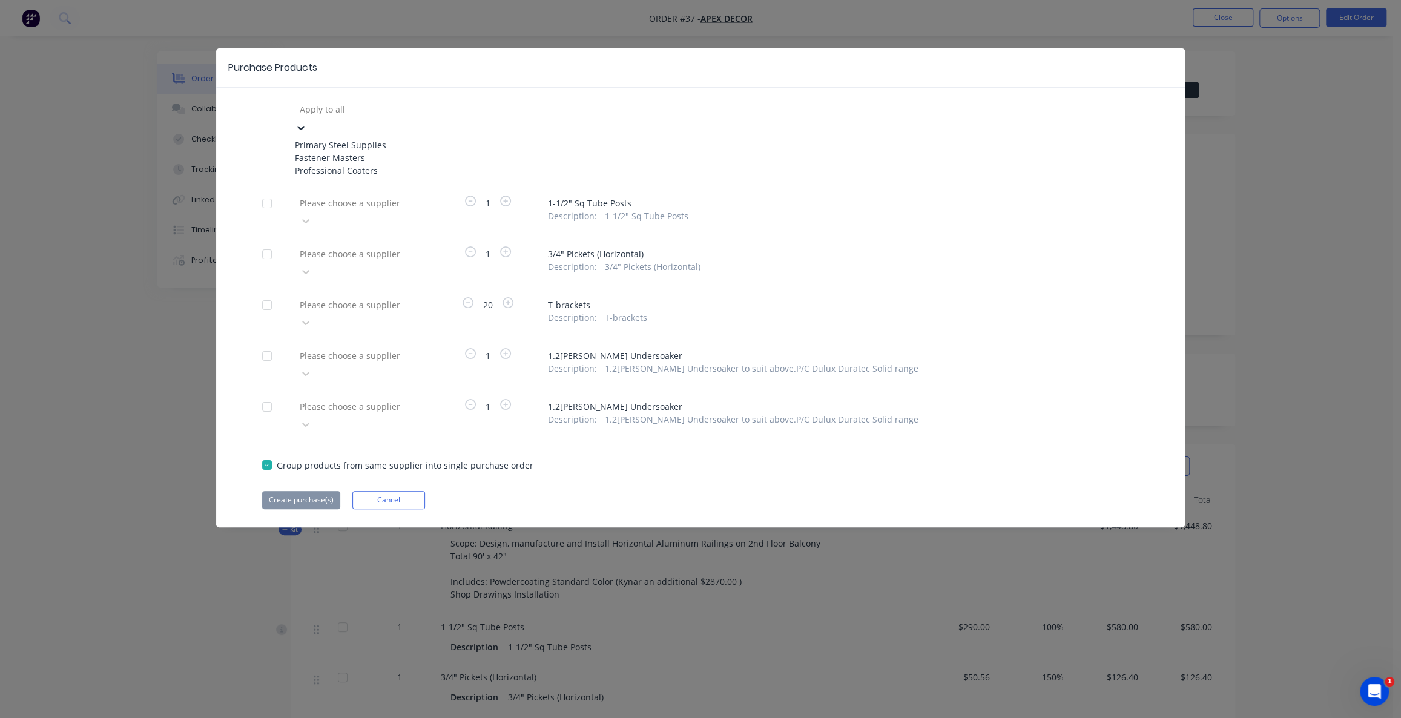
click at [350, 143] on div "Primary Steel Supplies" at bounding box center [361, 145] width 133 height 13
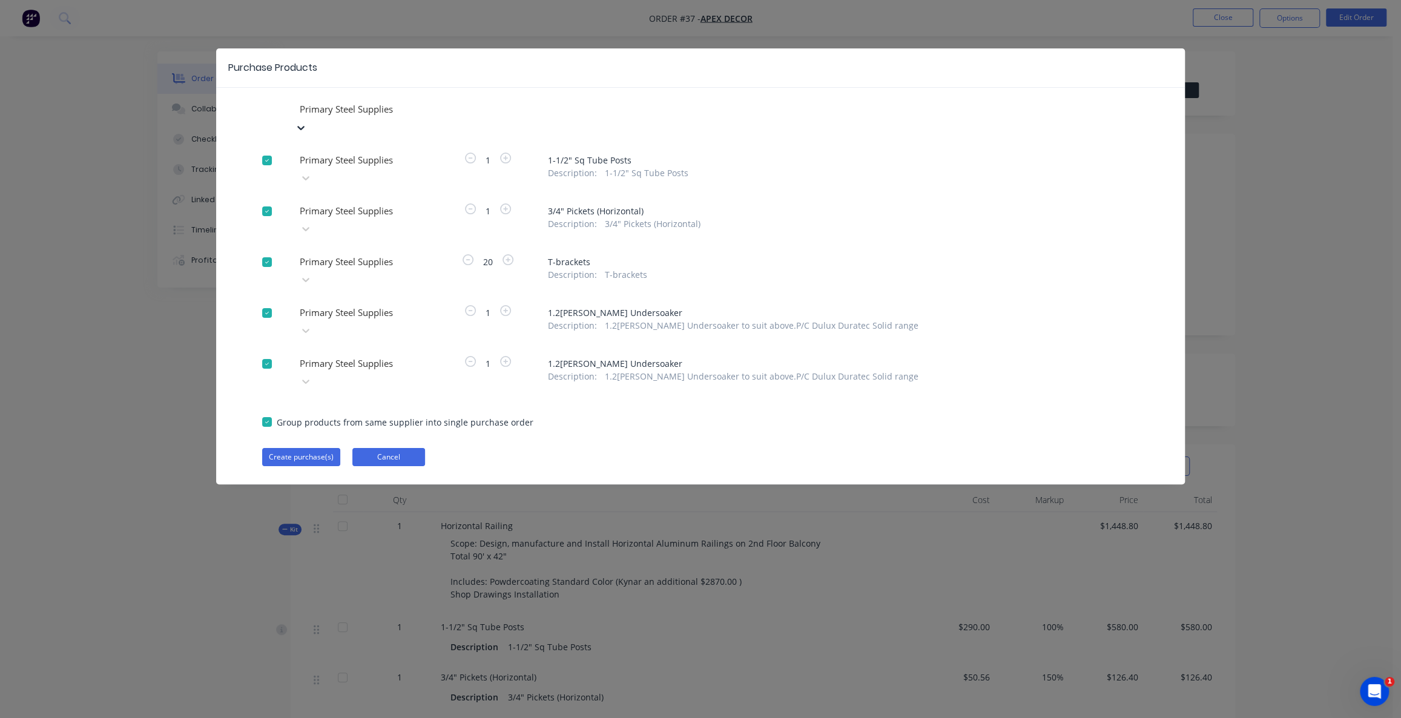
click at [408, 448] on button "Cancel" at bounding box center [388, 457] width 73 height 18
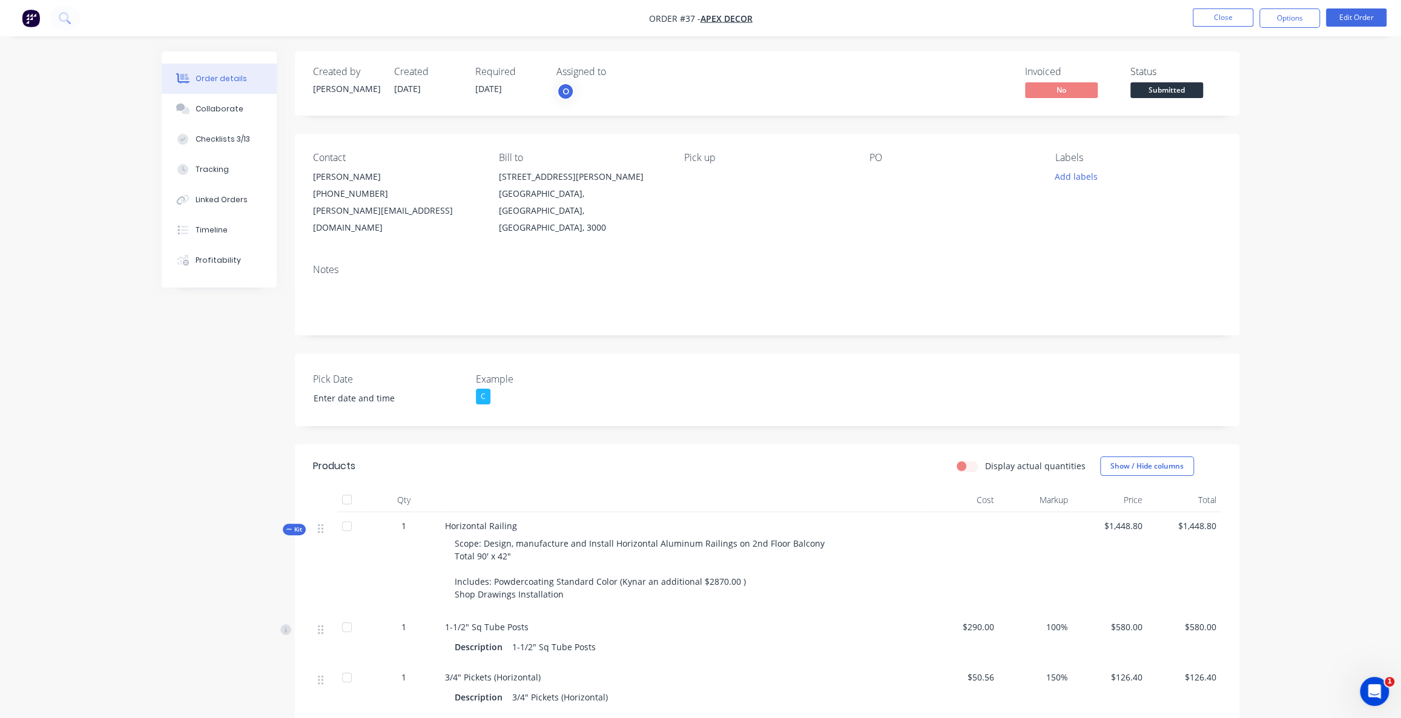
click at [1300, 263] on div "Order details Collaborate Checklists 3/13 Tracking Linked Orders Timeline Profi…" at bounding box center [700, 555] width 1401 height 1111
click at [1304, 259] on div "Order details Collaborate Checklists 3/13 Tracking Linked Orders Timeline Profi…" at bounding box center [700, 555] width 1401 height 1111
click at [1220, 25] on button "Close" at bounding box center [1222, 17] width 61 height 18
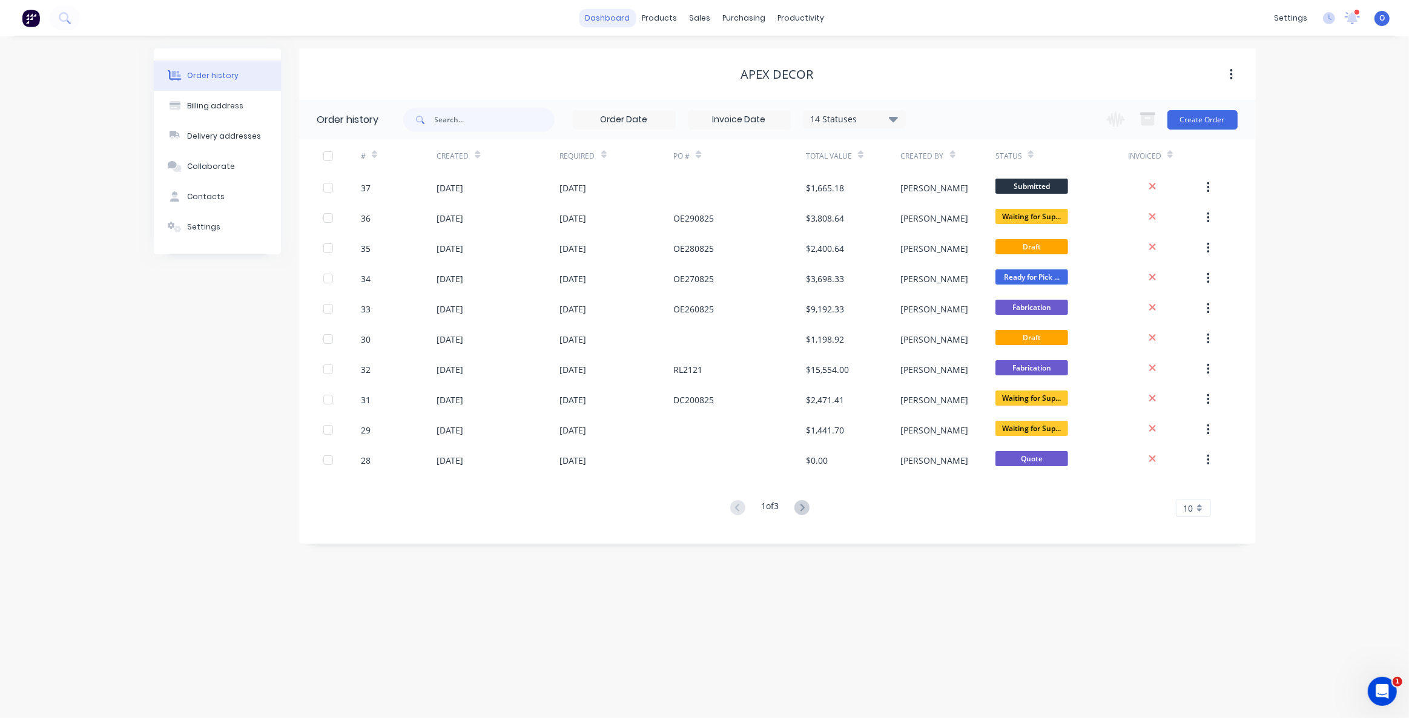
click at [608, 19] on link "dashboard" at bounding box center [607, 18] width 57 height 18
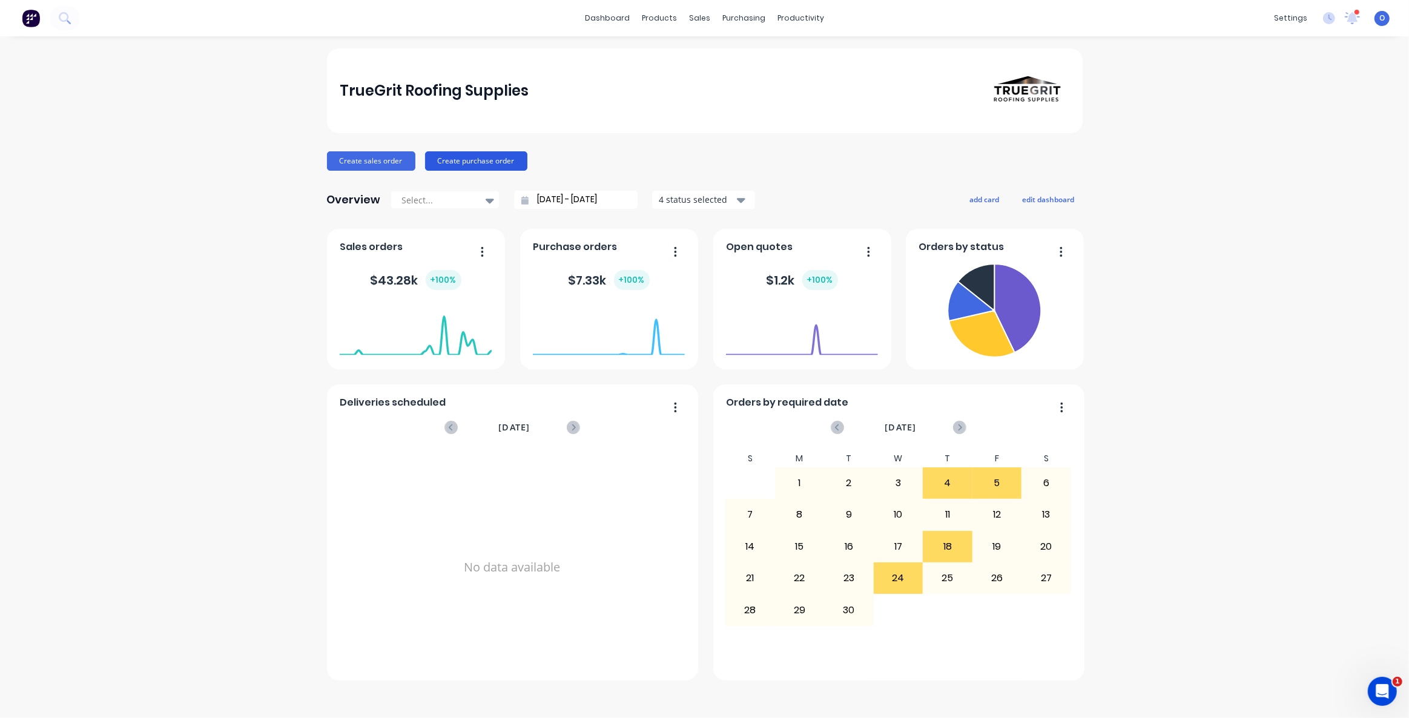
click at [476, 163] on button "Create purchase order" at bounding box center [476, 160] width 102 height 19
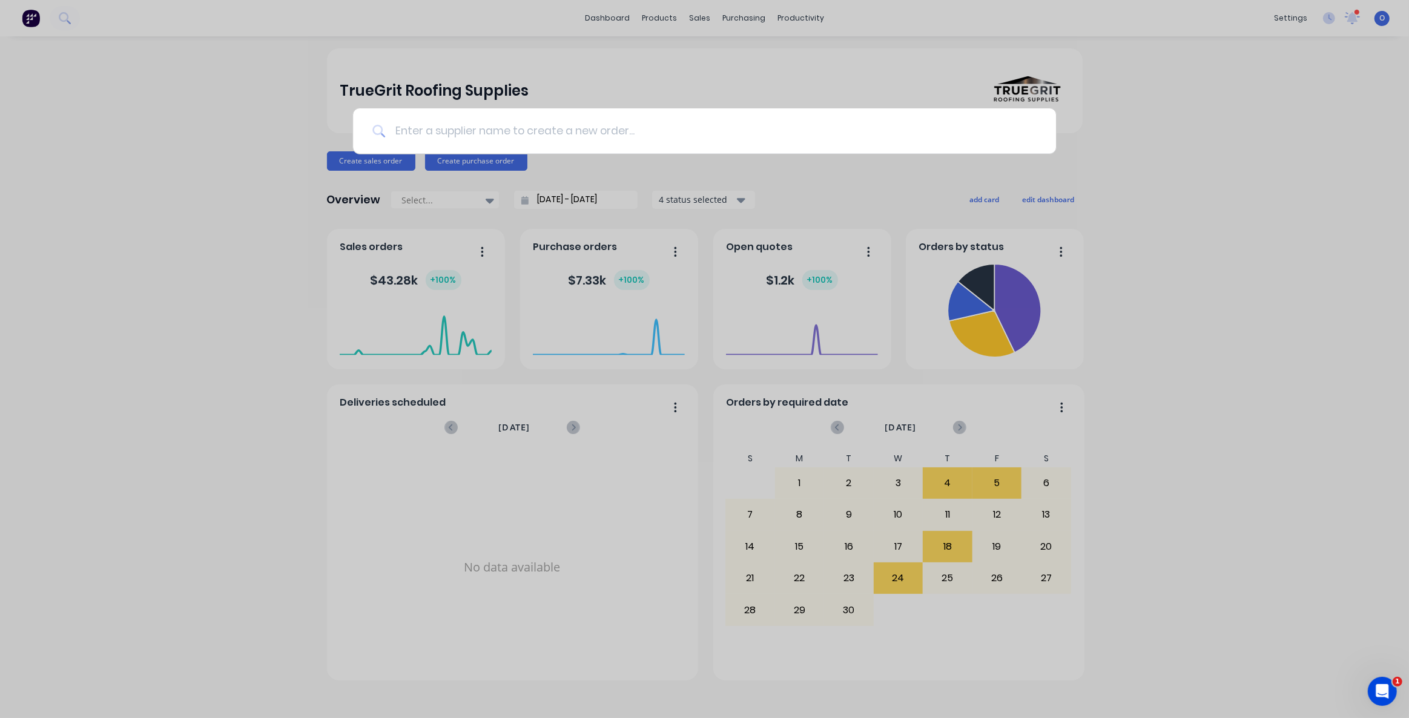
click at [502, 131] on input at bounding box center [710, 130] width 651 height 45
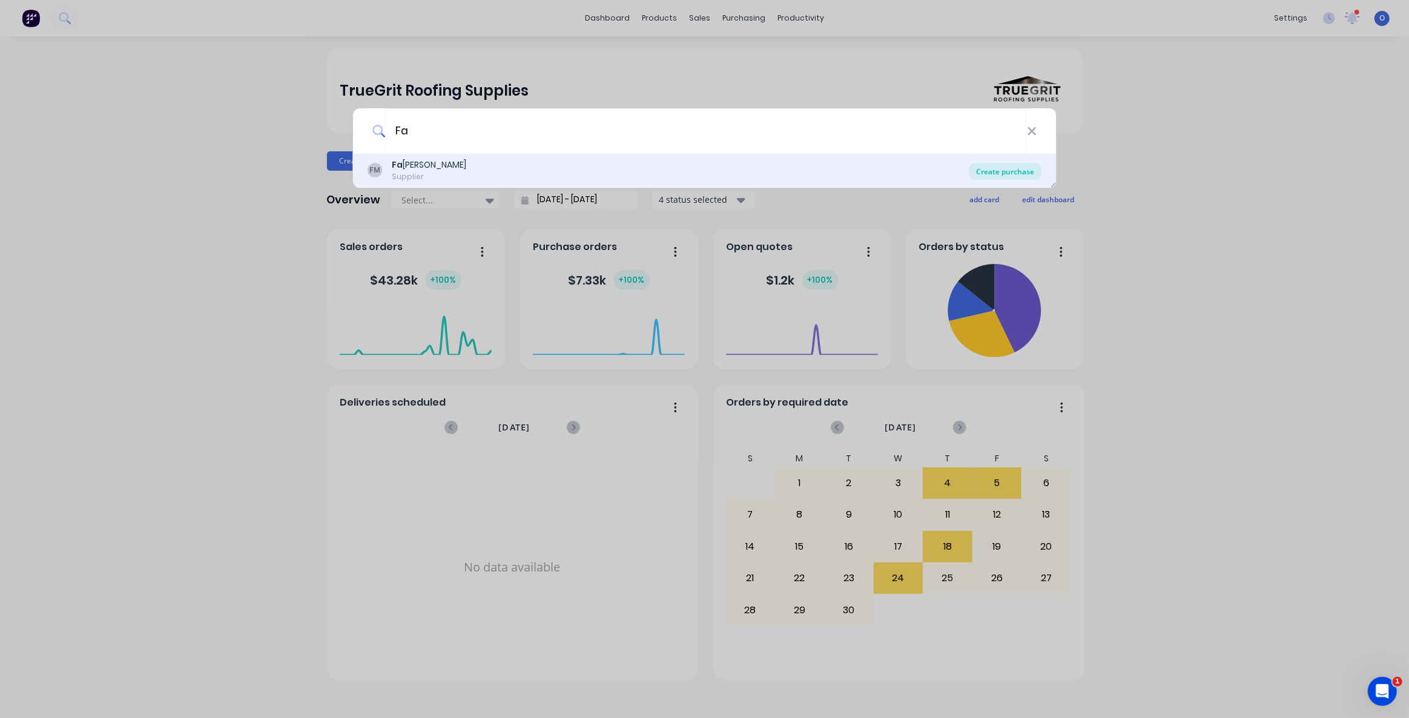
type input "F"
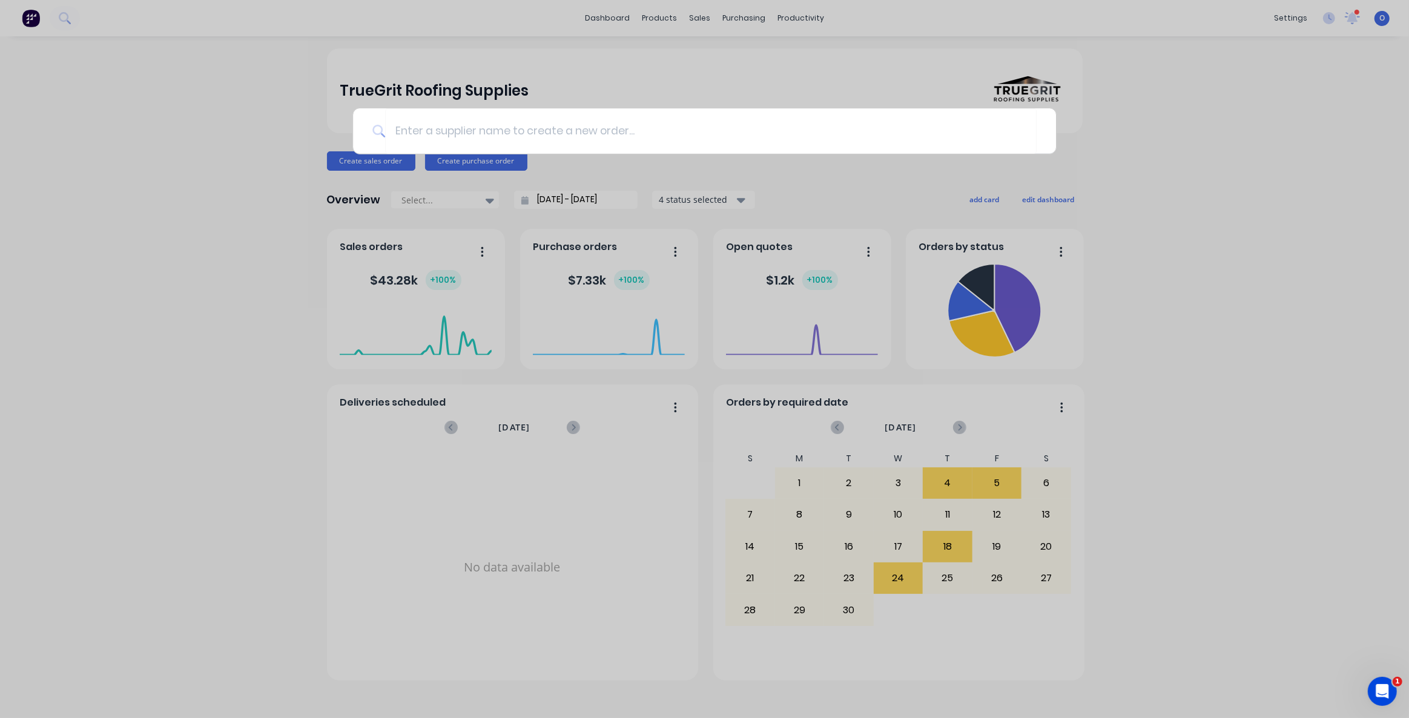
click at [1154, 157] on div at bounding box center [704, 359] width 1409 height 718
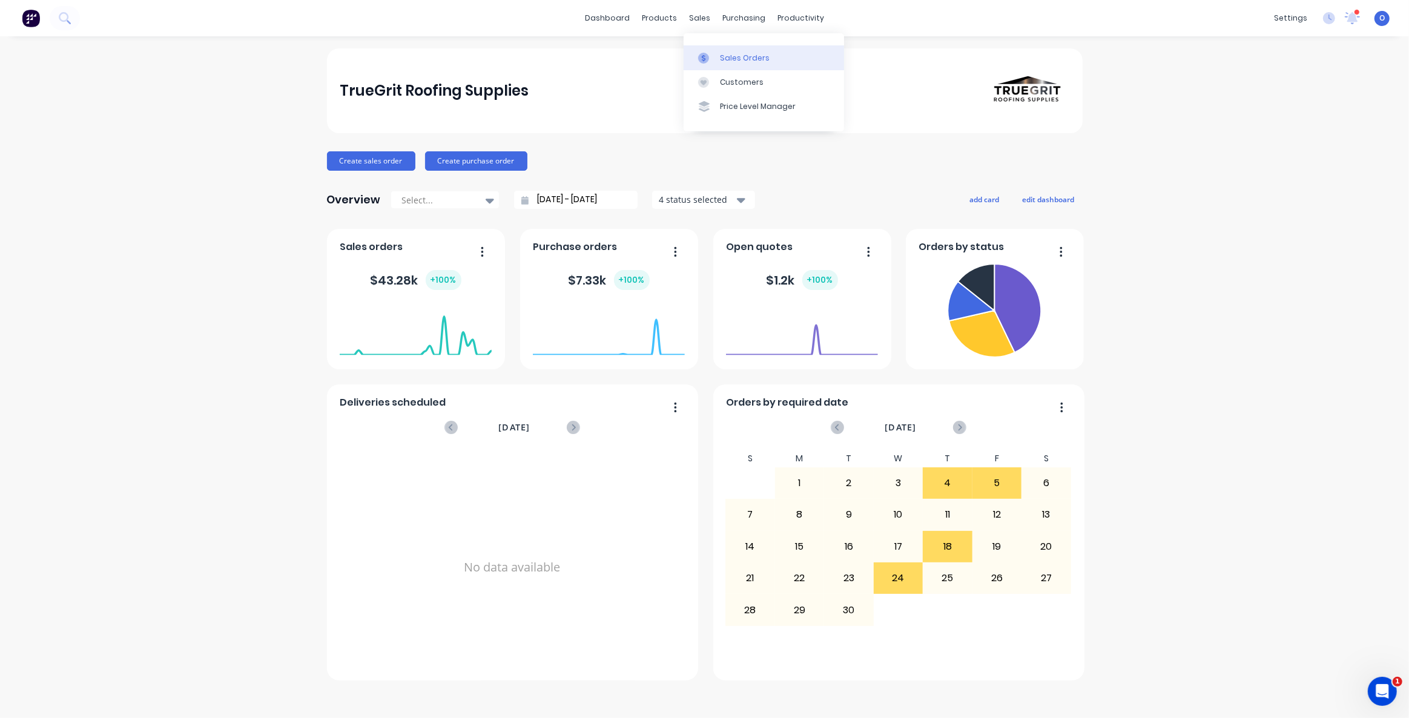
click at [726, 53] on div "Sales Orders" at bounding box center [745, 58] width 50 height 11
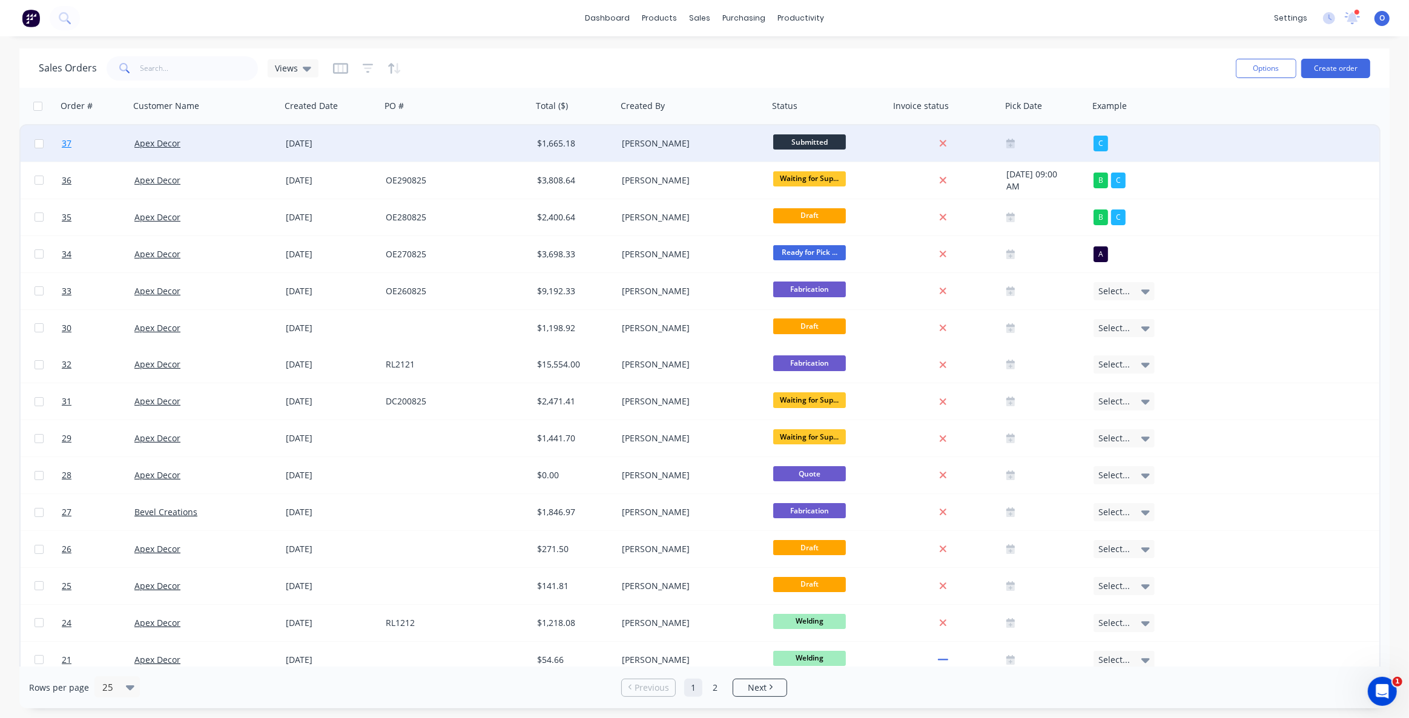
click at [65, 145] on span "37" at bounding box center [67, 143] width 10 height 12
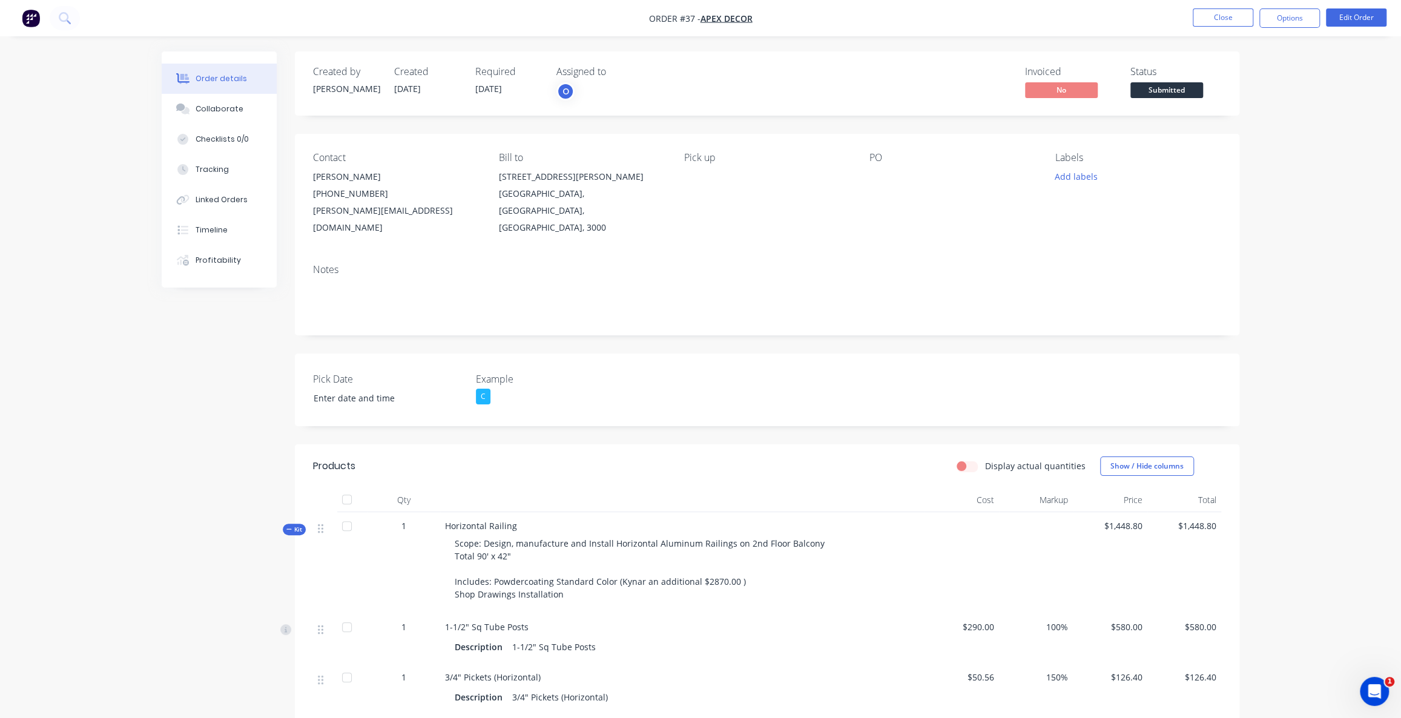
click at [1349, 184] on div "Order details Collaborate Checklists 0/0 Tracking Linked Orders Timeline Profit…" at bounding box center [700, 555] width 1401 height 1111
click at [1274, 19] on button "Options" at bounding box center [1289, 17] width 61 height 19
click at [1225, 140] on div "Work Order" at bounding box center [1252, 146] width 111 height 18
click at [1242, 120] on div "Without pricing" at bounding box center [1252, 122] width 111 height 18
click at [1368, 144] on div "Order details Collaborate Checklists 0/0 Tracking Linked Orders Timeline Profit…" at bounding box center [700, 555] width 1401 height 1111
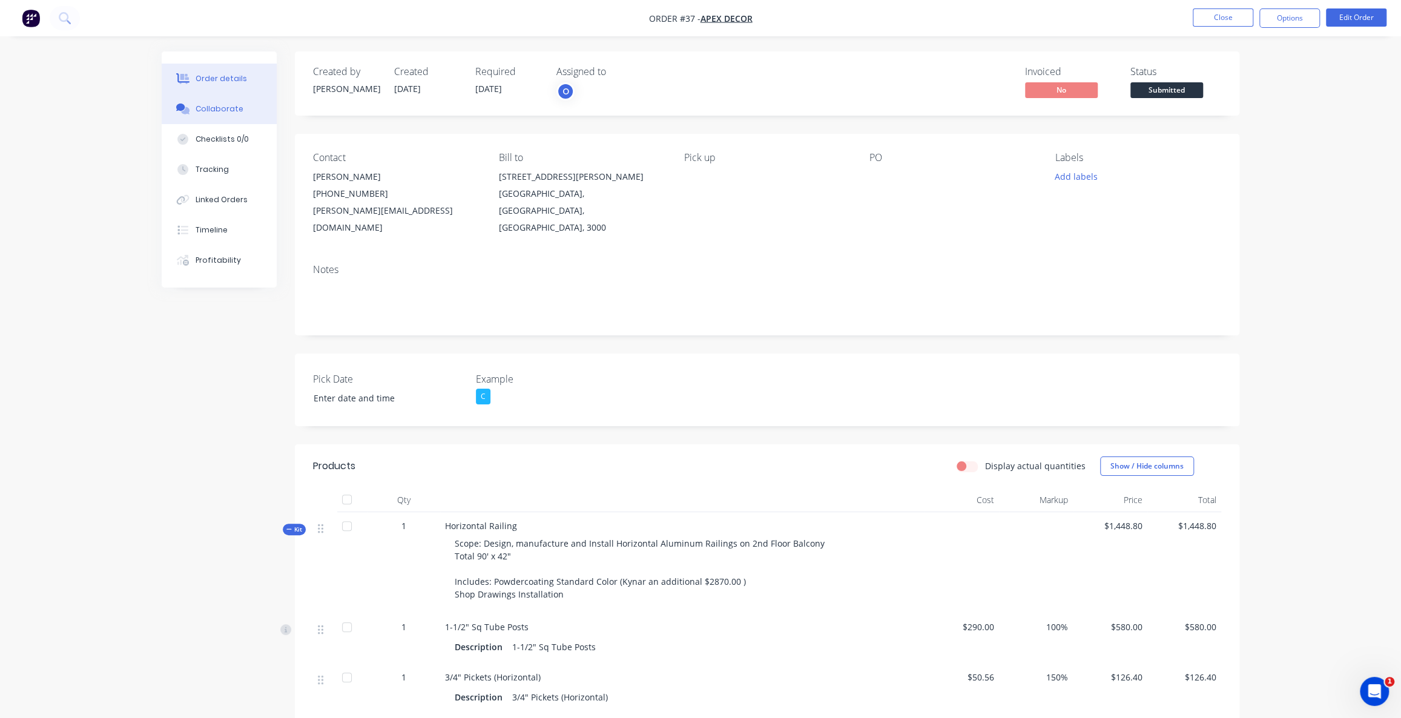
click at [223, 107] on div "Collaborate" at bounding box center [220, 109] width 48 height 11
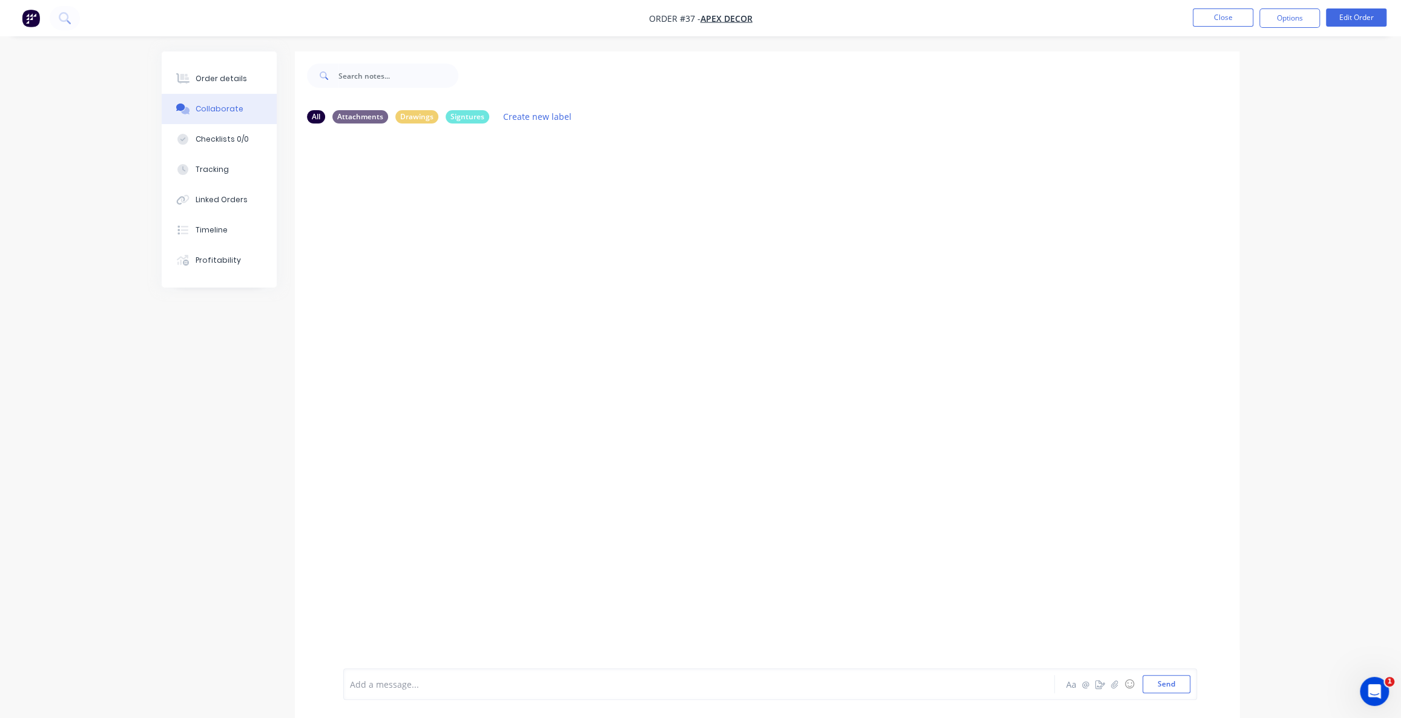
click at [462, 252] on div at bounding box center [767, 400] width 944 height 535
drag, startPoint x: 718, startPoint y: 396, endPoint x: 697, endPoint y: 455, distance: 62.4
click at [719, 396] on div at bounding box center [767, 400] width 944 height 535
click at [526, 685] on div at bounding box center [665, 684] width 630 height 13
click at [1300, 272] on div "Order details Collaborate Checklists 0/0 Tracking Linked Orders Timeline Profit…" at bounding box center [700, 368] width 1401 height 736
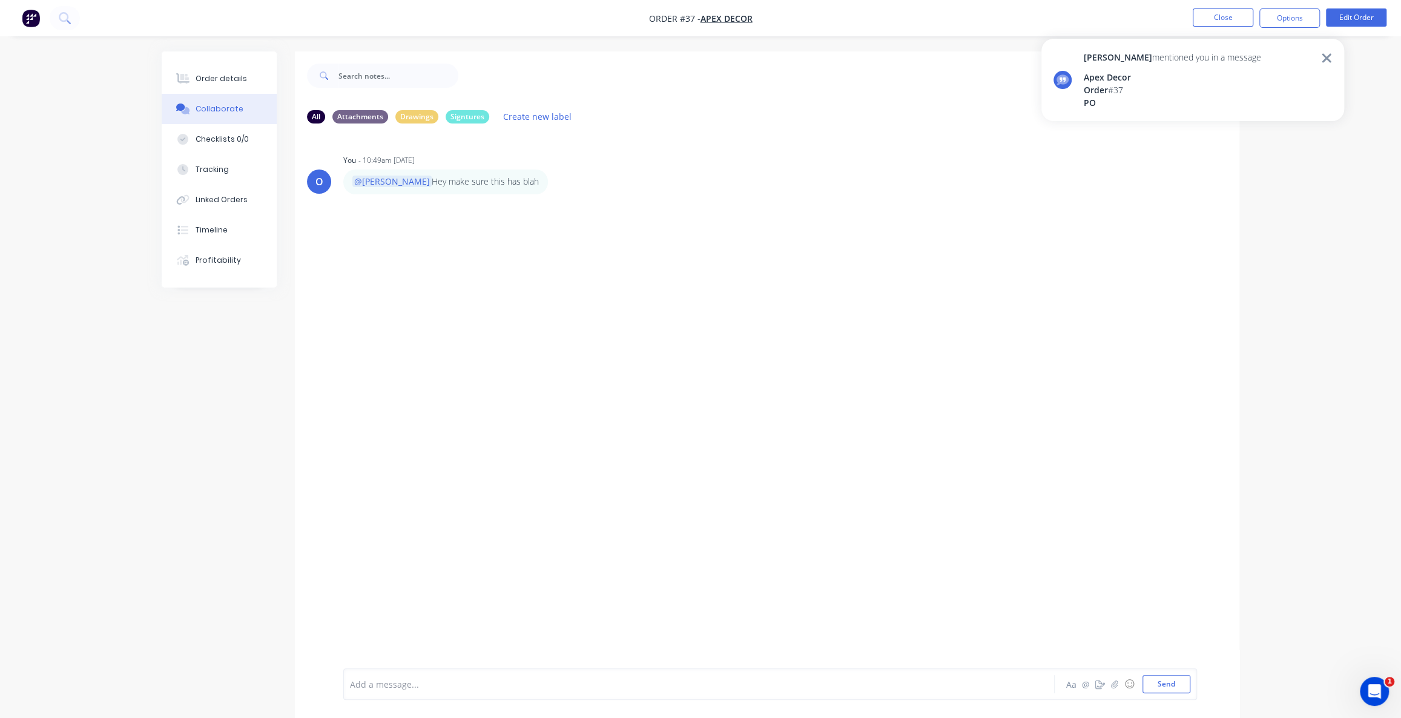
click at [1329, 53] on icon at bounding box center [1326, 58] width 11 height 15
click at [1111, 686] on icon "button" at bounding box center [1114, 684] width 7 height 8
click at [511, 694] on div "Add a message... Aa @ ☺ Send" at bounding box center [769, 683] width 853 height 31
click at [490, 343] on div "O You - 10:49am [DATE] @[PERSON_NAME] make sure this has blah Labels Edit Delete" at bounding box center [767, 400] width 944 height 535
click at [1096, 687] on icon "button" at bounding box center [1100, 684] width 10 height 8
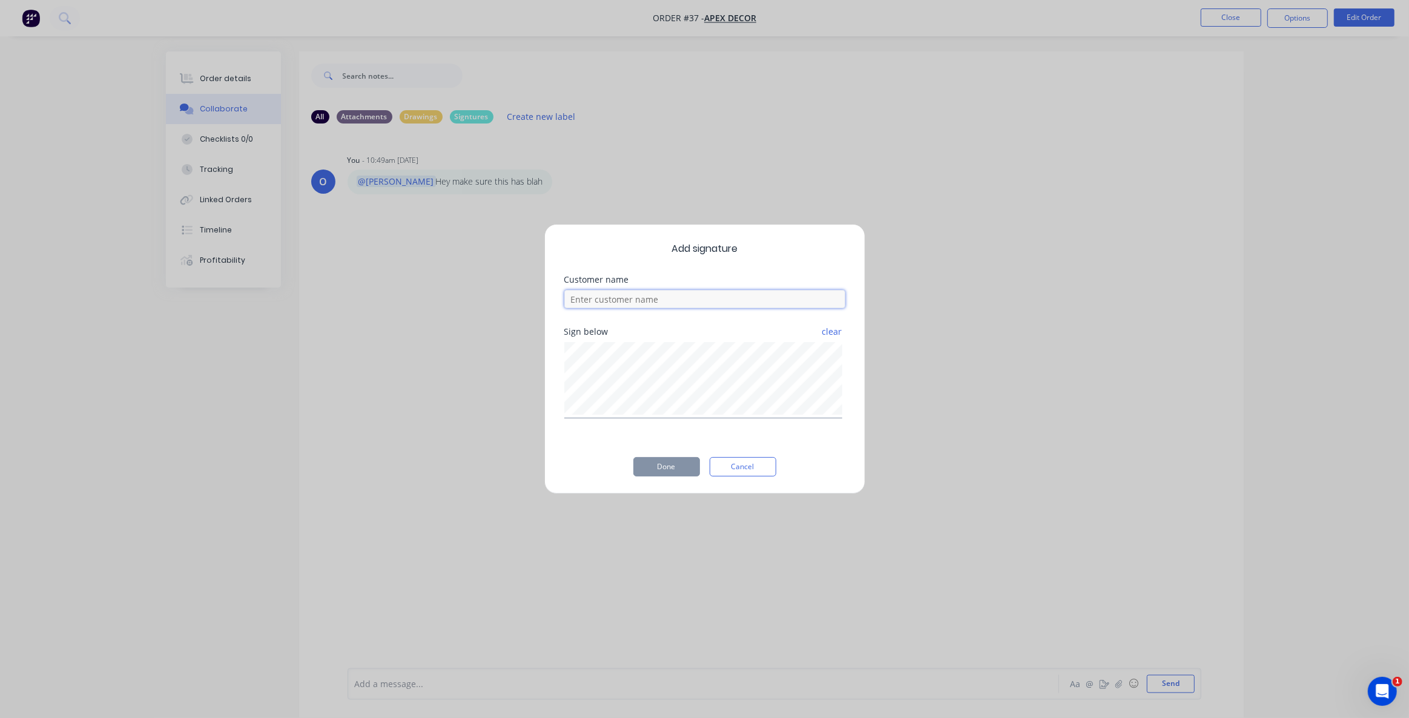
click at [642, 296] on input at bounding box center [704, 299] width 281 height 18
type input "[PERSON_NAME]"
click at [660, 468] on button "Done" at bounding box center [666, 466] width 67 height 19
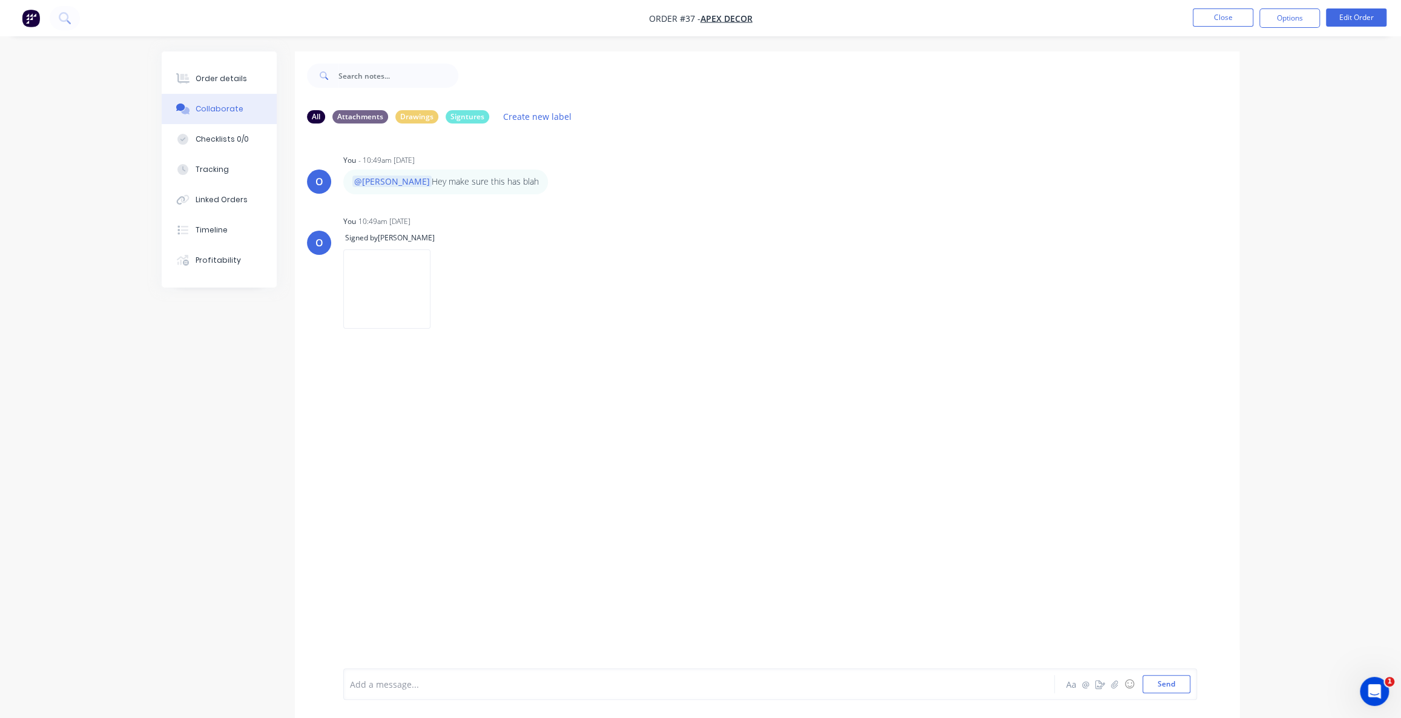
click at [488, 458] on div "O You - 10:49am [DATE] @[PERSON_NAME] Hey make sure this has blah Labels Edit D…" at bounding box center [767, 400] width 944 height 535
click at [442, 291] on icon "button" at bounding box center [441, 290] width 4 height 14
click at [588, 300] on button "Labels" at bounding box center [520, 294] width 136 height 27
click at [692, 417] on div at bounding box center [691, 415] width 24 height 24
click at [511, 446] on div "O You - 10:49am [DATE] @[PERSON_NAME] Hey make sure this has blah Labels Edit D…" at bounding box center [767, 400] width 944 height 535
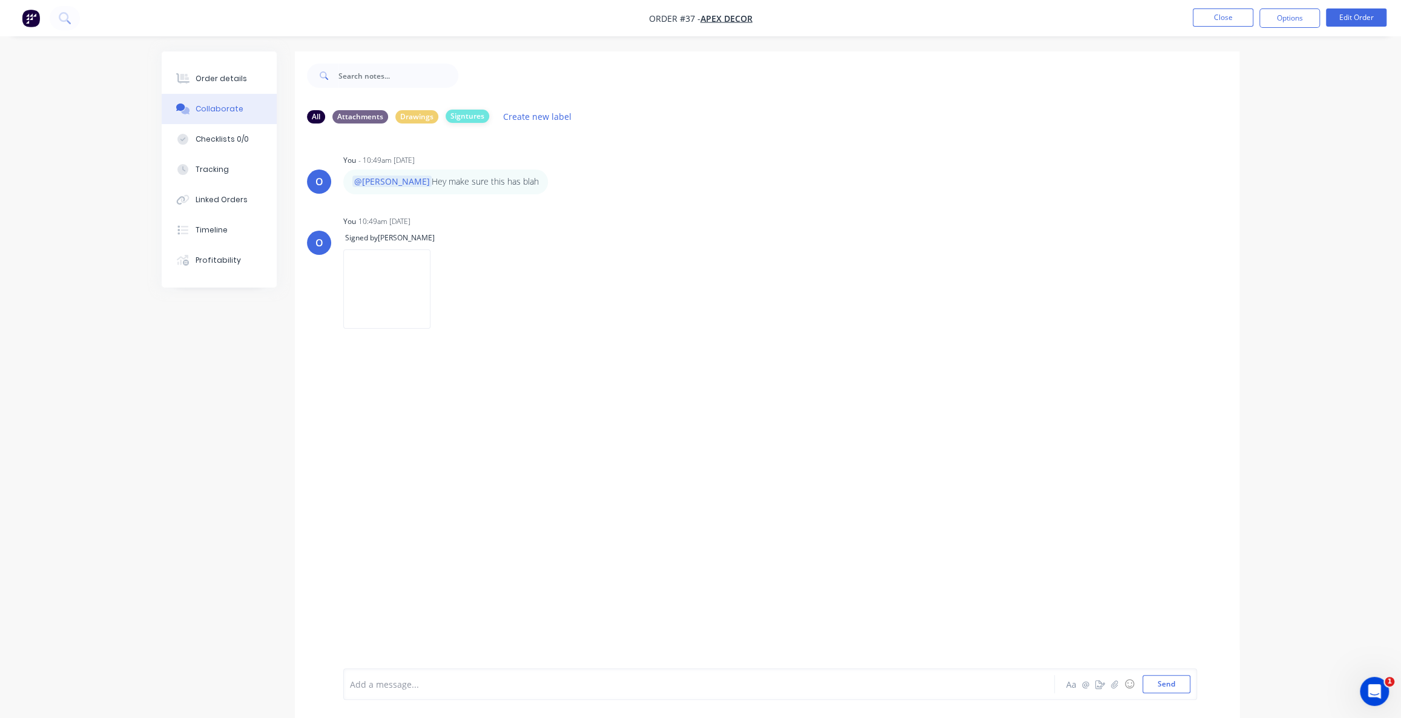
click at [466, 118] on div "Signtures" at bounding box center [468, 116] width 44 height 13
click at [413, 117] on div "Drawings" at bounding box center [416, 116] width 43 height 13
click at [364, 122] on div "All Attachments Drawings Signtures Create new label" at bounding box center [767, 116] width 920 height 16
click at [322, 119] on div "All" at bounding box center [316, 116] width 18 height 13
click at [554, 184] on icon "button" at bounding box center [556, 182] width 4 height 14
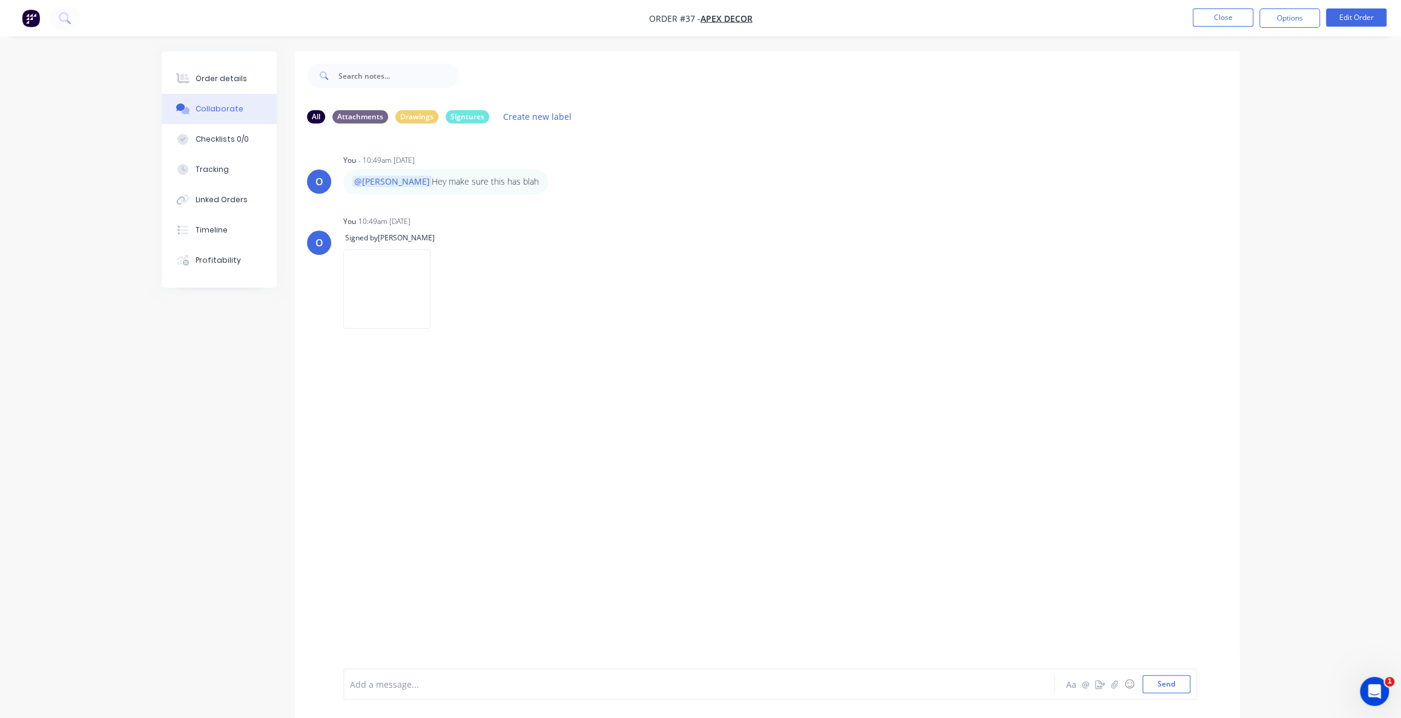
click at [614, 416] on div "O You - 10:49am [DATE] @[PERSON_NAME] Hey make sure this has blah Labels Edit D…" at bounding box center [767, 400] width 944 height 535
click at [567, 424] on div "O You - 10:49am [DATE] @[PERSON_NAME] Hey make sure this has blah Labels Edit D…" at bounding box center [767, 400] width 944 height 535
click at [501, 439] on div "O You - 10:49am [DATE] @[PERSON_NAME] Hey make sure this has blah Labels Edit D…" at bounding box center [767, 400] width 944 height 535
click at [476, 384] on div "O You - 10:49am [DATE] @[PERSON_NAME] Hey make sure this has blah Labels Edit D…" at bounding box center [767, 400] width 944 height 535
click at [490, 387] on div "O You - 10:49am [DATE] @[PERSON_NAME] Hey make sure this has blah Labels Edit D…" at bounding box center [767, 400] width 944 height 535
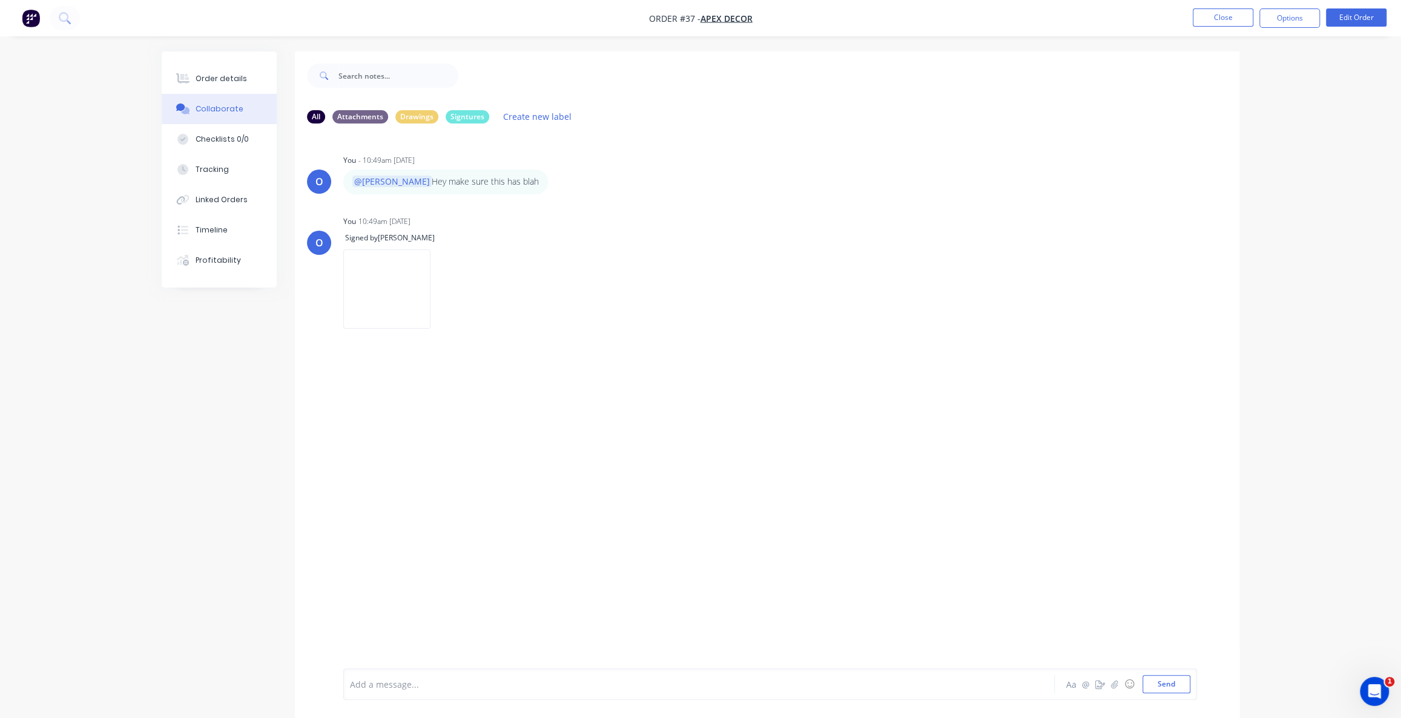
click at [495, 519] on div "O You - 10:49am [DATE] @[PERSON_NAME] Hey make sure this has blah Labels Edit D…" at bounding box center [767, 400] width 944 height 535
drag, startPoint x: 703, startPoint y: 453, endPoint x: 958, endPoint y: 615, distance: 302.6
click at [705, 453] on div "O You - 10:49am [DATE] @[PERSON_NAME] Hey make sure this has blah Labels Edit D…" at bounding box center [767, 400] width 944 height 535
drag, startPoint x: 688, startPoint y: 21, endPoint x: 657, endPoint y: 29, distance: 31.3
click at [677, 24] on span "Order #37 - Apex Decor" at bounding box center [701, 18] width 104 height 13
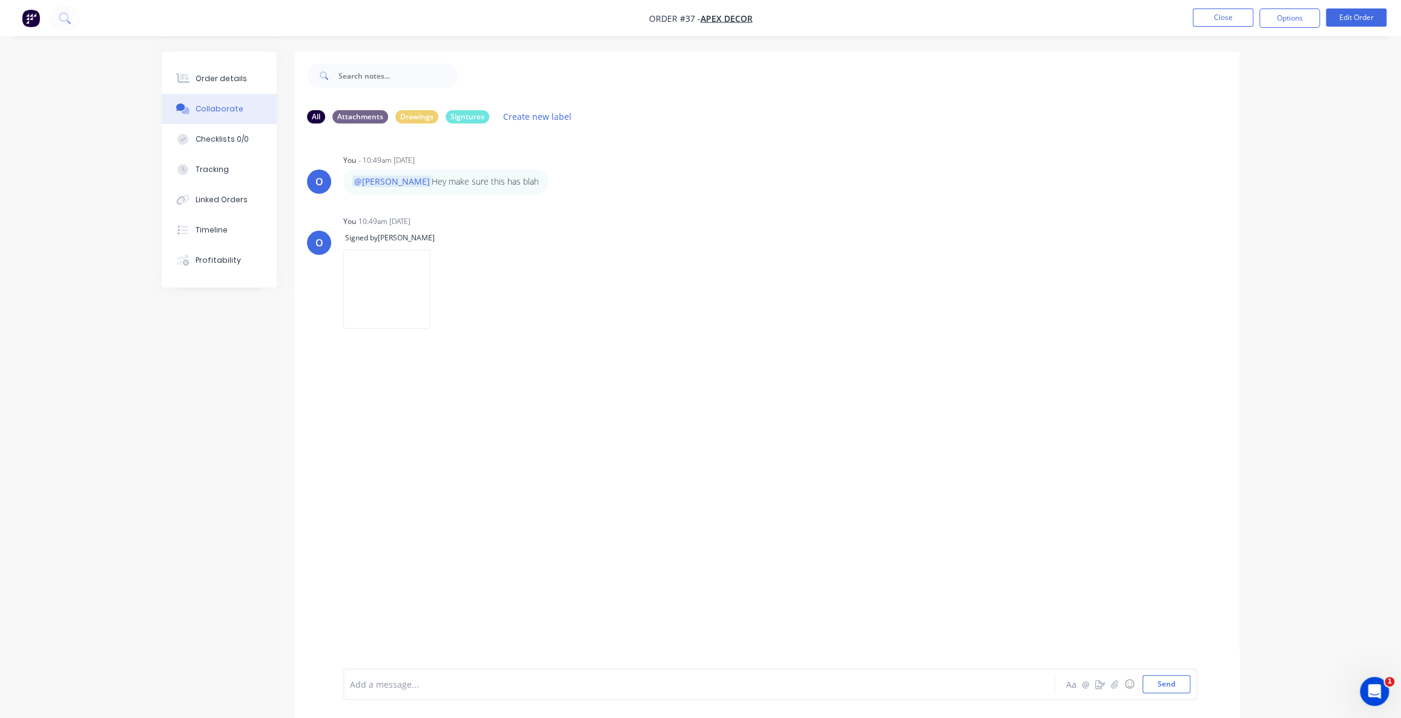
click at [836, 393] on div "O You - 10:49am [DATE] @[PERSON_NAME] Hey make sure this has blah Labels Edit D…" at bounding box center [767, 400] width 944 height 535
click at [219, 143] on div "Checklists 0/0" at bounding box center [222, 139] width 53 height 11
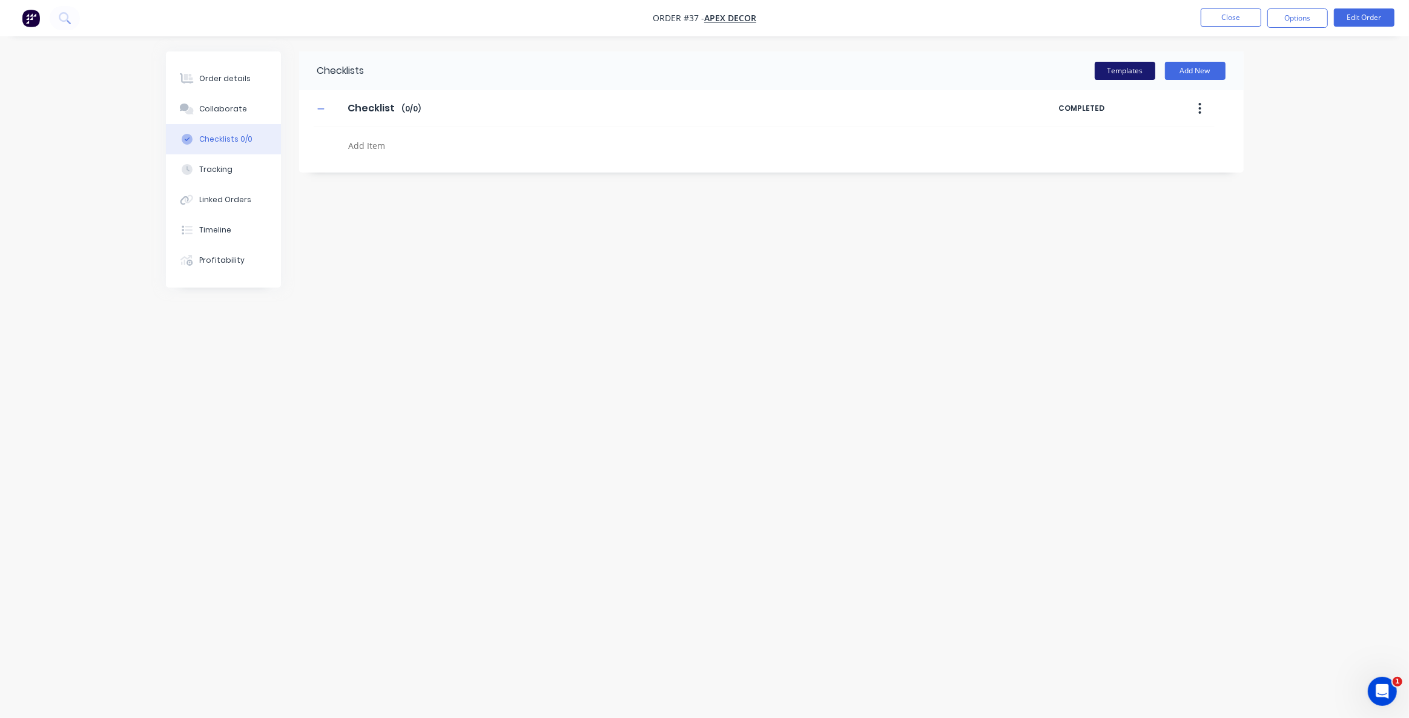
click at [1126, 73] on button "Templates" at bounding box center [1124, 71] width 61 height 18
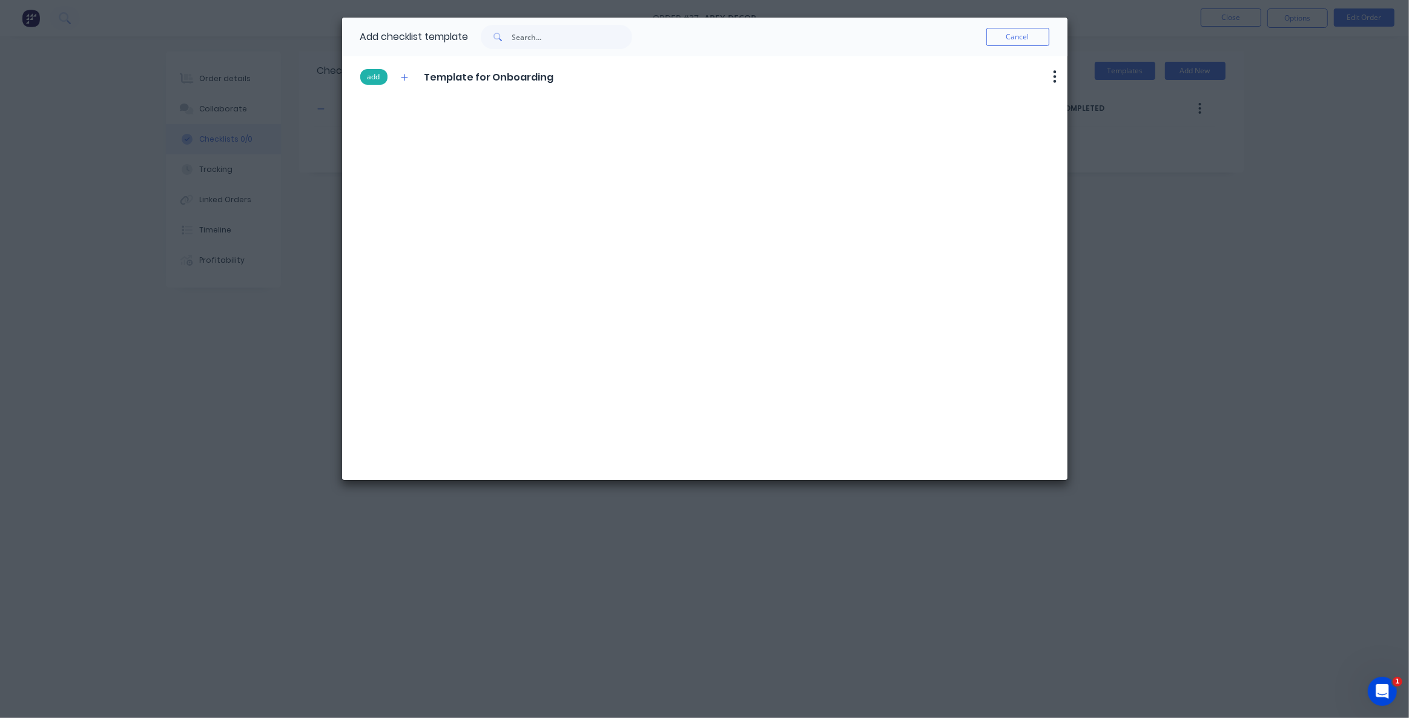
click at [375, 81] on button "add" at bounding box center [373, 77] width 27 height 16
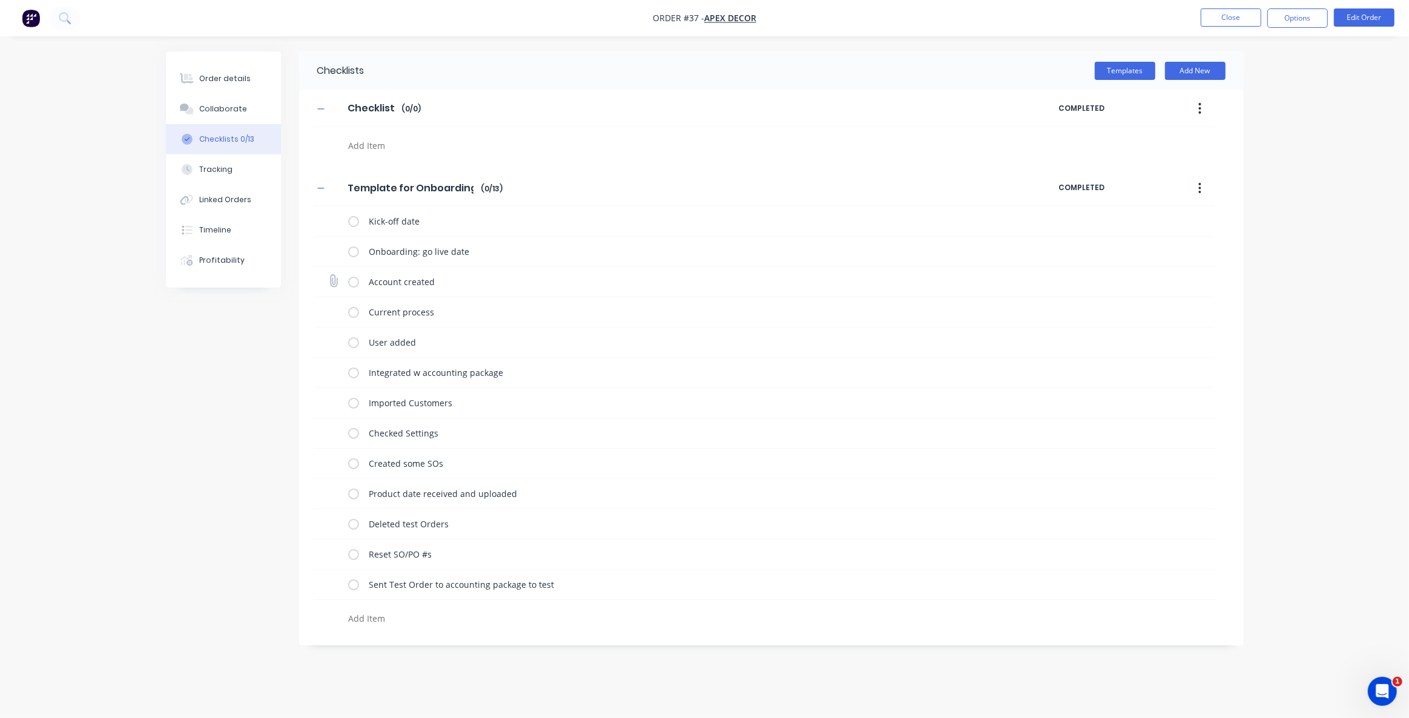
click at [345, 285] on div "Account created" at bounding box center [764, 282] width 901 height 30
click at [351, 283] on label at bounding box center [353, 281] width 11 height 13
click at [0, 0] on input "checkbox" at bounding box center [0, 0] width 0 height 0
type textarea "x"
drag, startPoint x: 359, startPoint y: 316, endPoint x: 383, endPoint y: 314, distance: 23.7
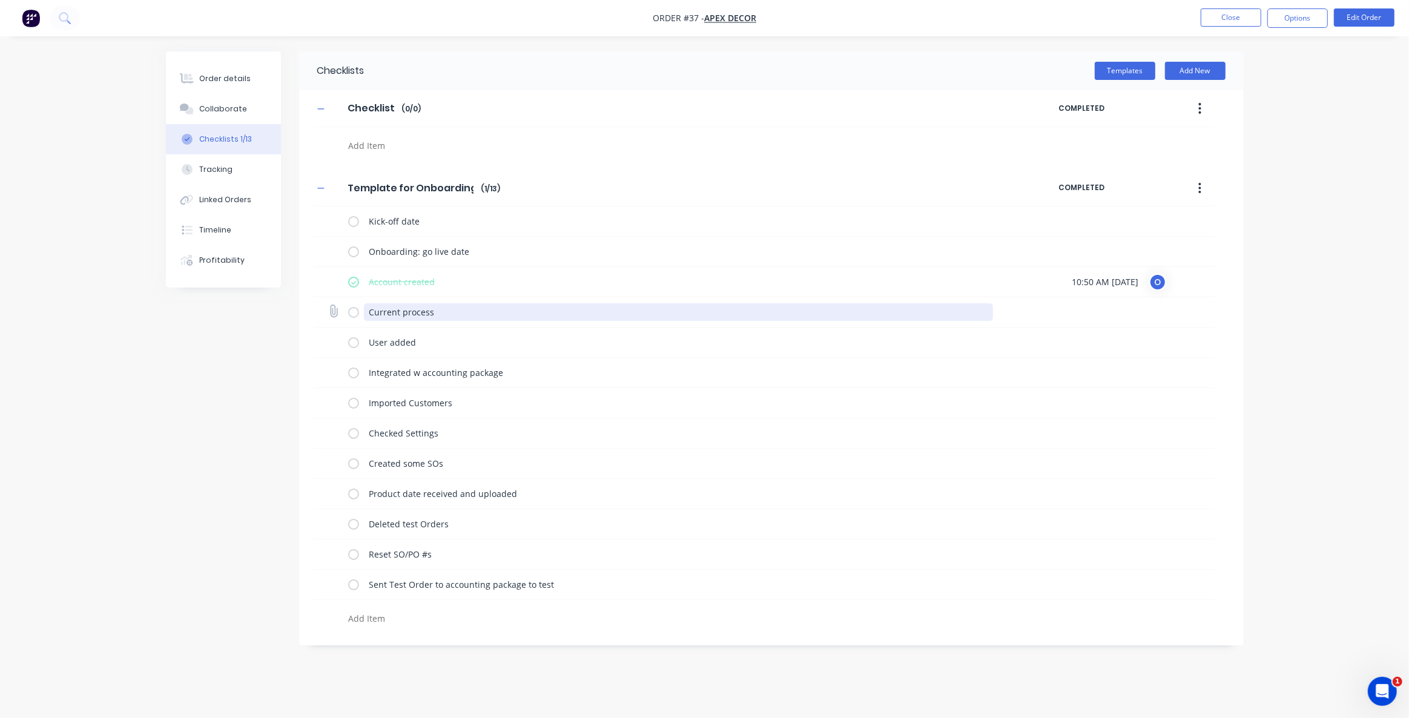
click at [359, 315] on div "Current process" at bounding box center [673, 312] width 650 height 24
drag, startPoint x: 1076, startPoint y: 275, endPoint x: 1101, endPoint y: 273, distance: 24.9
click at [1083, 273] on div "10:50 AM 01/09/2025 O" at bounding box center [1119, 282] width 94 height 18
click at [1139, 278] on span "10:50 AM 01/09/2025" at bounding box center [1105, 281] width 67 height 13
click at [1338, 213] on div "Order details Collaborate Checklists 1/13 Tracking Linked Orders Timeline Profi…" at bounding box center [704, 359] width 1409 height 718
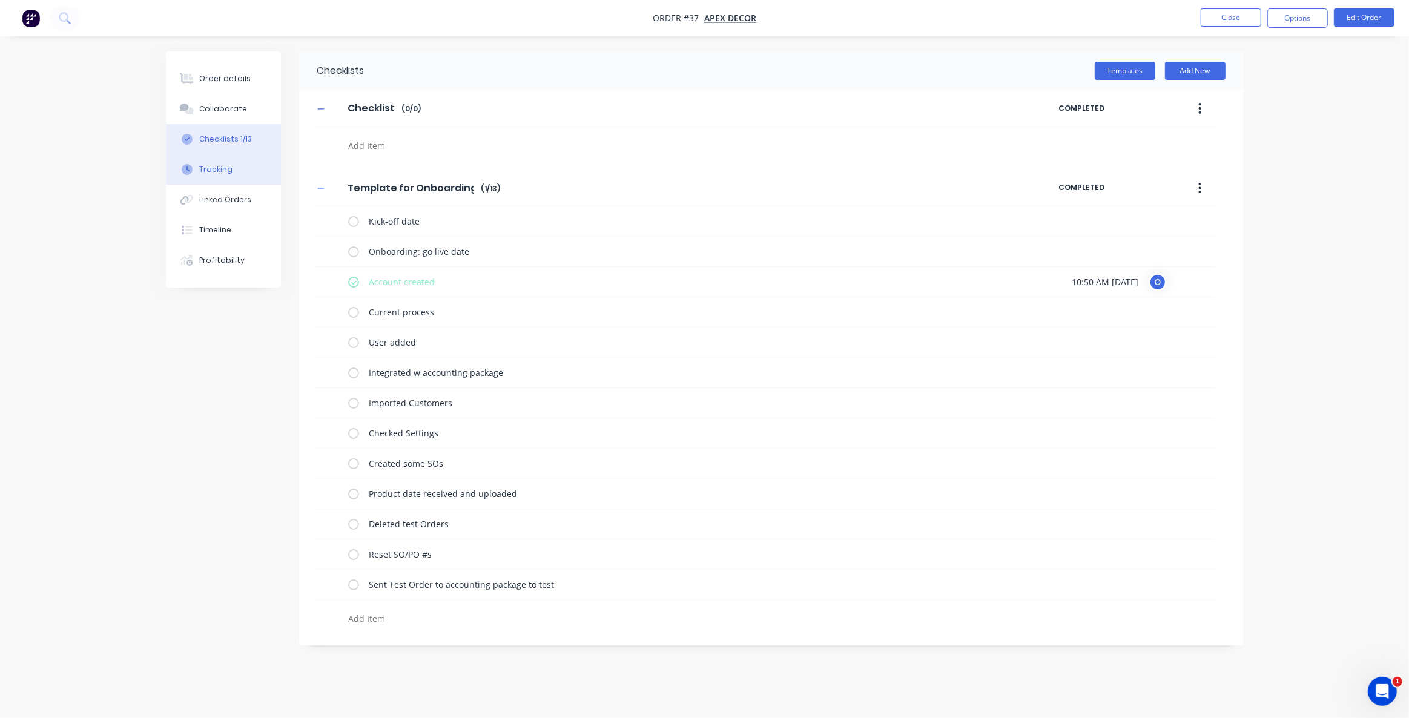
click at [234, 174] on button "Tracking" at bounding box center [223, 169] width 115 height 30
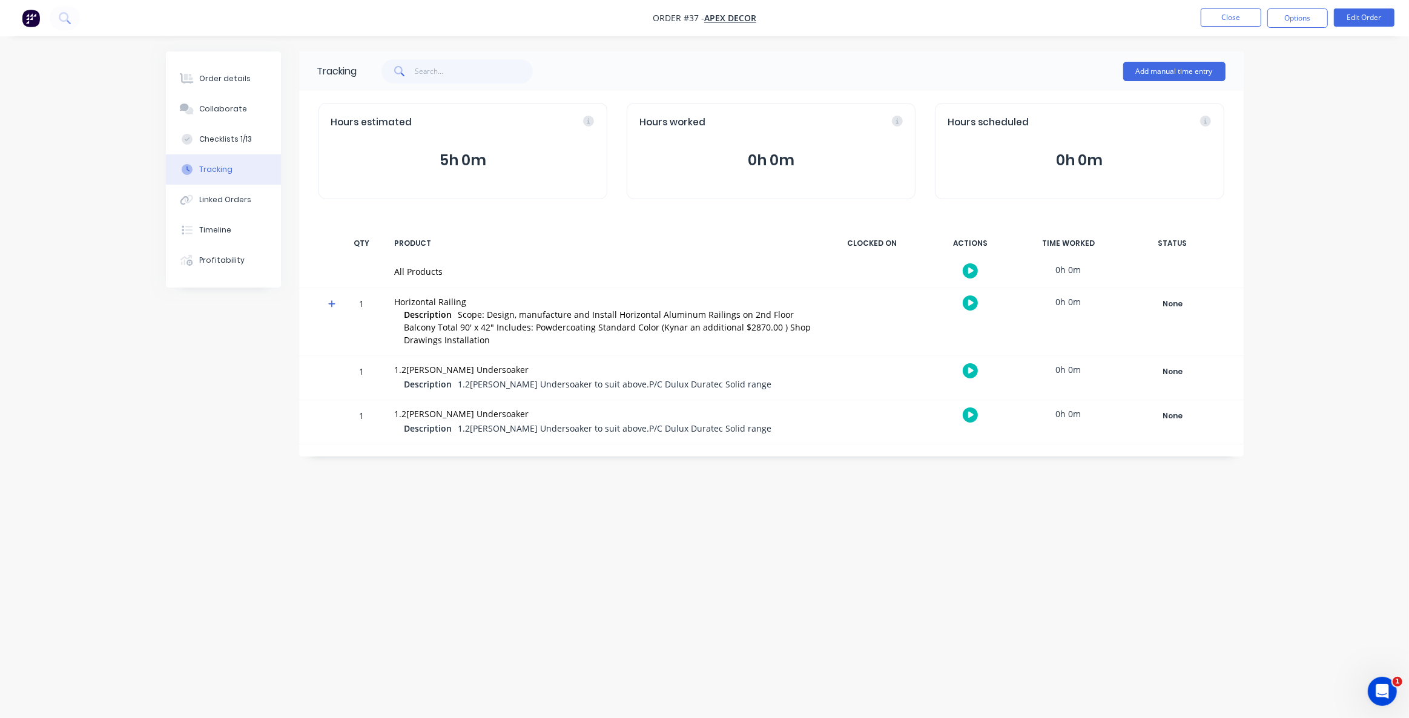
click at [809, 617] on div "Tracking Add manual time entry Hours estimated 5h 0m Hours worked 0h 0m Hours s…" at bounding box center [704, 335] width 1077 height 569
click at [815, 588] on div "Tracking Add manual time entry Hours estimated 5h 0m Hours worked 0h 0m Hours s…" at bounding box center [704, 335] width 1077 height 569
click at [547, 523] on div "Tracking Add manual time entry Hours estimated 5h 0m Hours worked 0h 0m Hours s…" at bounding box center [704, 335] width 1077 height 569
click at [618, 508] on div "Tracking Add manual time entry Hours estimated 5h 0m Hours worked 0h 0m Hours s…" at bounding box center [704, 335] width 1077 height 569
click at [969, 274] on button "button" at bounding box center [969, 270] width 15 height 15
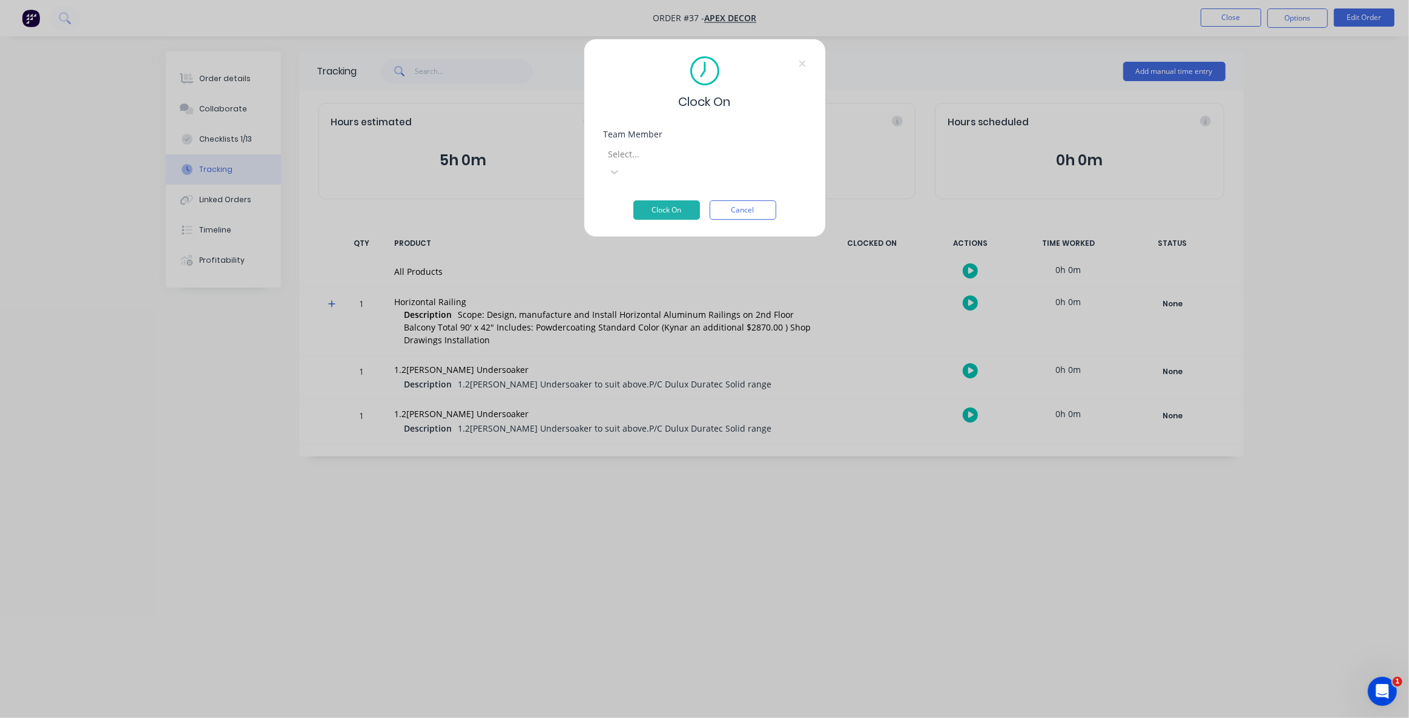
click at [706, 154] on div at bounding box center [694, 153] width 174 height 15
click at [660, 200] on button "Clock On" at bounding box center [666, 209] width 67 height 19
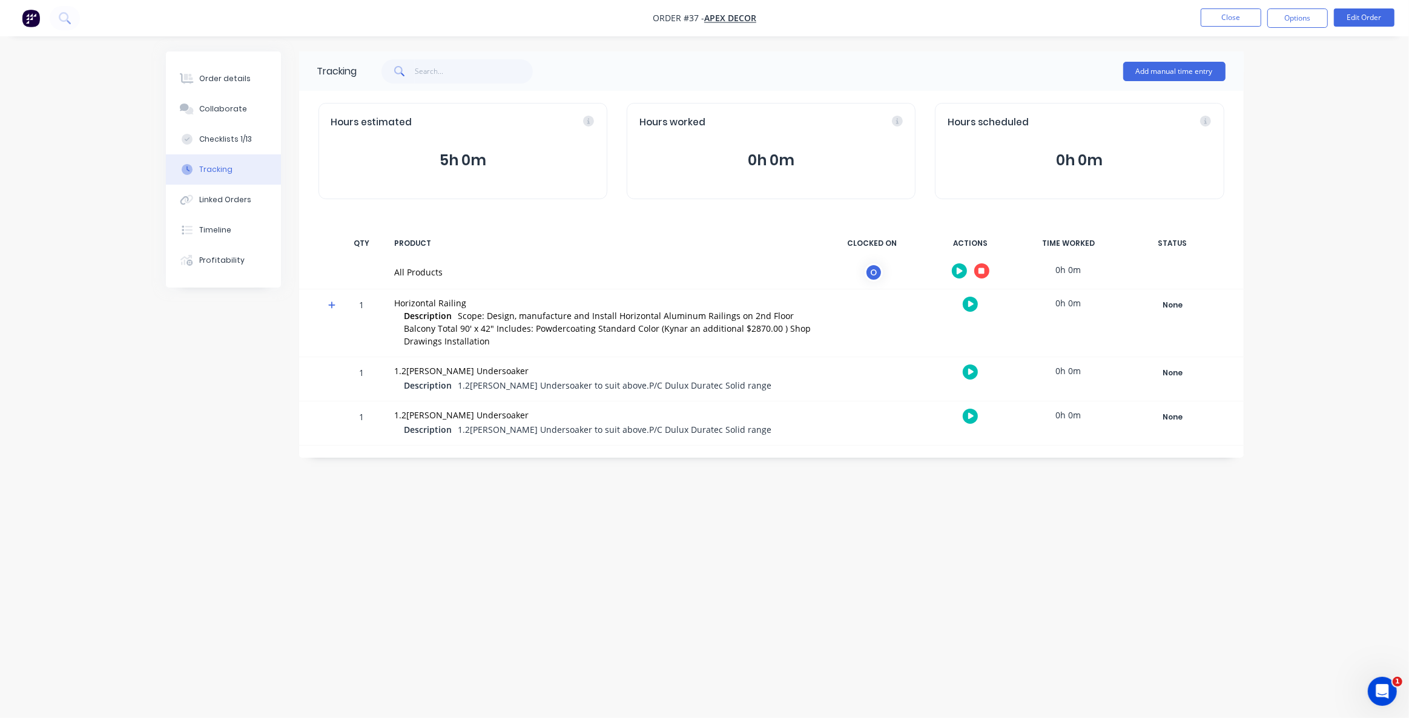
click at [978, 271] on icon "button" at bounding box center [981, 271] width 6 height 6
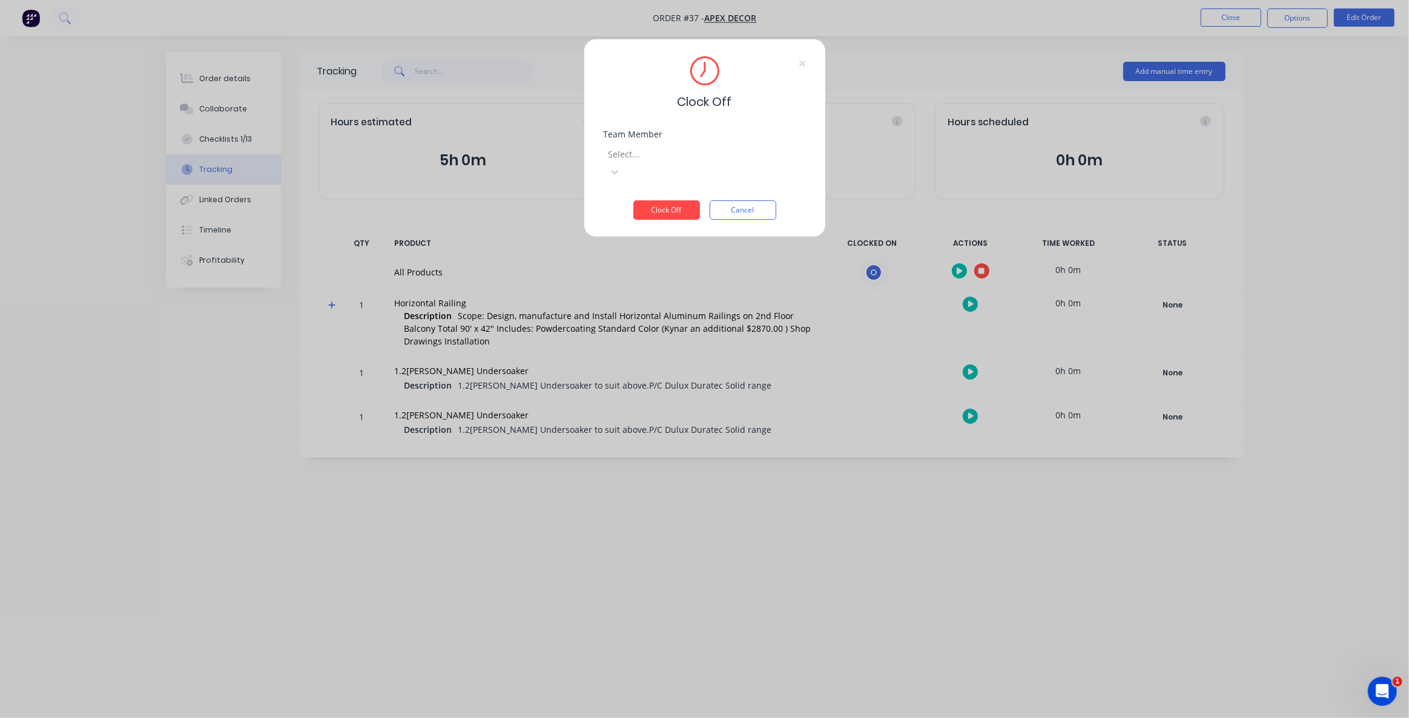
click at [670, 161] on div at bounding box center [694, 153] width 174 height 15
click at [667, 717] on div "[PERSON_NAME]" at bounding box center [704, 729] width 1409 height 22
click at [672, 200] on button "Clock Off" at bounding box center [666, 209] width 67 height 19
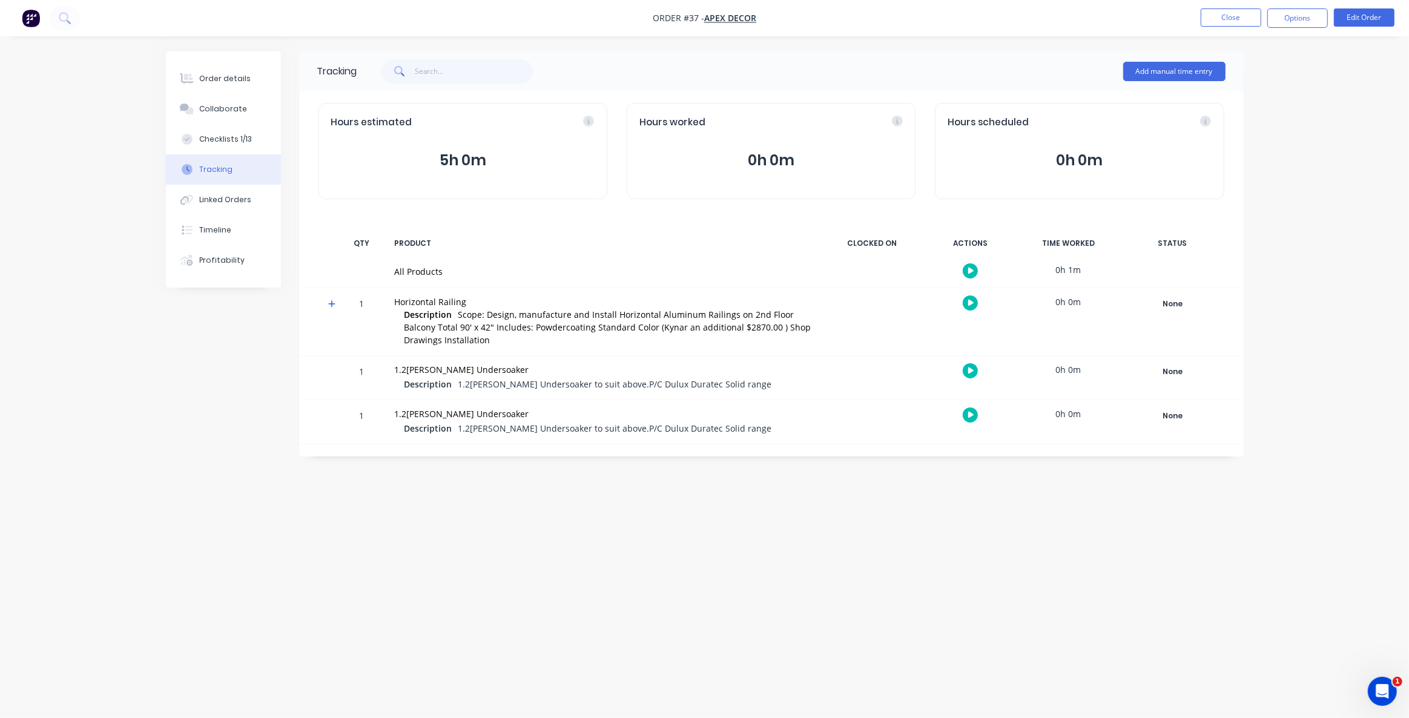
drag, startPoint x: 1013, startPoint y: 539, endPoint x: 1022, endPoint y: 326, distance: 212.7
click at [1018, 532] on div "Tracking Add manual time entry Hours estimated 5h 0m Hours worked 0h 0m Hours s…" at bounding box center [704, 335] width 1077 height 569
click at [1162, 72] on button "Add manual time entry" at bounding box center [1174, 71] width 102 height 19
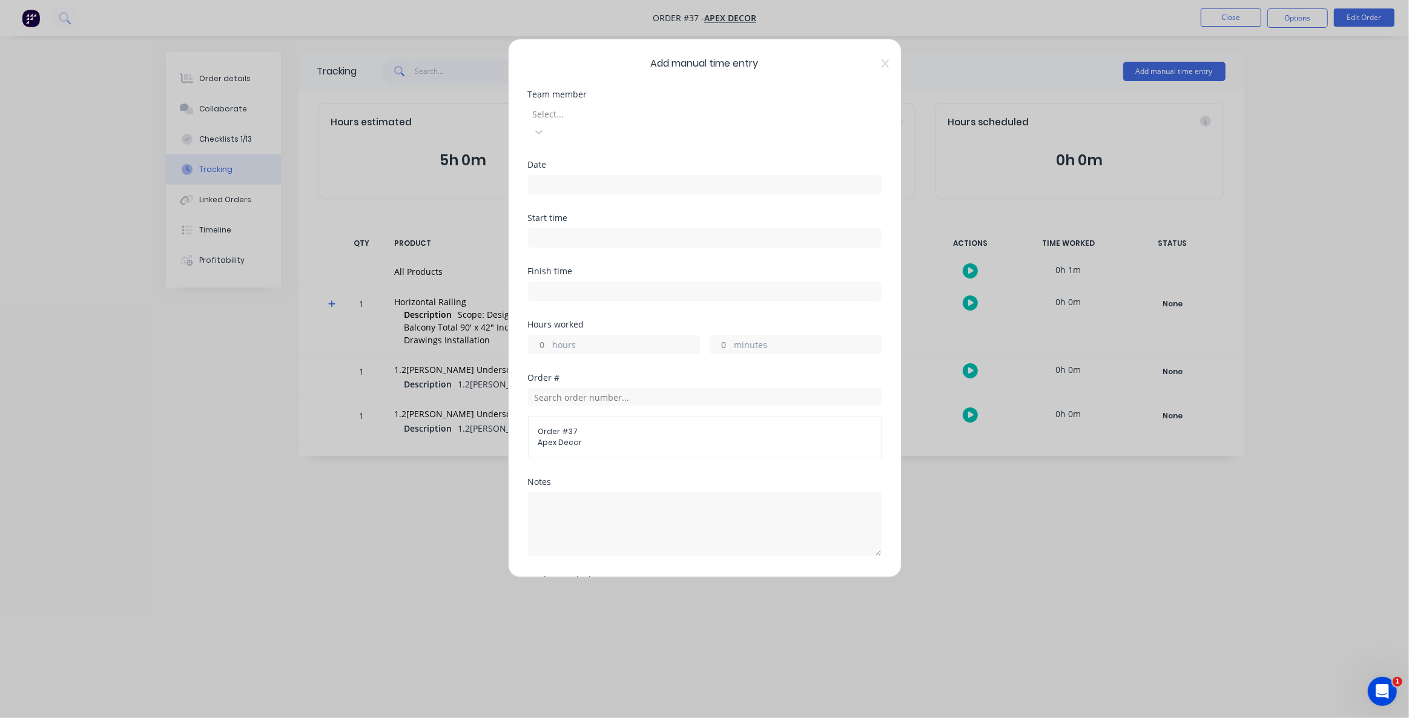
click at [630, 113] on div at bounding box center [618, 114] width 174 height 15
click at [563, 176] on input at bounding box center [704, 185] width 352 height 18
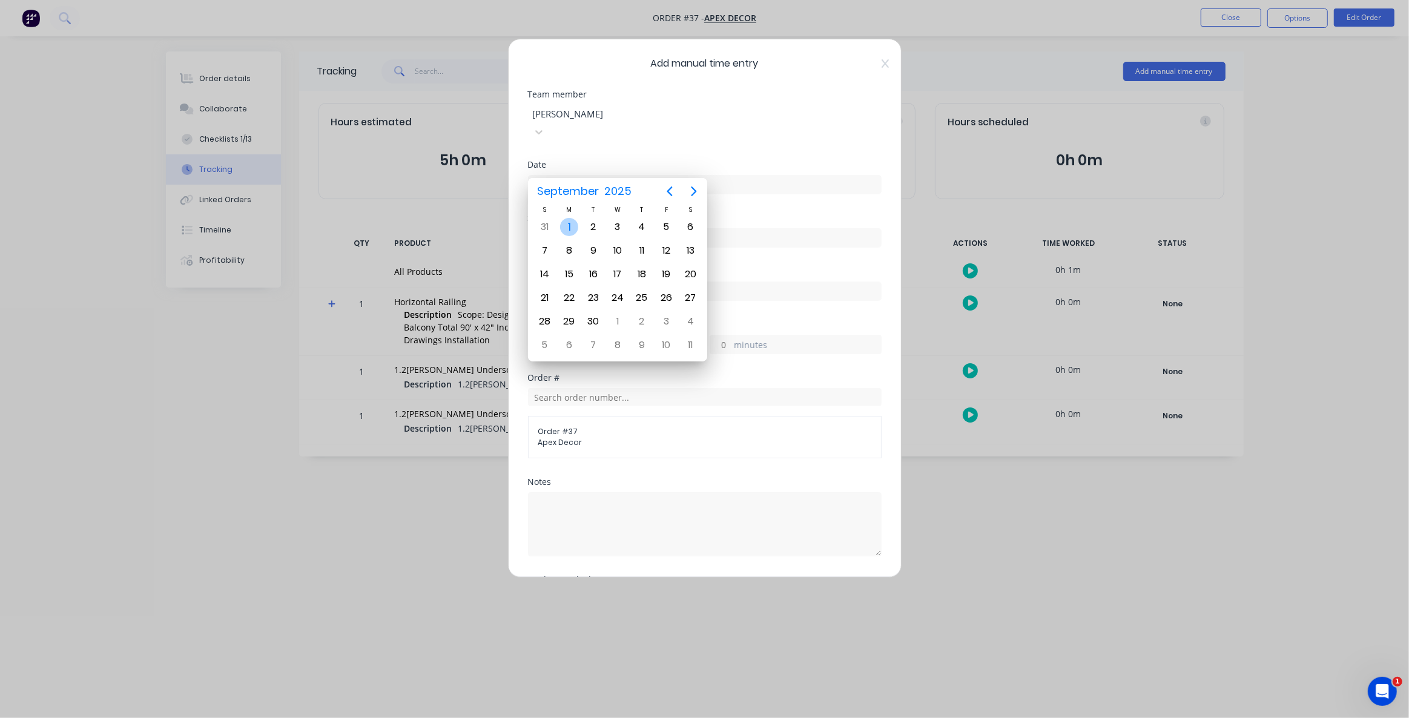
click at [570, 228] on div "1" at bounding box center [569, 227] width 18 height 18
type input "01/09/2025"
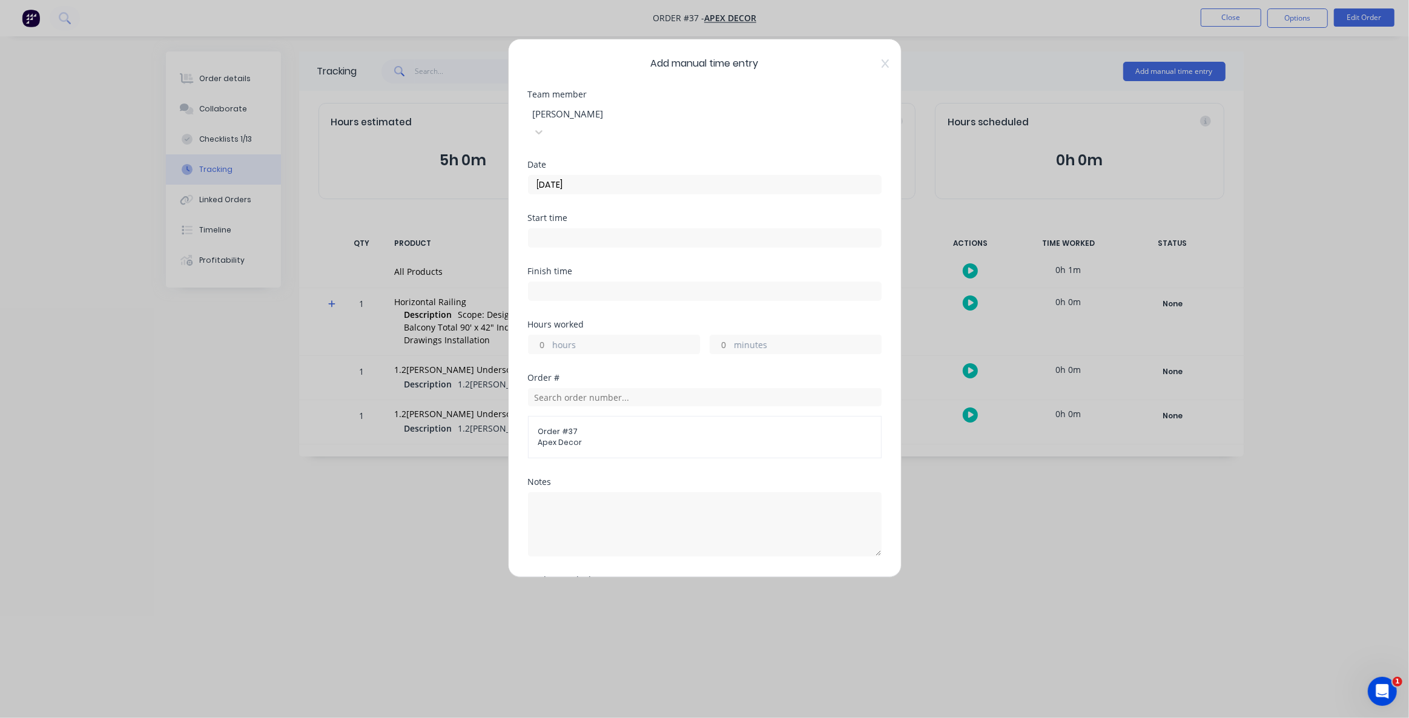
click at [553, 229] on input at bounding box center [704, 238] width 352 height 18
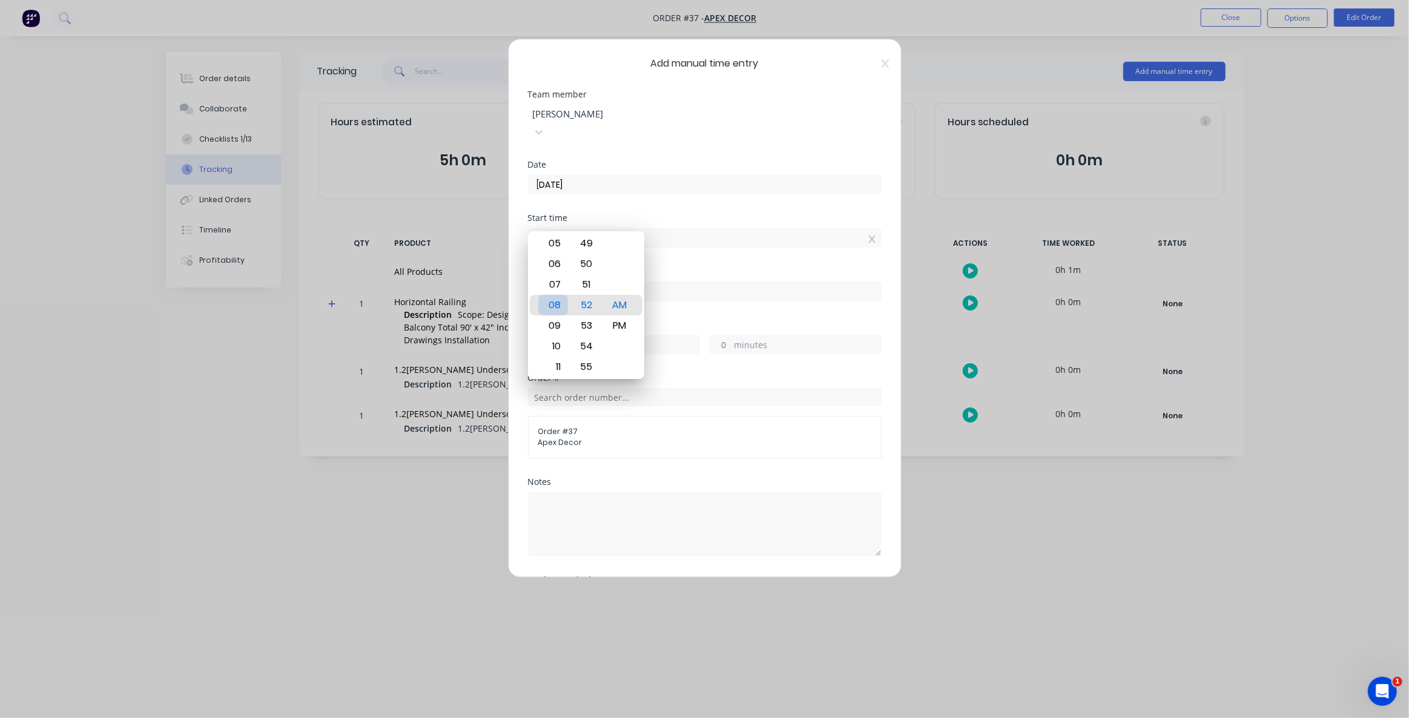
click at [561, 297] on div "08" at bounding box center [553, 305] width 30 height 21
type input "08:00 AM"
click at [588, 303] on div "00" at bounding box center [586, 305] width 30 height 21
click at [709, 282] on input at bounding box center [704, 291] width 352 height 18
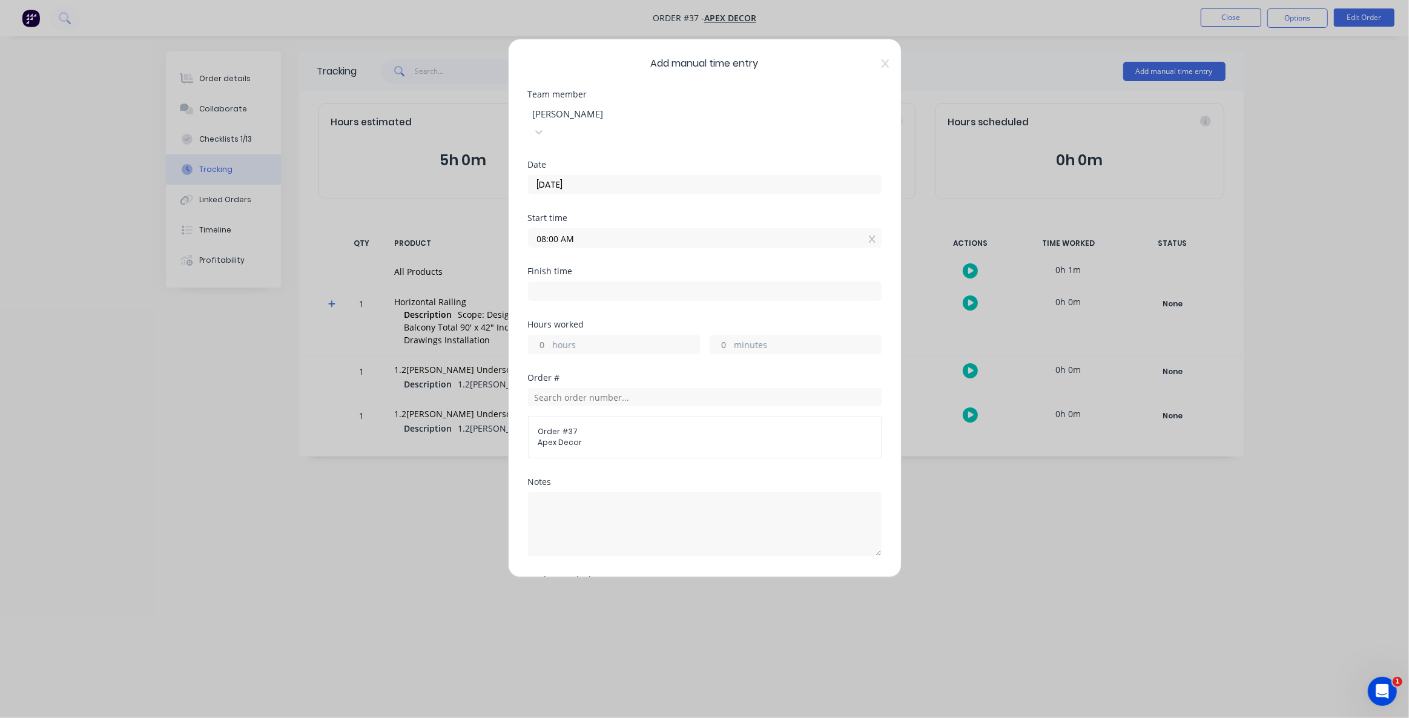
type input "10:51 AM"
type input "2"
type input "51"
type input "07:51 AM"
type input "23"
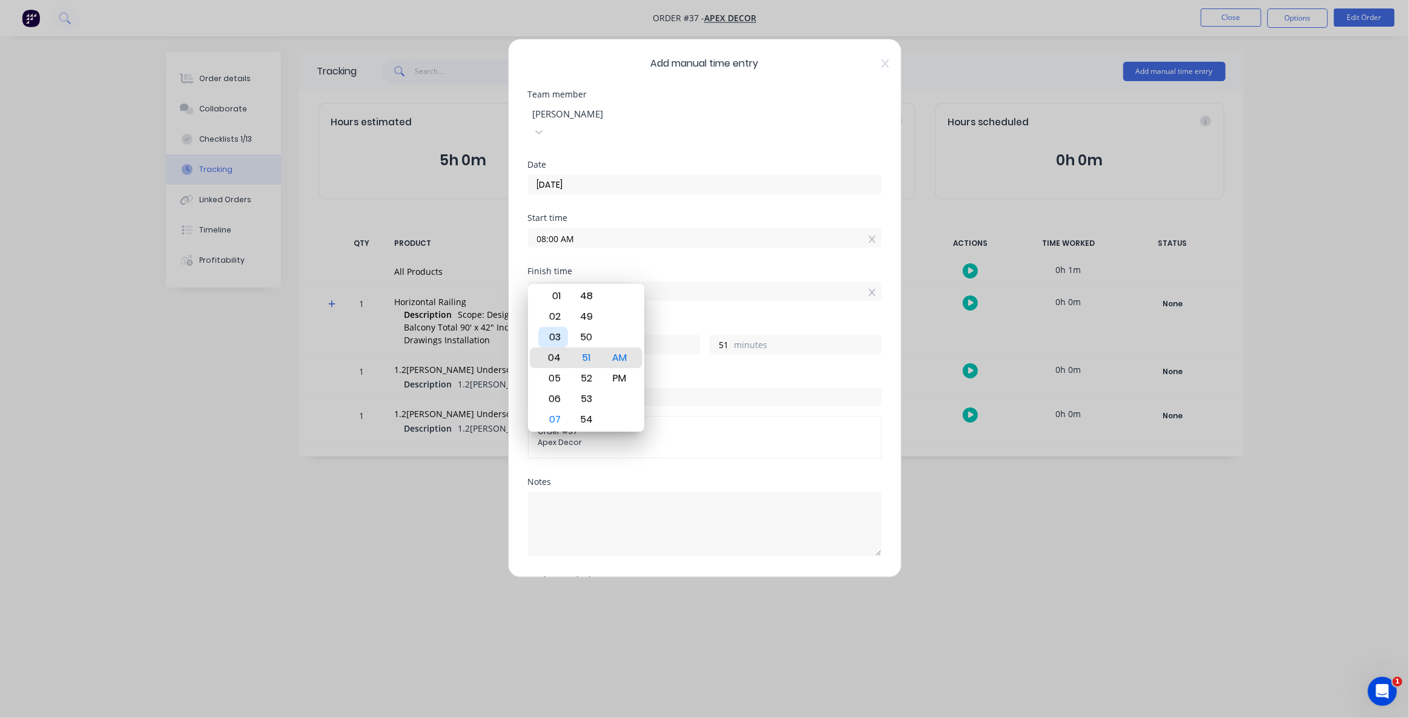
type input "04:51 AM"
type input "20"
click at [555, 318] on div "02" at bounding box center [553, 316] width 30 height 21
type input "02:51 AM"
type input "18"
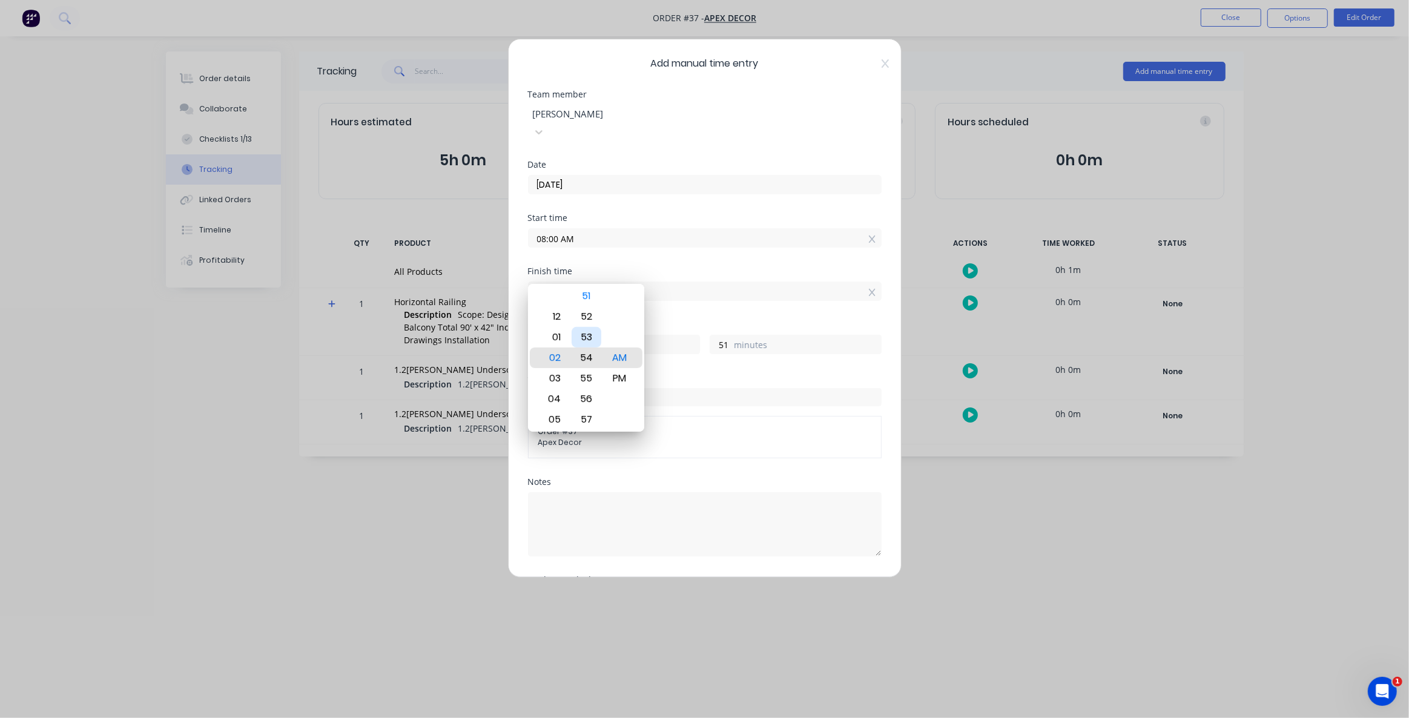
type input "02:54 AM"
type input "54"
type input "02:59 AM"
type input "59"
type input "02:19 AM"
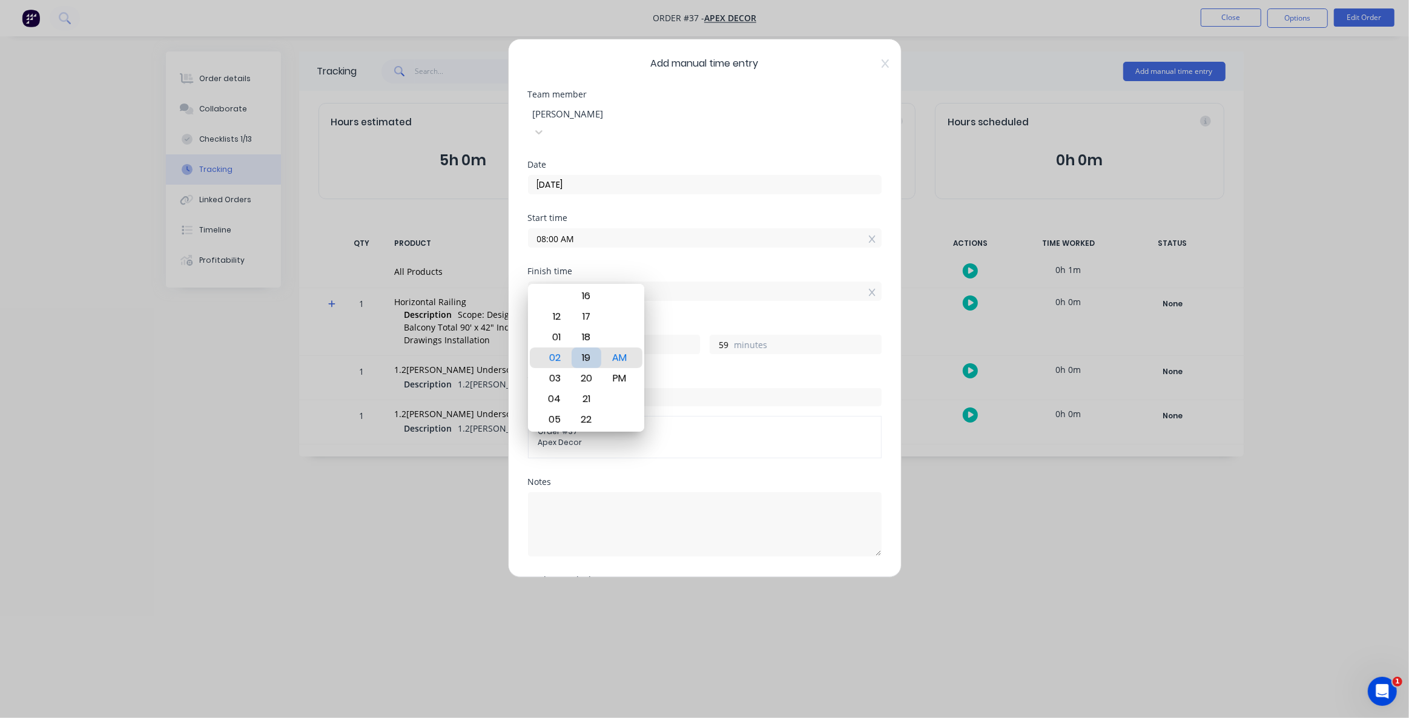
type input "19"
type input "02:06 AM"
type input "6"
type input "02:01 AM"
type input "1"
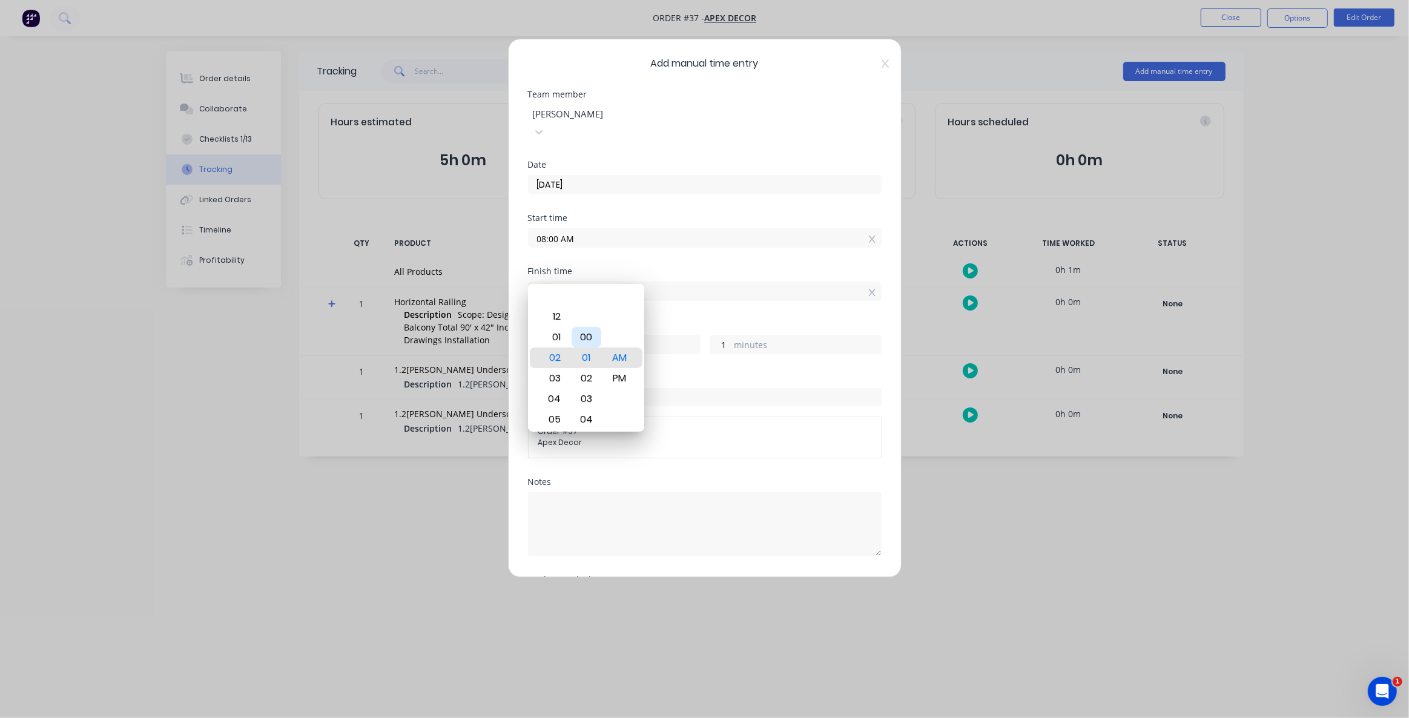
click at [588, 341] on div "00" at bounding box center [586, 337] width 30 height 21
type input "02:00 AM"
type input "0"
click at [770, 373] on div "Order #" at bounding box center [705, 377] width 354 height 8
click at [567, 282] on input "02:00 AM" at bounding box center [704, 291] width 352 height 18
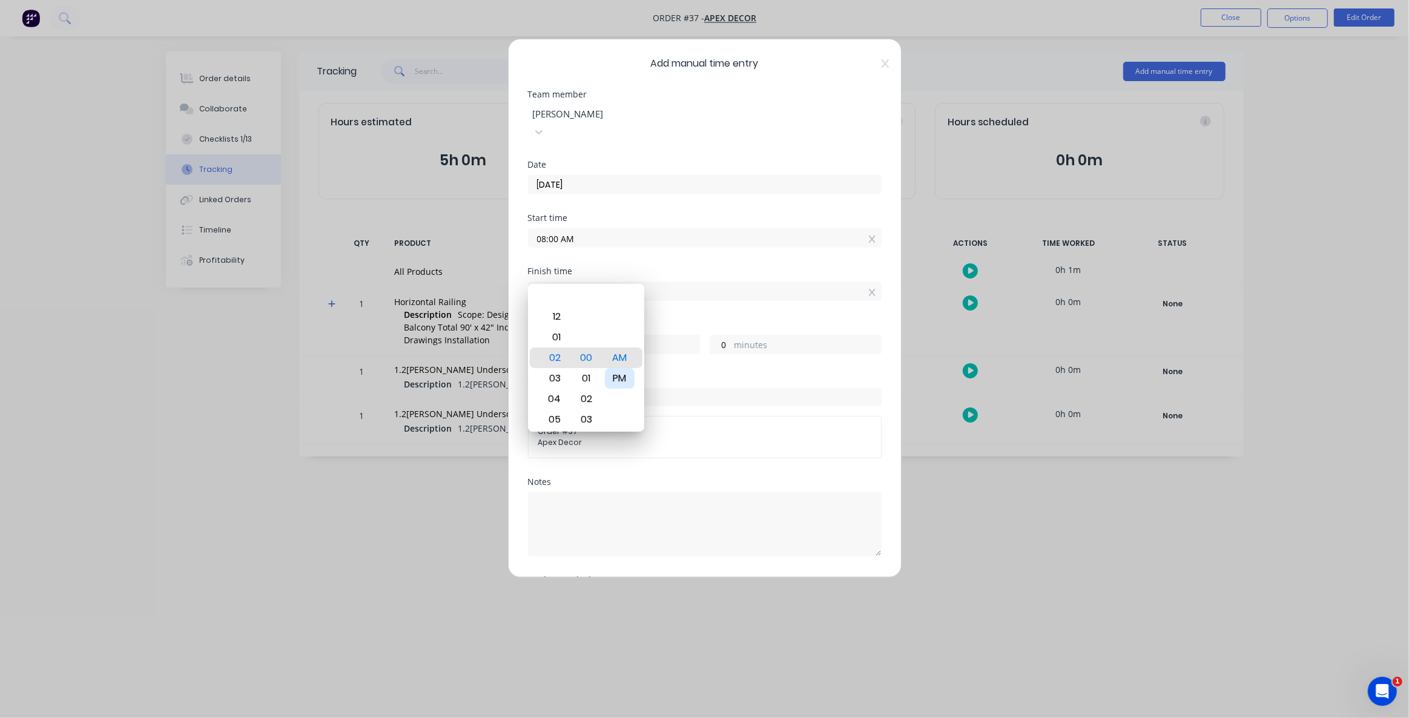
click at [611, 372] on div "PM" at bounding box center [620, 378] width 30 height 21
type input "02:00 PM"
type input "6"
click at [716, 351] on div "Hours worked 6 hours 0 minutes" at bounding box center [705, 346] width 354 height 53
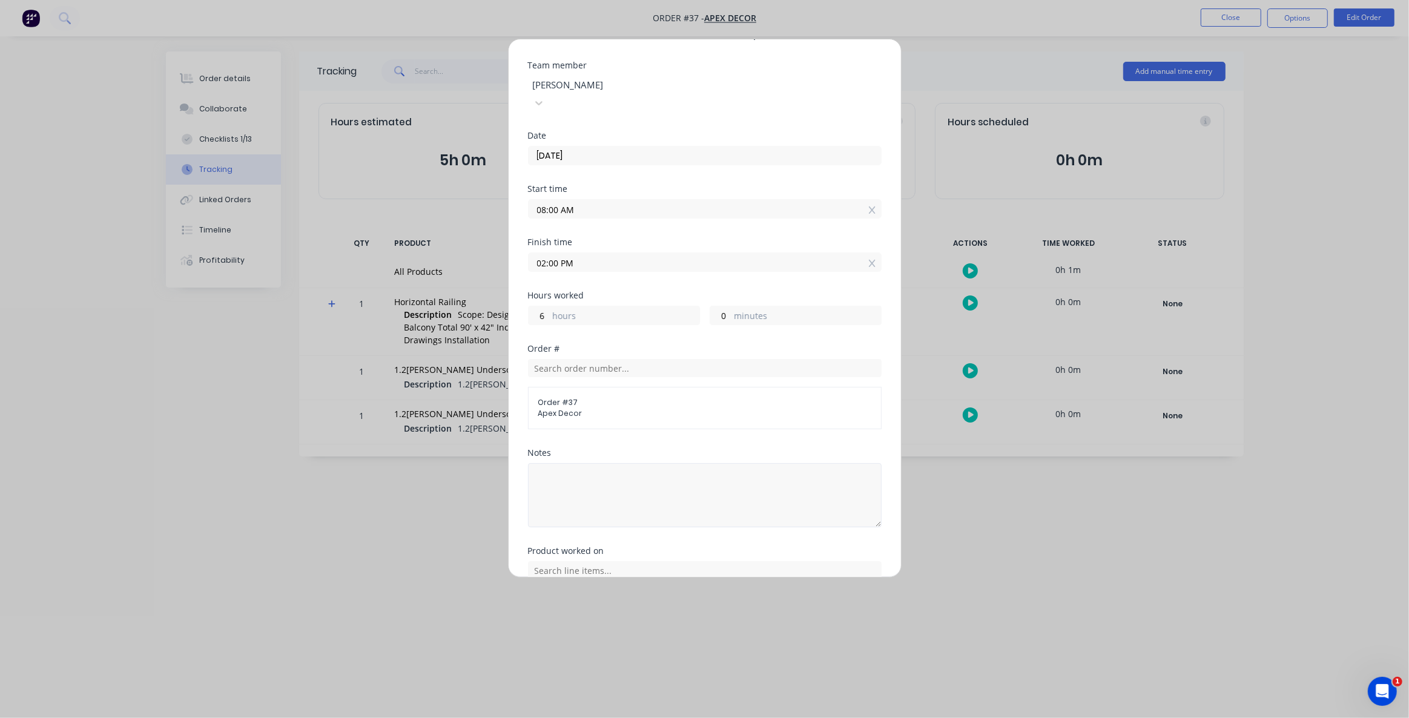
scroll to position [109, 0]
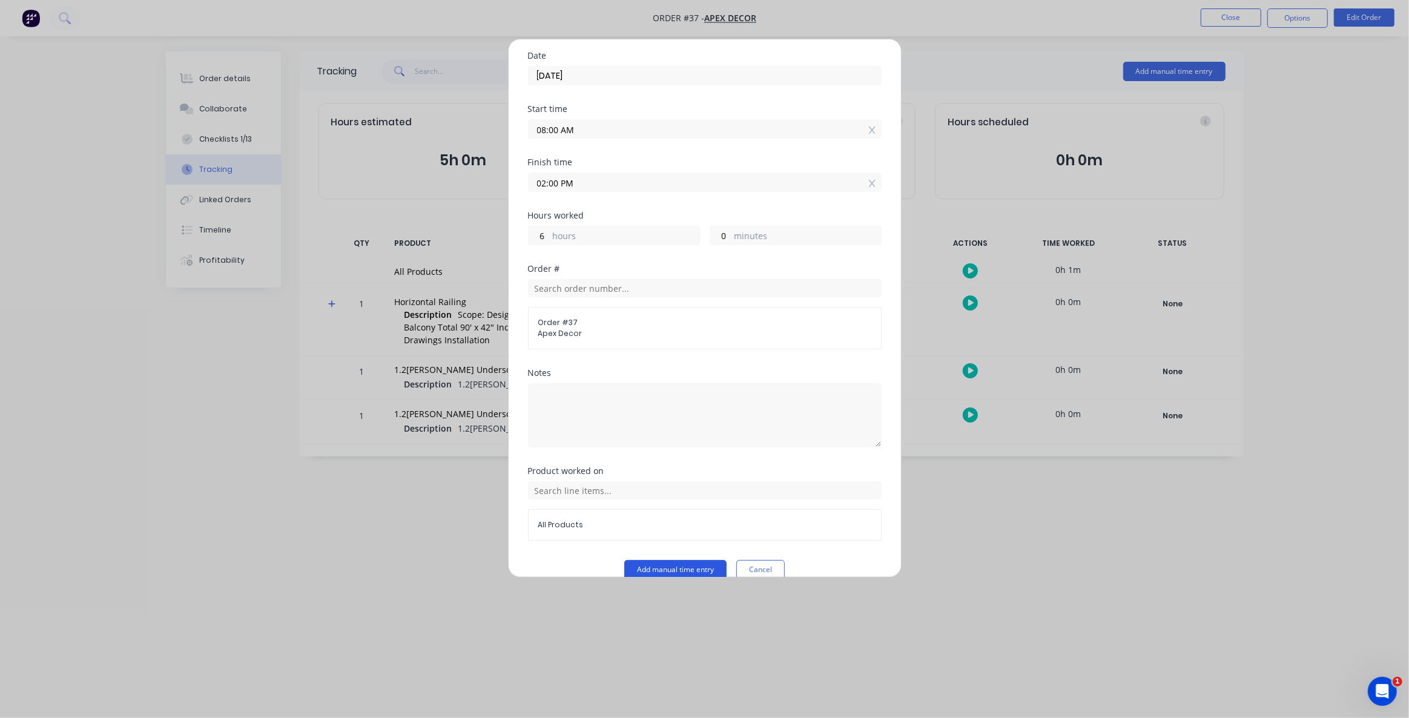
click at [687, 560] on button "Add manual time entry" at bounding box center [675, 569] width 102 height 19
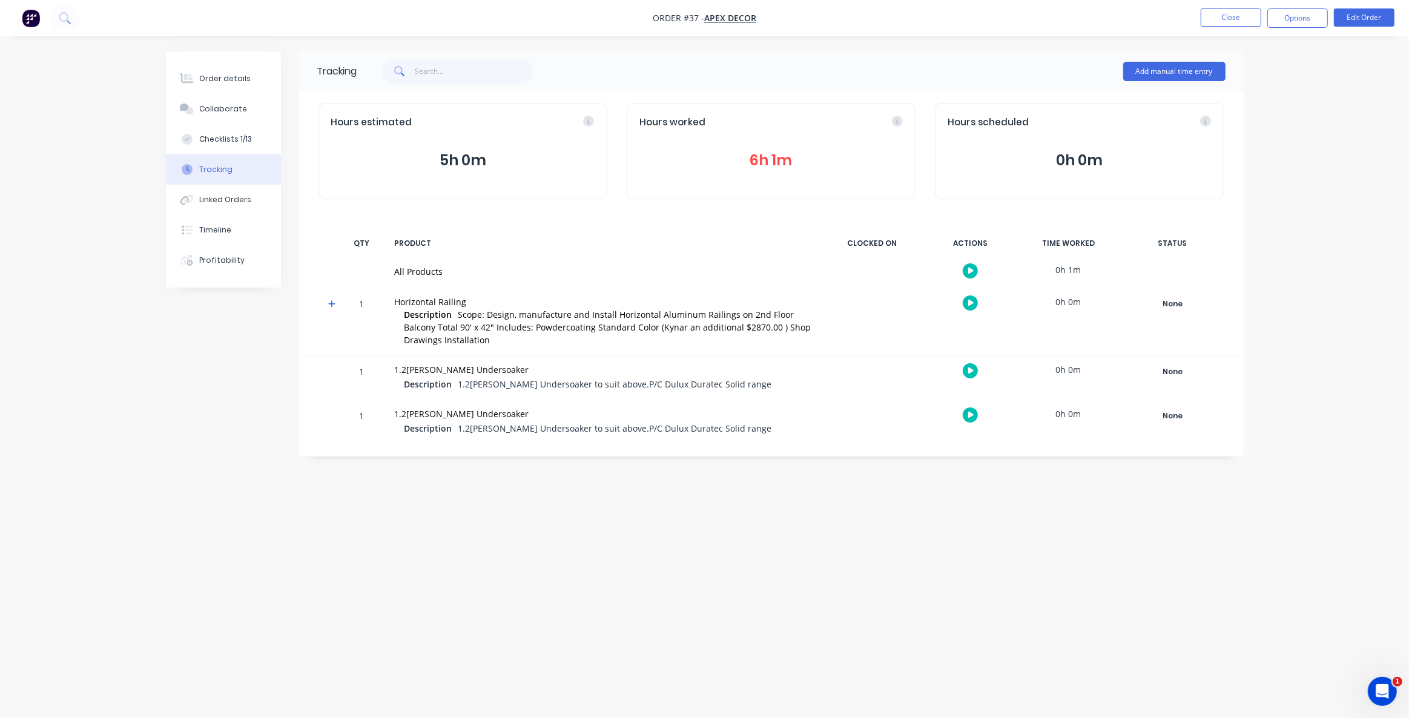
click at [771, 611] on div "Tracking Add manual time entry Hours estimated 5h 0m Hours worked 6h 1m Hours s…" at bounding box center [704, 335] width 1077 height 569
click at [611, 517] on div "Tracking Add manual time entry Hours estimated 5h 0m Hours worked 6h 1m Hours s…" at bounding box center [704, 335] width 1077 height 569
click at [640, 544] on div "Tracking Add manual time entry Hours estimated 5h 0m Hours worked 6h 1m Hours s…" at bounding box center [704, 335] width 1077 height 569
click at [781, 156] on button "6h 1m" at bounding box center [770, 160] width 263 height 23
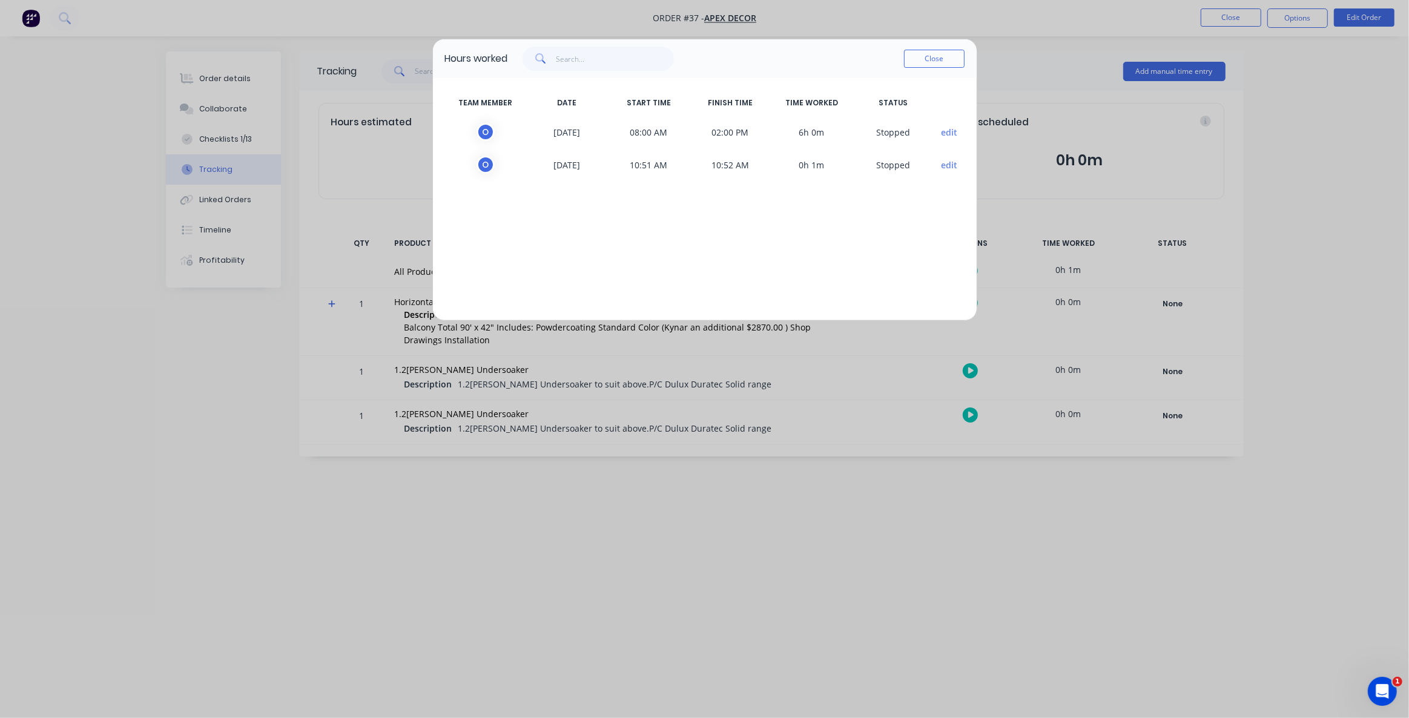
click at [951, 165] on button "edit" at bounding box center [949, 165] width 16 height 13
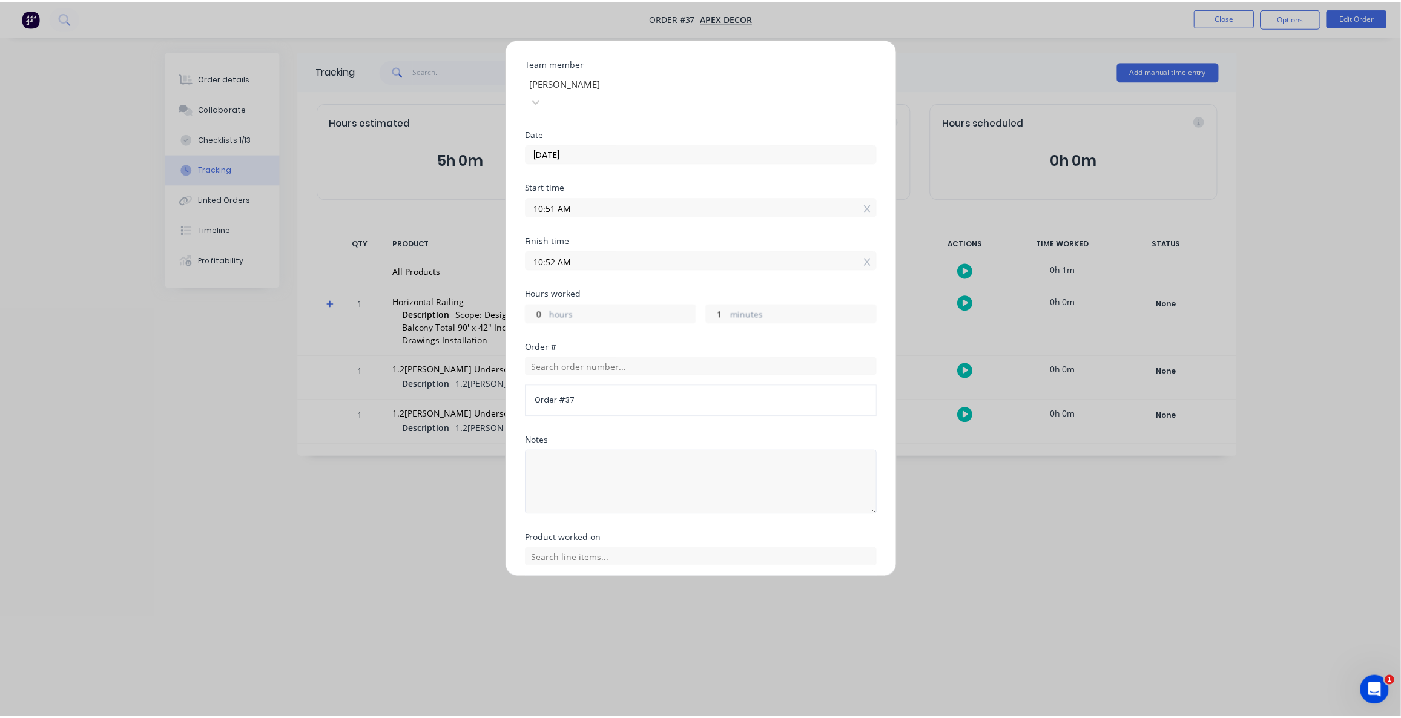
scroll to position [98, 0]
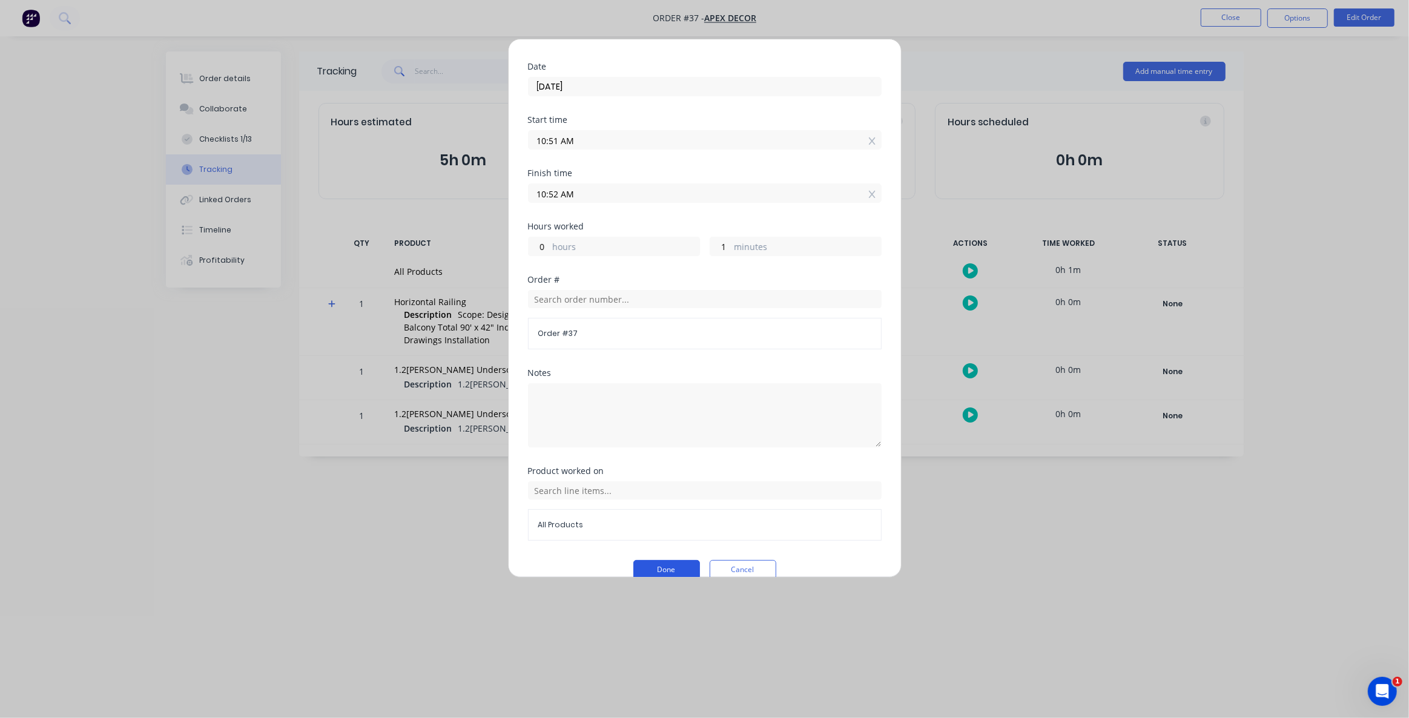
click at [634, 560] on button "Done" at bounding box center [666, 569] width 67 height 19
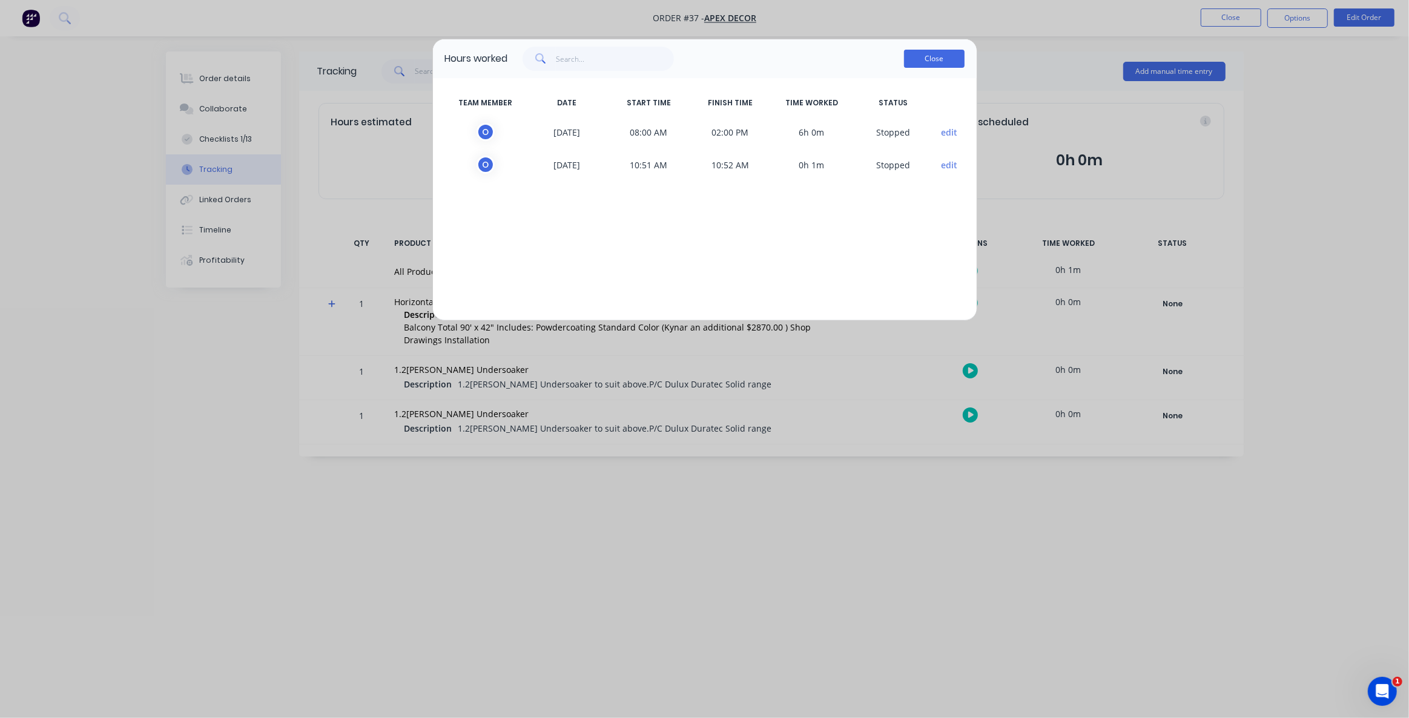
click at [943, 61] on button "Close" at bounding box center [934, 59] width 61 height 18
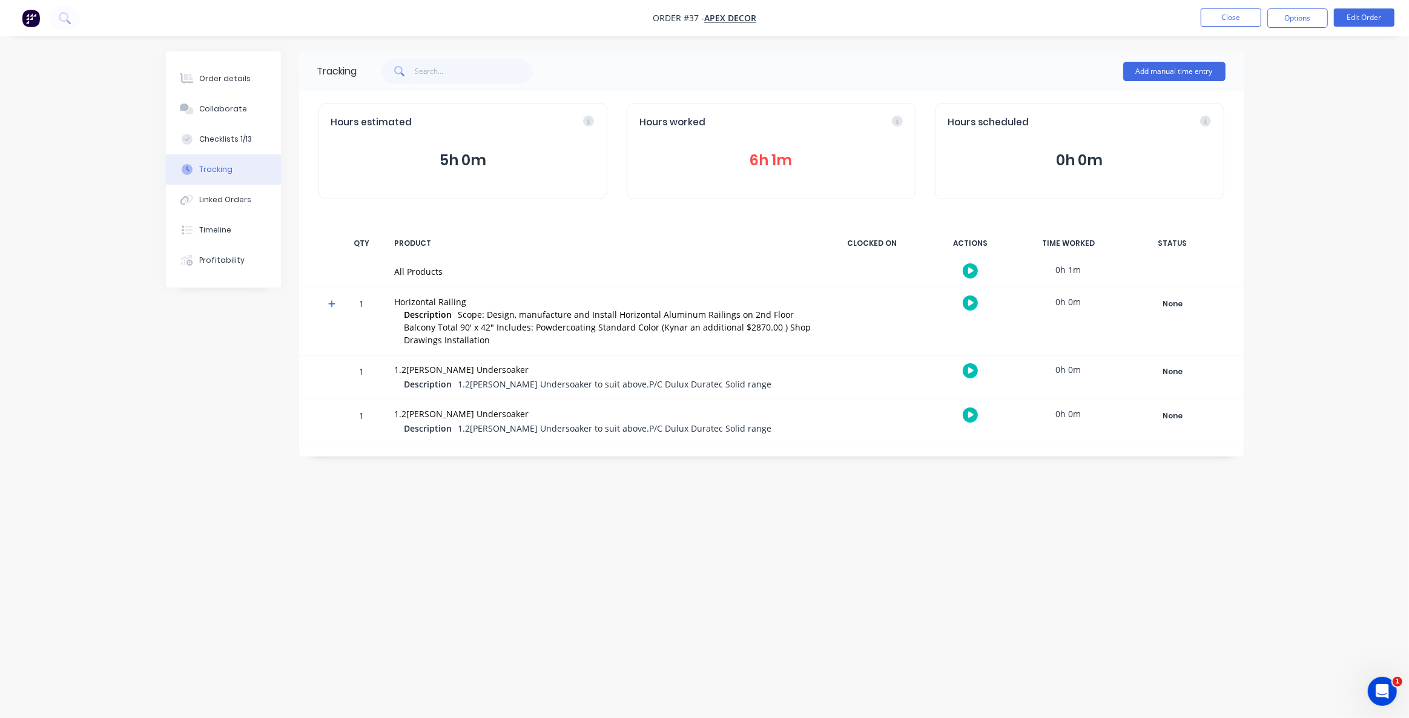
click at [475, 524] on div "Tracking Add manual time entry Hours estimated 5h 0m Hours worked 6h 1m Hours s…" at bounding box center [704, 335] width 1077 height 569
click at [577, 549] on div "Tracking Add manual time entry Hours estimated 5h 0m Hours worked 6h 1m Hours s…" at bounding box center [704, 335] width 1077 height 569
click at [237, 231] on button "Timeline" at bounding box center [223, 230] width 115 height 30
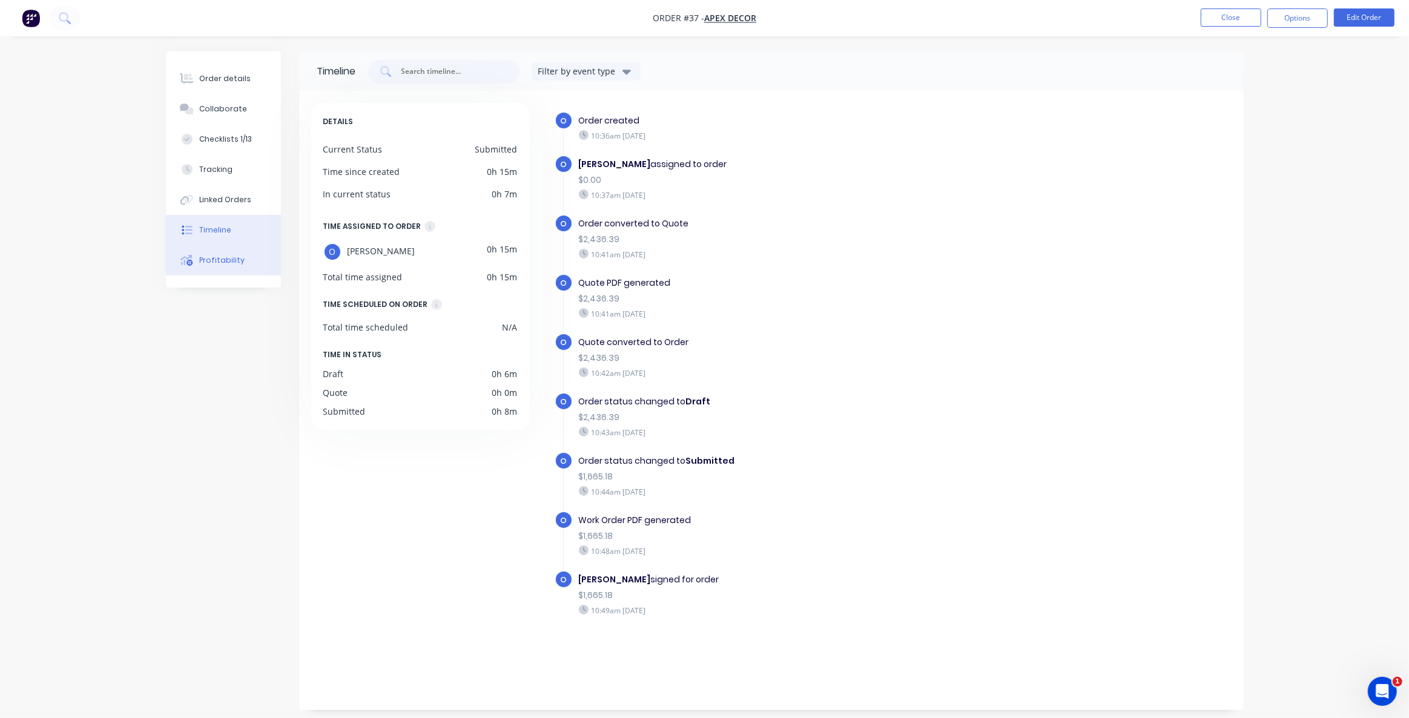
click at [225, 265] on div "Profitability" at bounding box center [221, 260] width 45 height 11
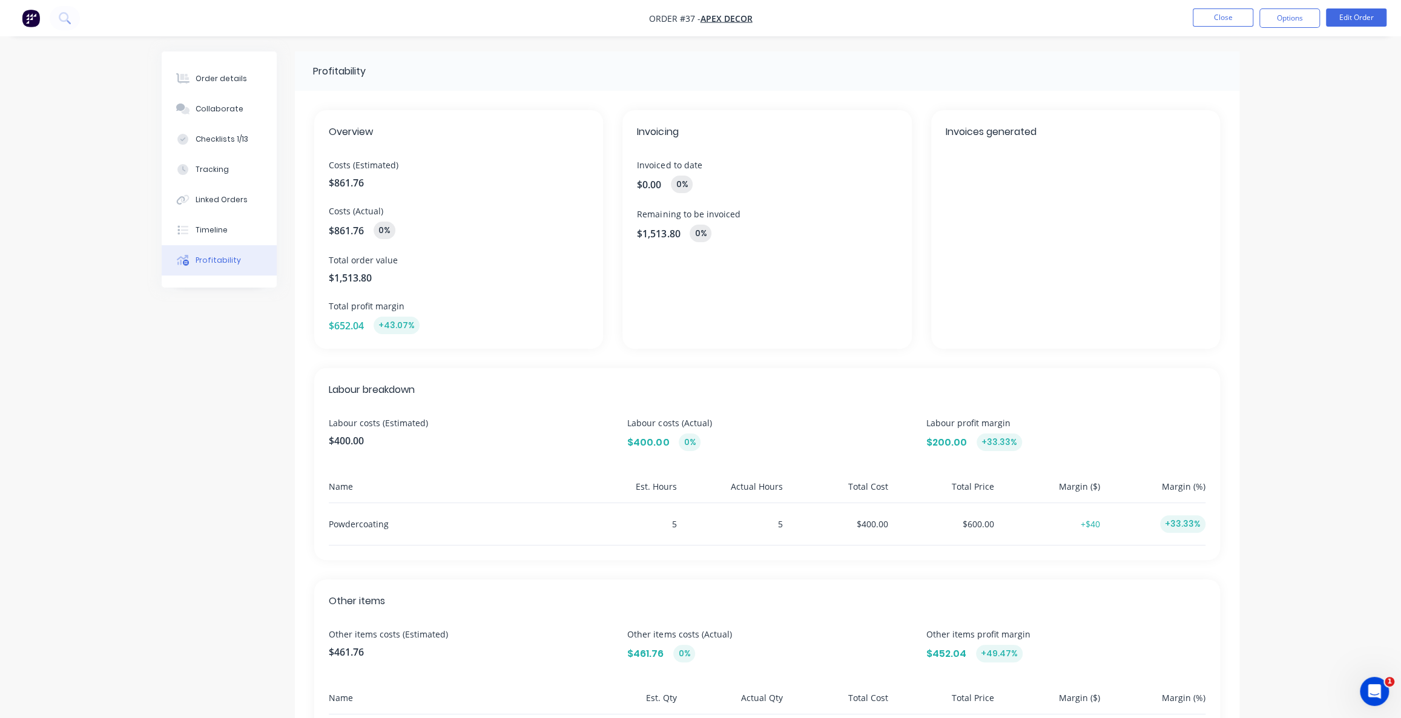
click at [239, 324] on div "Profitability Overview Costs (Estimated) $861.76 Costs (Actual) $861.76 0% Tota…" at bounding box center [700, 471] width 1077 height 841
click at [255, 311] on div "Profitability Overview Costs (Estimated) $861.76 Costs (Actual) $861.76 0% Tota…" at bounding box center [700, 471] width 1077 height 841
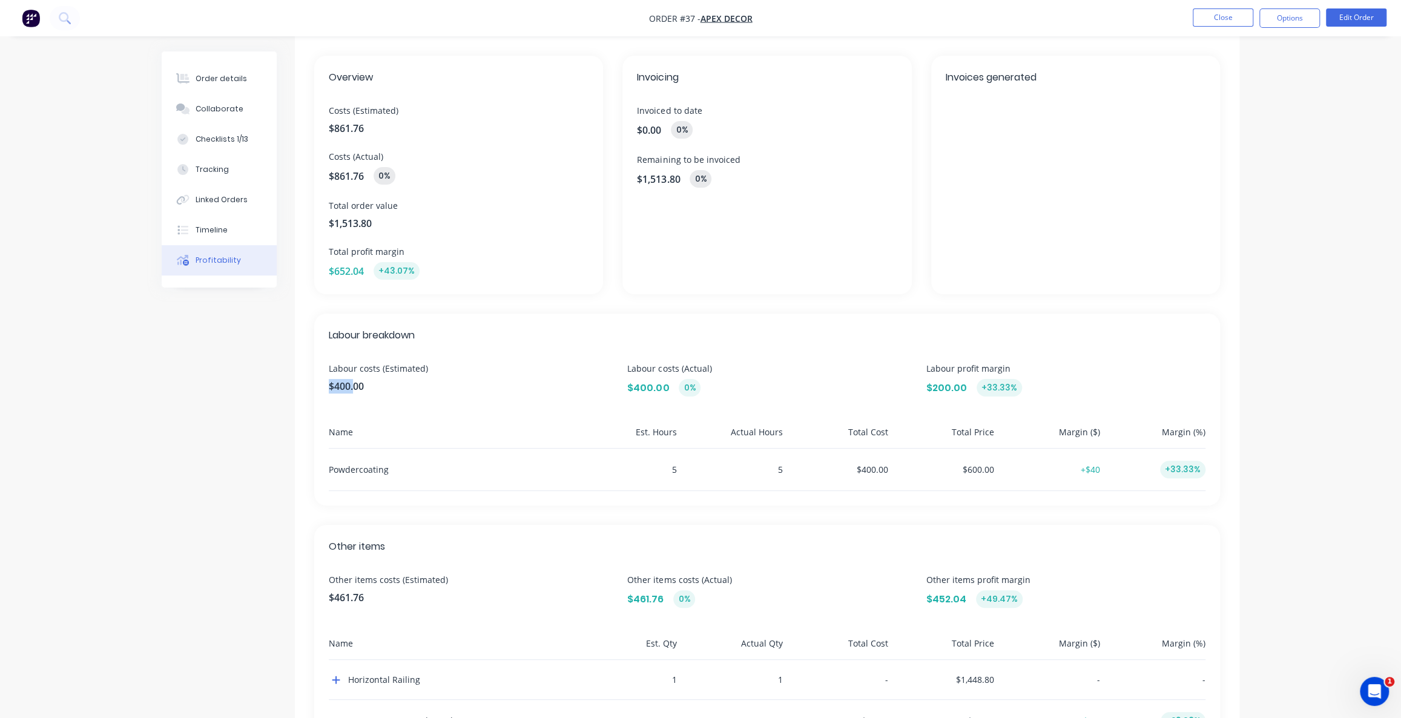
drag, startPoint x: 331, startPoint y: 387, endPoint x: 366, endPoint y: 387, distance: 34.5
click at [363, 387] on span "$400.00" at bounding box center [468, 386] width 279 height 15
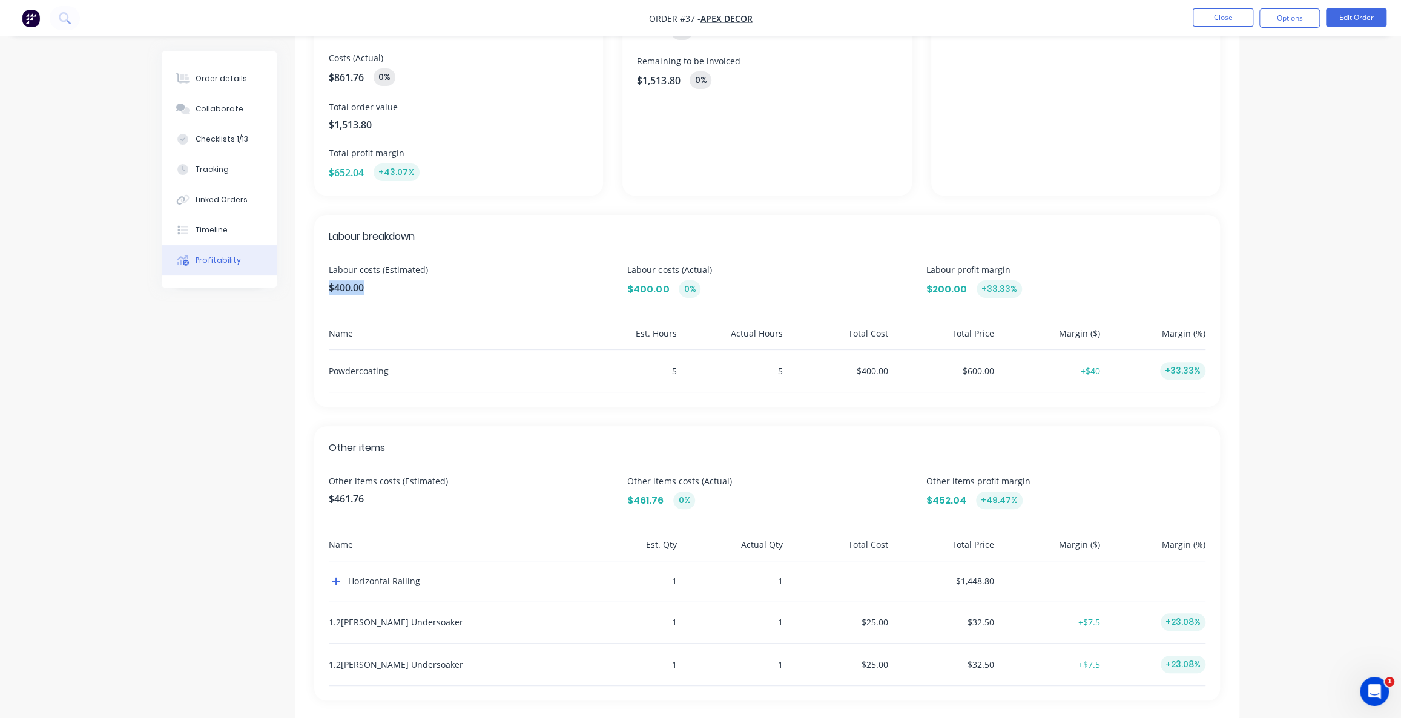
scroll to position [165, 0]
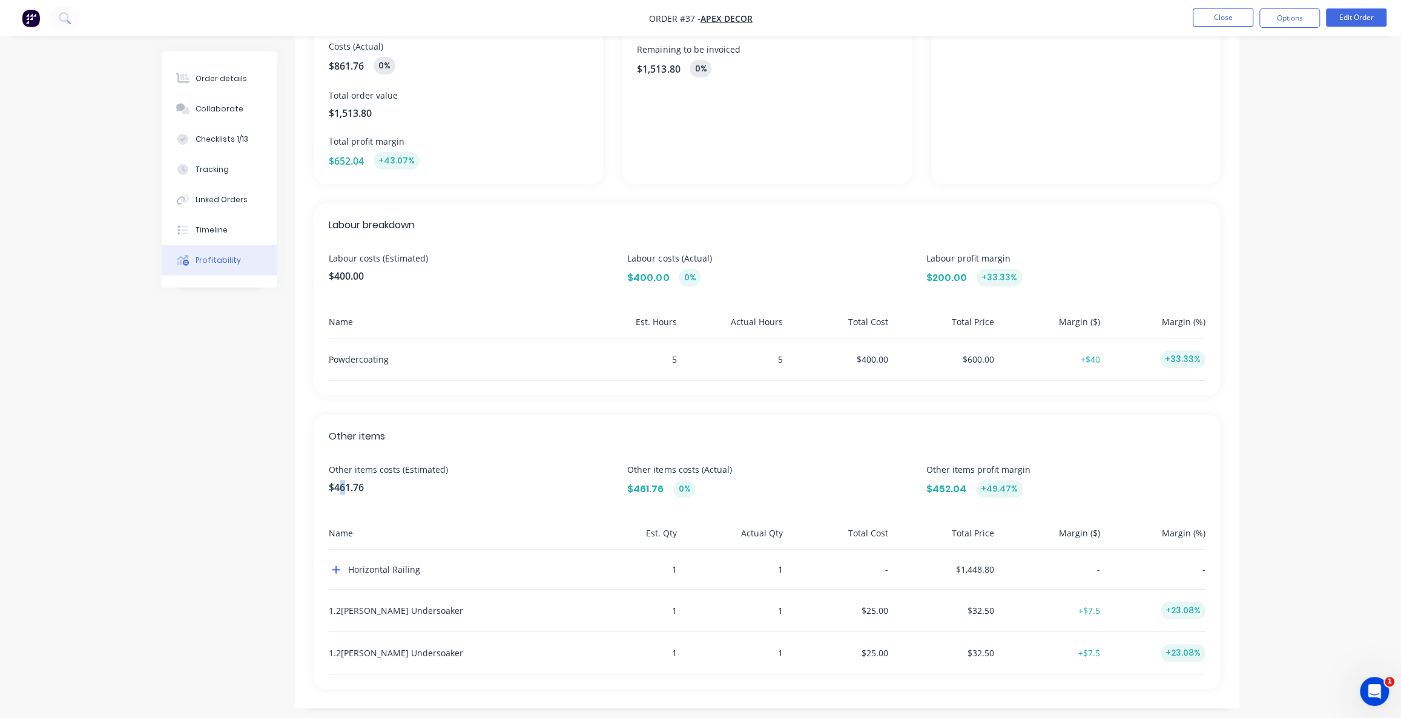
drag, startPoint x: 343, startPoint y: 488, endPoint x: 366, endPoint y: 490, distance: 23.1
click at [352, 488] on span "$461.76" at bounding box center [468, 487] width 279 height 15
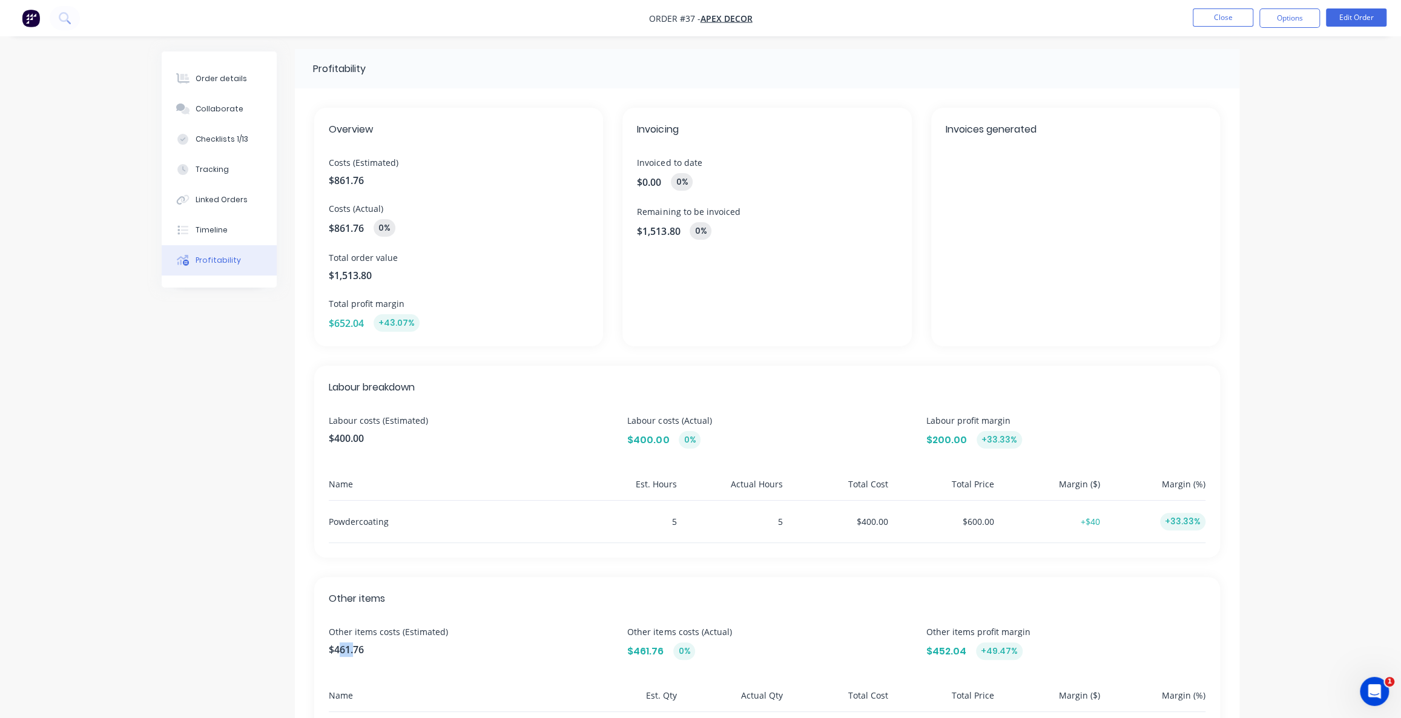
scroll to position [0, 0]
drag, startPoint x: 981, startPoint y: 442, endPoint x: 1036, endPoint y: 449, distance: 55.5
click at [1016, 442] on div "$200.00 +33.33%" at bounding box center [1065, 442] width 279 height 18
click at [260, 334] on div "Profitability Overview Costs (Estimated) $861.76 Costs (Actual) $861.76 0% Tota…" at bounding box center [700, 471] width 1077 height 841
click at [220, 231] on div "Timeline" at bounding box center [212, 230] width 32 height 11
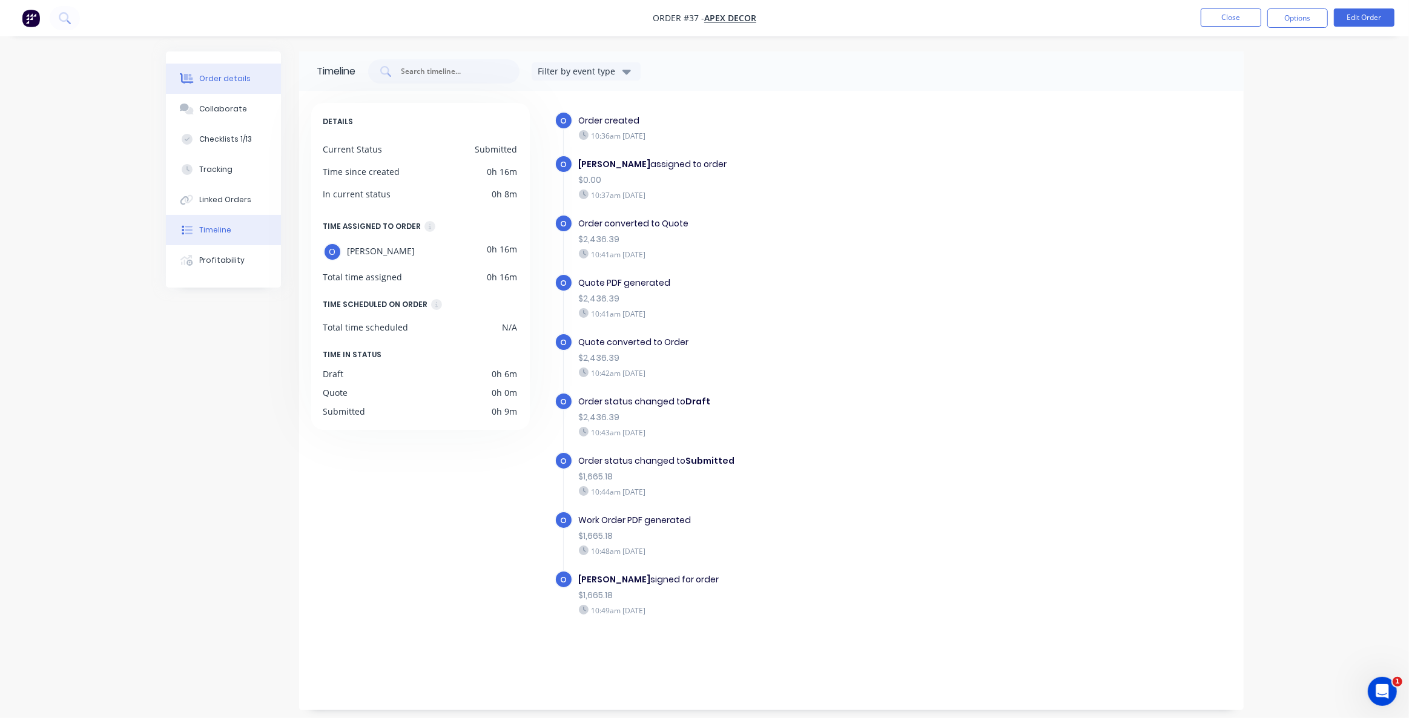
click at [231, 82] on div "Order details" at bounding box center [224, 78] width 51 height 11
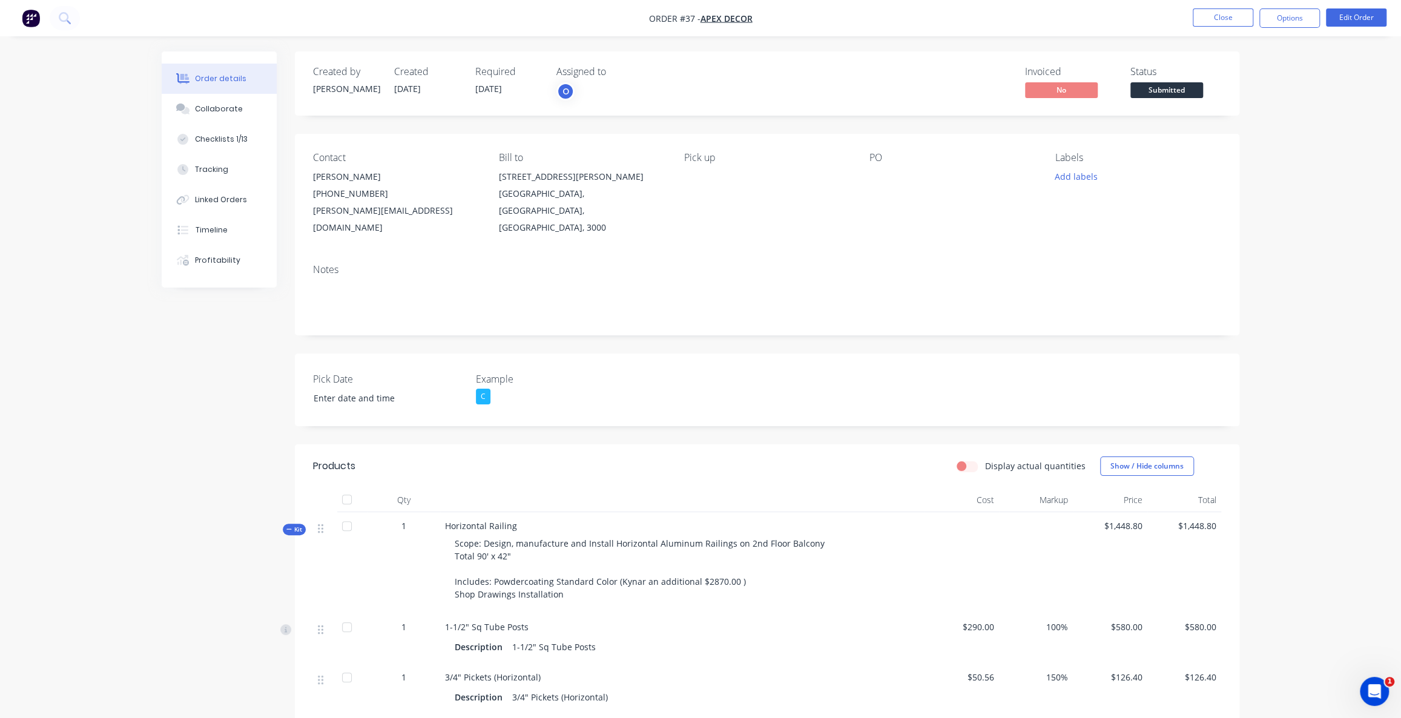
click at [194, 343] on div "Created by Omar Created 01/09/25 Required 04/09/25 Assigned to O Invoiced No St…" at bounding box center [700, 581] width 1077 height 1060
click at [1346, 285] on div "Order details Collaborate Checklists 1/13 Tracking Linked Orders Timeline Profi…" at bounding box center [700, 554] width 1401 height 1111
click at [1326, 215] on div "Order details Collaborate Checklists 1/13 Tracking Linked Orders Timeline Profi…" at bounding box center [700, 554] width 1401 height 1111
click at [1274, 117] on div "Order details Collaborate Checklists 1/13 Tracking Linked Orders Timeline Profi…" at bounding box center [700, 554] width 1401 height 1111
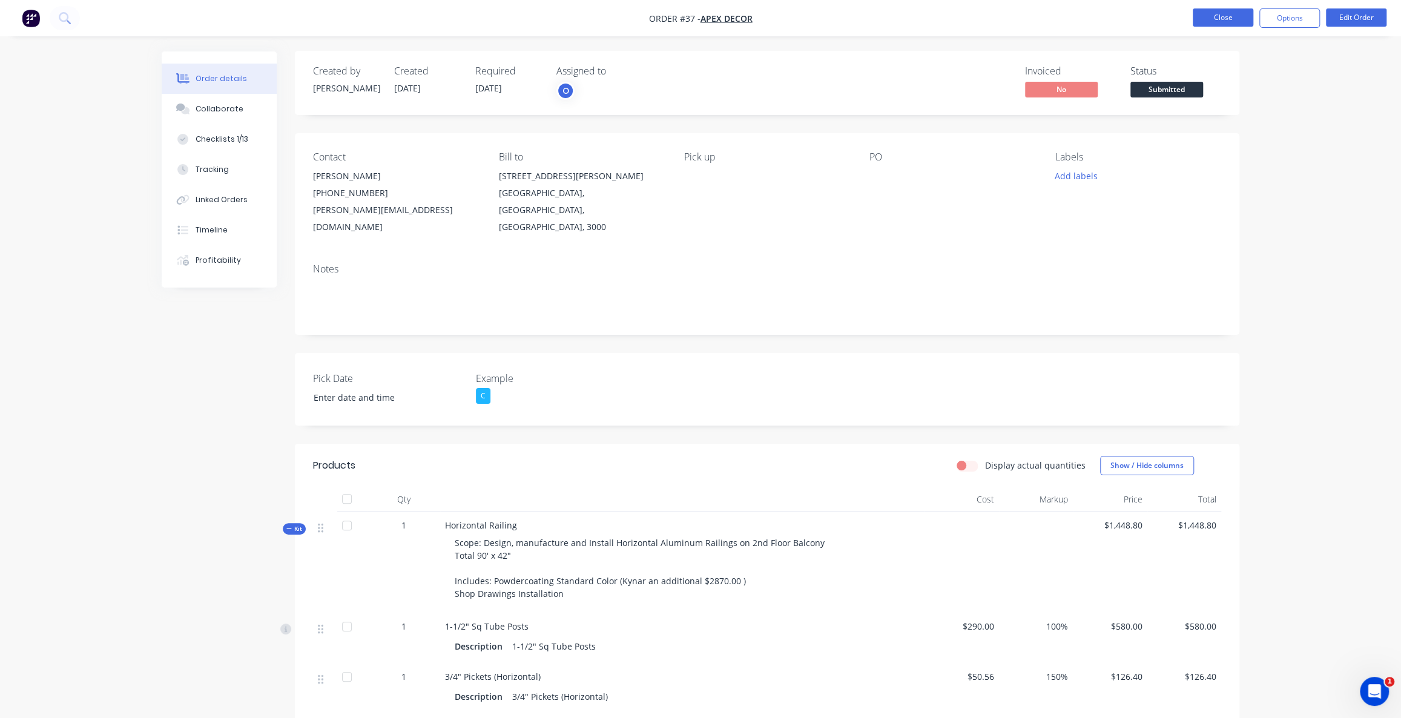
click at [1217, 24] on button "Close" at bounding box center [1222, 17] width 61 height 18
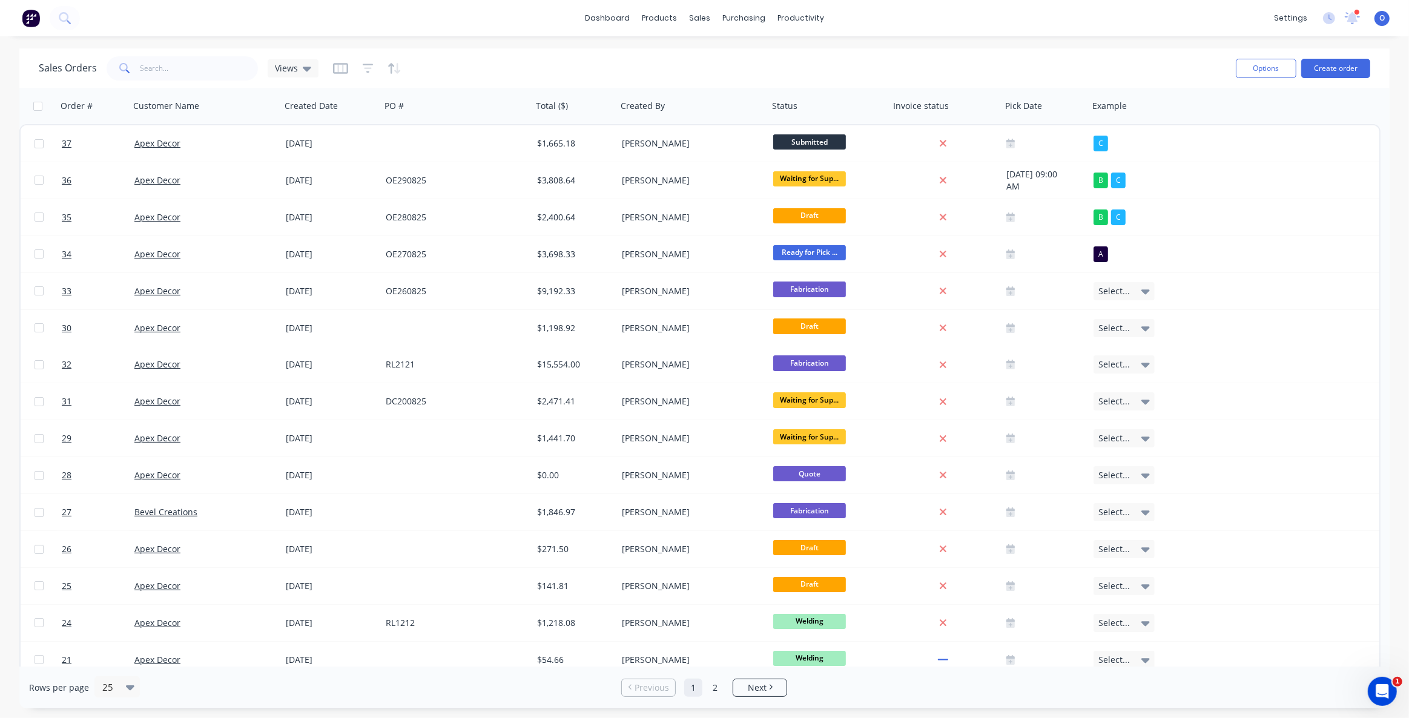
click at [513, 56] on div "Sales Orders Views" at bounding box center [632, 68] width 1187 height 30
click at [574, 72] on div "Sales Orders Views" at bounding box center [632, 68] width 1187 height 30
click at [626, 79] on div "Sales Orders Views" at bounding box center [632, 68] width 1187 height 30
click at [615, 68] on div "Sales Orders Views" at bounding box center [632, 68] width 1187 height 30
click at [829, 74] on div "Sales Orders Views" at bounding box center [632, 68] width 1187 height 30
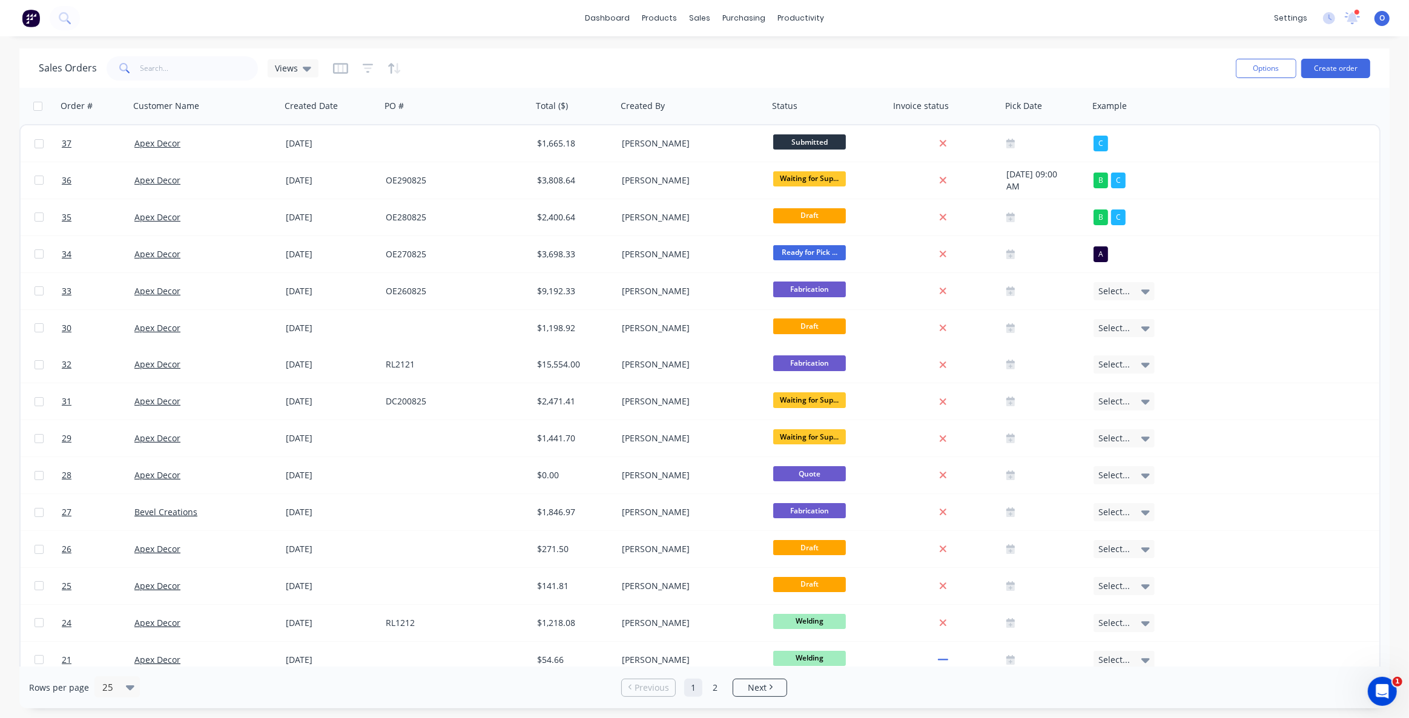
click at [1043, 56] on div "Sales Orders Views" at bounding box center [632, 68] width 1187 height 30
click at [779, 73] on div "Sales Orders Views" at bounding box center [632, 68] width 1187 height 30
